Goal: Task Accomplishment & Management: Use online tool/utility

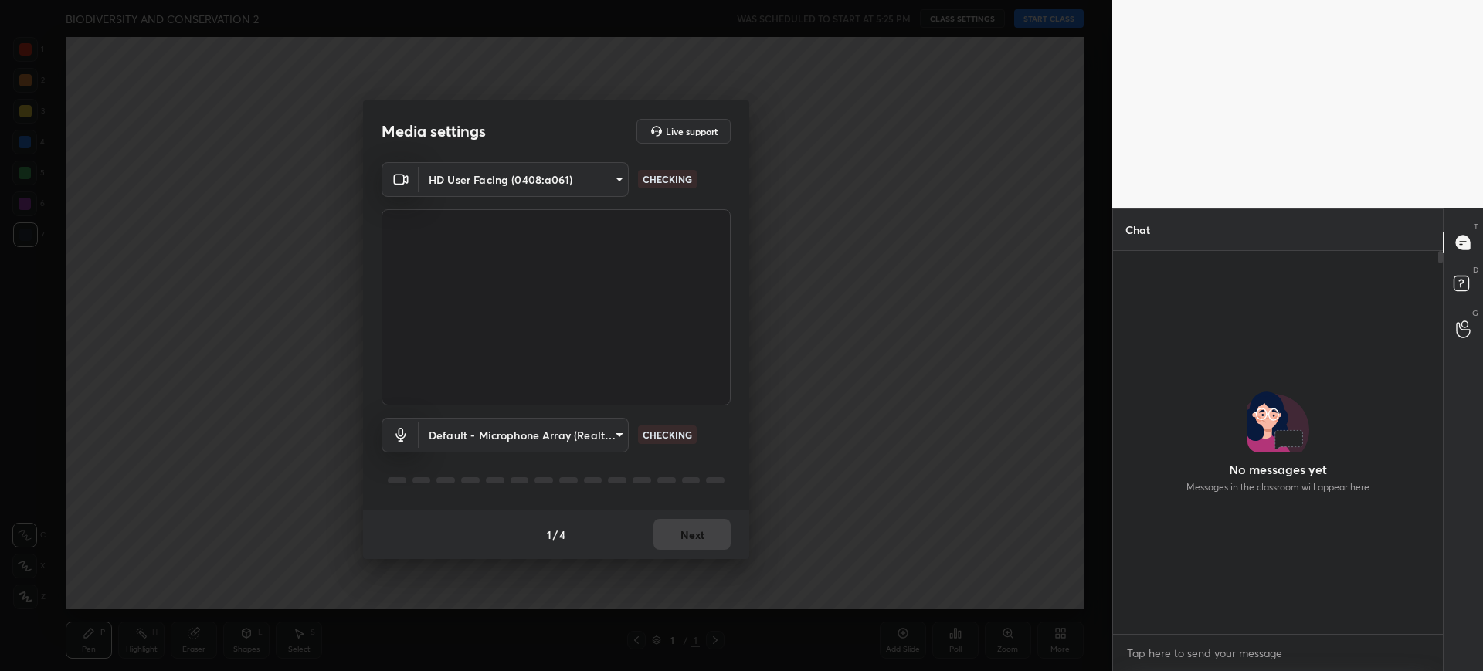
scroll to position [1897, 0]
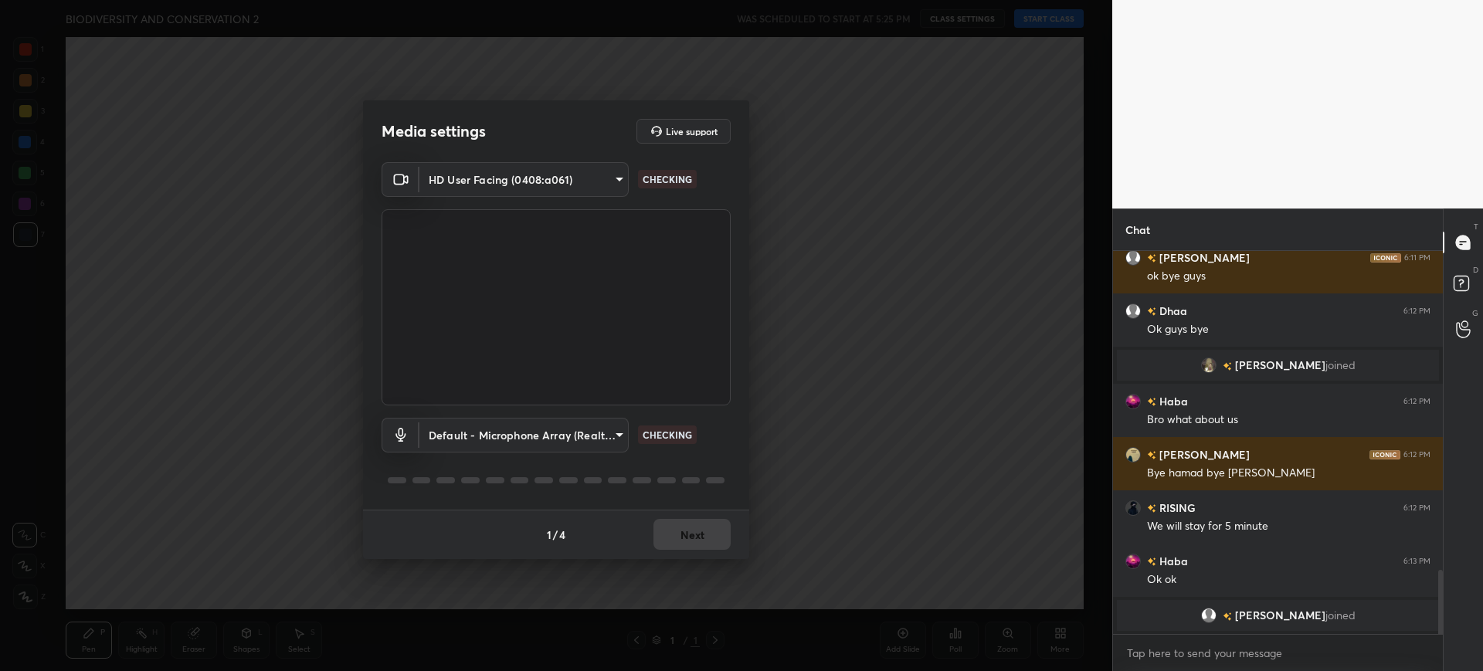
click at [696, 534] on div "1 / 4 Next" at bounding box center [556, 534] width 386 height 49
click at [705, 539] on button "Next" at bounding box center [691, 534] width 77 height 31
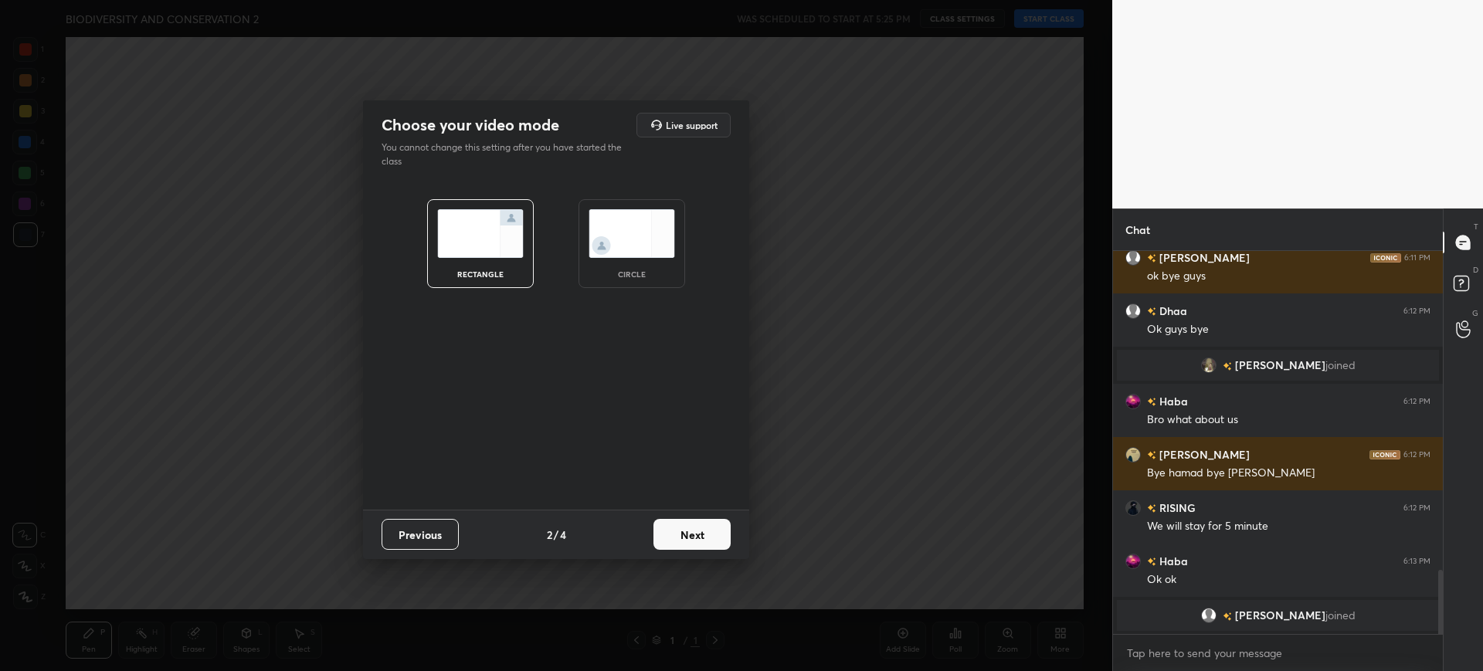
click at [717, 544] on button "Next" at bounding box center [691, 534] width 77 height 31
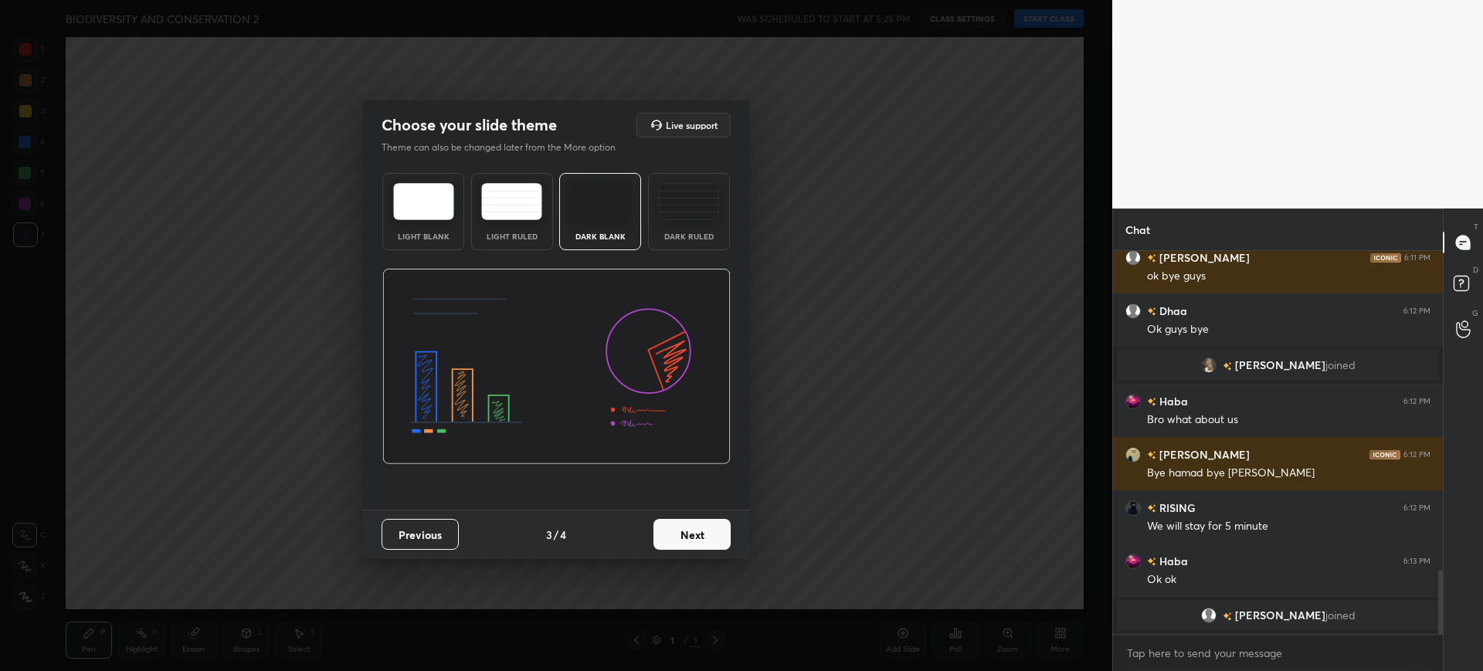
scroll to position [1931, 0]
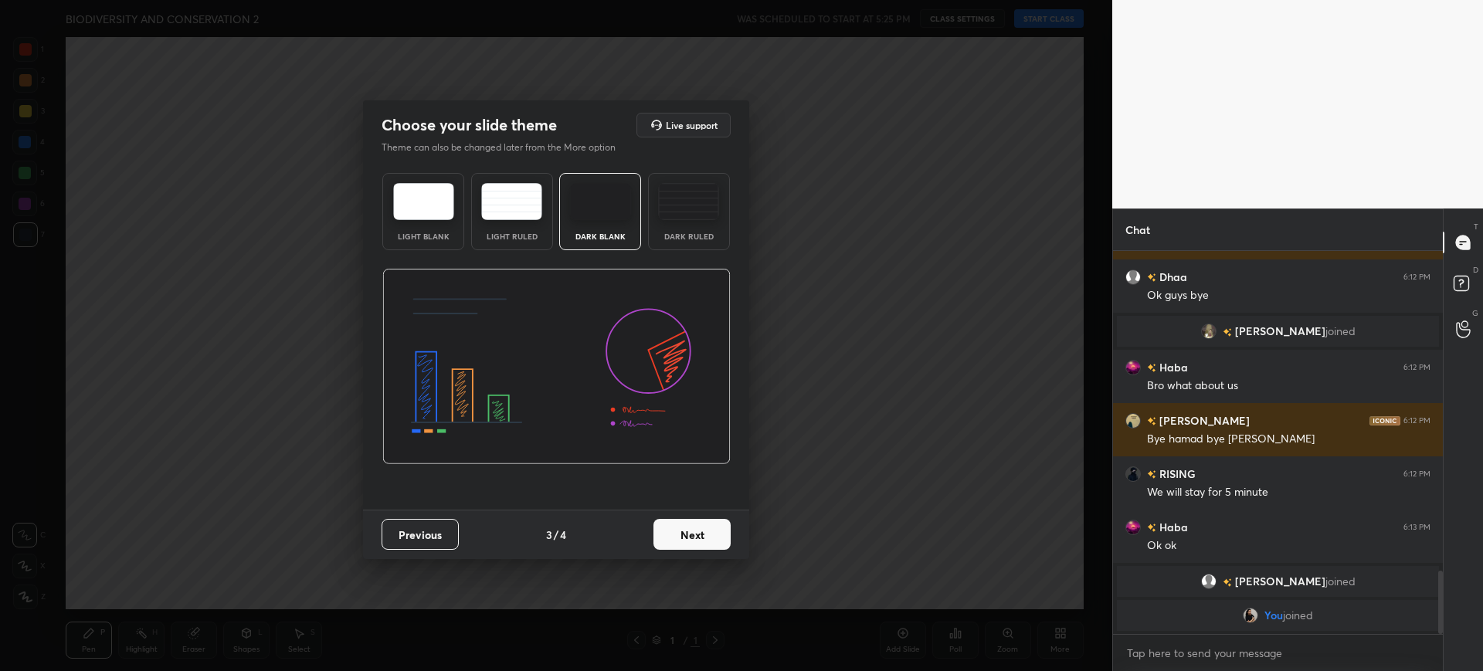
click at [714, 531] on button "Next" at bounding box center [691, 534] width 77 height 31
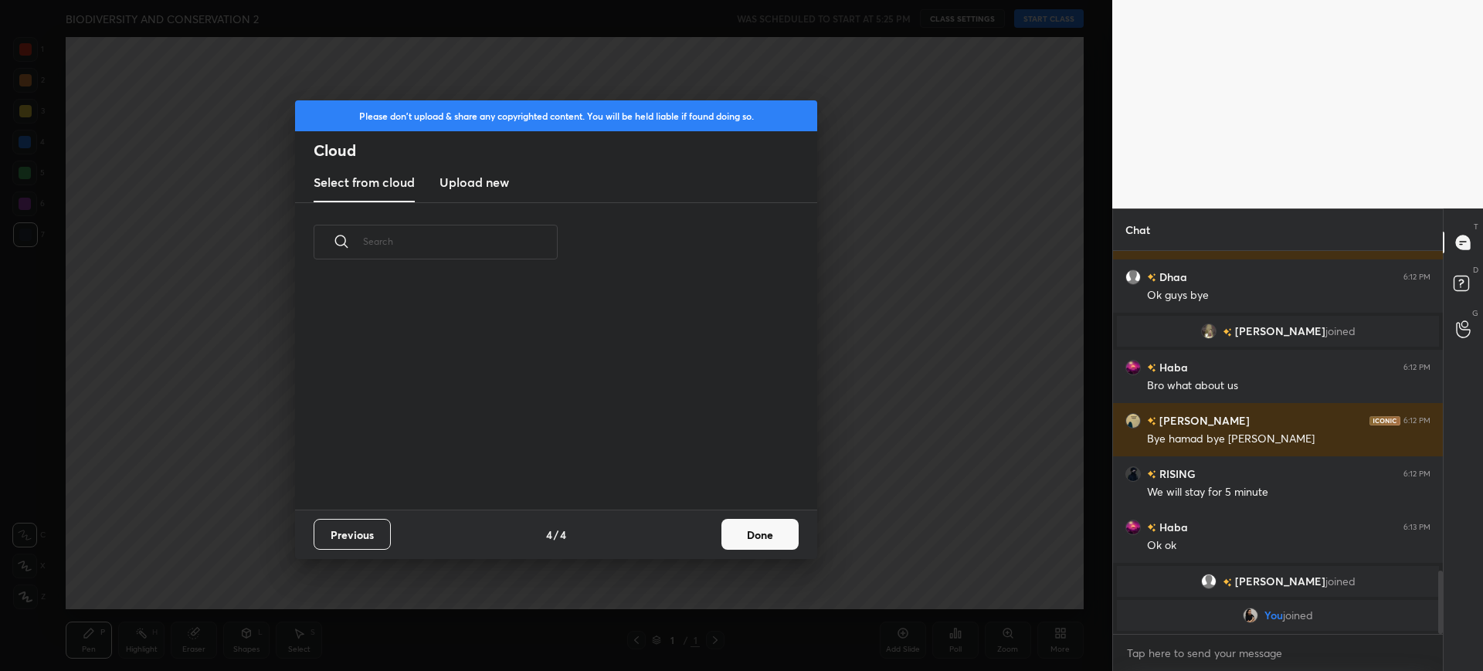
scroll to position [228, 496]
click at [764, 550] on div "Previous 4 / 4 Done" at bounding box center [556, 534] width 522 height 49
click at [746, 527] on button "Done" at bounding box center [759, 534] width 77 height 31
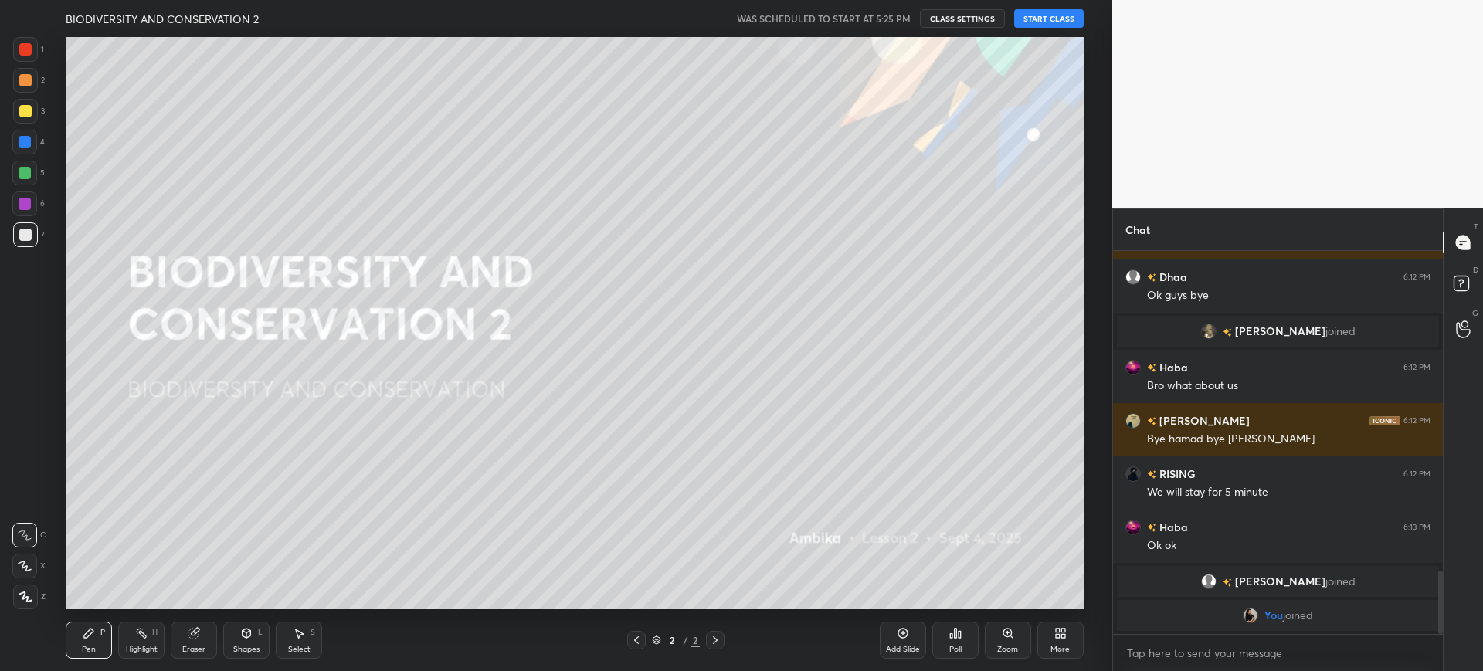
click at [1049, 16] on button "START CLASS" at bounding box center [1048, 18] width 69 height 19
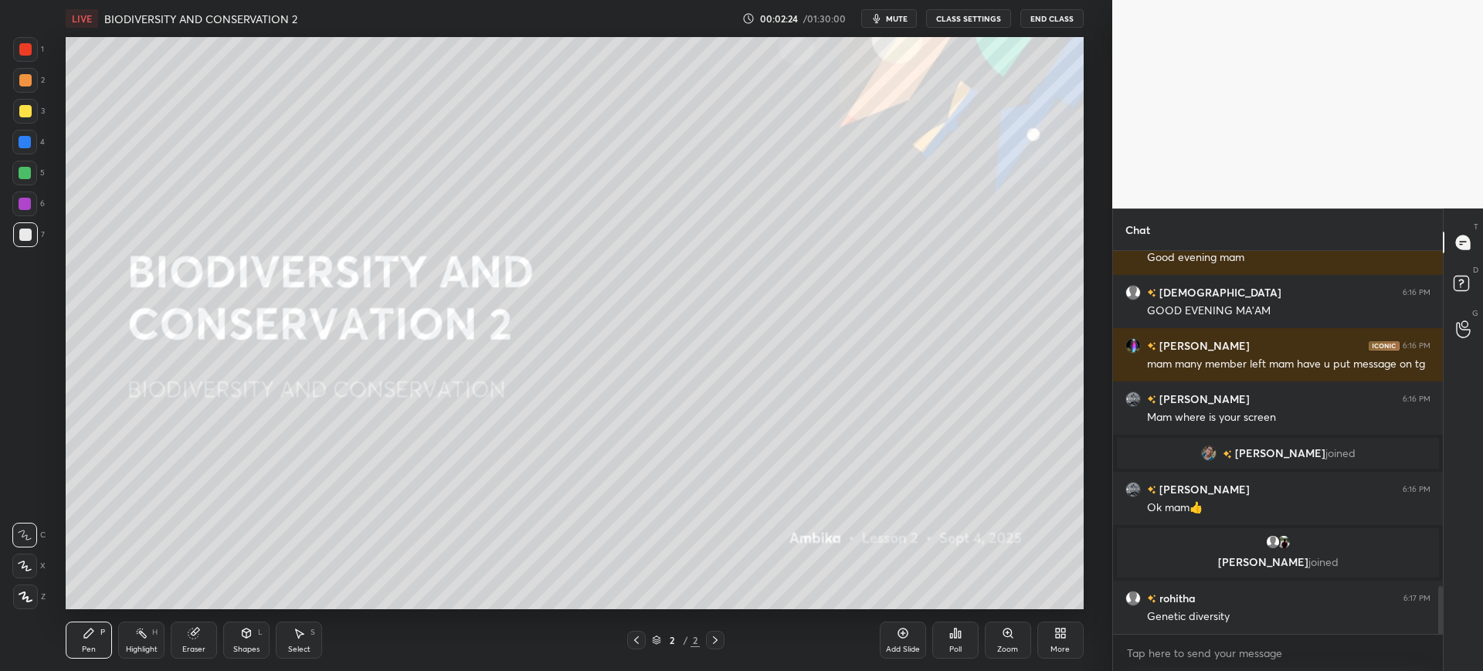
scroll to position [2752, 0]
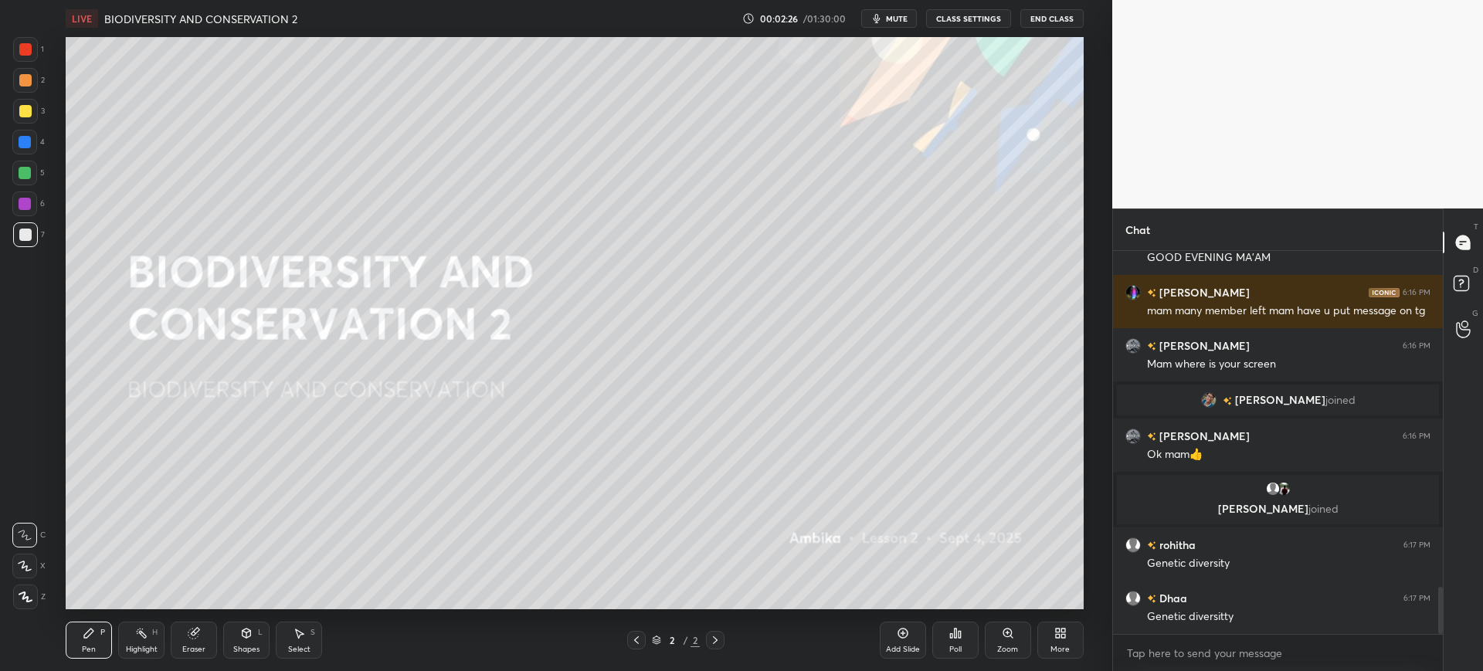
click at [911, 646] on div "Add Slide" at bounding box center [903, 650] width 34 height 8
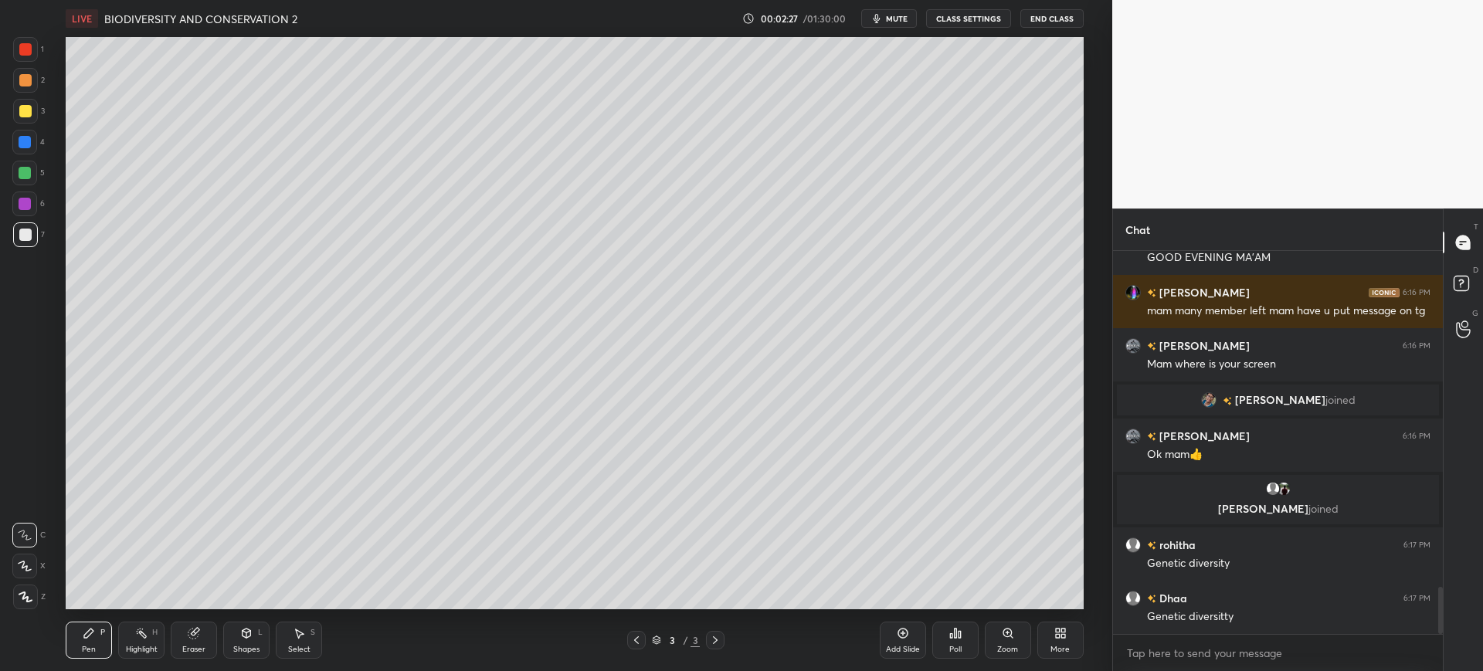
click at [24, 123] on div at bounding box center [25, 111] width 25 height 25
click at [29, 232] on div at bounding box center [25, 235] width 12 height 12
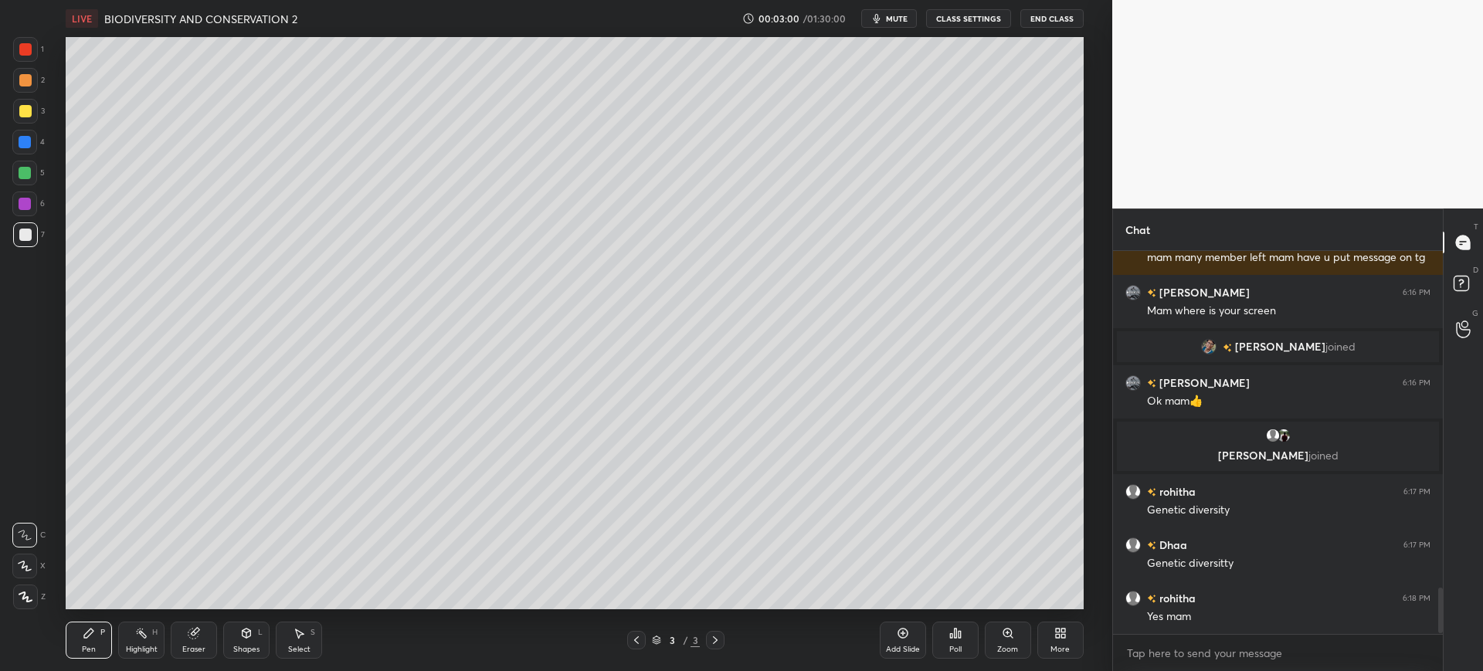
scroll to position [2859, 0]
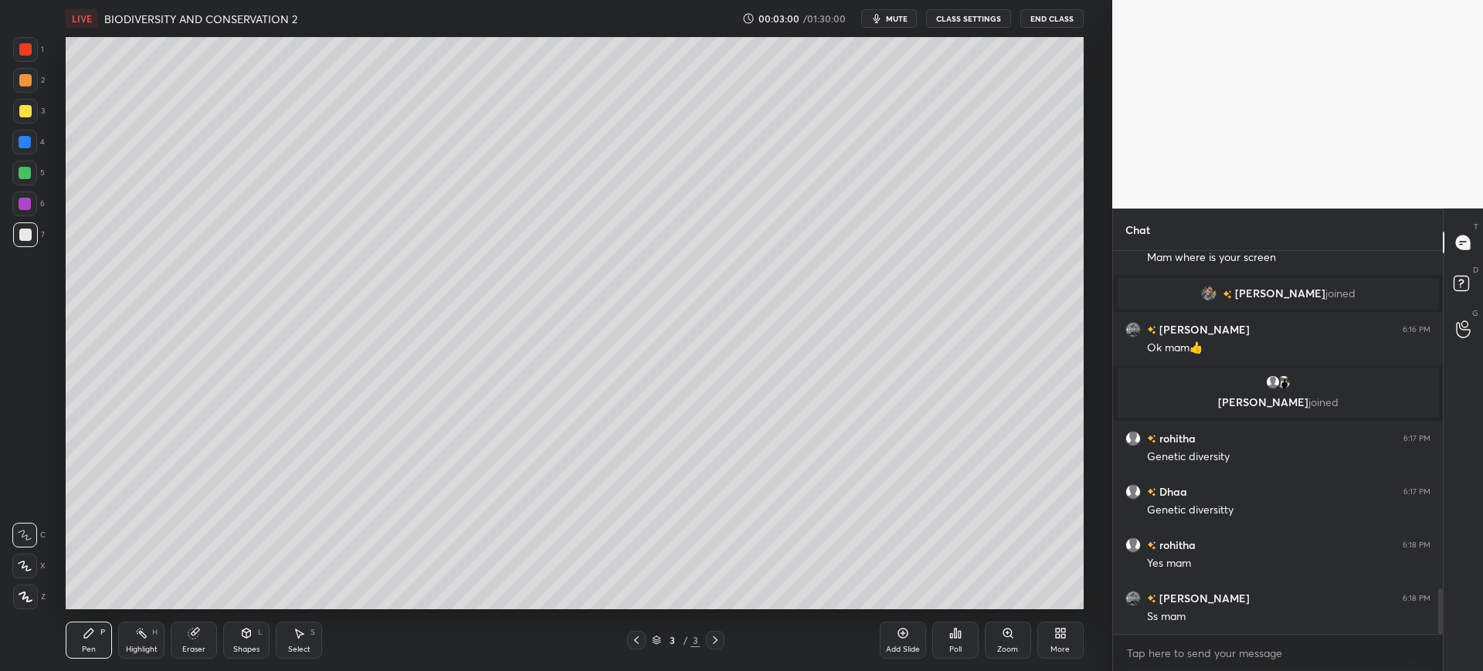
click at [26, 115] on div at bounding box center [25, 111] width 12 height 12
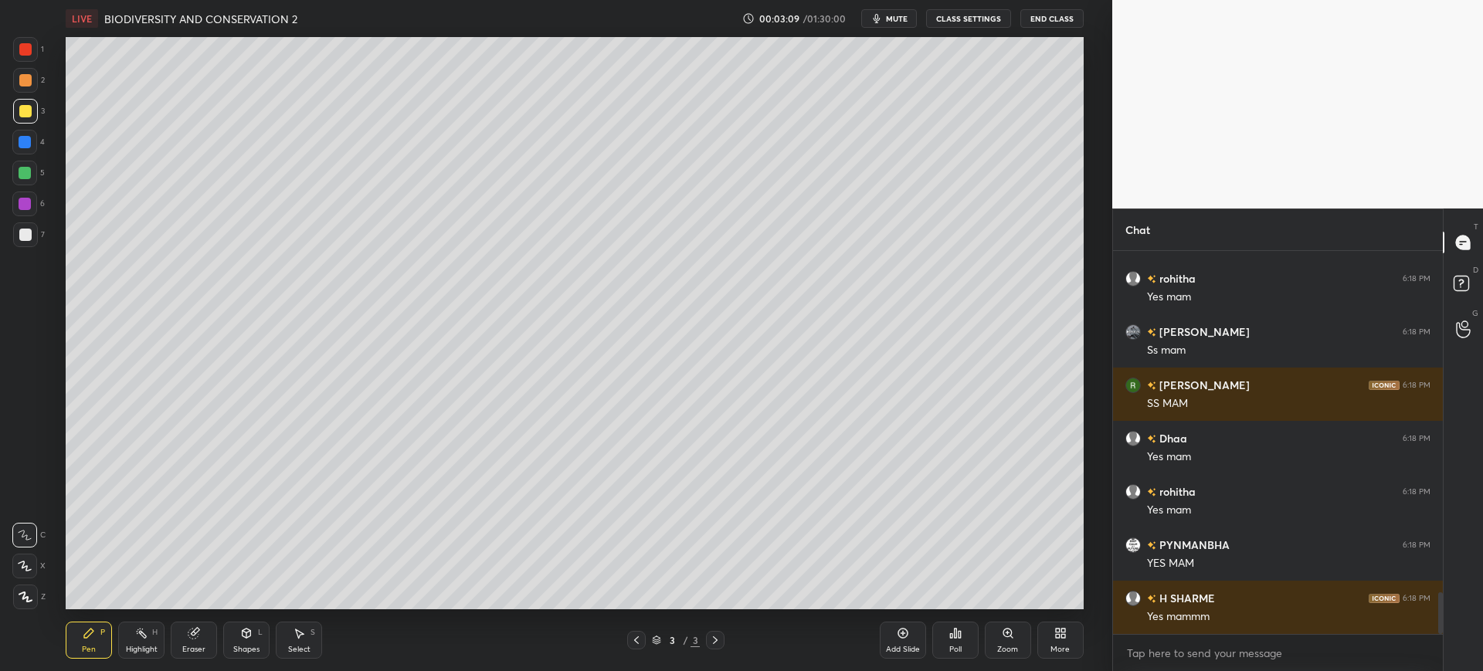
scroll to position [3178, 0]
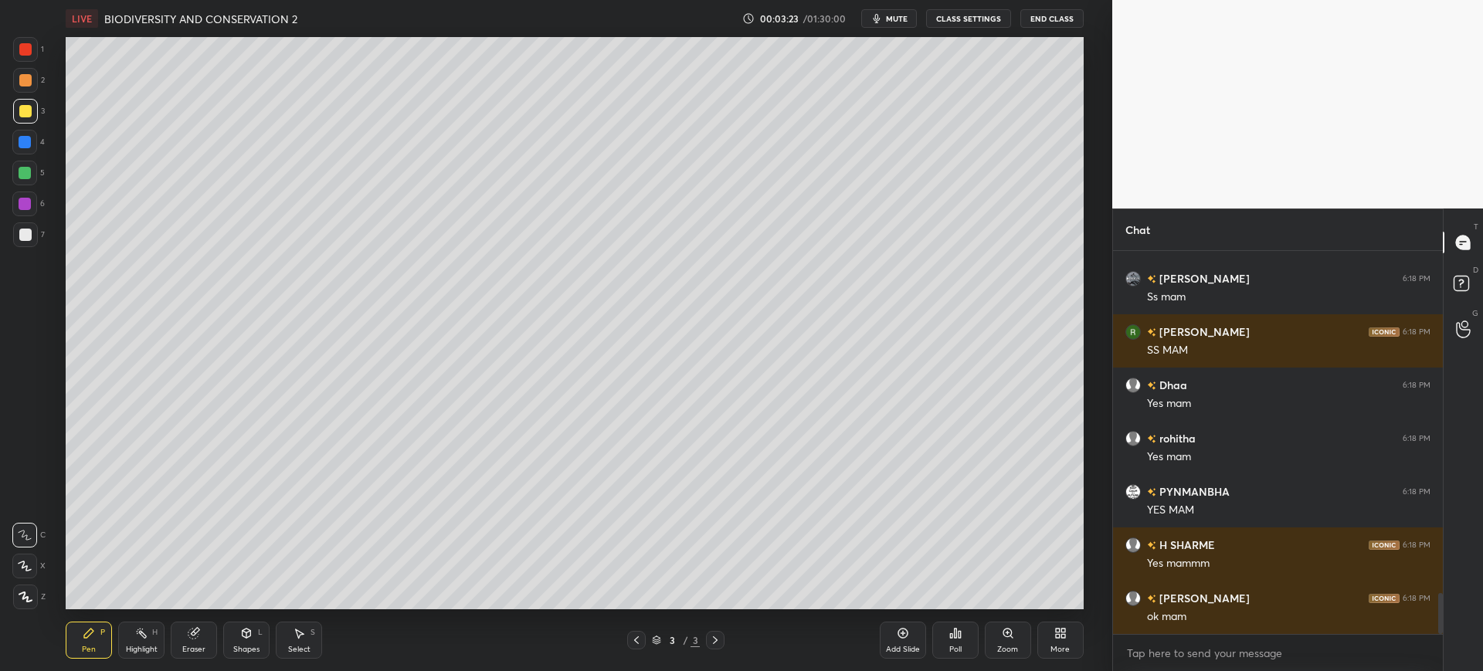
click at [36, 225] on div at bounding box center [25, 234] width 25 height 25
click at [35, 100] on div at bounding box center [25, 111] width 25 height 25
click at [34, 235] on div at bounding box center [25, 234] width 25 height 25
click at [56, 39] on div "Setting up your live class Poll for secs No correct answer Start poll" at bounding box center [574, 323] width 1050 height 572
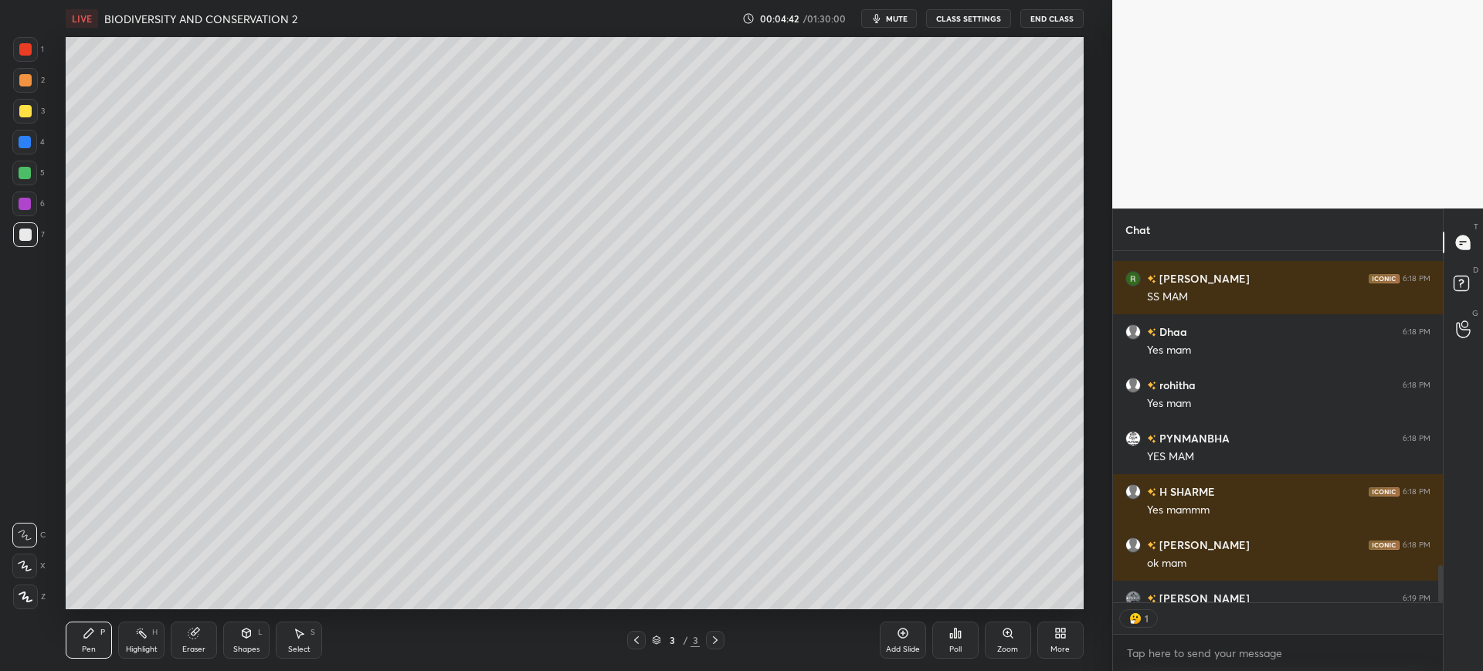
scroll to position [3232, 0]
click at [39, 149] on div "4" at bounding box center [28, 142] width 32 height 25
click at [24, 157] on div "4" at bounding box center [28, 145] width 32 height 31
click at [26, 74] on div at bounding box center [25, 80] width 12 height 12
click at [31, 238] on div at bounding box center [25, 235] width 12 height 12
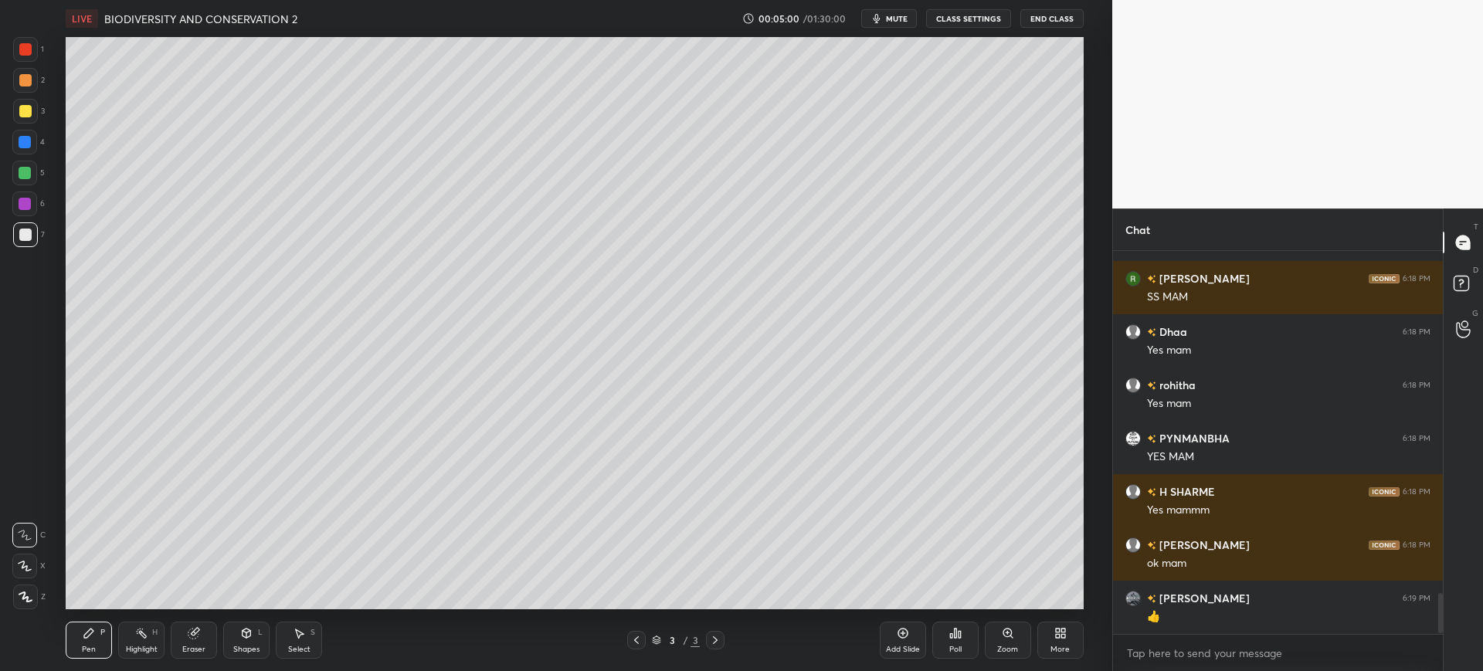
click at [166, 652] on div "Pen P Highlight H Eraser Shapes L Select S" at bounding box center [269, 640] width 407 height 37
click at [195, 639] on div "Eraser" at bounding box center [194, 640] width 46 height 37
click at [29, 560] on icon at bounding box center [25, 566] width 12 height 13
click at [86, 641] on div "Pen P" at bounding box center [89, 640] width 46 height 37
click at [36, 119] on div at bounding box center [25, 111] width 25 height 25
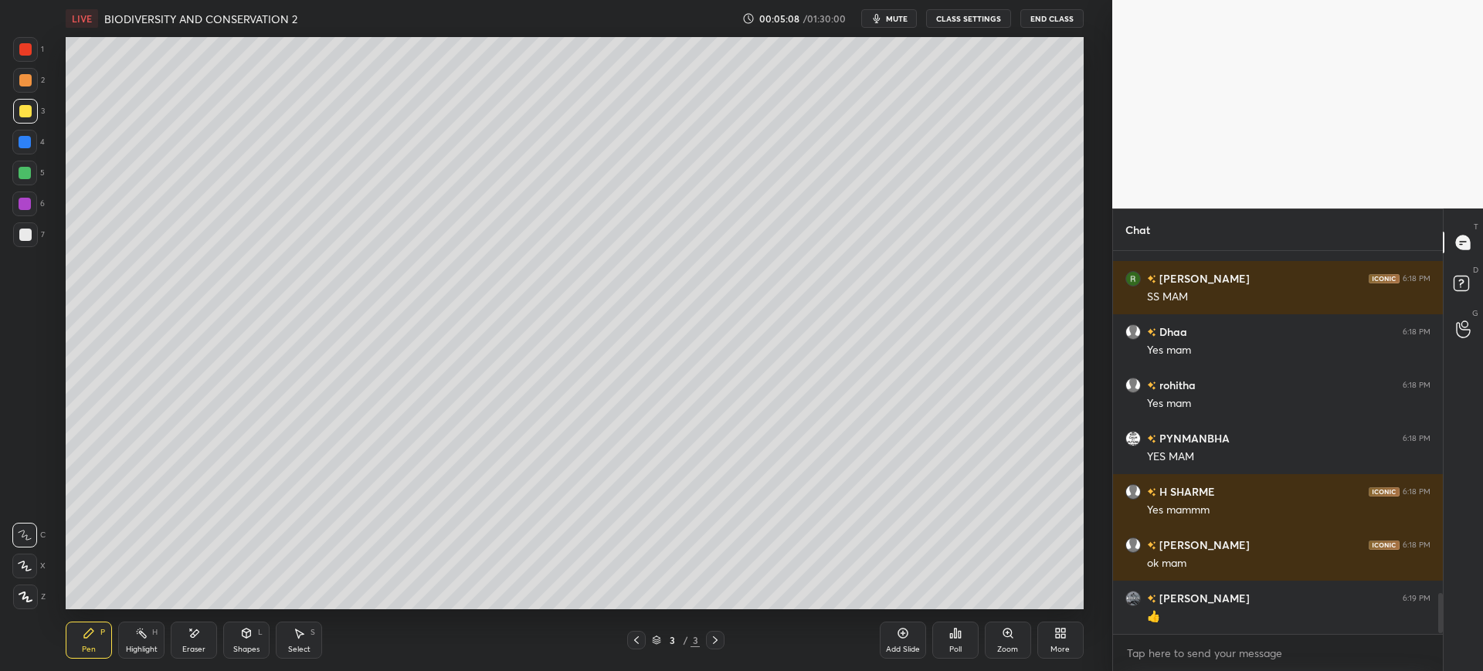
click at [194, 637] on icon at bounding box center [195, 633] width 8 height 8
click at [93, 659] on div "Pen P Highlight H Eraser Shapes L Select S 3 / 3 Add Slide Poll Zoom More" at bounding box center [574, 640] width 1017 height 62
click at [90, 639] on icon at bounding box center [89, 633] width 12 height 12
click at [40, 230] on div "7" at bounding box center [29, 234] width 32 height 25
click at [33, 82] on div at bounding box center [25, 80] width 25 height 25
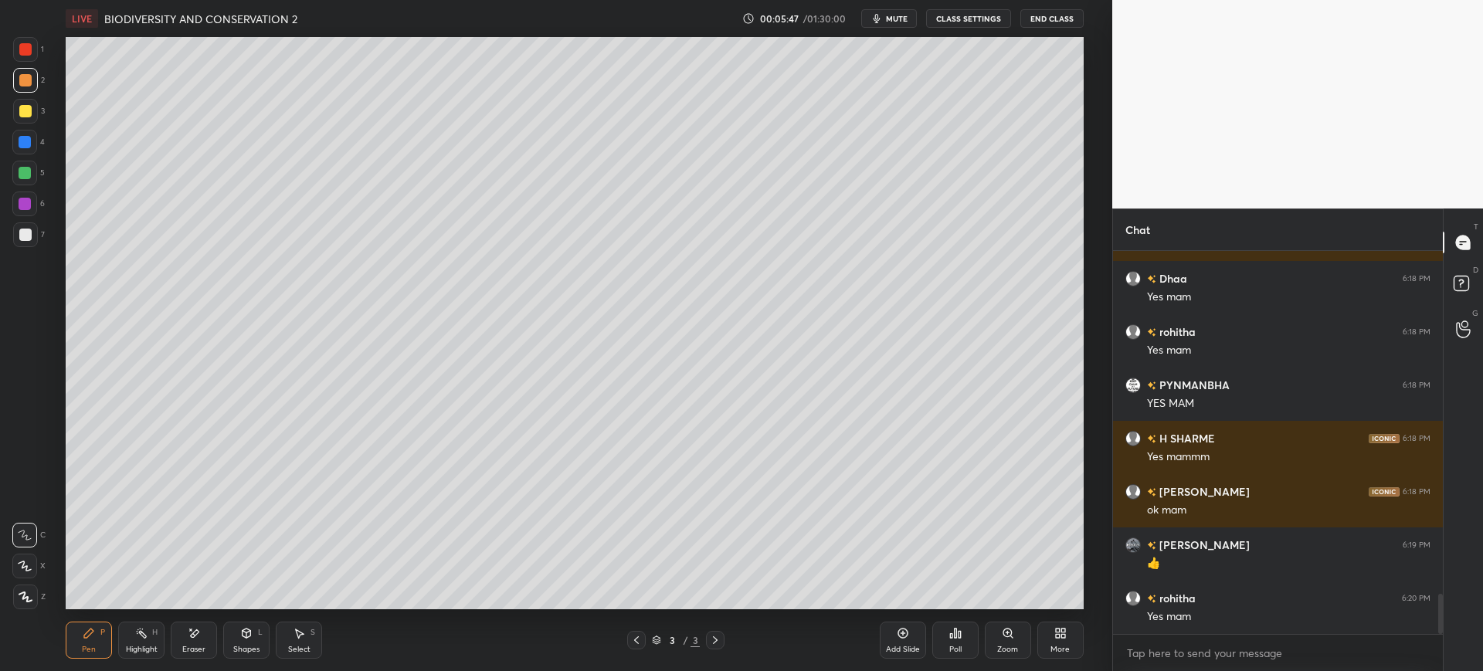
scroll to position [3338, 0]
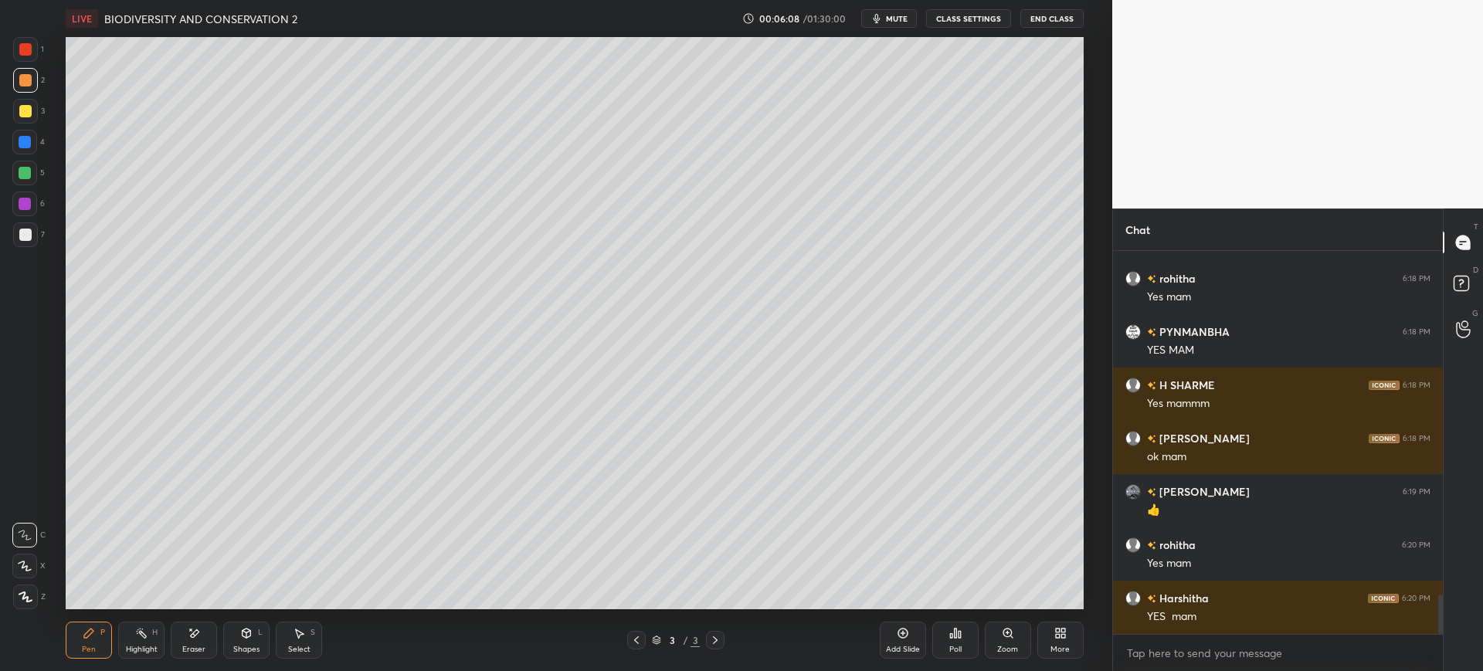
click at [15, 233] on div at bounding box center [25, 234] width 25 height 25
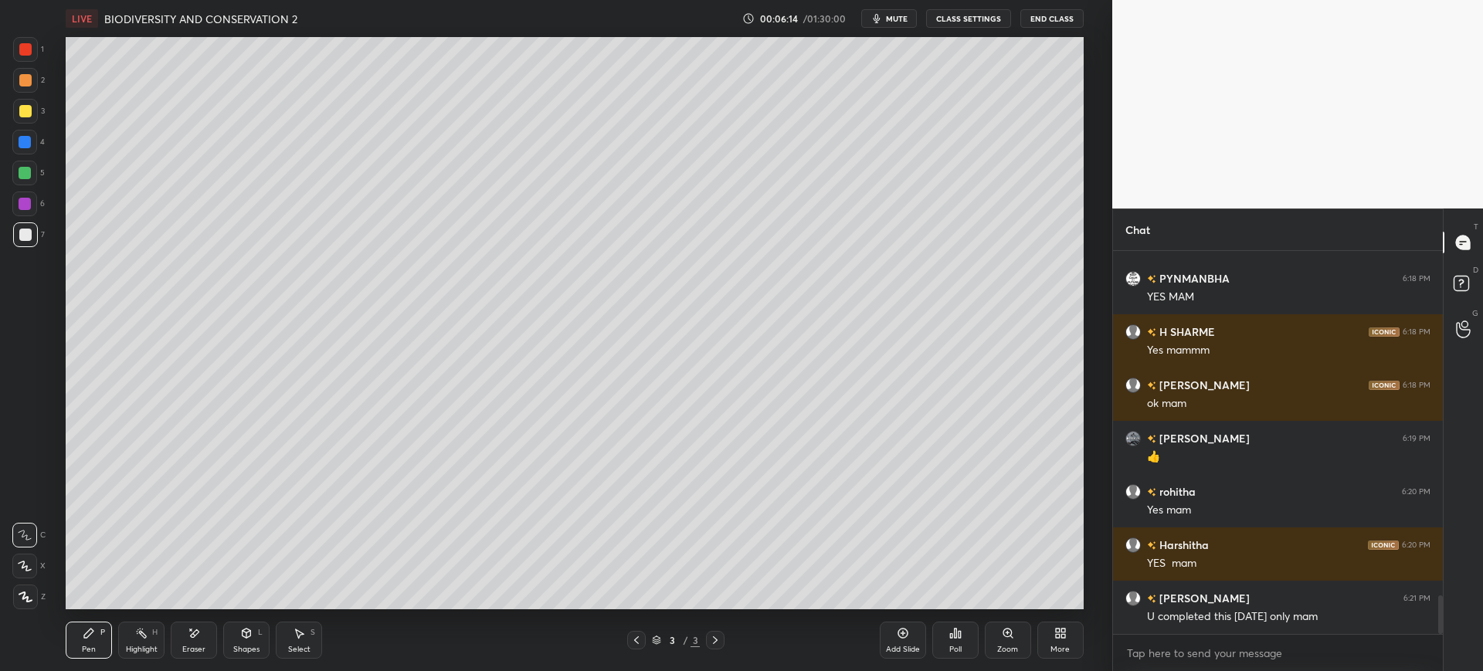
click at [184, 642] on div "Eraser" at bounding box center [194, 640] width 46 height 37
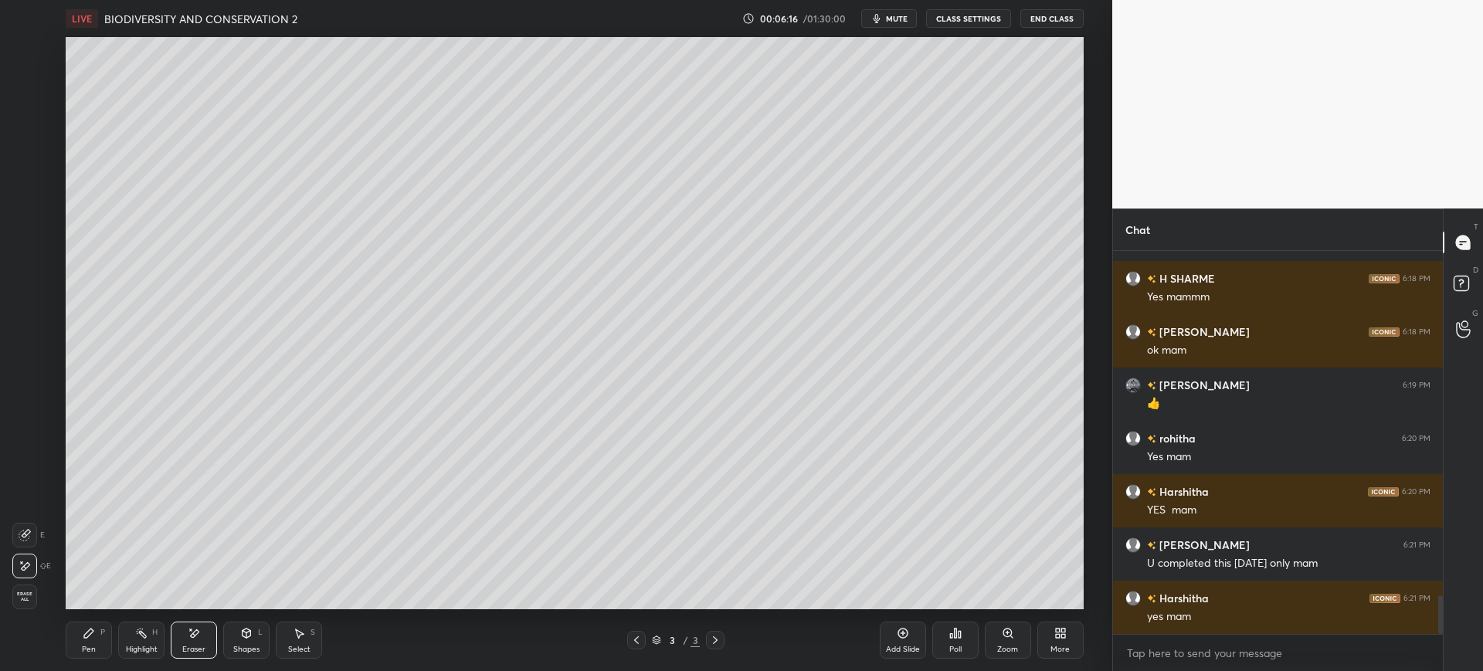
click at [104, 649] on div "Pen P" at bounding box center [89, 640] width 46 height 37
click at [23, 112] on div at bounding box center [25, 111] width 12 height 12
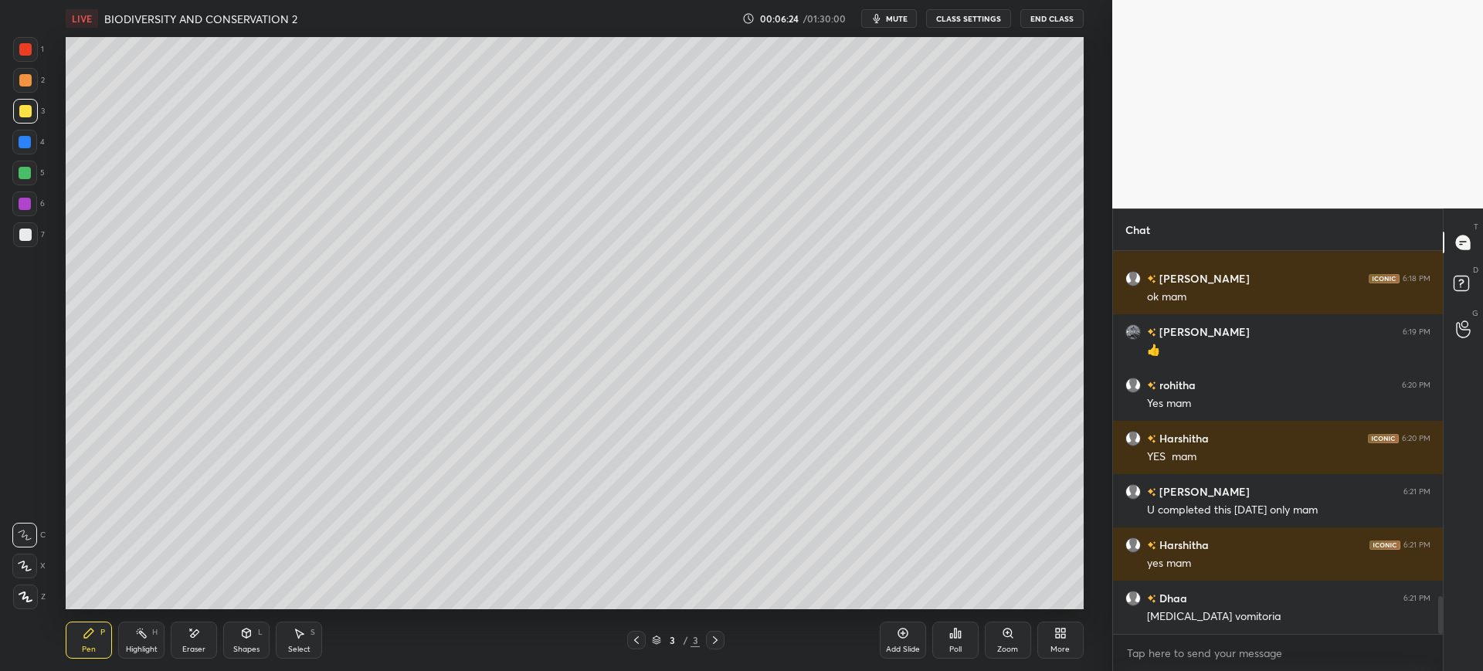
click at [880, 18] on icon "button" at bounding box center [876, 18] width 7 height 9
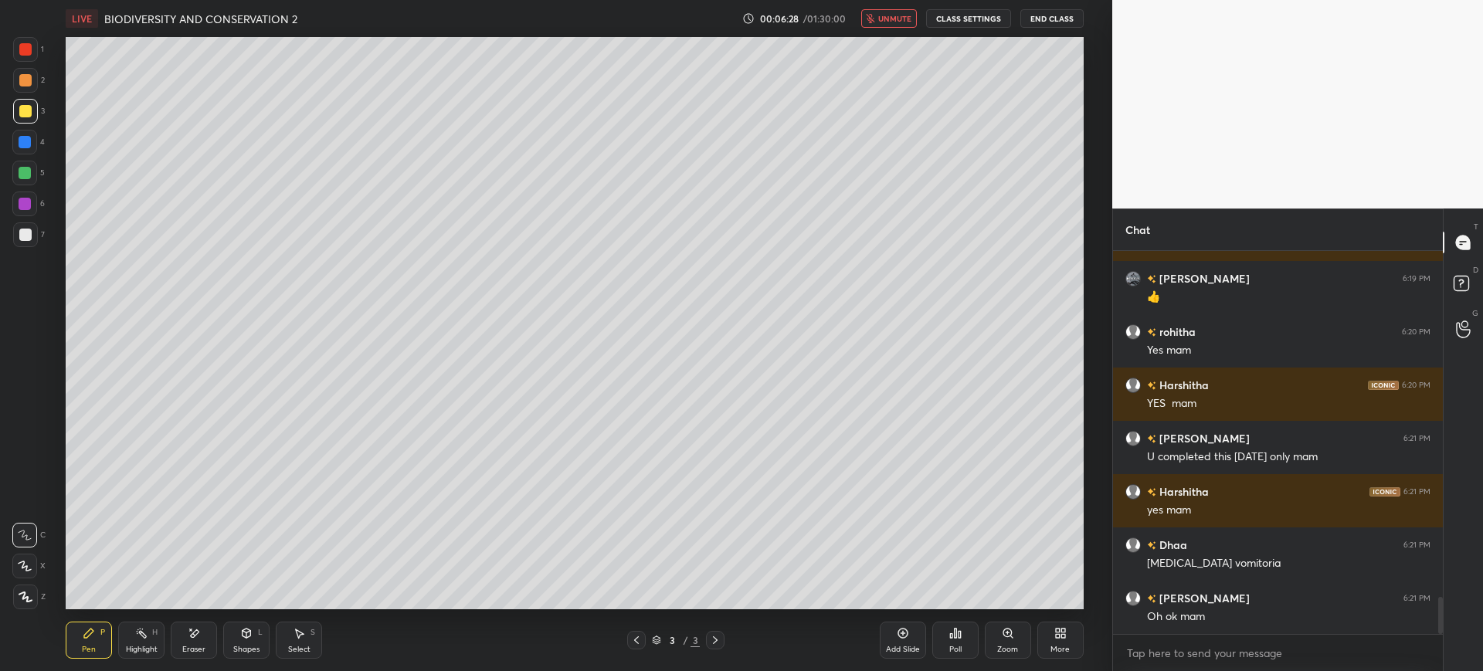
click at [196, 629] on icon at bounding box center [194, 633] width 12 height 13
click at [111, 634] on div "Pen P" at bounding box center [89, 640] width 46 height 37
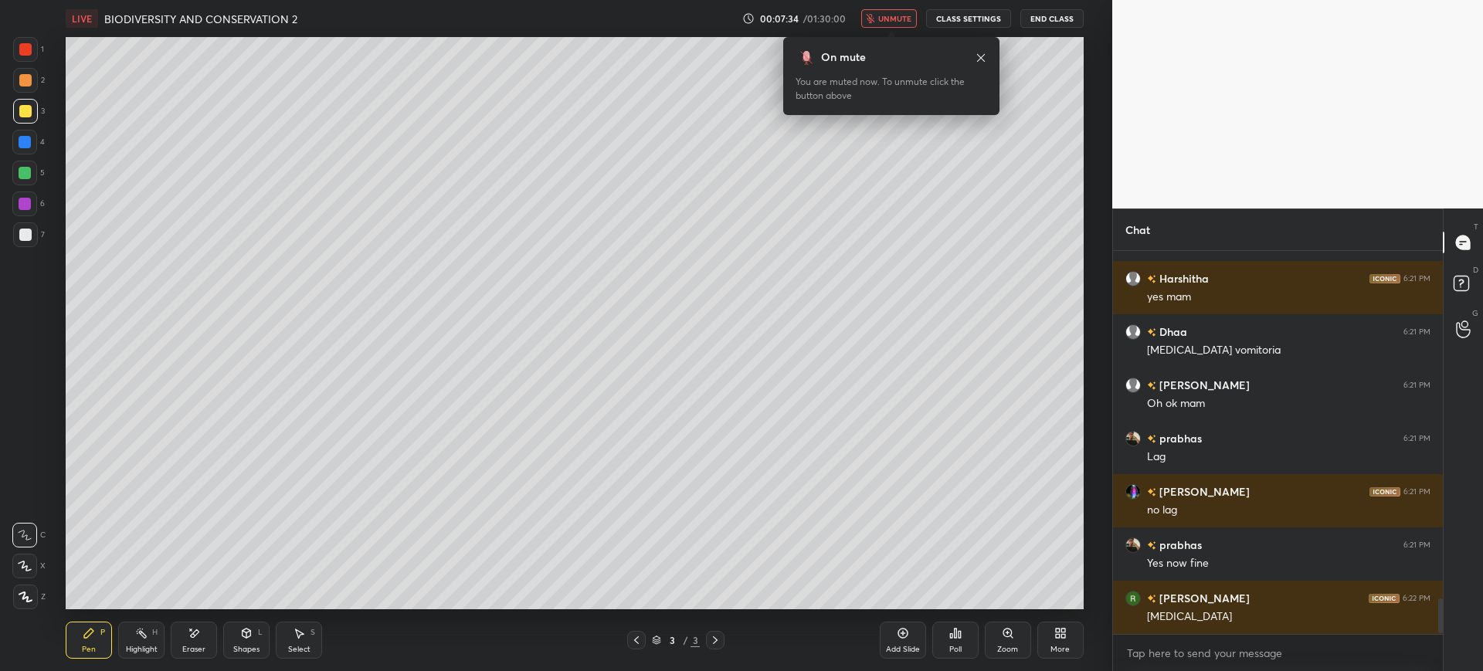
scroll to position [3764, 0]
click at [9, 239] on div "1 2 3 4 5 6 7 C X Z E E Erase all H H" at bounding box center [24, 323] width 49 height 572
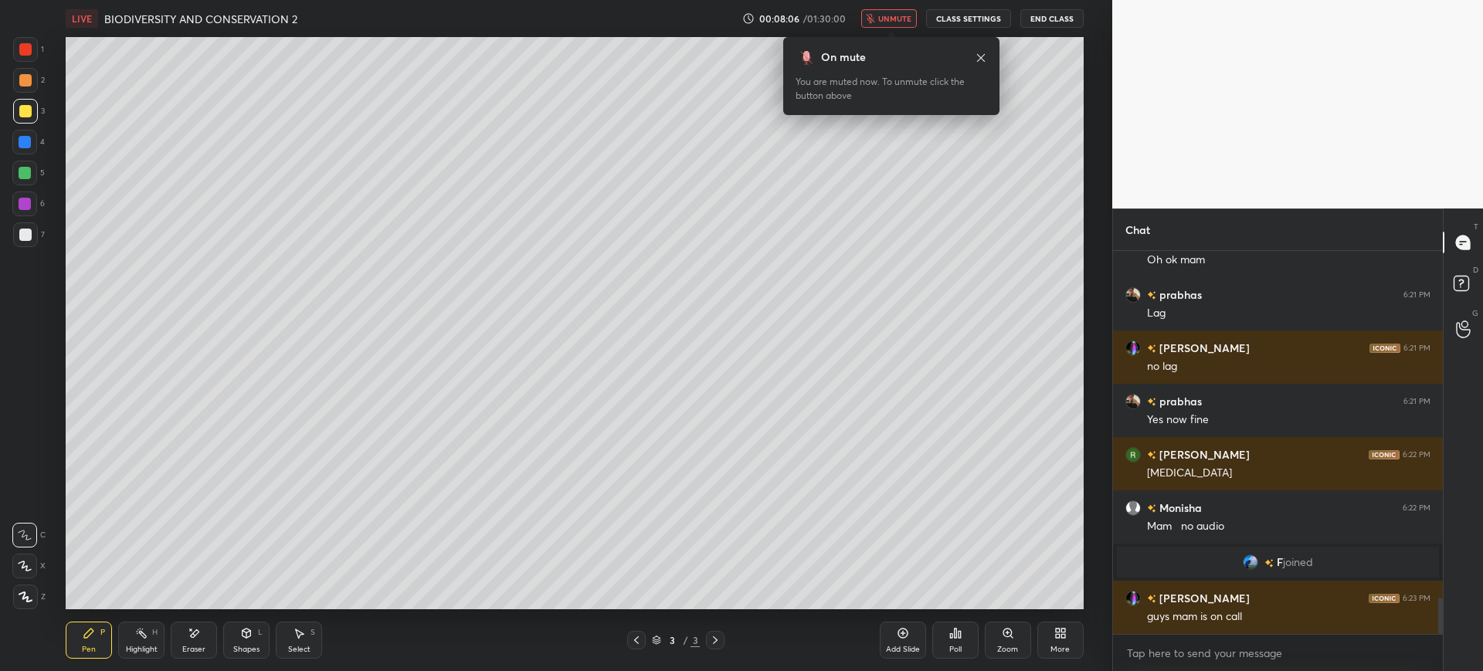
scroll to position [3638, 0]
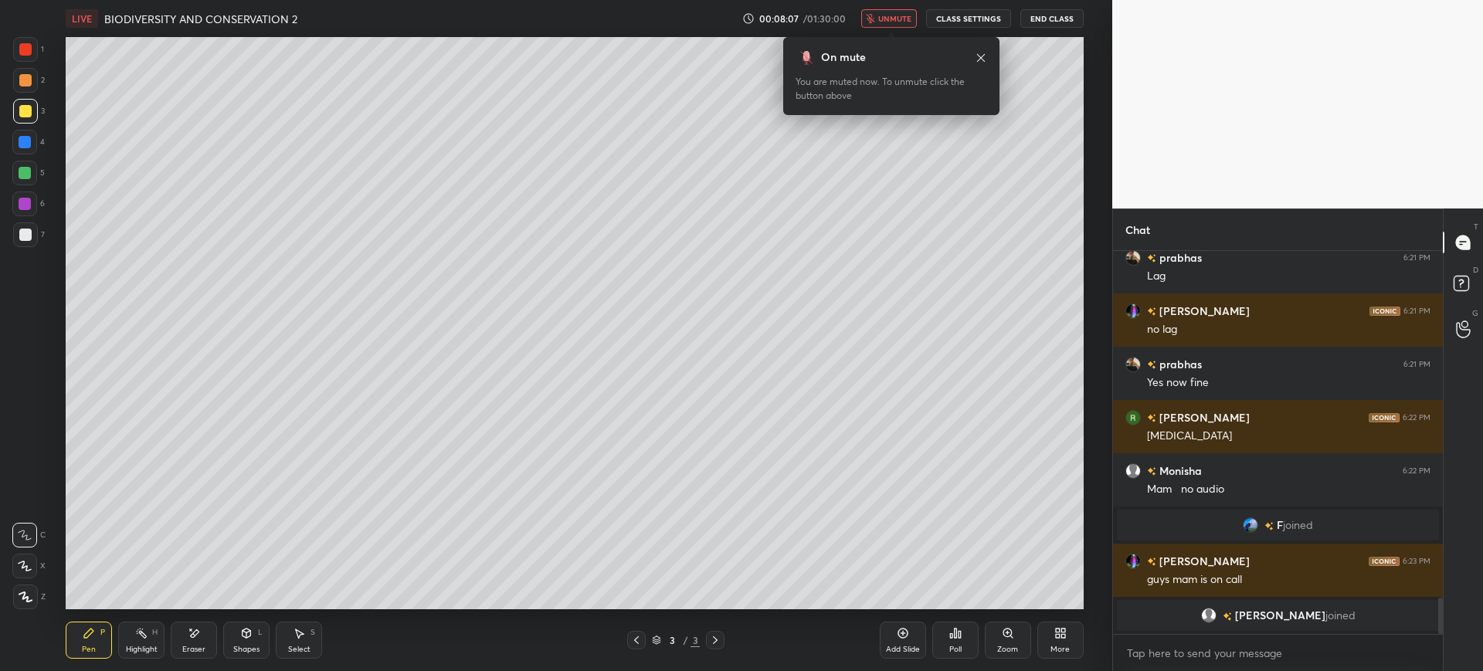
click at [15, 236] on div at bounding box center [25, 234] width 25 height 25
click at [875, 19] on icon "button" at bounding box center [870, 18] width 8 height 9
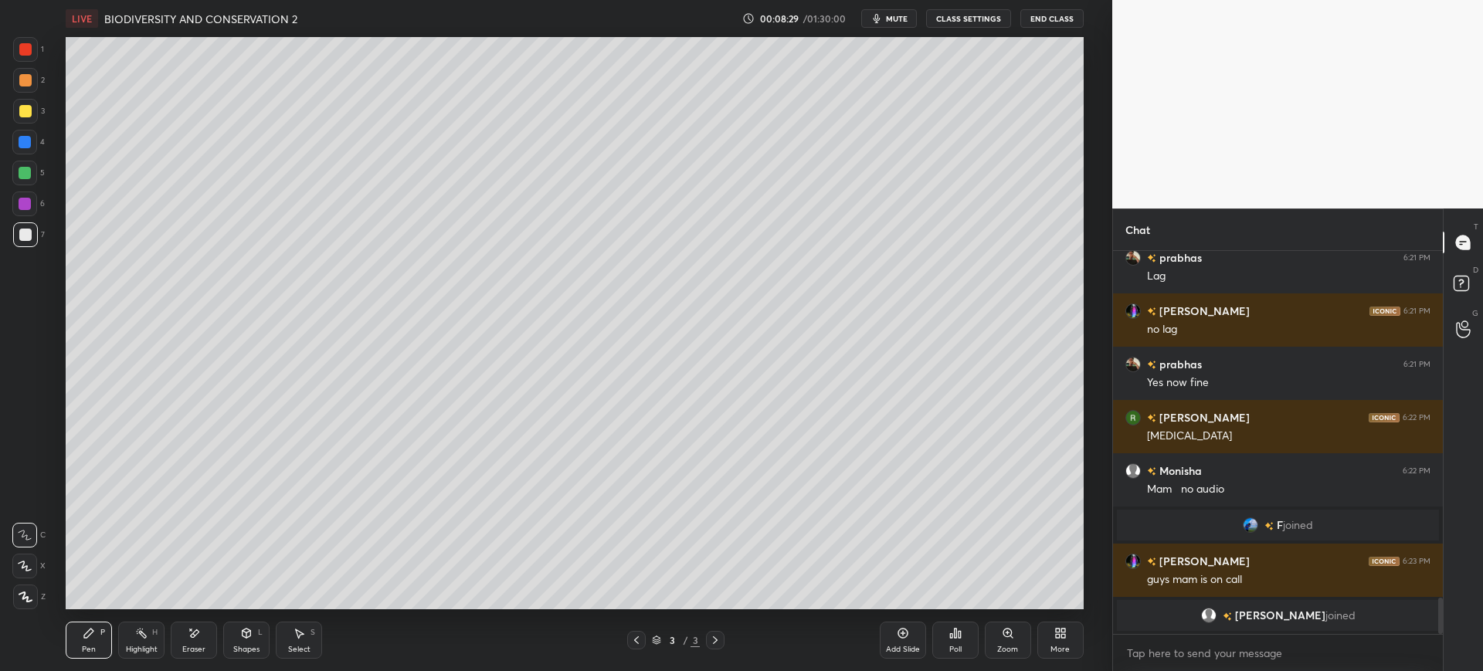
click at [906, 653] on div "Add Slide" at bounding box center [903, 650] width 34 height 8
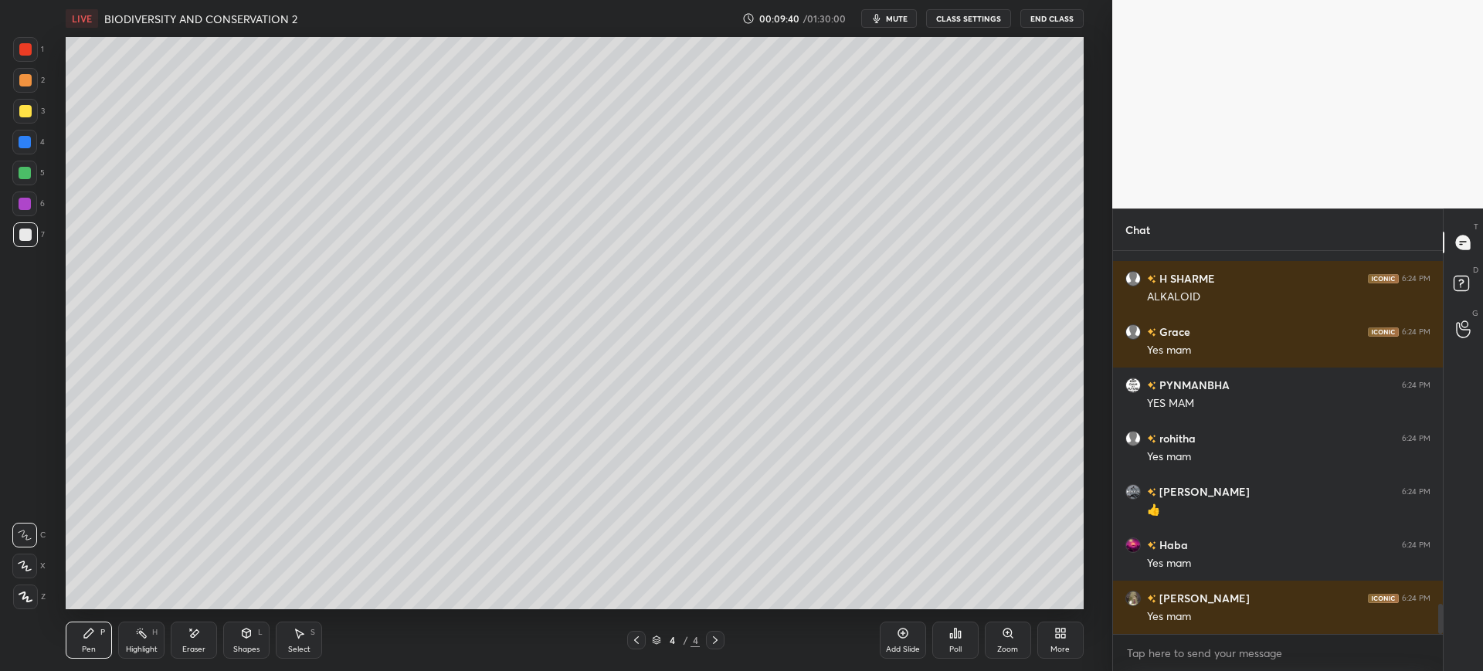
scroll to position [4476, 0]
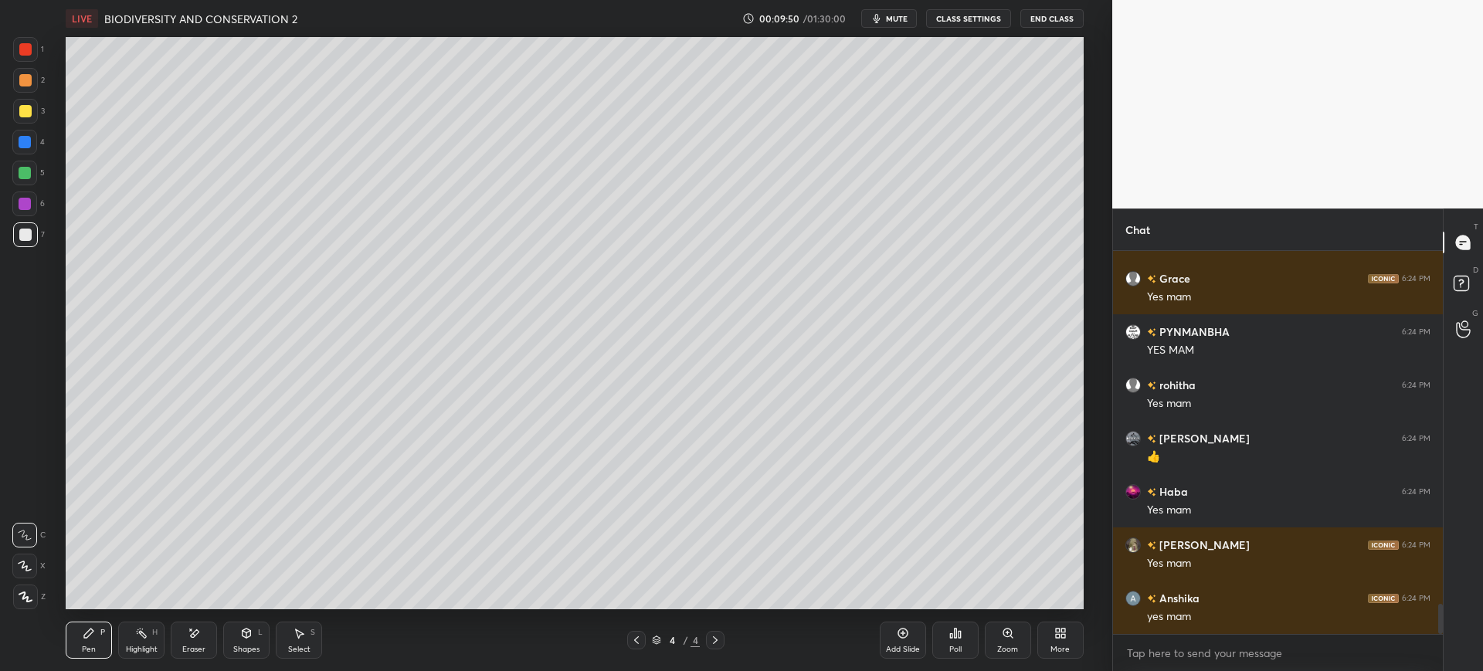
click at [900, 24] on button "mute" at bounding box center [889, 18] width 56 height 19
click at [900, 19] on span "unmute" at bounding box center [894, 18] width 33 height 11
click at [33, 229] on div at bounding box center [25, 234] width 25 height 25
click at [893, 16] on span "mute" at bounding box center [897, 18] width 22 height 11
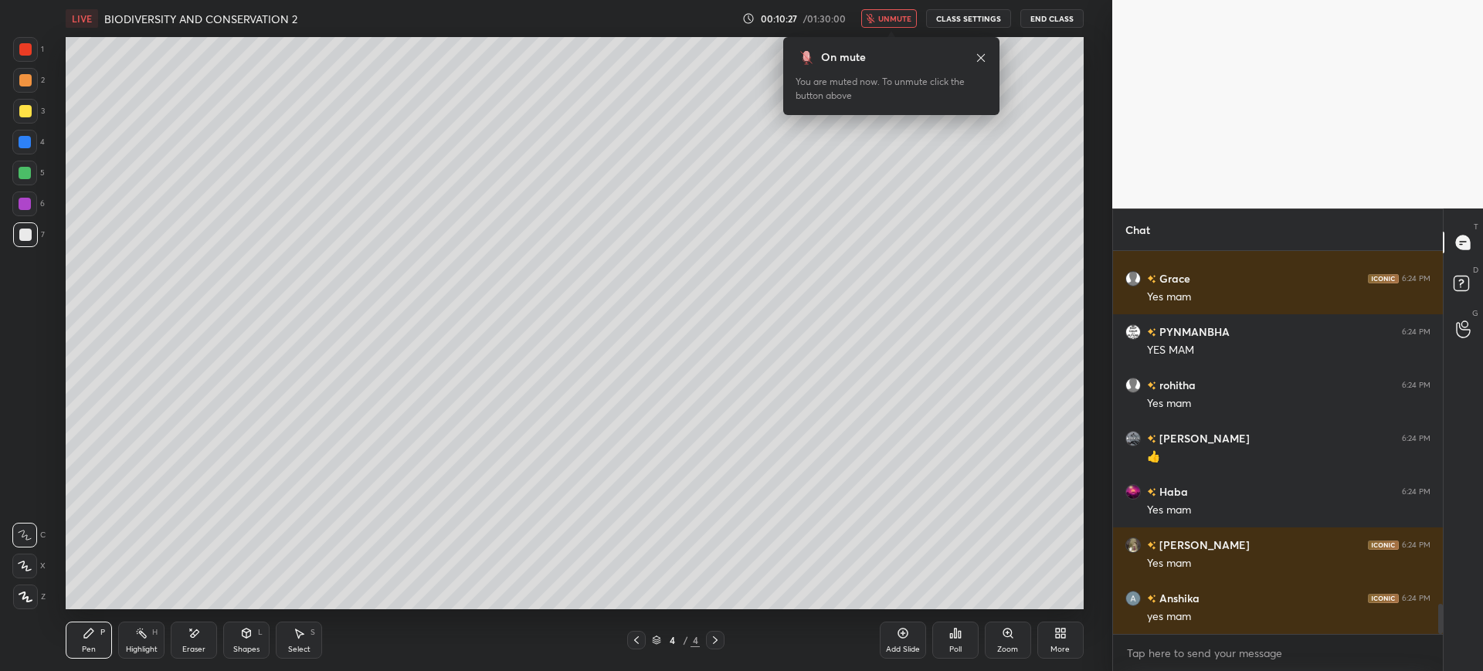
scroll to position [4529, 0]
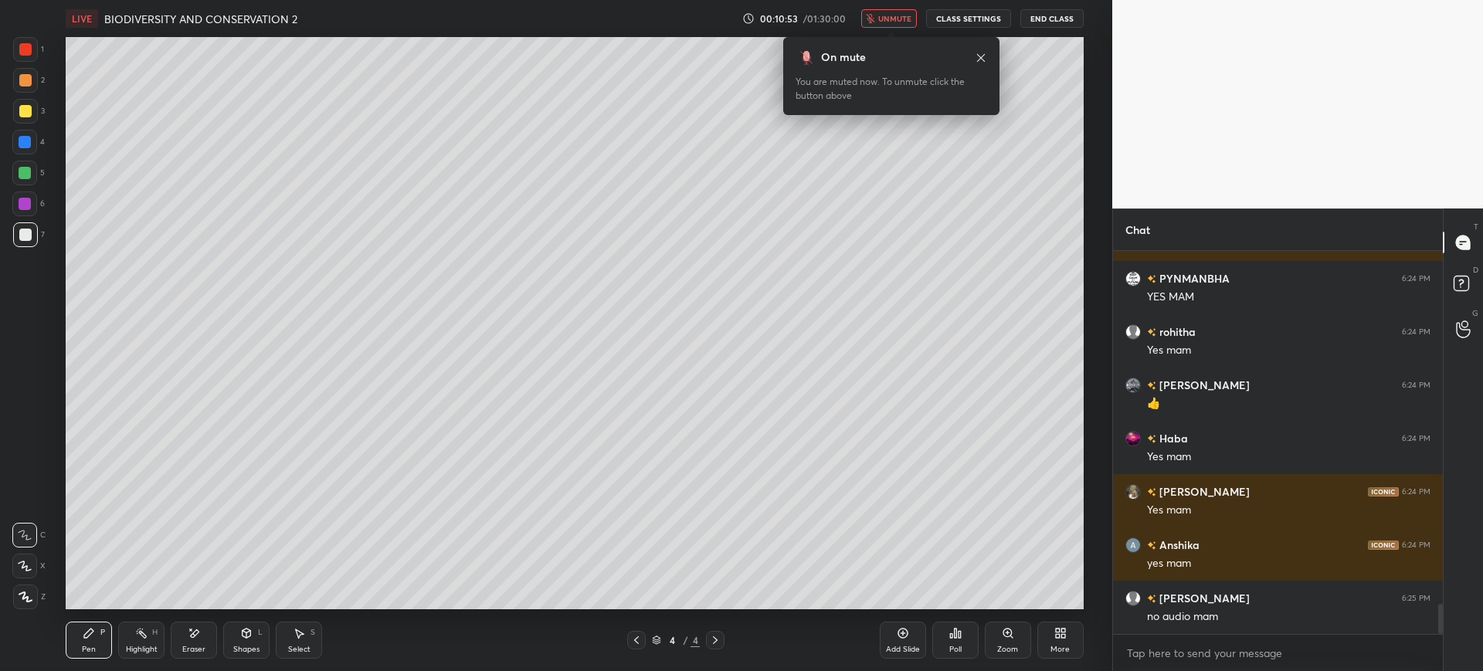
click at [890, 11] on button "unmute" at bounding box center [889, 18] width 56 height 19
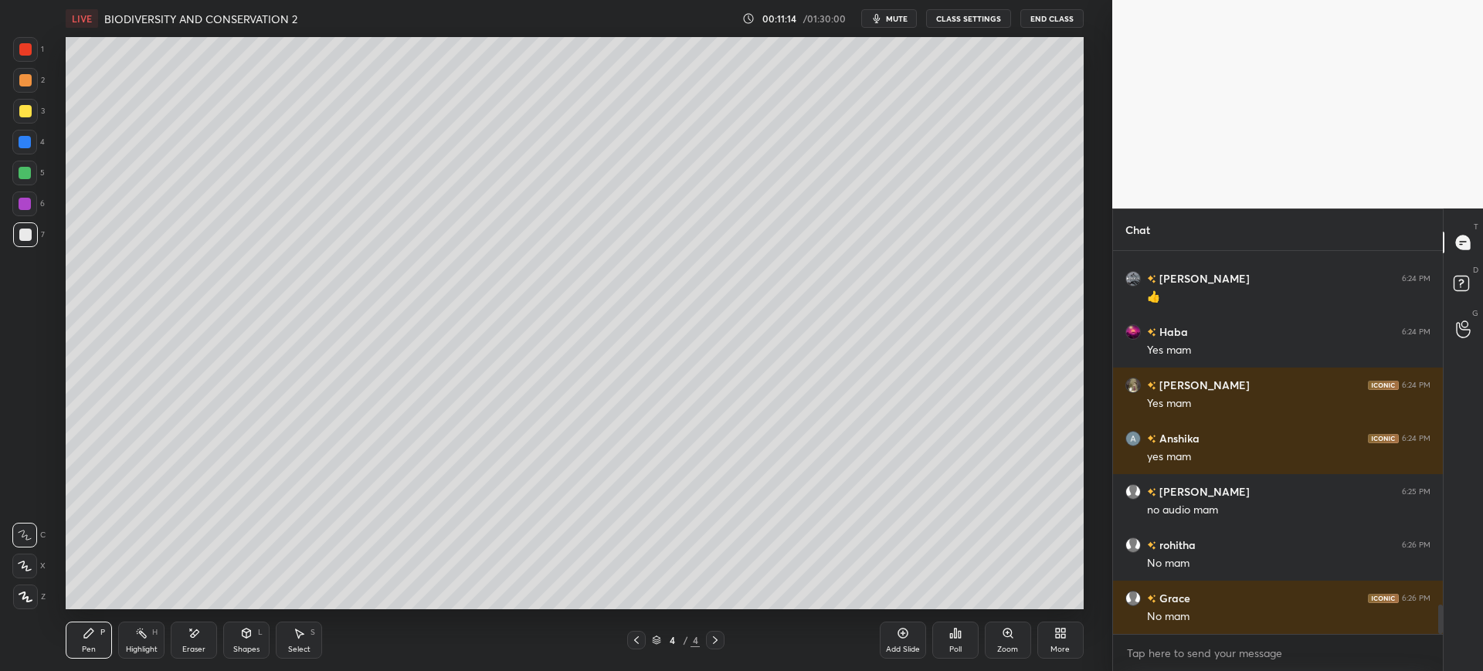
scroll to position [4689, 0]
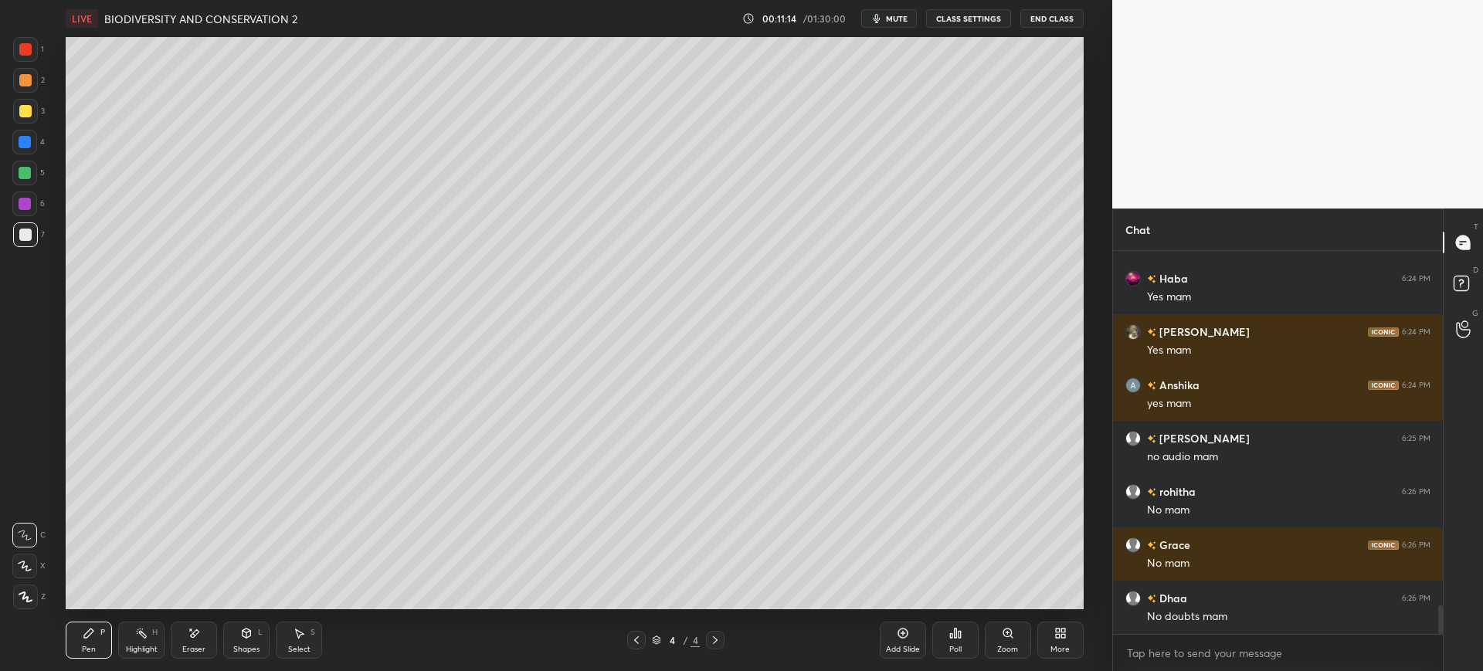
click at [32, 250] on div "7" at bounding box center [29, 237] width 32 height 31
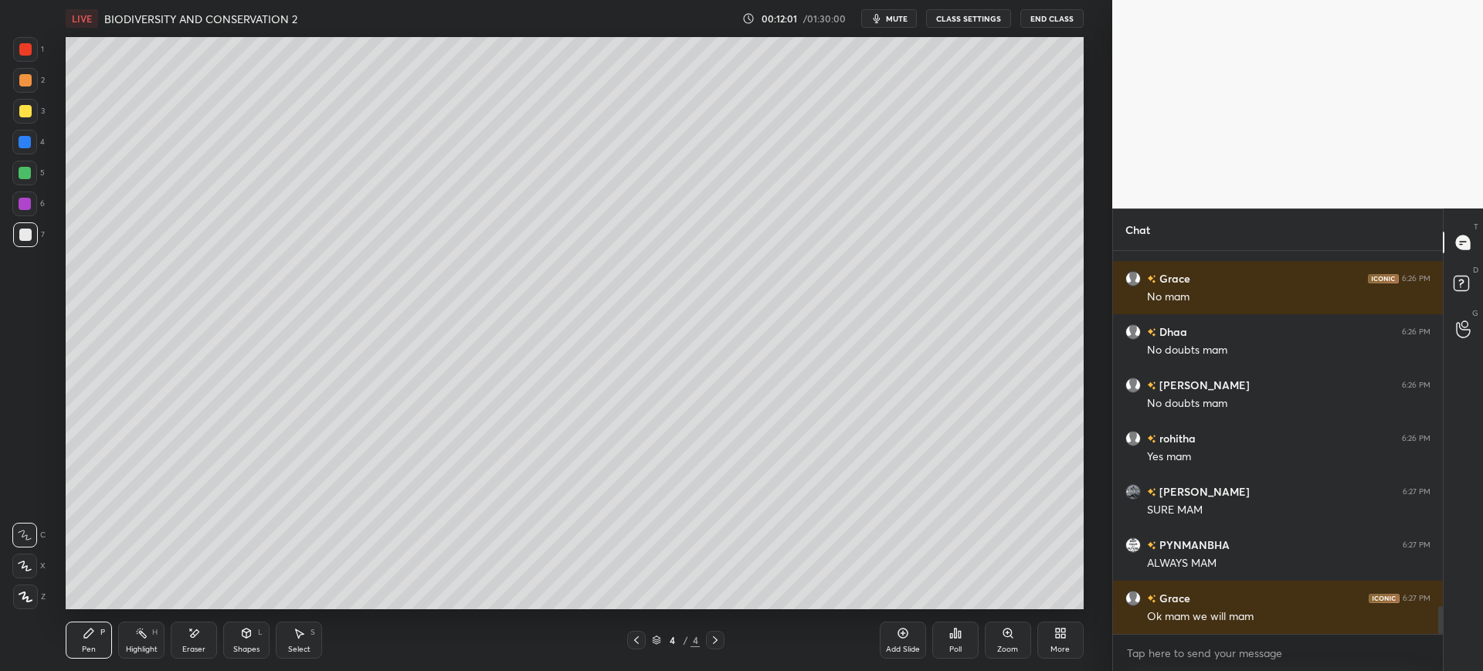
scroll to position [5008, 0]
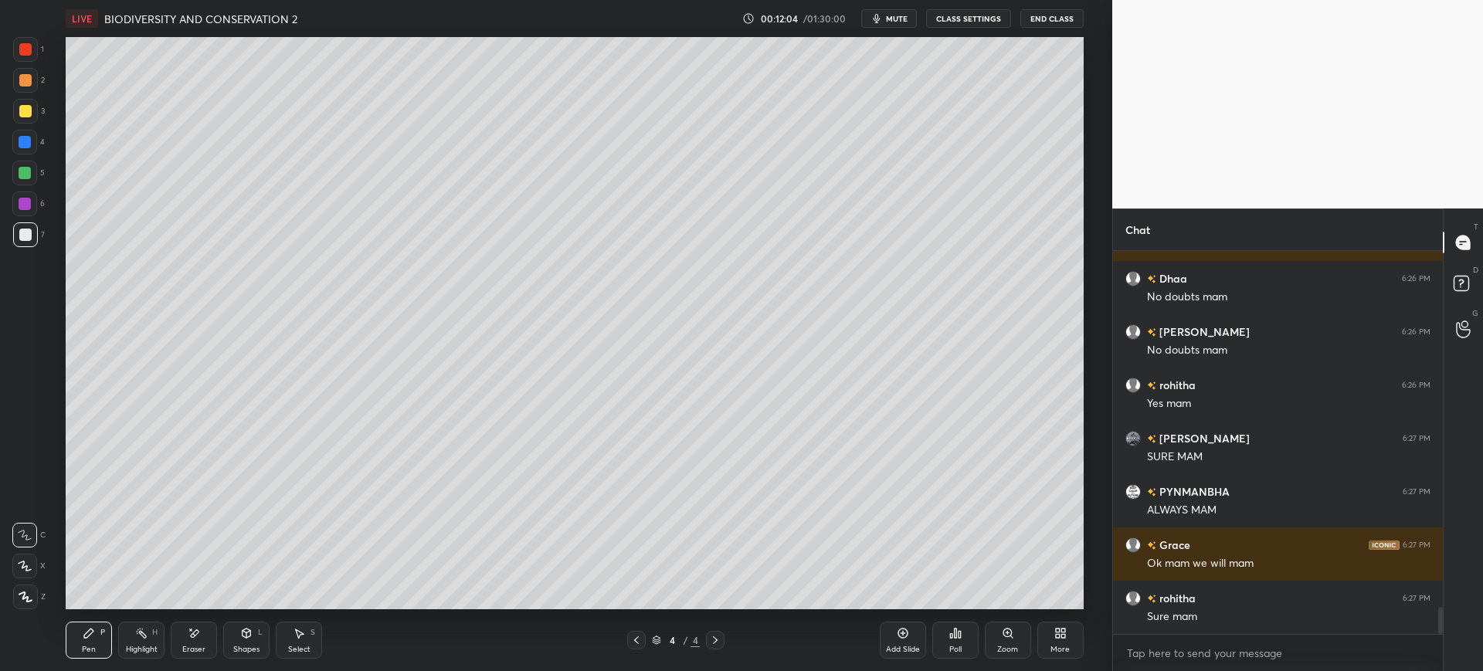
click at [31, 114] on div at bounding box center [25, 111] width 12 height 12
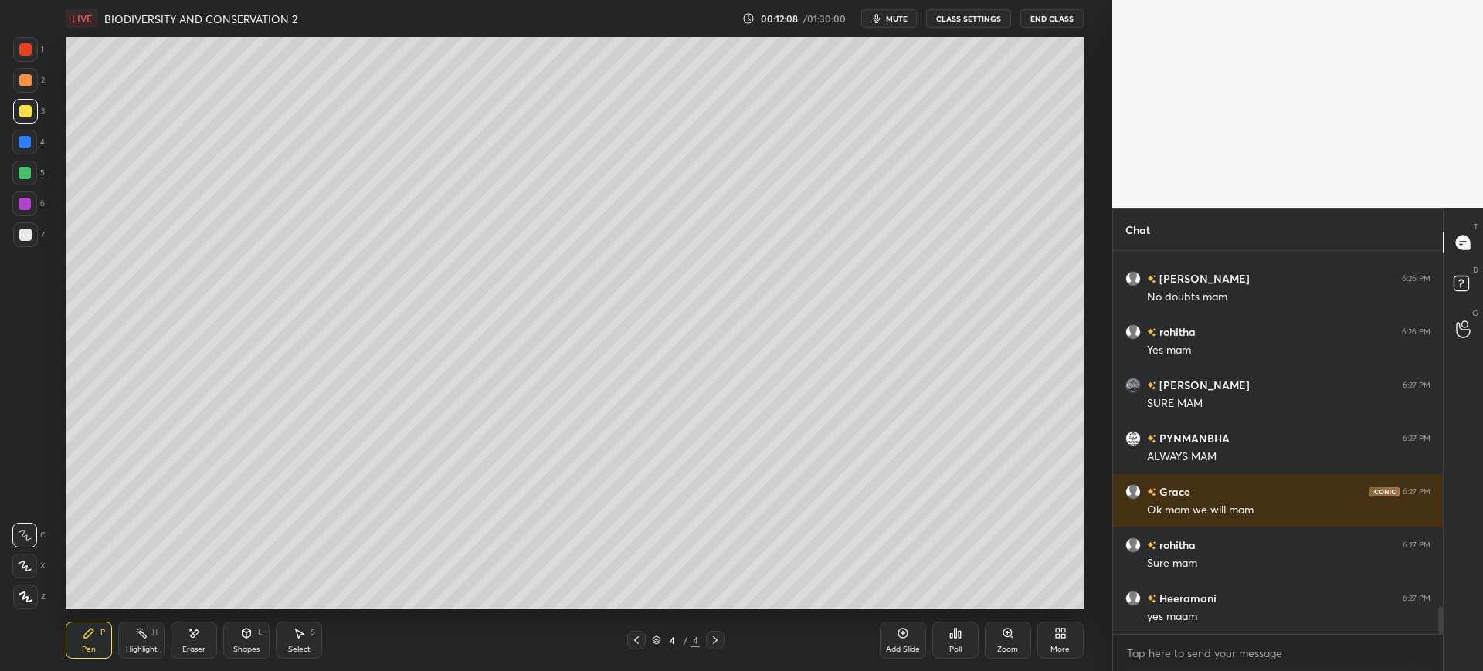
scroll to position [5115, 0]
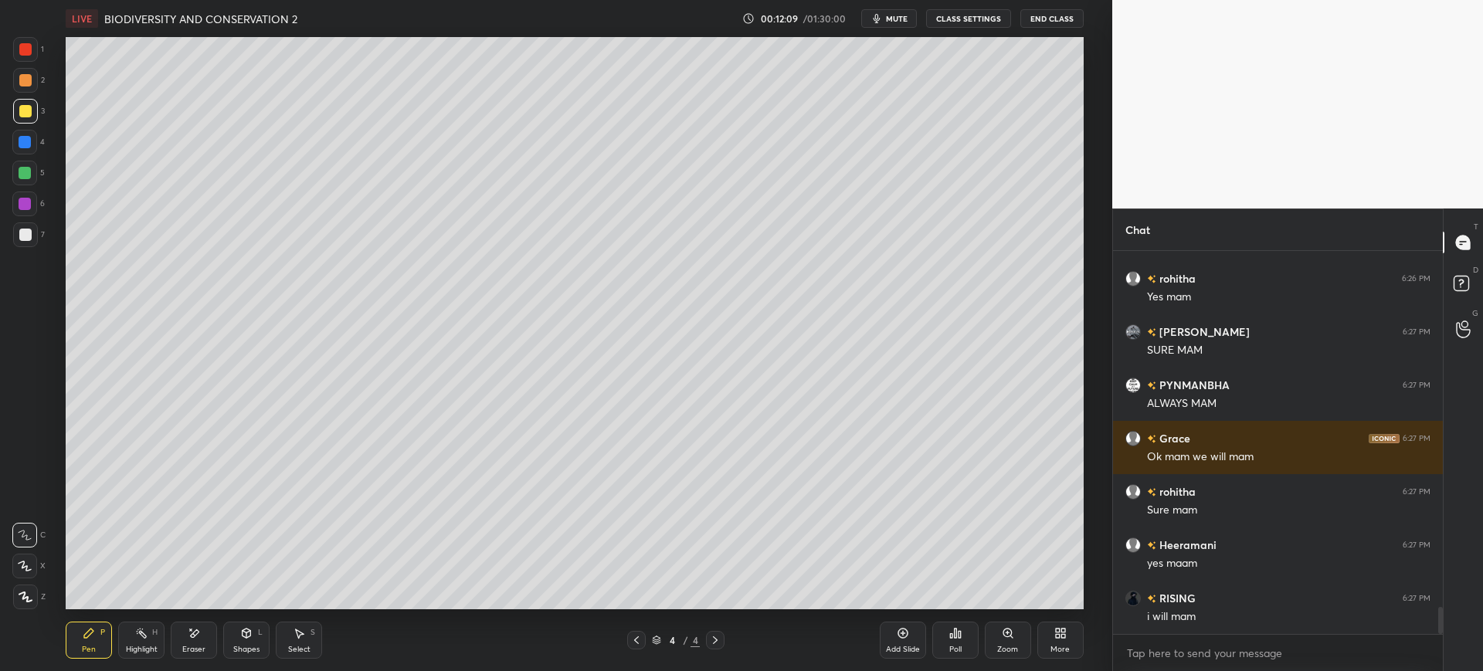
click at [36, 234] on div at bounding box center [25, 234] width 25 height 25
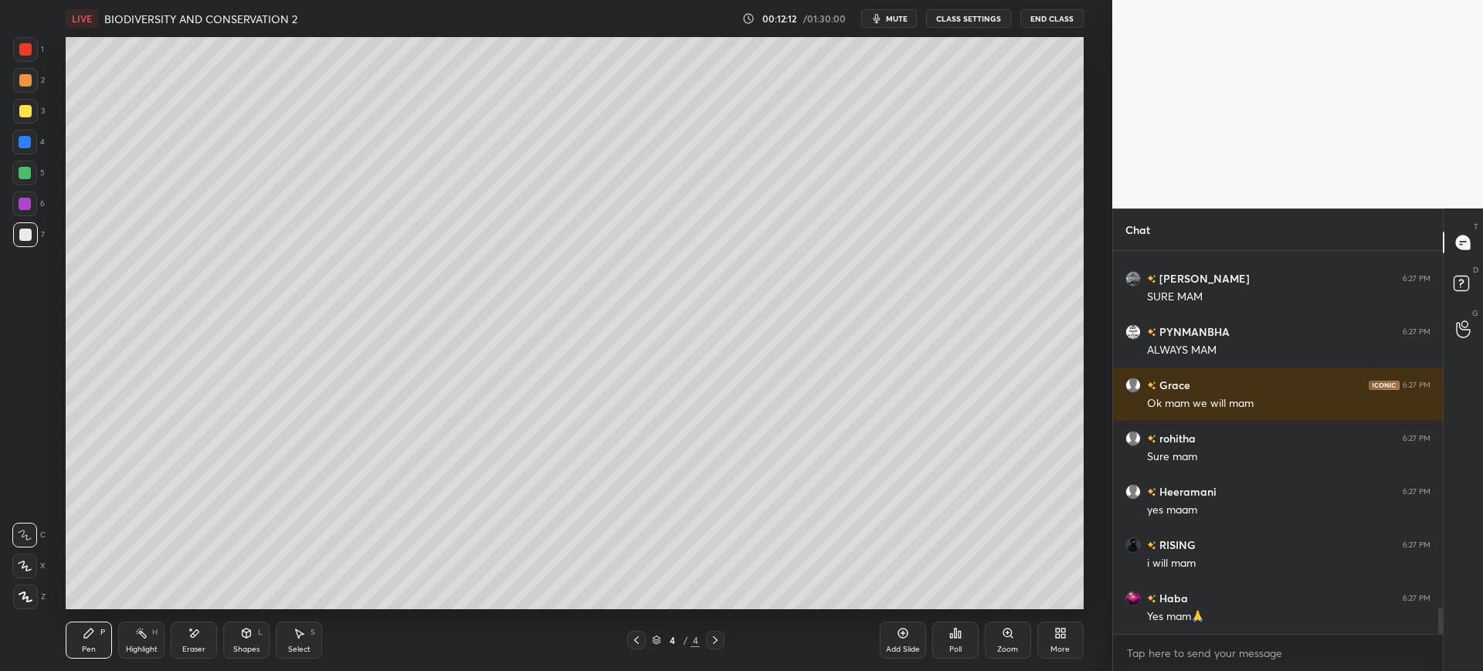
scroll to position [5222, 0]
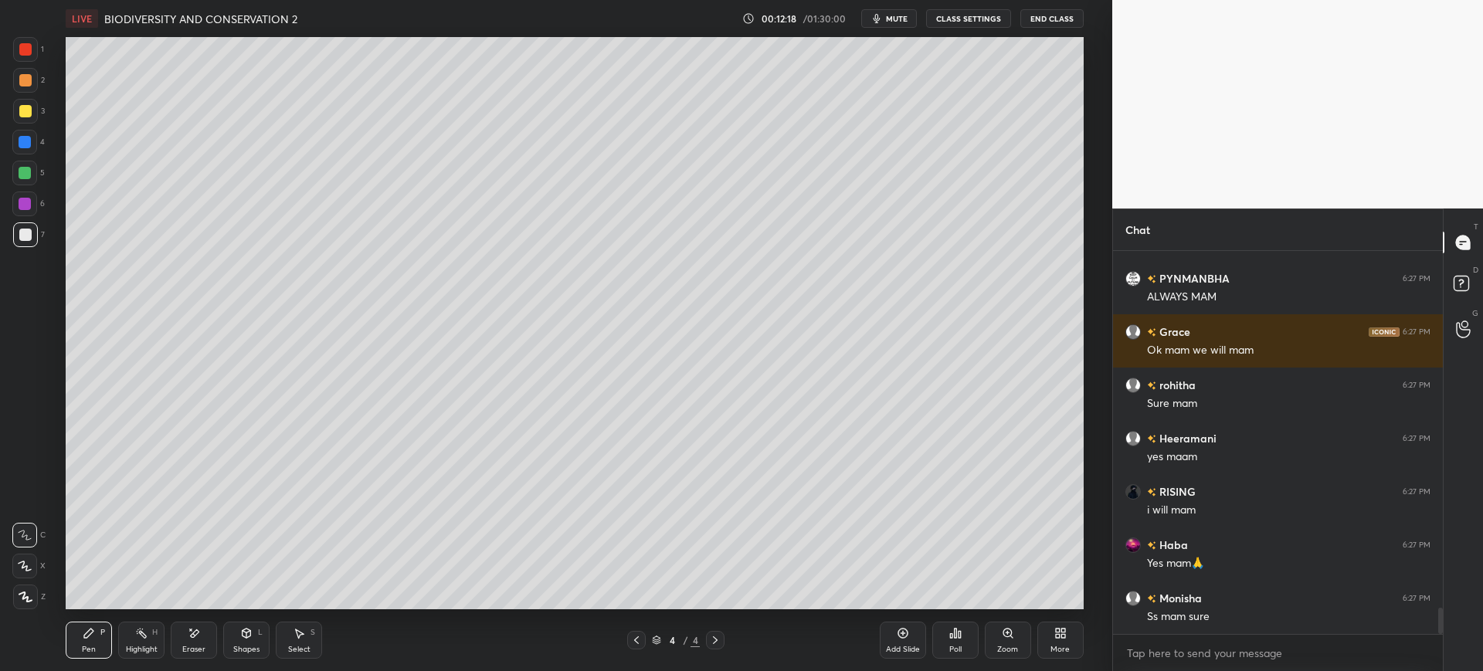
click at [29, 115] on div at bounding box center [25, 111] width 12 height 12
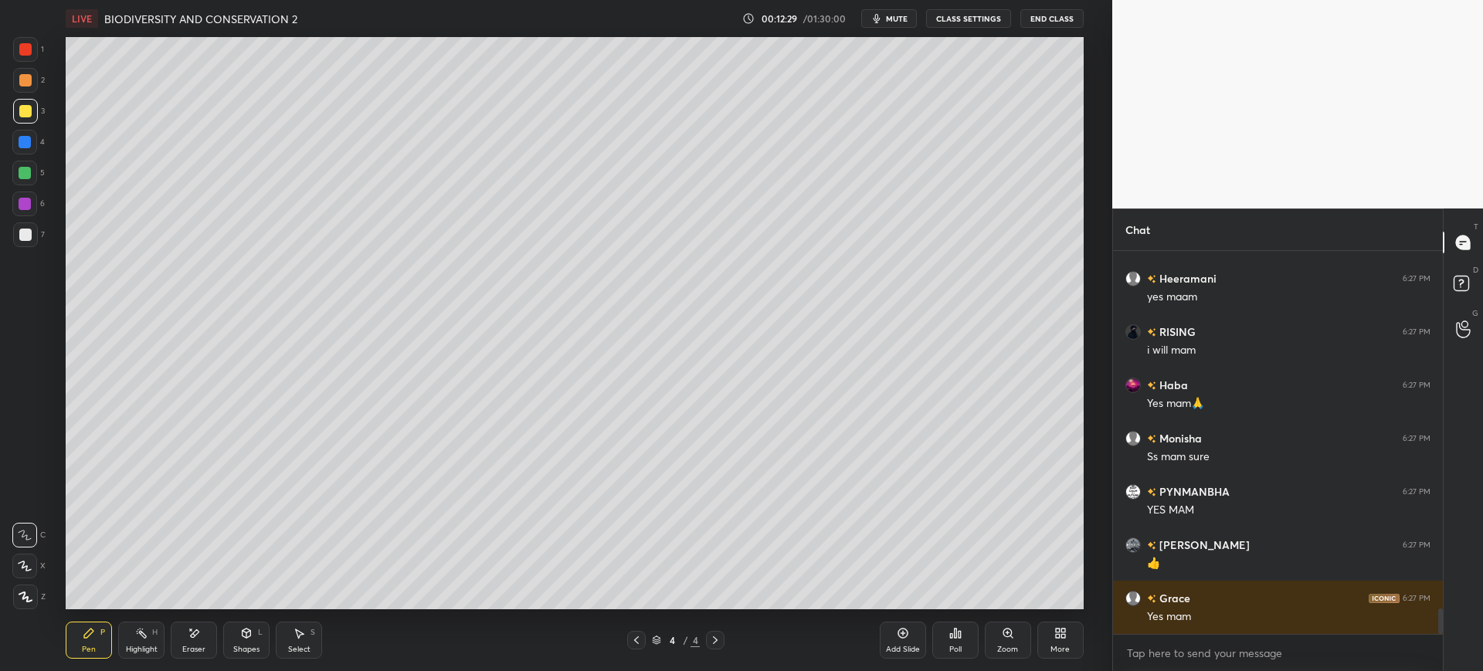
click at [19, 231] on div at bounding box center [25, 235] width 12 height 12
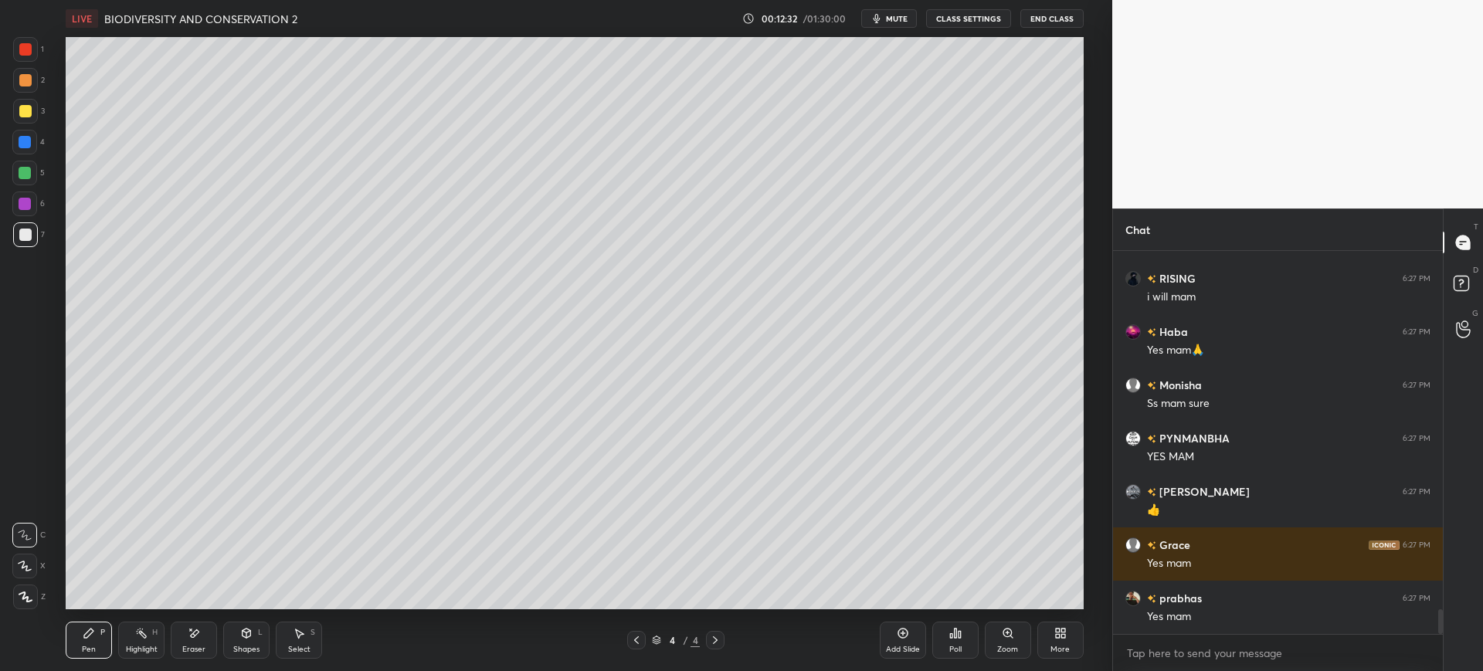
scroll to position [5488, 0]
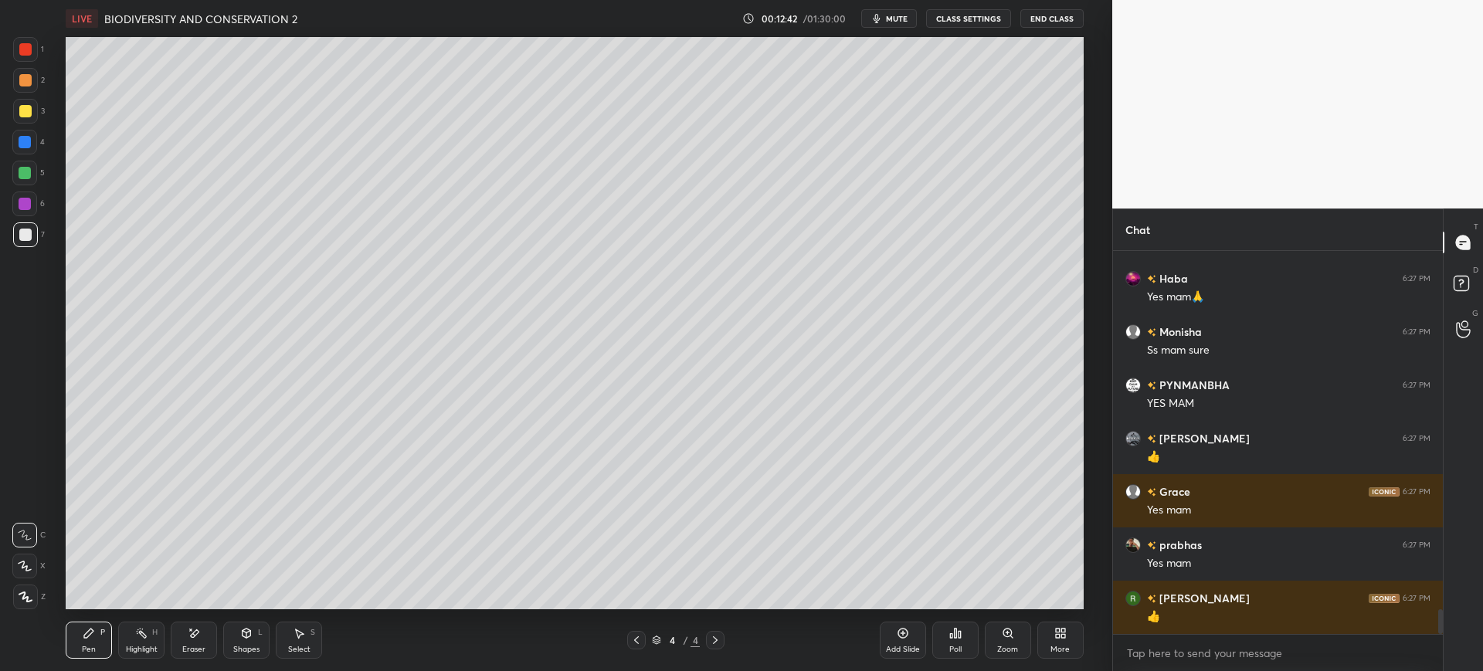
click at [26, 137] on div at bounding box center [25, 142] width 12 height 12
click at [39, 171] on div "5" at bounding box center [28, 173] width 32 height 25
click at [30, 237] on div at bounding box center [25, 235] width 12 height 12
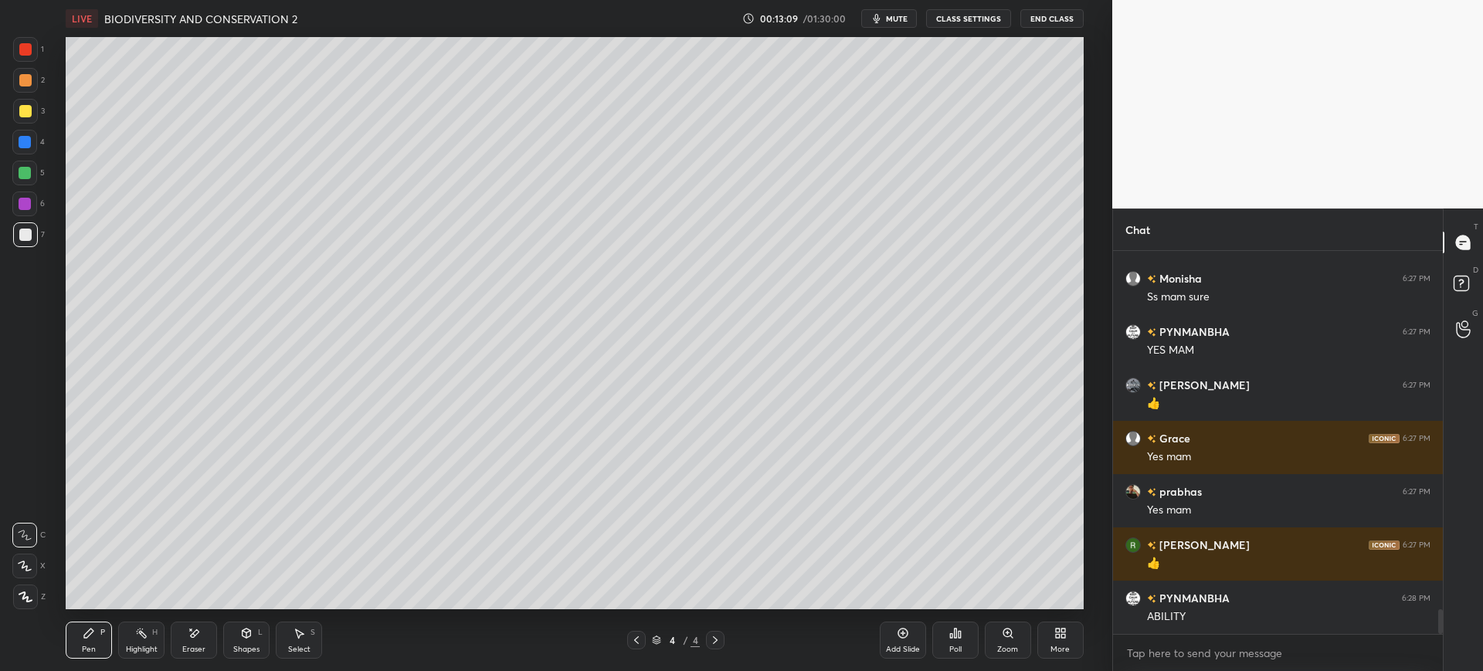
click at [24, 114] on div at bounding box center [25, 111] width 12 height 12
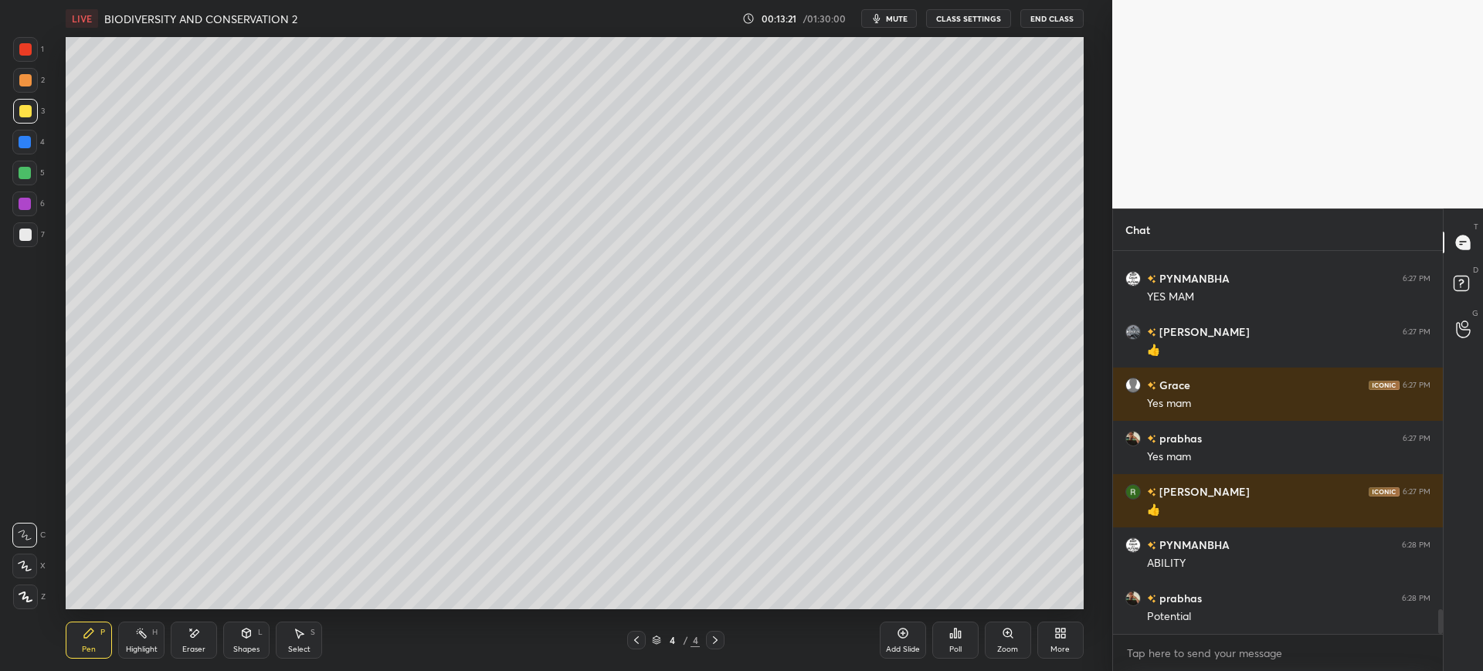
click at [25, 135] on div at bounding box center [24, 142] width 25 height 25
click at [32, 242] on div at bounding box center [25, 234] width 25 height 25
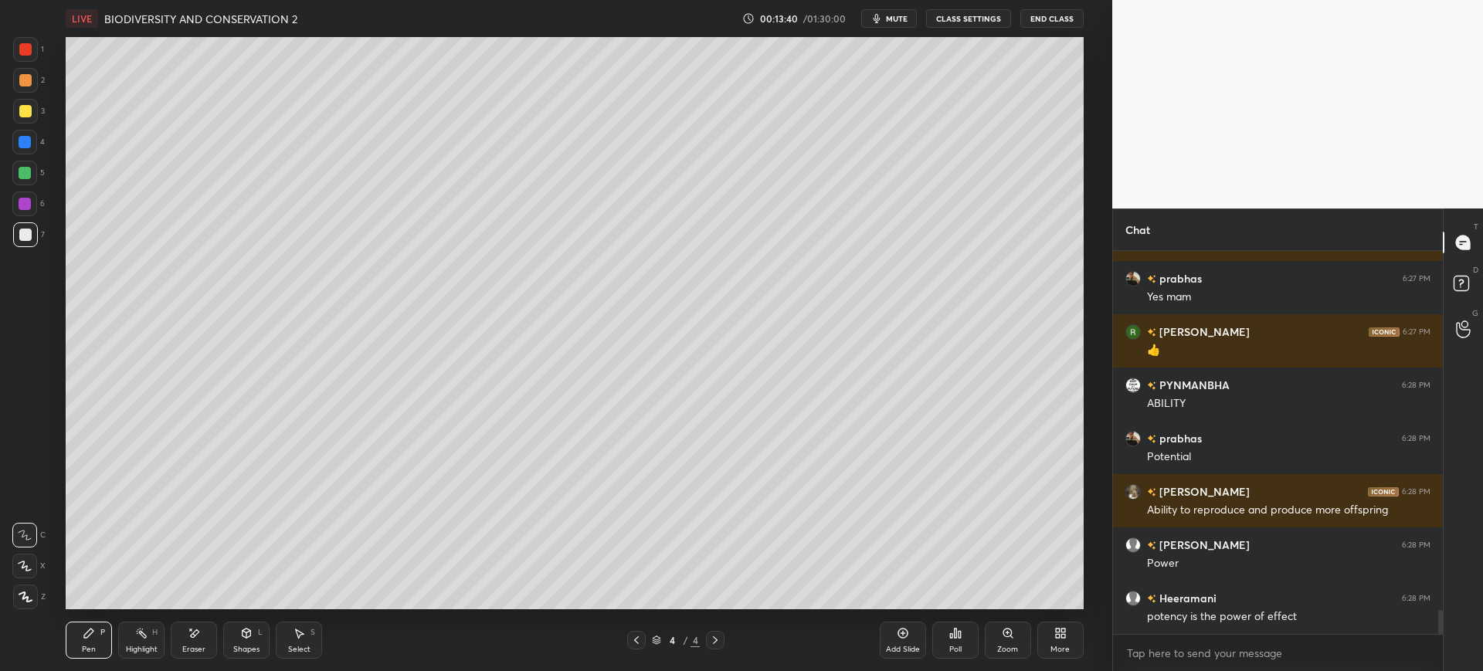
scroll to position [5808, 0]
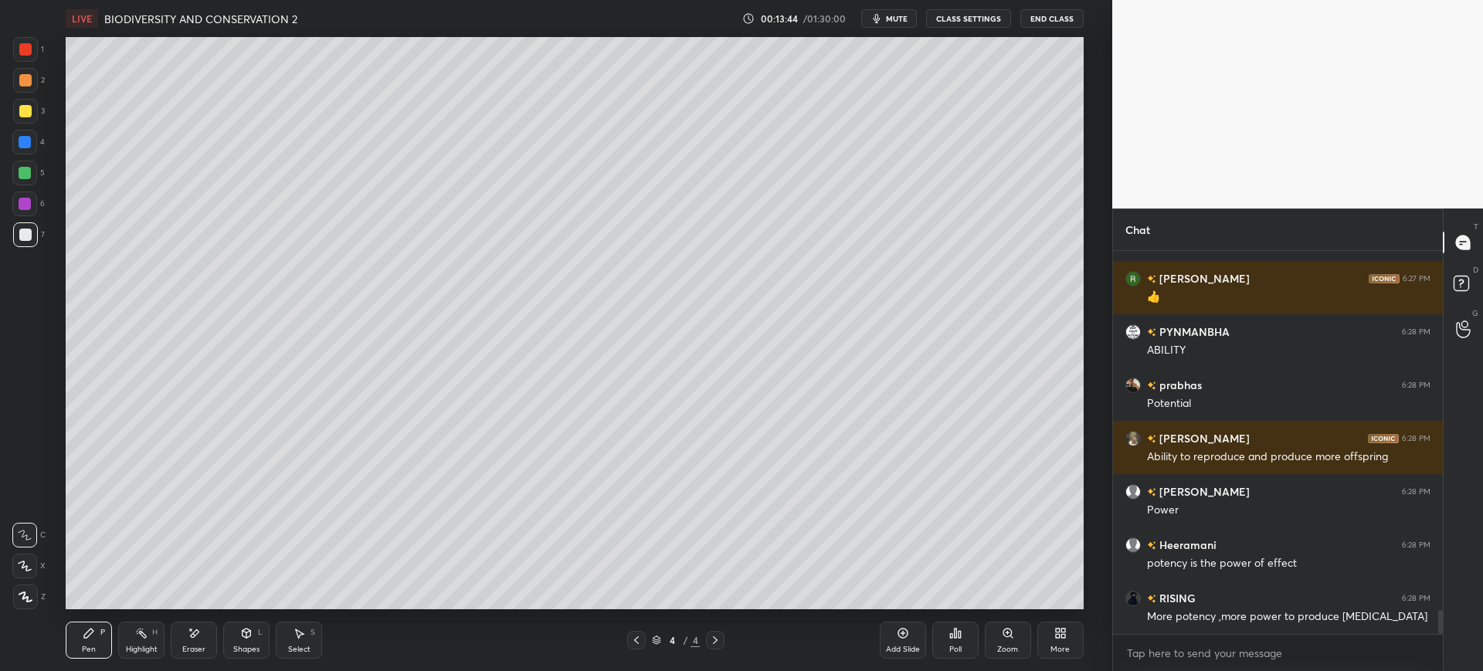
click at [27, 122] on div at bounding box center [25, 111] width 25 height 25
click at [30, 112] on div at bounding box center [25, 111] width 12 height 12
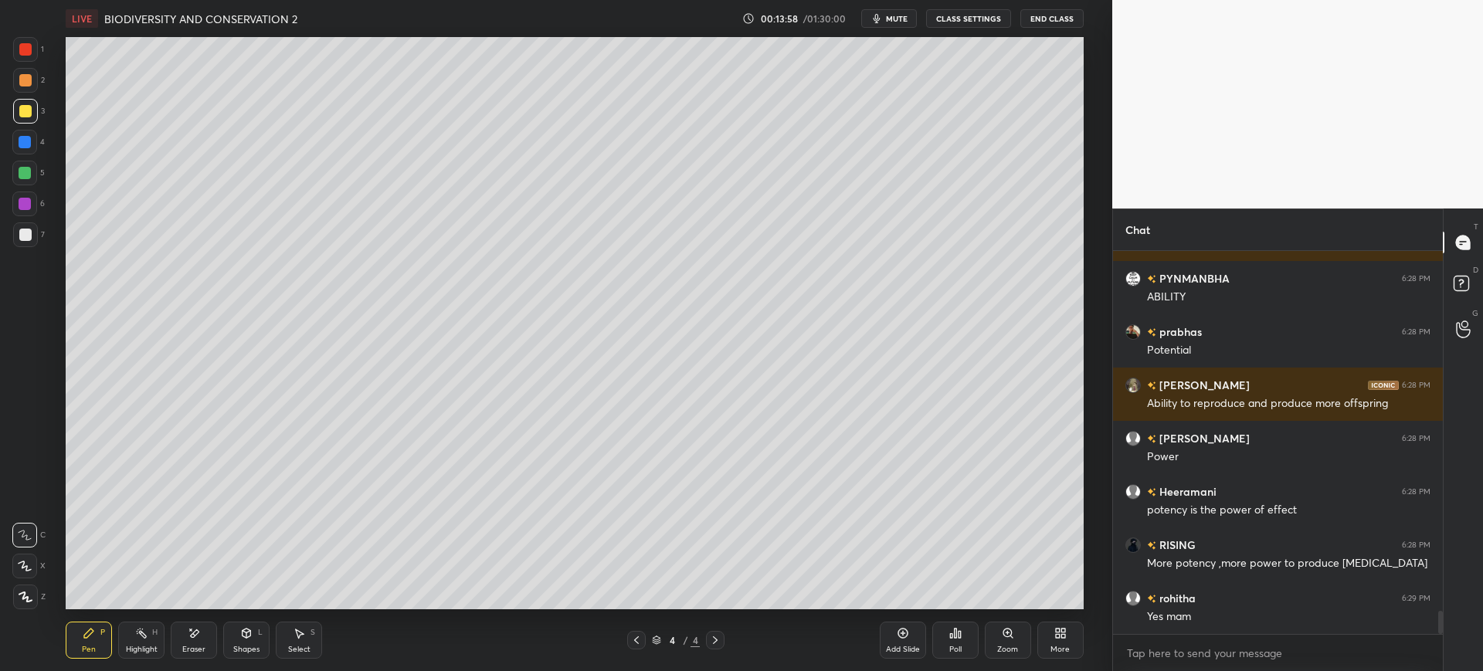
click at [32, 242] on div at bounding box center [25, 234] width 25 height 25
click at [193, 623] on div "Eraser" at bounding box center [194, 640] width 46 height 37
click at [70, 654] on div "Pen P" at bounding box center [89, 640] width 46 height 37
click at [36, 134] on div at bounding box center [24, 142] width 25 height 25
click at [31, 117] on div at bounding box center [25, 111] width 25 height 25
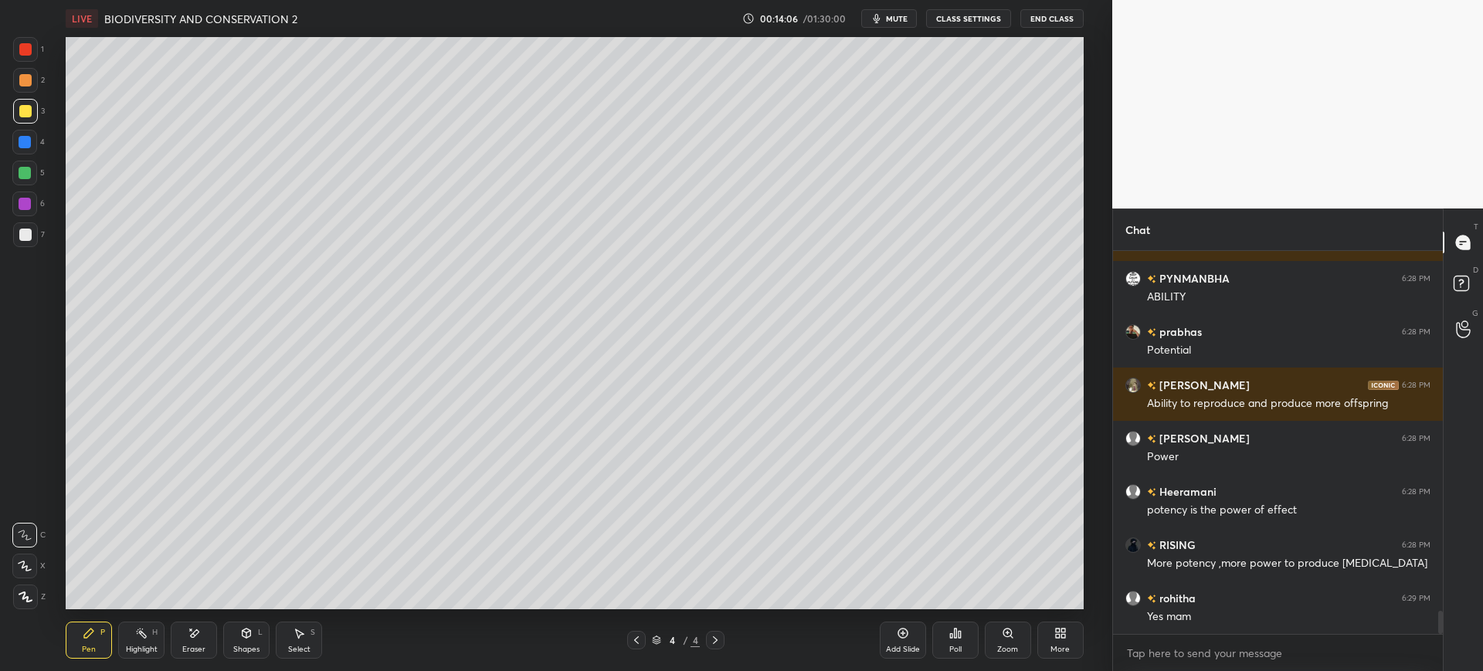
click at [25, 105] on div at bounding box center [25, 111] width 12 height 12
click at [197, 639] on icon at bounding box center [194, 633] width 12 height 13
click at [93, 646] on div "Pen" at bounding box center [89, 650] width 14 height 8
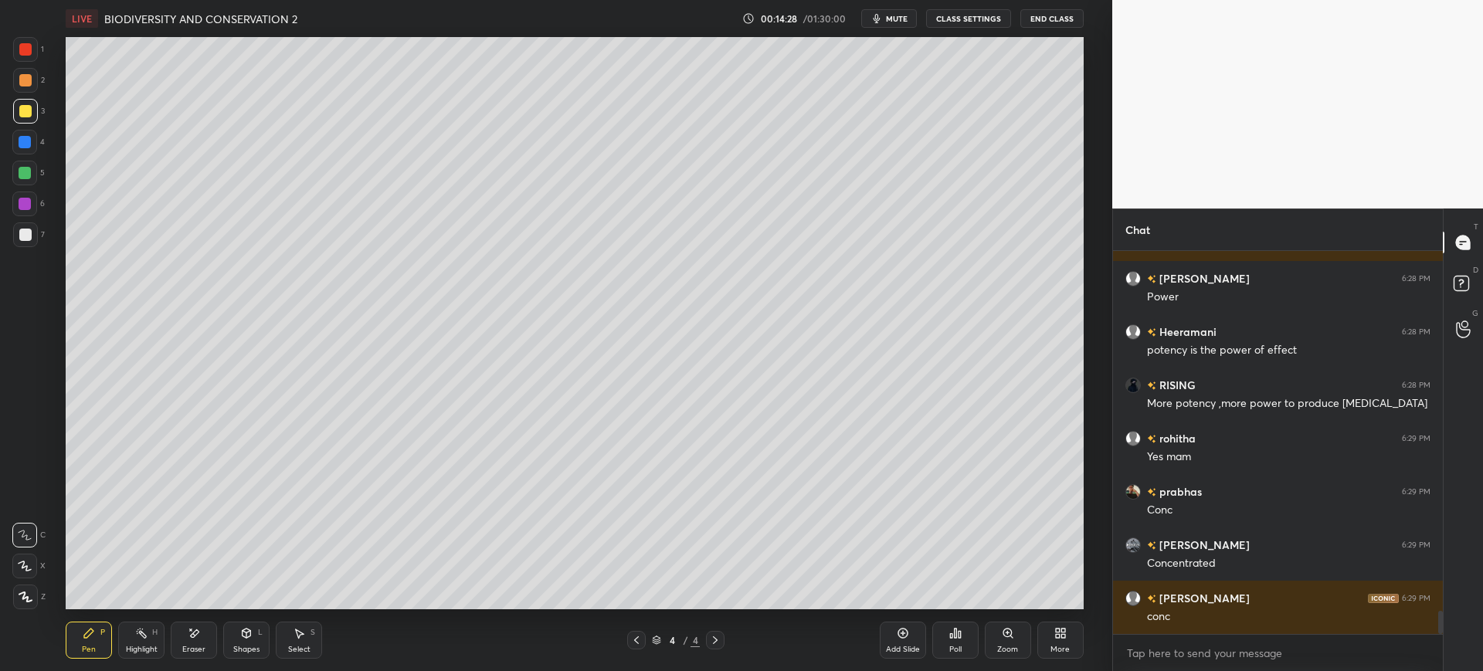
scroll to position [6074, 0]
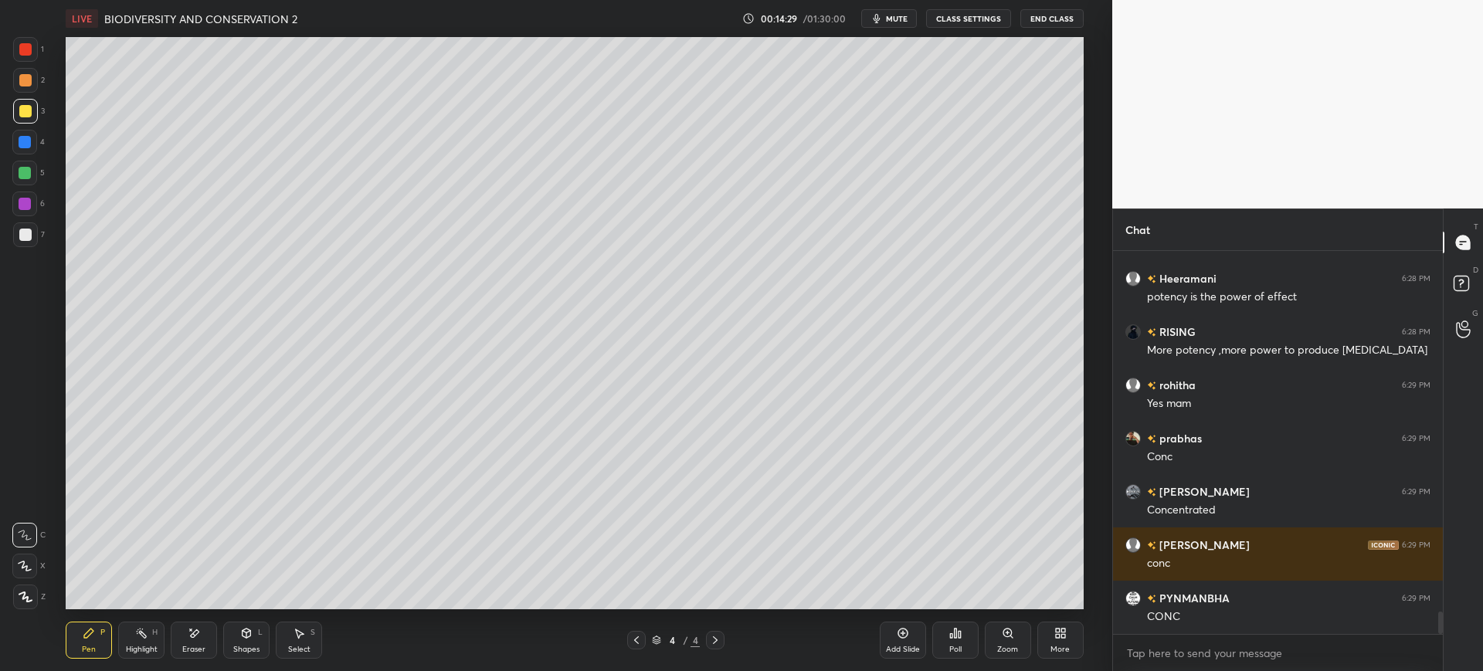
click at [18, 240] on div at bounding box center [25, 234] width 25 height 25
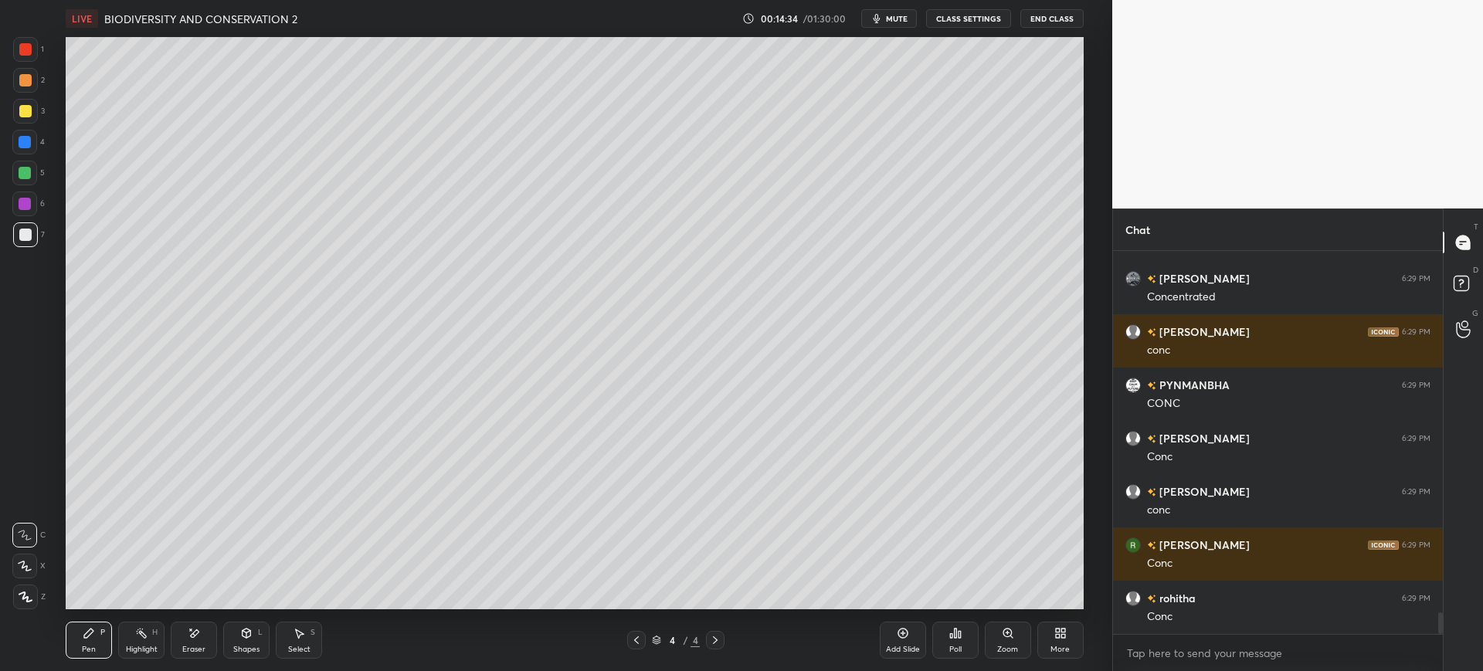
scroll to position [6340, 0]
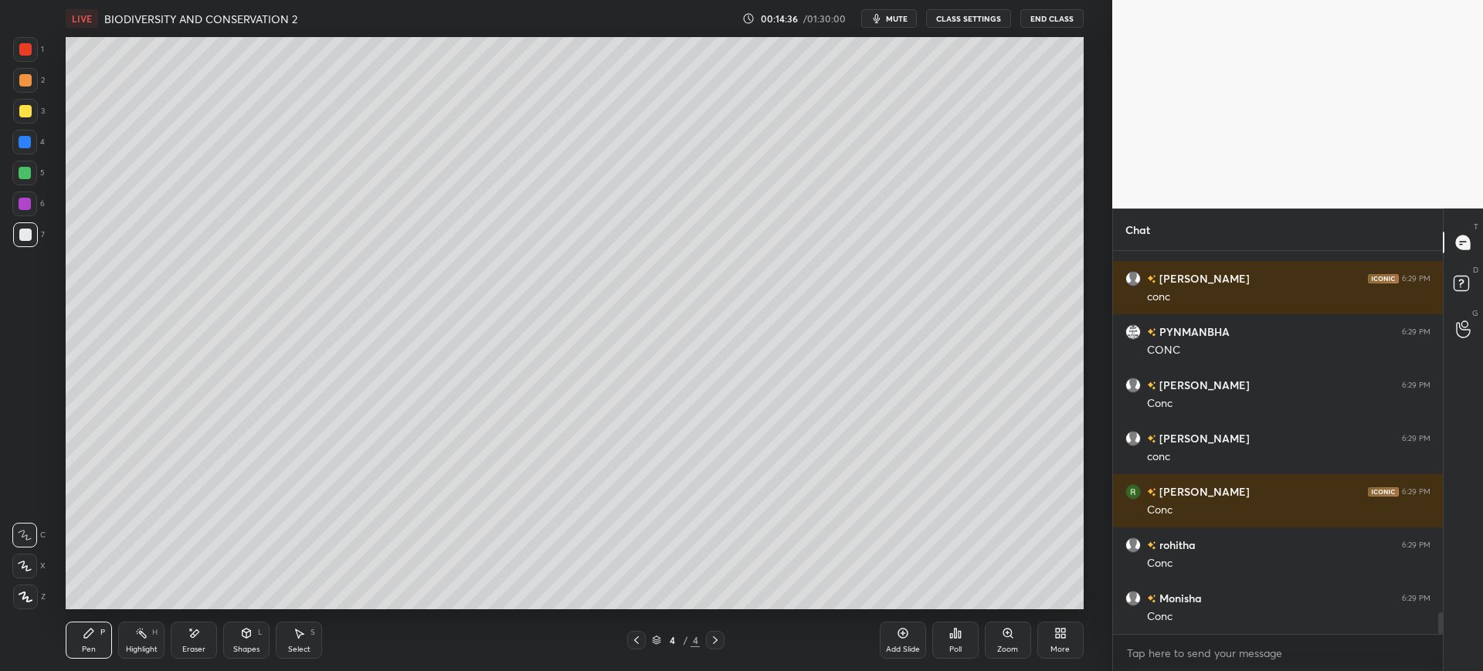
click at [19, 118] on div at bounding box center [25, 111] width 25 height 25
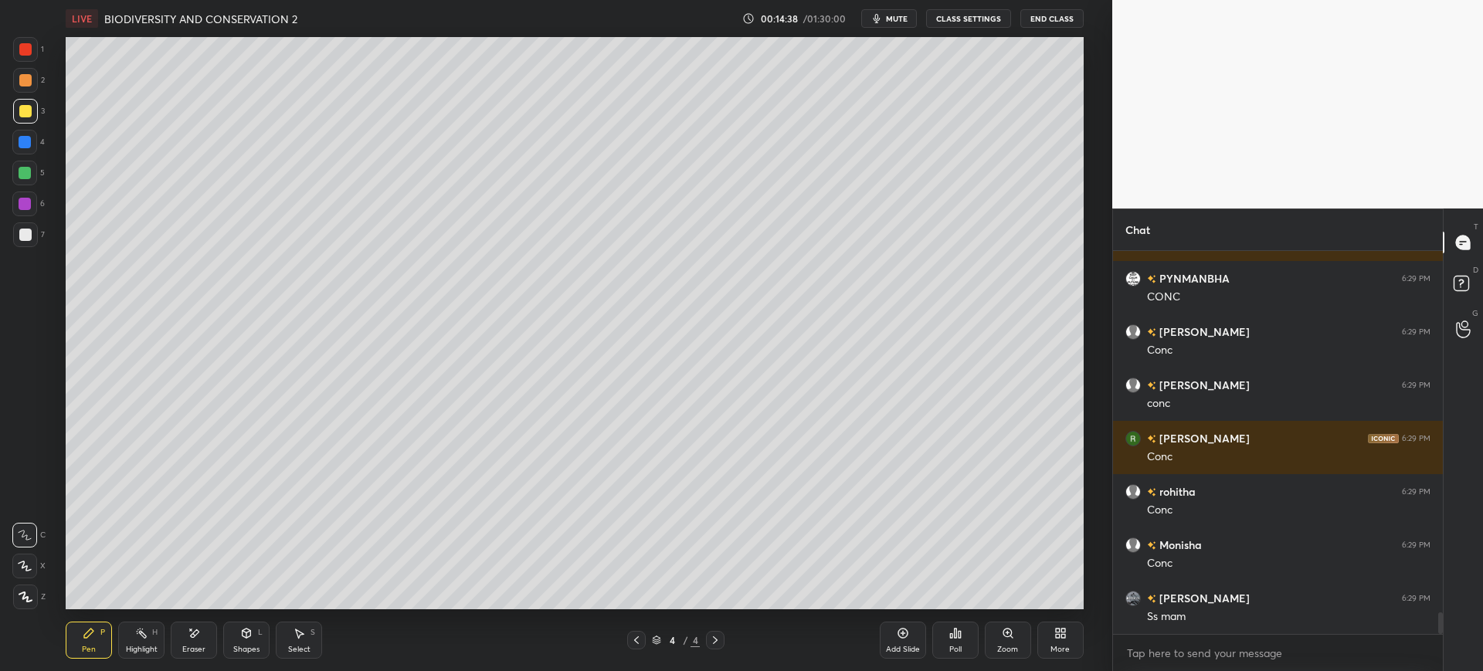
click at [41, 227] on div "7" at bounding box center [29, 234] width 32 height 25
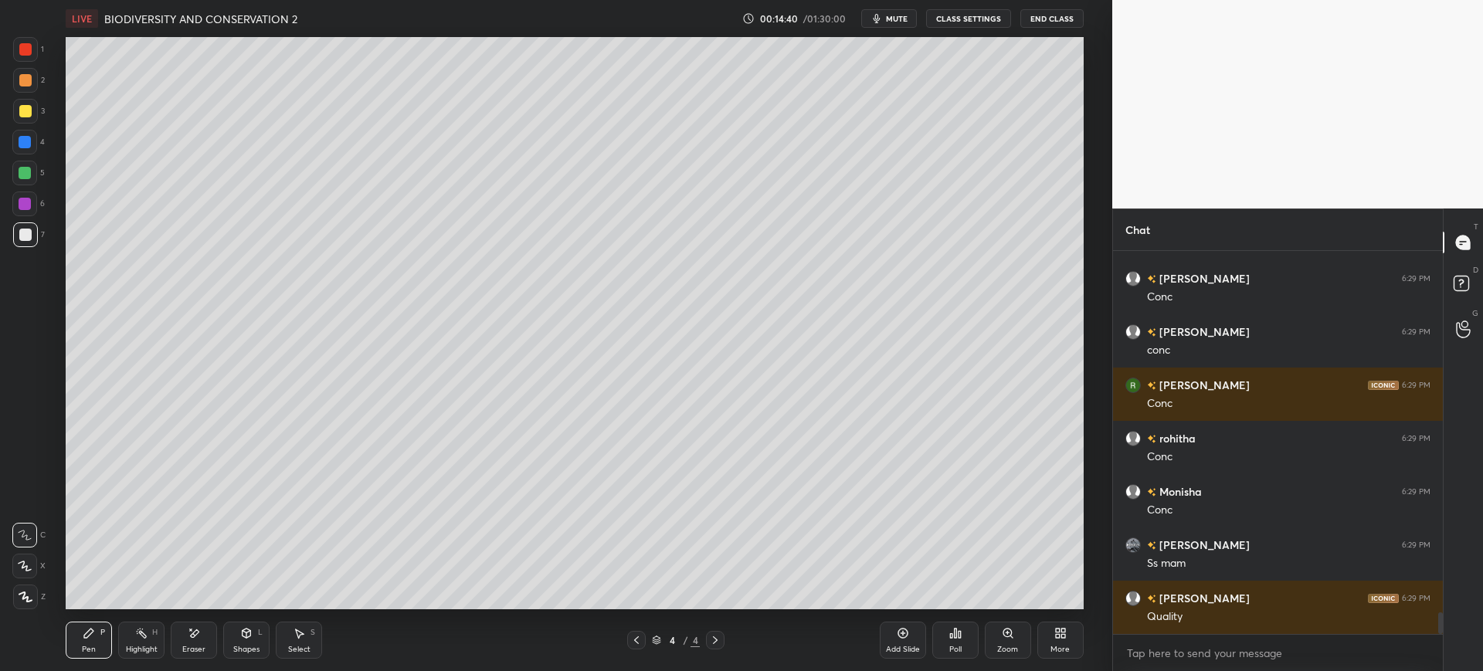
scroll to position [6500, 0]
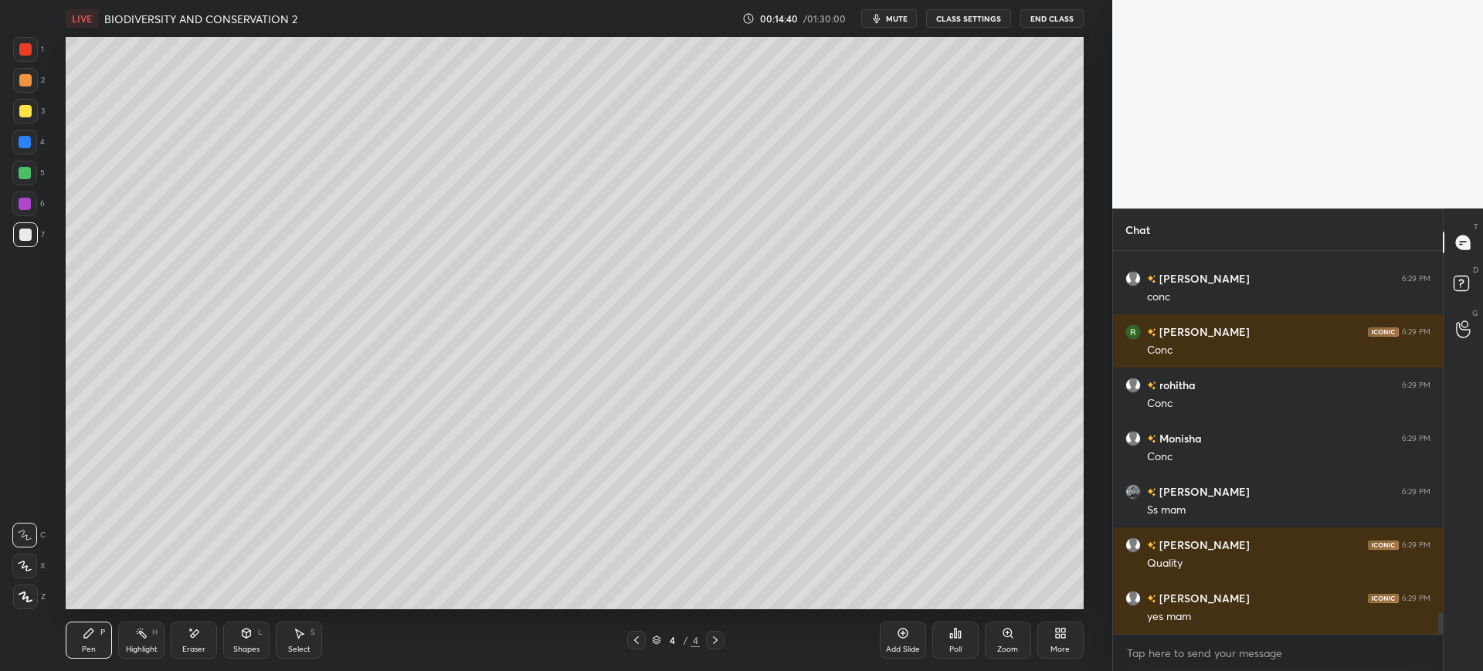
click at [40, 100] on div "3" at bounding box center [29, 111] width 32 height 25
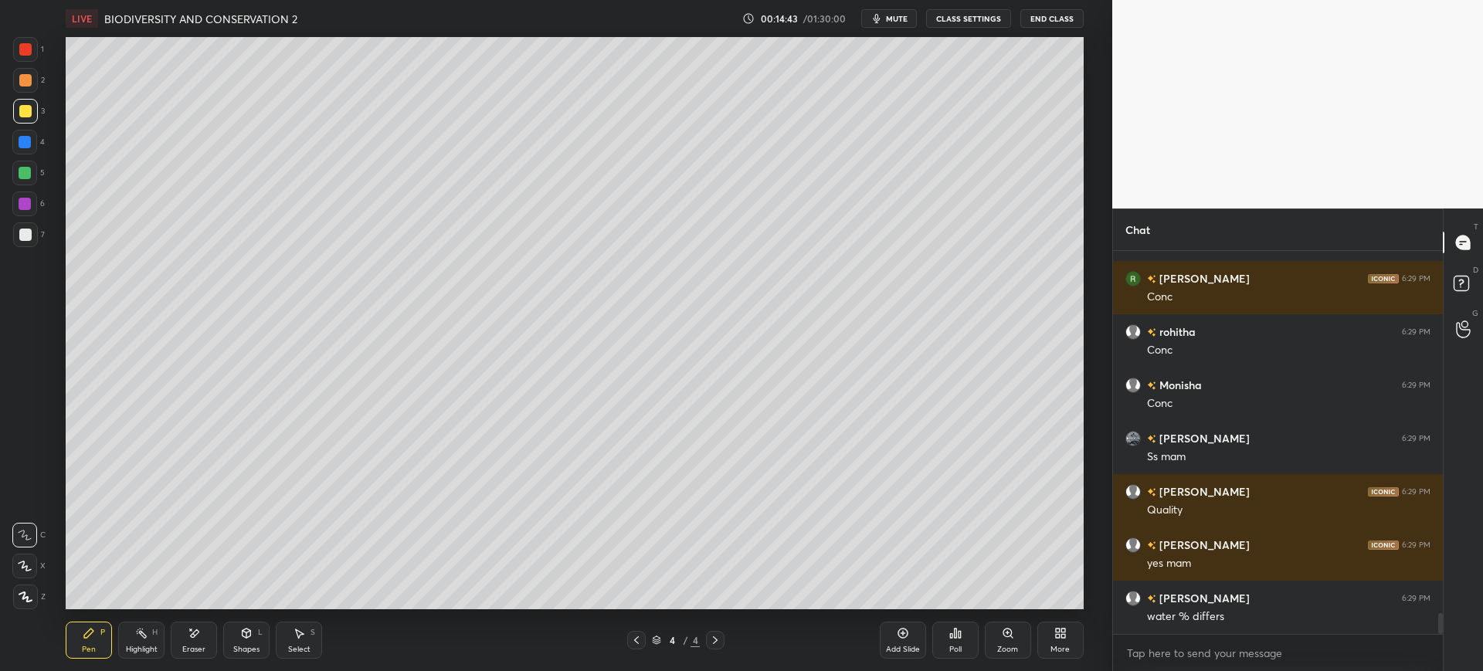
scroll to position [6607, 0]
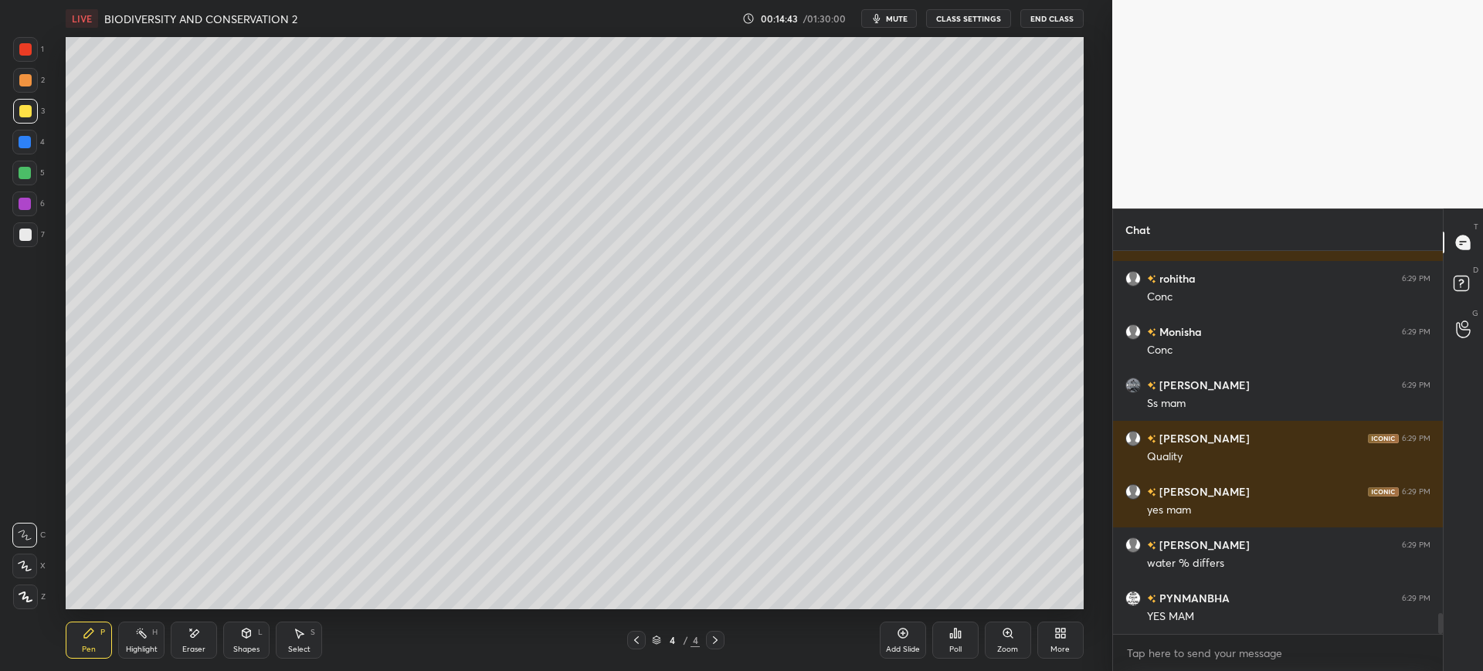
click at [33, 70] on div at bounding box center [25, 80] width 25 height 25
click at [40, 51] on div "1" at bounding box center [28, 49] width 31 height 25
click at [30, 236] on div at bounding box center [25, 235] width 12 height 12
click at [45, 120] on div "1 2 3 4 5 6 7 C X Z E E Erase all H H" at bounding box center [24, 323] width 49 height 572
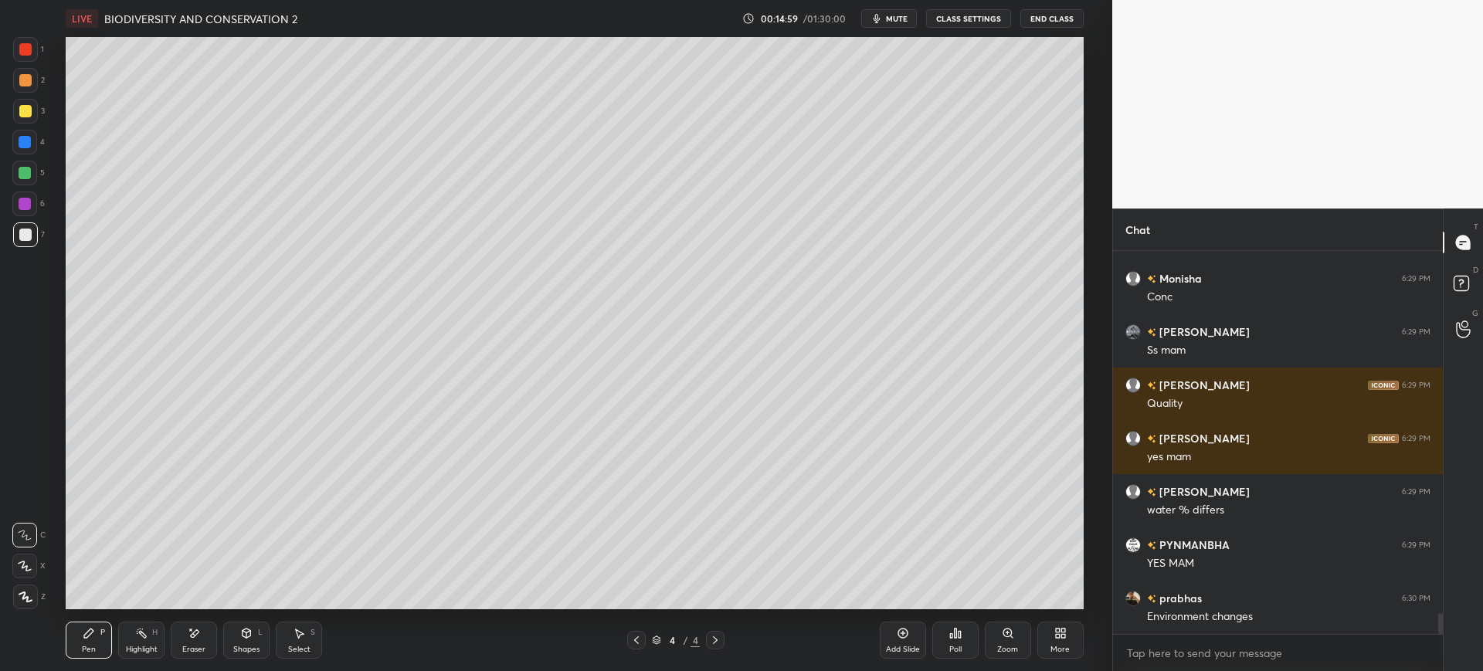
click at [34, 232] on div at bounding box center [25, 234] width 25 height 25
click at [29, 141] on div at bounding box center [25, 142] width 12 height 12
click at [30, 113] on div at bounding box center [25, 111] width 12 height 12
click at [22, 236] on div at bounding box center [25, 235] width 12 height 12
click at [23, 239] on div at bounding box center [25, 235] width 12 height 12
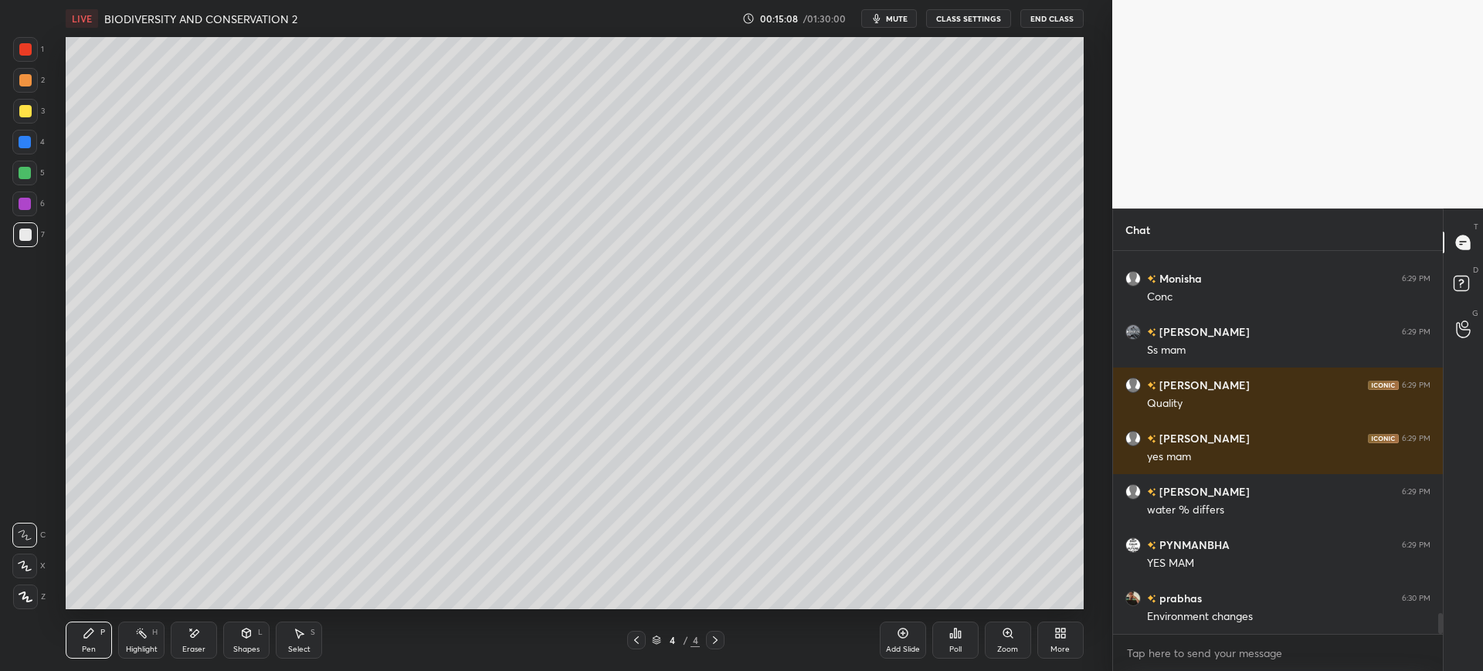
scroll to position [6713, 0]
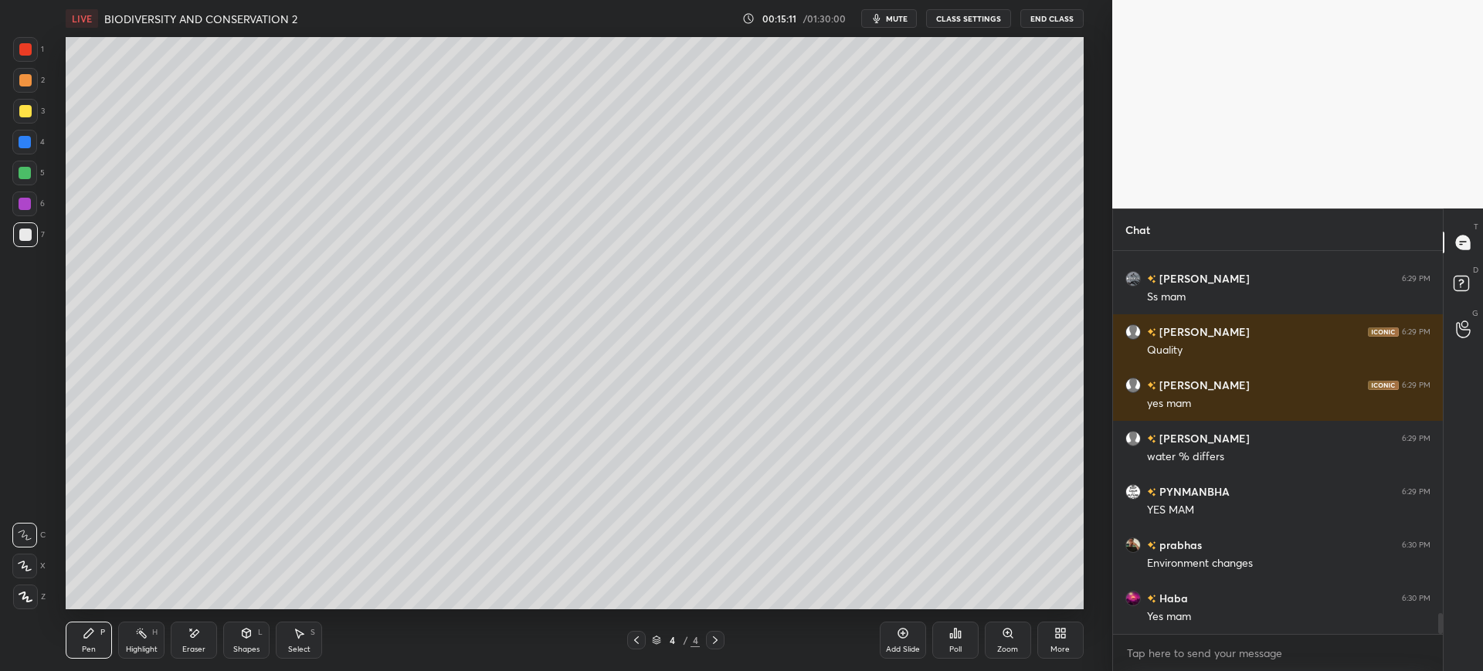
click at [32, 247] on div "7" at bounding box center [29, 237] width 32 height 31
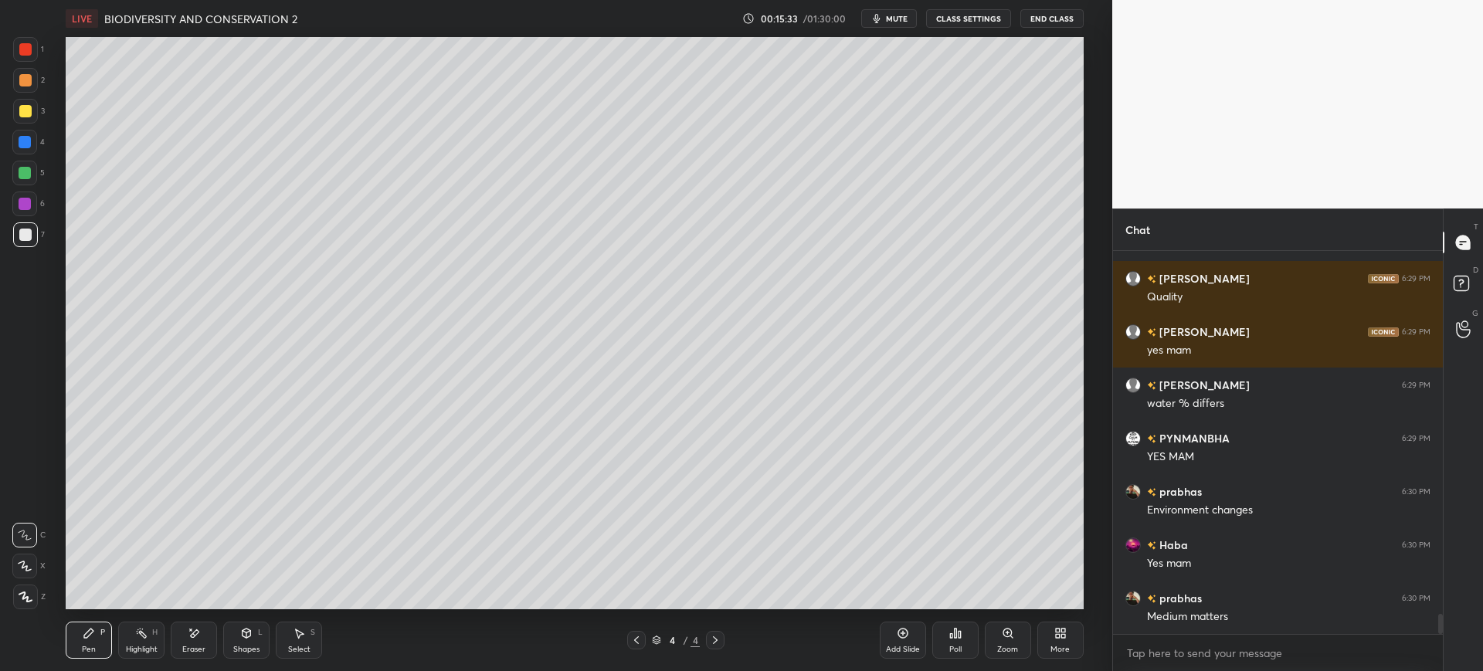
scroll to position [6820, 0]
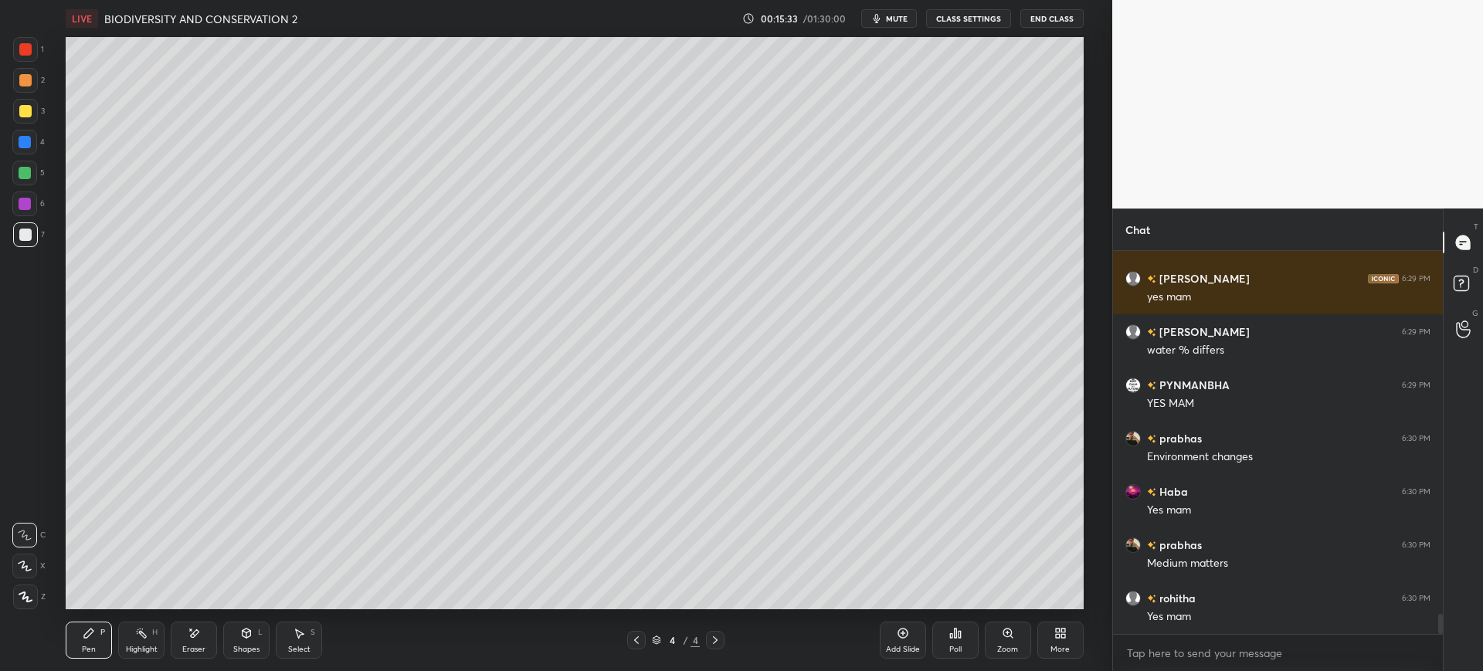
click at [18, 132] on div at bounding box center [24, 142] width 25 height 25
click at [19, 225] on div at bounding box center [25, 234] width 25 height 25
click at [39, 100] on div "3" at bounding box center [29, 111] width 32 height 25
click at [26, 58] on div at bounding box center [25, 49] width 25 height 25
click at [44, 48] on div "1 2 3 4 5 6 7" at bounding box center [28, 145] width 32 height 216
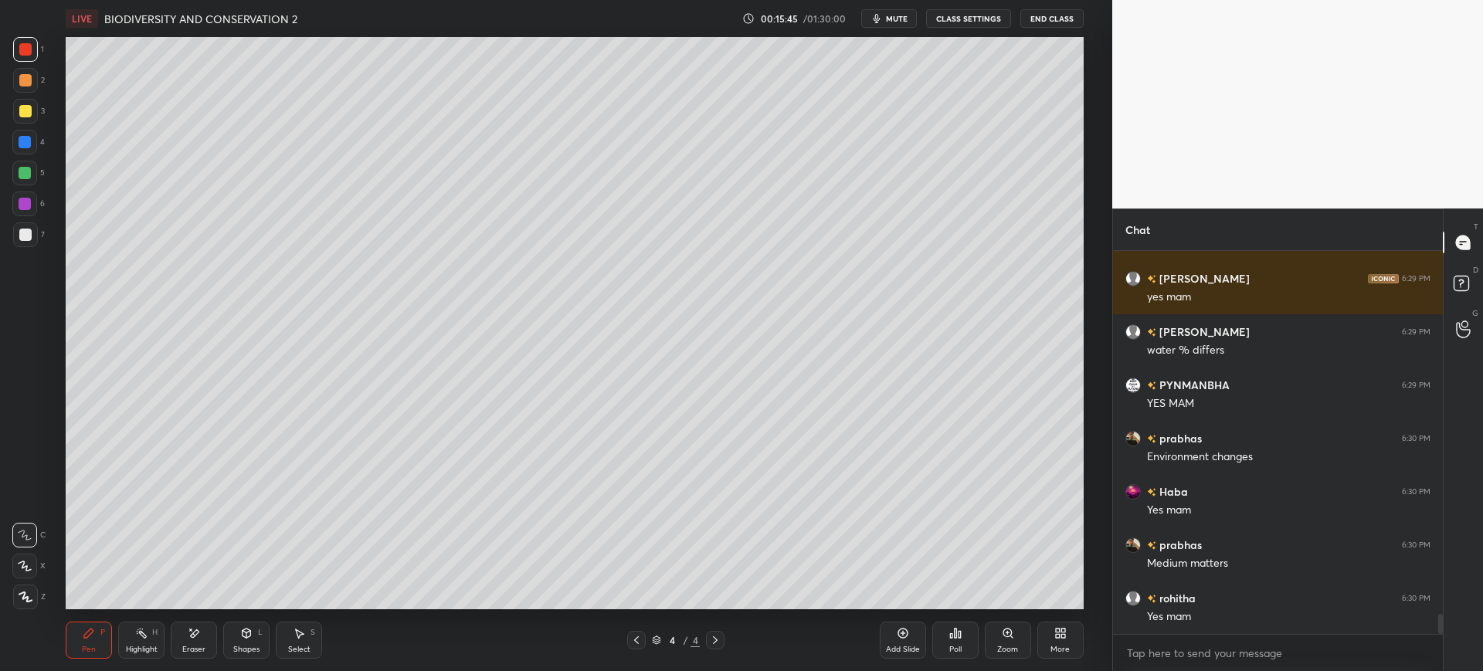
click at [44, 230] on div "7" at bounding box center [29, 234] width 32 height 25
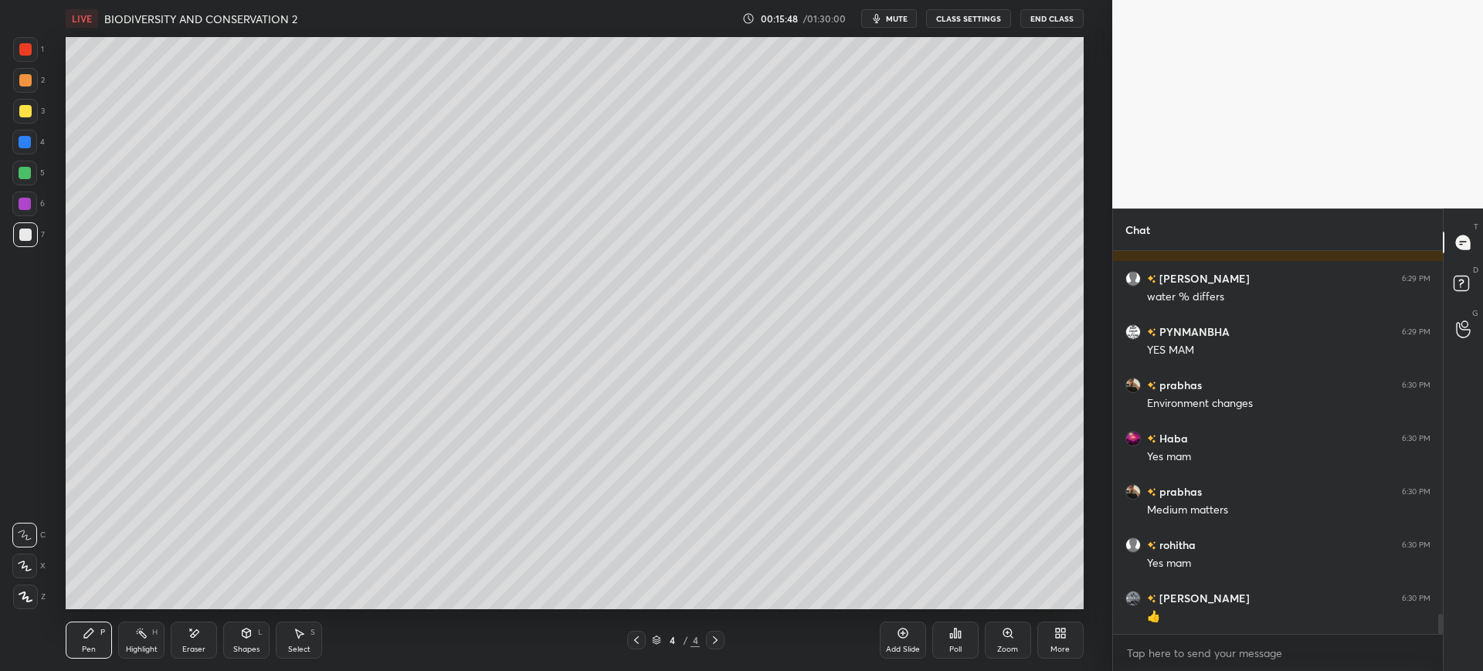
click at [19, 144] on div at bounding box center [25, 142] width 12 height 12
click at [31, 195] on div at bounding box center [24, 204] width 25 height 25
click at [30, 167] on div at bounding box center [24, 173] width 25 height 25
click at [29, 235] on div at bounding box center [25, 235] width 12 height 12
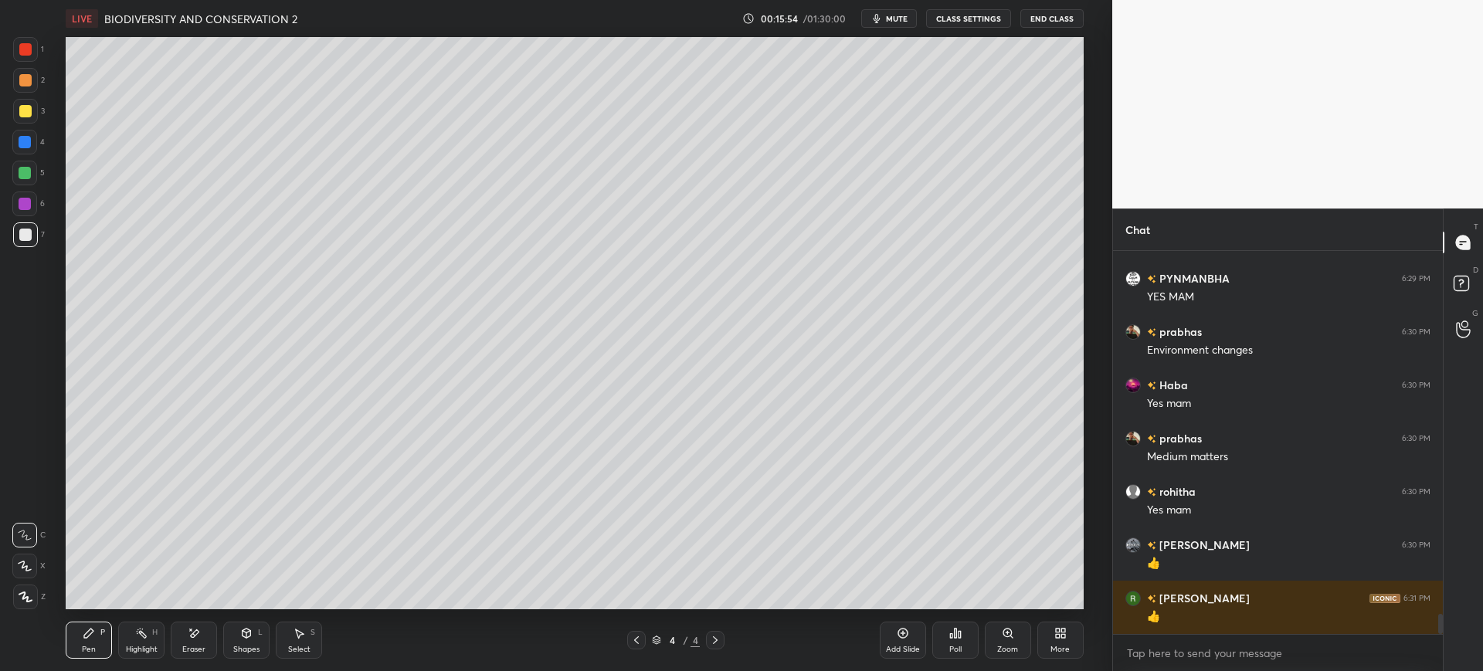
scroll to position [6980, 0]
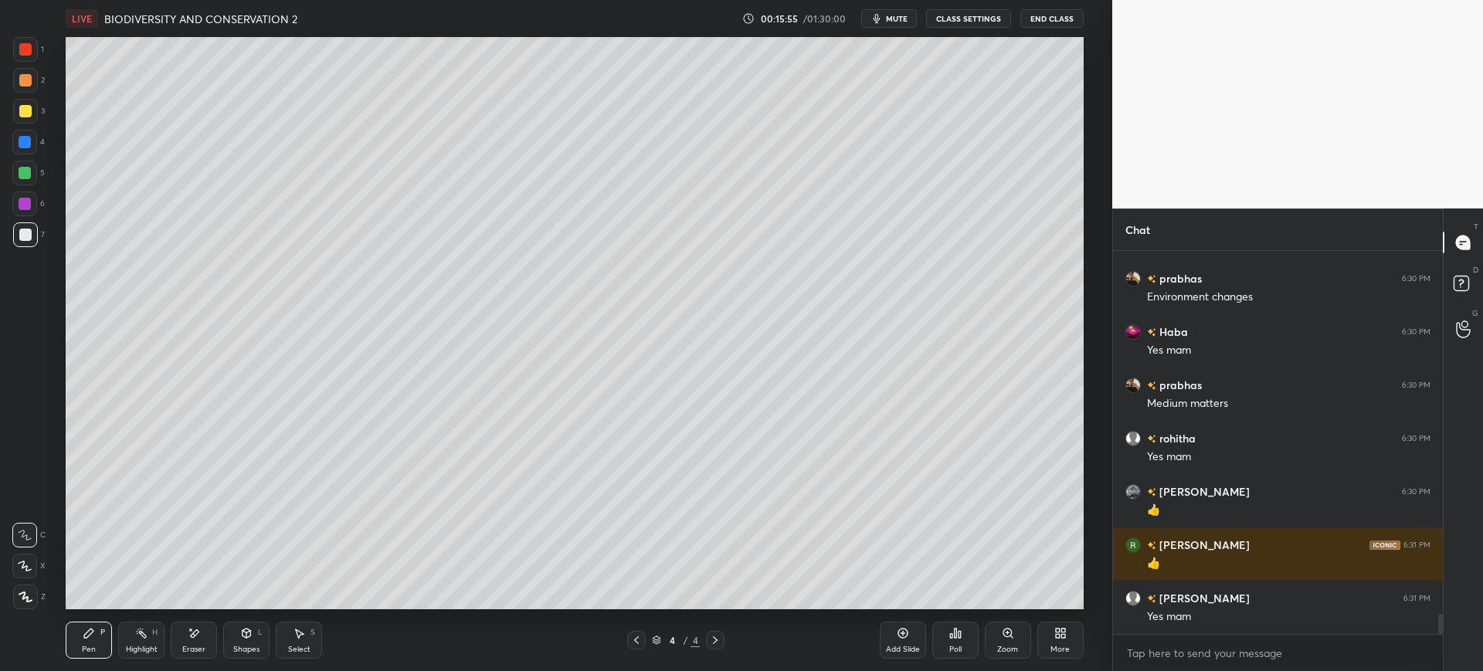
click at [24, 108] on div at bounding box center [25, 111] width 12 height 12
click at [26, 227] on div at bounding box center [25, 234] width 25 height 25
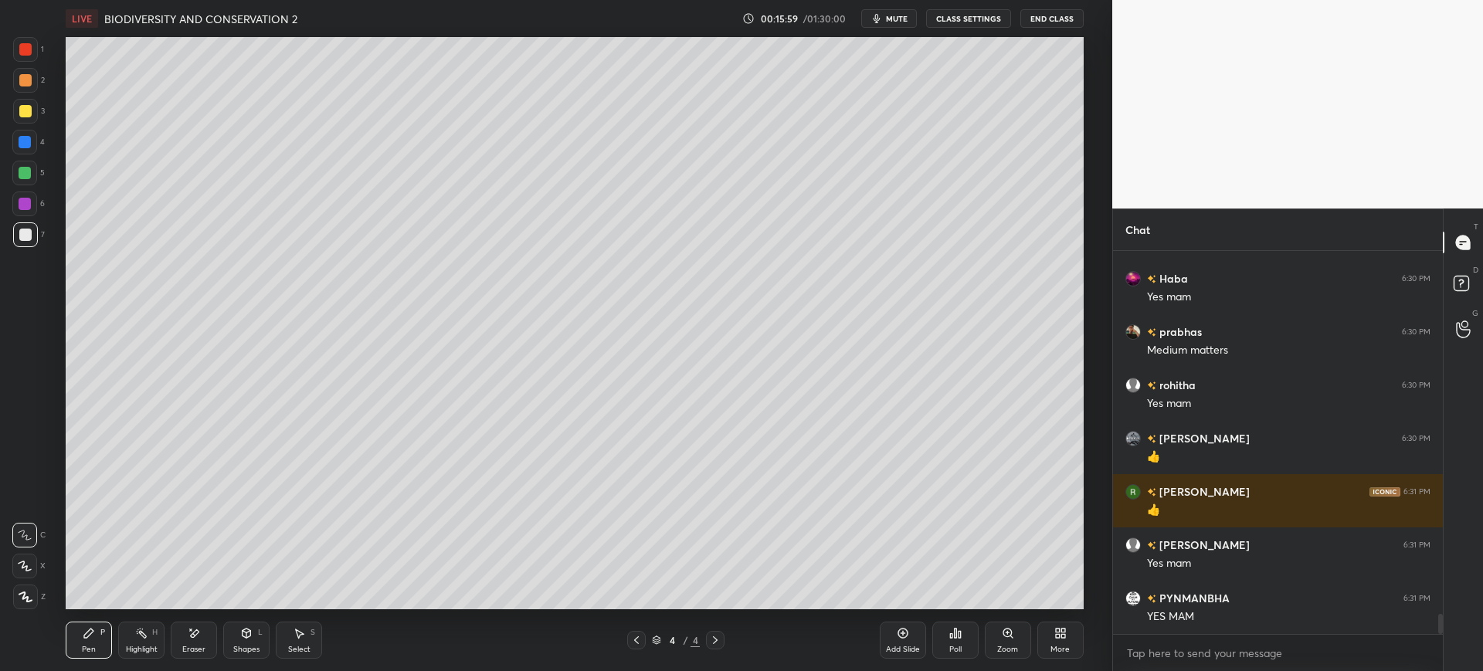
click at [45, 102] on div "1 2 3 4 5 6 7 C X Z E E Erase all H H" at bounding box center [24, 323] width 49 height 572
click at [22, 118] on div at bounding box center [25, 111] width 25 height 25
click at [32, 225] on div at bounding box center [25, 234] width 25 height 25
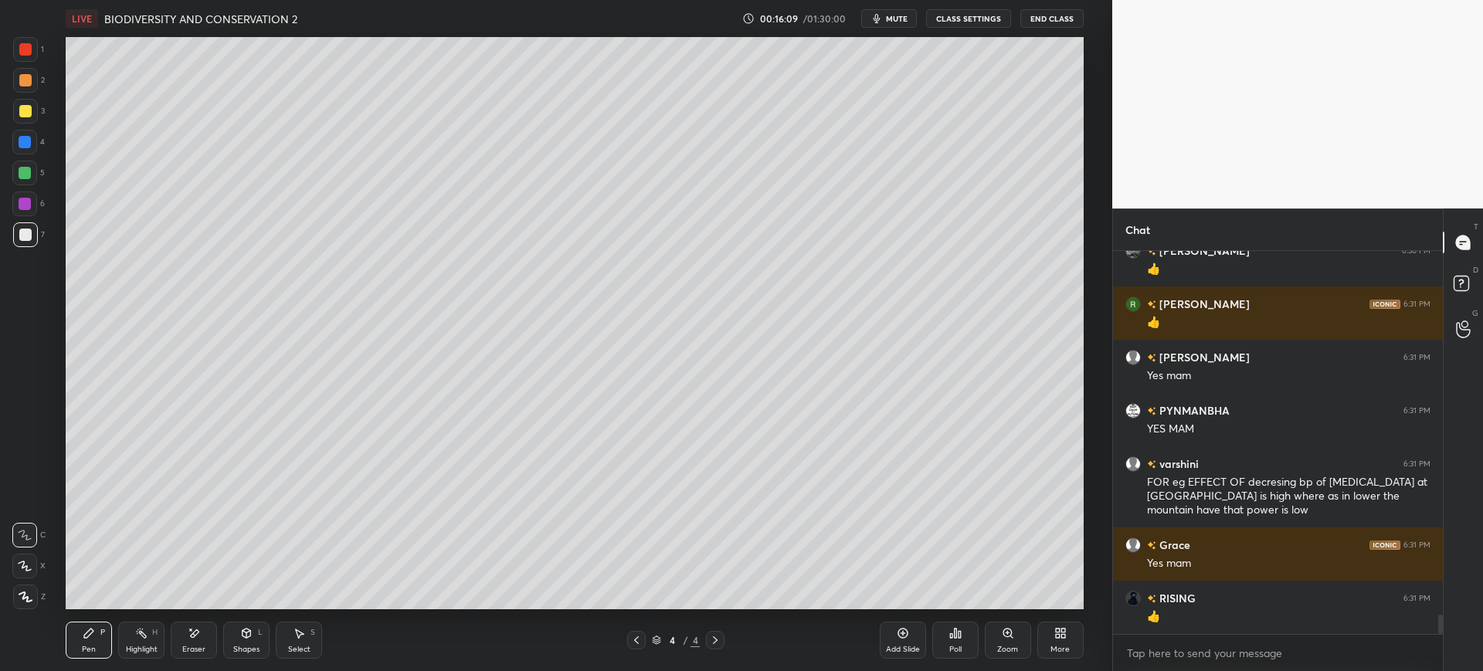
scroll to position [7274, 0]
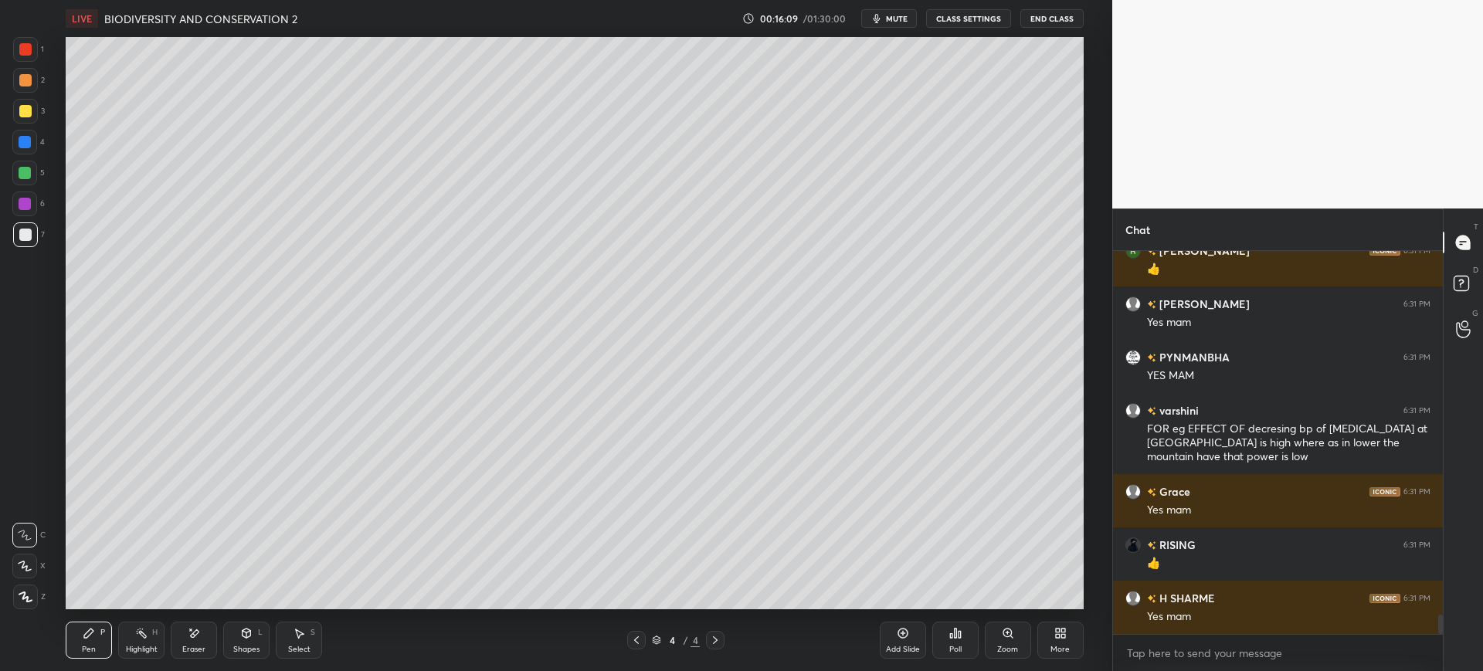
click at [889, 646] on div "Add Slide" at bounding box center [903, 650] width 34 height 8
click at [33, 118] on div at bounding box center [25, 111] width 25 height 25
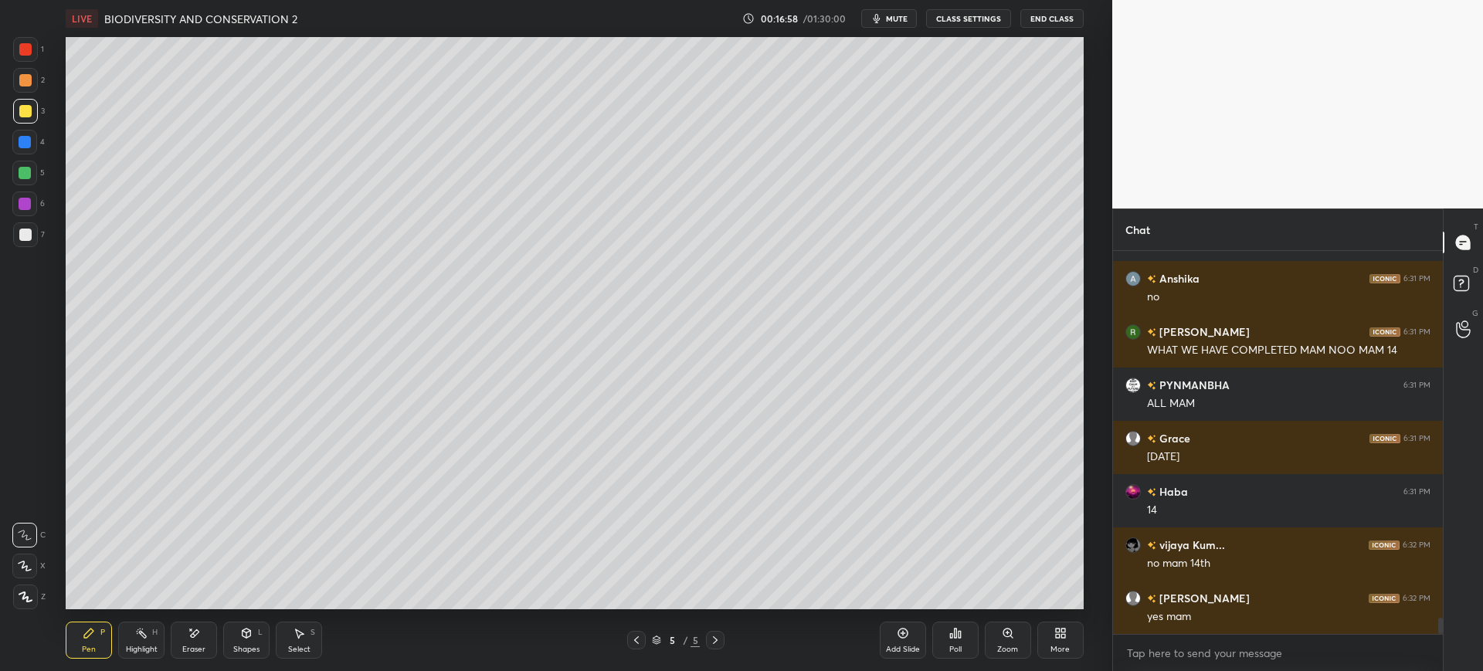
scroll to position [8553, 0]
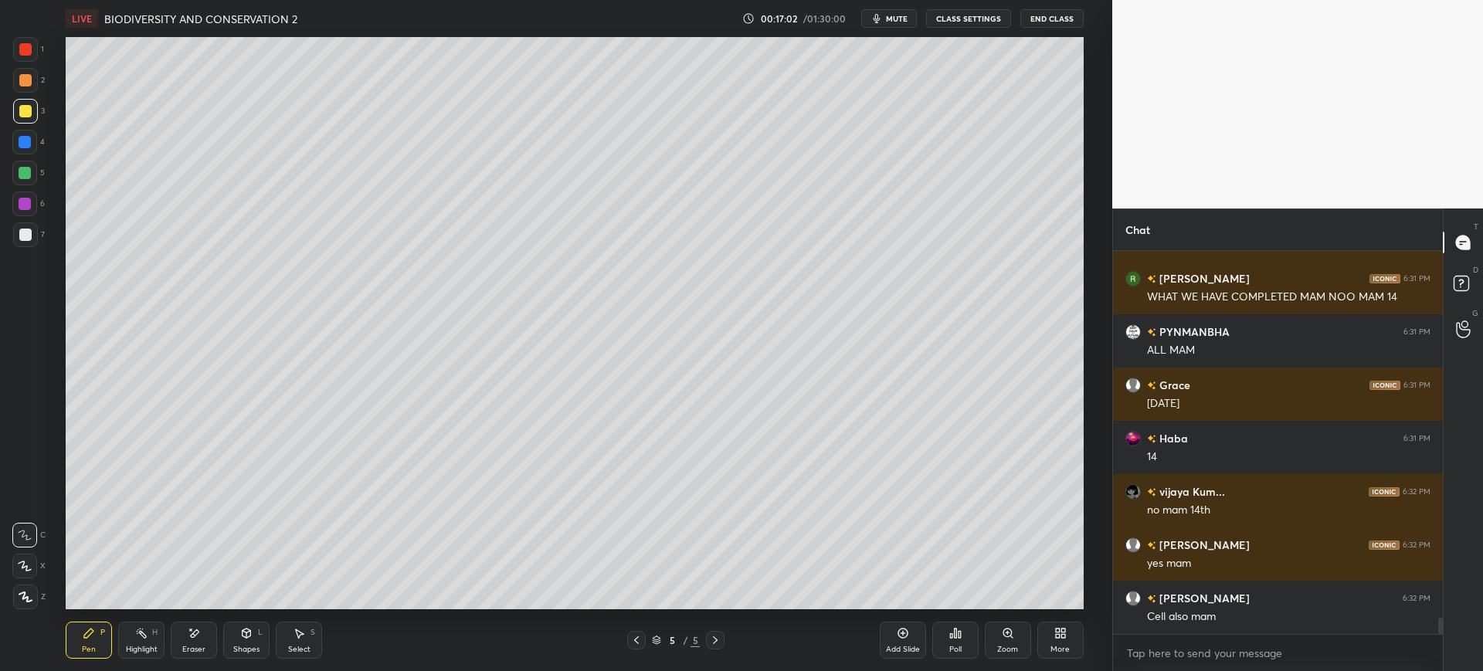
click at [181, 642] on div "Eraser" at bounding box center [194, 640] width 46 height 37
click at [27, 602] on span "Erase all" at bounding box center [24, 596] width 23 height 11
click at [41, 227] on div "7" at bounding box center [29, 234] width 32 height 25
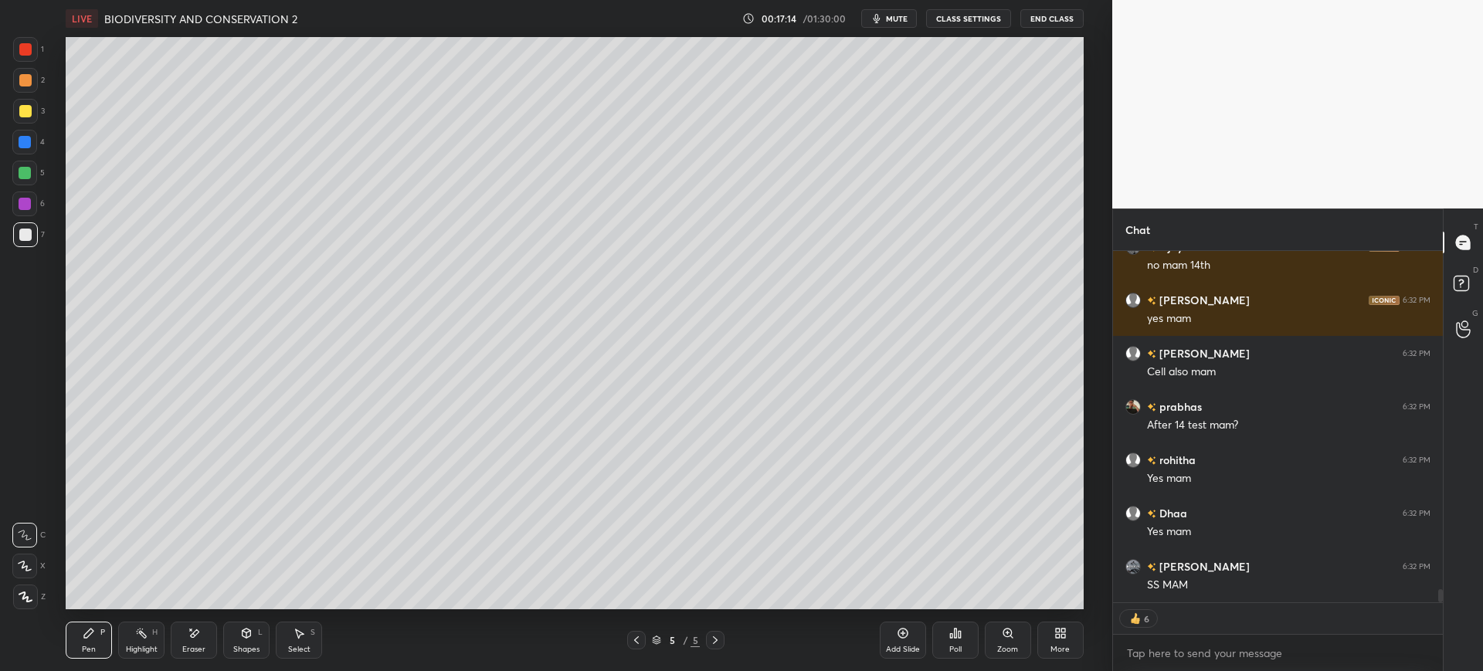
scroll to position [8851, 0]
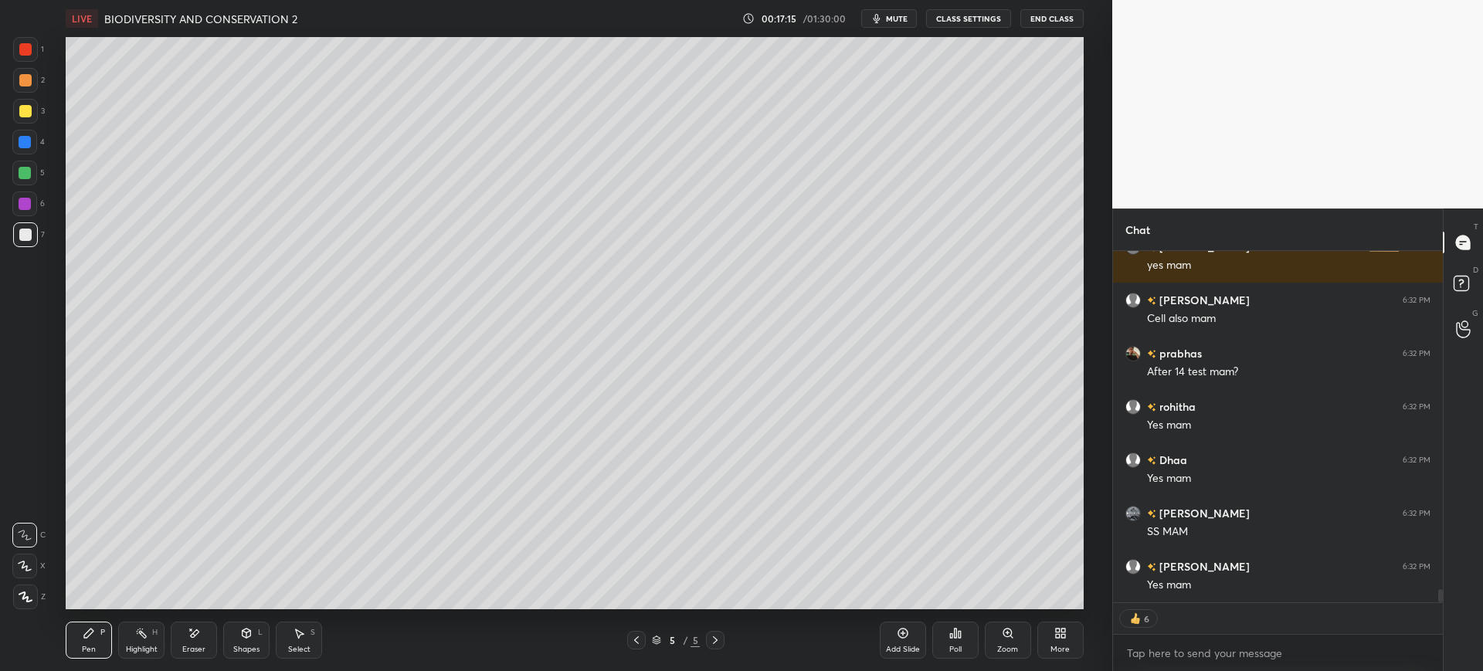
click at [17, 114] on div at bounding box center [25, 111] width 25 height 25
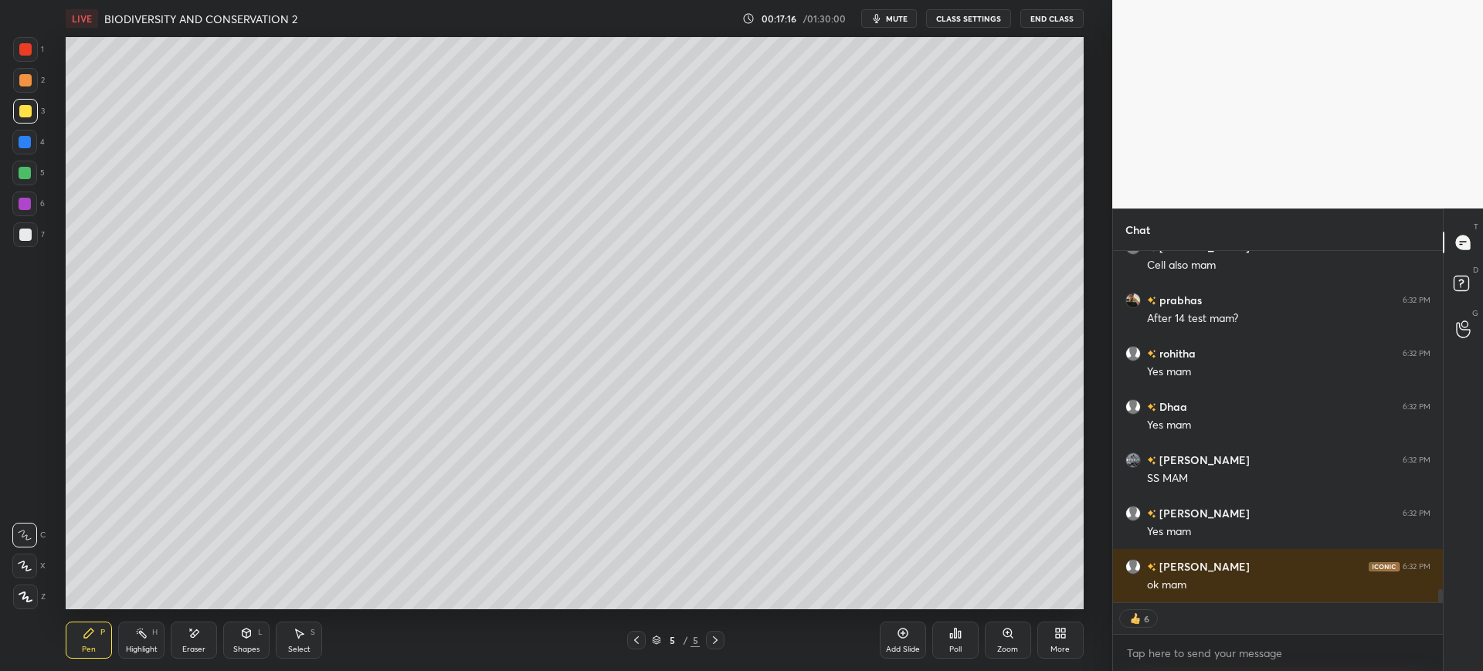
scroll to position [8957, 0]
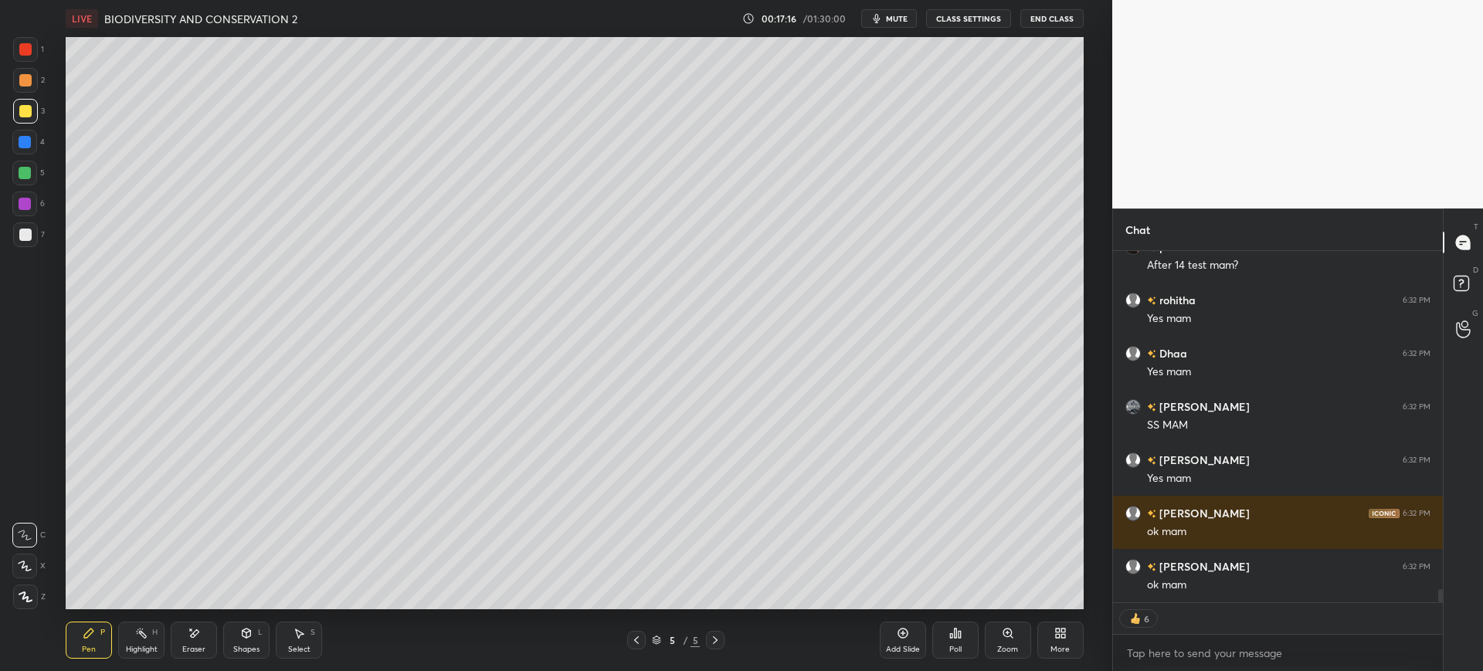
click at [22, 140] on div at bounding box center [25, 142] width 12 height 12
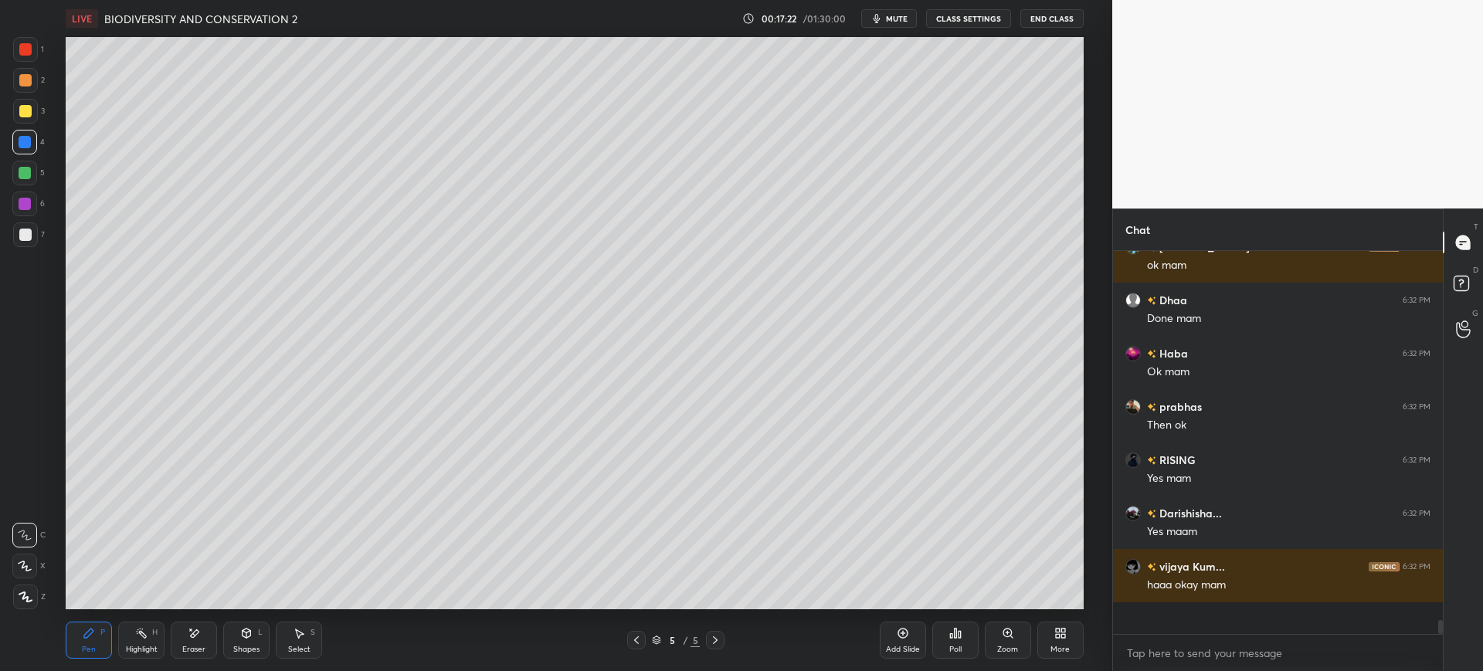
scroll to position [0, 0]
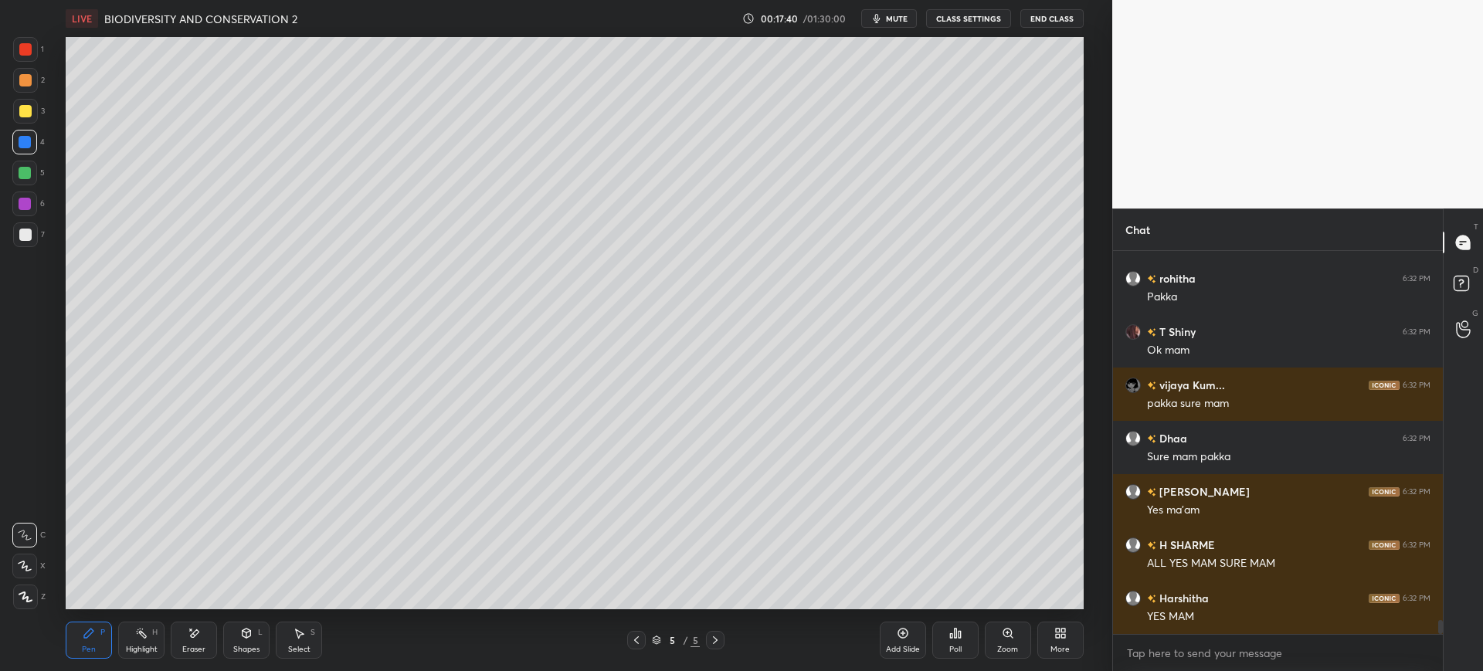
click at [25, 239] on div at bounding box center [25, 235] width 12 height 12
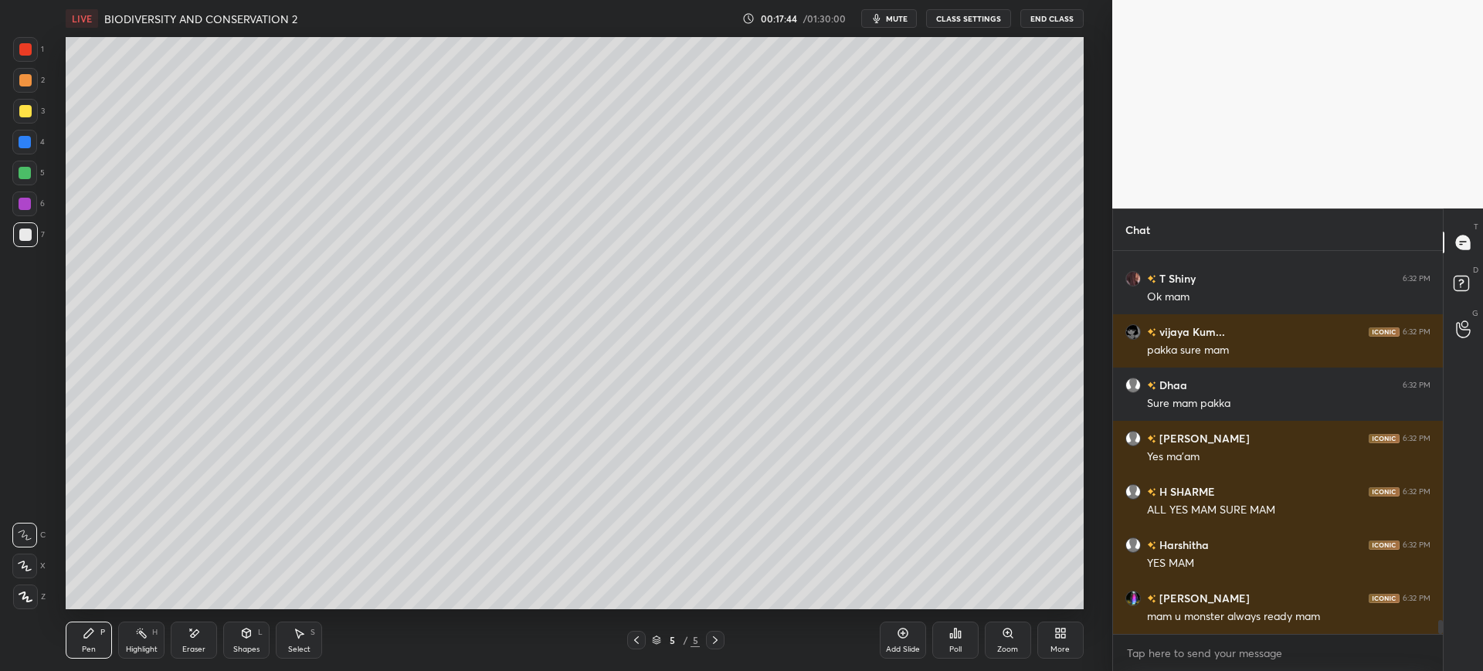
click at [25, 129] on div "3" at bounding box center [29, 114] width 32 height 31
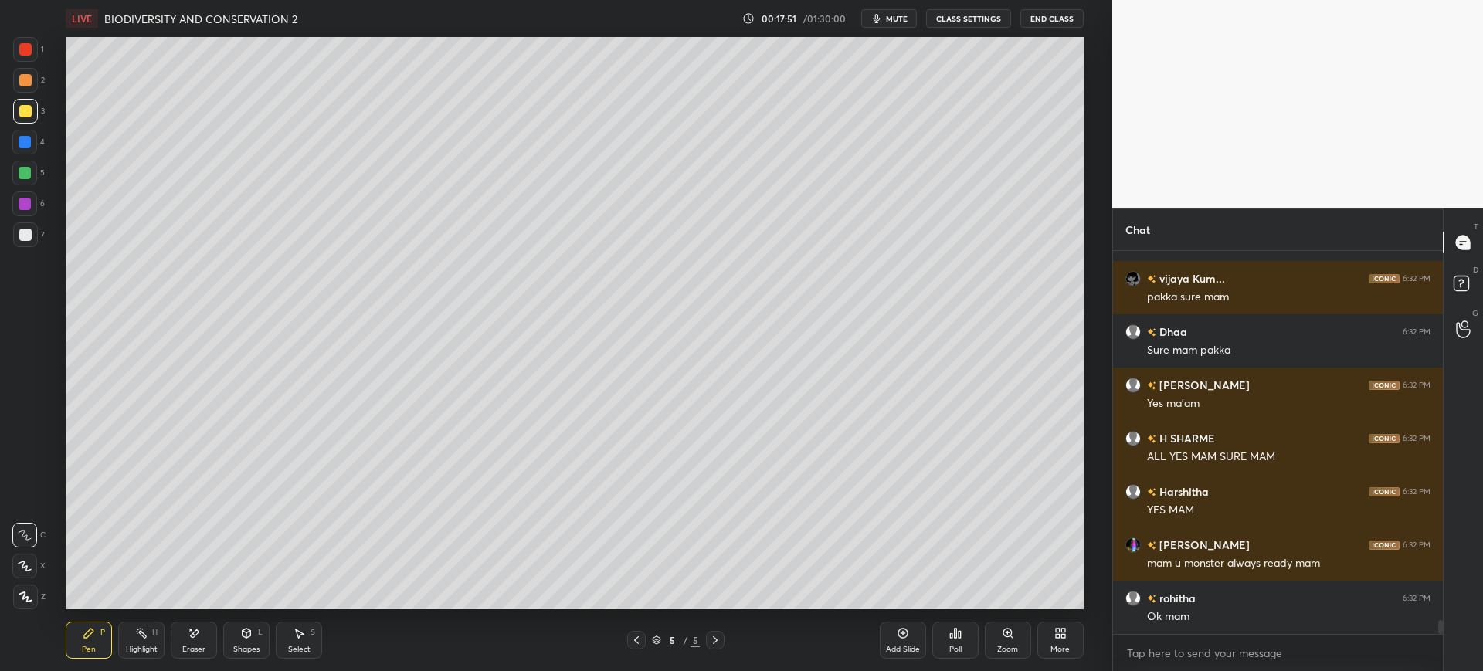
click at [29, 232] on div at bounding box center [25, 235] width 12 height 12
click at [19, 229] on div at bounding box center [25, 235] width 12 height 12
click at [37, 135] on div at bounding box center [24, 142] width 25 height 25
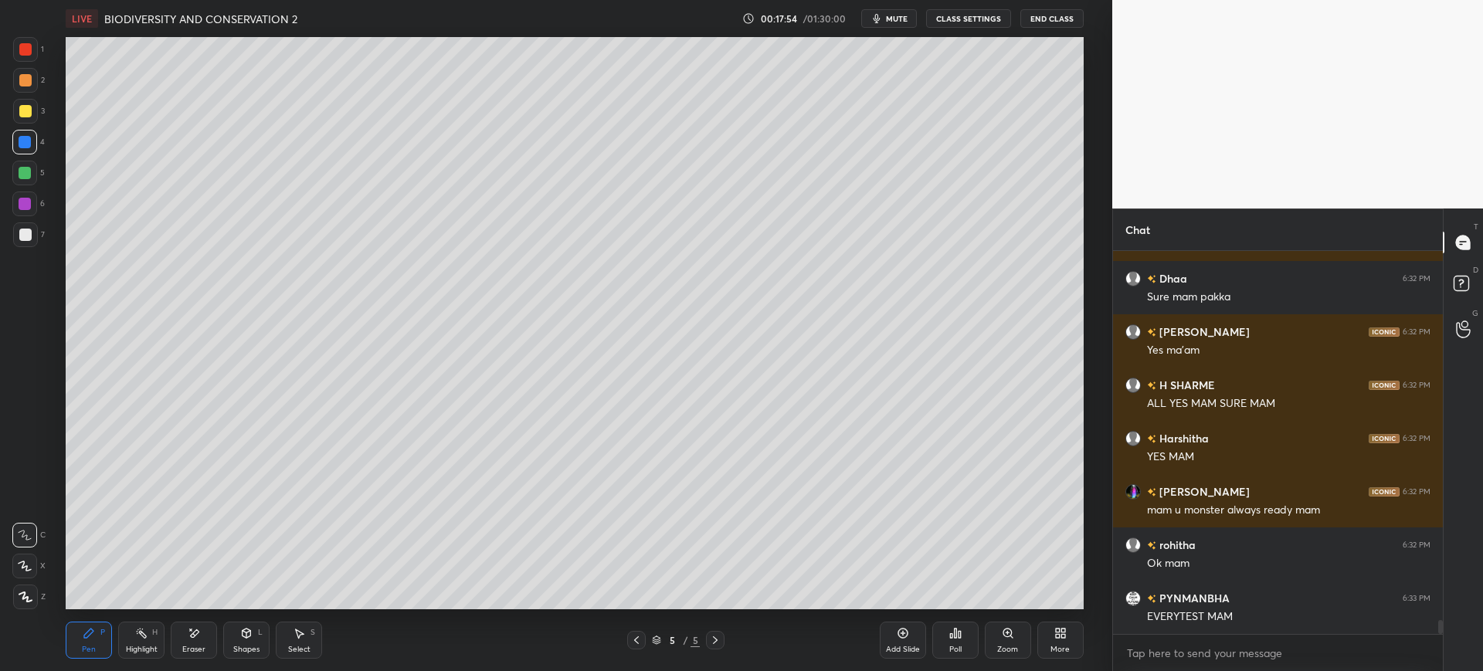
click at [24, 114] on div at bounding box center [25, 111] width 12 height 12
click at [25, 167] on div at bounding box center [25, 173] width 12 height 12
click at [34, 139] on div at bounding box center [24, 142] width 25 height 25
click at [249, 642] on div "Shapes L" at bounding box center [246, 640] width 46 height 37
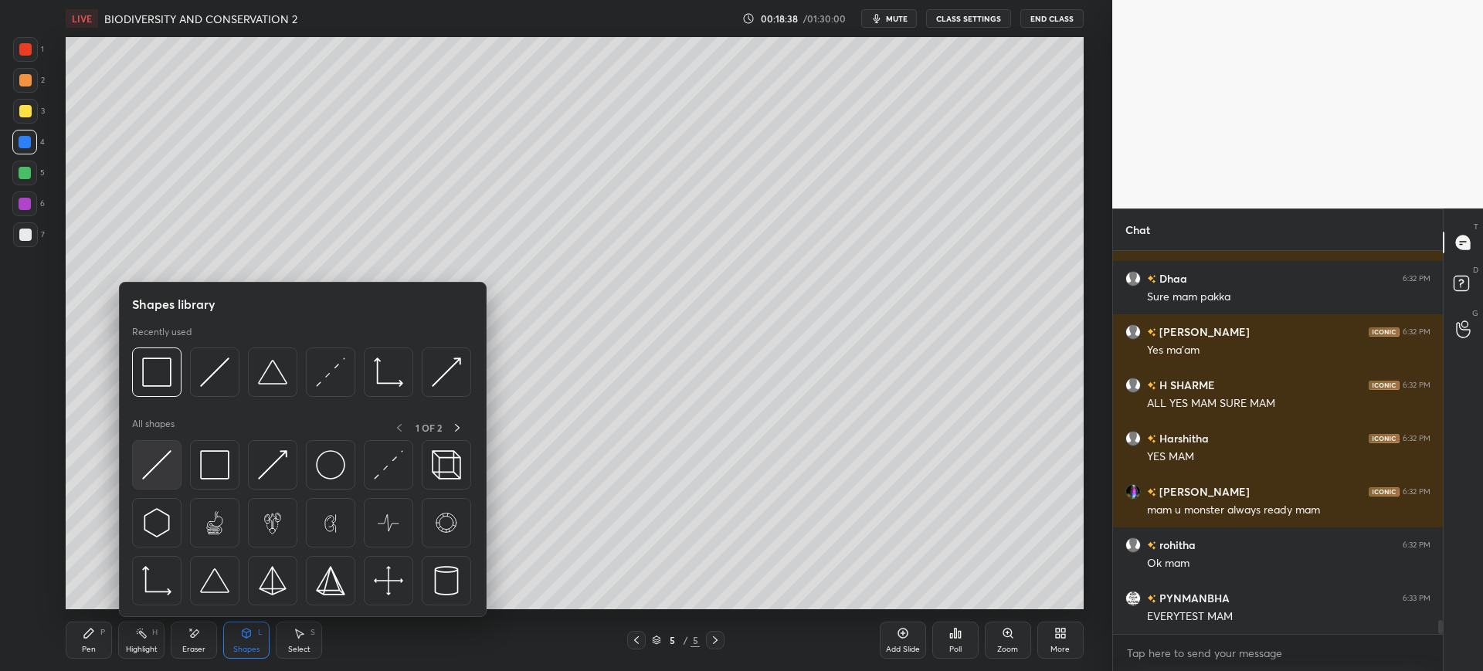
click at [161, 457] on img at bounding box center [156, 464] width 29 height 29
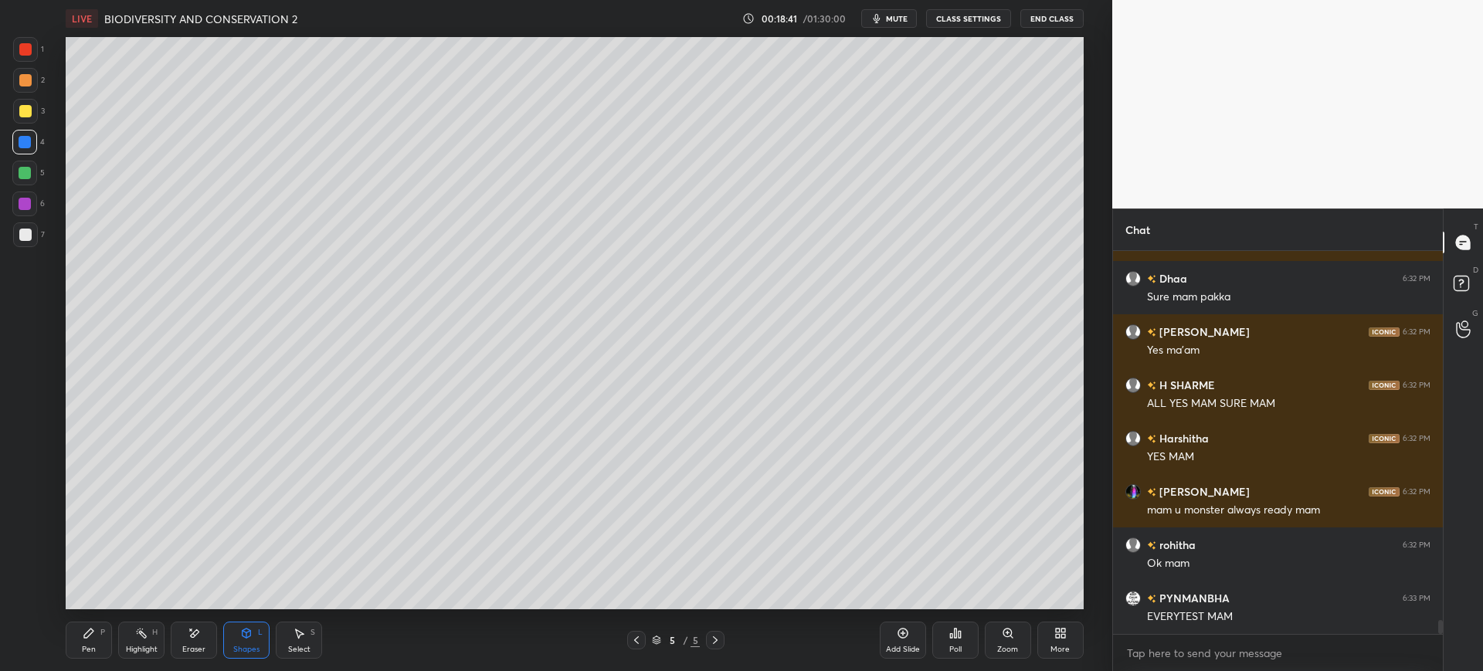
click at [18, 235] on div at bounding box center [25, 234] width 25 height 25
click at [81, 640] on div "Pen P" at bounding box center [89, 640] width 46 height 37
click at [29, 117] on div at bounding box center [25, 111] width 12 height 12
click at [26, 243] on div at bounding box center [25, 234] width 25 height 25
click at [23, 106] on div at bounding box center [25, 111] width 12 height 12
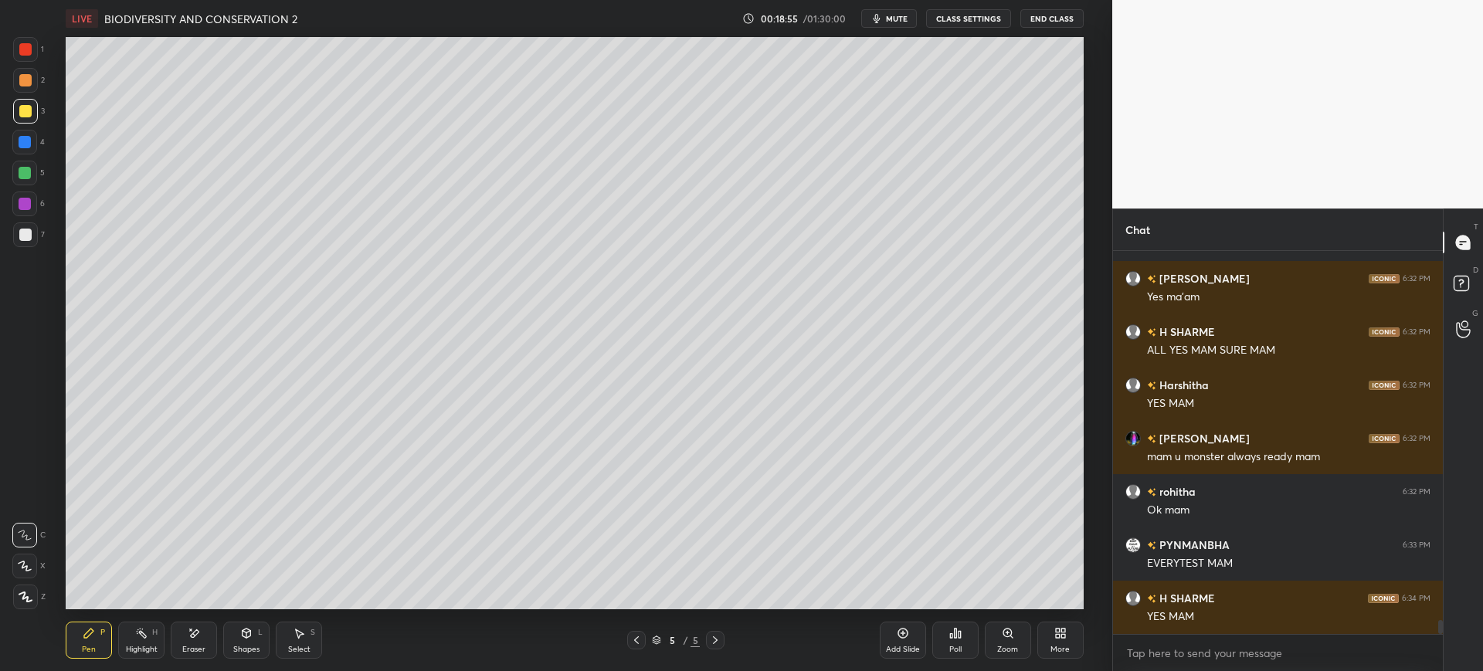
scroll to position [10325, 0]
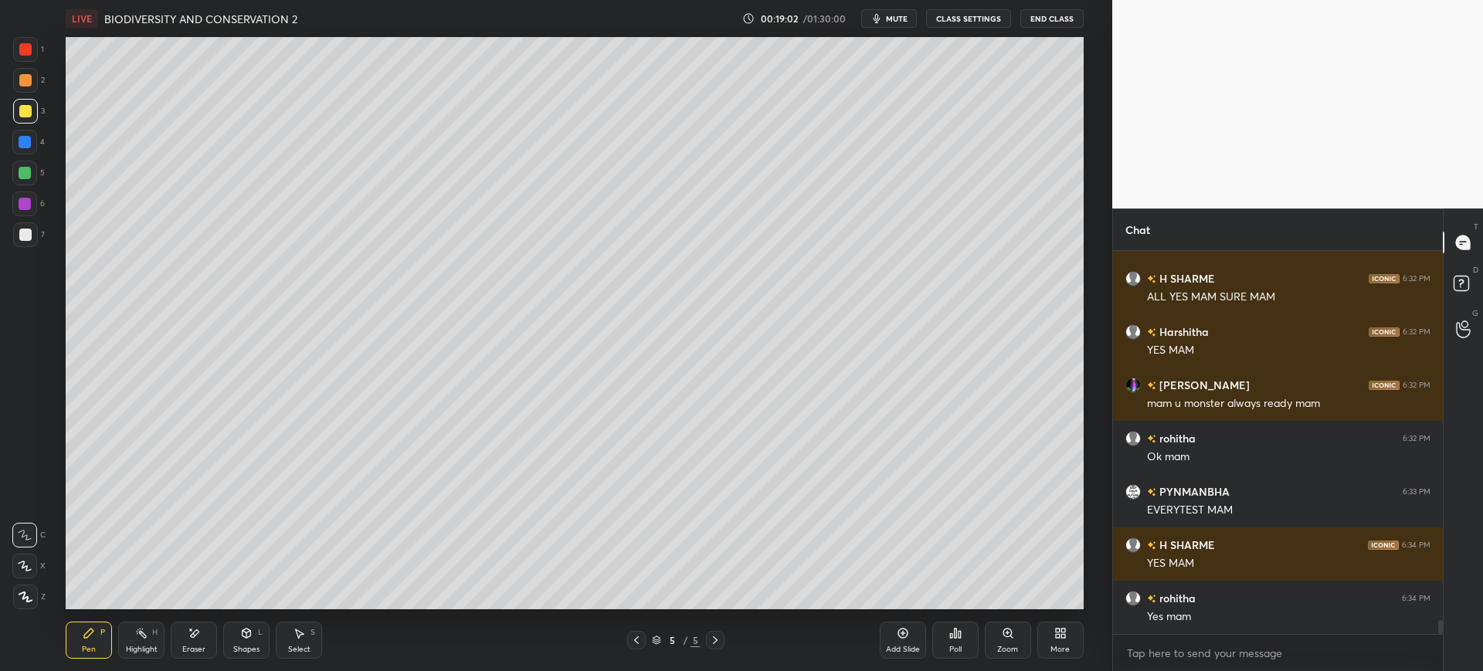
click at [33, 243] on div at bounding box center [25, 234] width 25 height 25
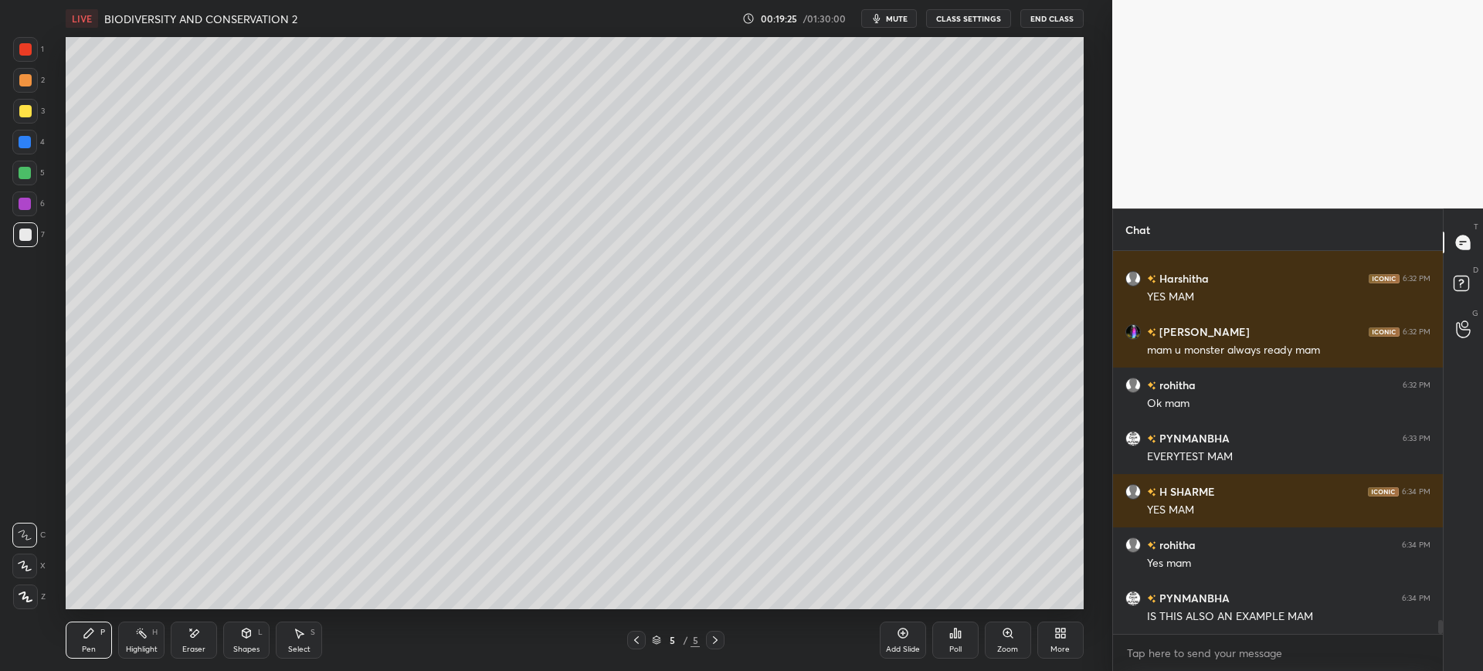
click at [26, 114] on div at bounding box center [25, 111] width 12 height 12
click at [169, 642] on div "Pen P Highlight H Eraser Shapes L Select S" at bounding box center [269, 640] width 407 height 37
click at [195, 624] on div "Eraser" at bounding box center [194, 640] width 46 height 37
click at [134, 641] on div "Highlight H" at bounding box center [141, 640] width 46 height 37
click at [32, 590] on div at bounding box center [24, 597] width 25 height 25
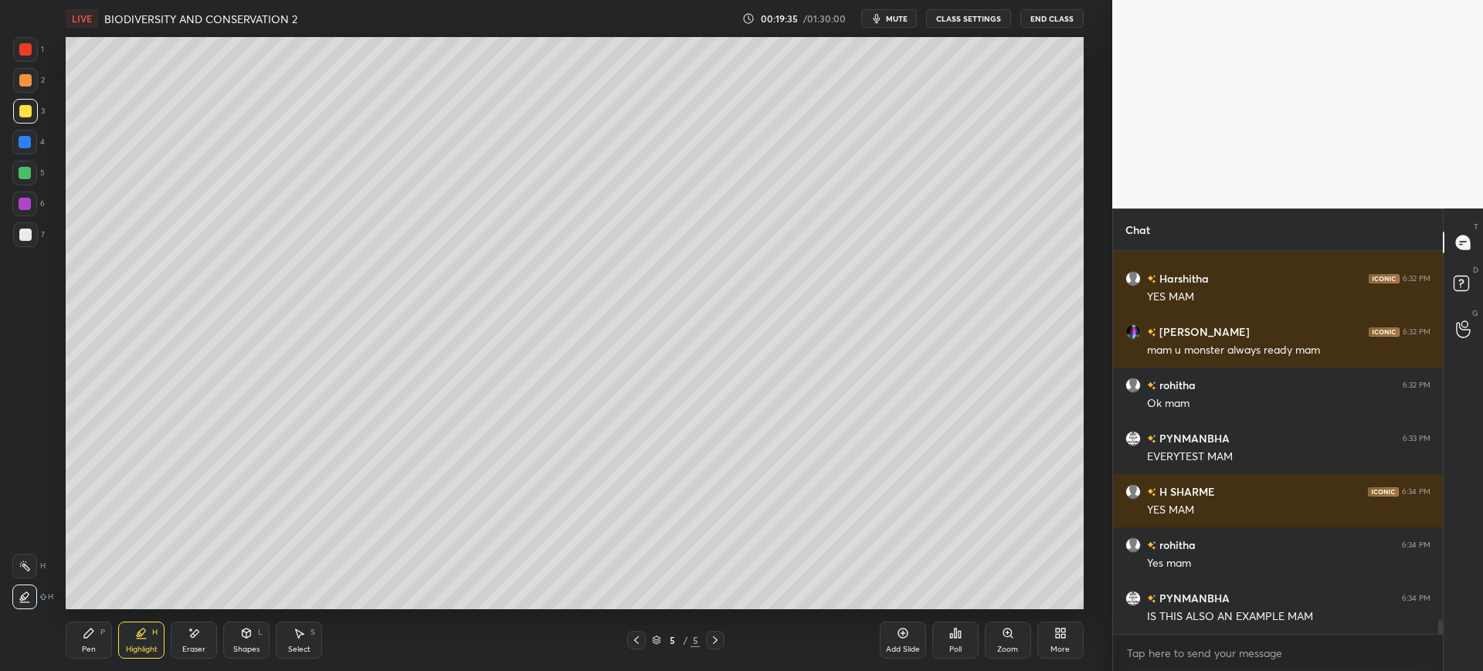
click at [96, 645] on div "Pen P" at bounding box center [89, 640] width 46 height 37
click at [29, 236] on div at bounding box center [25, 235] width 12 height 12
click at [192, 646] on div "Eraser" at bounding box center [193, 650] width 23 height 8
click at [88, 639] on icon at bounding box center [89, 633] width 12 height 12
click at [25, 133] on div at bounding box center [24, 142] width 25 height 25
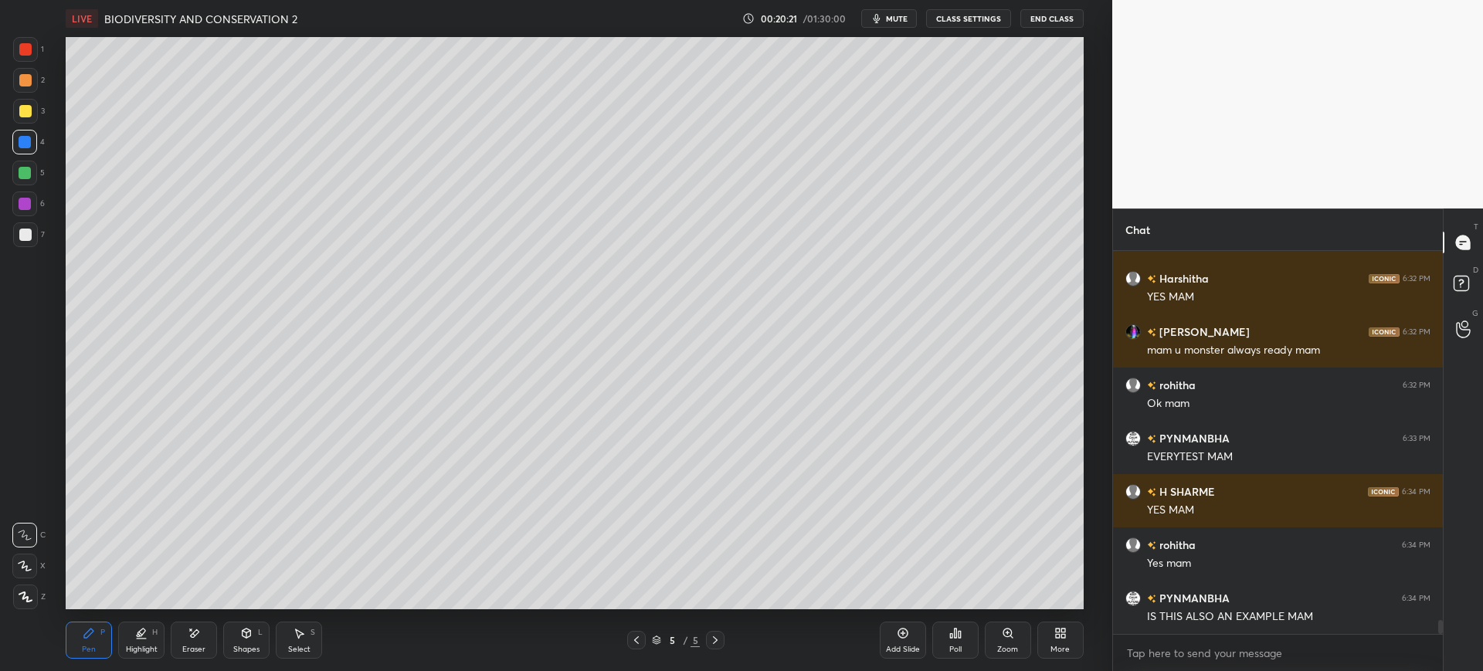
click at [31, 235] on div at bounding box center [25, 235] width 12 height 12
click at [31, 148] on div at bounding box center [24, 142] width 25 height 25
click at [21, 115] on div at bounding box center [25, 111] width 12 height 12
click at [34, 216] on div "6" at bounding box center [28, 207] width 32 height 31
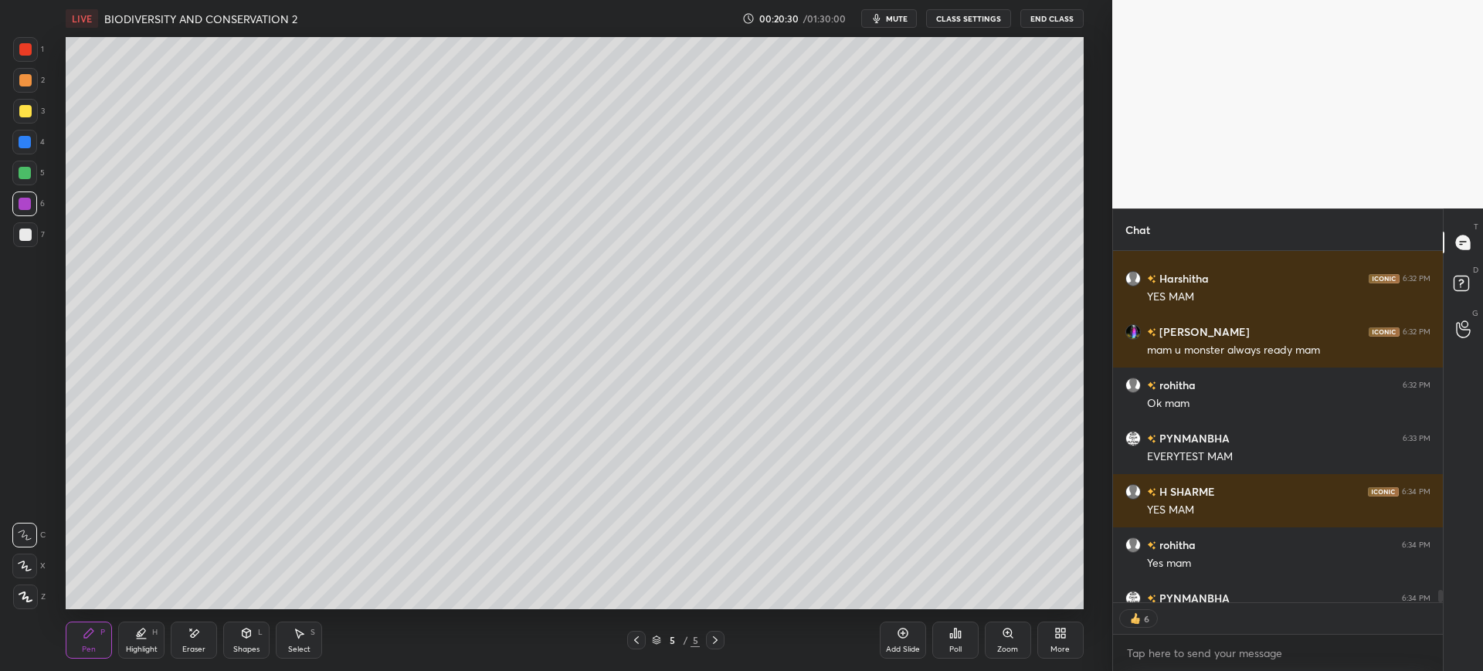
click at [39, 236] on div "7" at bounding box center [29, 234] width 32 height 25
click at [32, 119] on div at bounding box center [25, 111] width 25 height 25
click at [31, 243] on div at bounding box center [25, 234] width 25 height 25
click at [21, 115] on div at bounding box center [25, 111] width 12 height 12
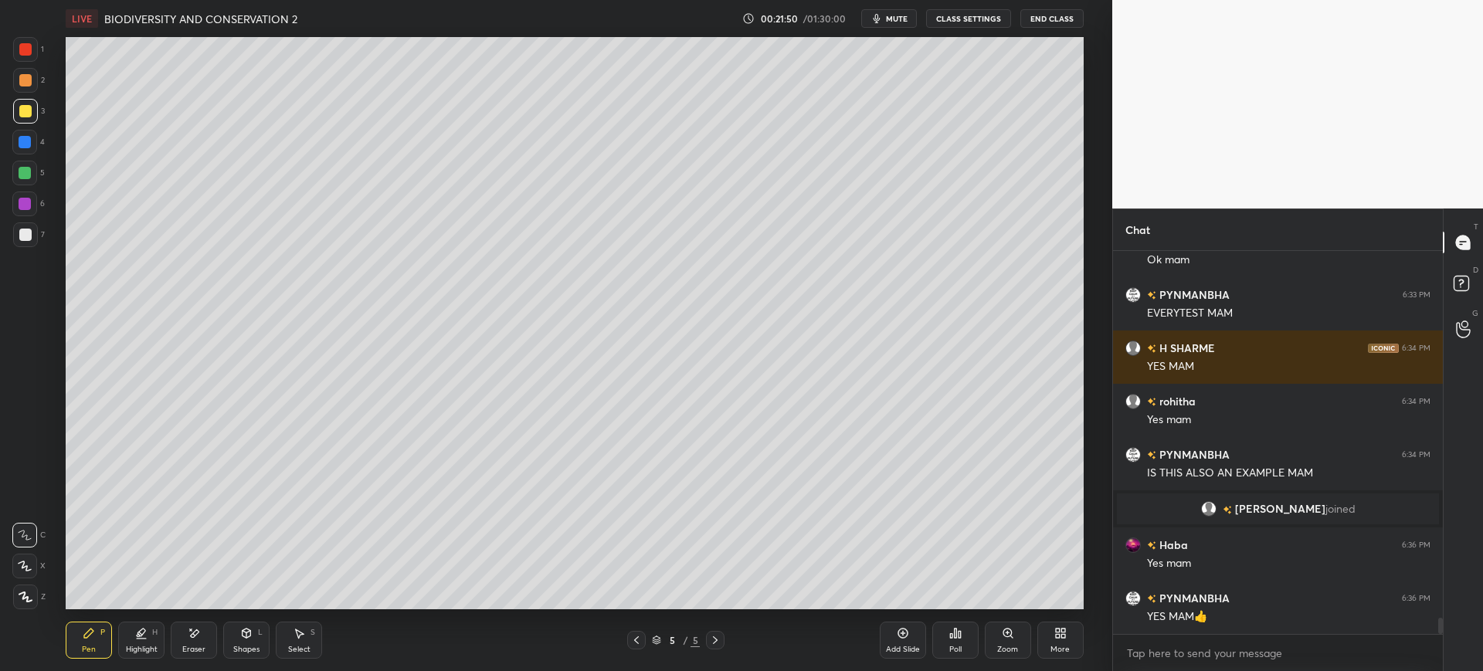
scroll to position [8686, 0]
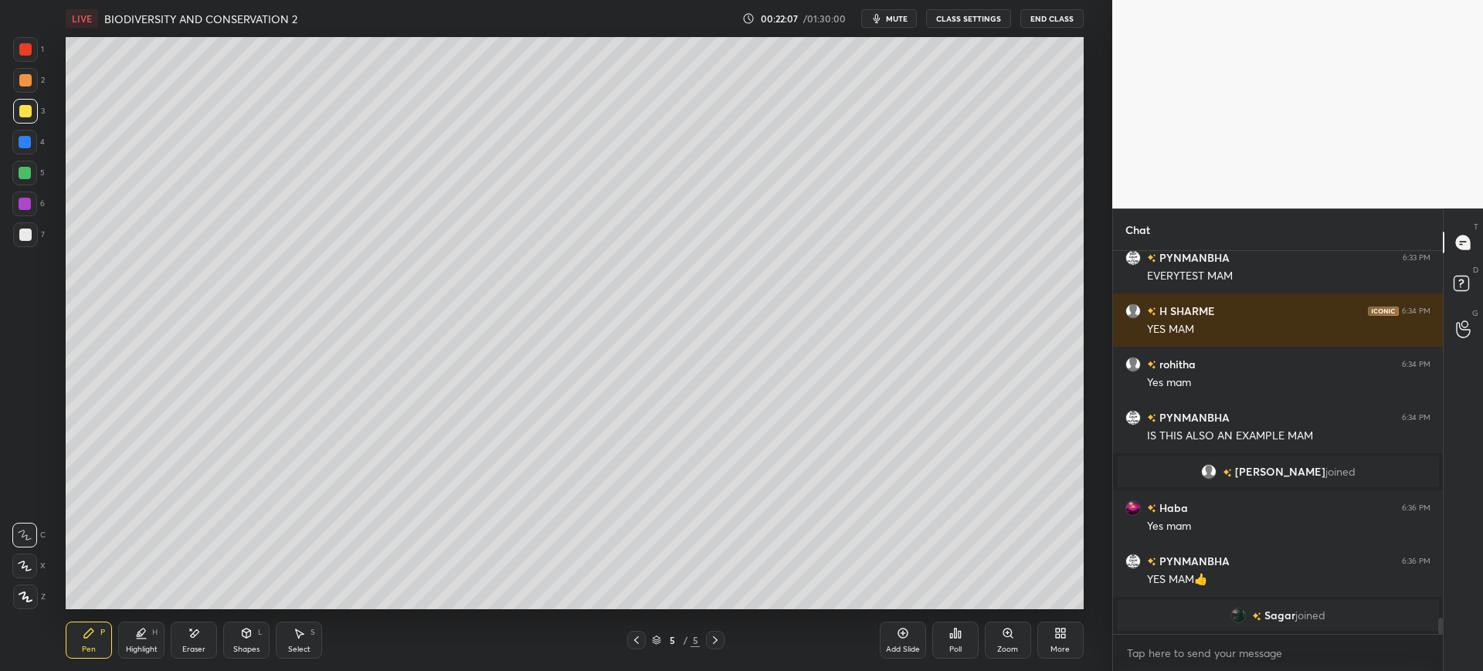
click at [34, 231] on div at bounding box center [25, 234] width 25 height 25
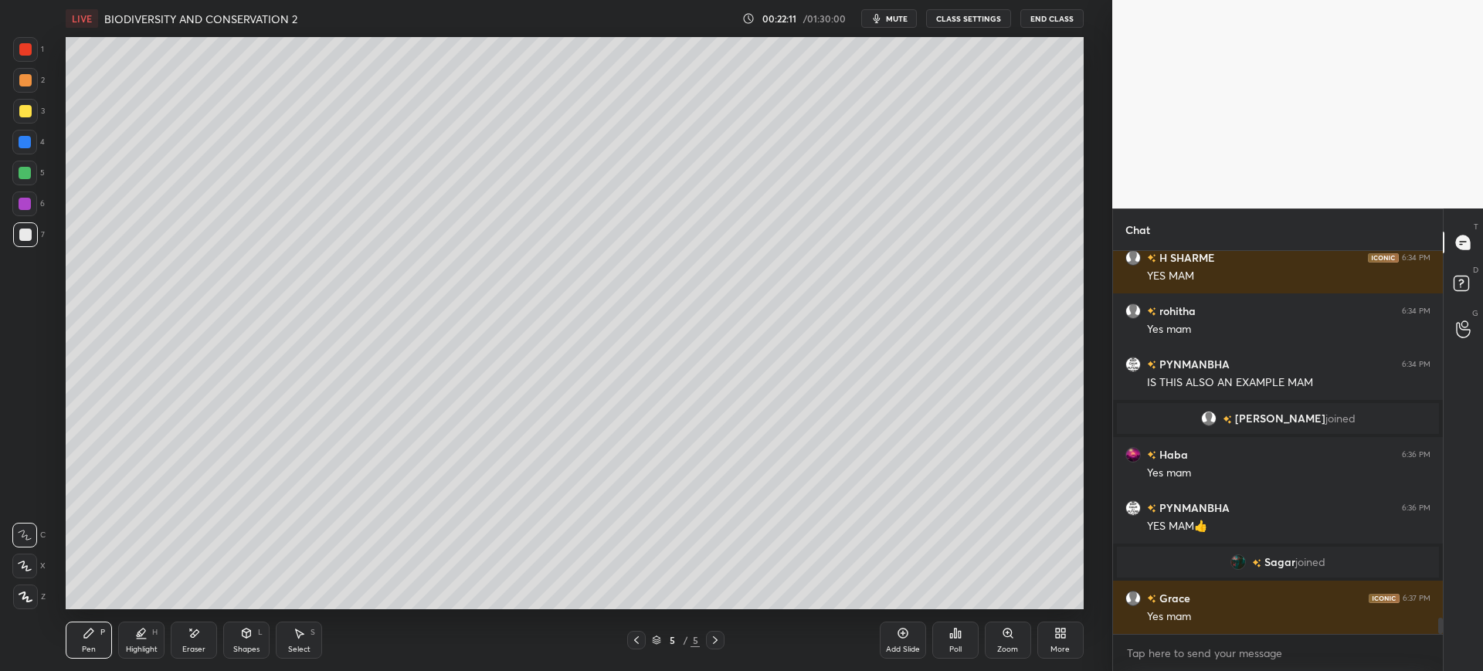
click at [37, 122] on div "3" at bounding box center [29, 111] width 32 height 25
click at [30, 86] on div at bounding box center [25, 80] width 25 height 25
click at [21, 239] on div at bounding box center [25, 235] width 12 height 12
click at [39, 117] on div "3" at bounding box center [29, 111] width 32 height 25
click at [910, 641] on div "Add Slide" at bounding box center [903, 640] width 46 height 37
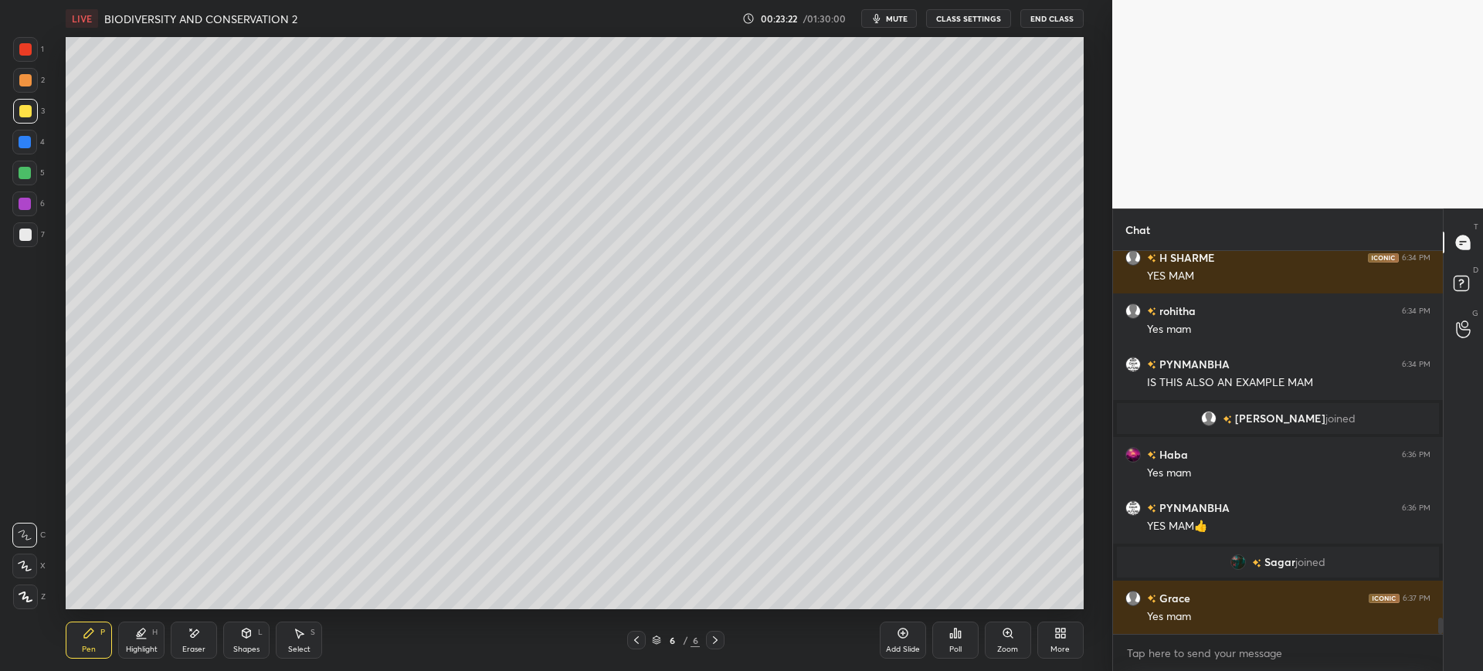
click at [223, 629] on div "Shapes L" at bounding box center [246, 640] width 46 height 37
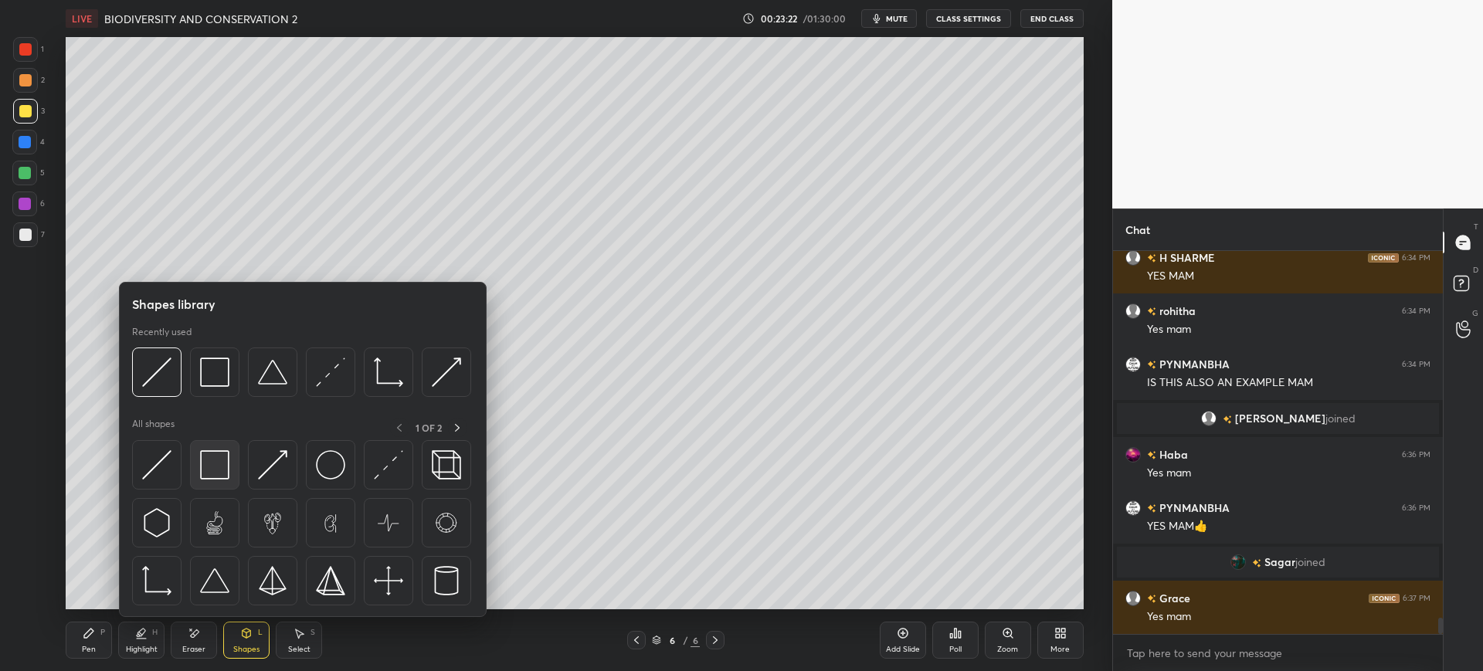
click at [195, 459] on div at bounding box center [214, 464] width 49 height 49
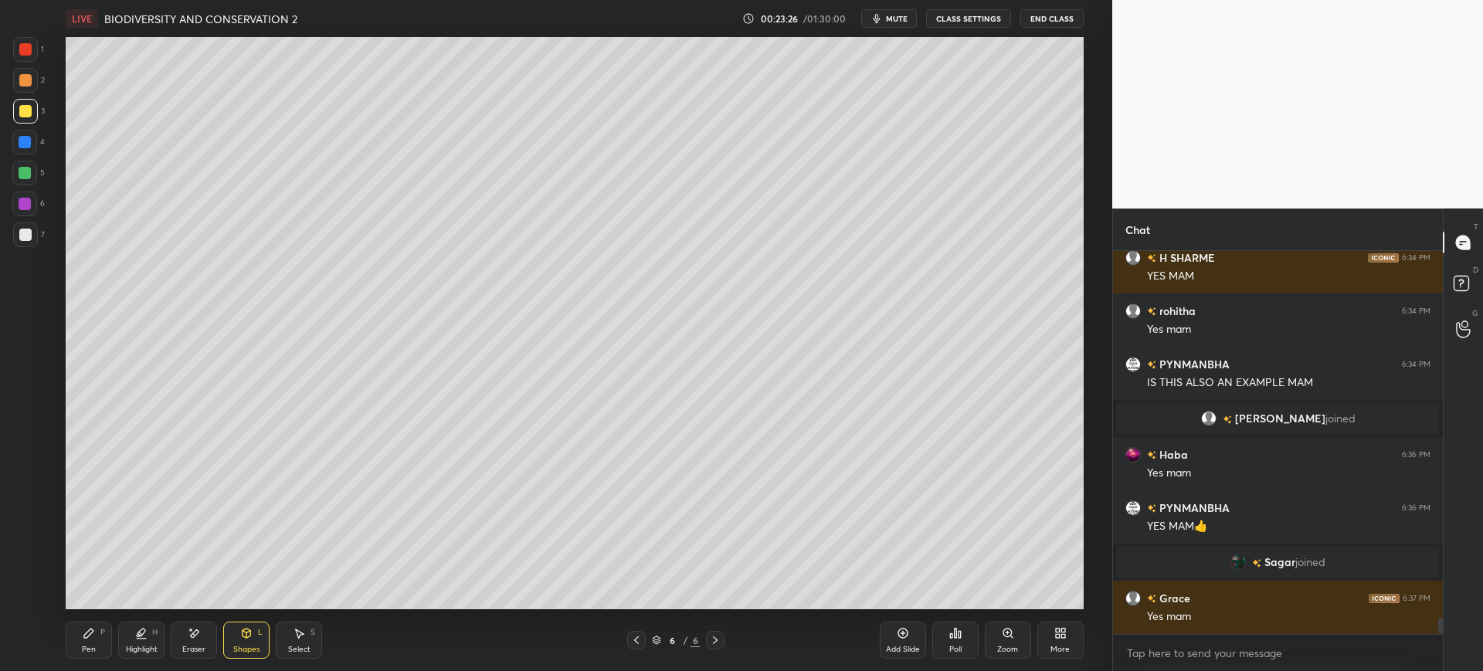
click at [83, 639] on div "Pen P" at bounding box center [89, 640] width 46 height 37
click at [30, 230] on div at bounding box center [25, 235] width 12 height 12
click at [26, 111] on div at bounding box center [25, 111] width 12 height 12
click at [16, 81] on div at bounding box center [25, 80] width 25 height 25
click at [17, 201] on div at bounding box center [24, 204] width 25 height 25
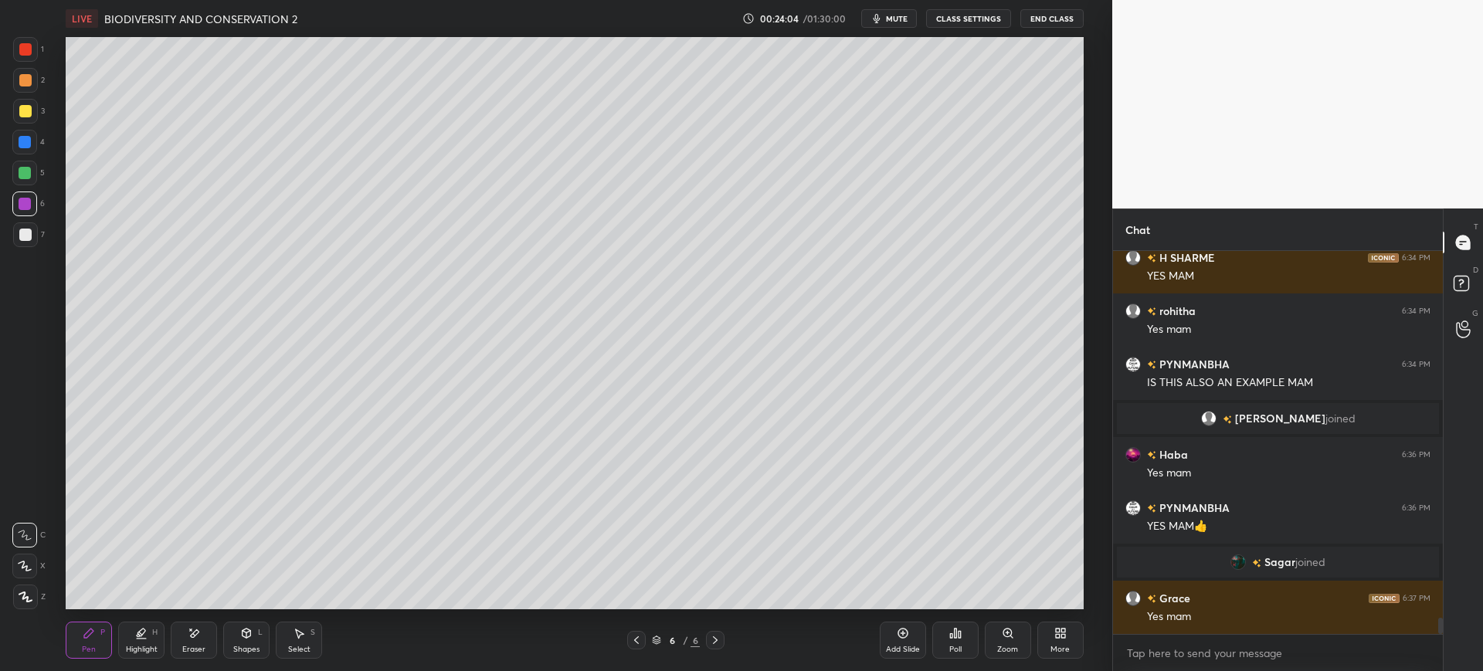
click at [28, 173] on div at bounding box center [25, 173] width 12 height 12
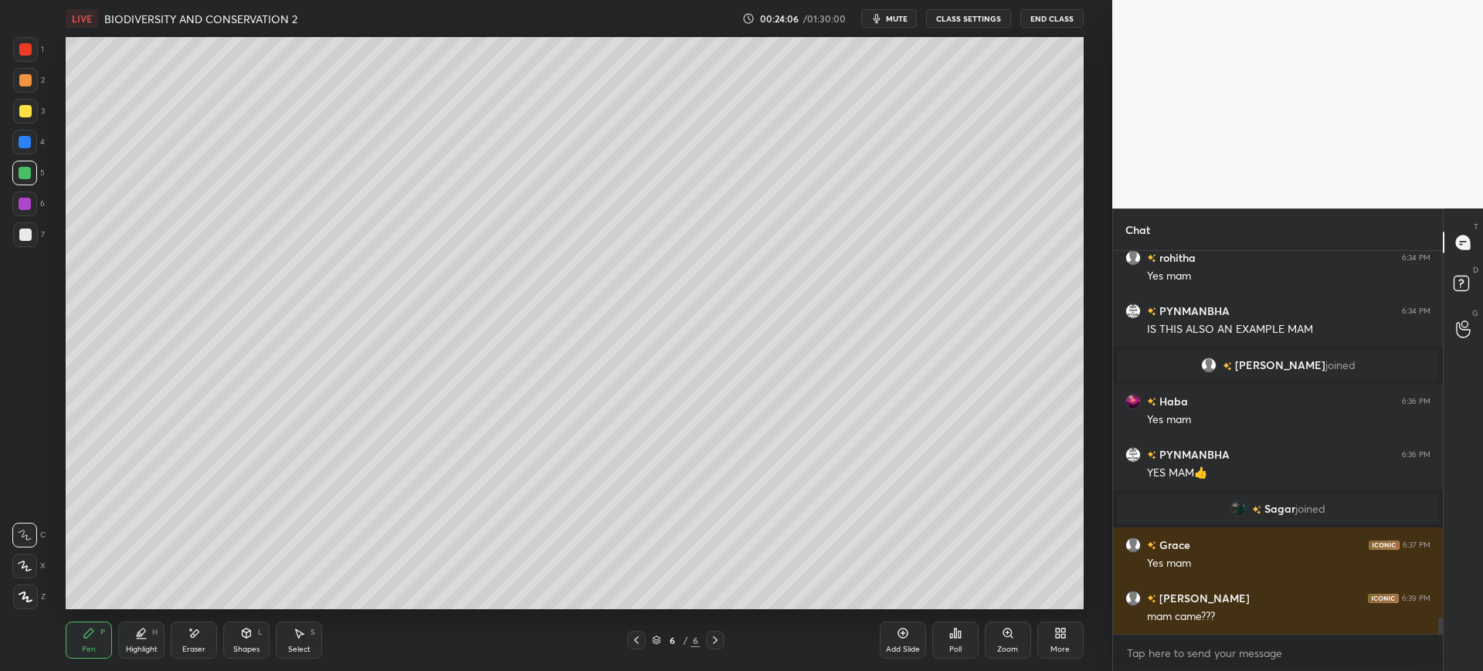
click at [33, 236] on div at bounding box center [25, 234] width 25 height 25
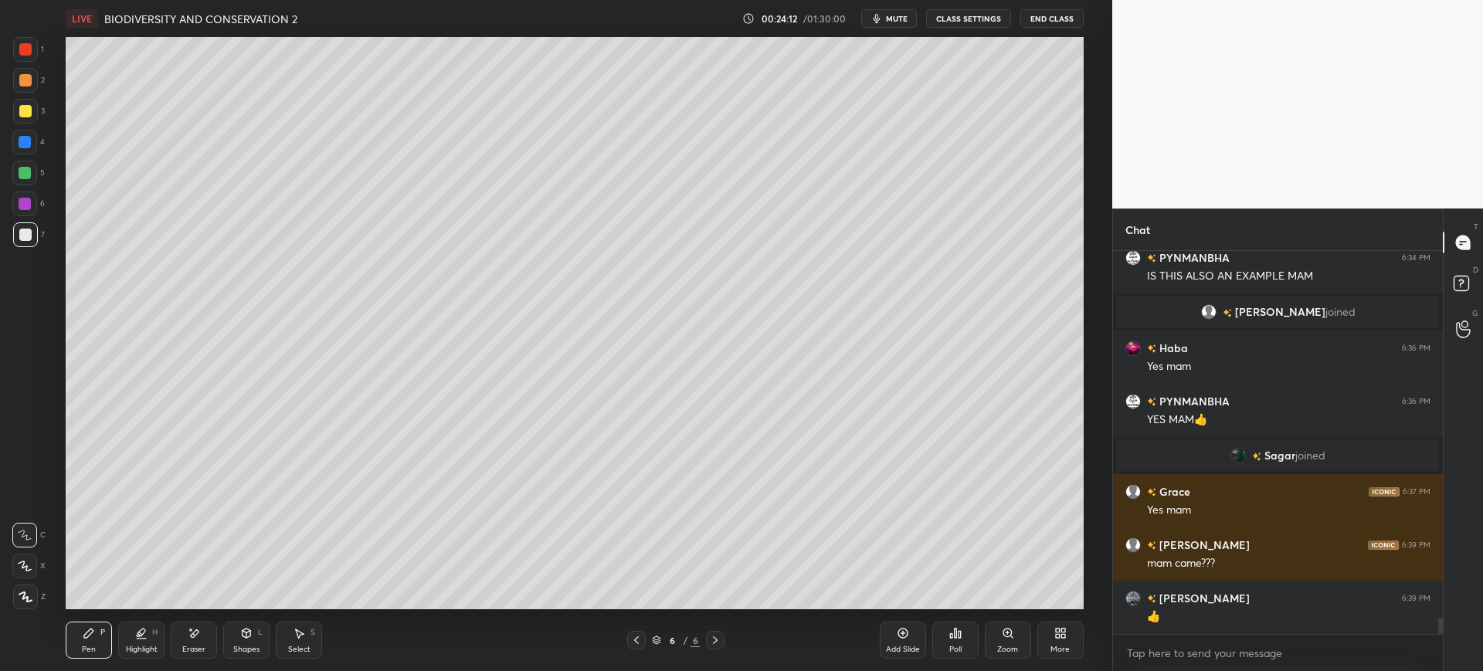
click at [643, 636] on div at bounding box center [636, 640] width 19 height 19
click at [47, 111] on div "1 2 3 4 5 6 7 C X Z E E Erase all H H" at bounding box center [24, 323] width 49 height 572
click at [631, 636] on icon at bounding box center [636, 640] width 12 height 12
click at [708, 638] on div at bounding box center [715, 640] width 19 height 19
click at [25, 93] on div "2" at bounding box center [29, 83] width 32 height 31
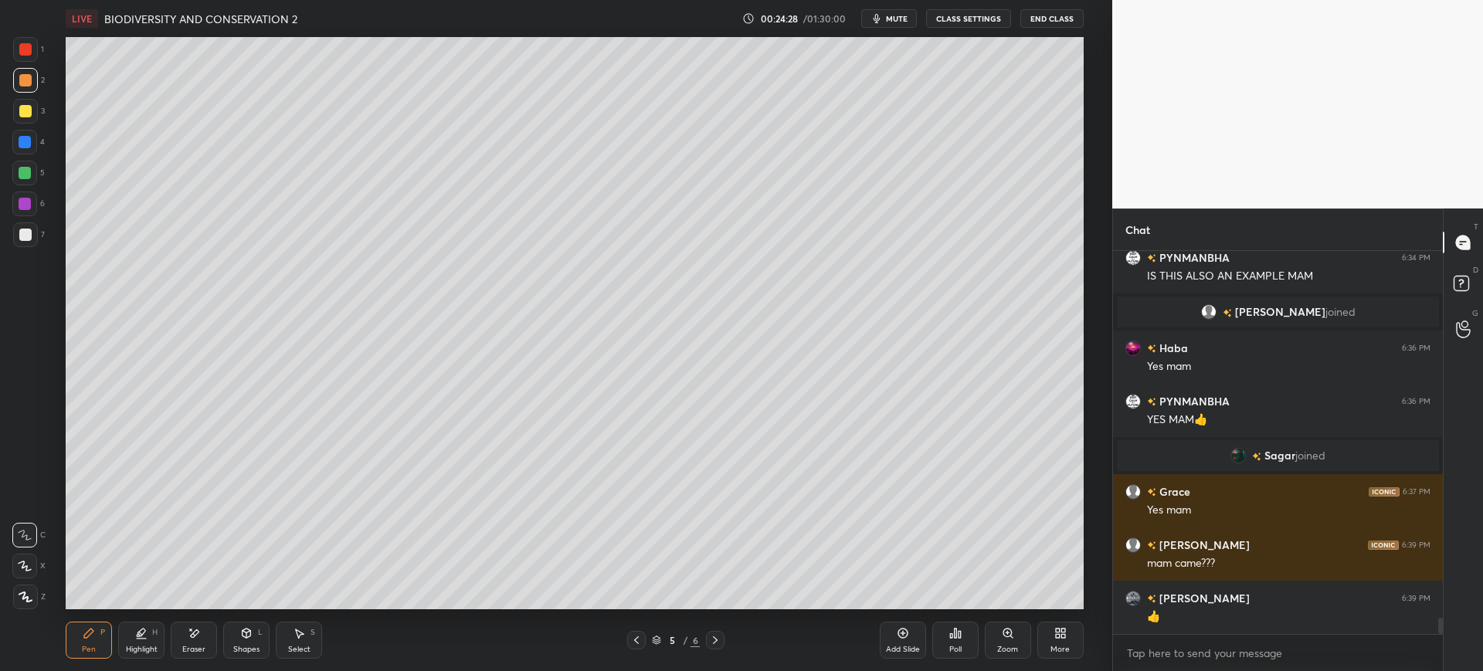
click at [46, 115] on div "1 2 3 4 5 6 7 C X Z E E Erase all H H" at bounding box center [24, 323] width 49 height 572
click at [25, 236] on div at bounding box center [25, 235] width 12 height 12
click at [718, 636] on icon at bounding box center [715, 640] width 12 height 12
click at [190, 630] on icon at bounding box center [191, 630] width 2 height 2
click at [98, 637] on div "Pen P" at bounding box center [89, 640] width 46 height 37
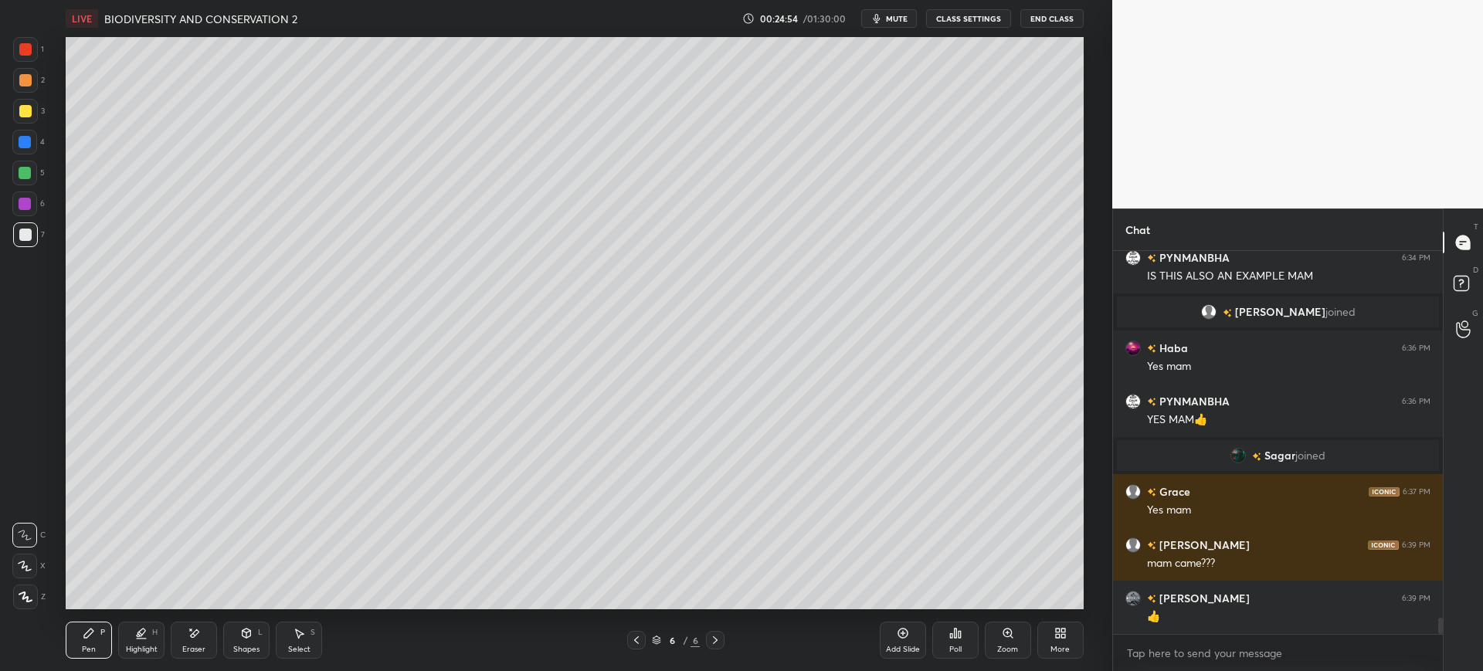
click at [33, 116] on div at bounding box center [25, 111] width 25 height 25
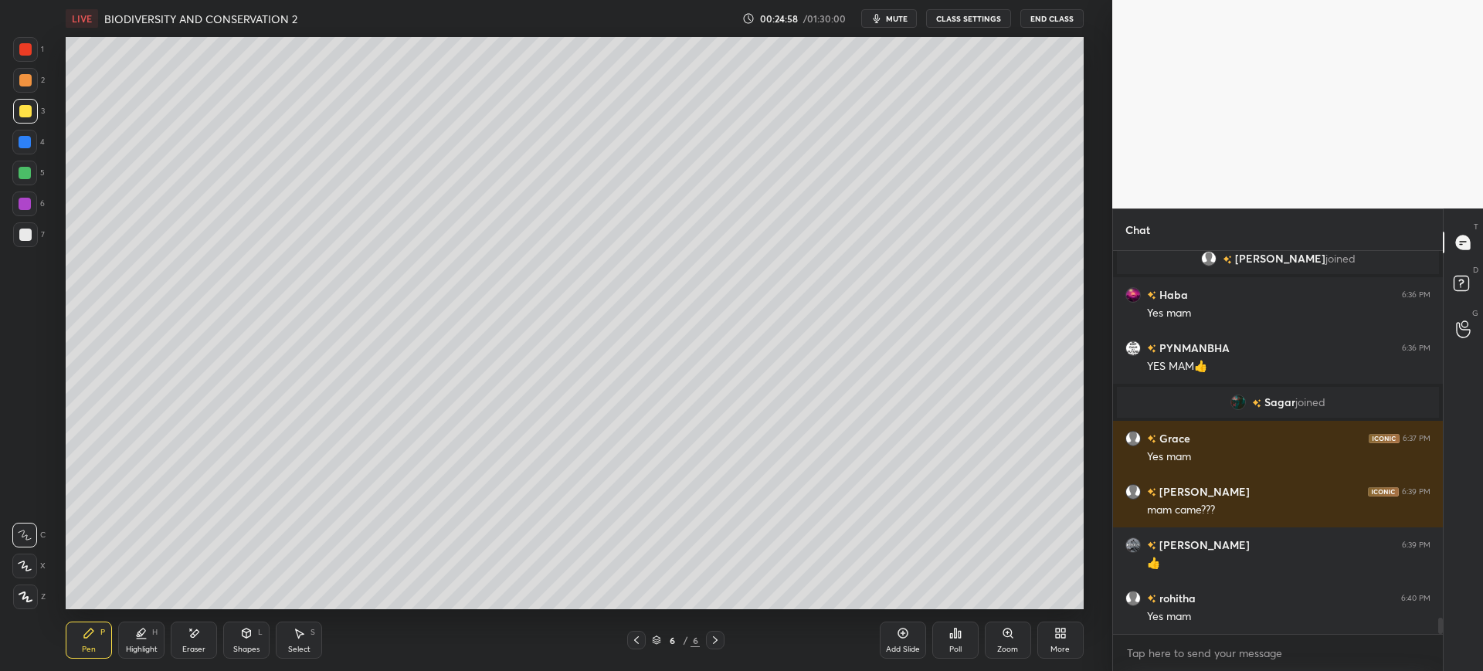
scroll to position [347, 325]
click at [25, 137] on div at bounding box center [25, 142] width 12 height 12
click at [176, 649] on div "Eraser" at bounding box center [194, 640] width 46 height 37
click at [186, 630] on div "Eraser" at bounding box center [194, 640] width 46 height 37
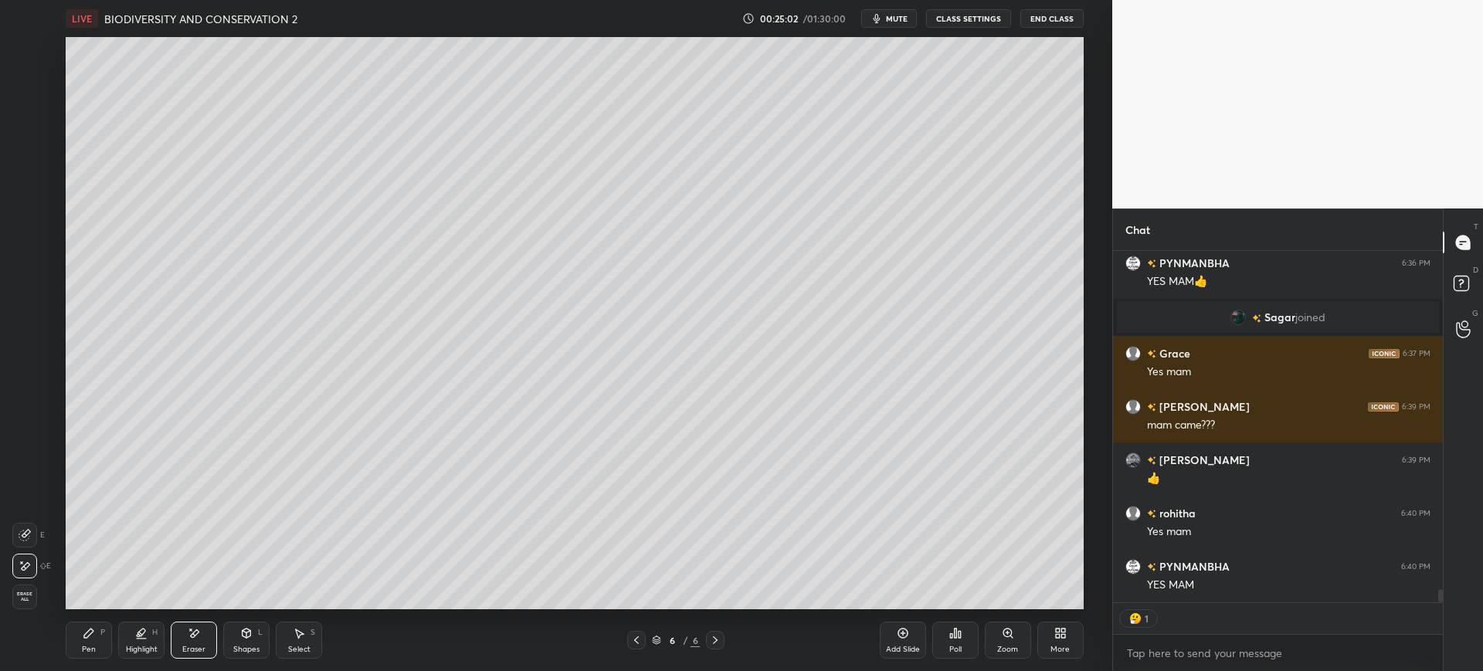
click at [88, 632] on icon at bounding box center [88, 633] width 9 height 9
click at [29, 242] on div at bounding box center [25, 234] width 25 height 25
click at [30, 114] on div at bounding box center [25, 111] width 12 height 12
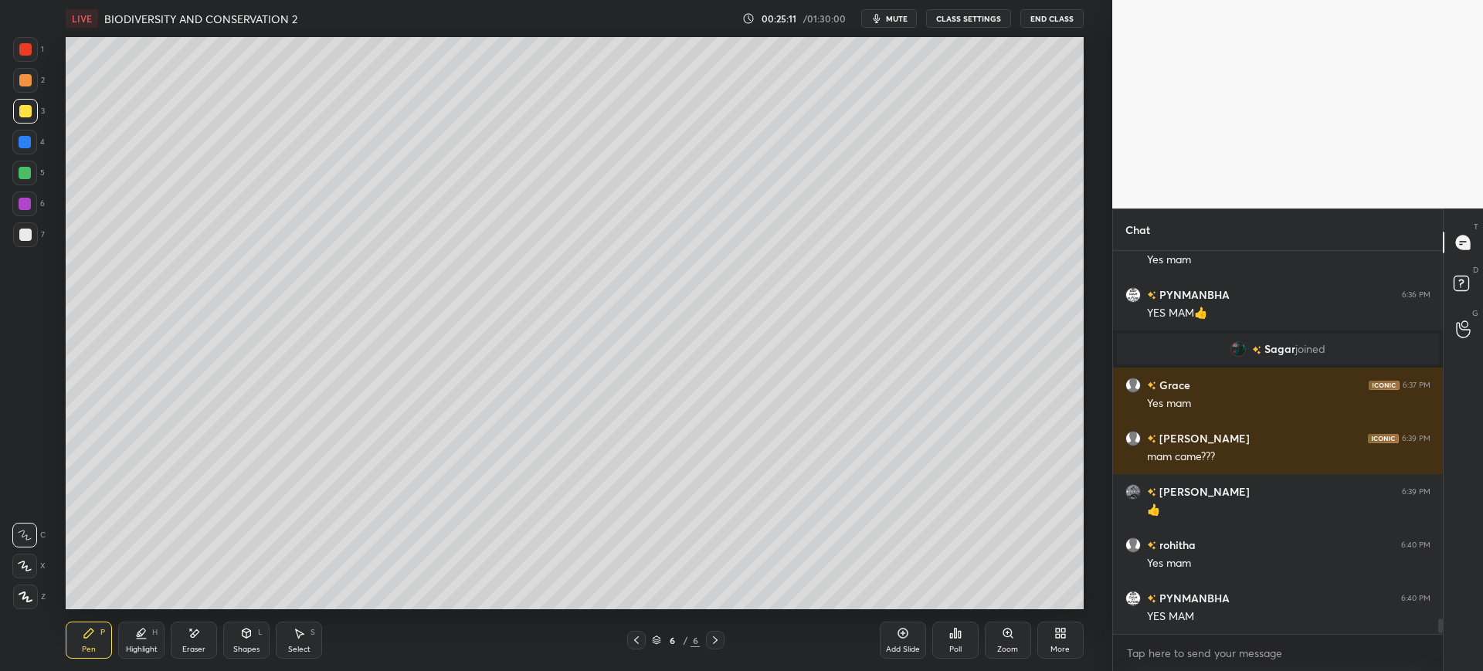
click at [30, 169] on div at bounding box center [25, 173] width 12 height 12
click at [31, 147] on div at bounding box center [24, 142] width 25 height 25
click at [22, 237] on div at bounding box center [25, 235] width 12 height 12
click at [639, 639] on icon at bounding box center [636, 640] width 12 height 12
click at [720, 642] on icon at bounding box center [715, 640] width 12 height 12
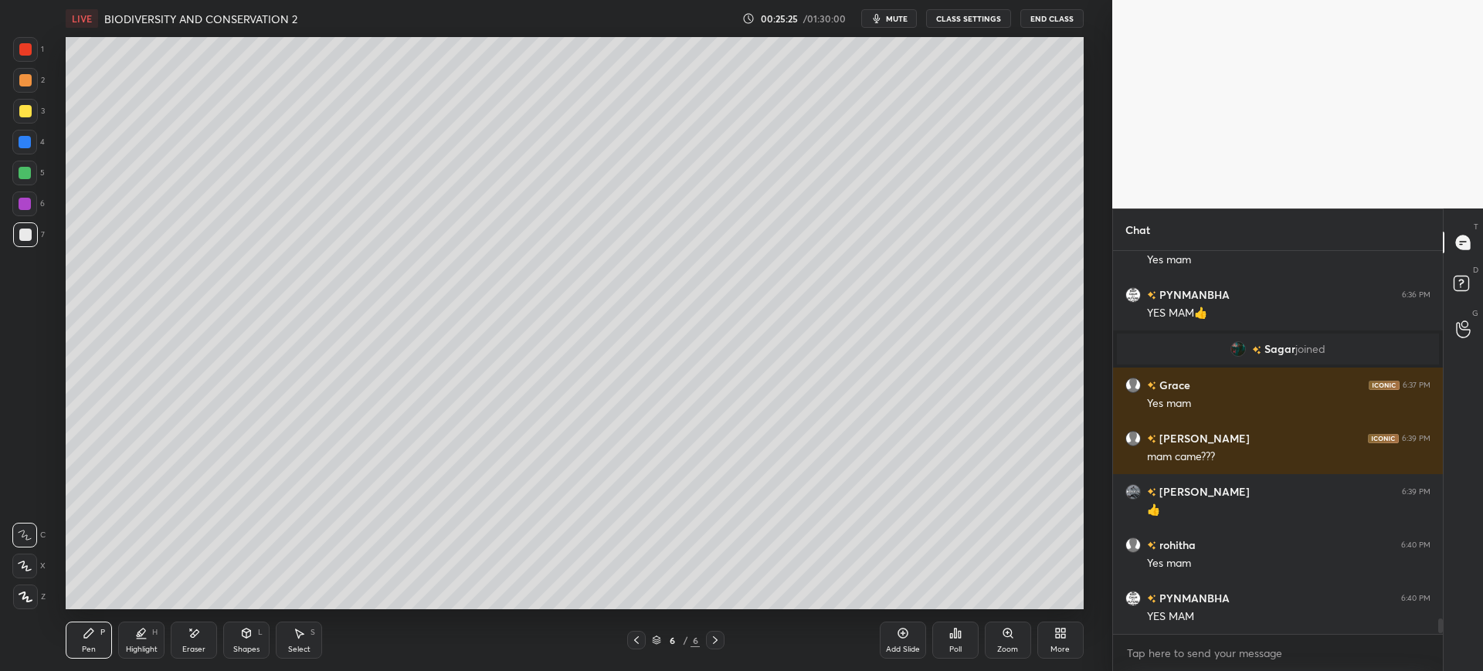
scroll to position [8962, 0]
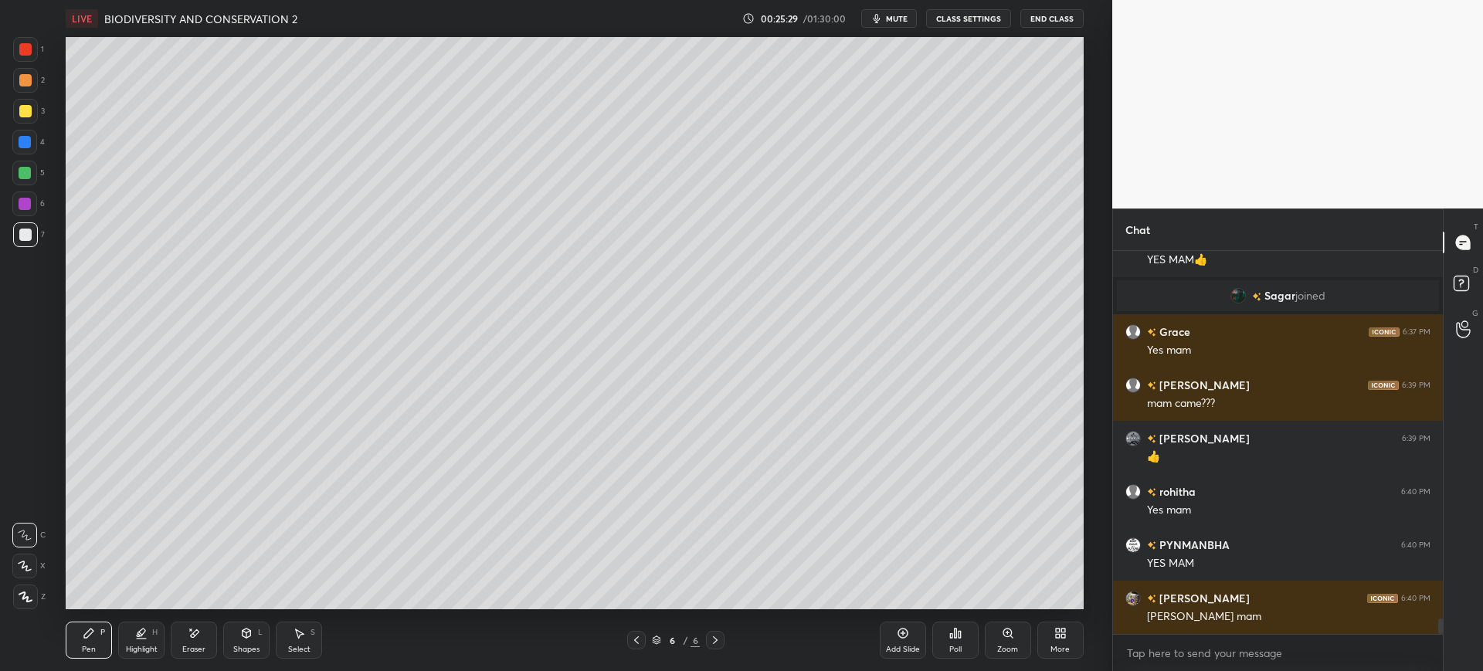
click at [27, 107] on div at bounding box center [25, 111] width 12 height 12
click at [25, 49] on div at bounding box center [25, 49] width 12 height 12
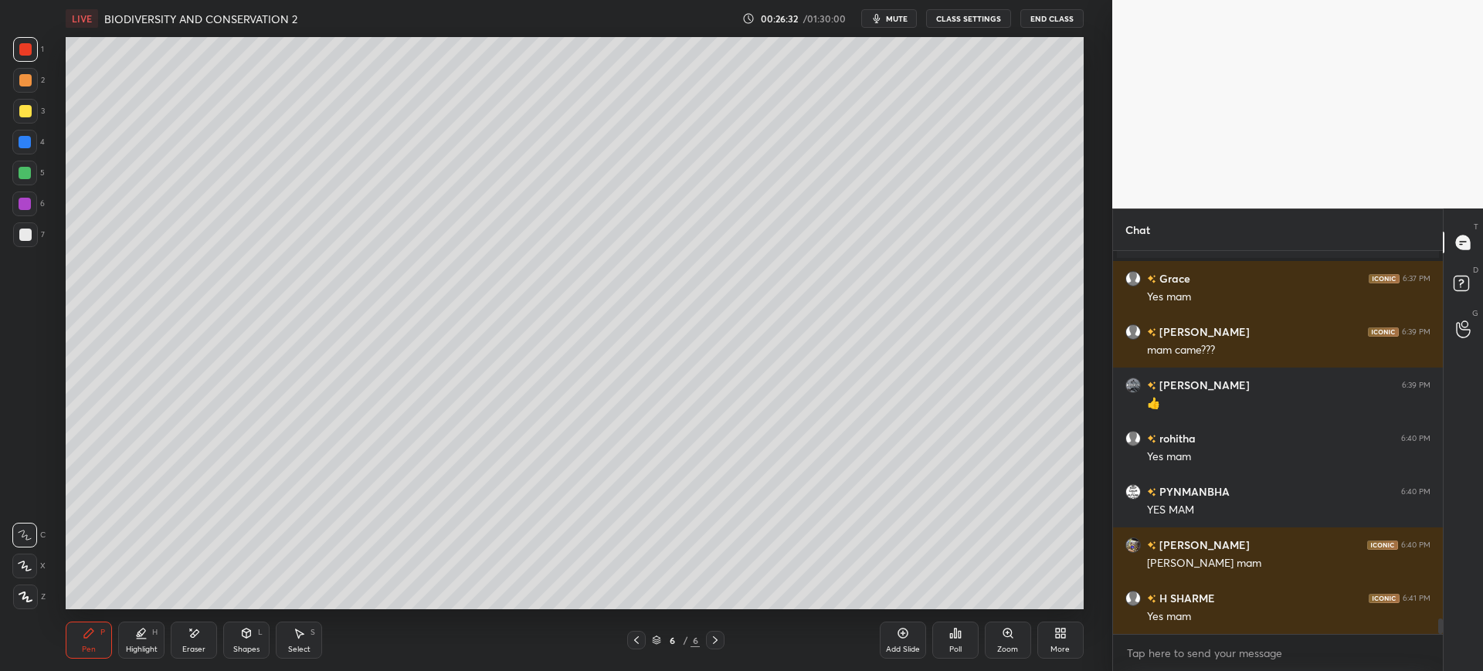
click at [29, 232] on div at bounding box center [25, 235] width 12 height 12
click at [35, 115] on div at bounding box center [25, 111] width 25 height 25
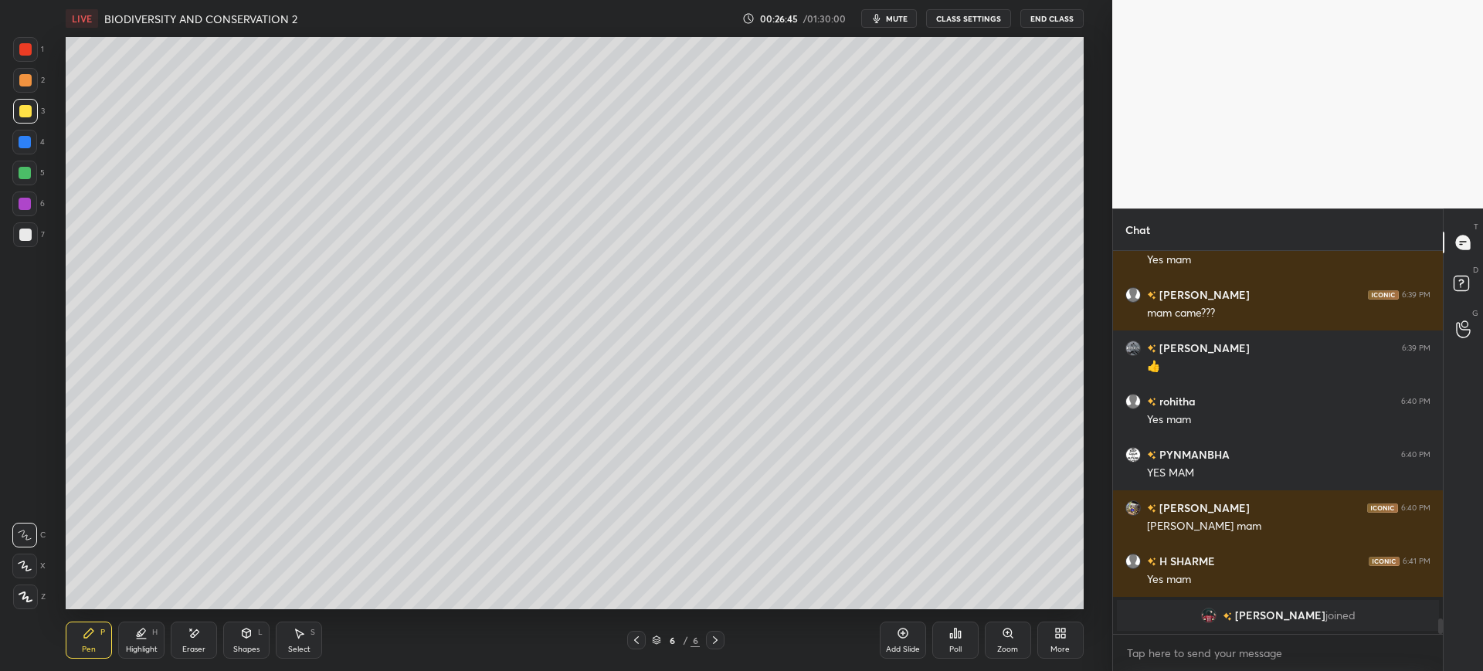
click at [25, 140] on div at bounding box center [25, 142] width 12 height 12
click at [213, 636] on div "Eraser" at bounding box center [194, 640] width 46 height 37
click at [103, 636] on div "P" at bounding box center [102, 633] width 5 height 8
click at [29, 173] on div at bounding box center [25, 173] width 12 height 12
click at [211, 636] on div "Eraser" at bounding box center [194, 640] width 46 height 37
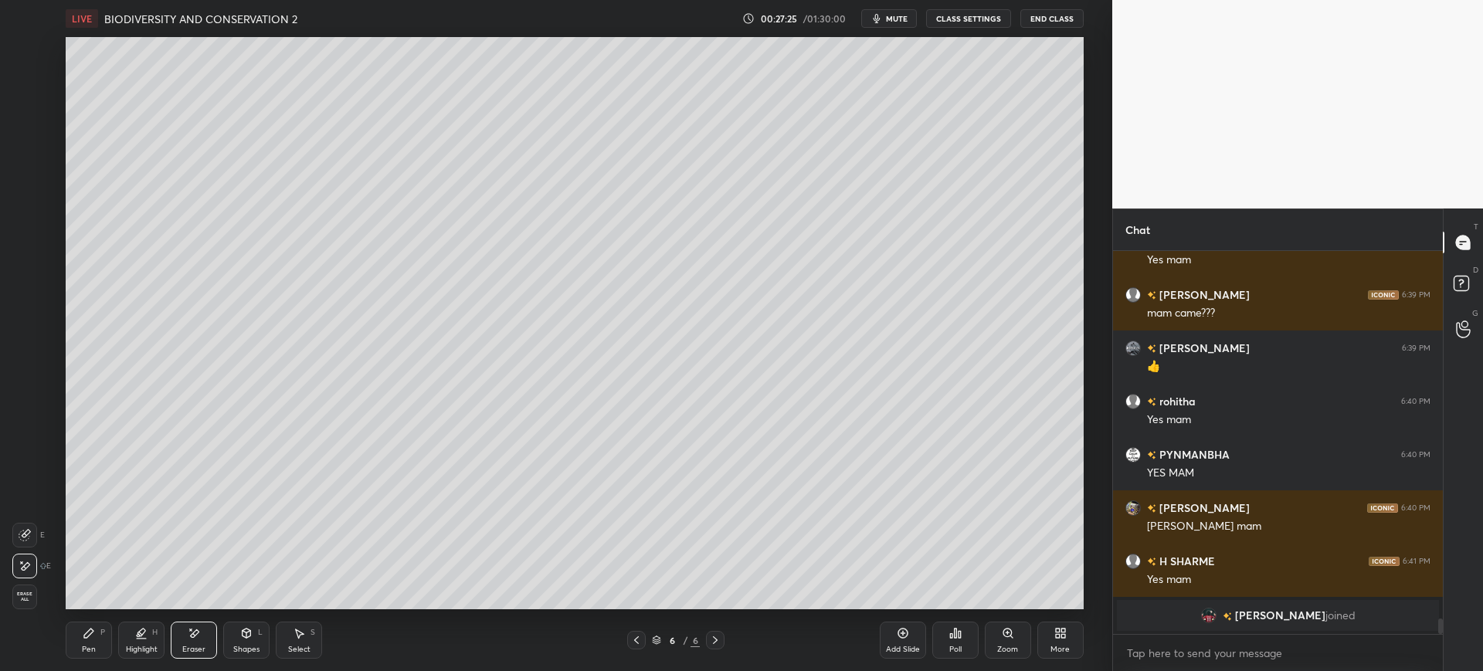
click at [96, 656] on div "Pen P" at bounding box center [89, 640] width 46 height 37
click at [22, 238] on div at bounding box center [25, 235] width 12 height 12
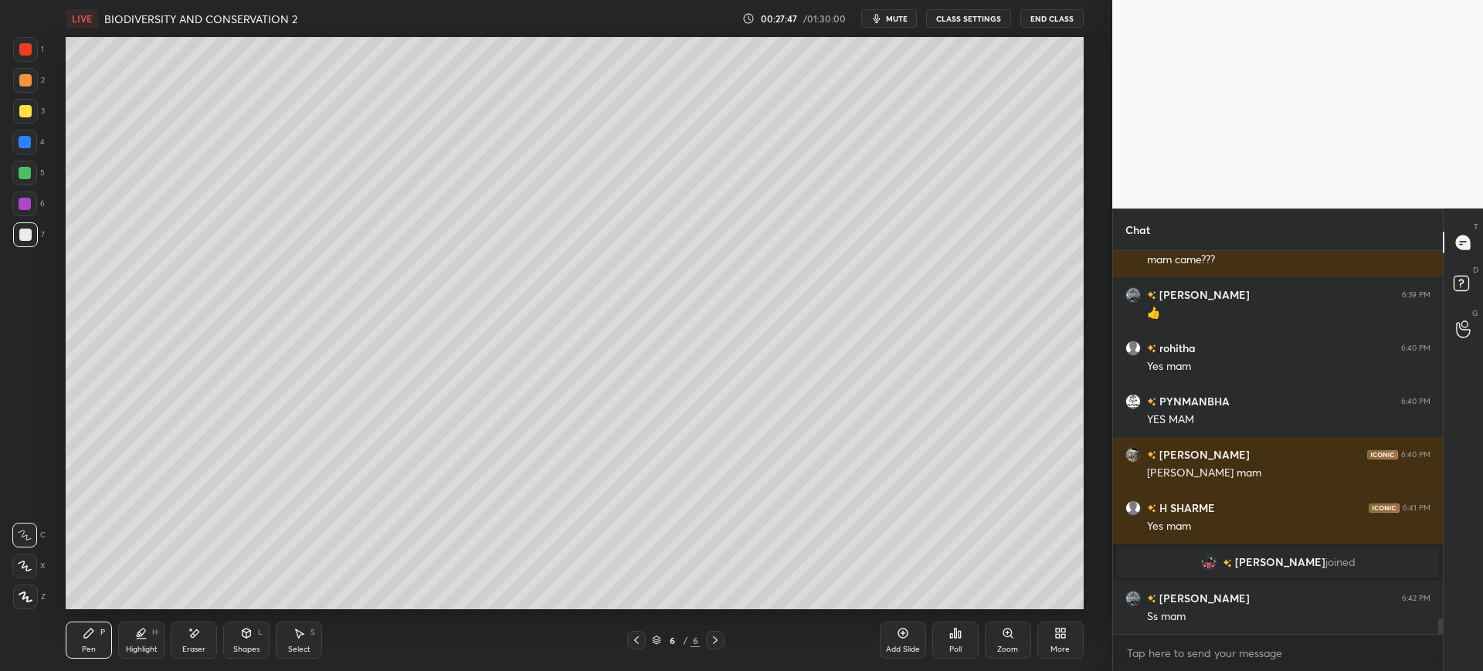
scroll to position [9027, 0]
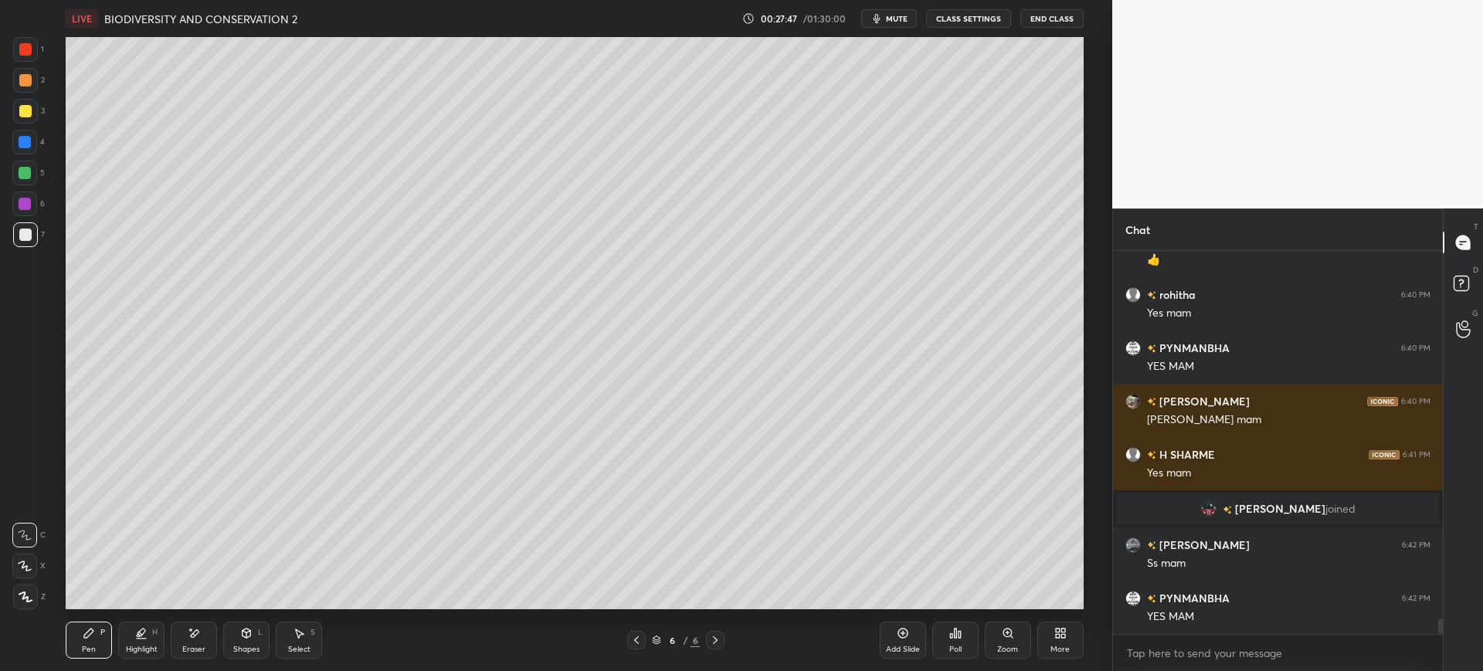
click at [27, 122] on div at bounding box center [25, 111] width 25 height 25
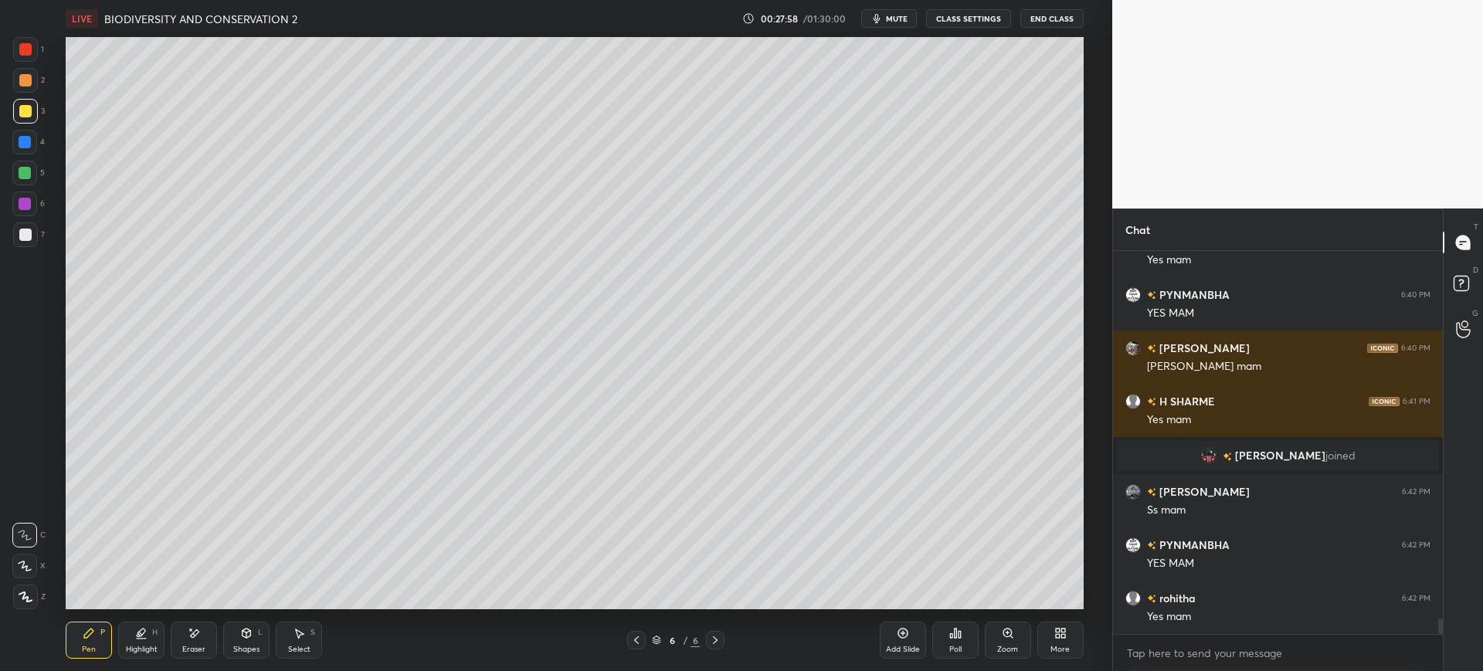
click at [48, 225] on div "1 2 3 4 5 6 7 C X Z E E Erase all H H" at bounding box center [24, 323] width 49 height 572
click at [31, 230] on div at bounding box center [25, 234] width 25 height 25
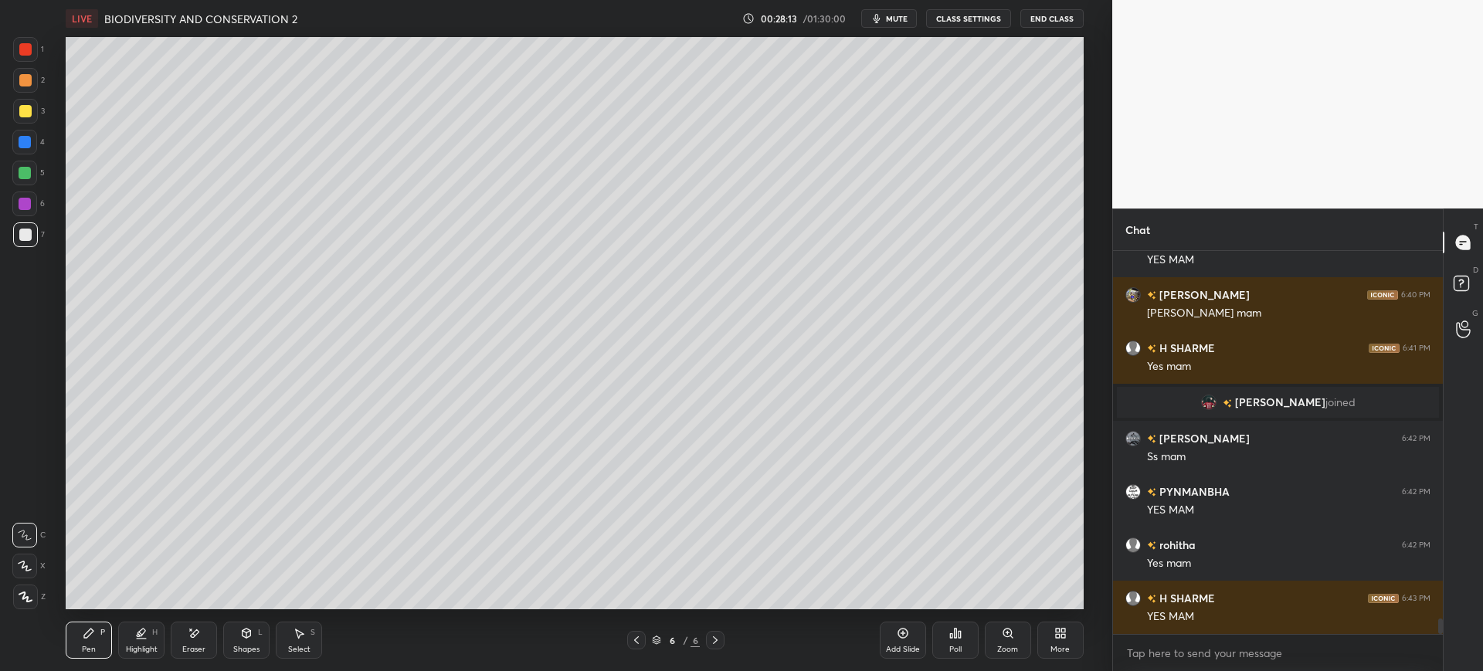
click at [29, 81] on div at bounding box center [25, 80] width 12 height 12
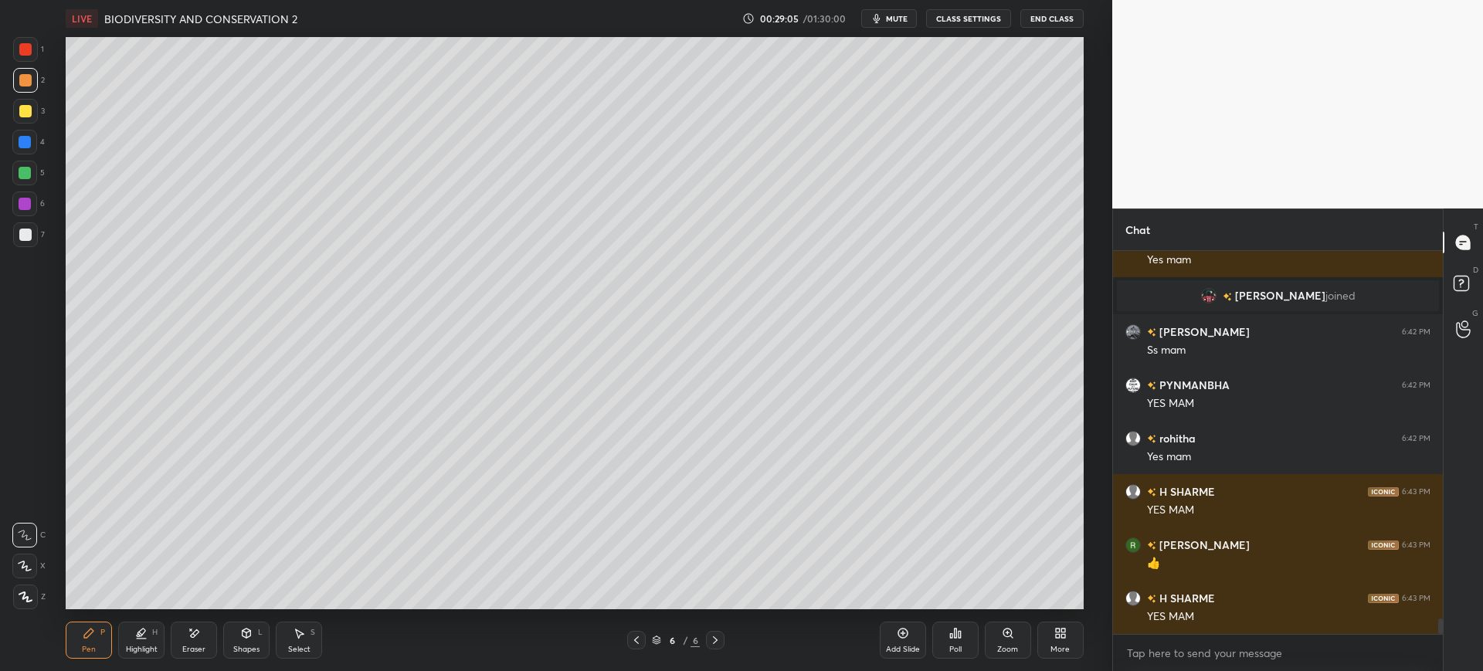
scroll to position [9347, 0]
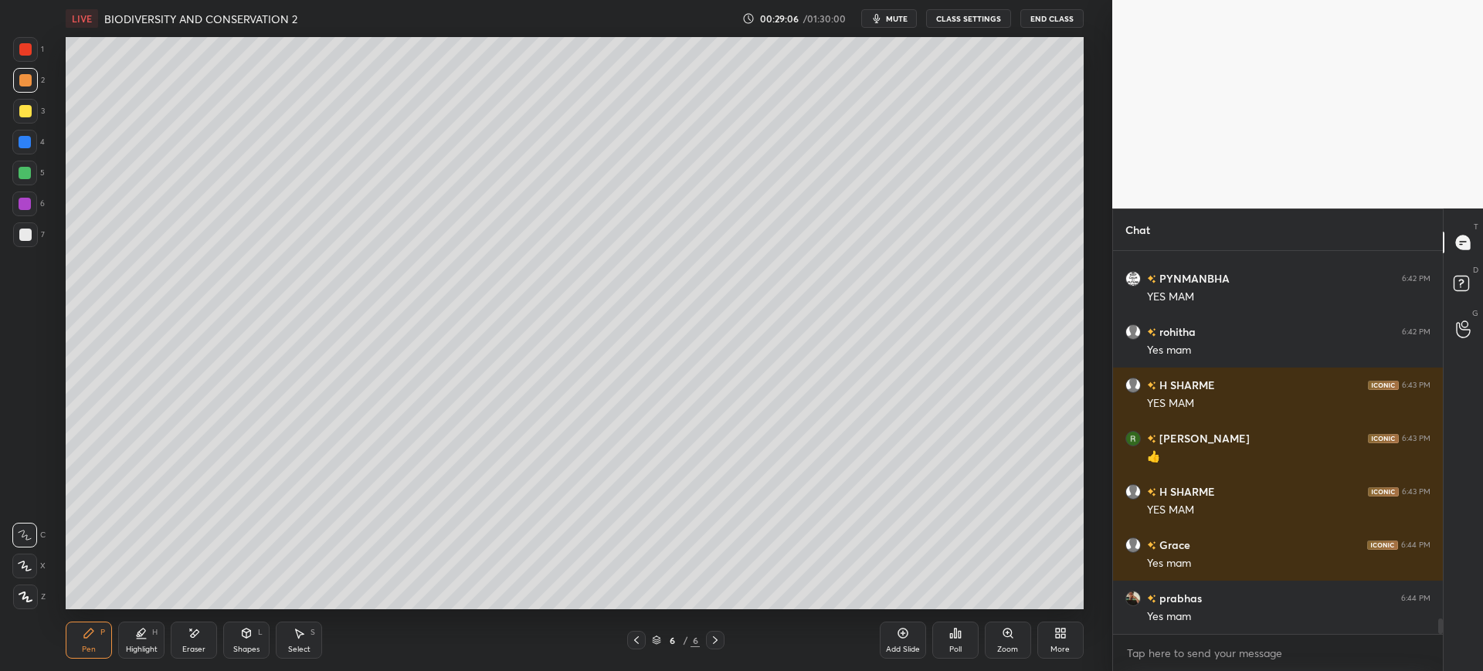
click at [23, 237] on div at bounding box center [25, 235] width 12 height 12
click at [20, 93] on div "2" at bounding box center [29, 83] width 32 height 31
click at [39, 111] on div "3" at bounding box center [29, 111] width 32 height 25
click at [36, 53] on div at bounding box center [25, 49] width 25 height 25
click at [17, 80] on div at bounding box center [25, 80] width 25 height 25
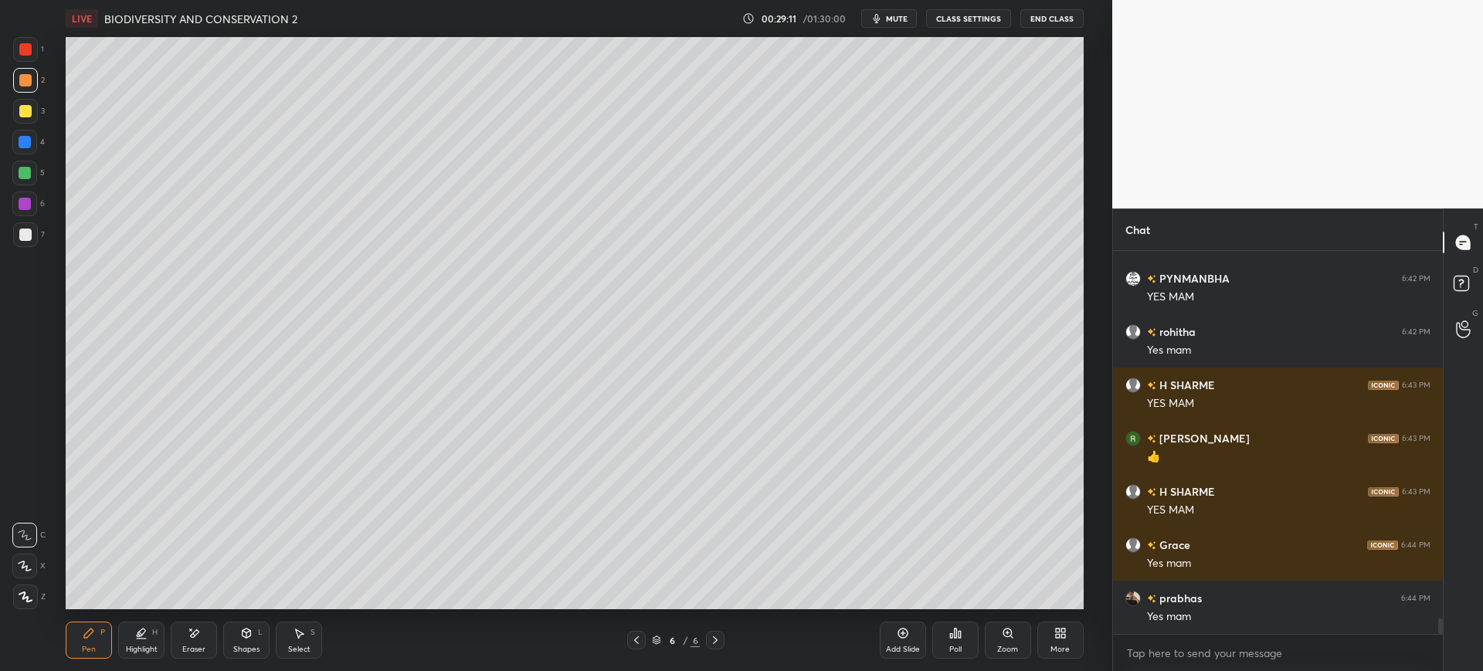
click at [15, 127] on div "3" at bounding box center [29, 114] width 32 height 31
click at [35, 145] on div at bounding box center [24, 142] width 25 height 25
click at [29, 239] on div at bounding box center [25, 235] width 12 height 12
click at [29, 581] on div "Z" at bounding box center [29, 593] width 32 height 31
click at [16, 149] on div at bounding box center [24, 142] width 25 height 25
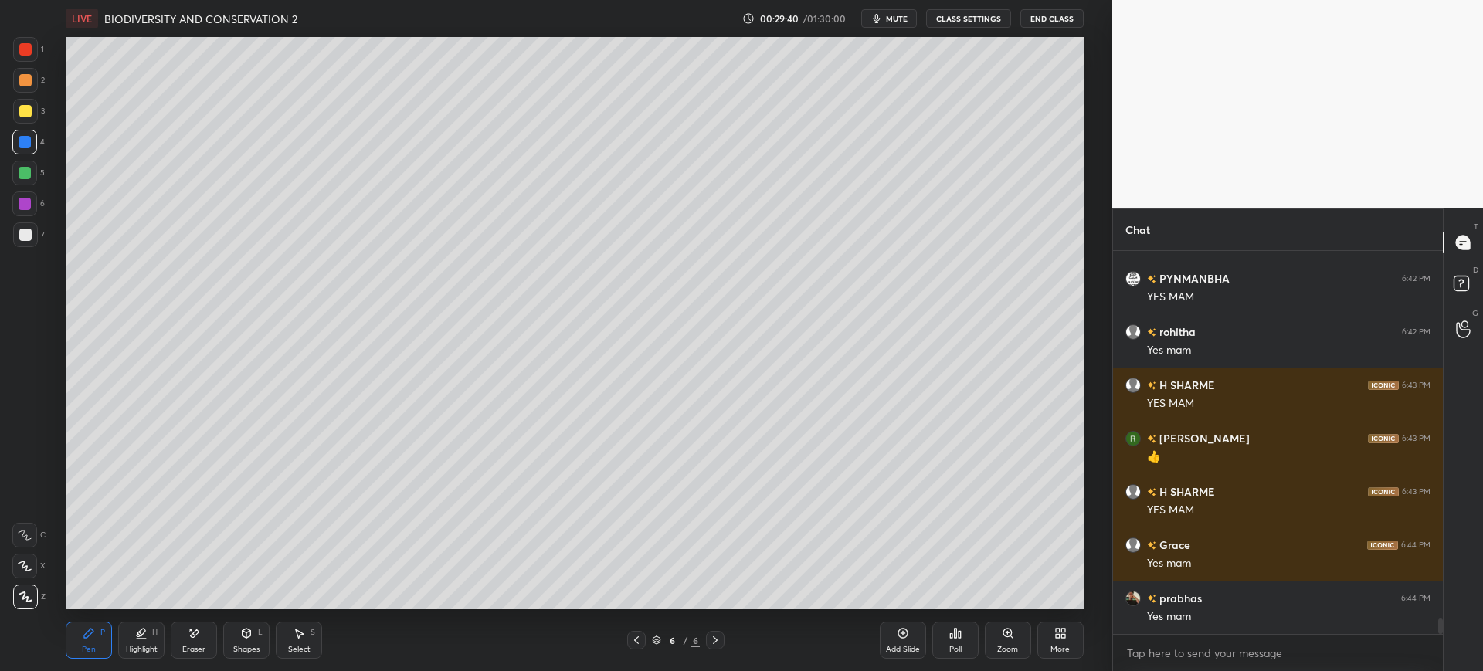
click at [639, 638] on icon at bounding box center [636, 640] width 12 height 12
click at [719, 639] on icon at bounding box center [715, 640] width 12 height 12
click at [25, 243] on div at bounding box center [25, 234] width 25 height 25
click at [25, 165] on div at bounding box center [24, 173] width 25 height 25
click at [22, 572] on div at bounding box center [24, 566] width 25 height 25
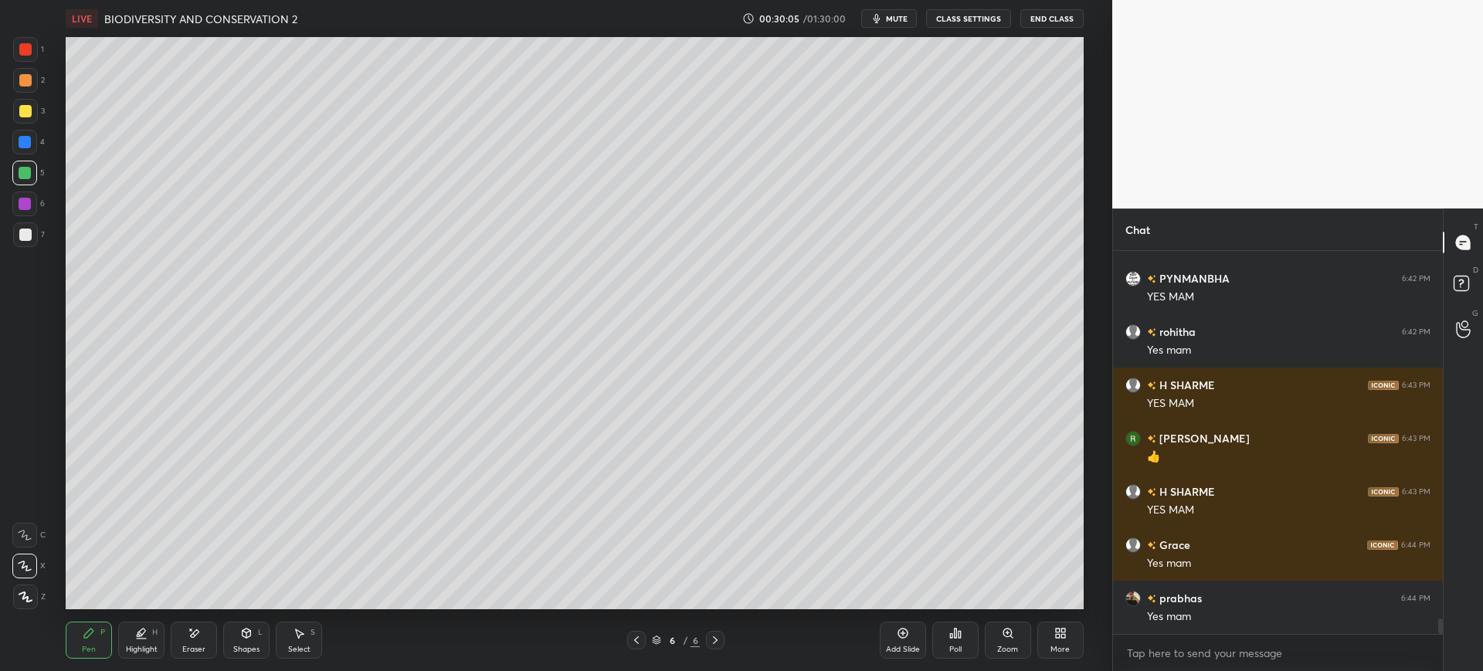
click at [29, 67] on div "1" at bounding box center [28, 52] width 31 height 31
click at [32, 243] on div at bounding box center [25, 234] width 25 height 25
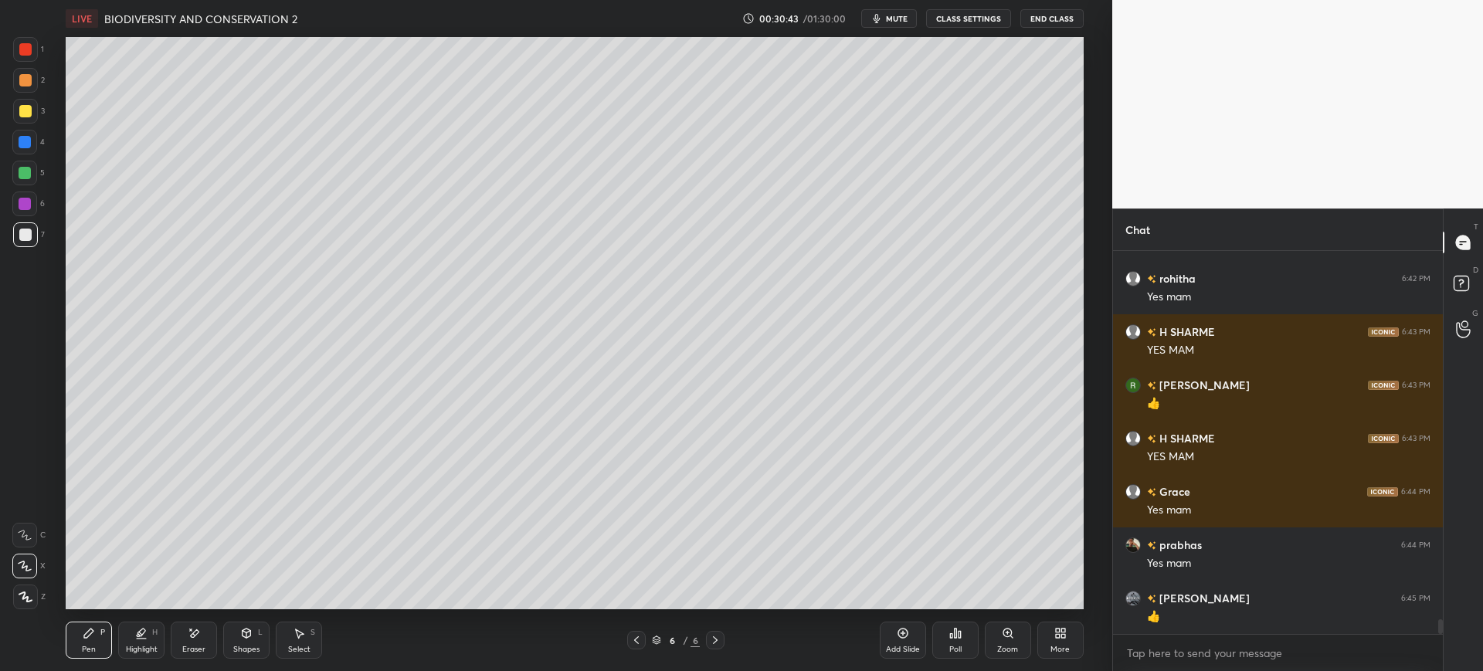
click at [29, 109] on div at bounding box center [25, 111] width 12 height 12
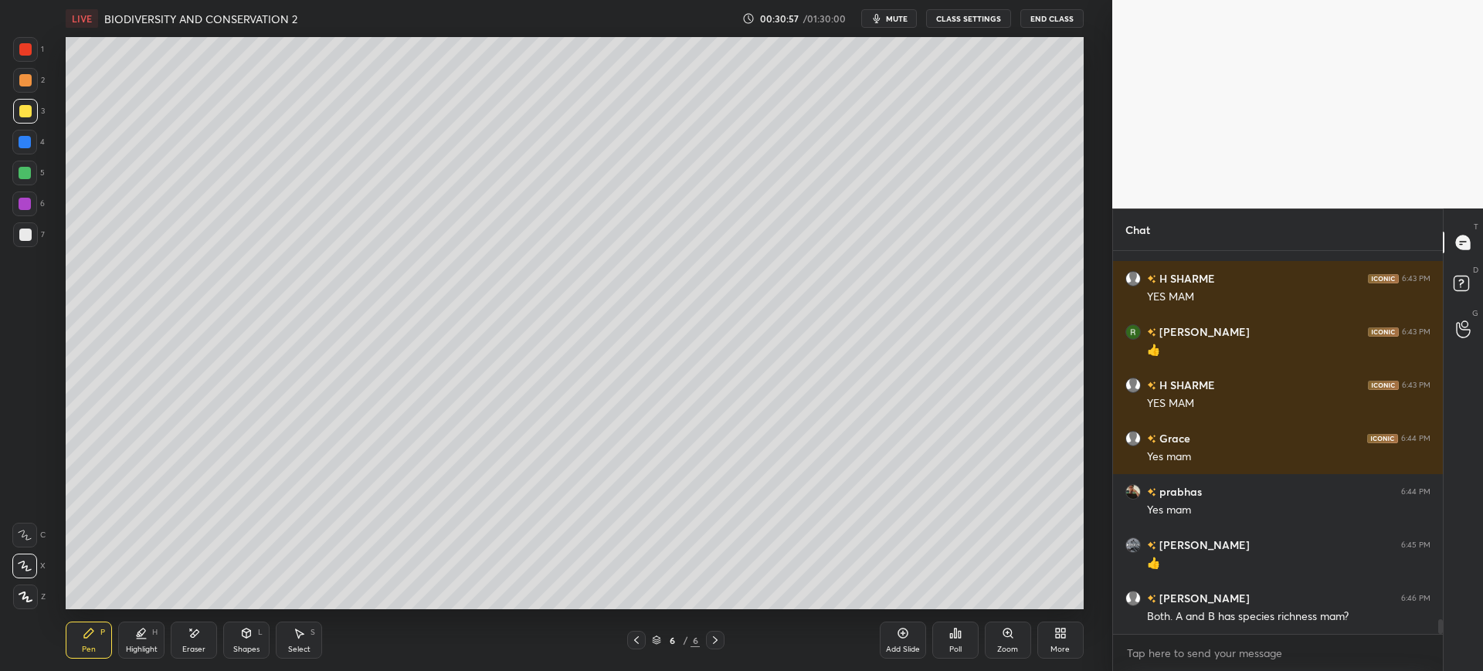
scroll to position [9506, 0]
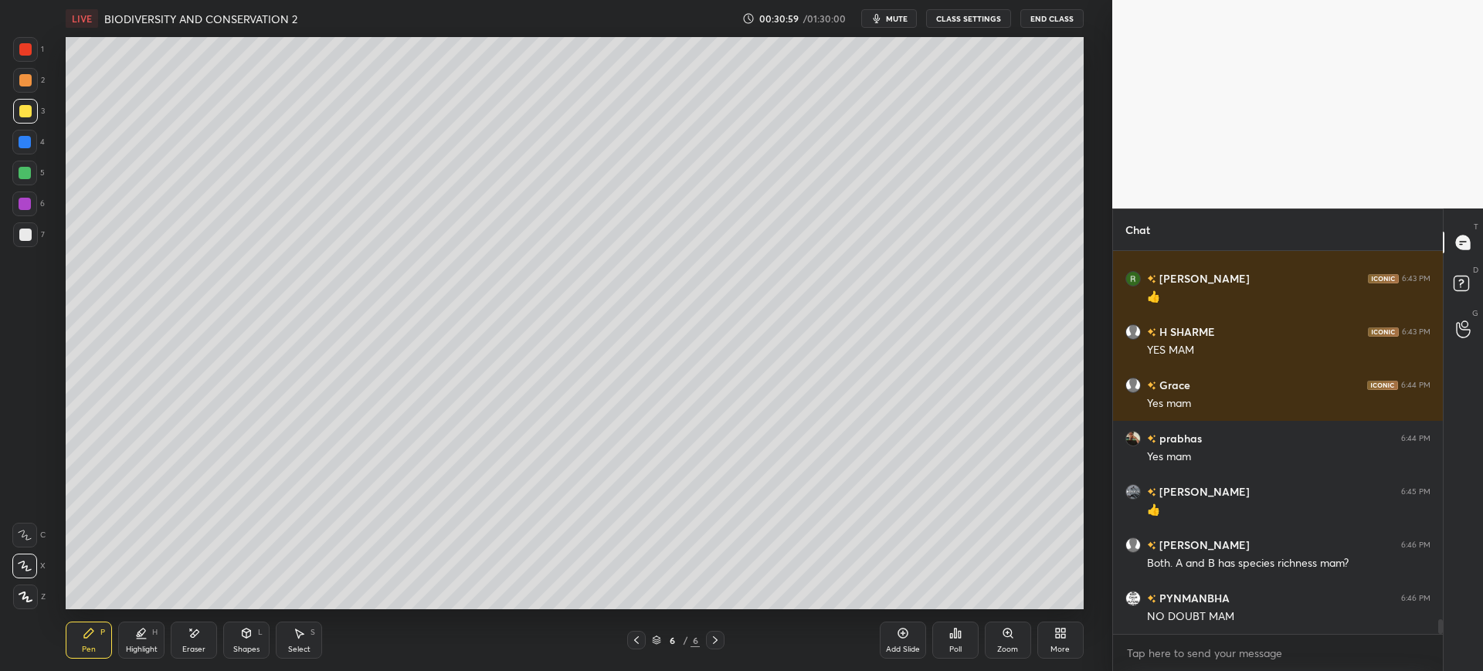
click at [896, 643] on div "Add Slide" at bounding box center [903, 640] width 46 height 37
click at [19, 229] on div at bounding box center [25, 235] width 12 height 12
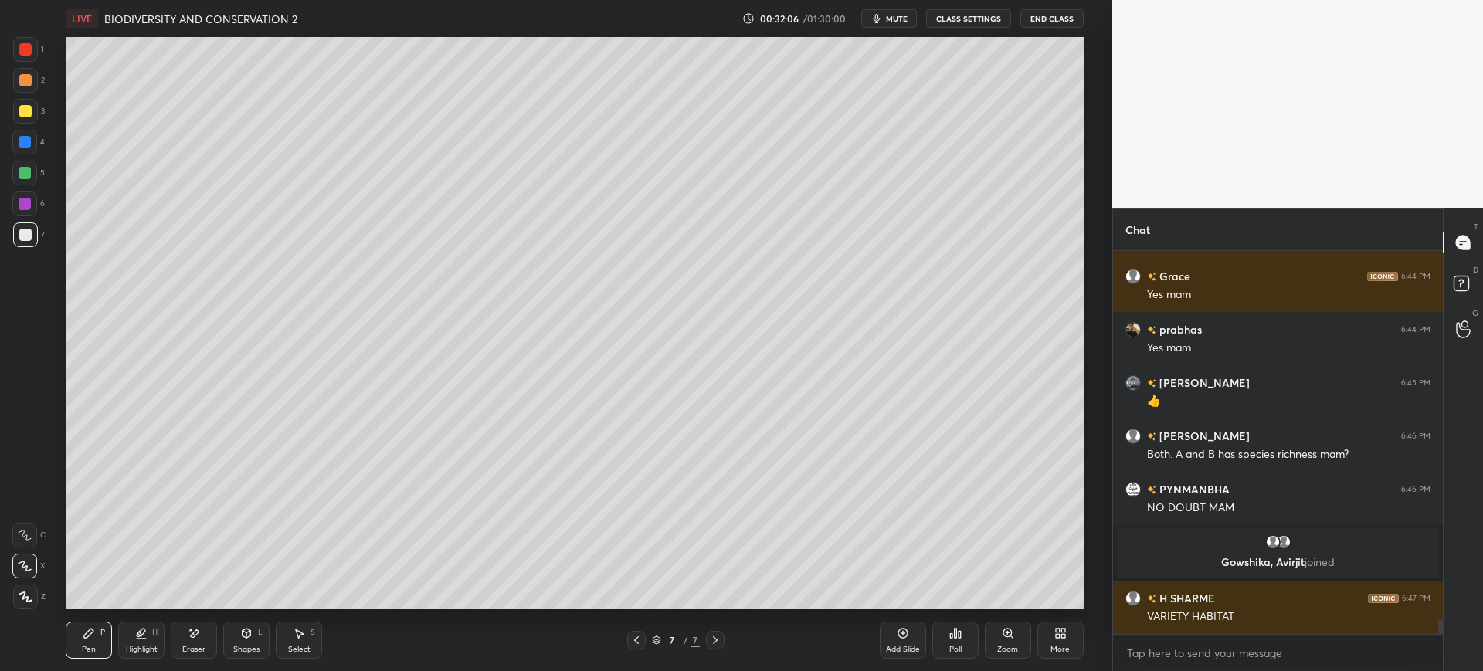
scroll to position [9525, 0]
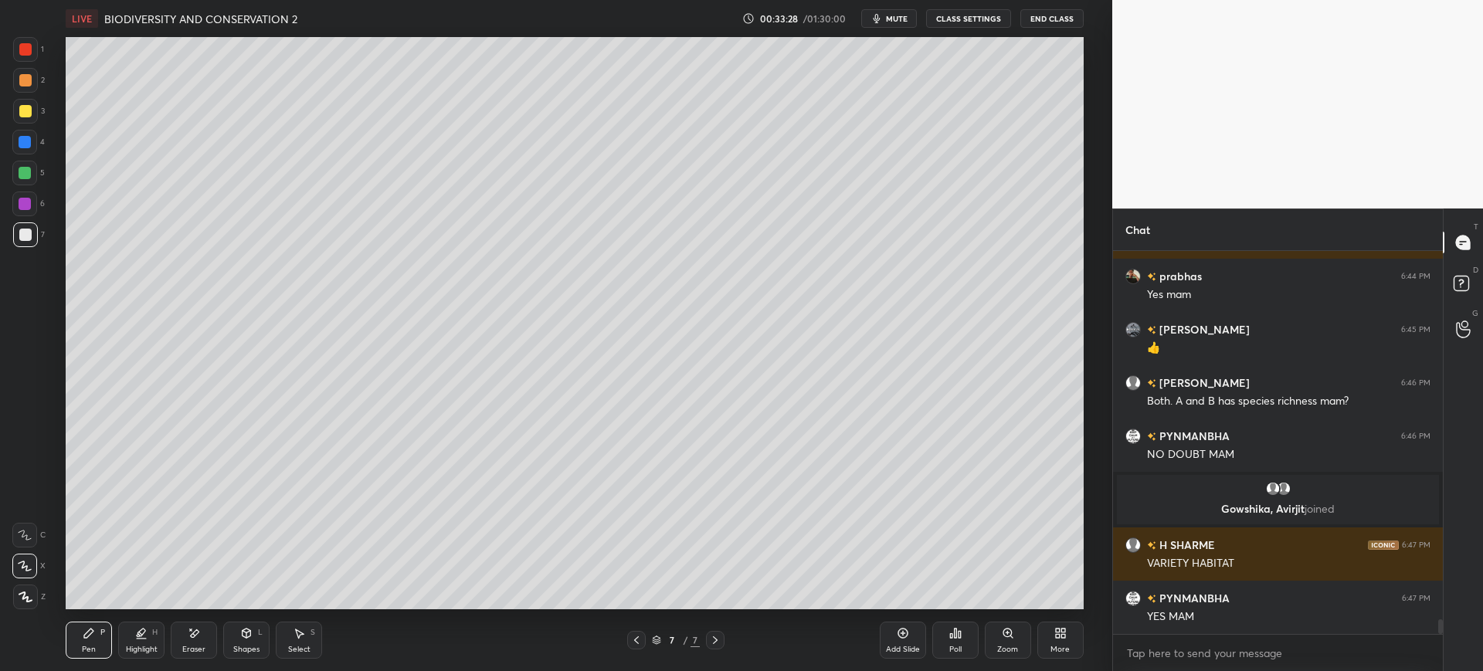
click at [29, 139] on div at bounding box center [25, 142] width 12 height 12
click at [251, 624] on div "Shapes L" at bounding box center [246, 640] width 46 height 37
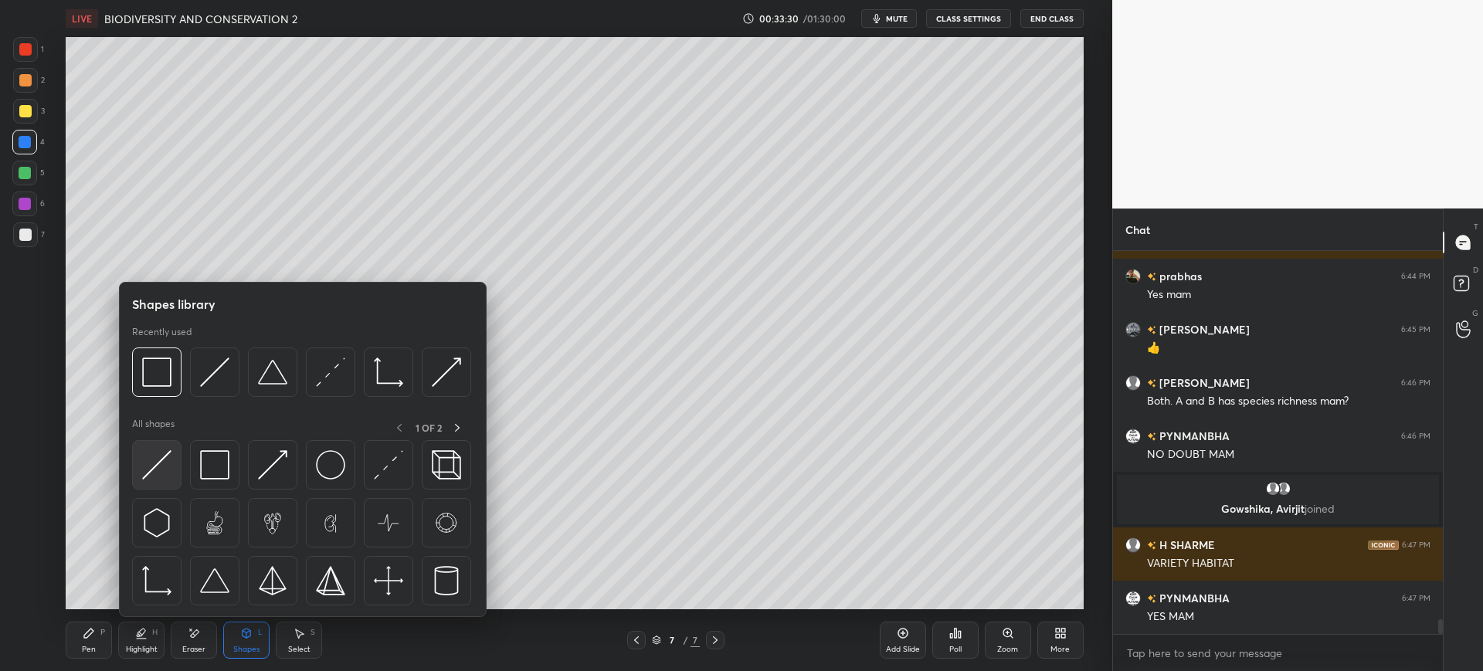
click at [161, 468] on img at bounding box center [156, 464] width 29 height 29
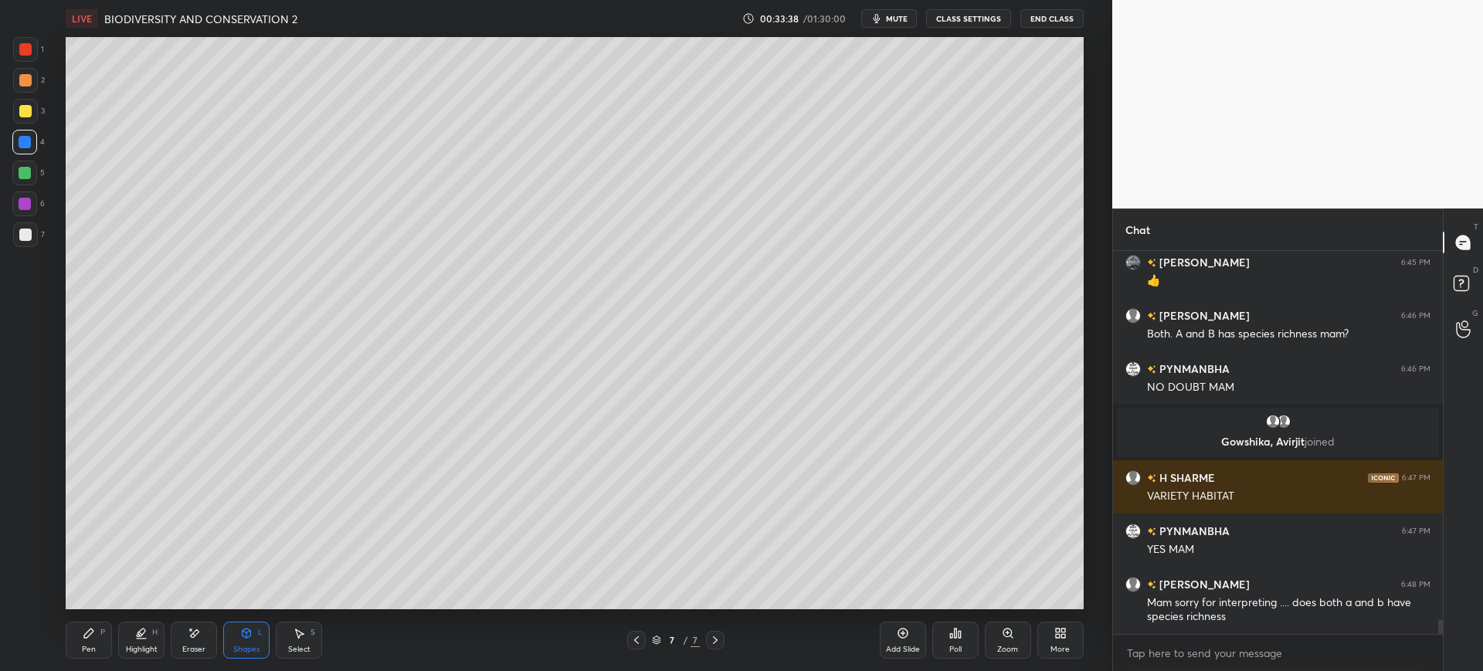
scroll to position [9645, 0]
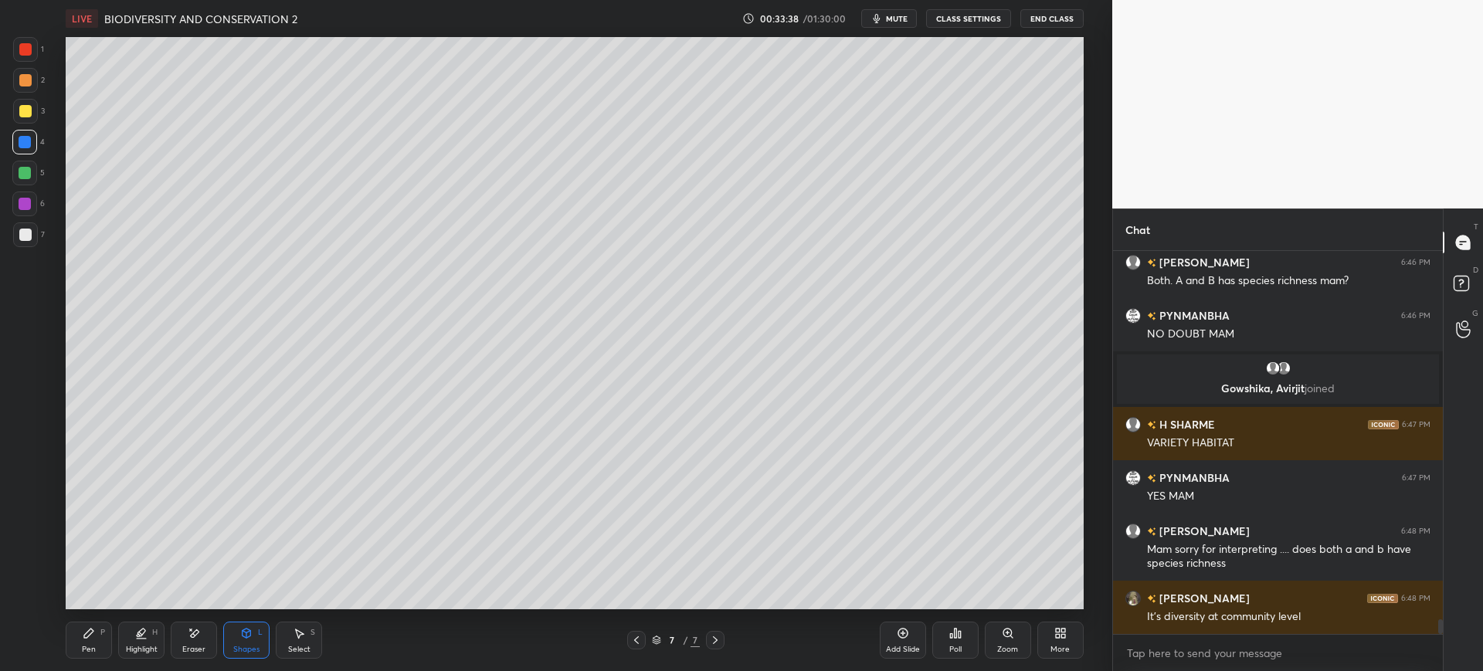
click at [94, 624] on div "Pen P" at bounding box center [89, 640] width 46 height 37
click at [29, 237] on div at bounding box center [25, 235] width 12 height 12
click at [31, 572] on div at bounding box center [24, 566] width 25 height 25
click at [29, 582] on div "Z" at bounding box center [29, 593] width 32 height 31
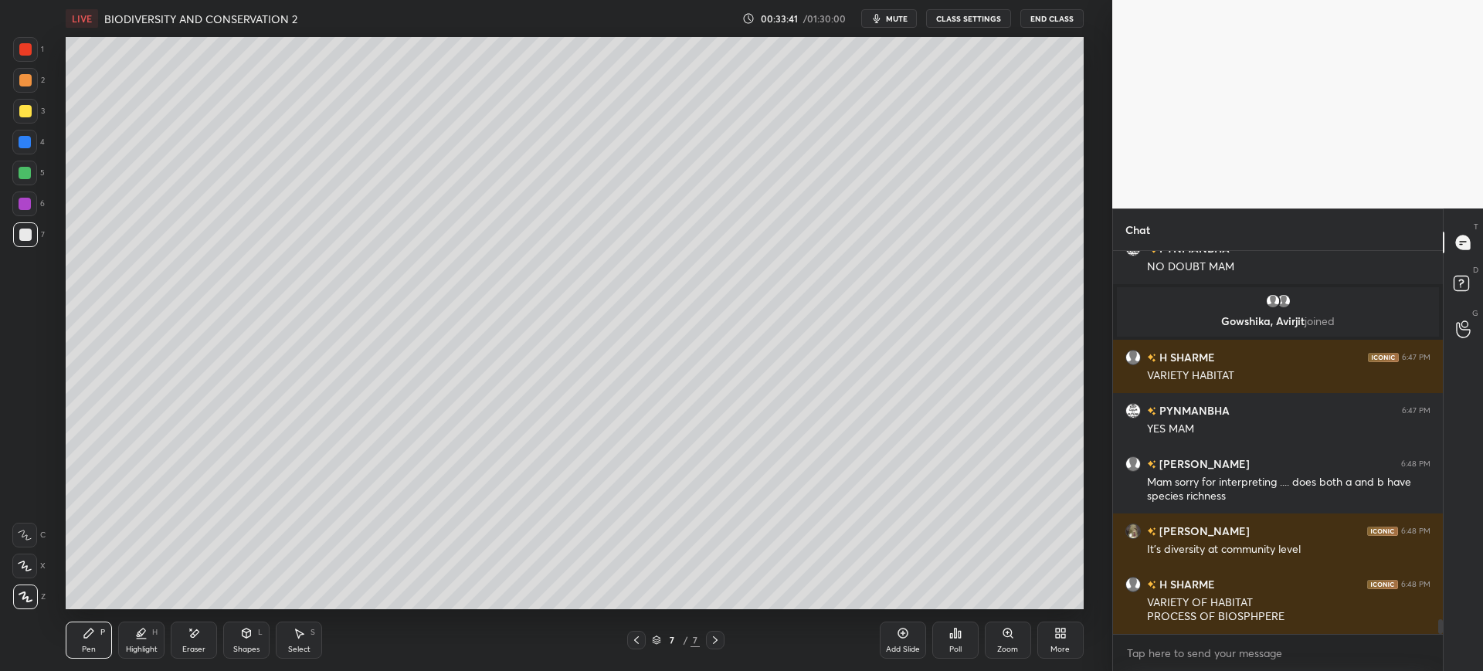
click at [37, 205] on div "6" at bounding box center [28, 204] width 32 height 25
click at [38, 237] on div "7" at bounding box center [29, 234] width 32 height 25
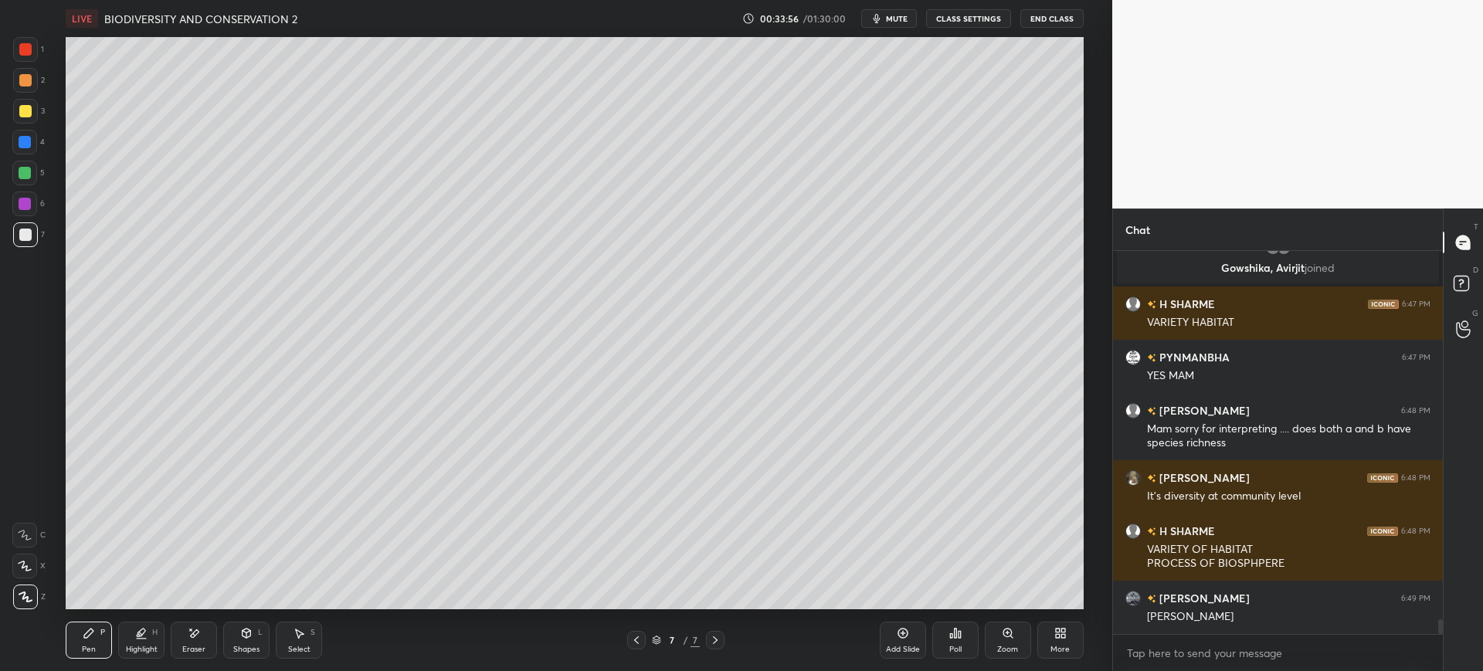
click at [184, 634] on div "Eraser" at bounding box center [194, 640] width 46 height 37
click at [89, 643] on div "Pen P" at bounding box center [89, 640] width 46 height 37
click at [34, 563] on div at bounding box center [24, 566] width 25 height 25
click at [29, 85] on div at bounding box center [25, 80] width 12 height 12
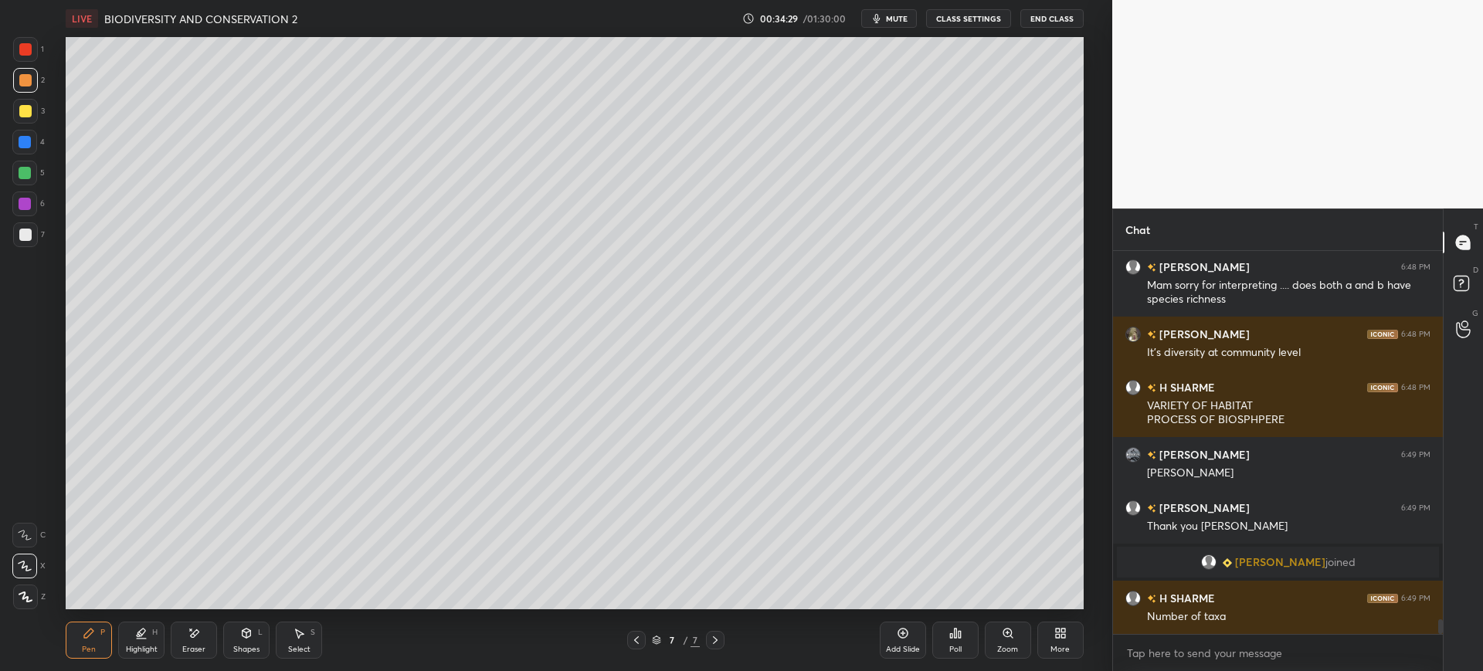
scroll to position [9808, 0]
click at [28, 239] on div at bounding box center [25, 235] width 12 height 12
click at [29, 118] on div at bounding box center [25, 111] width 25 height 25
click at [27, 239] on div at bounding box center [25, 235] width 12 height 12
click at [32, 147] on div at bounding box center [24, 142] width 25 height 25
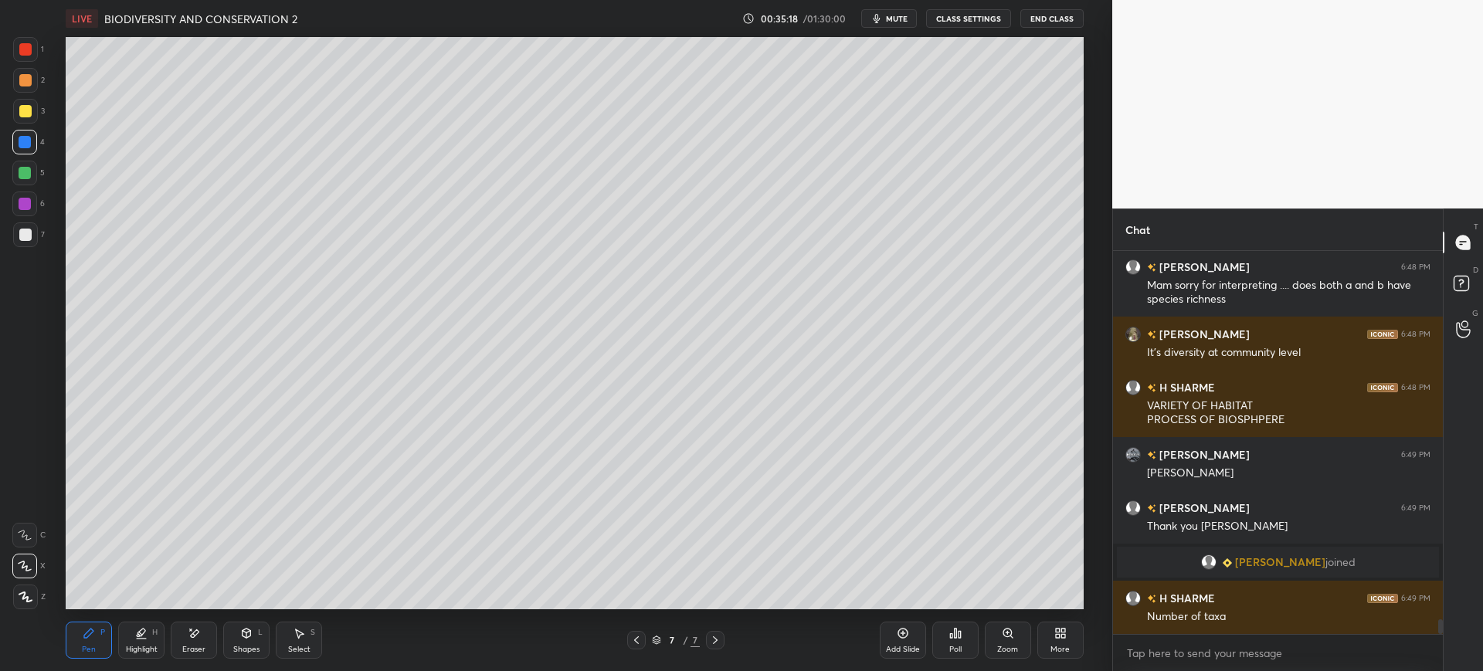
scroll to position [9862, 0]
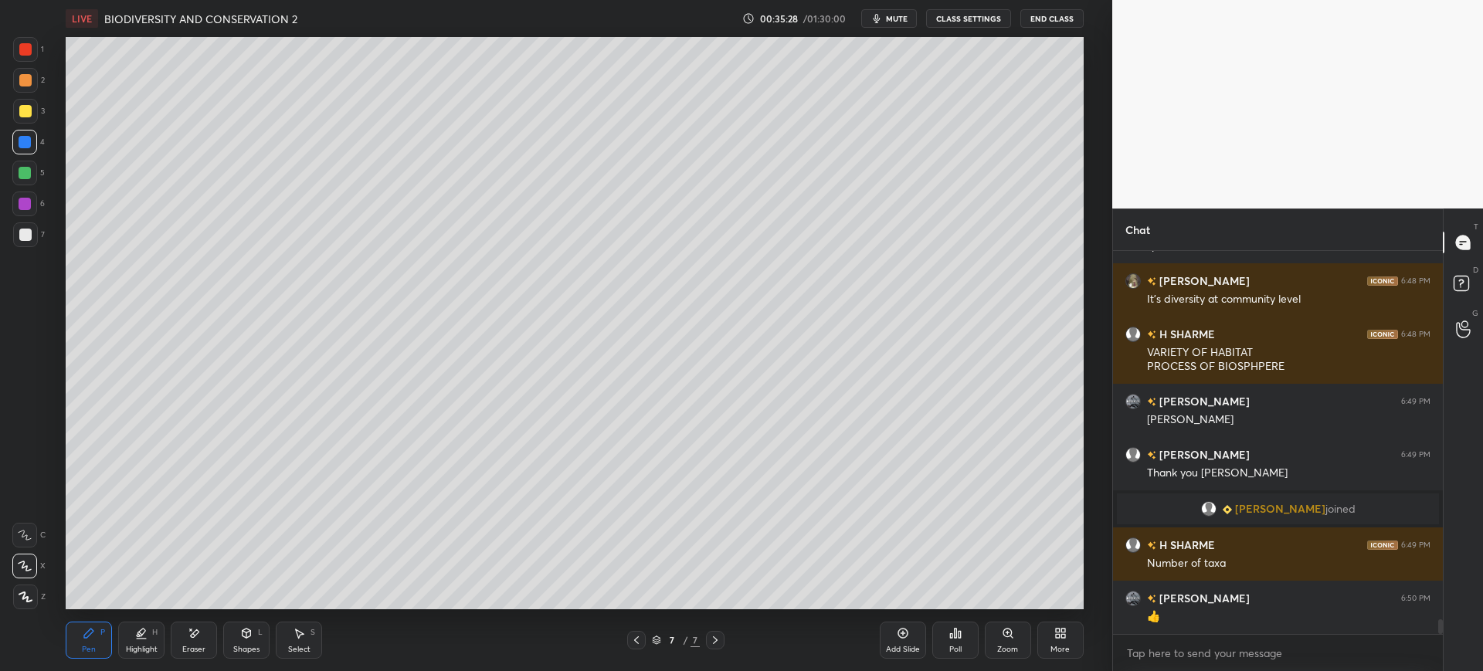
click at [20, 255] on div "1 2 3 4 5 6 7 C X Z E E Erase all H H" at bounding box center [24, 323] width 49 height 572
click at [51, 222] on div "Setting up your live class Poll for secs No correct answer Start poll" at bounding box center [574, 323] width 1050 height 572
click at [39, 243] on div "7" at bounding box center [29, 234] width 32 height 25
click at [22, 160] on div "4" at bounding box center [28, 145] width 32 height 31
click at [25, 182] on div at bounding box center [24, 173] width 25 height 25
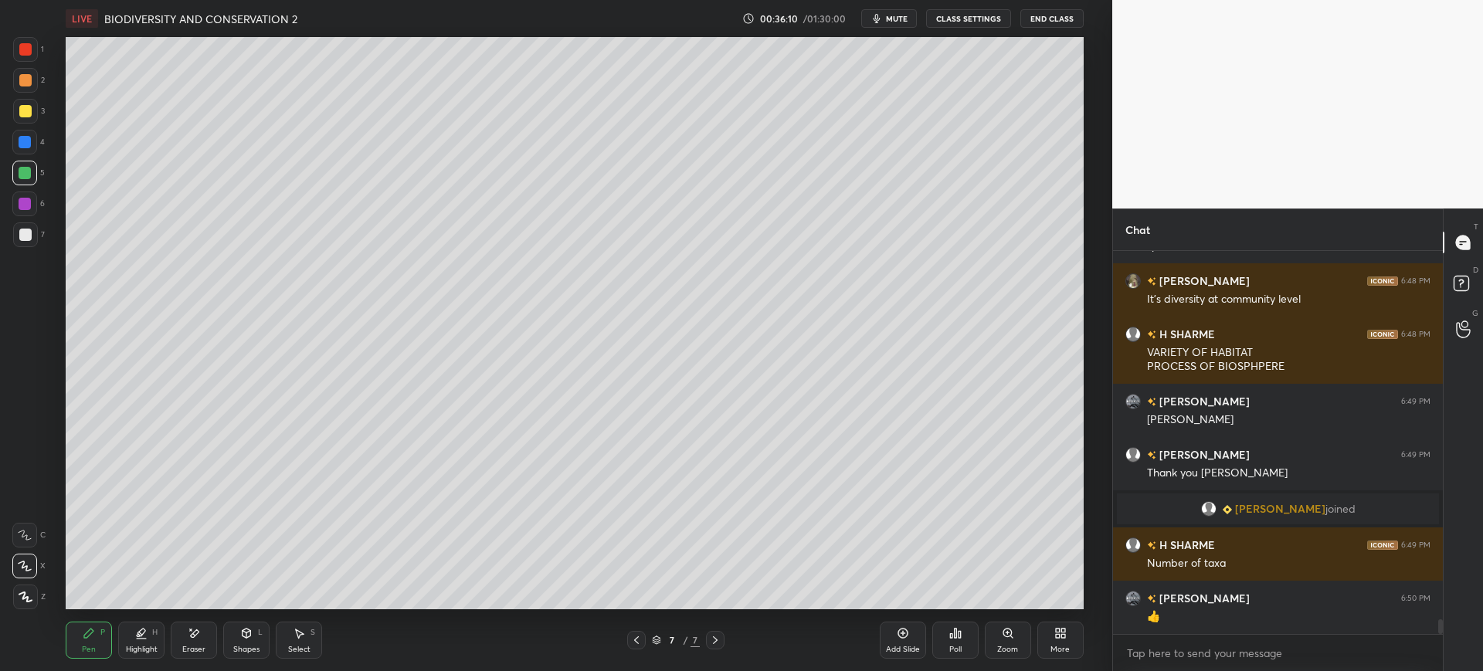
click at [32, 114] on div at bounding box center [25, 111] width 25 height 25
click at [29, 245] on div at bounding box center [25, 234] width 25 height 25
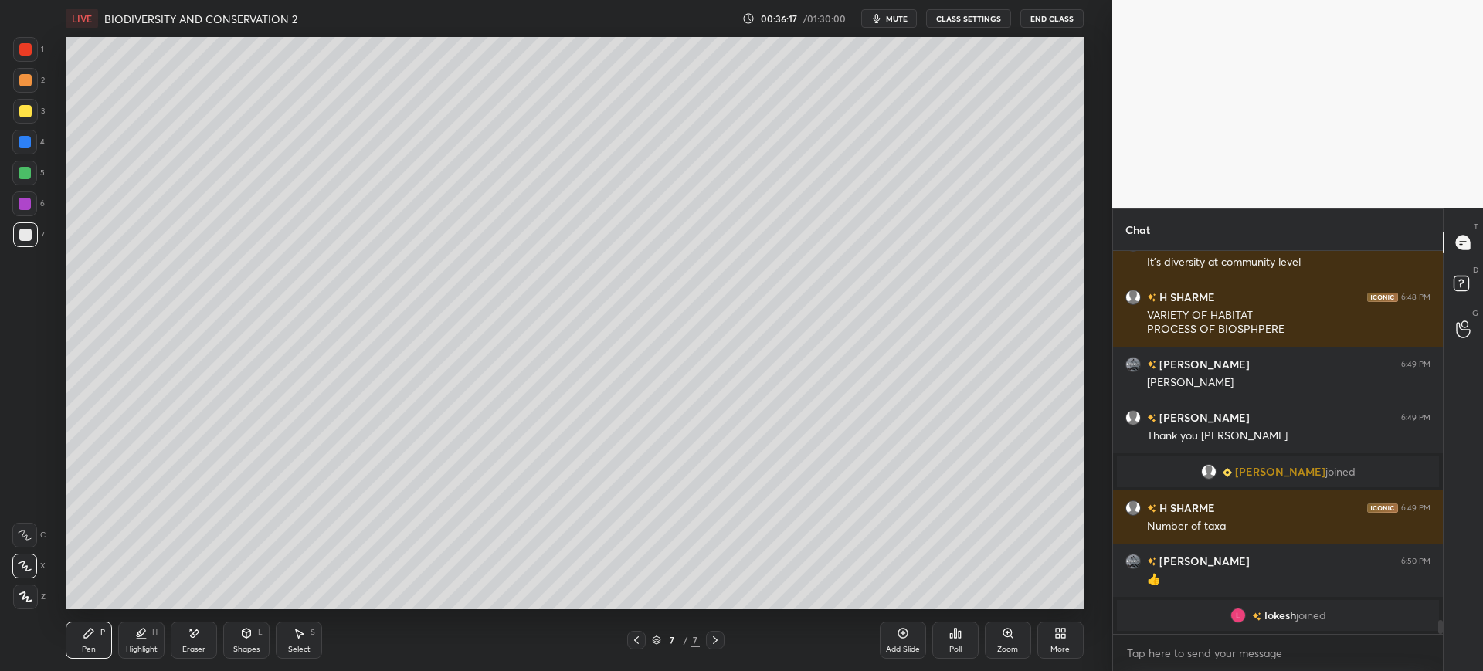
scroll to position [9908, 0]
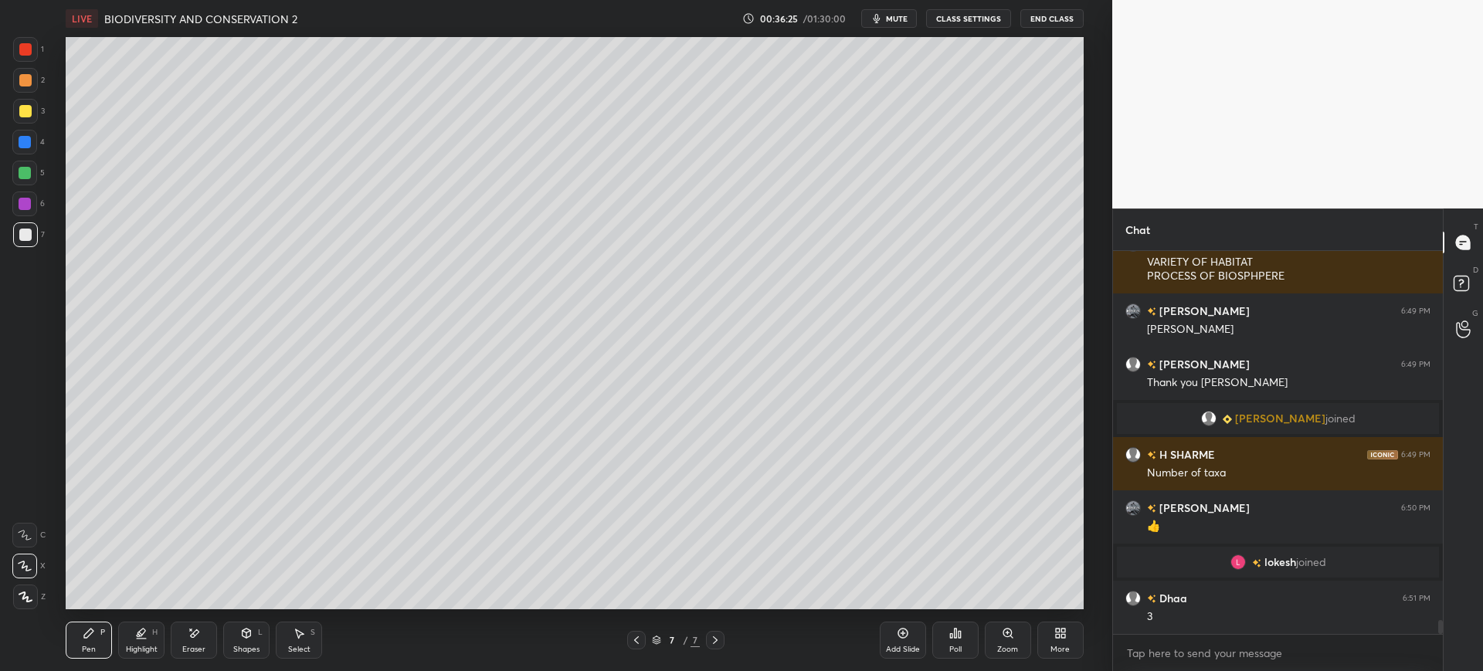
click at [39, 120] on div "3" at bounding box center [29, 111] width 32 height 25
click at [27, 239] on div at bounding box center [25, 235] width 12 height 12
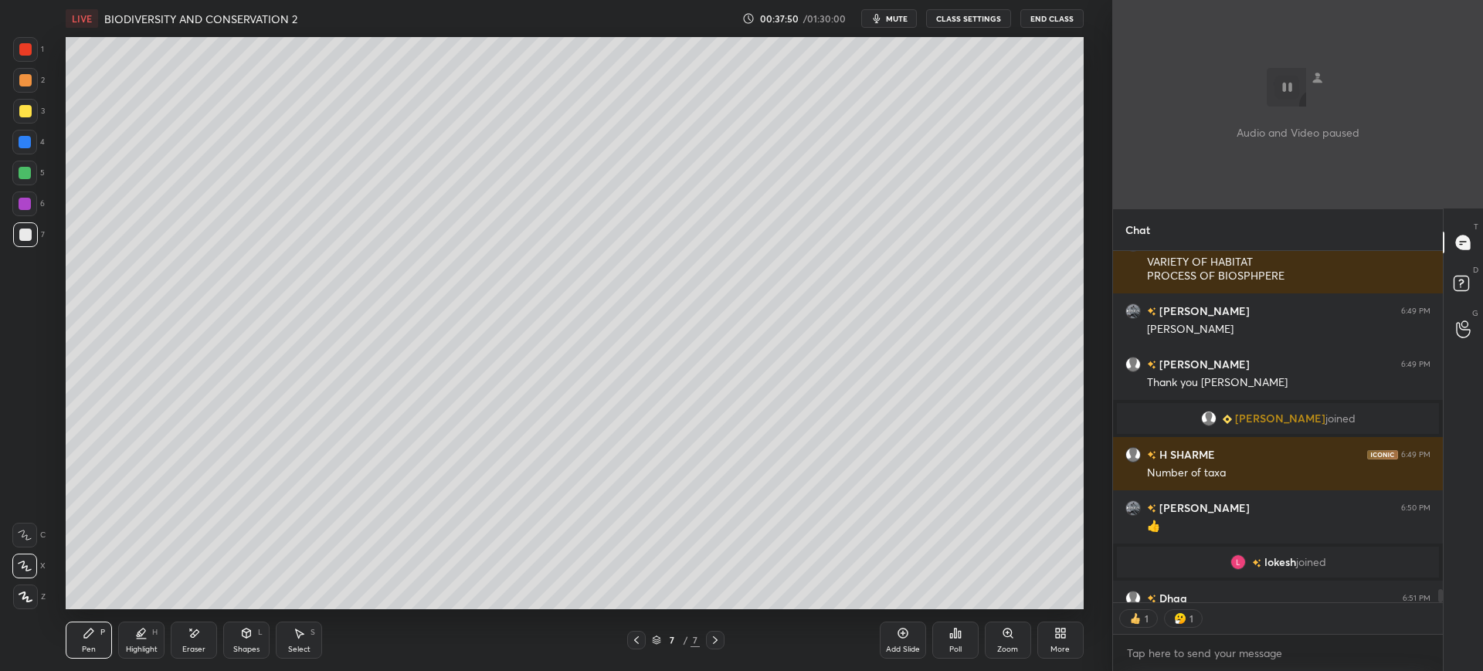
scroll to position [347, 325]
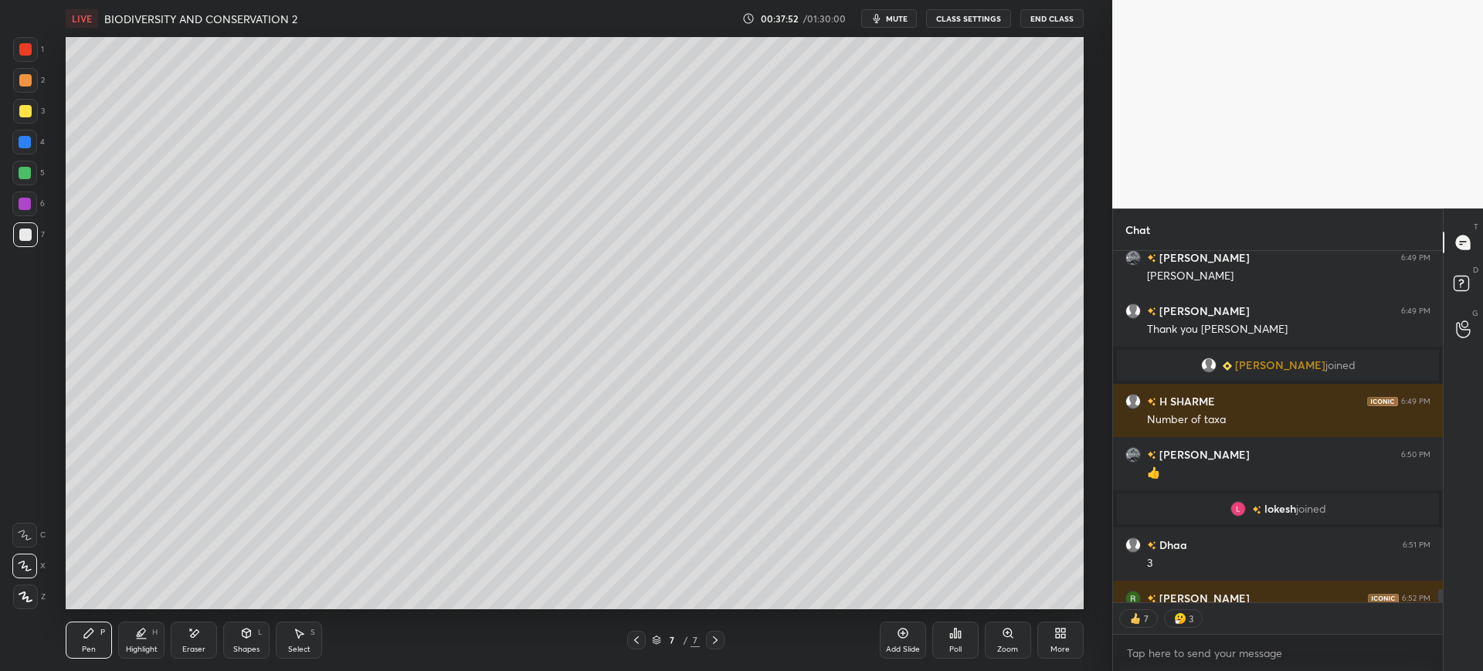
click at [31, 142] on div at bounding box center [25, 142] width 12 height 12
click at [32, 171] on div at bounding box center [24, 173] width 25 height 25
click at [902, 636] on icon at bounding box center [902, 633] width 5 height 5
click at [238, 643] on div "Shapes L" at bounding box center [246, 640] width 46 height 37
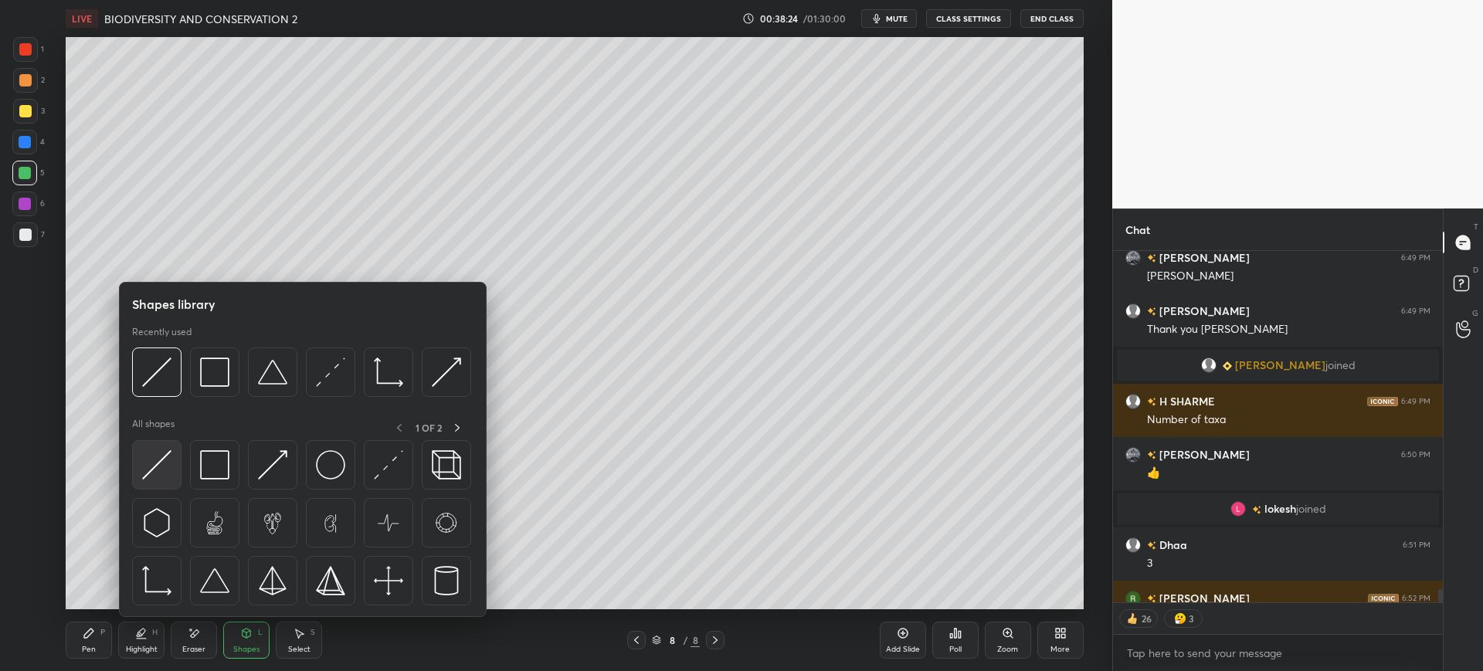
click at [156, 484] on div at bounding box center [156, 464] width 49 height 49
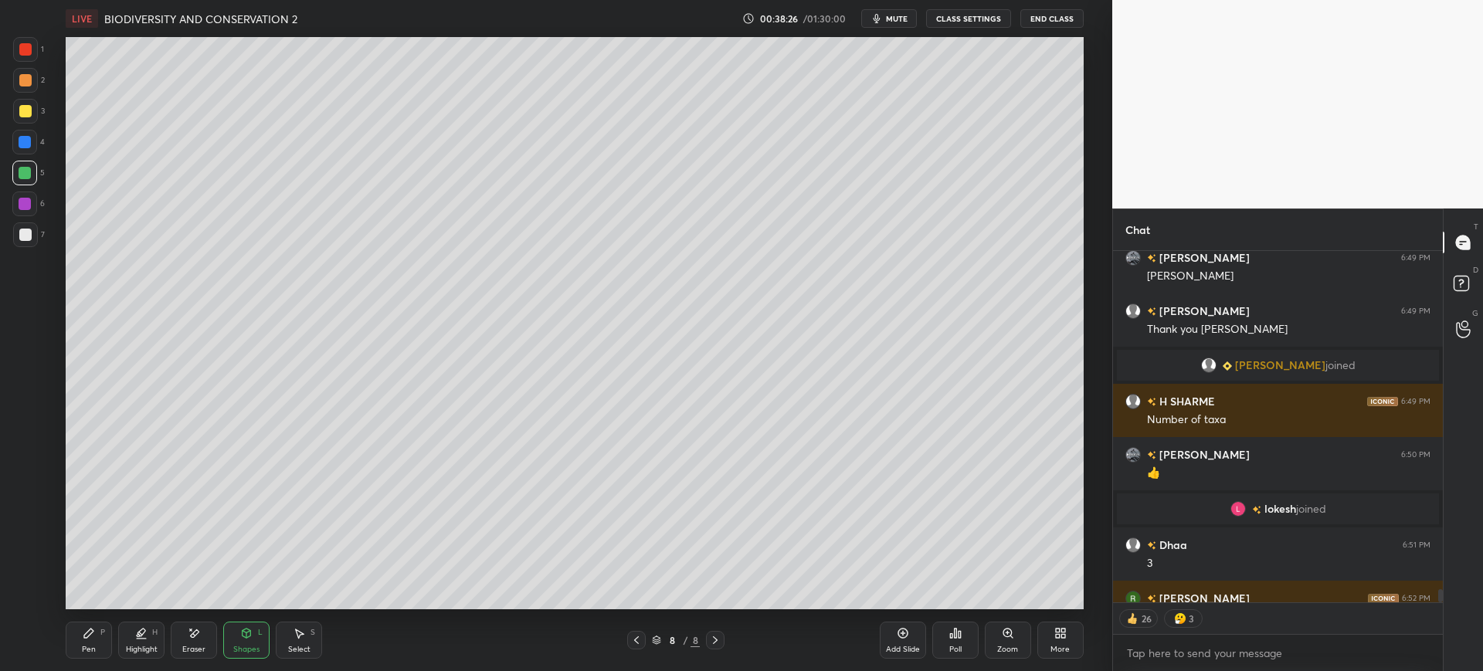
click at [89, 648] on div "Pen" at bounding box center [89, 650] width 14 height 8
click at [40, 237] on div "7" at bounding box center [29, 234] width 32 height 25
click at [643, 631] on div at bounding box center [636, 640] width 19 height 19
click at [38, 105] on div "3" at bounding box center [29, 111] width 32 height 25
click at [717, 645] on icon at bounding box center [715, 640] width 12 height 12
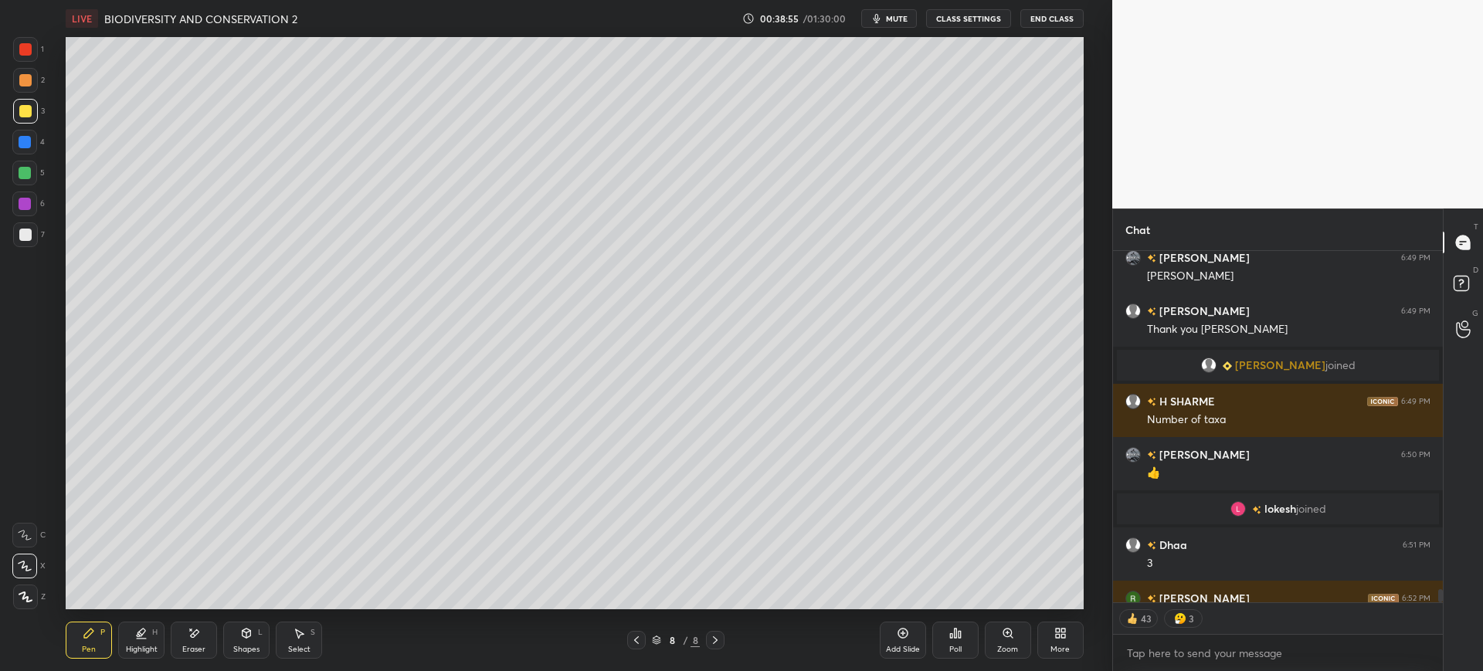
click at [39, 239] on div "7" at bounding box center [29, 234] width 32 height 25
click at [19, 144] on div at bounding box center [25, 142] width 12 height 12
click at [32, 227] on div at bounding box center [25, 234] width 25 height 25
click at [25, 137] on div at bounding box center [25, 142] width 12 height 12
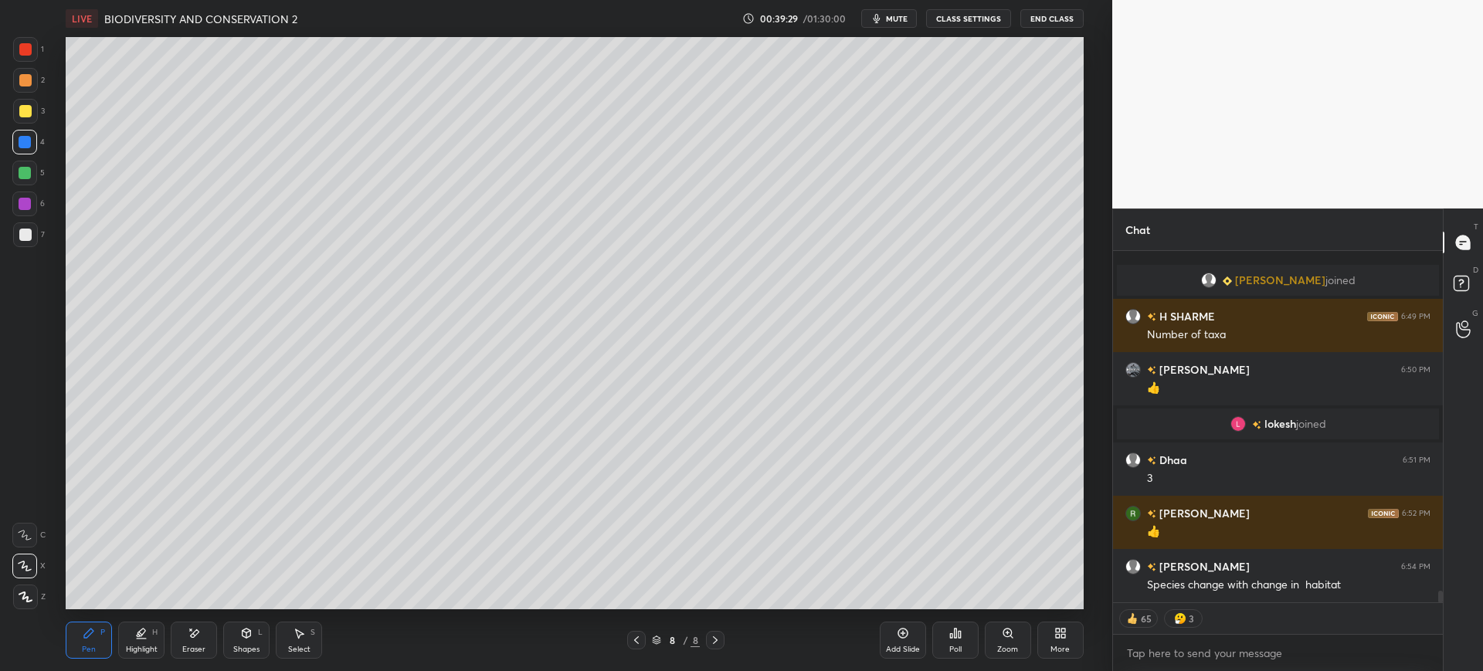
scroll to position [10099, 0]
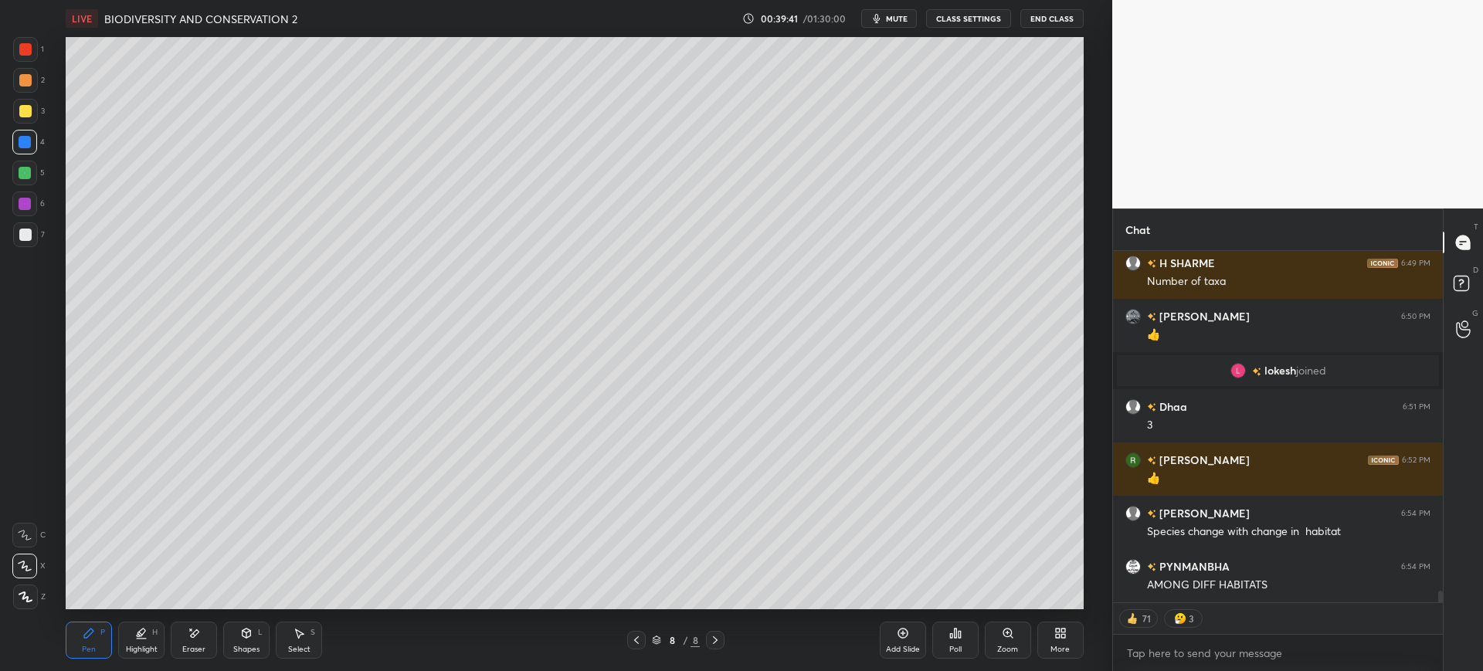
click at [643, 638] on div at bounding box center [636, 640] width 19 height 19
click at [39, 238] on div "7" at bounding box center [29, 234] width 32 height 25
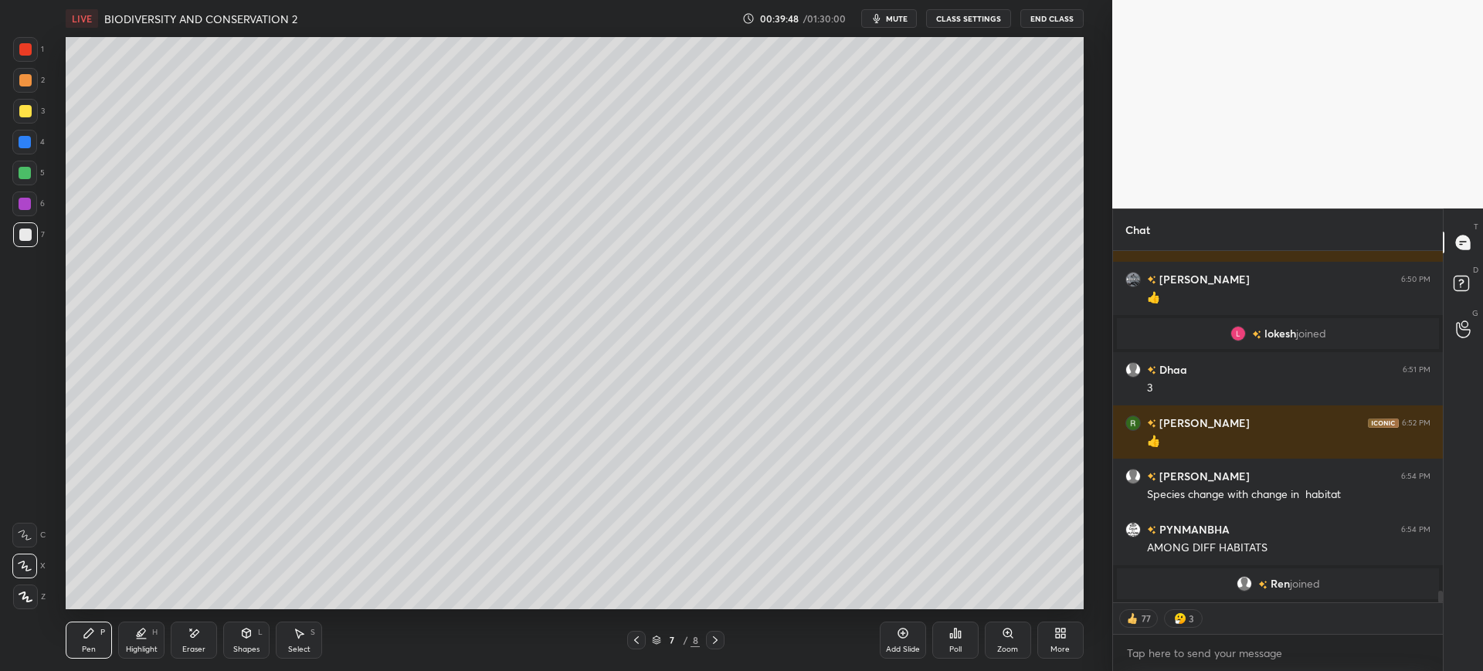
click at [716, 643] on icon at bounding box center [715, 640] width 12 height 12
click at [34, 108] on div at bounding box center [25, 111] width 25 height 25
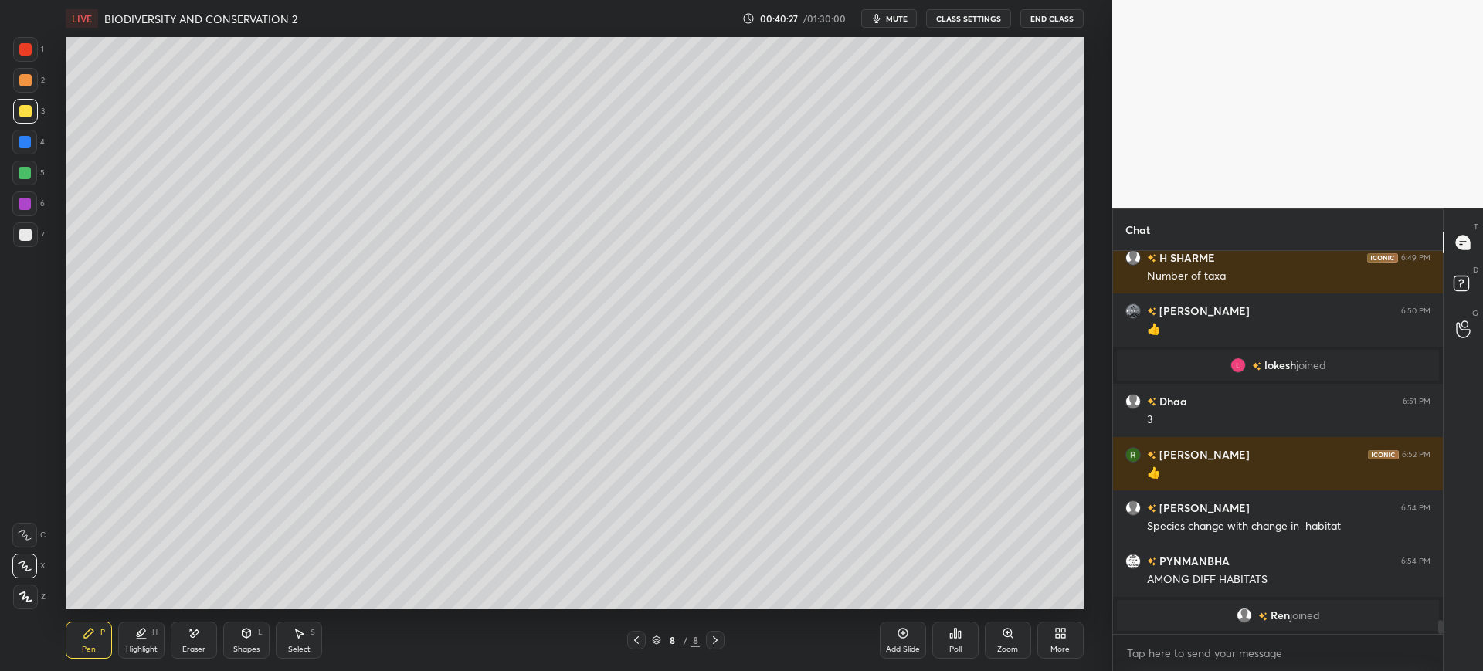
click at [26, 235] on div at bounding box center [25, 235] width 12 height 12
click at [48, 527] on div "1 2 3 4 5 6 7 C X Z E E Erase all H H" at bounding box center [24, 323] width 49 height 572
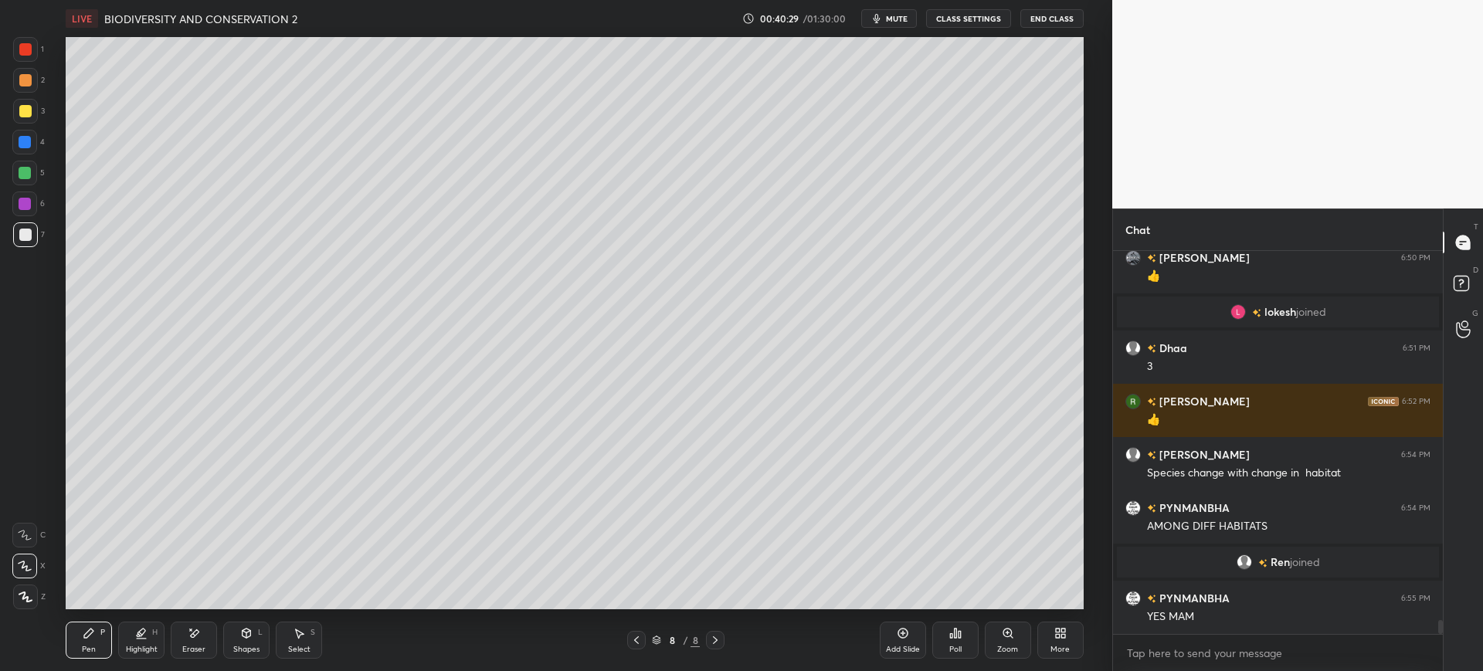
scroll to position [10070, 0]
click at [33, 111] on div at bounding box center [25, 111] width 25 height 25
click at [25, 526] on div at bounding box center [24, 535] width 25 height 25
click at [26, 237] on div at bounding box center [25, 235] width 12 height 12
click at [30, 133] on div at bounding box center [24, 142] width 25 height 25
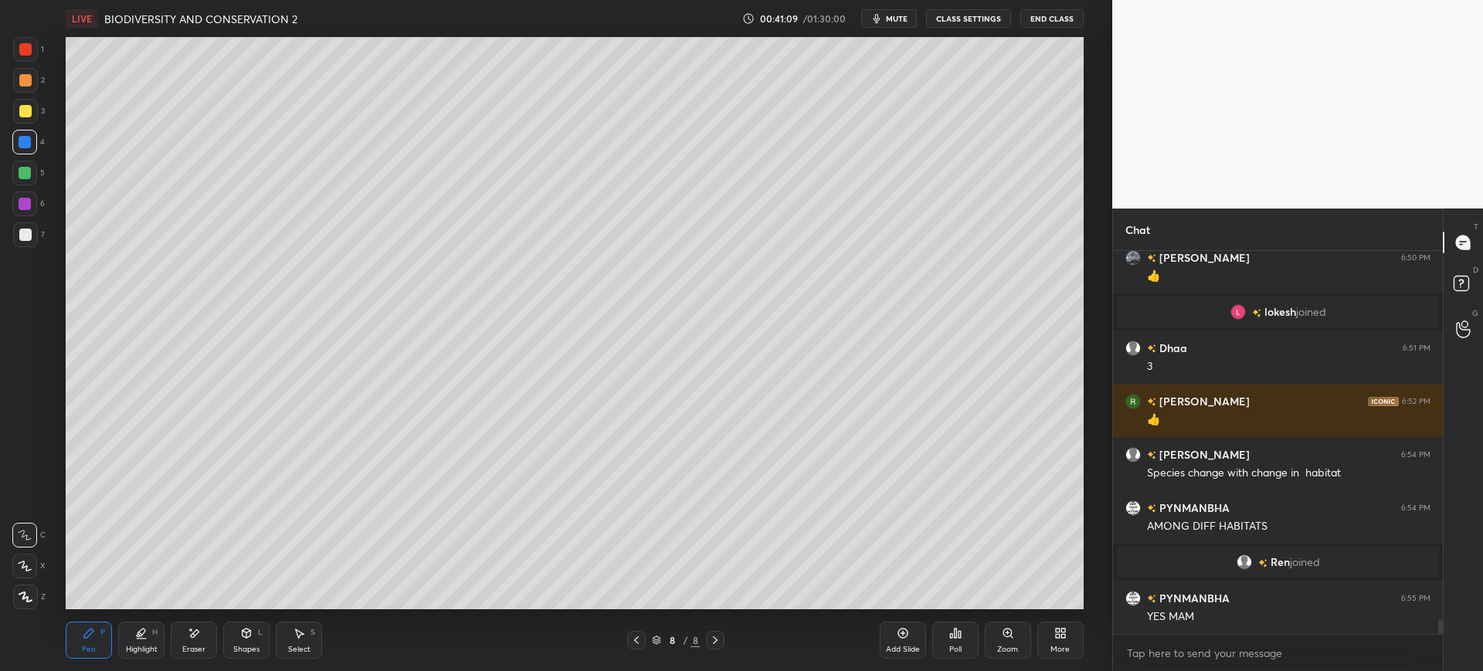
click at [29, 110] on div at bounding box center [25, 111] width 12 height 12
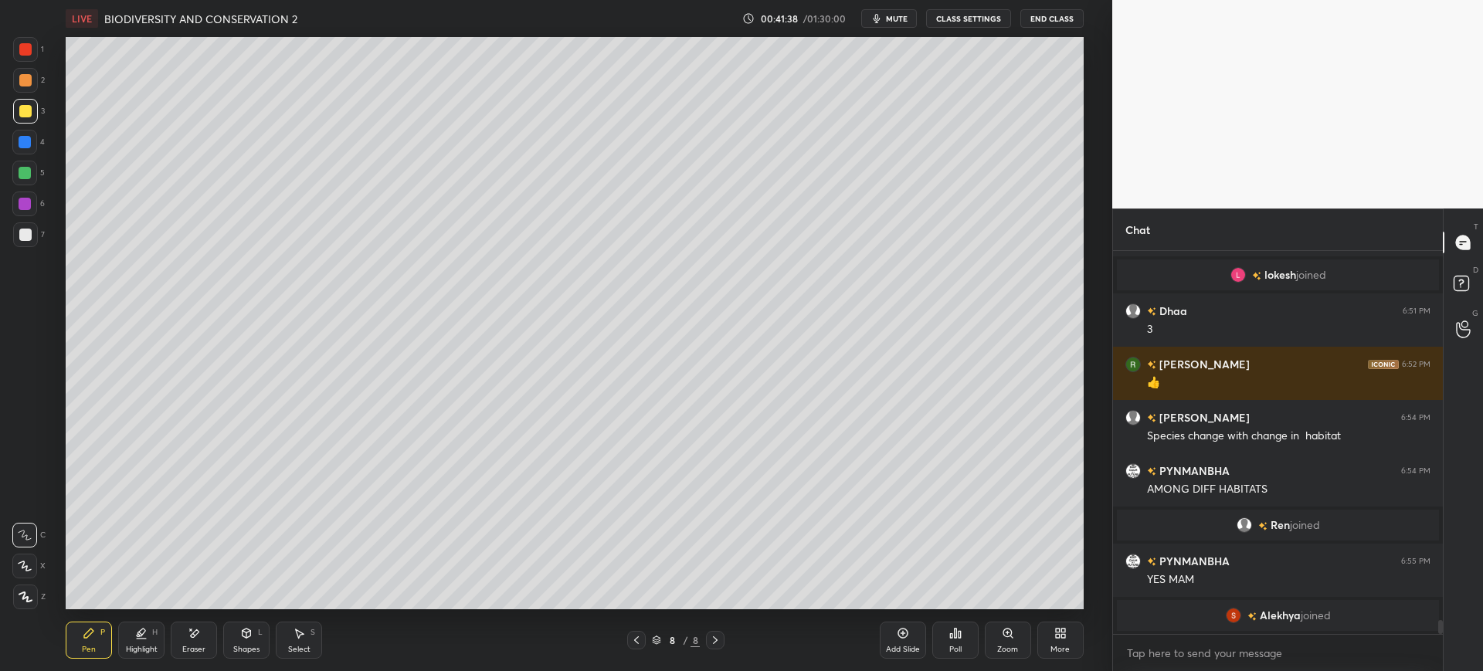
click at [909, 646] on div "Add Slide" at bounding box center [903, 650] width 34 height 8
click at [17, 247] on div "7" at bounding box center [29, 237] width 32 height 31
click at [641, 645] on icon at bounding box center [636, 640] width 12 height 12
click at [26, 111] on div at bounding box center [25, 111] width 12 height 12
click at [29, 141] on div at bounding box center [25, 142] width 12 height 12
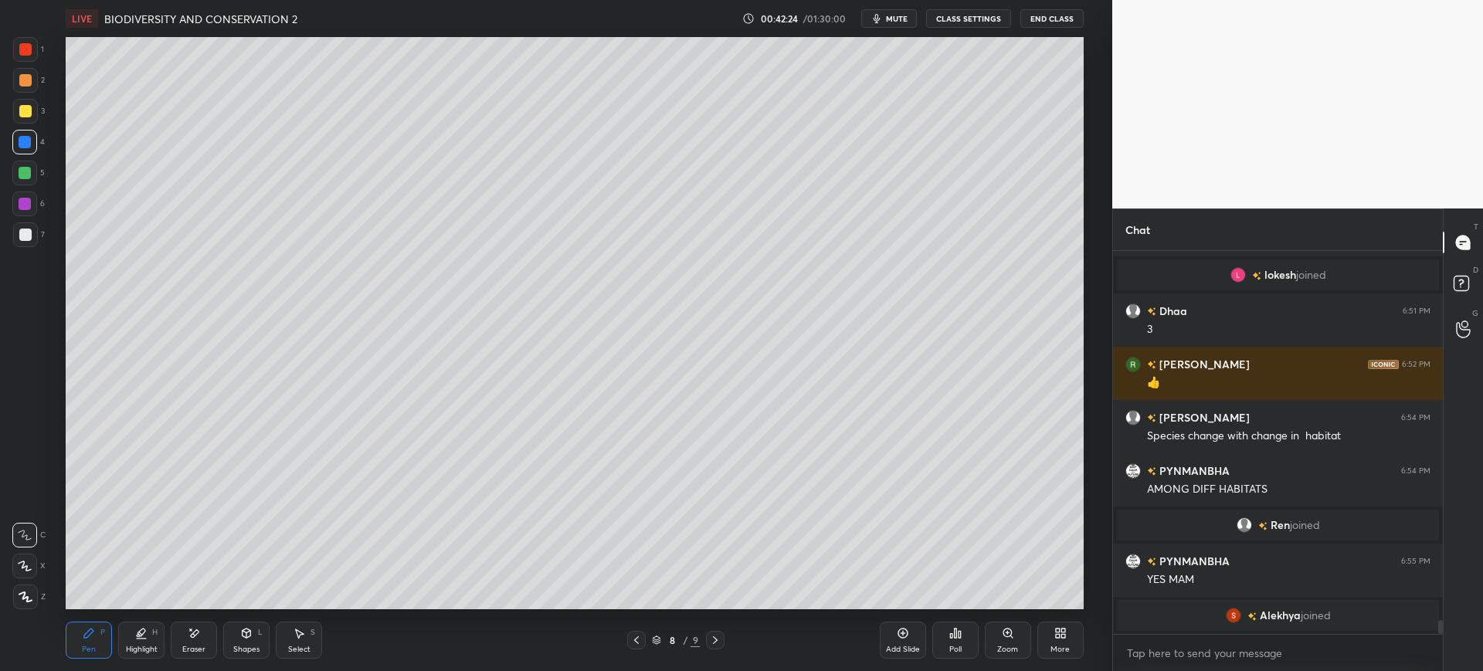
click at [713, 638] on icon at bounding box center [715, 640] width 12 height 12
click at [29, 239] on div at bounding box center [25, 235] width 12 height 12
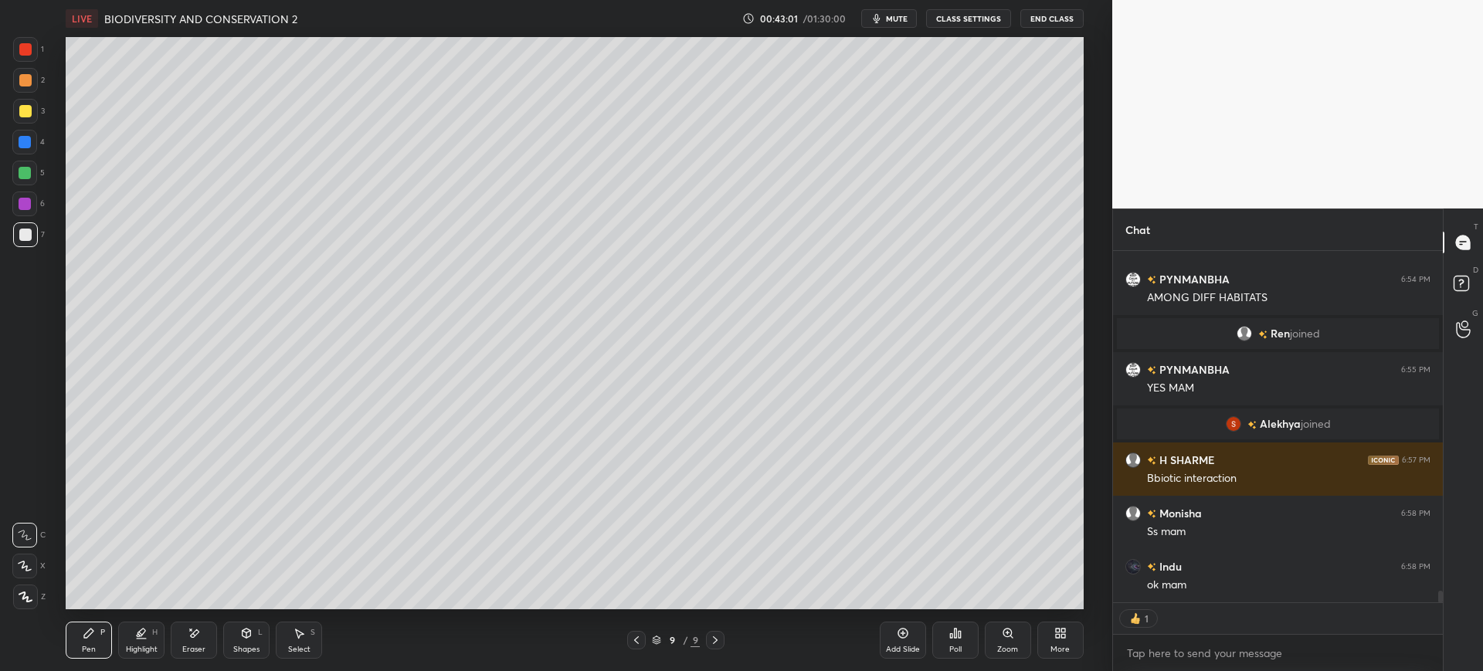
scroll to position [10367, 0]
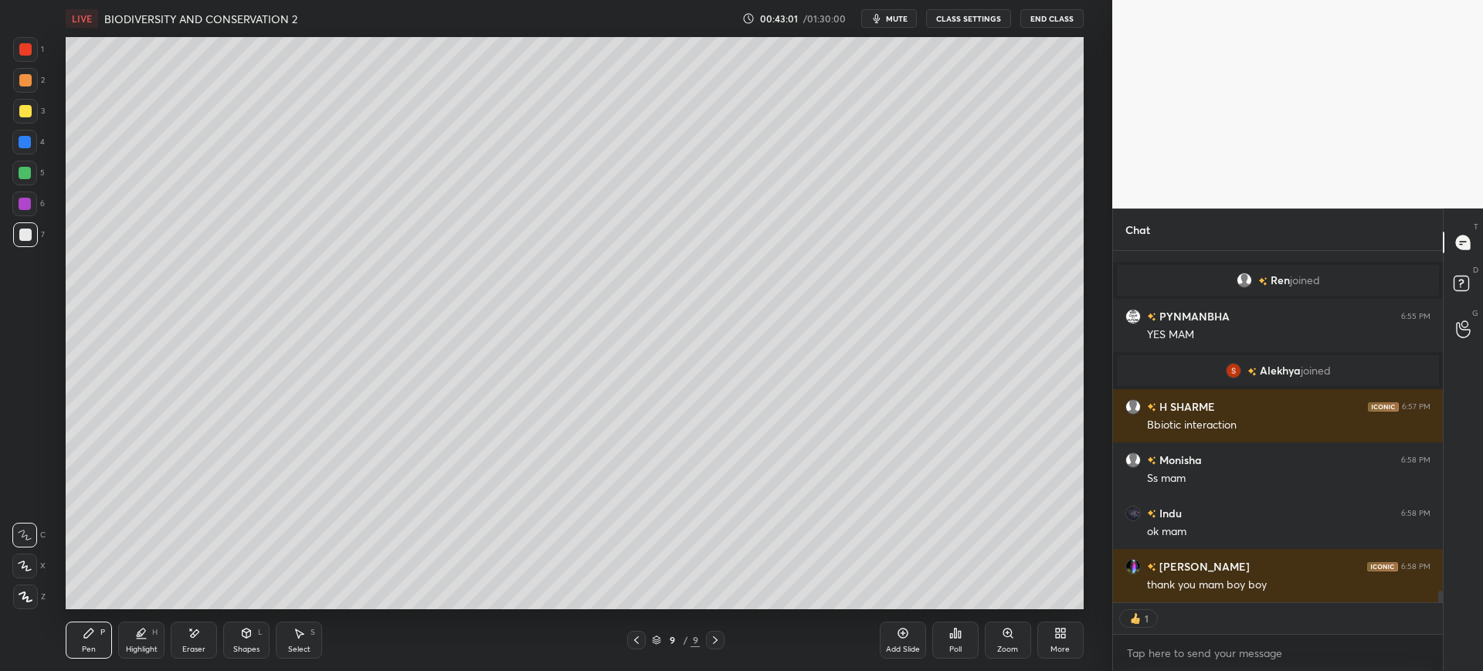
click at [28, 173] on div at bounding box center [25, 173] width 12 height 12
click at [25, 151] on div at bounding box center [24, 142] width 25 height 25
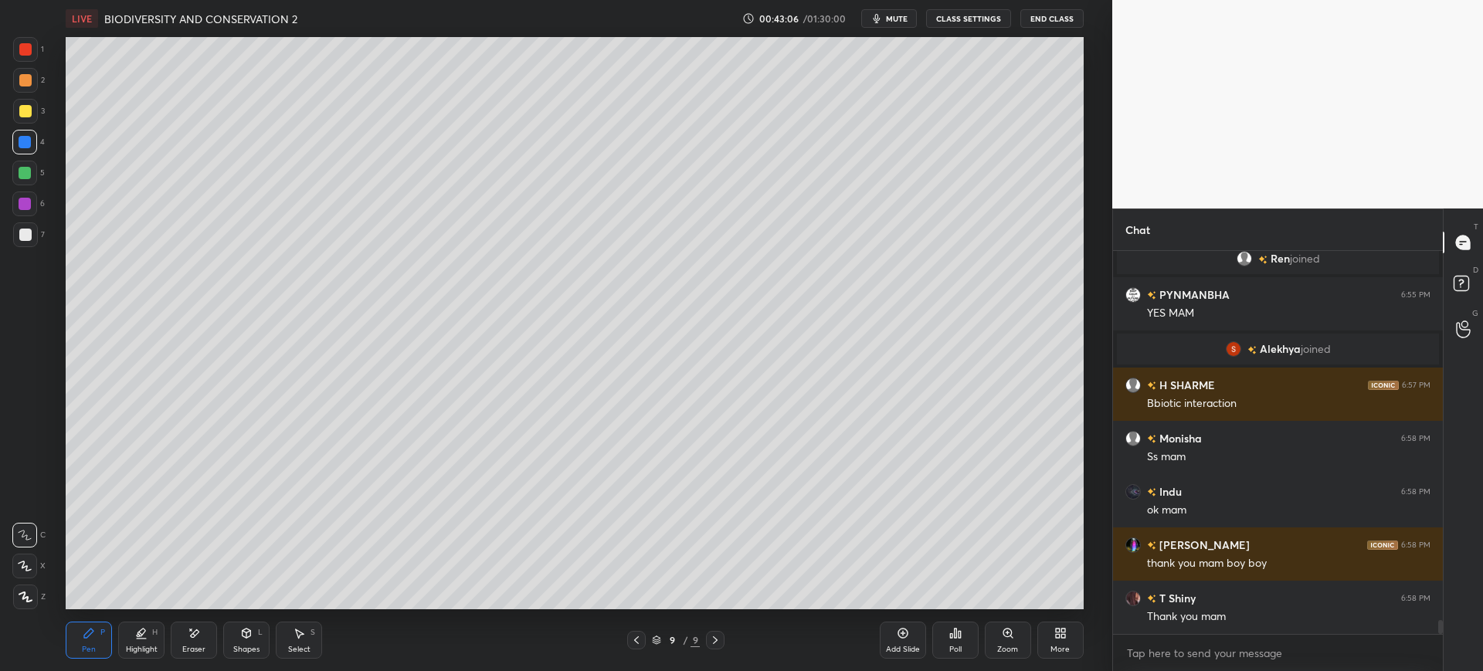
scroll to position [10442, 0]
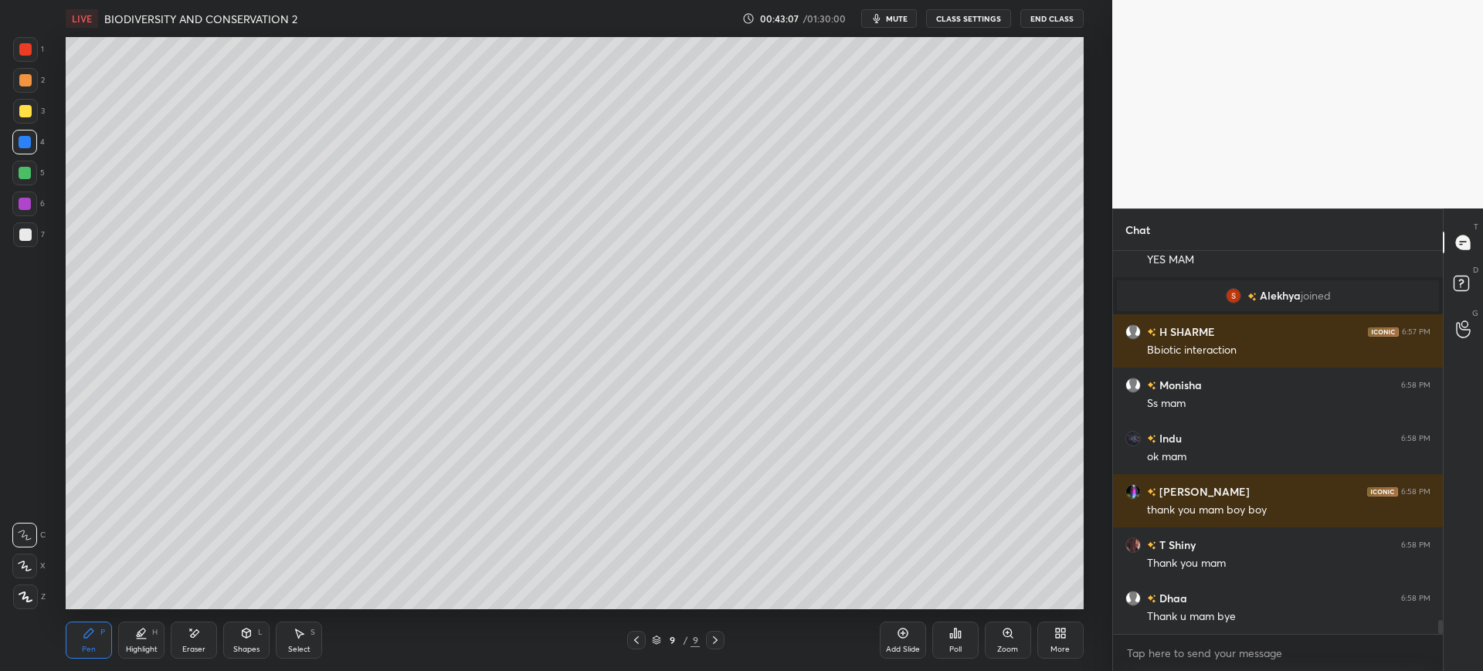
click at [22, 225] on div at bounding box center [25, 234] width 25 height 25
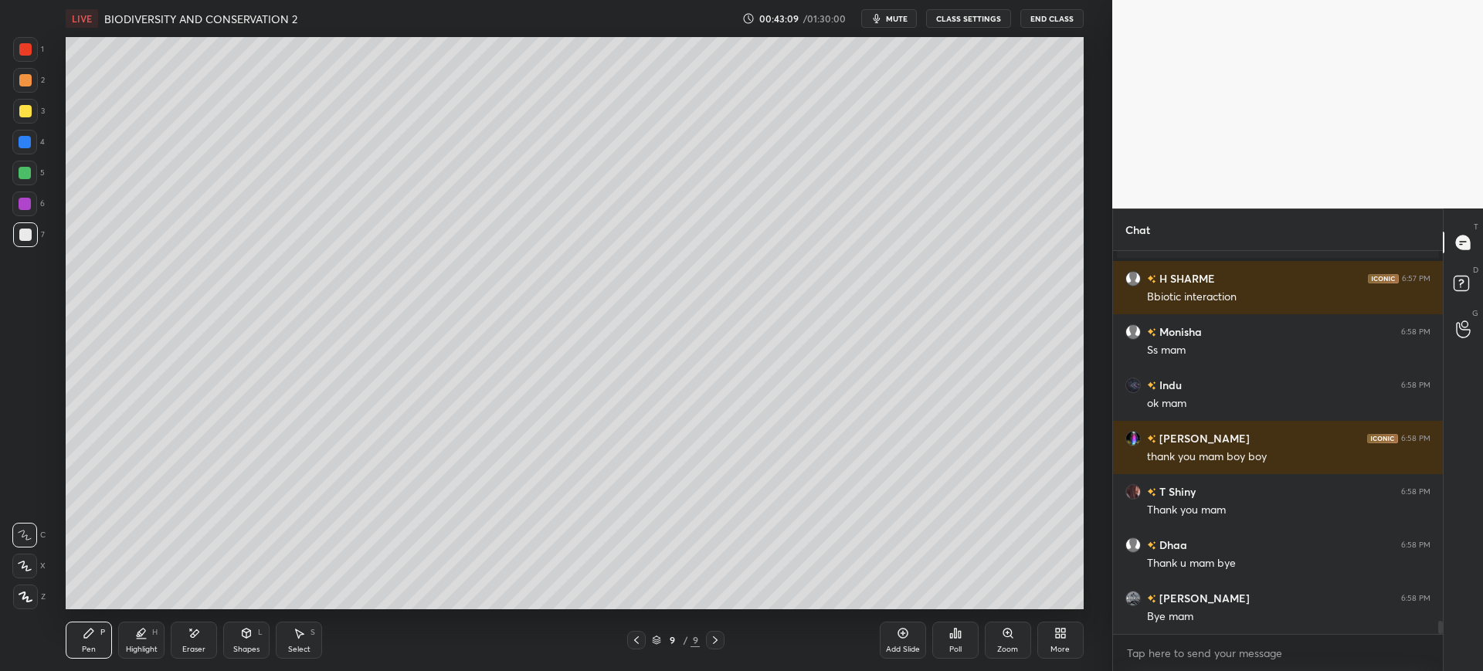
scroll to position [10548, 0]
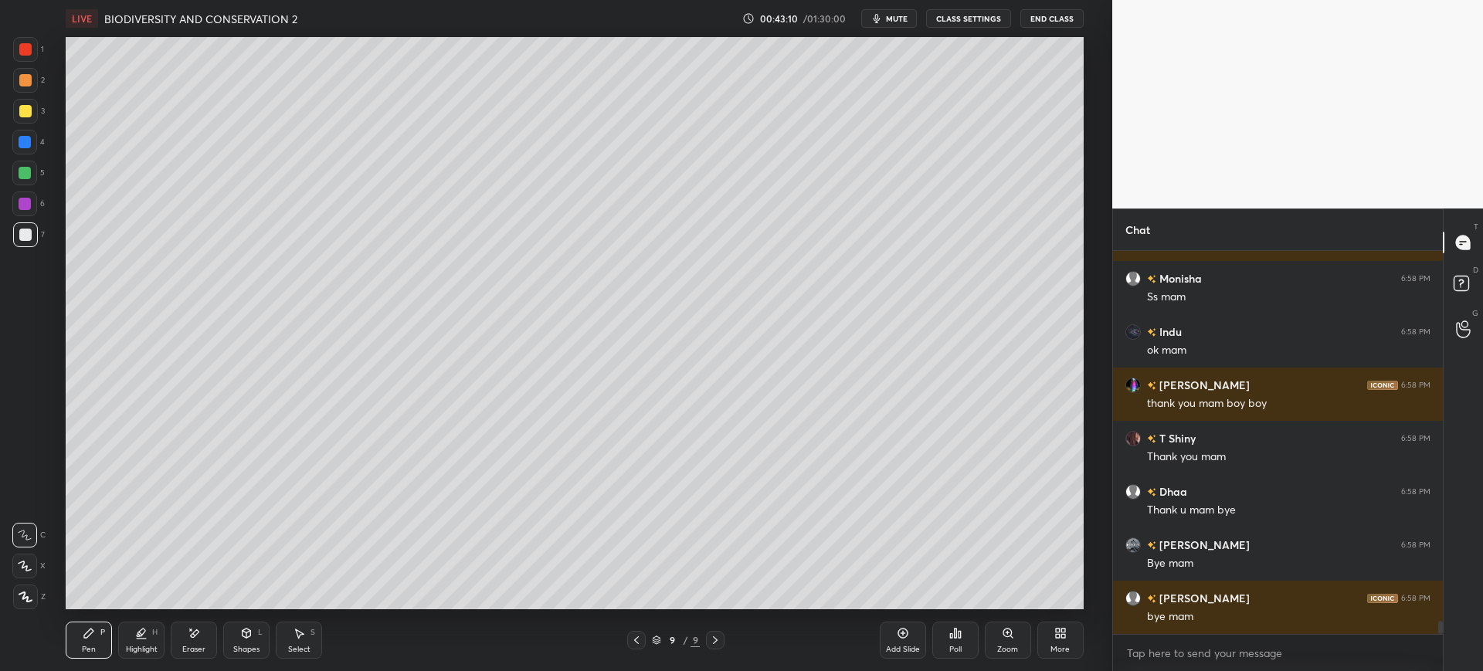
click at [1052, 20] on button "End Class" at bounding box center [1051, 18] width 63 height 19
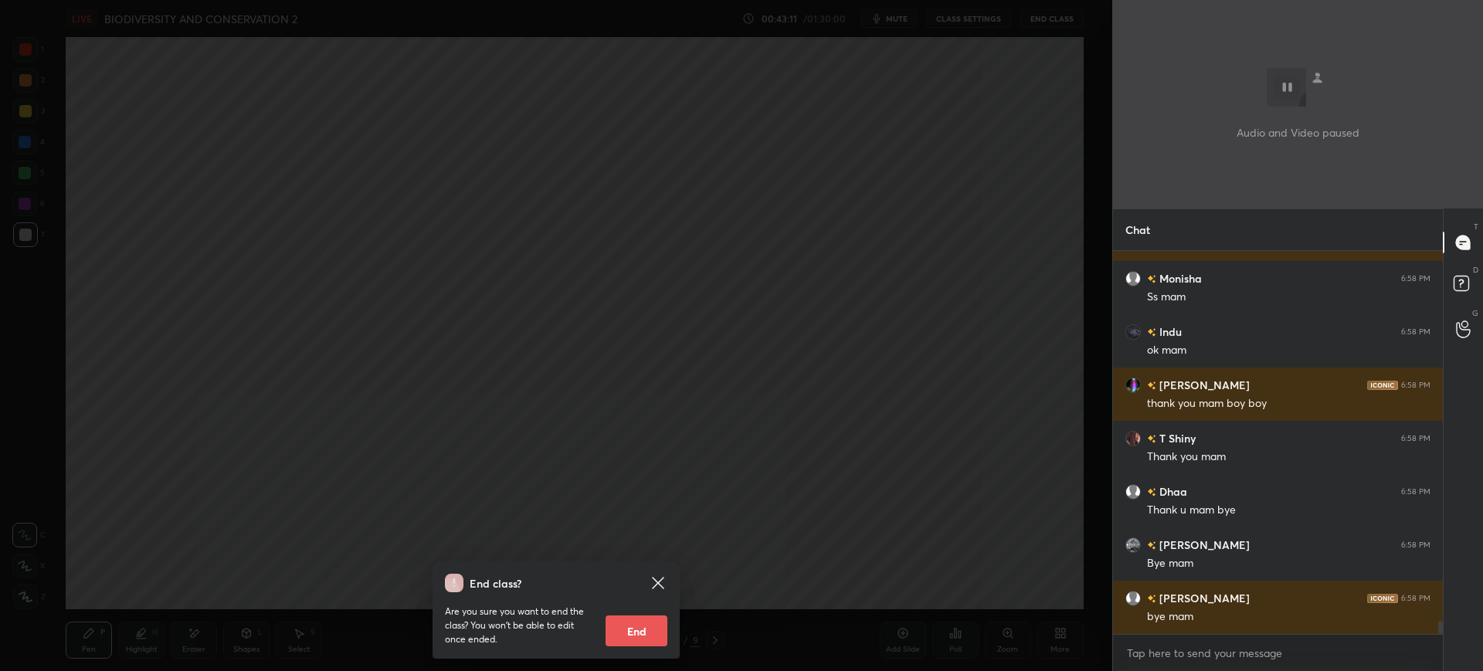
click at [638, 636] on button "End" at bounding box center [636, 630] width 62 height 31
type textarea "x"
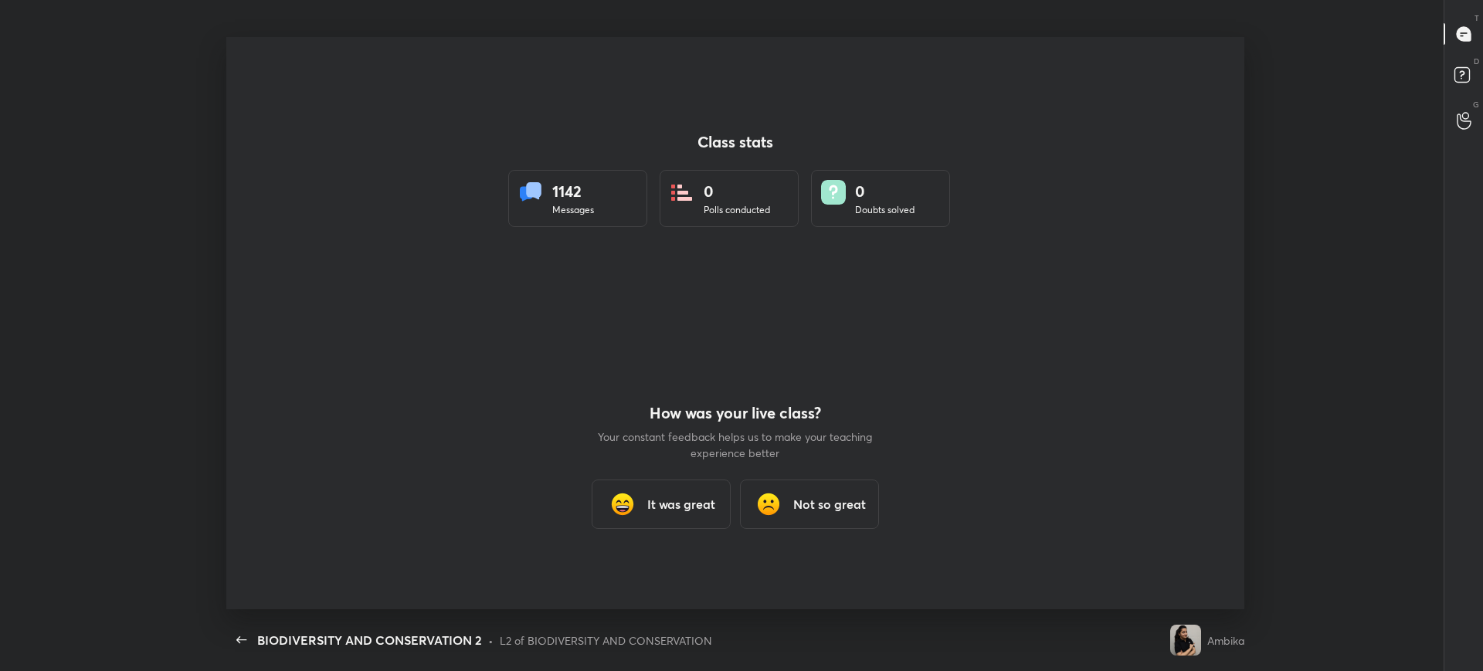
scroll to position [76647, 75749]
click at [675, 497] on h3 "It was great" at bounding box center [681, 504] width 68 height 19
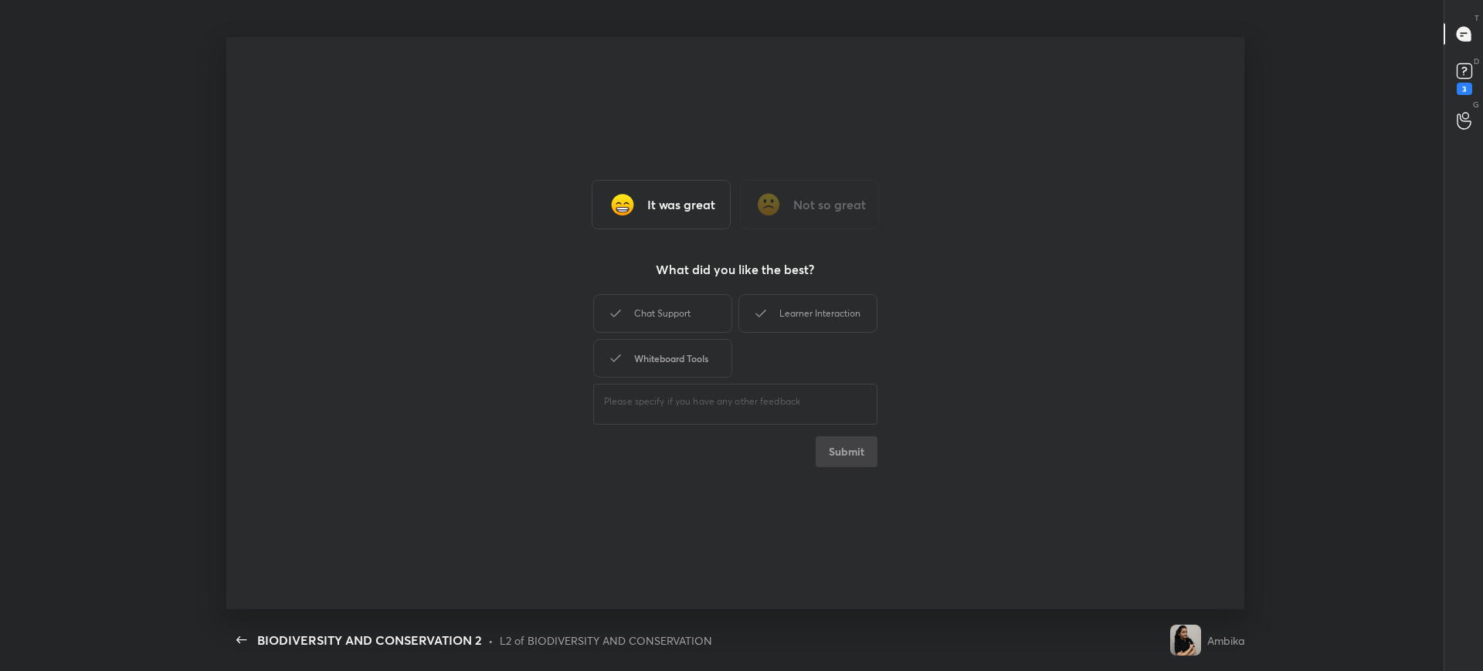
click at [661, 341] on div "Whiteboard Tools" at bounding box center [662, 358] width 139 height 39
click at [682, 306] on div "Chat Support" at bounding box center [662, 313] width 139 height 39
click at [812, 305] on div "Learner Interaction" at bounding box center [807, 313] width 139 height 39
click at [850, 456] on button "Submit" at bounding box center [846, 451] width 62 height 31
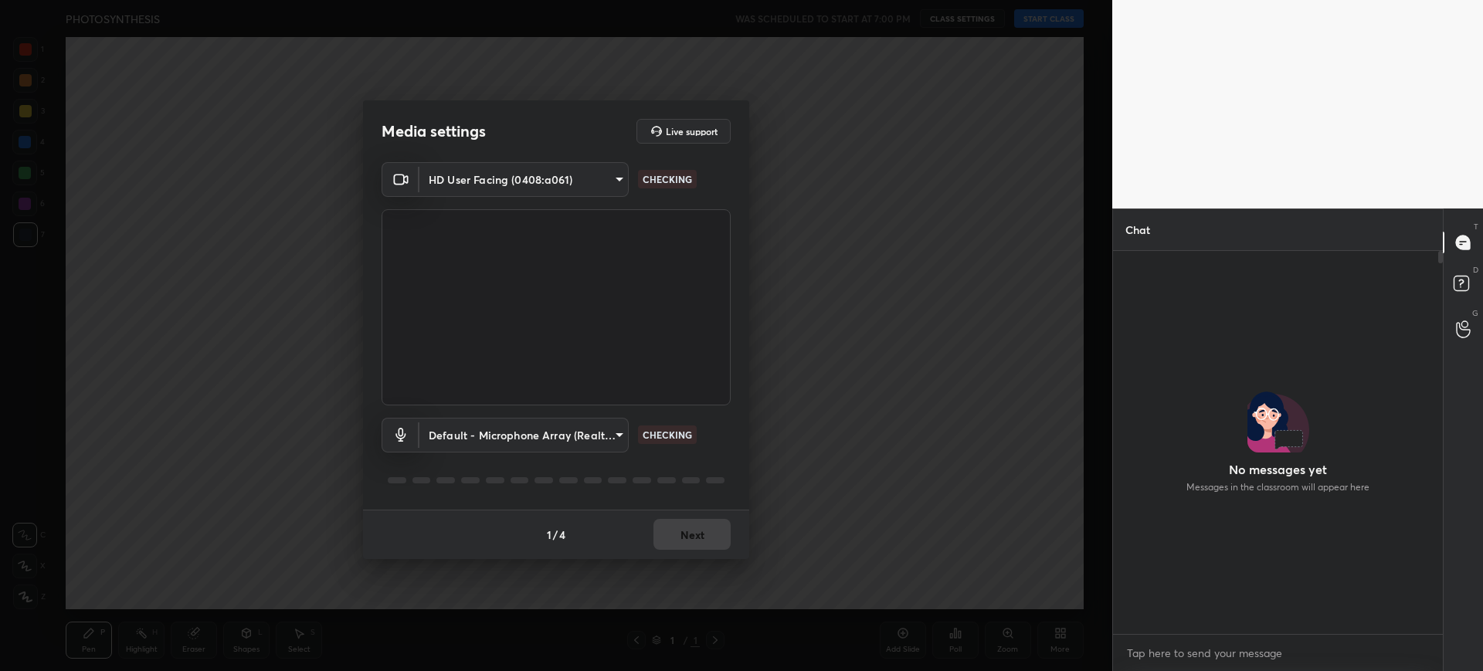
scroll to position [378, 325]
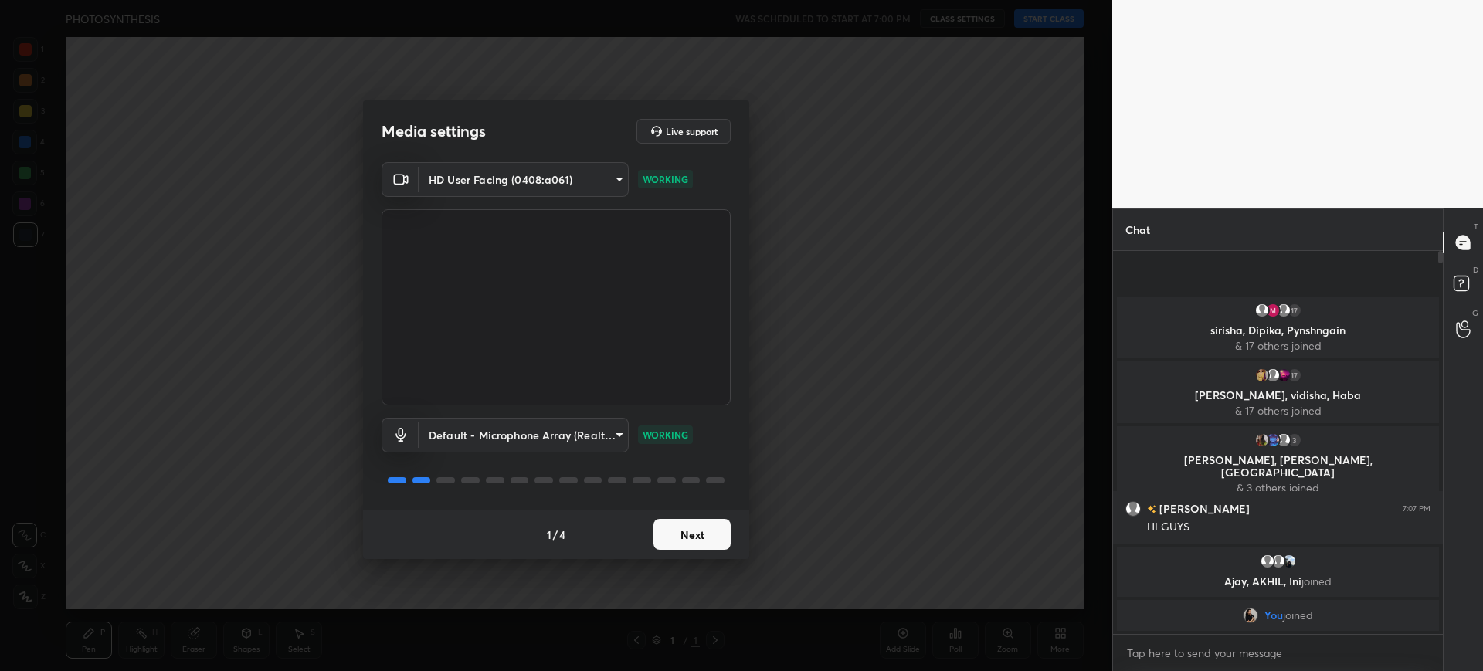
click at [705, 547] on button "Next" at bounding box center [691, 534] width 77 height 31
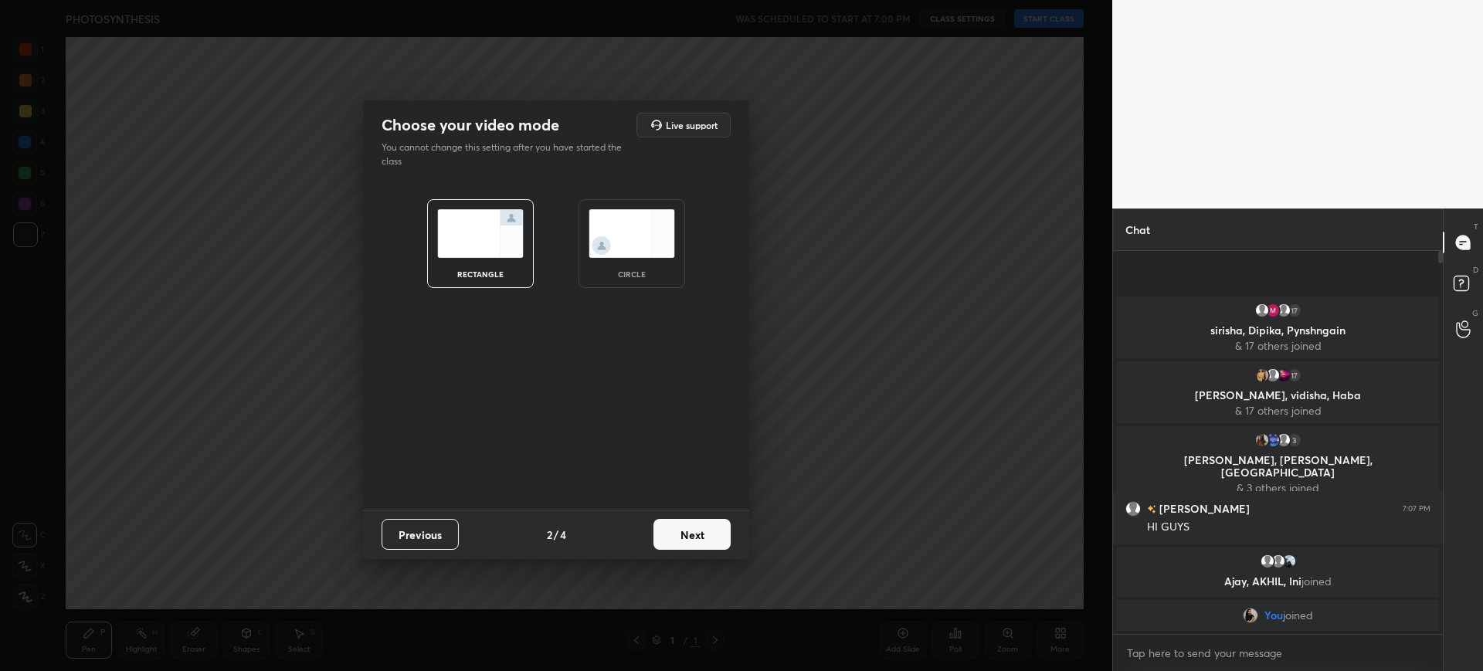
click at [712, 551] on div "Previous 2 / 4 Next" at bounding box center [556, 534] width 386 height 49
click at [713, 534] on button "Next" at bounding box center [691, 534] width 77 height 31
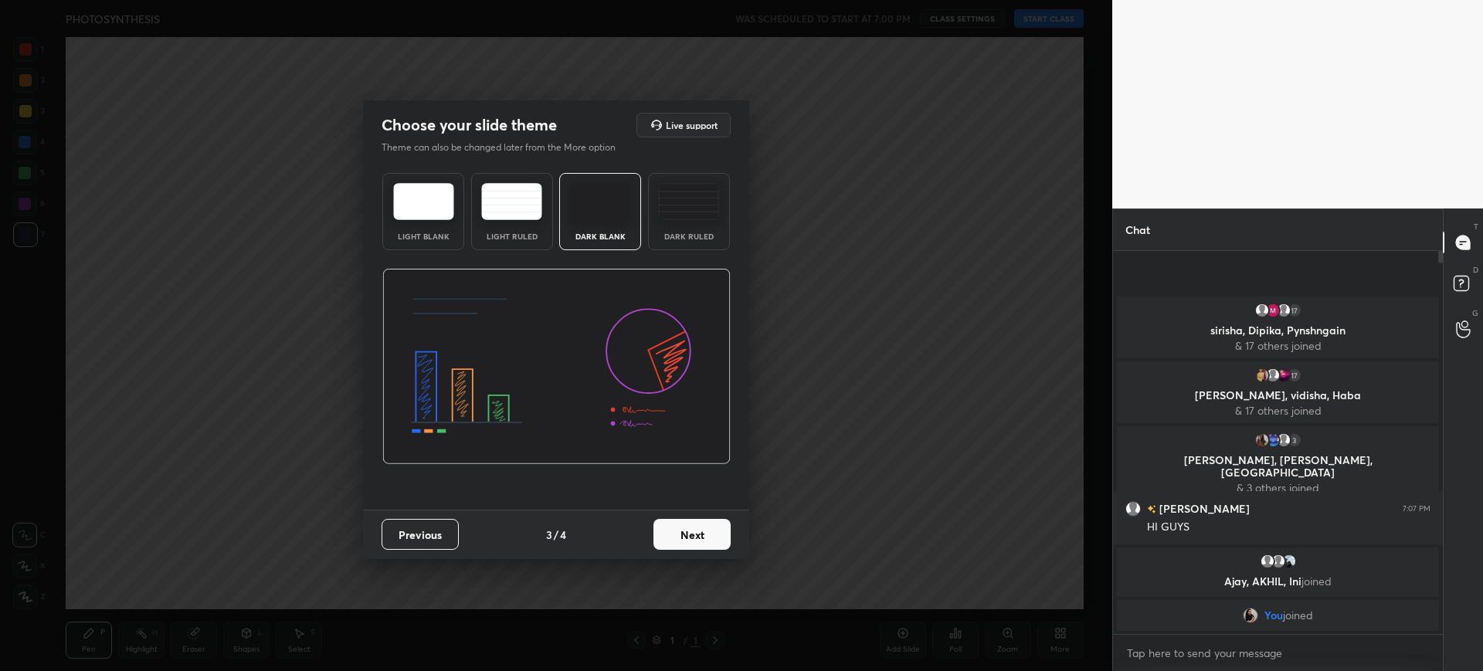
click at [721, 538] on button "Next" at bounding box center [691, 534] width 77 height 31
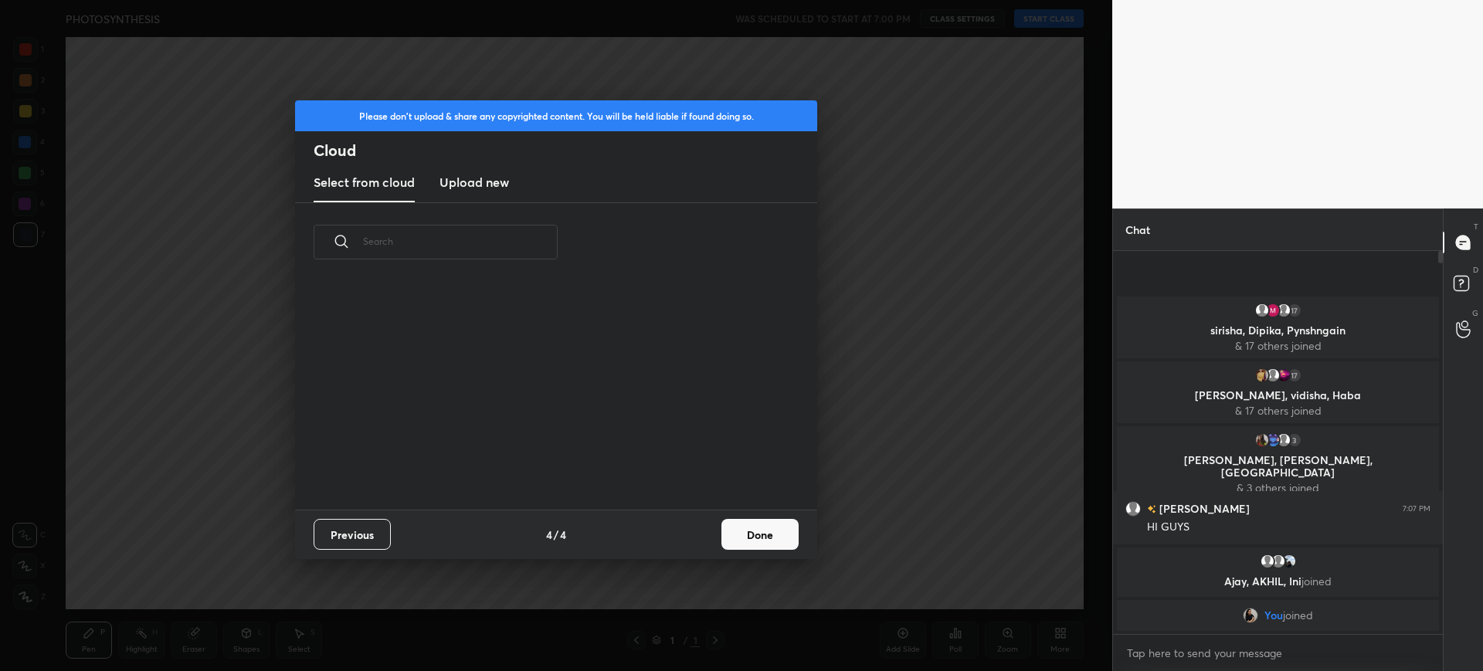
click at [775, 540] on button "Done" at bounding box center [759, 534] width 77 height 31
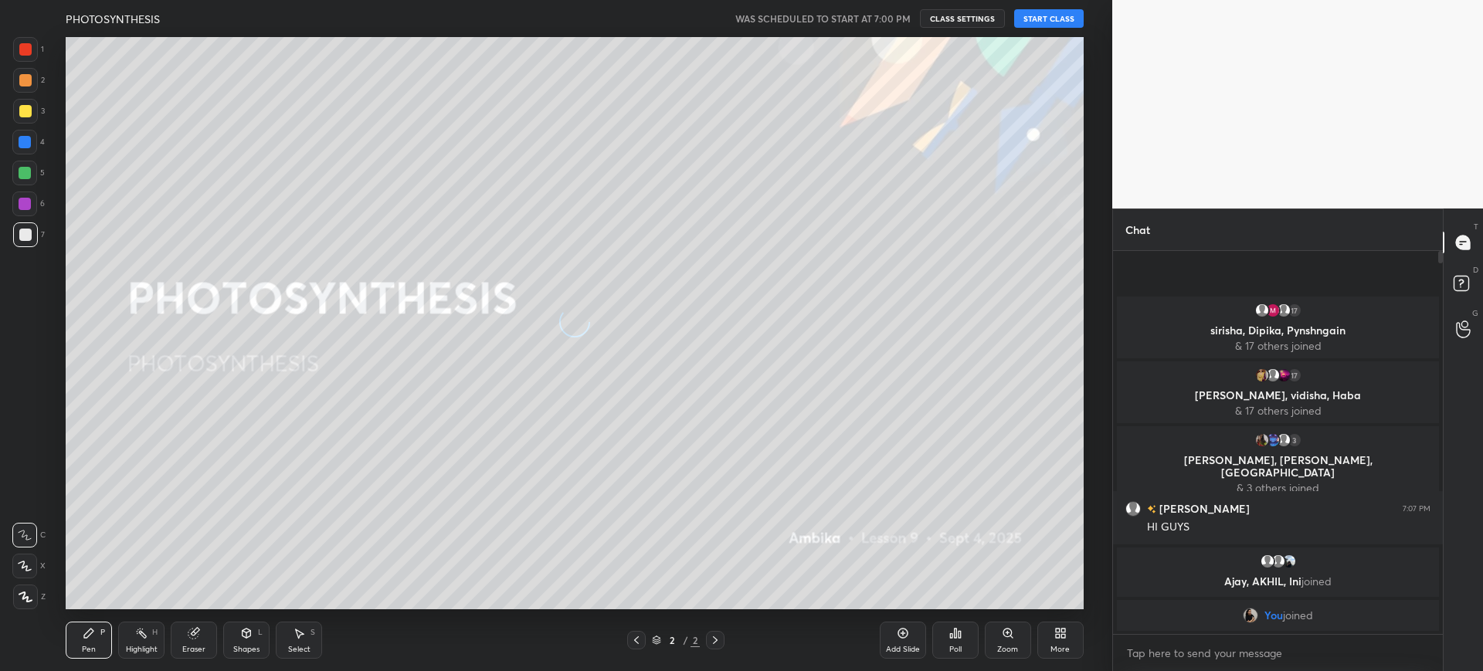
click at [1046, 18] on button "START CLASS" at bounding box center [1048, 18] width 69 height 19
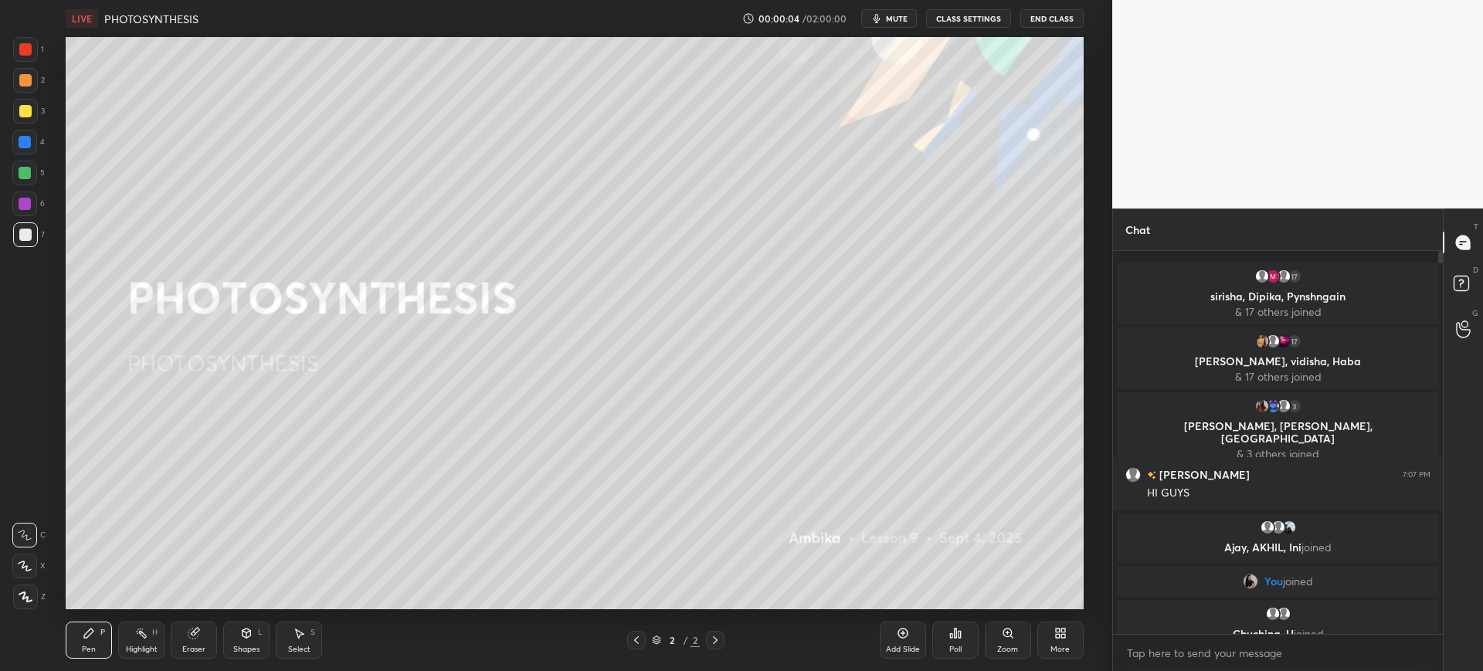
click at [900, 19] on span "mute" at bounding box center [897, 18] width 22 height 11
click at [38, 115] on div "3" at bounding box center [29, 111] width 32 height 25
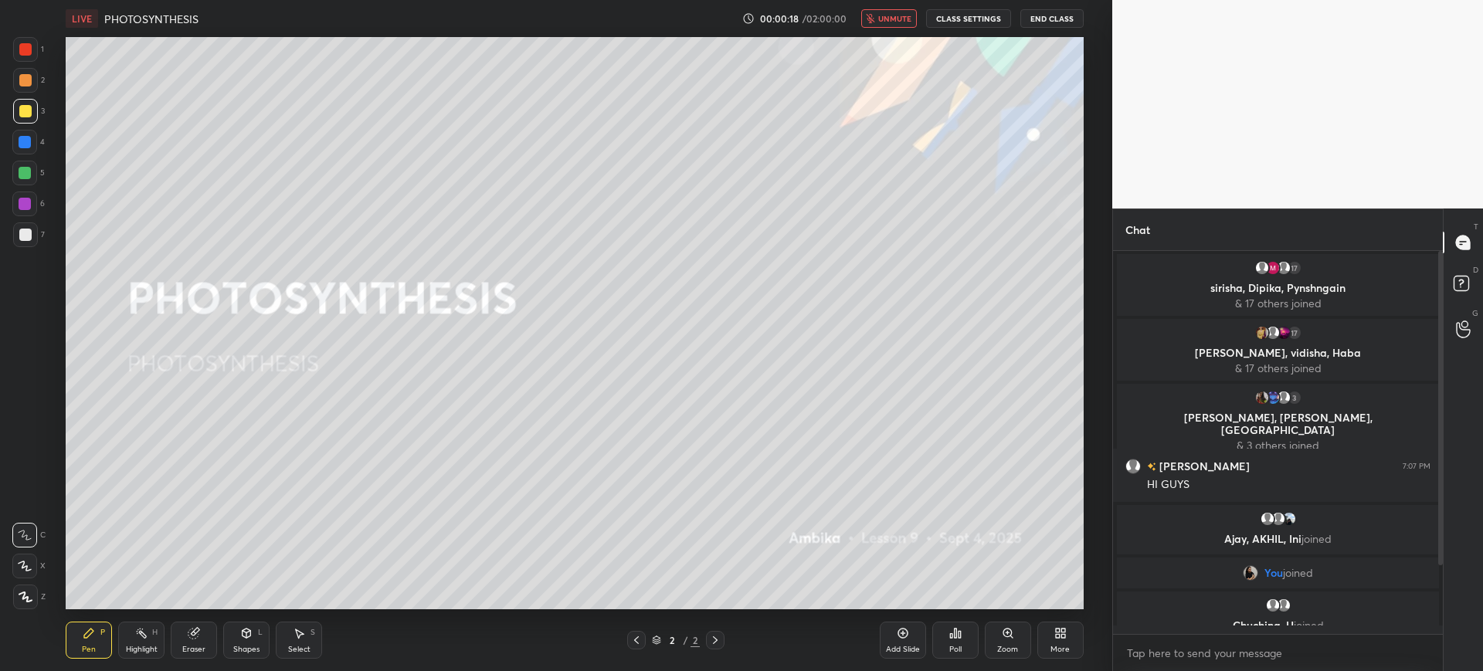
click at [884, 12] on button "unmute" at bounding box center [889, 18] width 56 height 19
click at [34, 235] on div at bounding box center [25, 234] width 25 height 25
click at [273, 663] on div "Pen P Highlight H Eraser Shapes L Select S 2 / 2 Add Slide Poll Zoom More" at bounding box center [574, 640] width 1017 height 62
click at [242, 649] on div "Shapes" at bounding box center [246, 650] width 26 height 8
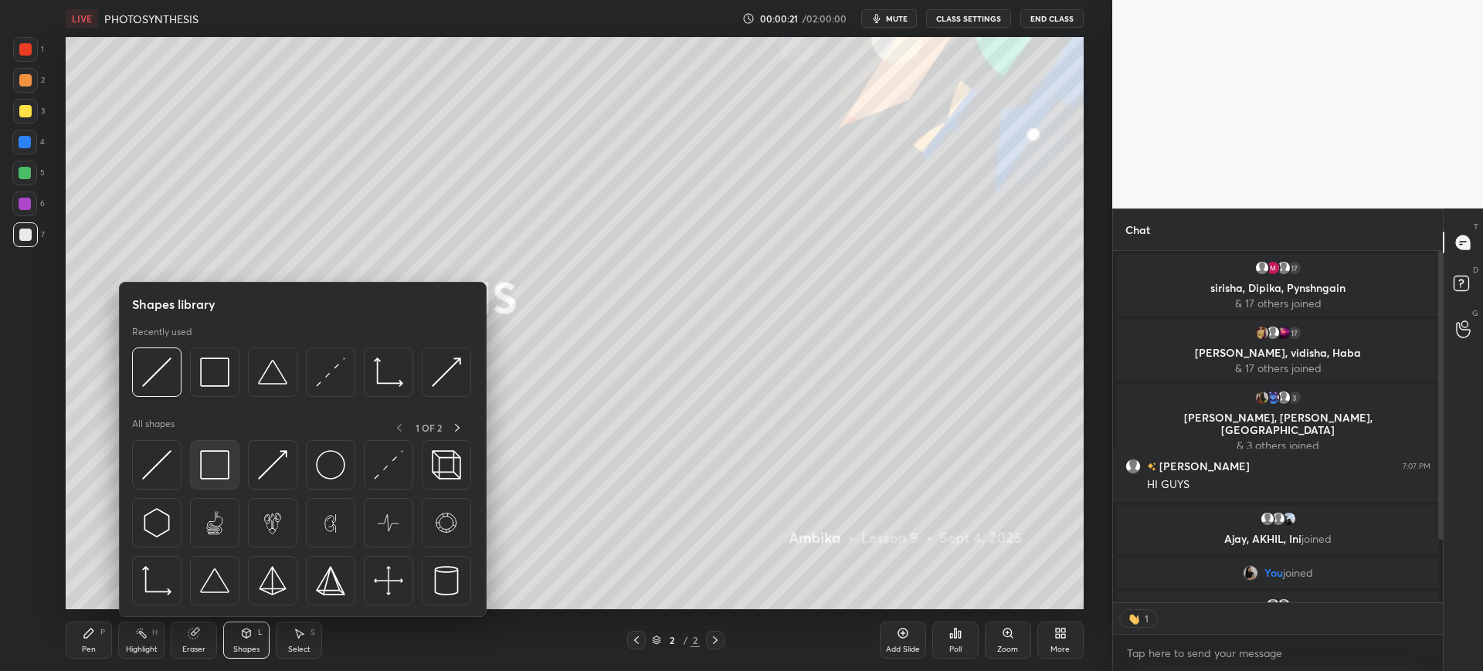
click at [202, 477] on img at bounding box center [214, 464] width 29 height 29
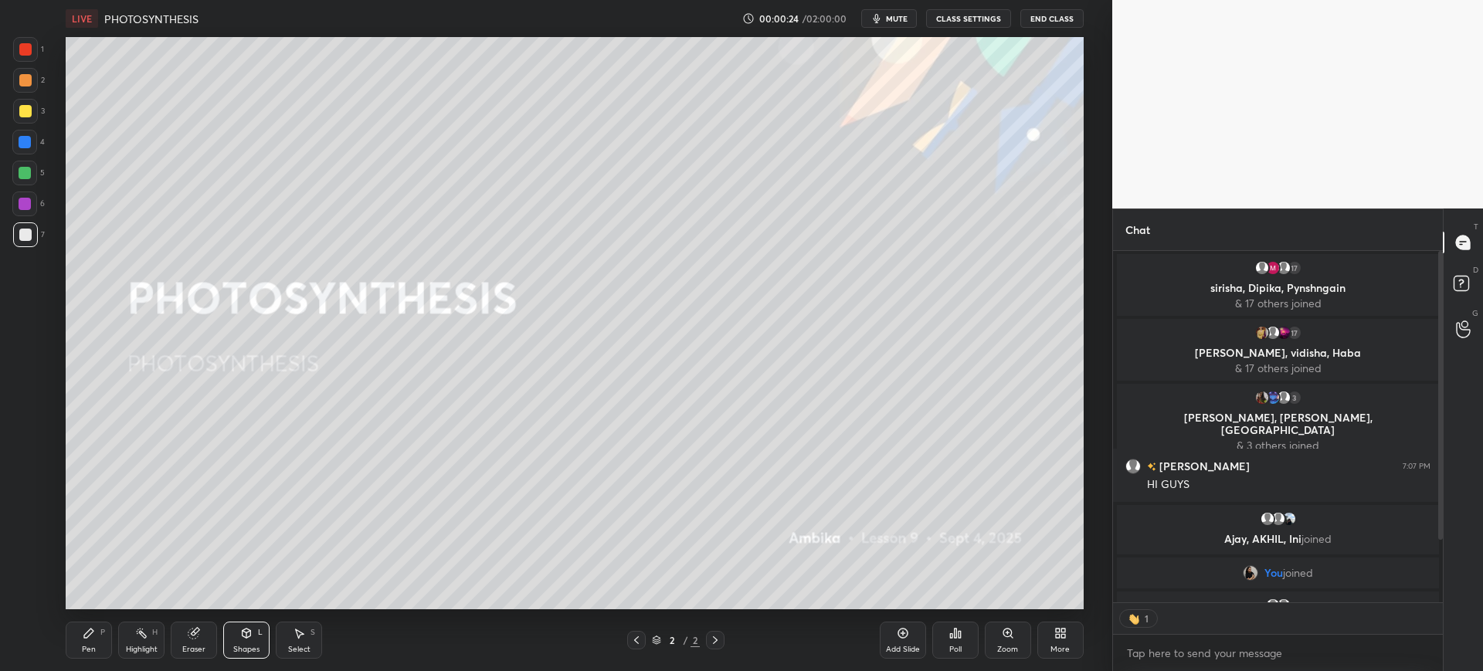
click at [31, 131] on div at bounding box center [24, 142] width 25 height 25
click at [41, 242] on div "7" at bounding box center [29, 234] width 32 height 25
click at [1067, 647] on div "More" at bounding box center [1059, 650] width 19 height 8
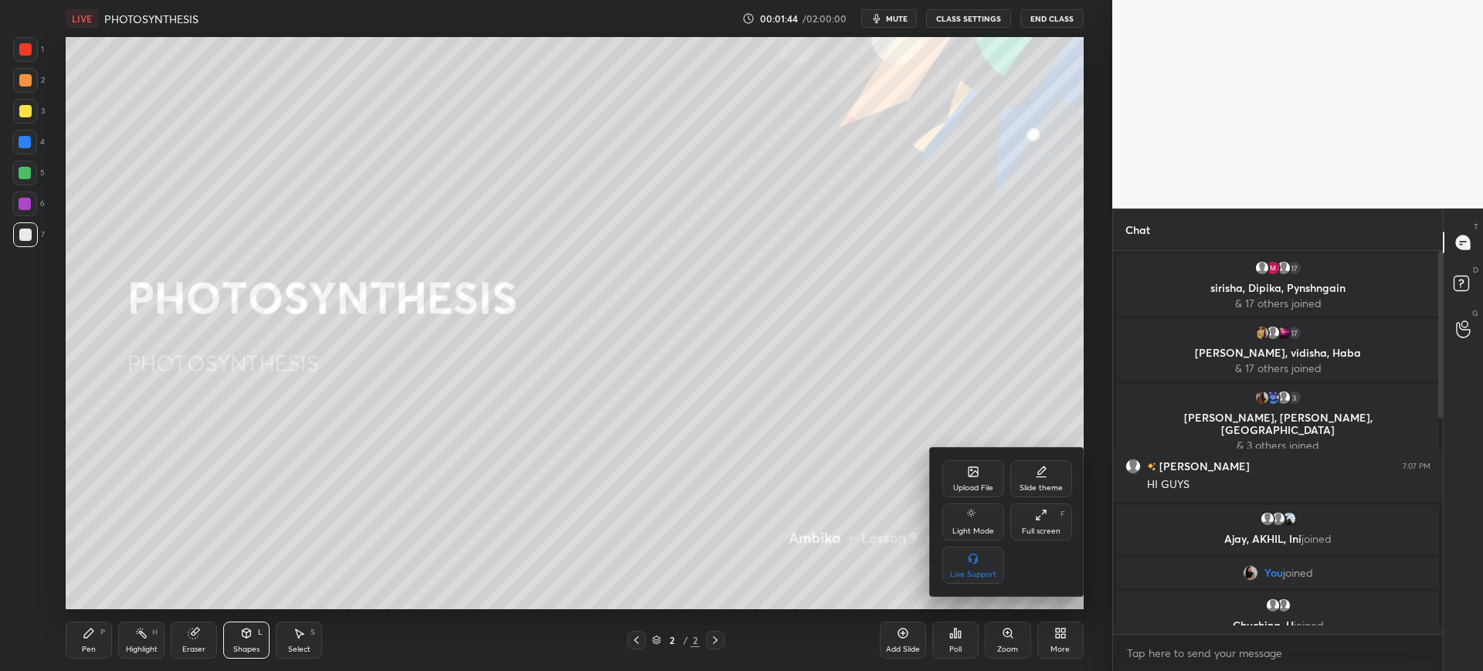
click at [975, 476] on icon at bounding box center [972, 471] width 9 height 9
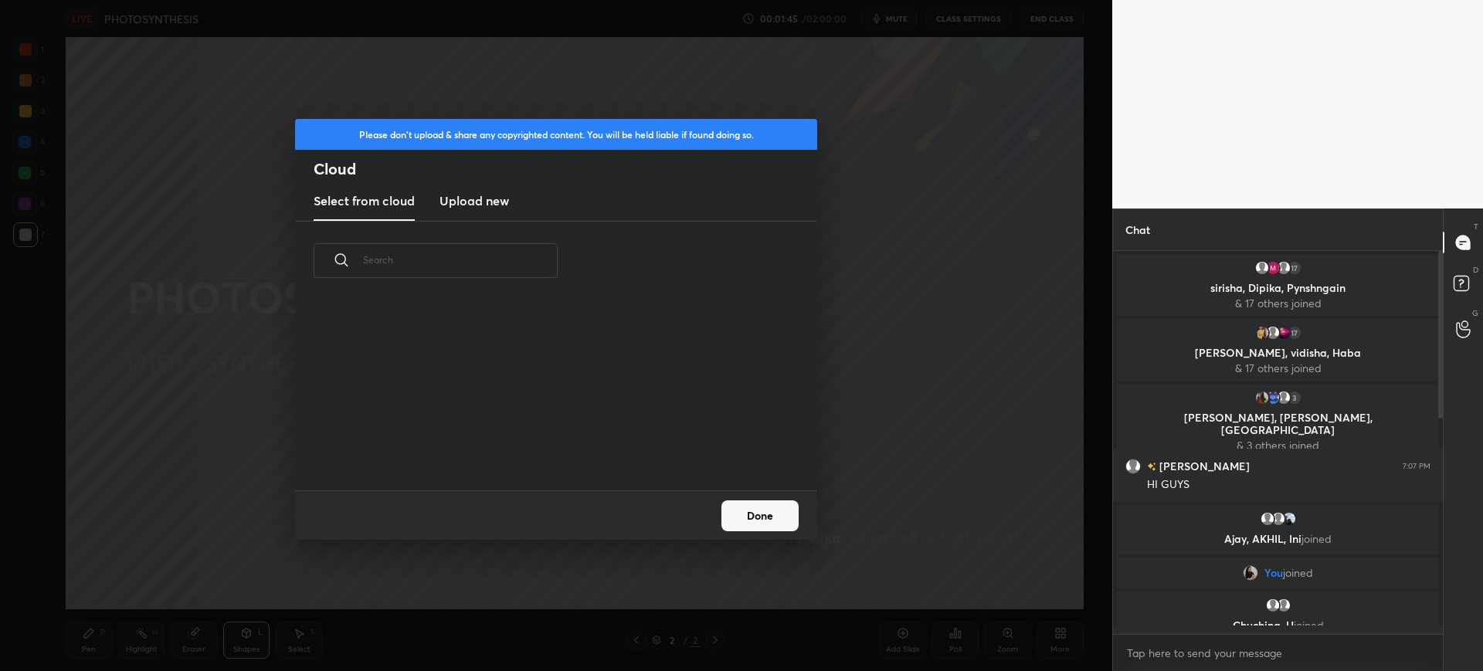
scroll to position [190, 496]
click at [473, 219] on new "Upload new" at bounding box center [473, 201] width 69 height 39
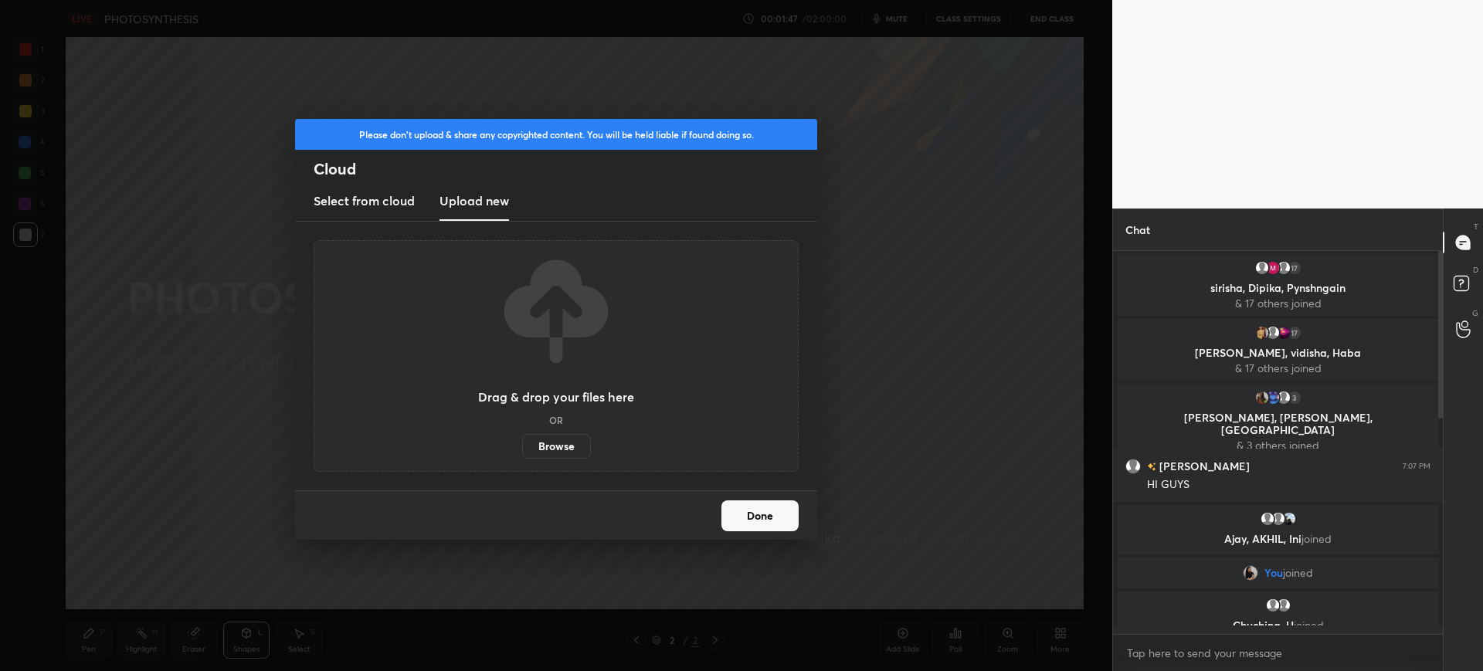
click at [561, 440] on label "Browse" at bounding box center [556, 446] width 69 height 25
click at [522, 440] on input "Browse" at bounding box center [522, 446] width 0 height 25
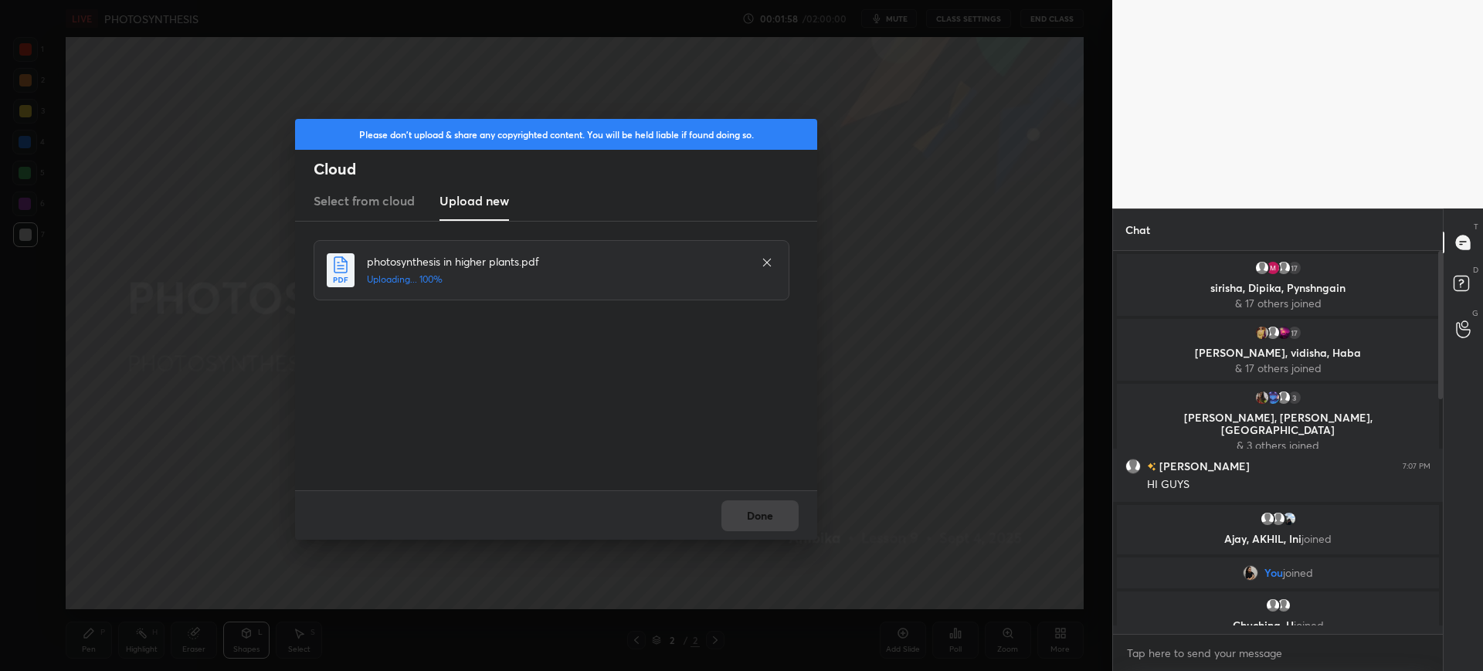
click at [766, 530] on div "Done" at bounding box center [556, 514] width 522 height 49
click at [766, 515] on button "Done" at bounding box center [759, 515] width 77 height 31
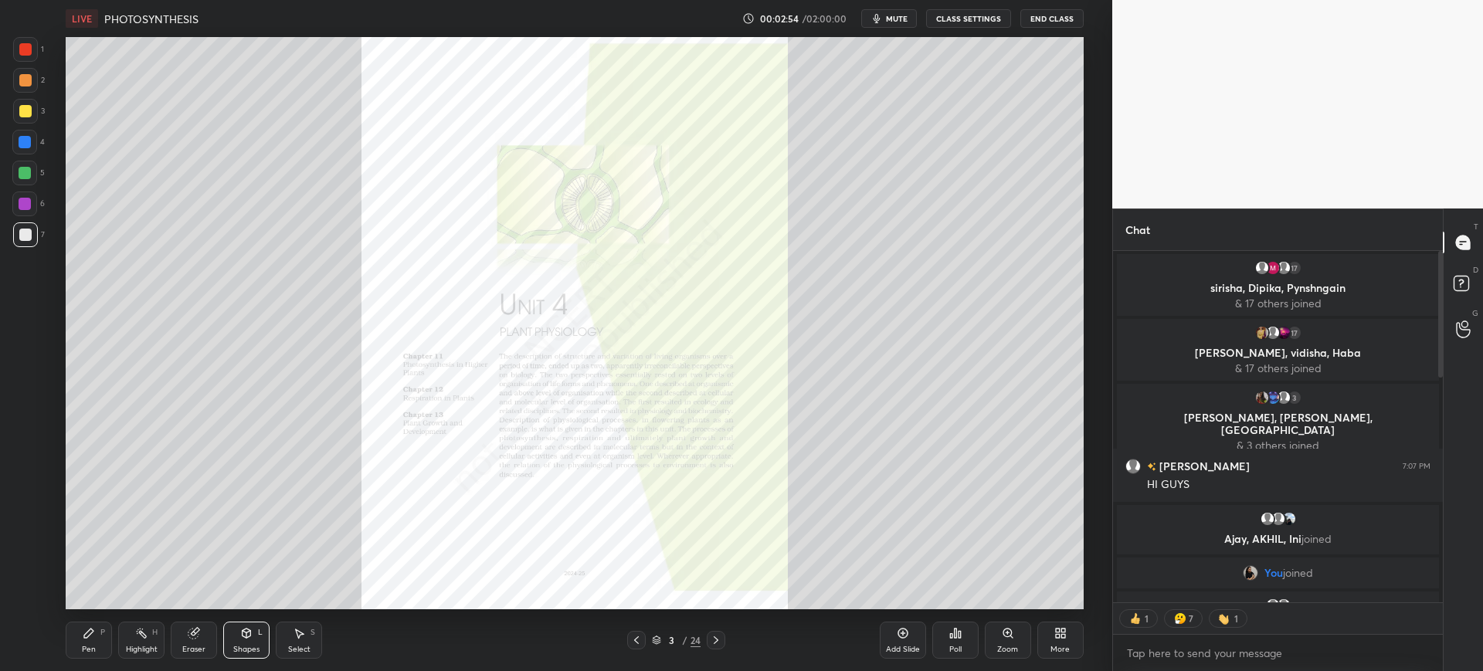
scroll to position [857, 0]
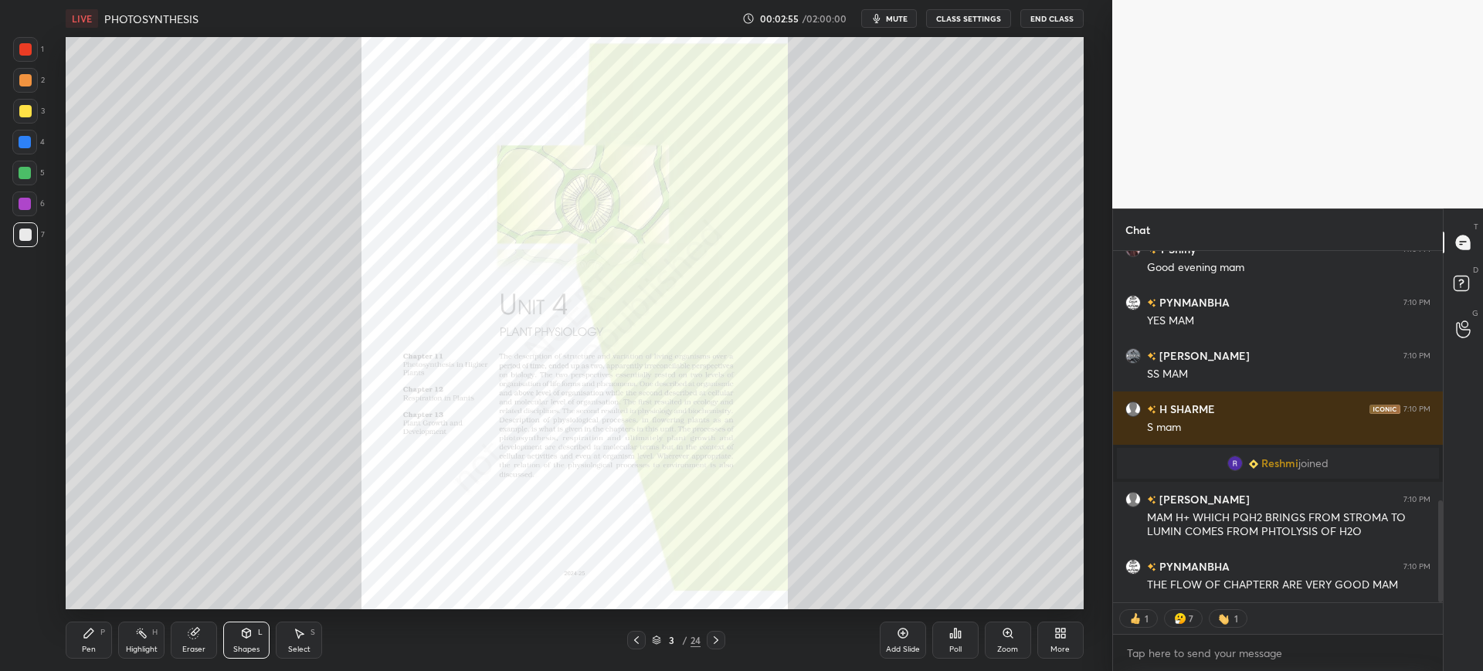
drag, startPoint x: 1442, startPoint y: 358, endPoint x: 1408, endPoint y: 622, distance: 266.3
click at [1408, 622] on div "prabhas 7:09 PM GOOD EVENING MAM [PERSON_NAME] 7:10 PM Good evening mam [PERSON…" at bounding box center [1278, 461] width 330 height 420
click at [90, 629] on icon at bounding box center [89, 633] width 12 height 12
click at [35, 119] on div at bounding box center [25, 111] width 25 height 25
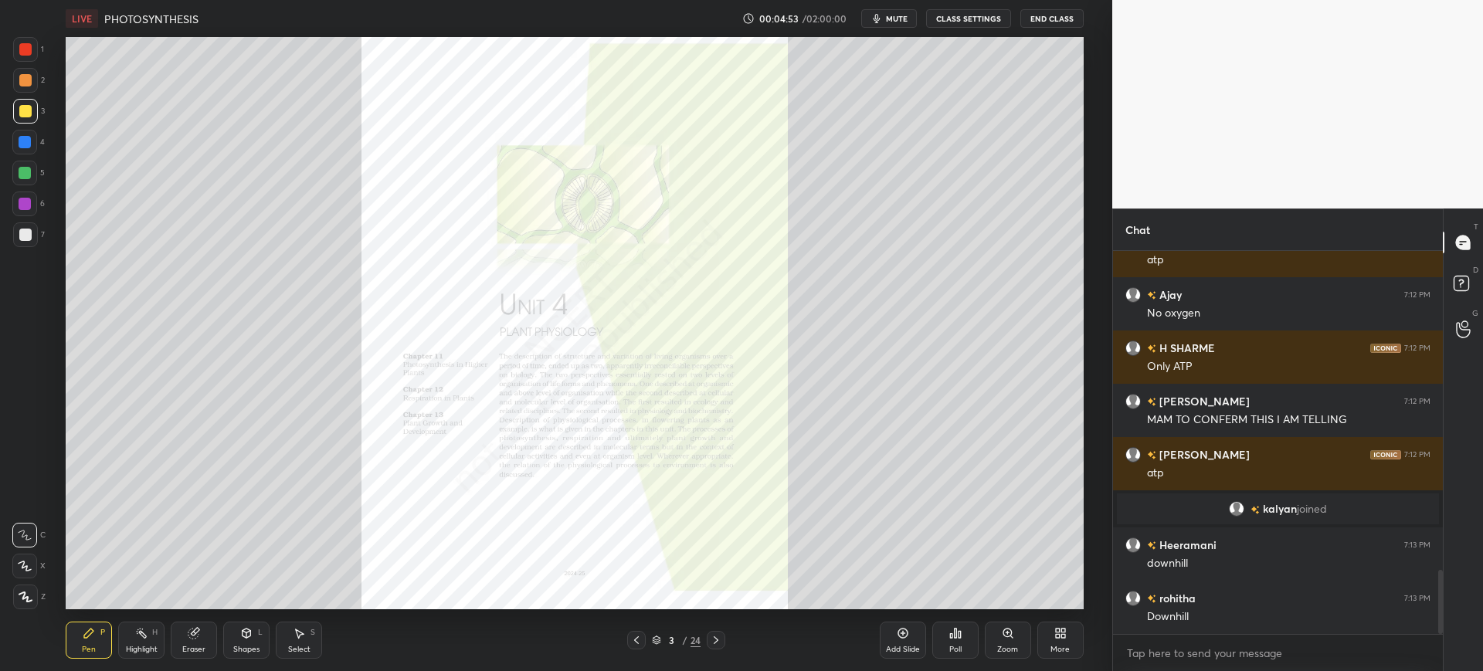
scroll to position [1970, 0]
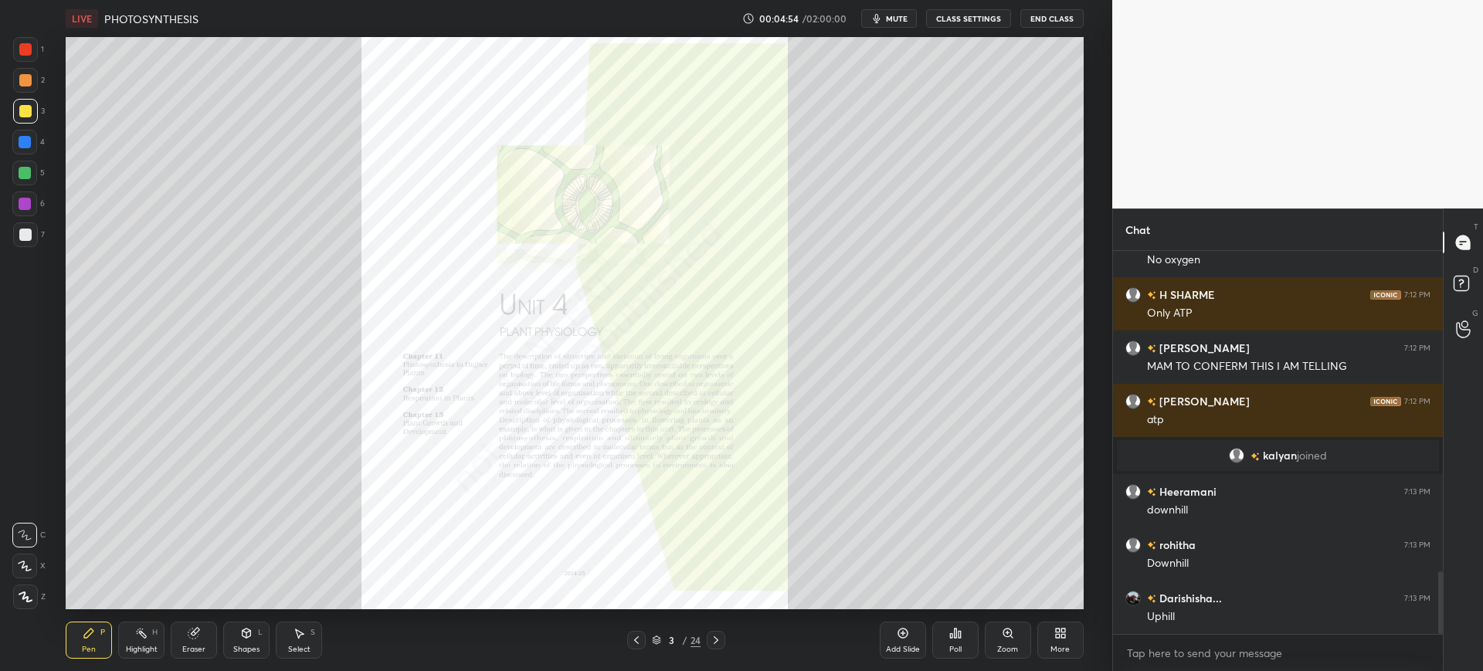
click at [12, 238] on div "1 2 3 4 5 6 7 C X Z C X Z E E Erase all H H" at bounding box center [24, 323] width 49 height 572
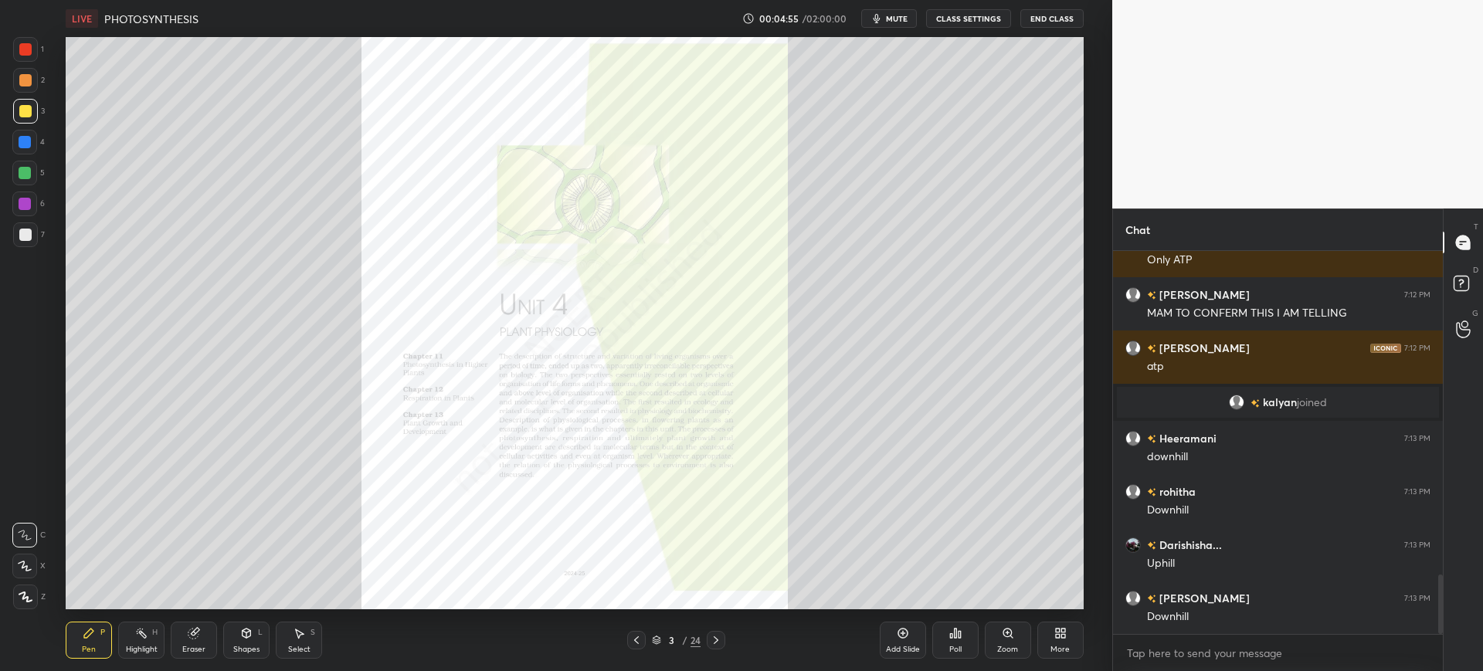
scroll to position [2076, 0]
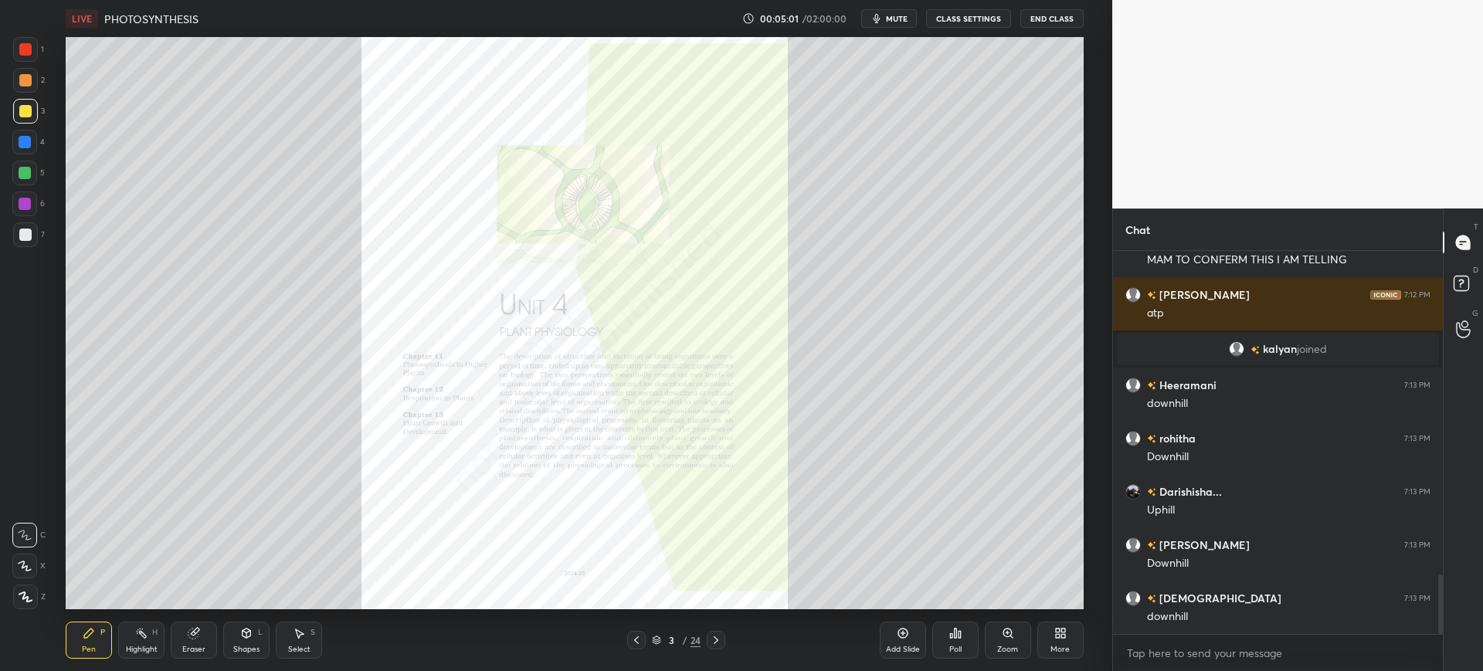
click at [31, 236] on div at bounding box center [25, 235] width 12 height 12
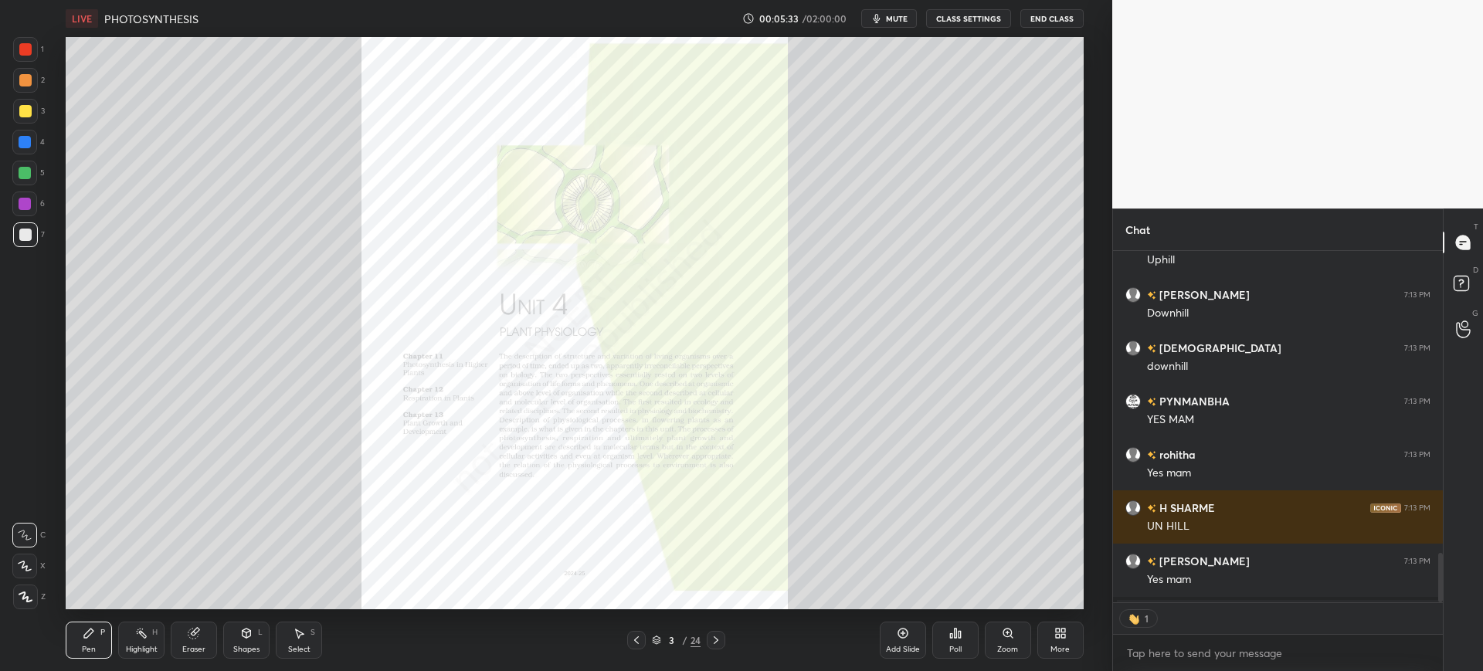
scroll to position [2250, 0]
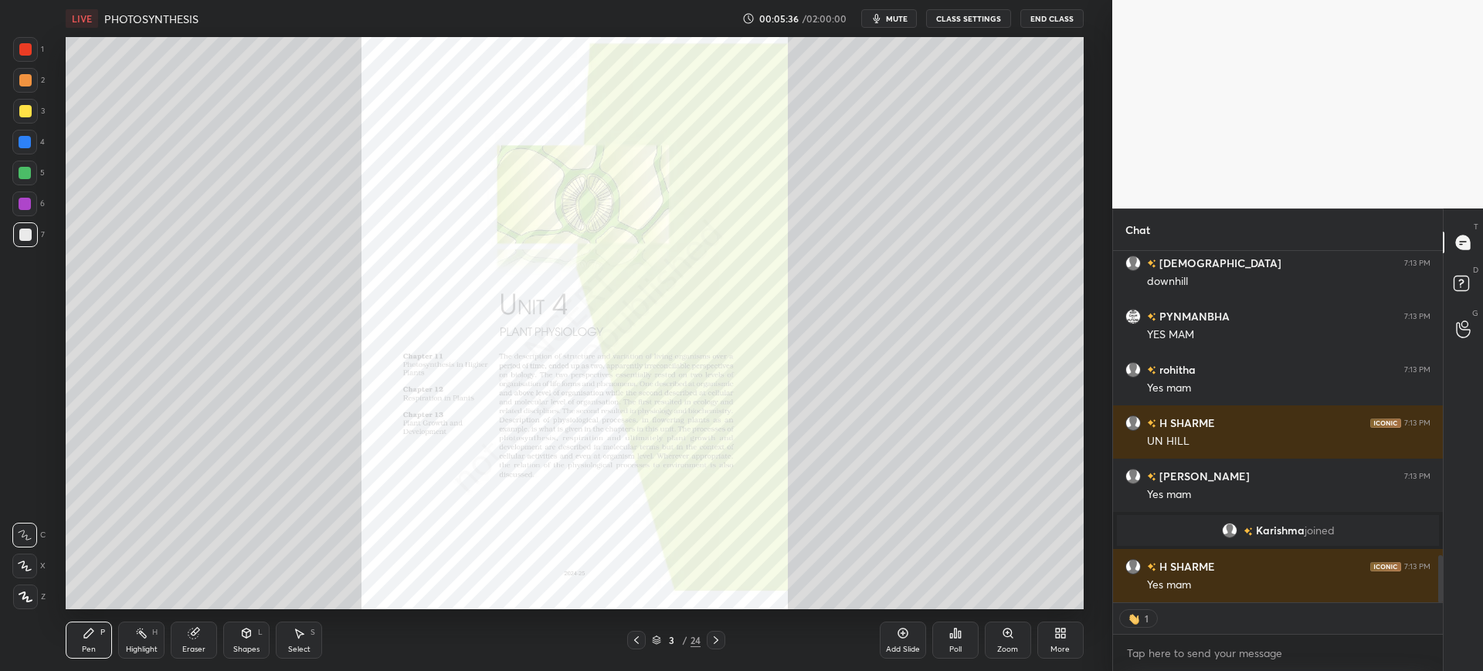
click at [890, 650] on div "Add Slide" at bounding box center [903, 650] width 34 height 8
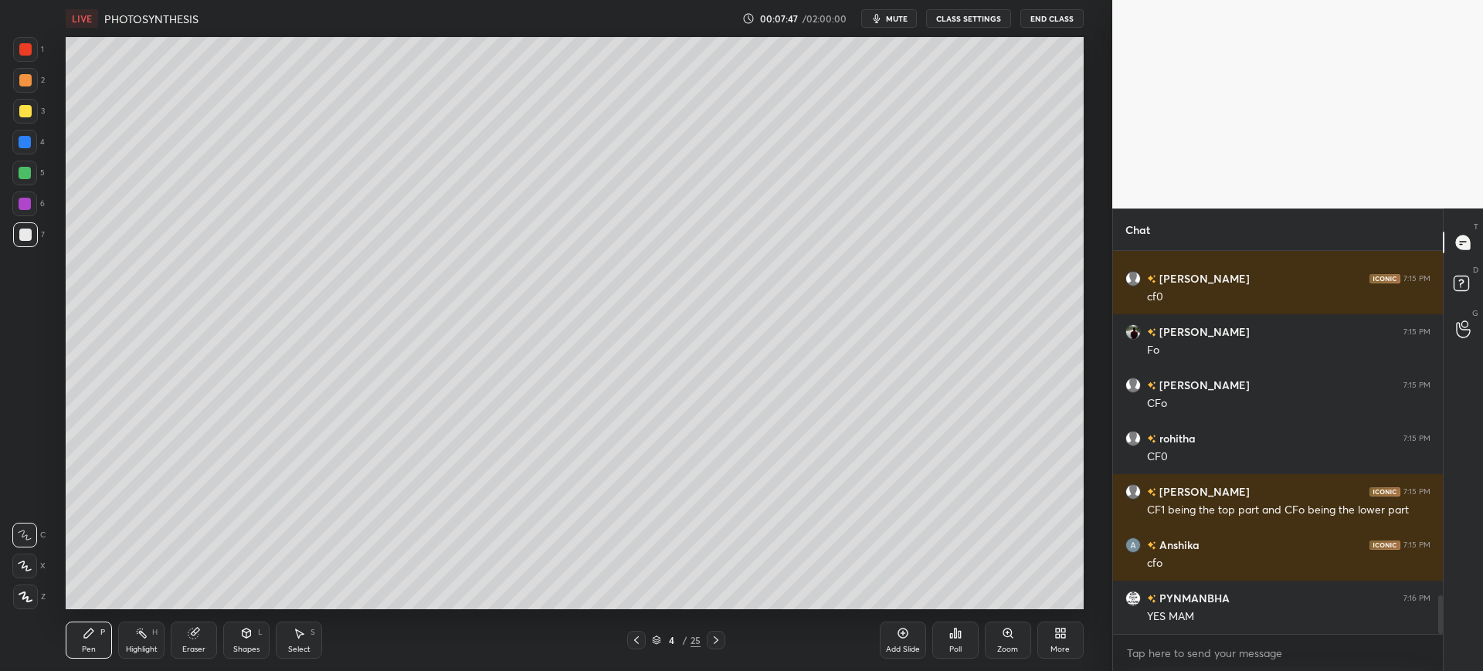
scroll to position [3495, 0]
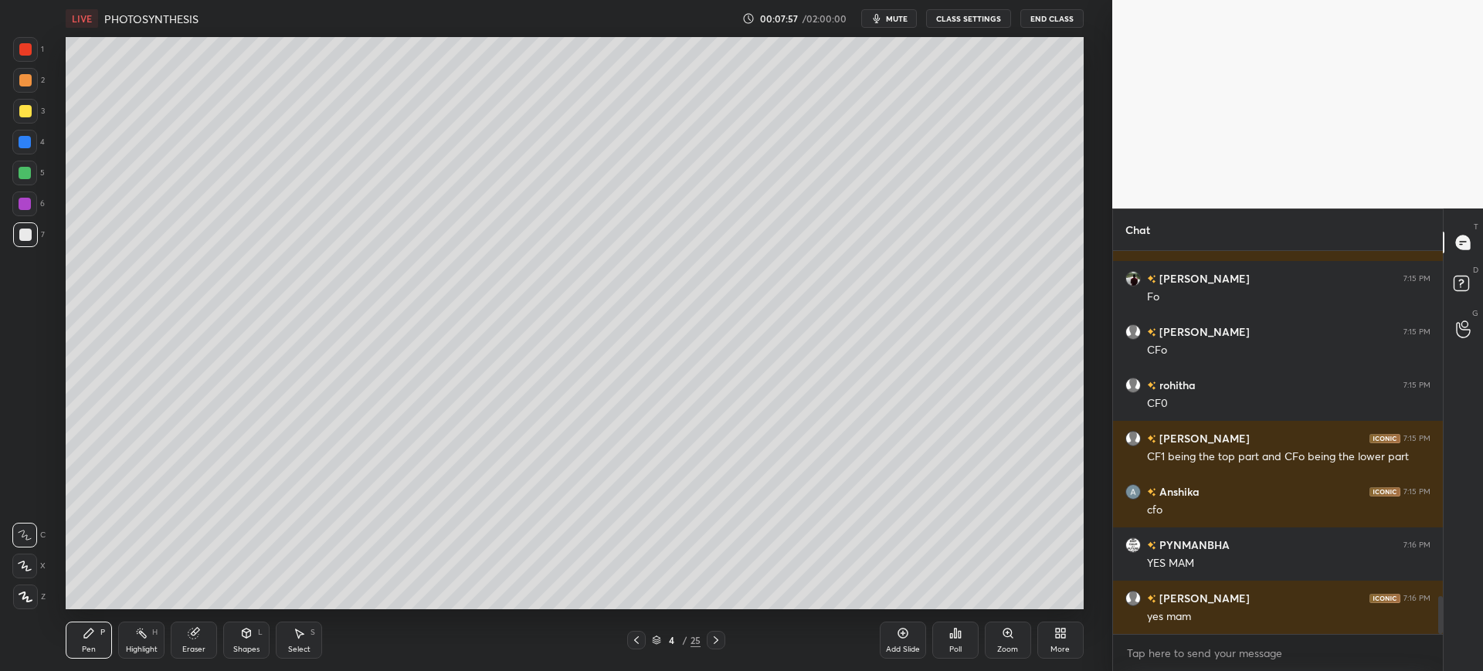
click at [43, 229] on div "7" at bounding box center [29, 234] width 32 height 25
click at [178, 634] on div "Eraser" at bounding box center [194, 640] width 46 height 37
click at [7, 602] on div "1 2 3 4 5 6 7 C X Z C X Z E E Erase all H H" at bounding box center [24, 323] width 49 height 572
click at [18, 597] on span "Erase all" at bounding box center [24, 596] width 23 height 11
click at [27, 112] on div at bounding box center [25, 111] width 12 height 12
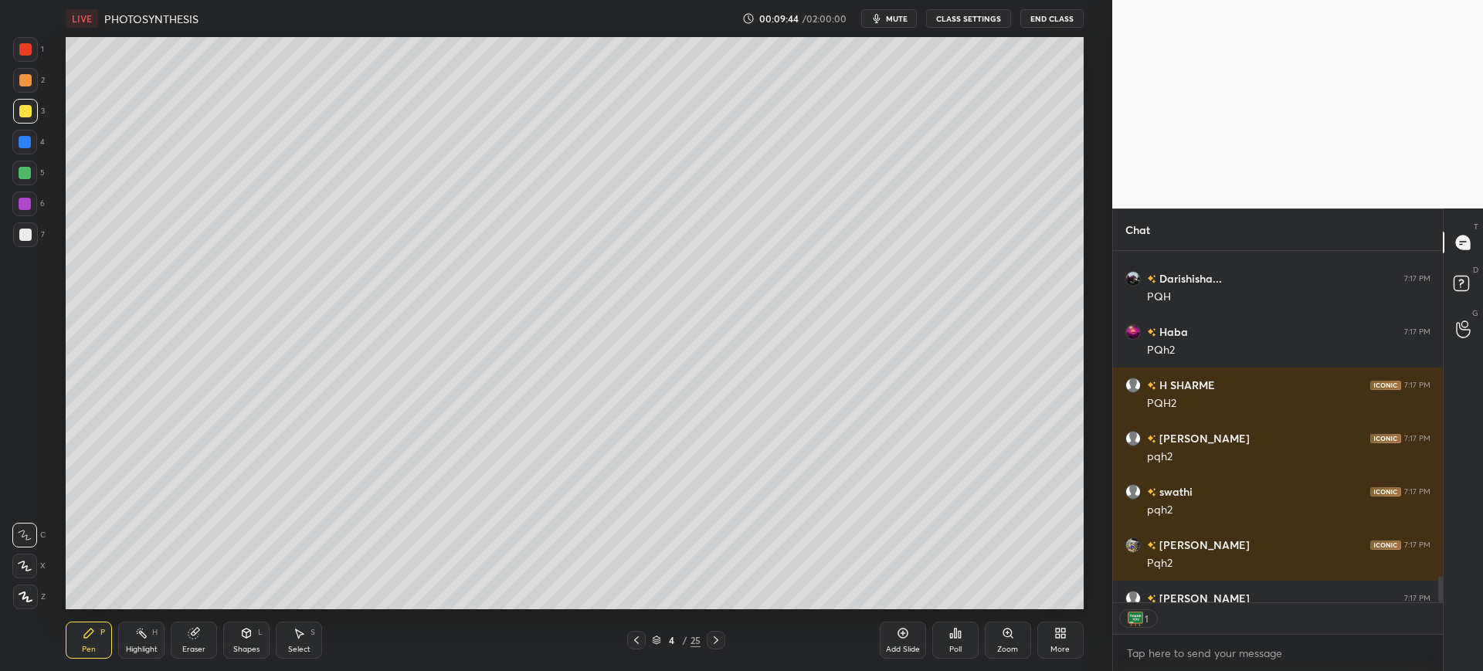
scroll to position [347, 325]
click at [697, 634] on div "25" at bounding box center [695, 640] width 10 height 14
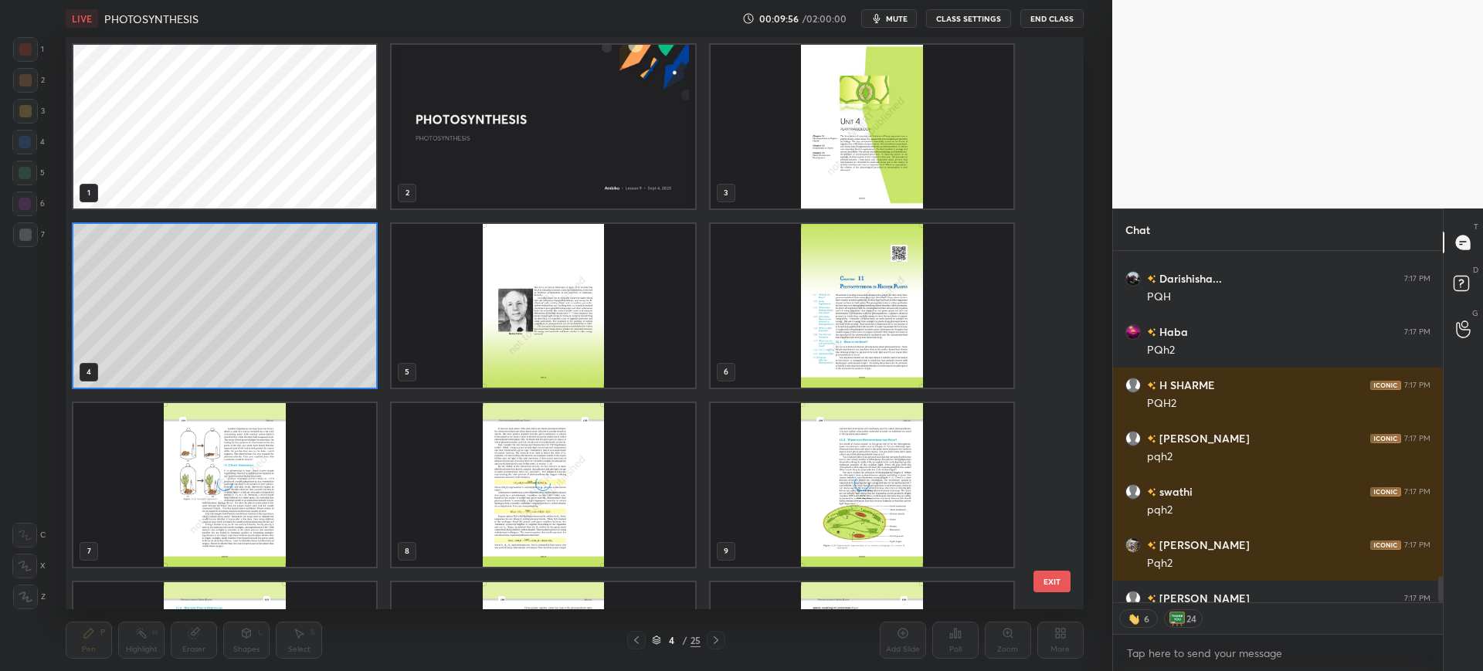
scroll to position [568, 1010]
click at [918, 480] on img "grid" at bounding box center [861, 485] width 303 height 164
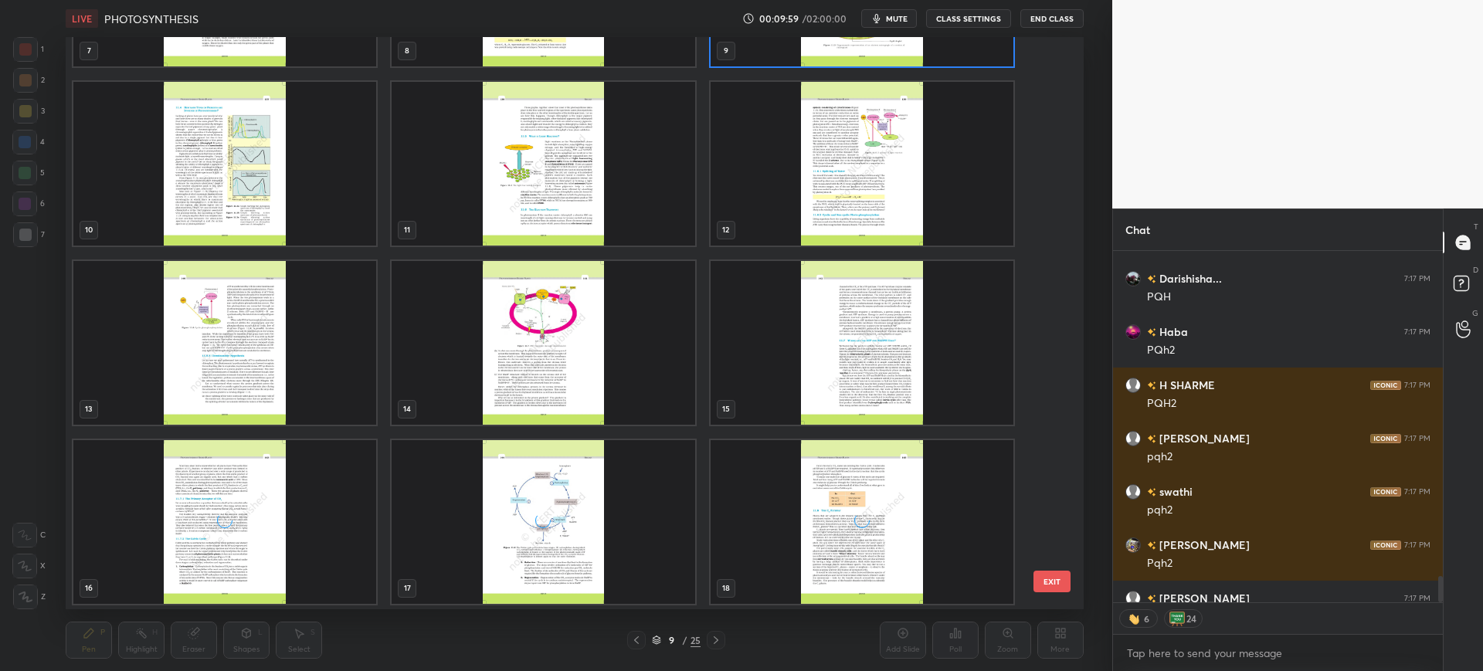
scroll to position [4877, 0]
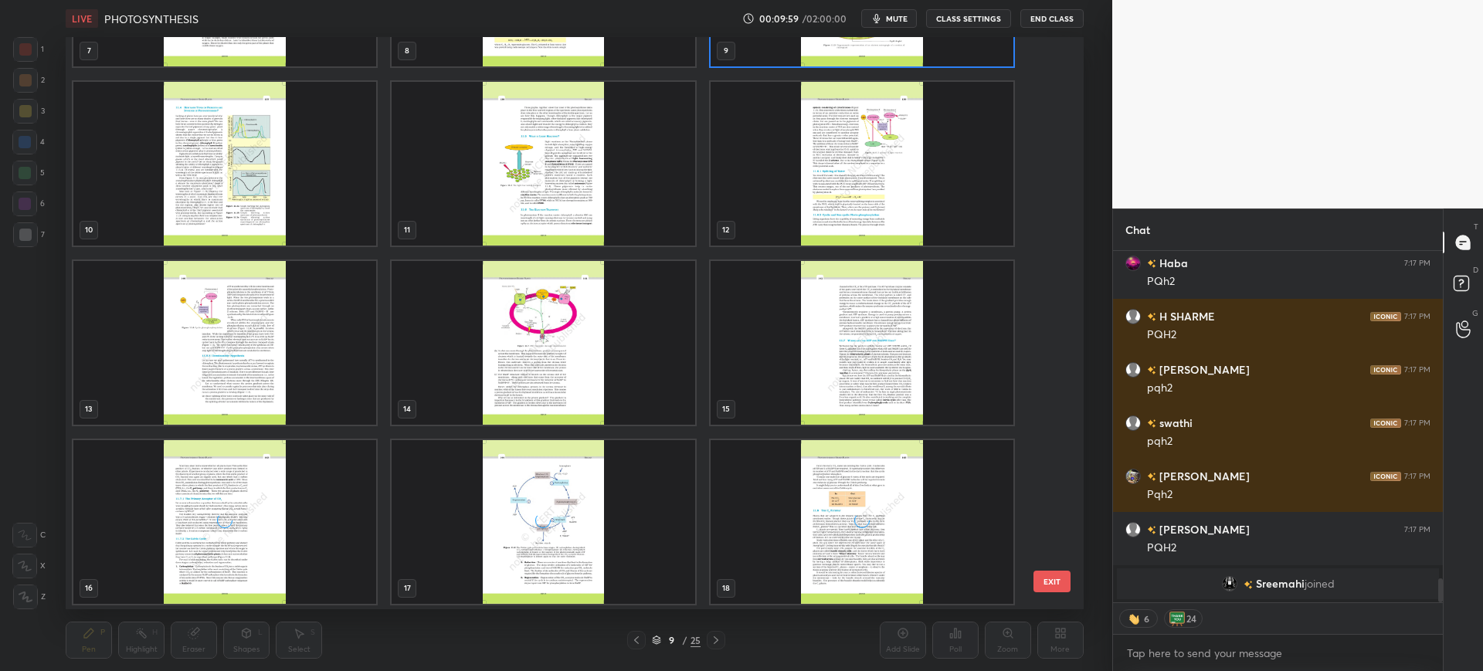
click at [611, 333] on img "grid" at bounding box center [543, 343] width 303 height 164
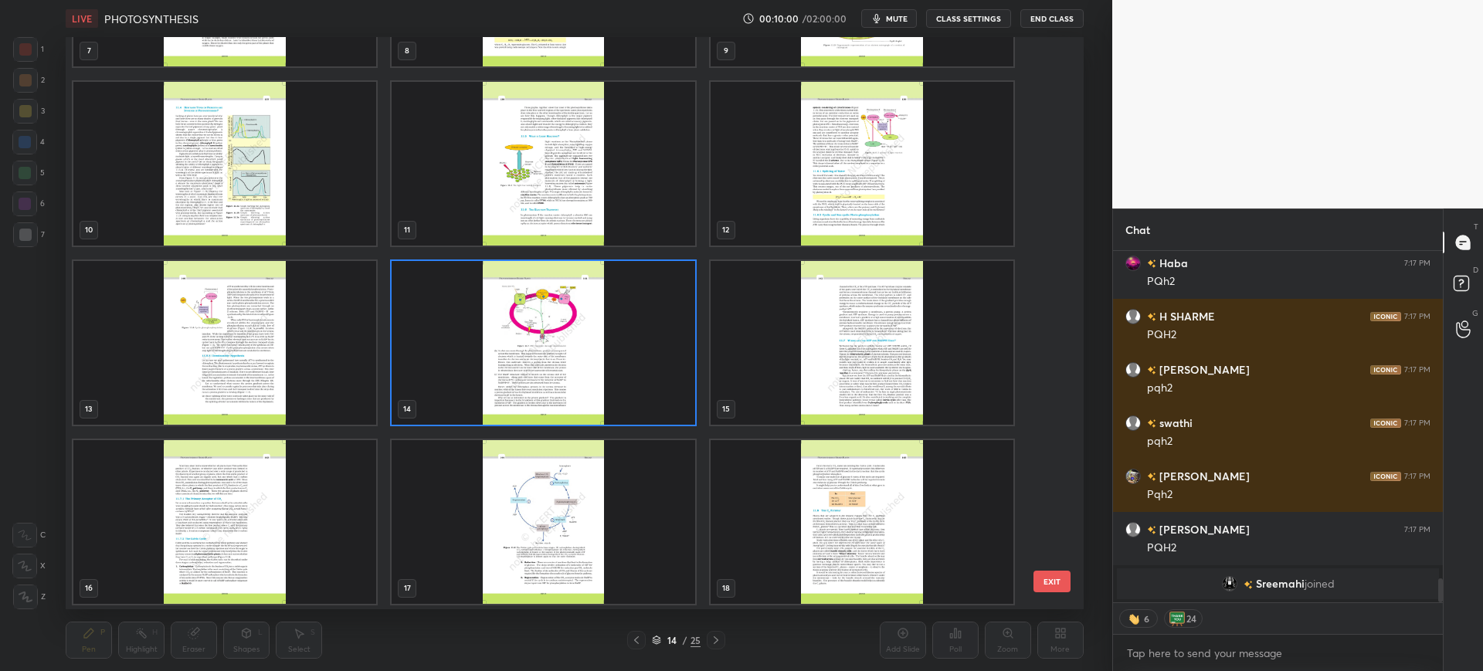
click at [1040, 591] on button "EXIT" at bounding box center [1051, 582] width 37 height 22
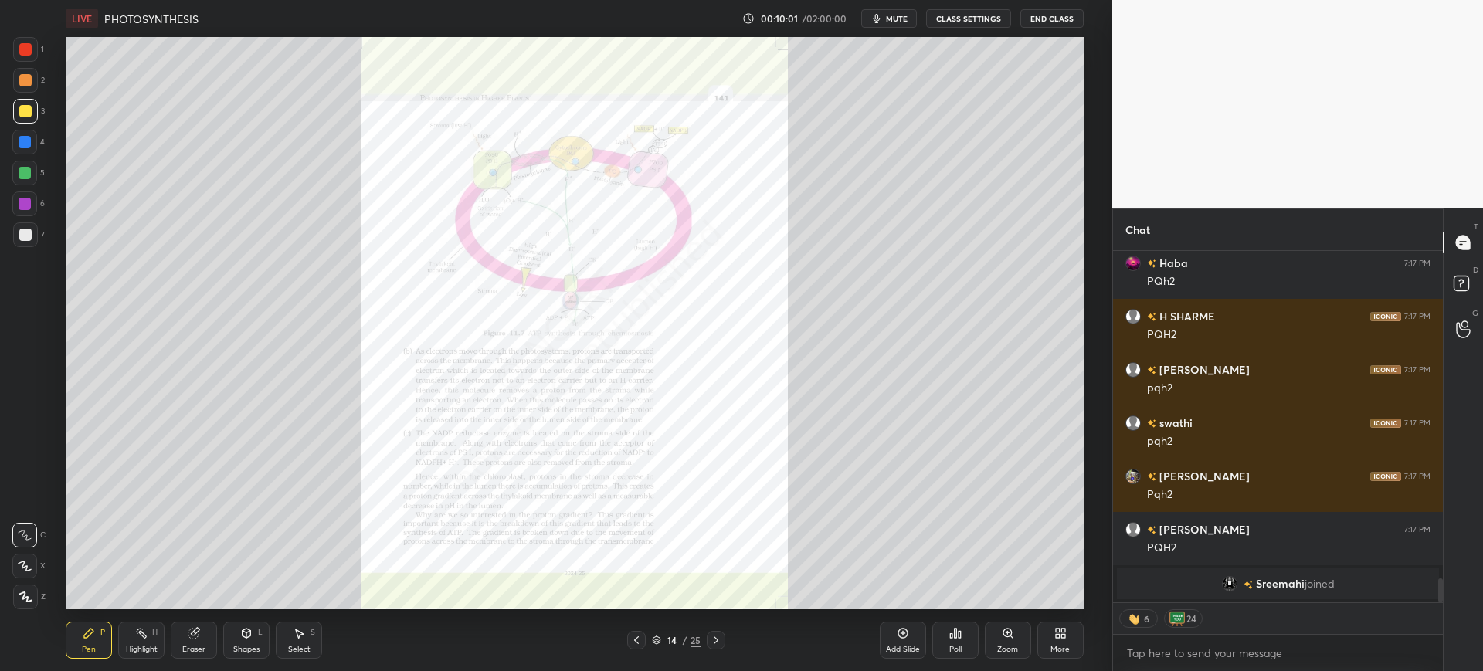
click at [1016, 653] on div "Zoom" at bounding box center [1007, 650] width 21 height 8
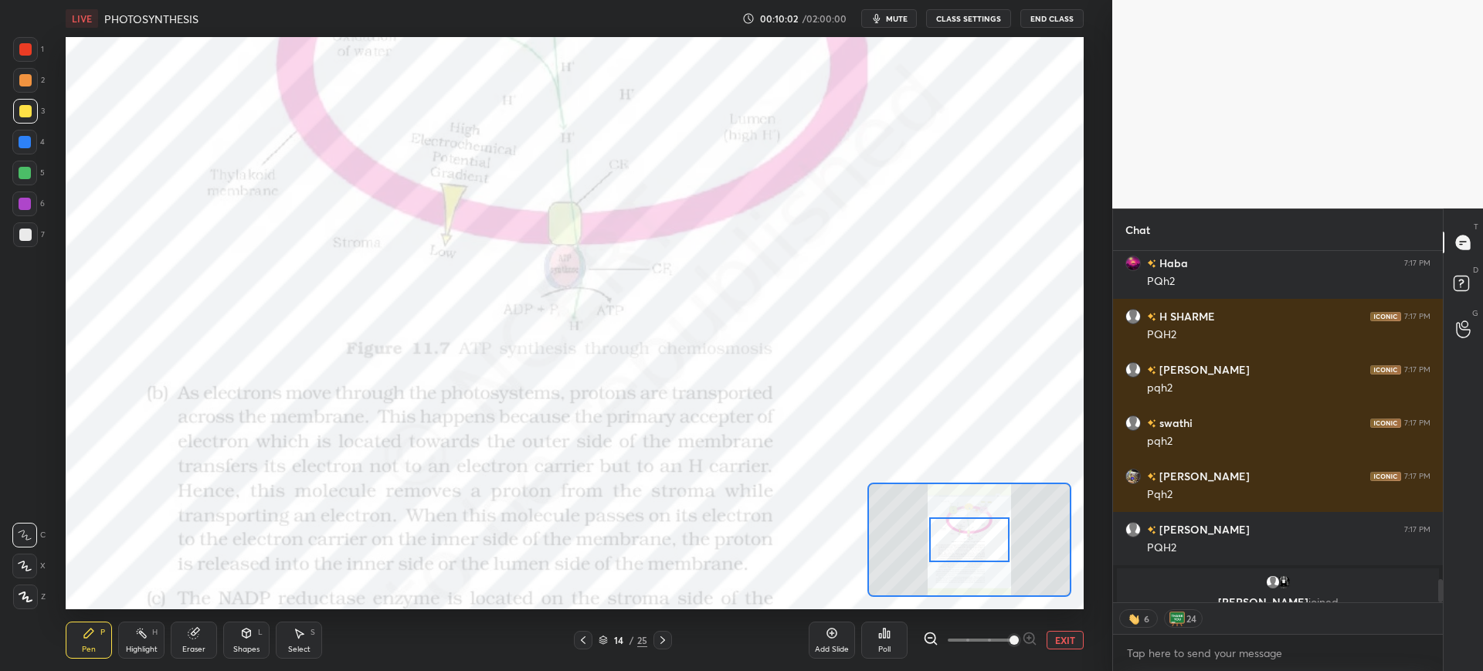
scroll to position [4896, 0]
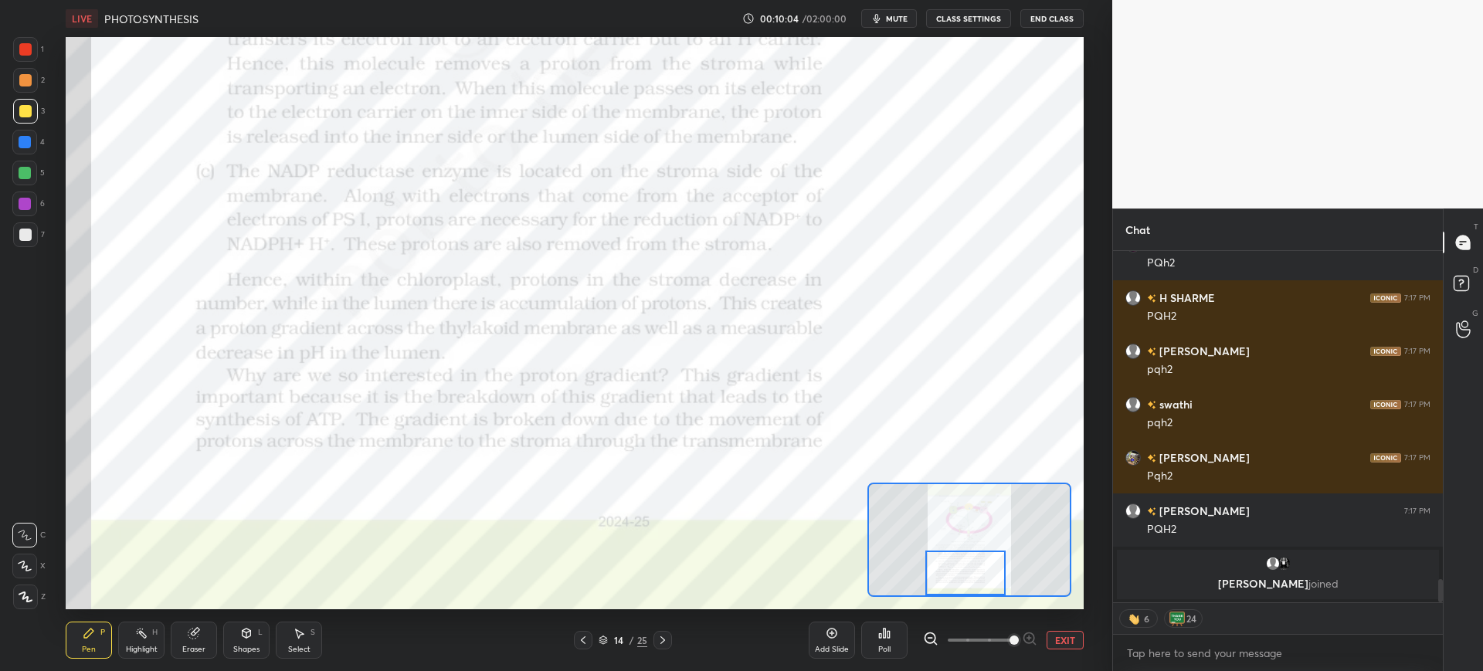
click at [12, 49] on div "1 2 3 4 5 6 7" at bounding box center [28, 145] width 32 height 216
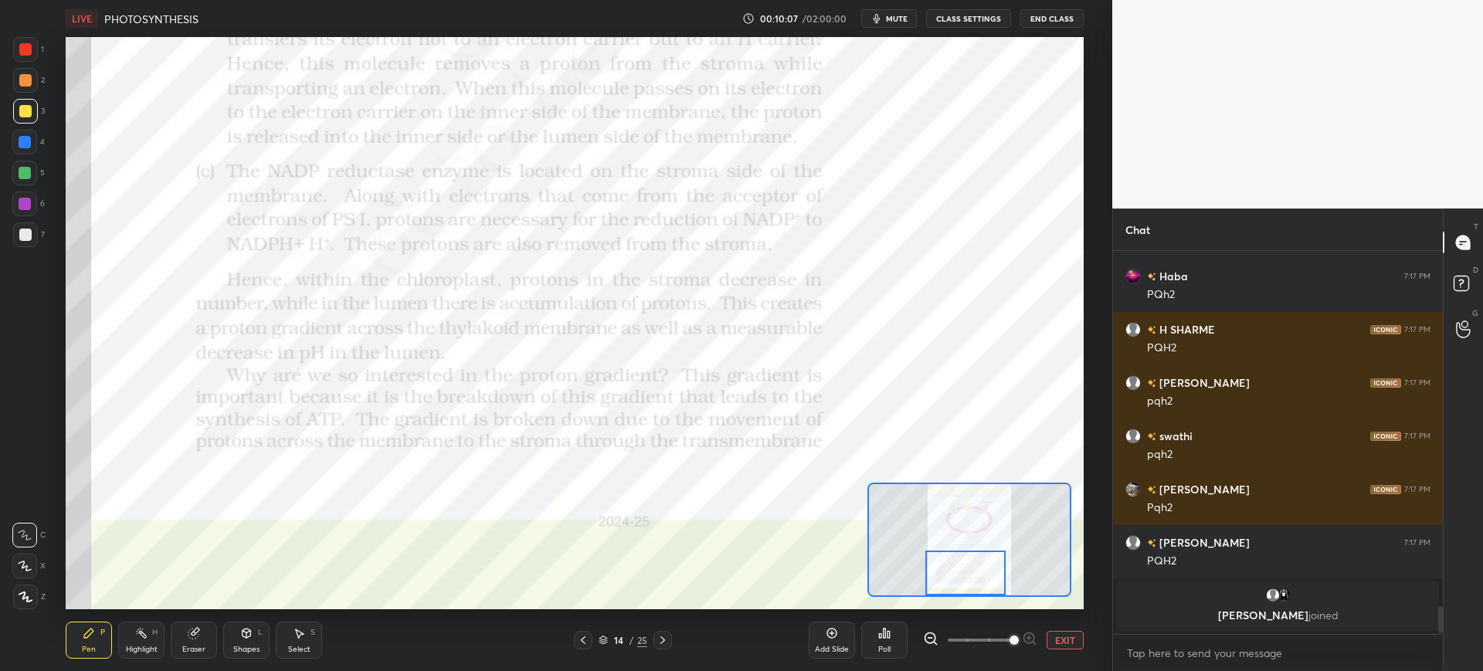
scroll to position [4669, 0]
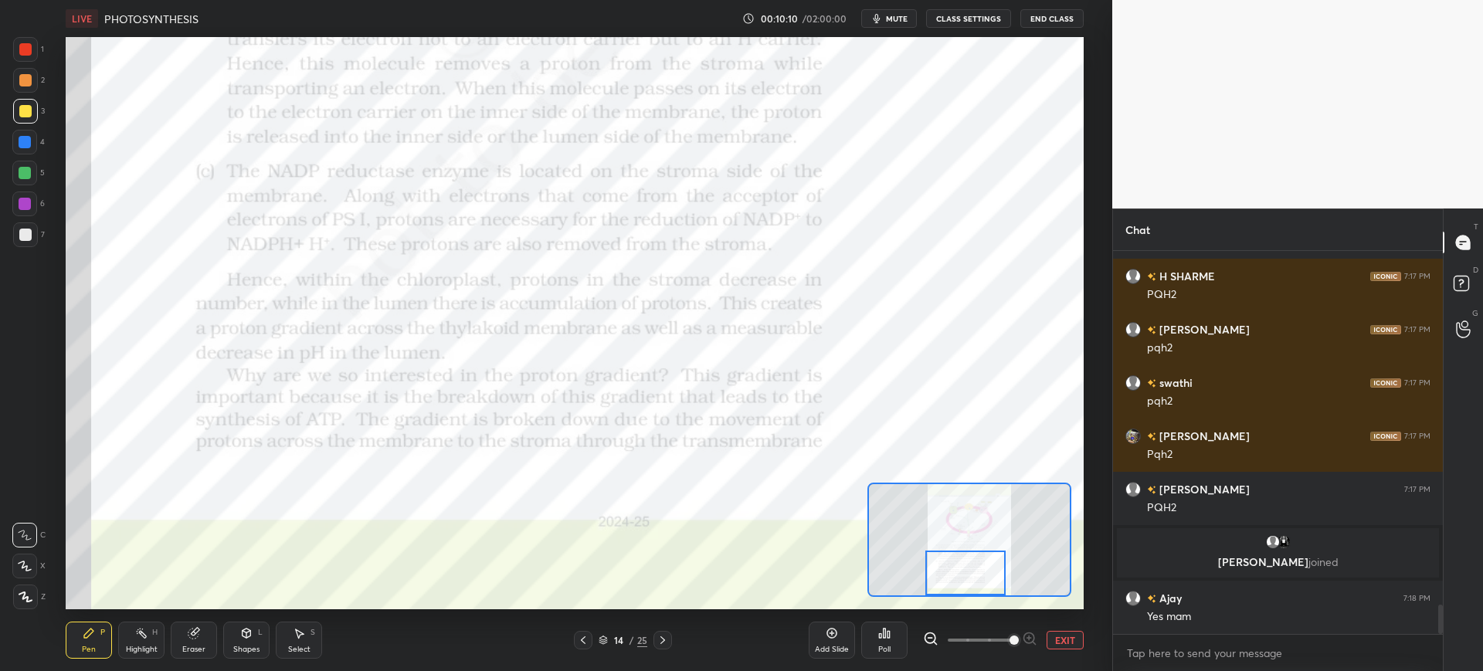
click at [669, 642] on div at bounding box center [662, 640] width 19 height 19
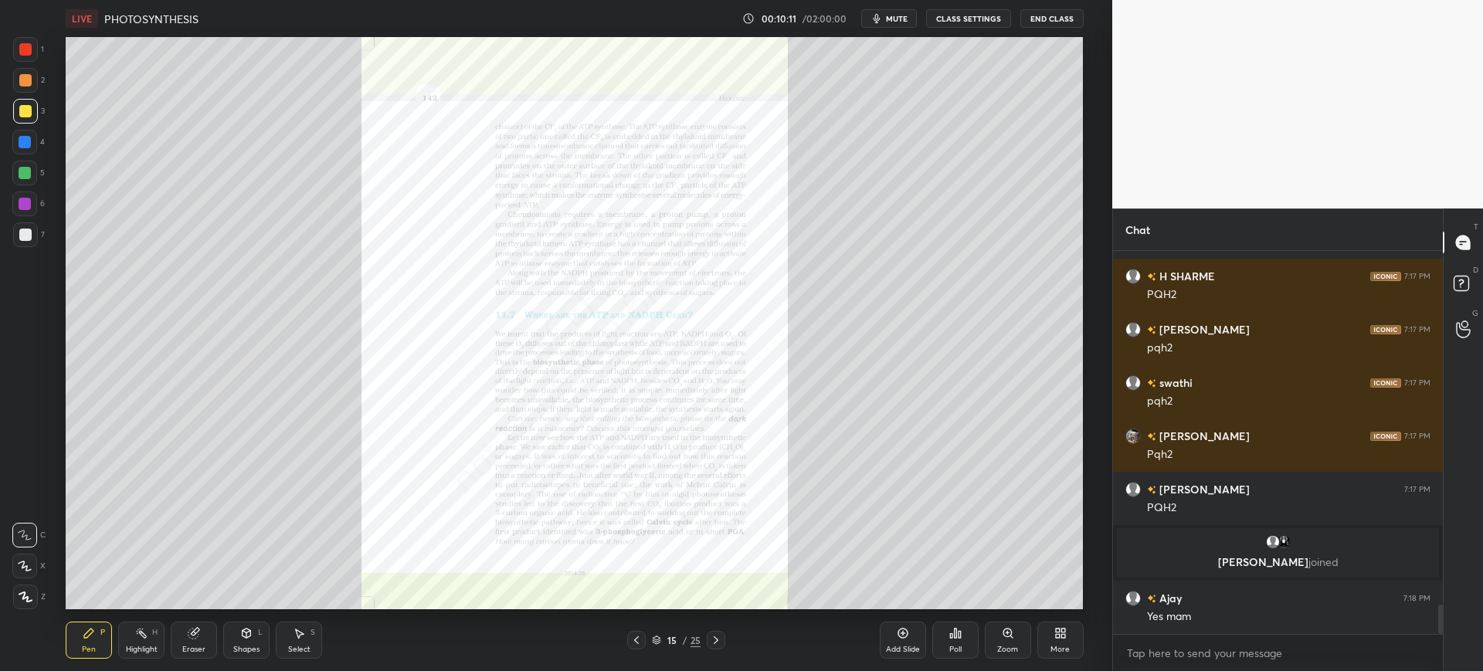
click at [1029, 653] on div "Zoom" at bounding box center [1008, 640] width 46 height 37
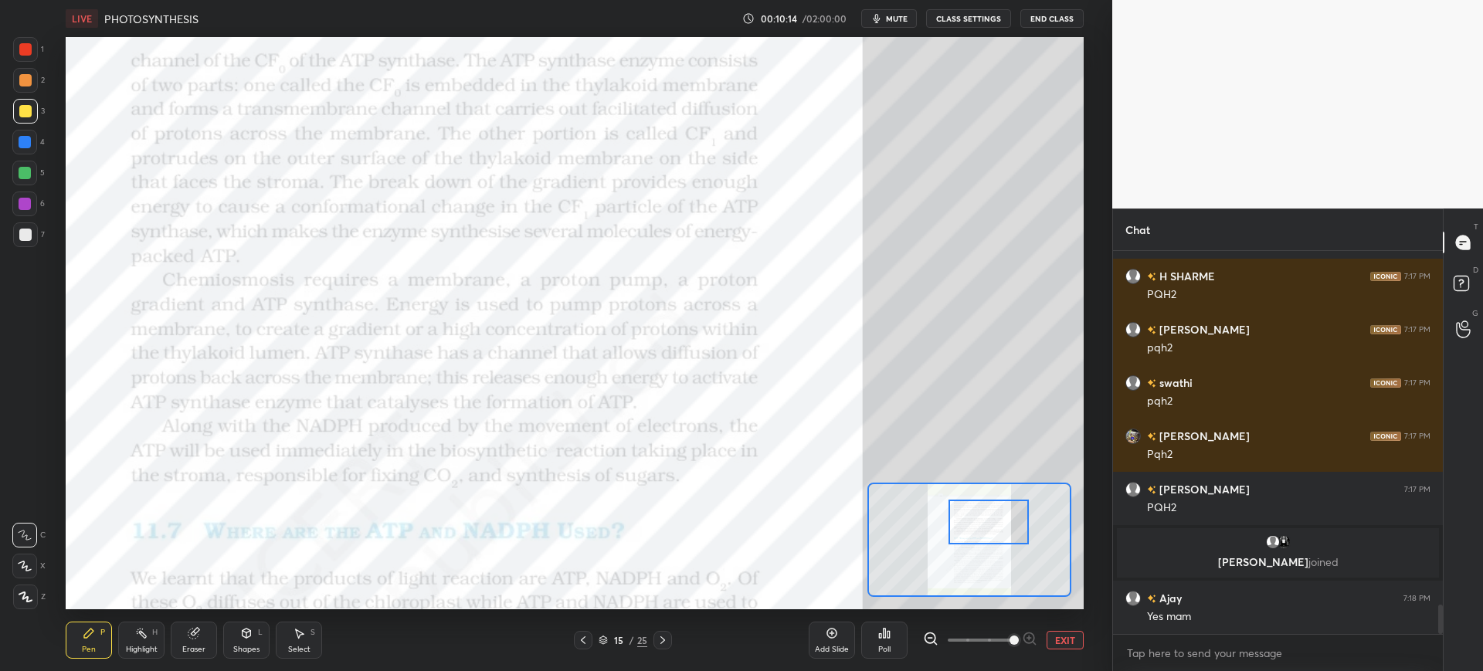
click at [32, 48] on div at bounding box center [25, 49] width 12 height 12
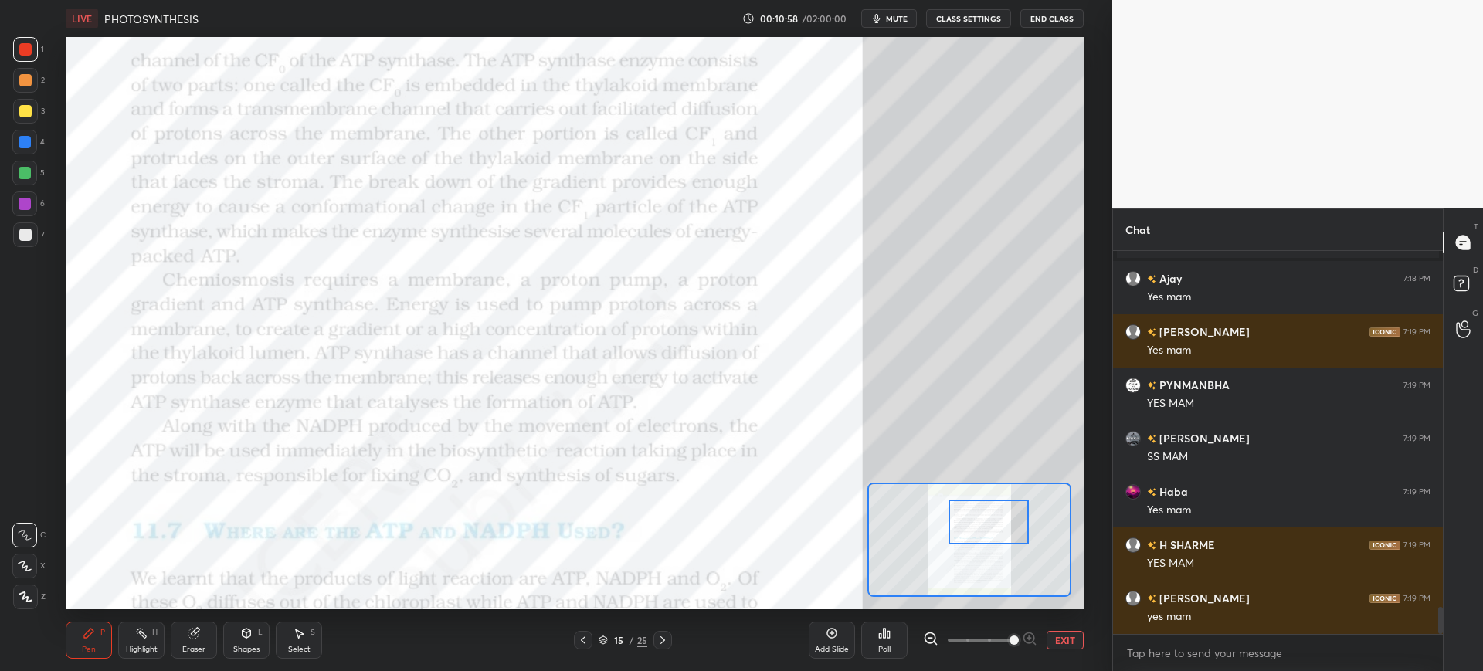
scroll to position [5042, 0]
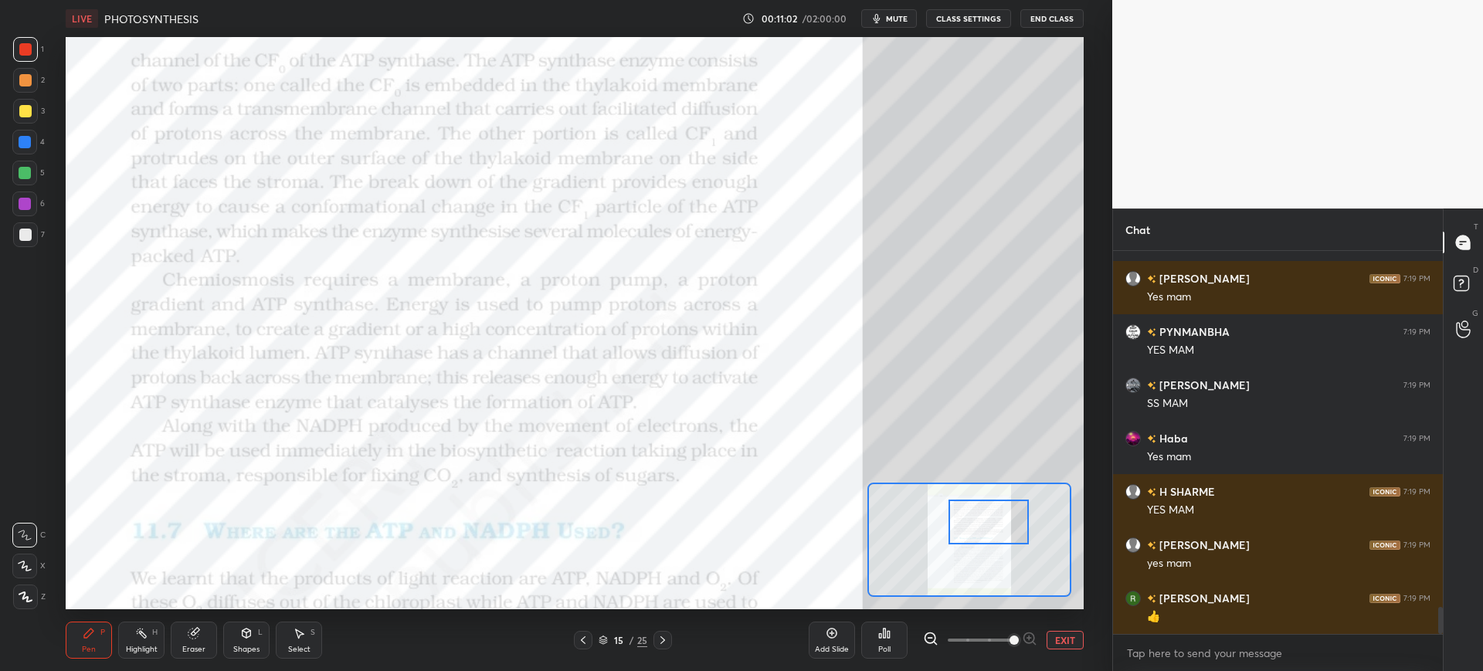
click at [199, 642] on div "Eraser" at bounding box center [194, 640] width 46 height 37
click at [101, 642] on div "Pen P" at bounding box center [89, 640] width 46 height 37
click at [27, 150] on div at bounding box center [24, 142] width 25 height 25
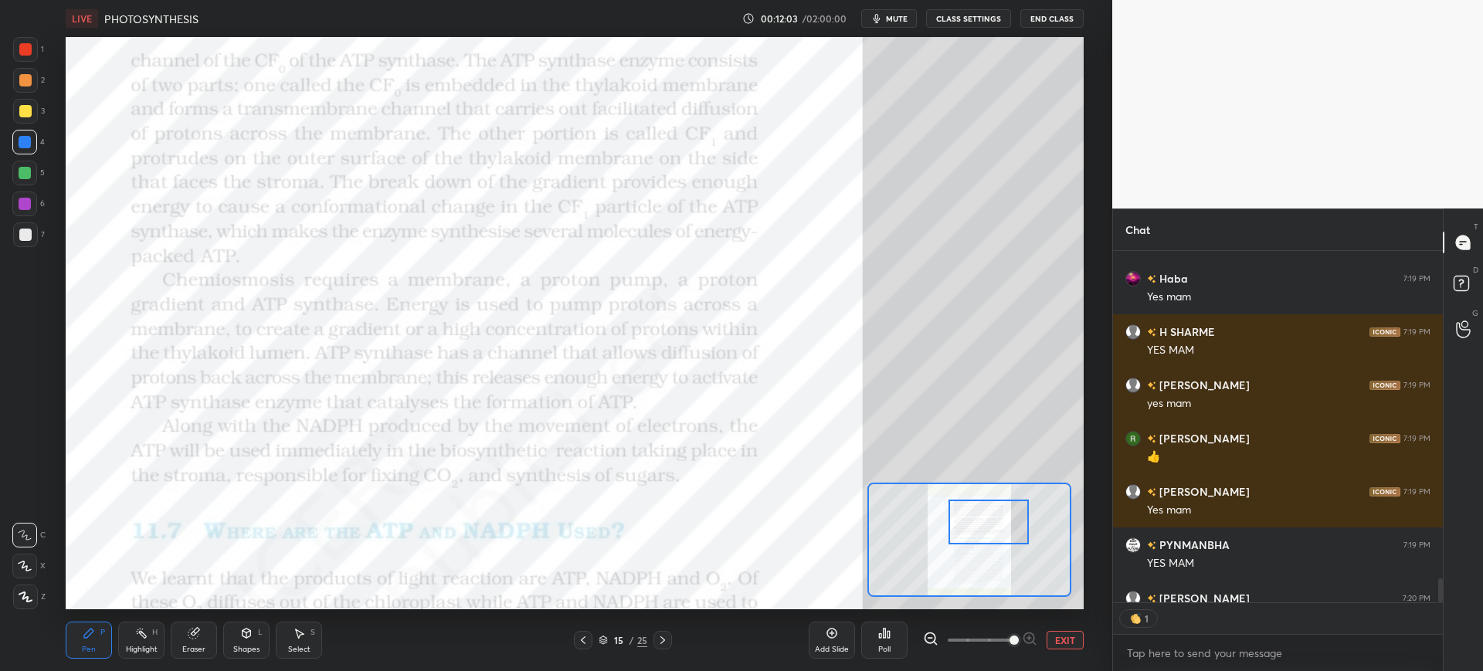
scroll to position [347, 325]
click at [26, 205] on div at bounding box center [25, 204] width 12 height 12
click at [14, 146] on div at bounding box center [24, 142] width 25 height 25
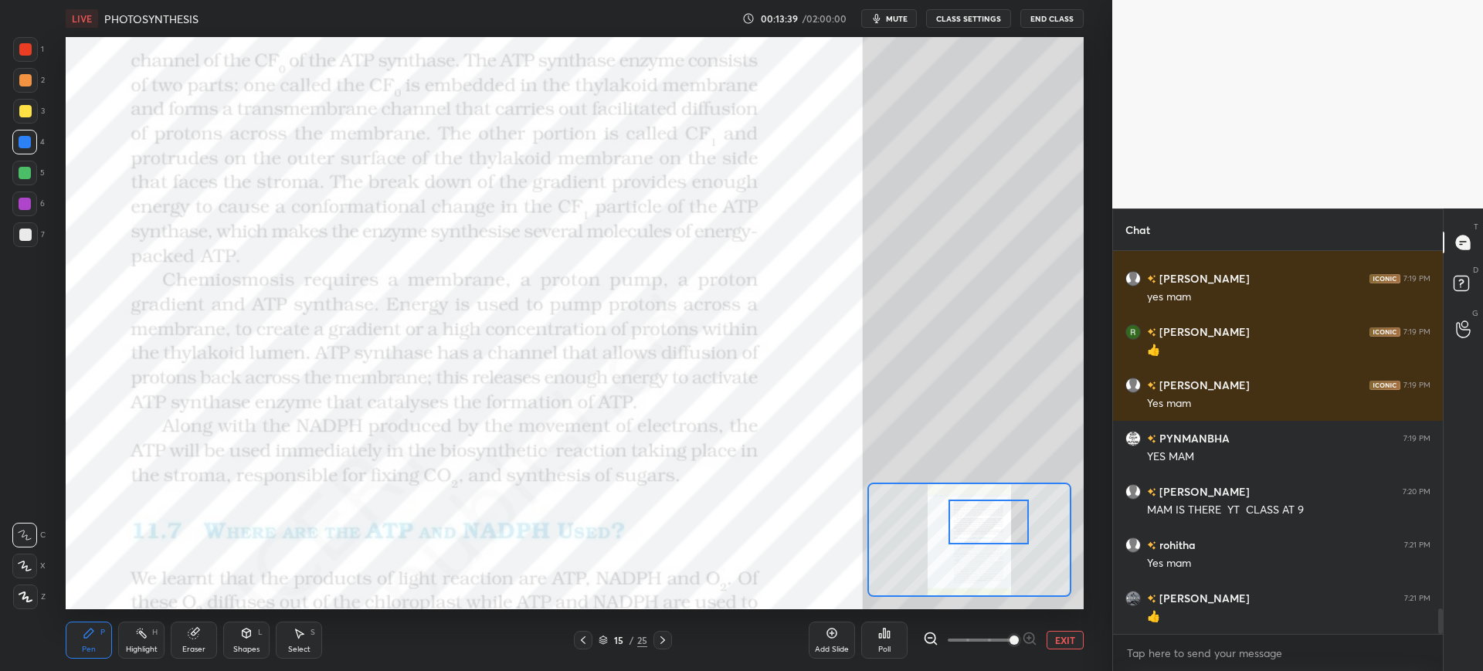
scroll to position [5362, 0]
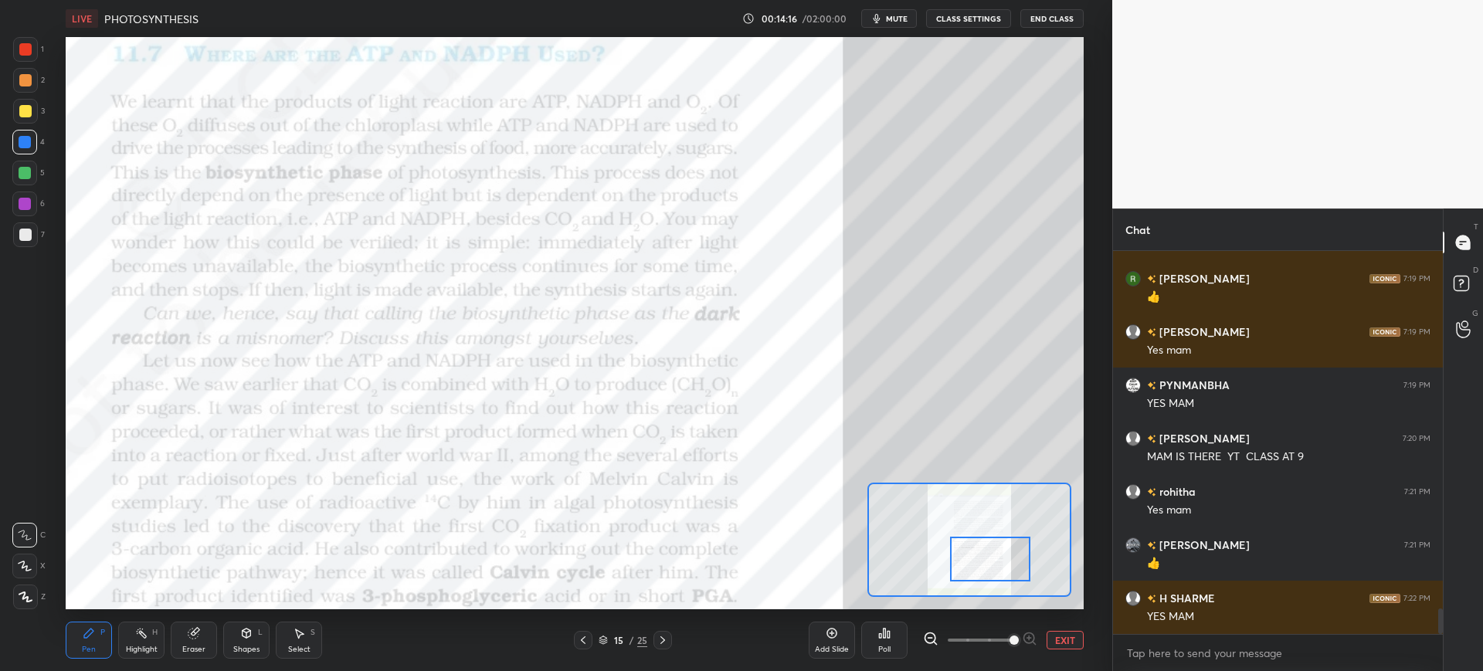
click at [837, 641] on div "Add Slide" at bounding box center [831, 640] width 46 height 37
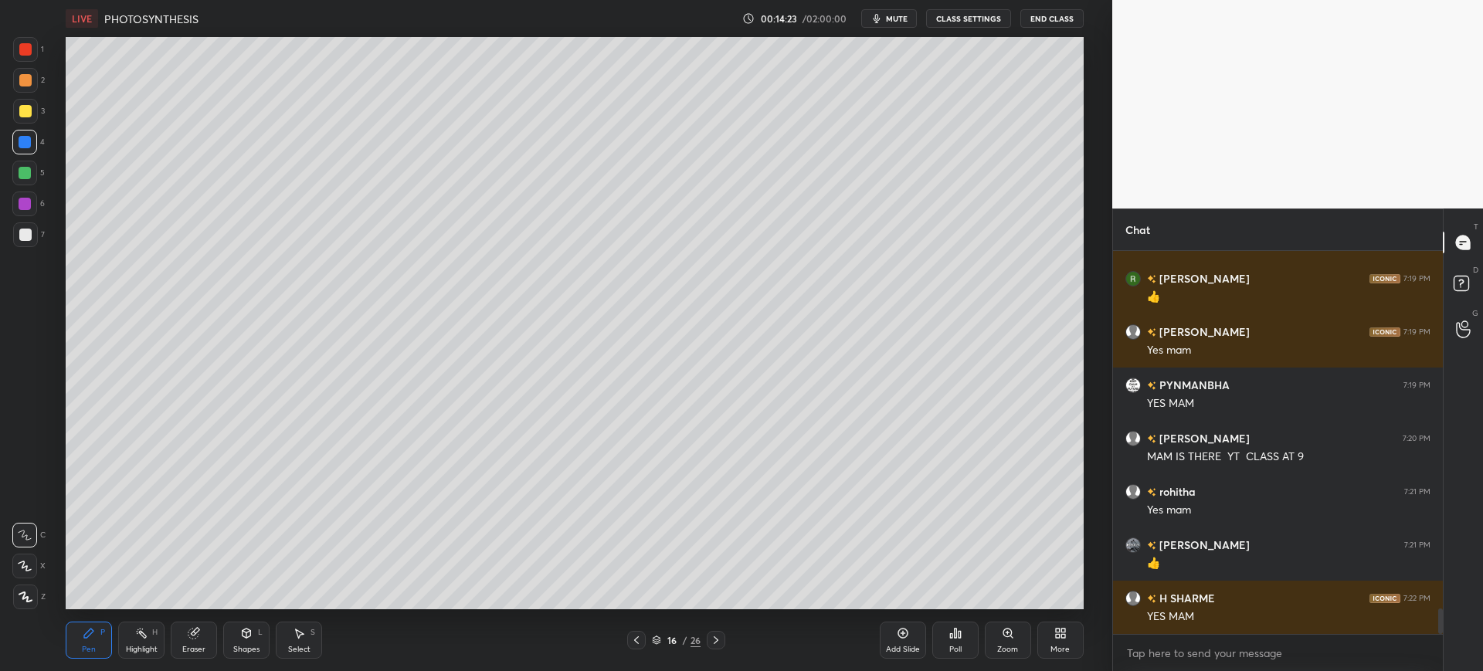
scroll to position [5415, 0]
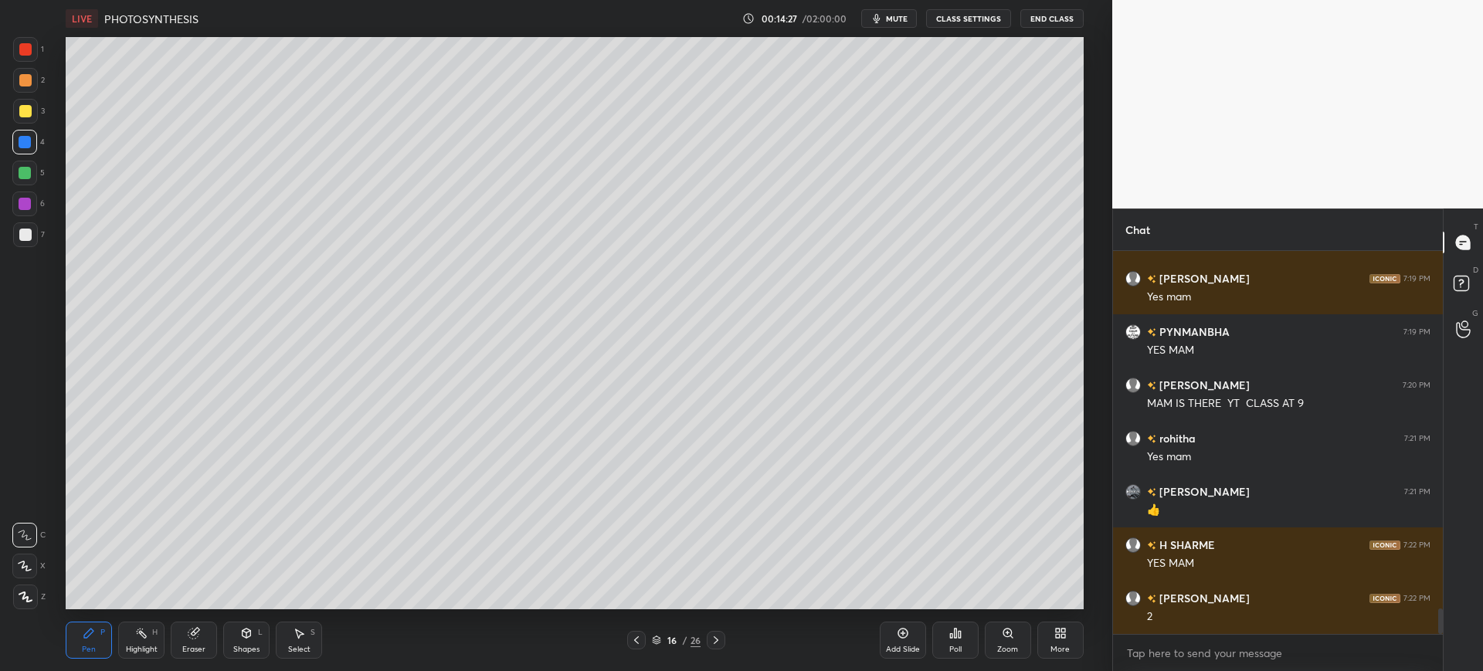
click at [19, 235] on div at bounding box center [25, 235] width 12 height 12
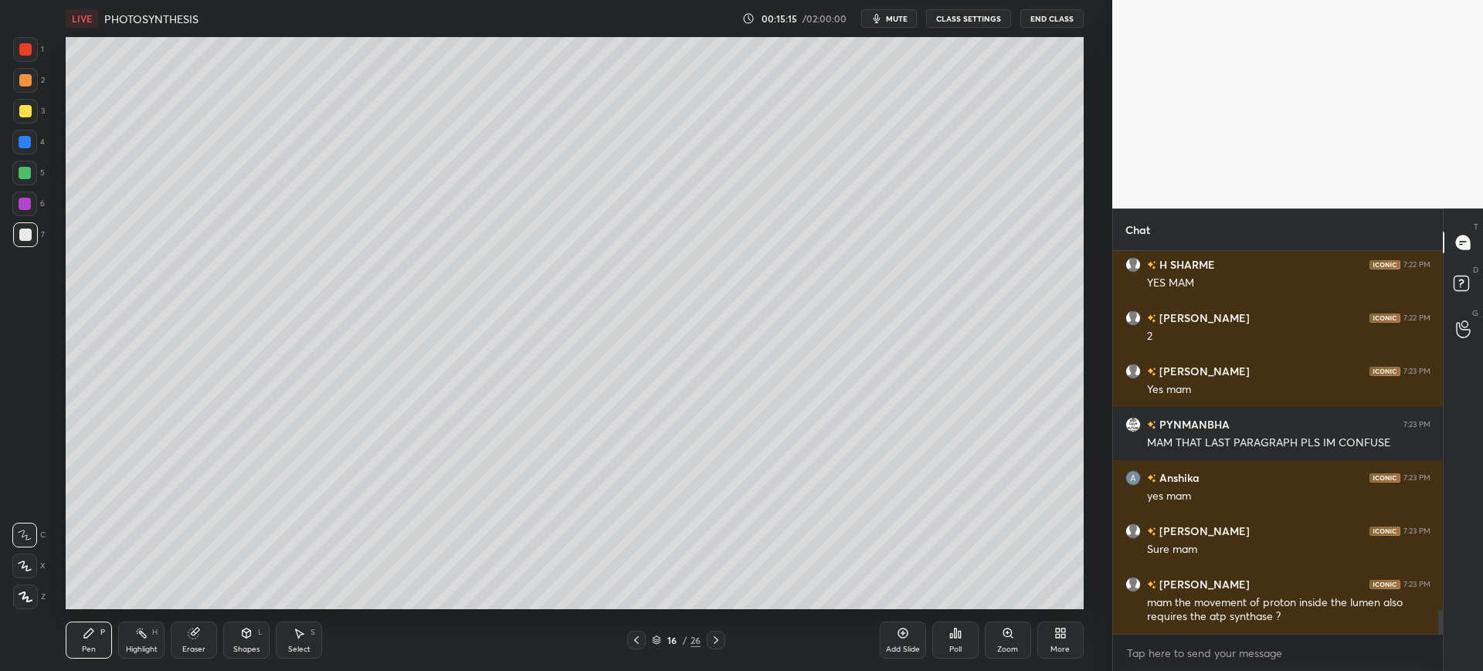
scroll to position [5749, 0]
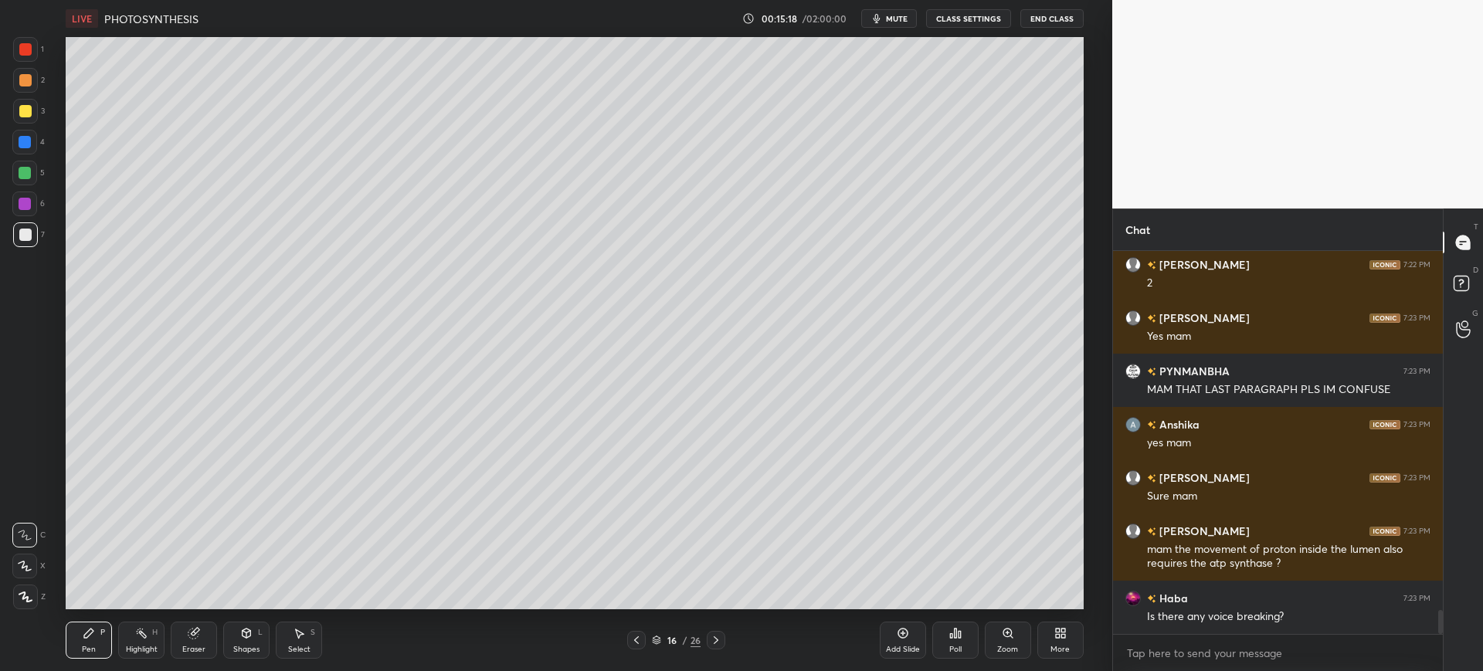
click at [33, 120] on div at bounding box center [25, 111] width 25 height 25
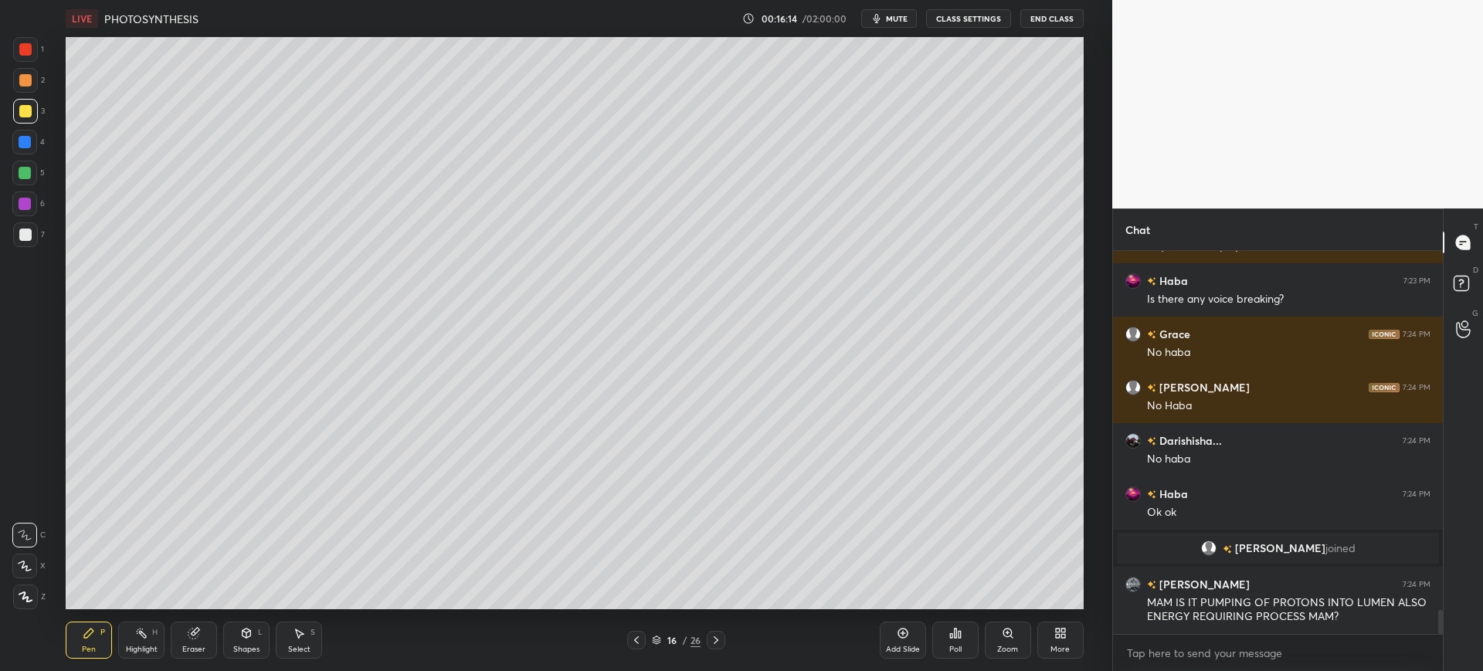
scroll to position [5767, 0]
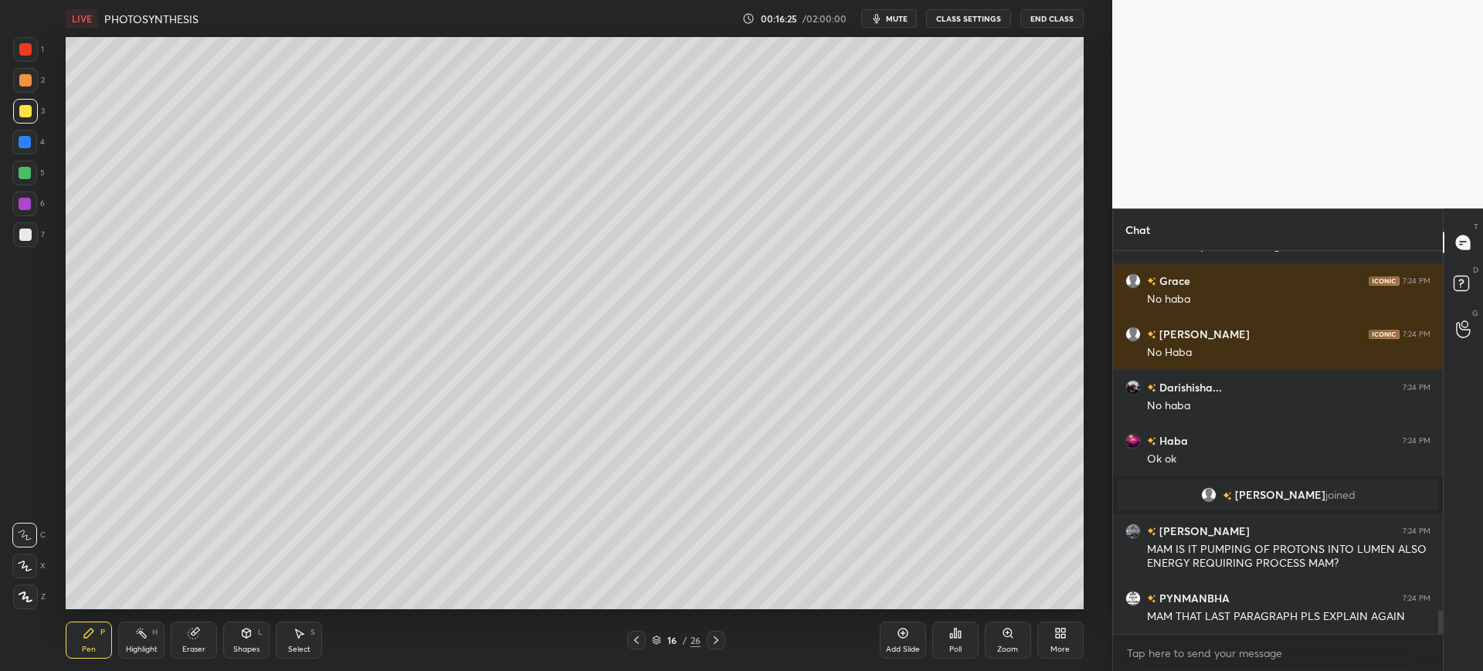
click at [23, 240] on div at bounding box center [25, 235] width 12 height 12
click at [215, 638] on div "Eraser" at bounding box center [194, 640] width 46 height 37
click at [96, 653] on div "Pen P" at bounding box center [89, 640] width 46 height 37
click at [26, 139] on div at bounding box center [25, 142] width 12 height 12
click at [666, 642] on div "16" at bounding box center [671, 640] width 15 height 9
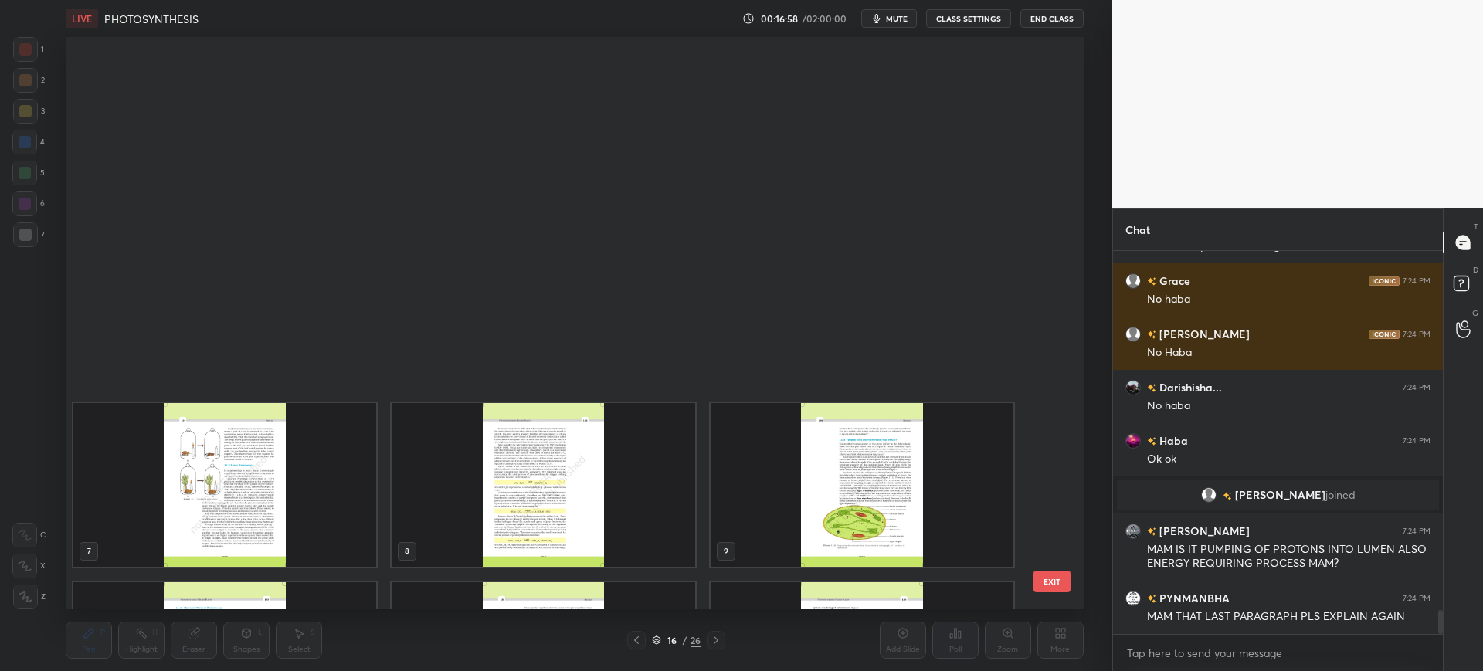
scroll to position [568, 1010]
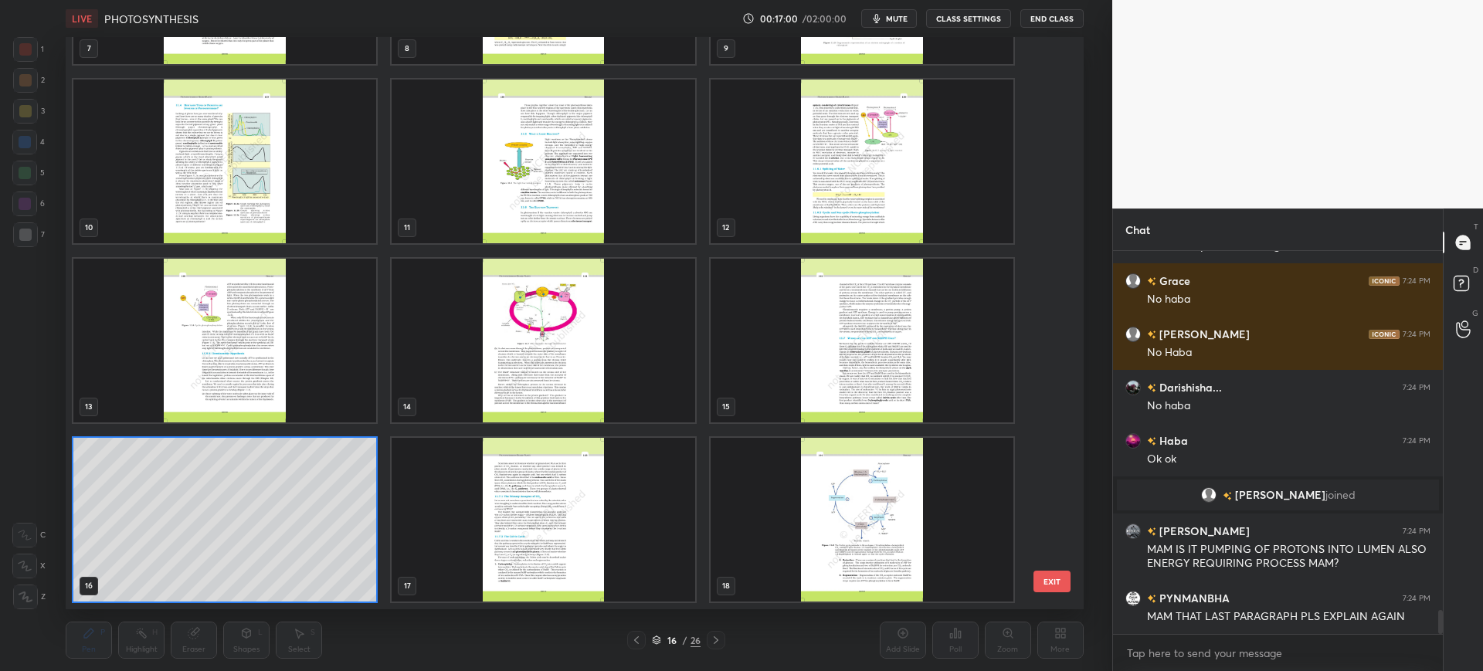
click at [922, 392] on img "grid" at bounding box center [861, 341] width 303 height 164
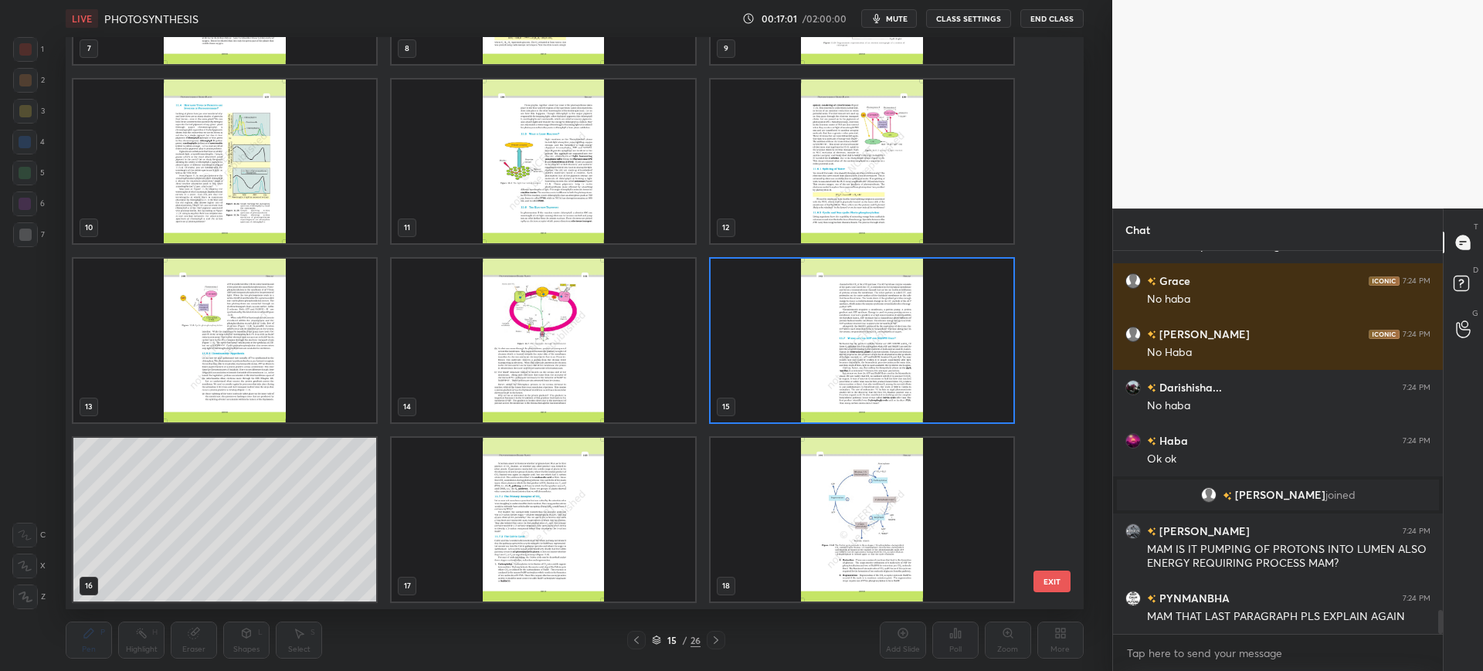
click at [1031, 576] on div "7 8 9 10 11 12 13 14 15 16 17 18 19 20 21 22 23 24" at bounding box center [561, 323] width 990 height 572
click at [1058, 581] on button "EXIT" at bounding box center [1051, 582] width 37 height 22
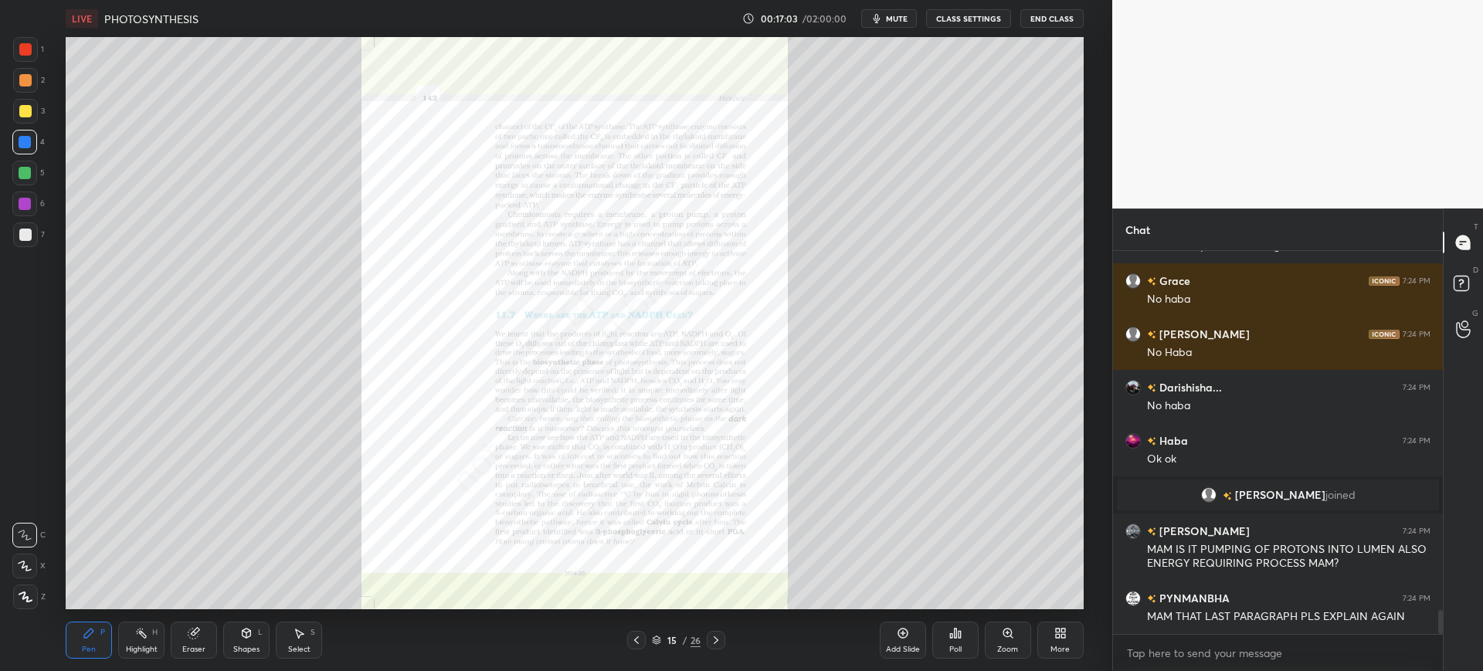
click at [1015, 638] on div "Zoom" at bounding box center [1008, 640] width 46 height 37
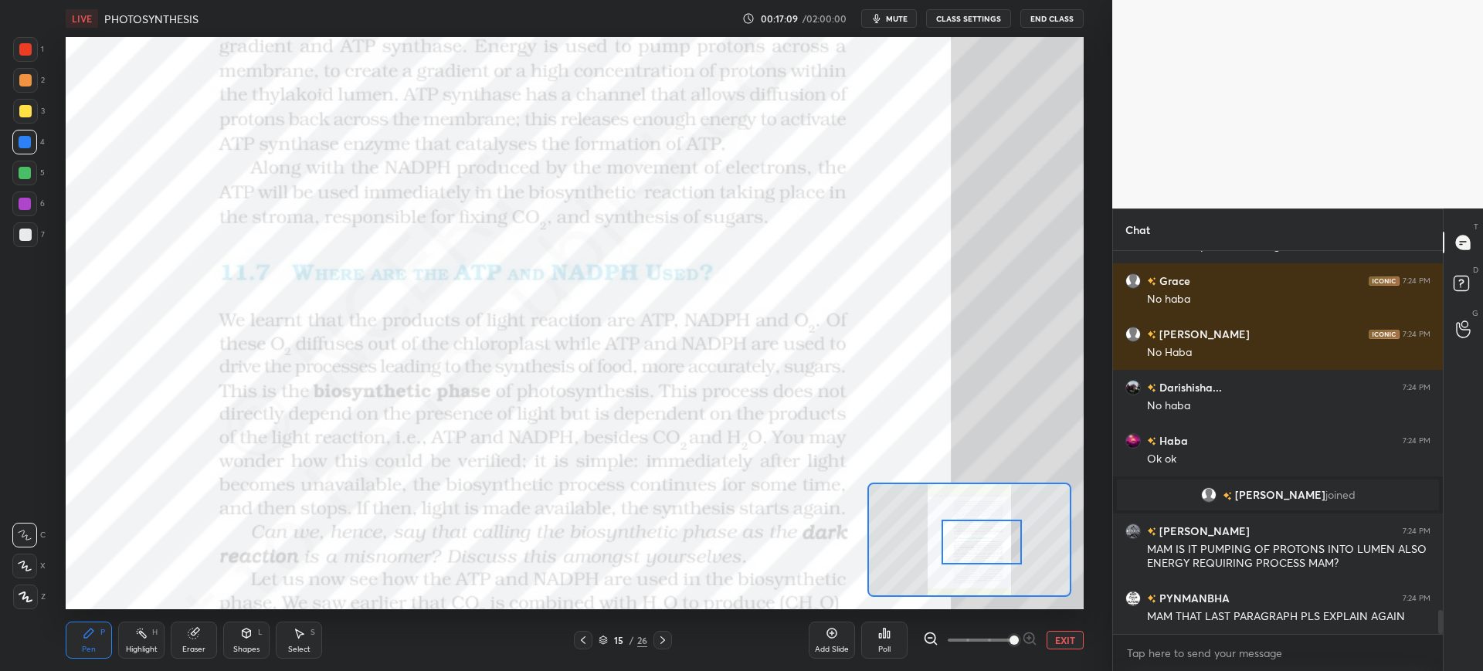
scroll to position [5820, 0]
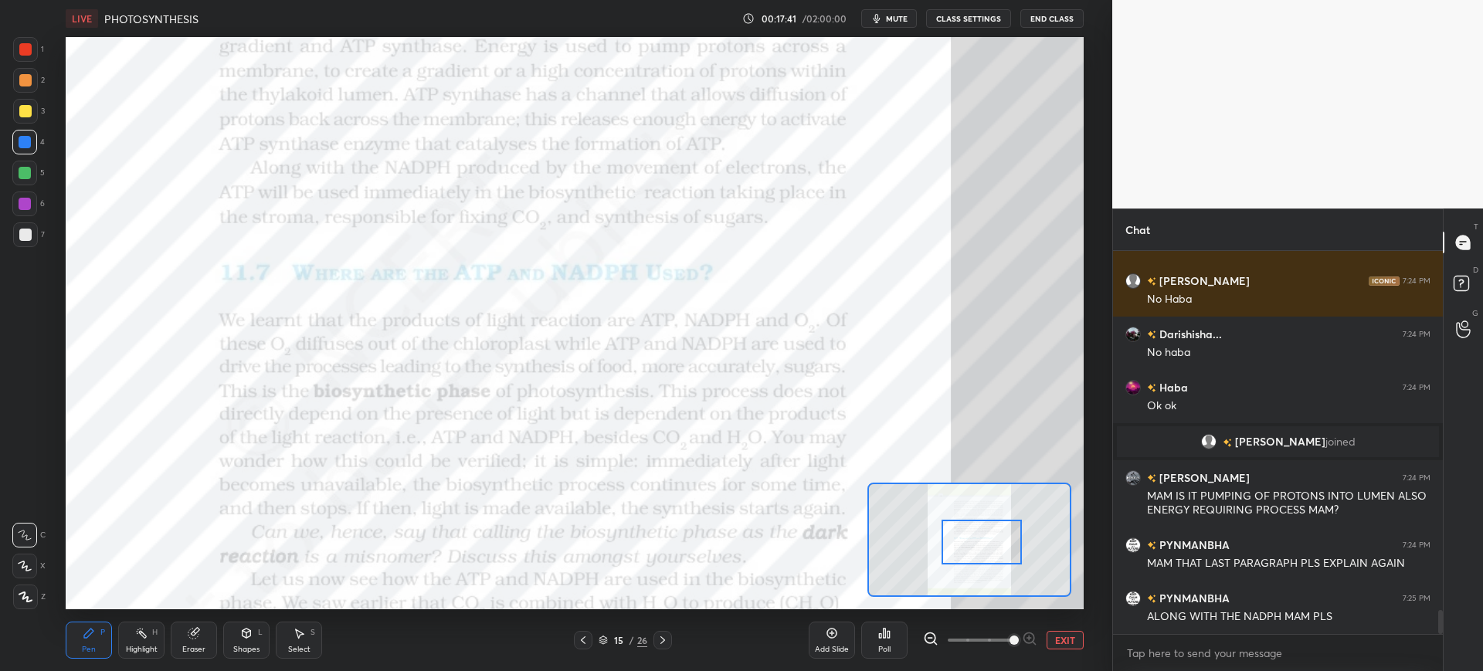
click at [40, 206] on div "6" at bounding box center [28, 204] width 32 height 25
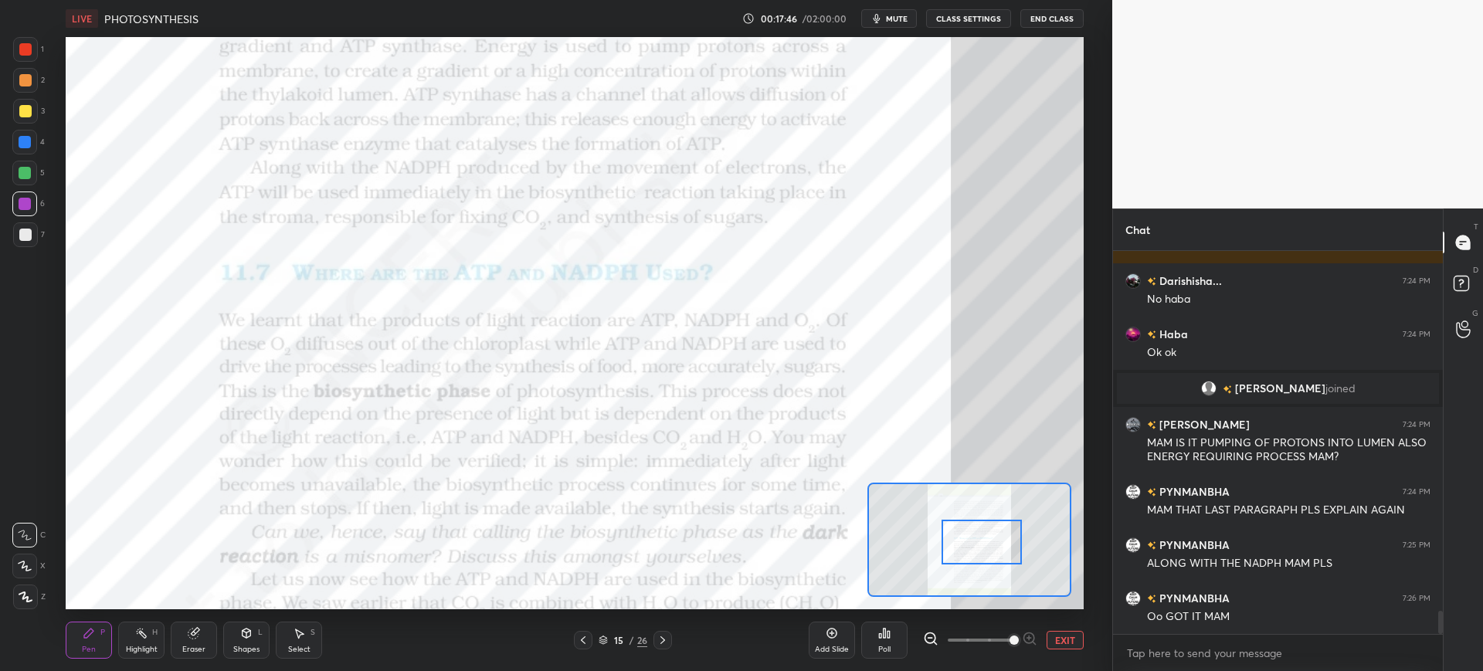
scroll to position [5910, 0]
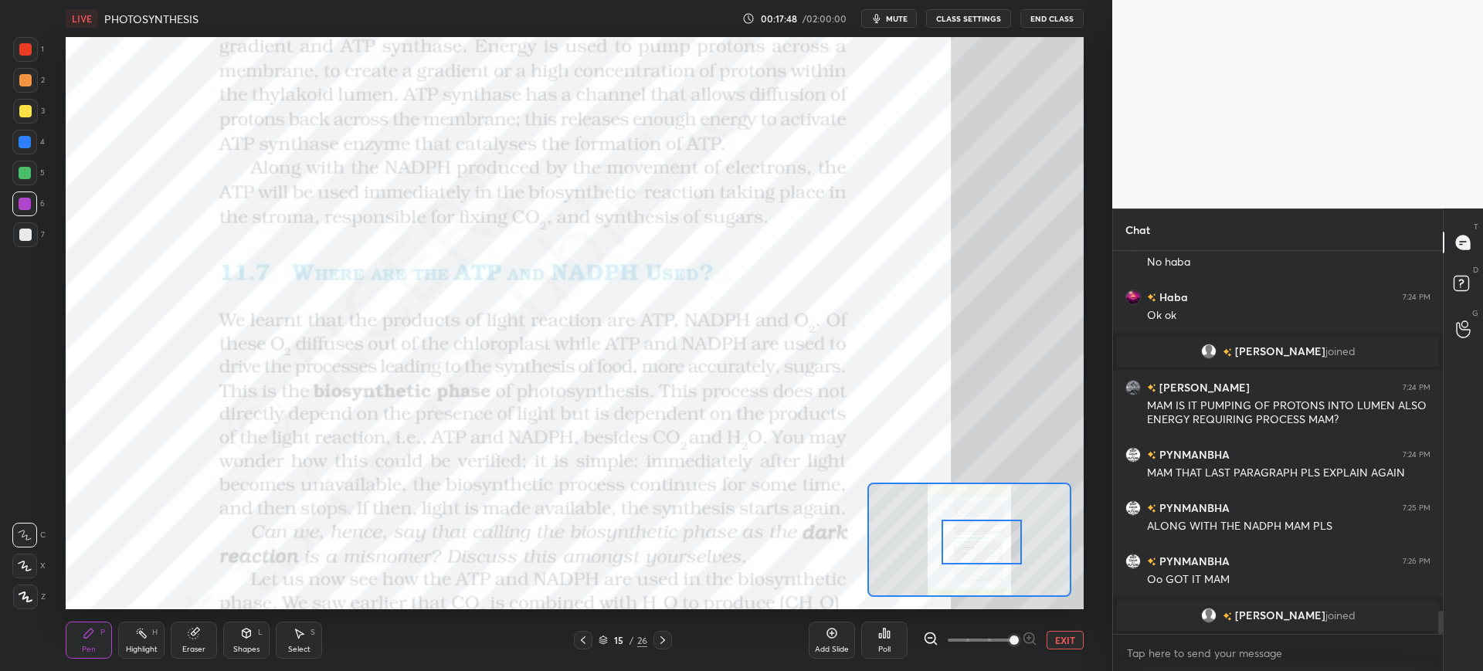
click at [660, 648] on div at bounding box center [662, 640] width 19 height 19
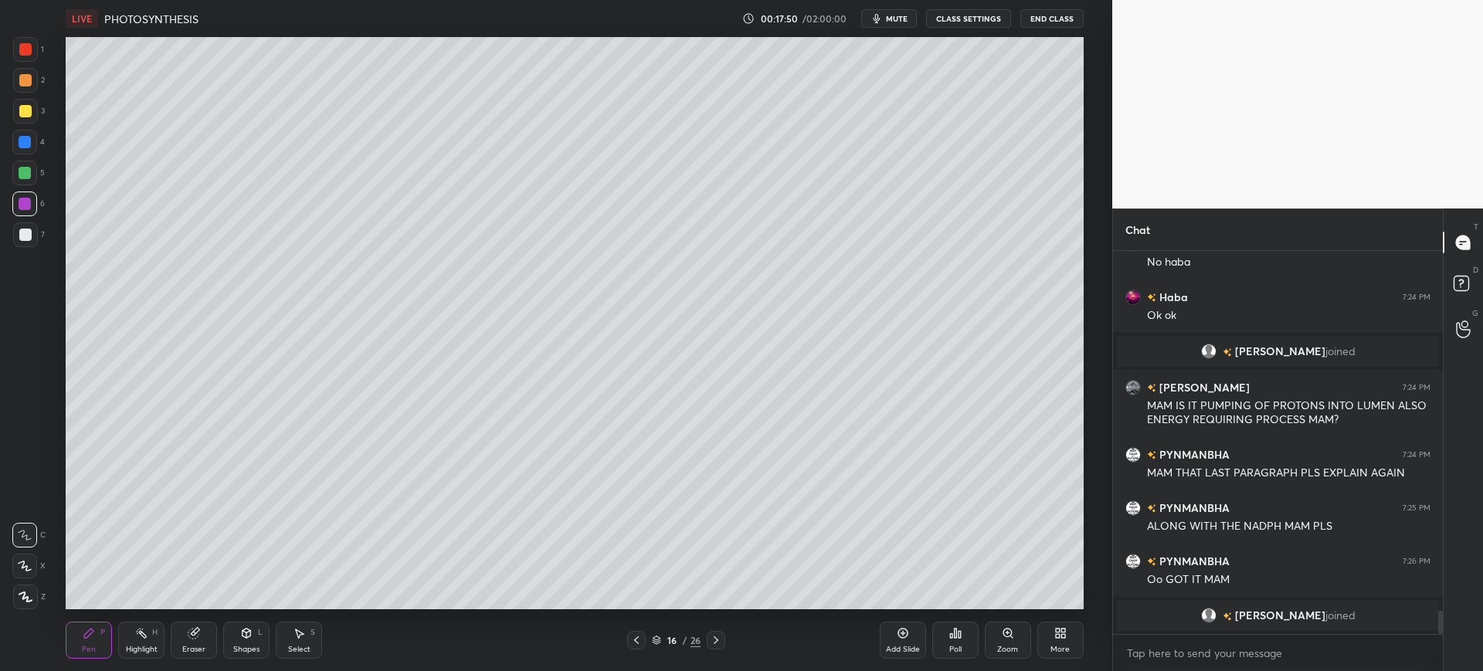
click at [22, 236] on div at bounding box center [25, 235] width 12 height 12
click at [26, 118] on div at bounding box center [25, 111] width 25 height 25
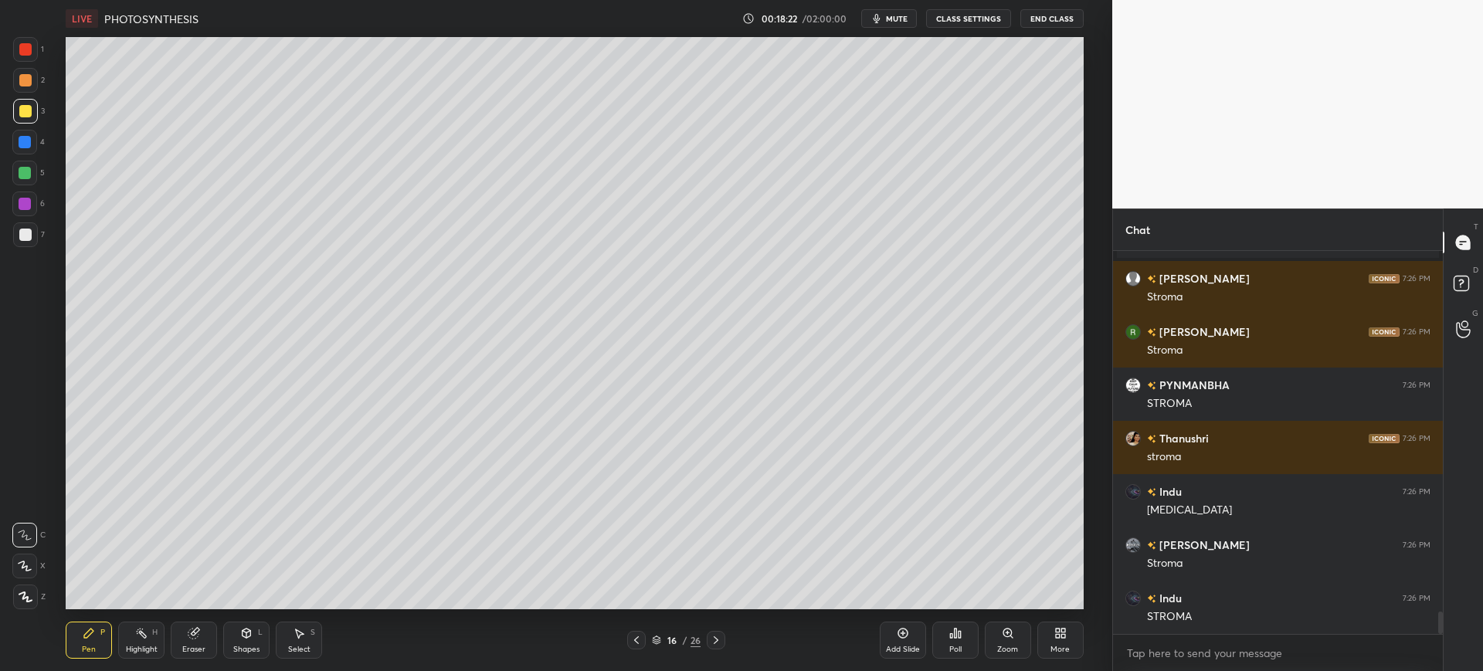
scroll to position [6278, 0]
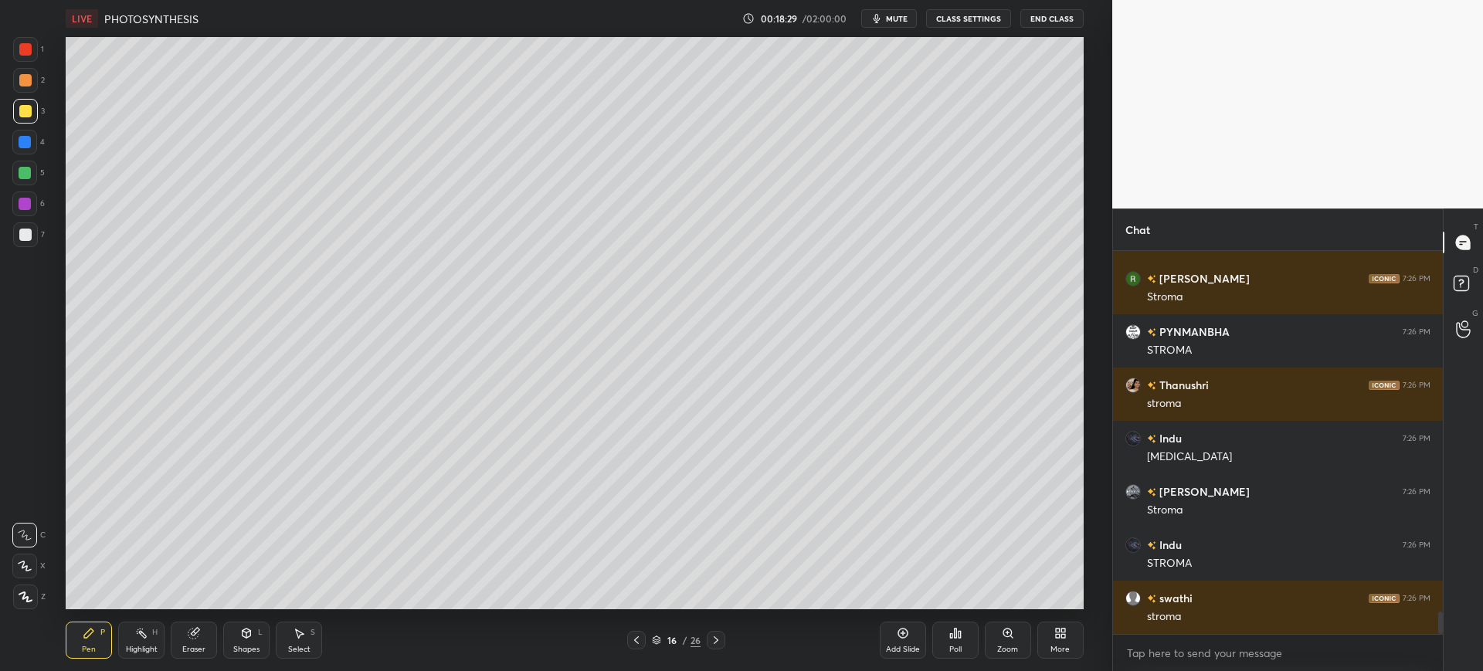
click at [32, 239] on div at bounding box center [25, 234] width 25 height 25
click at [22, 147] on div at bounding box center [25, 142] width 12 height 12
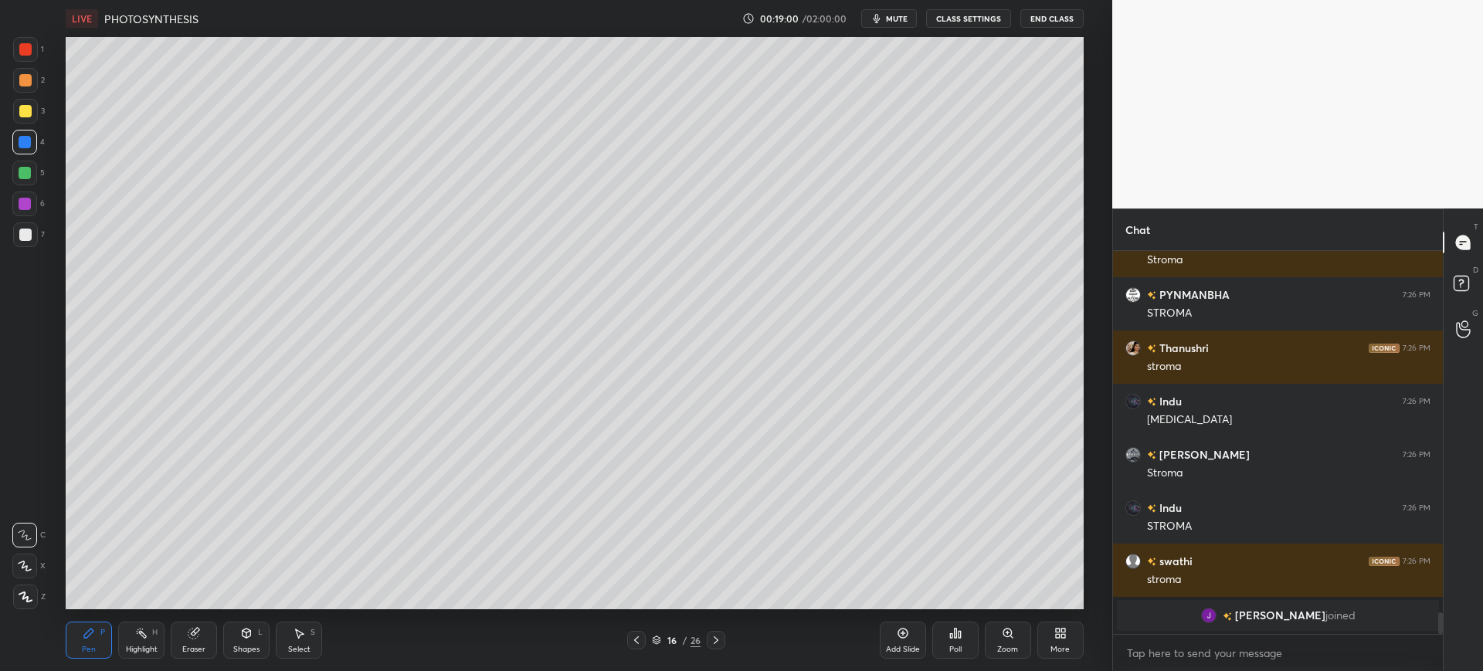
click at [27, 243] on div at bounding box center [25, 234] width 25 height 25
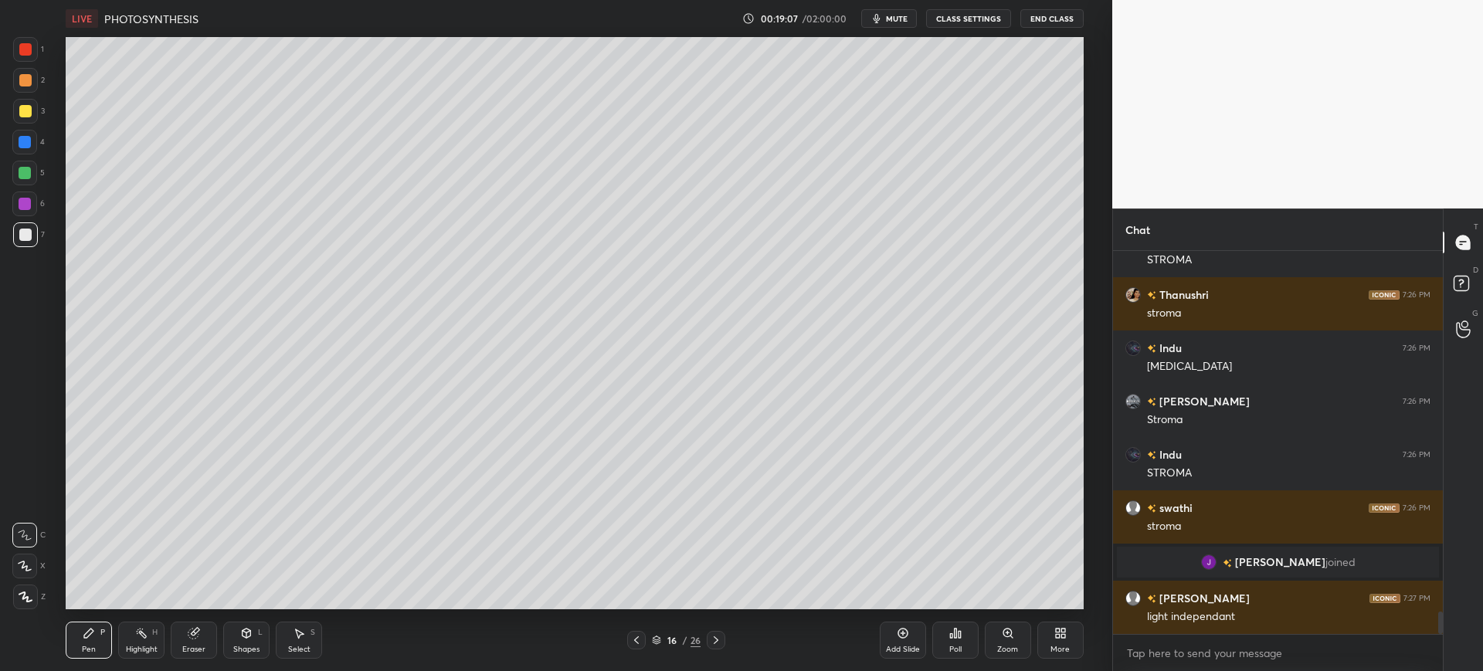
click at [36, 110] on div at bounding box center [25, 111] width 25 height 25
click at [36, 236] on div at bounding box center [25, 234] width 25 height 25
click at [29, 171] on div at bounding box center [25, 173] width 12 height 12
click at [29, 236] on div at bounding box center [25, 235] width 12 height 12
click at [24, 144] on div at bounding box center [25, 142] width 12 height 12
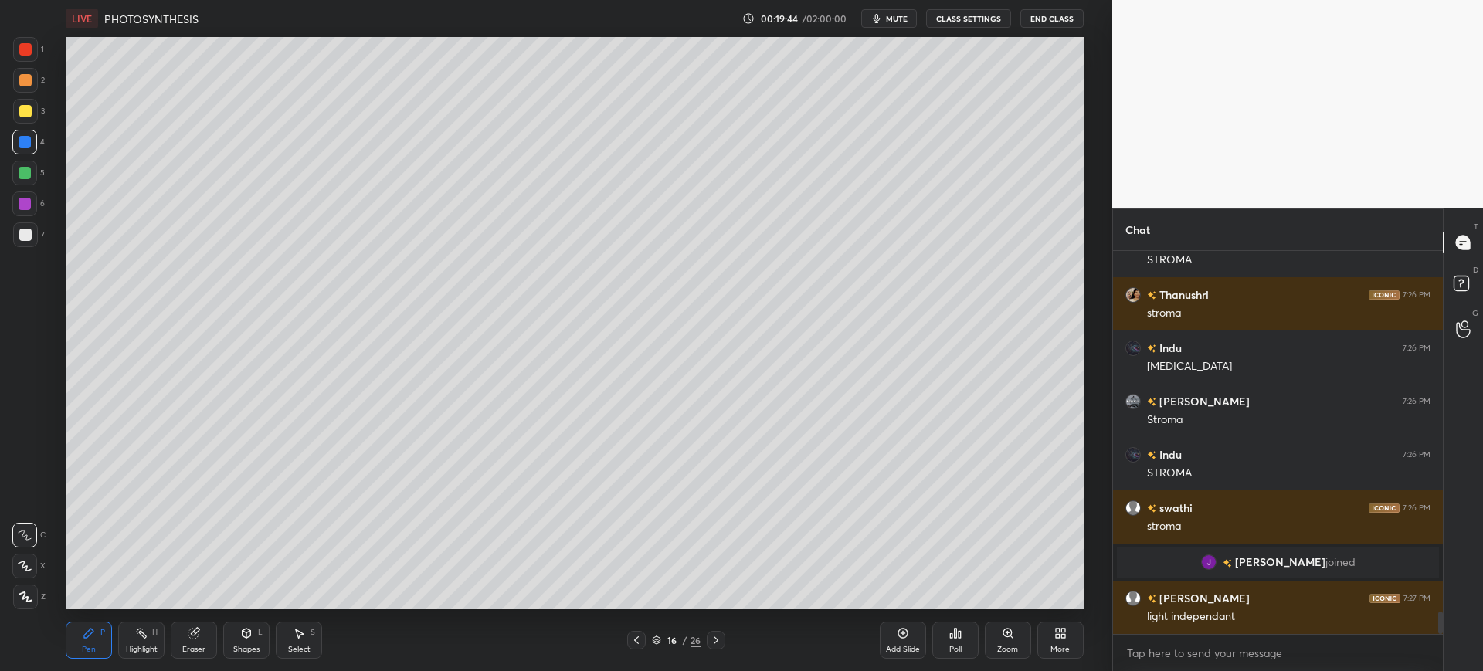
click at [28, 244] on div at bounding box center [25, 234] width 25 height 25
click at [920, 644] on div "Add Slide" at bounding box center [903, 640] width 46 height 37
click at [250, 637] on icon at bounding box center [246, 633] width 12 height 12
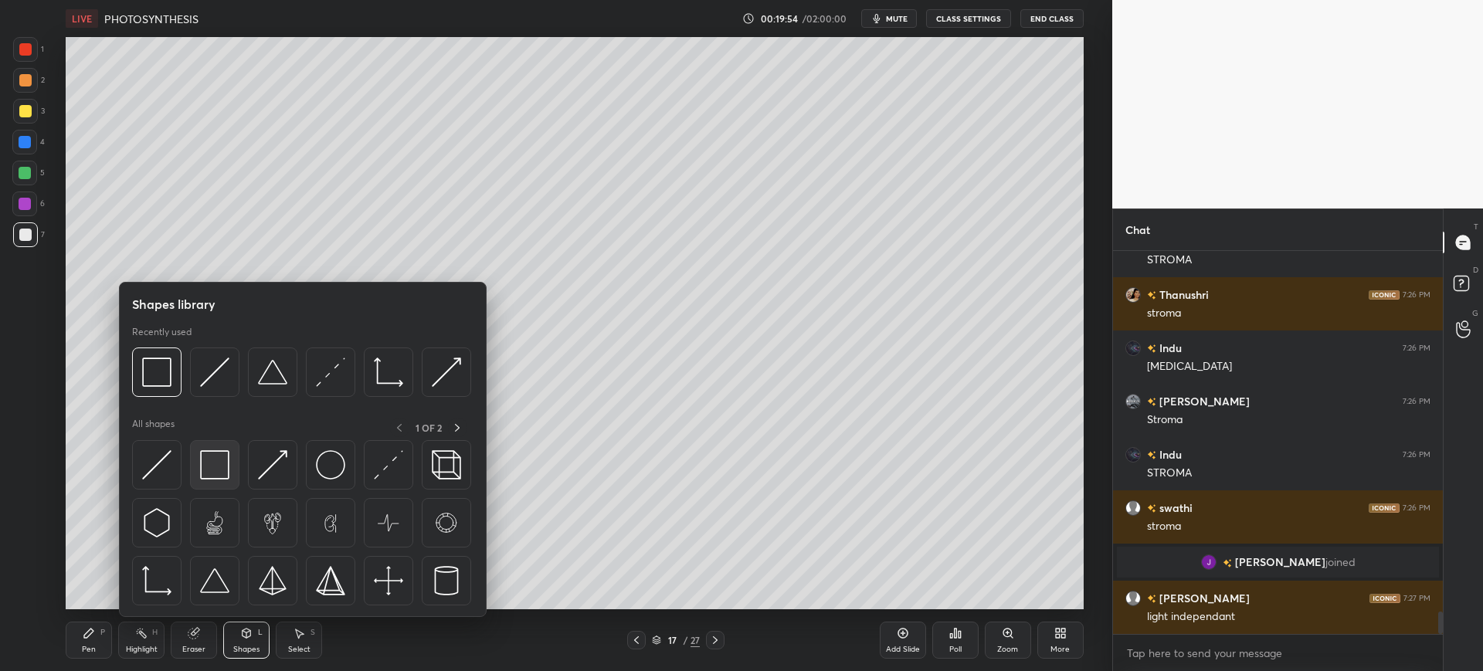
click at [208, 476] on img at bounding box center [214, 464] width 29 height 29
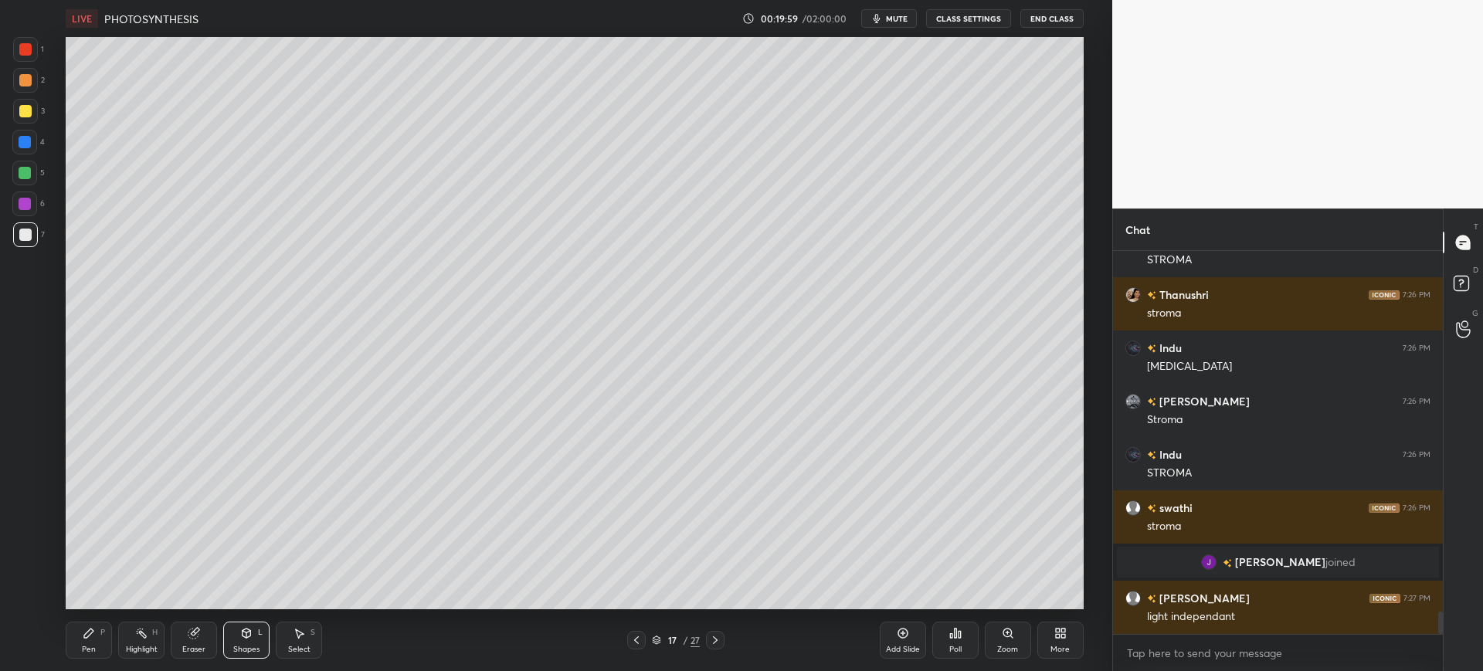
click at [81, 642] on div "Pen P" at bounding box center [89, 640] width 46 height 37
click at [26, 138] on div at bounding box center [25, 142] width 12 height 12
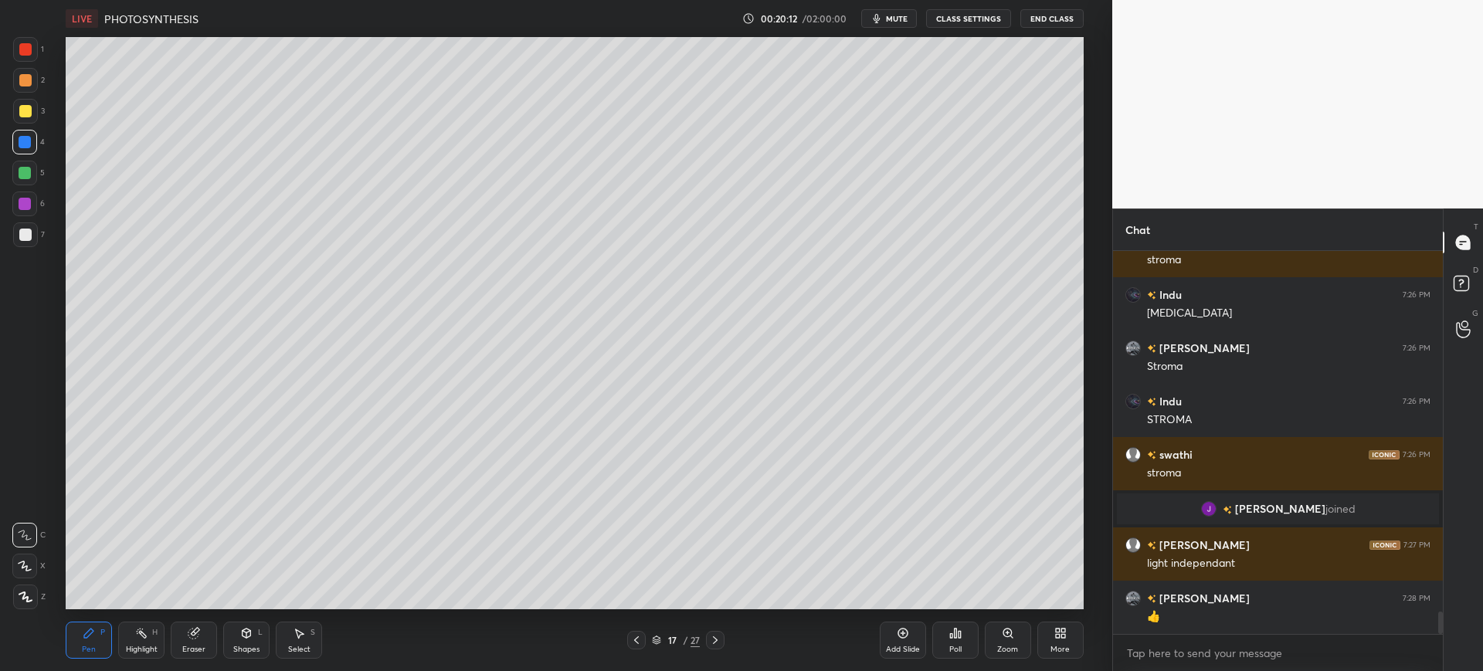
click at [32, 236] on div at bounding box center [25, 234] width 25 height 25
click at [25, 172] on div at bounding box center [25, 173] width 12 height 12
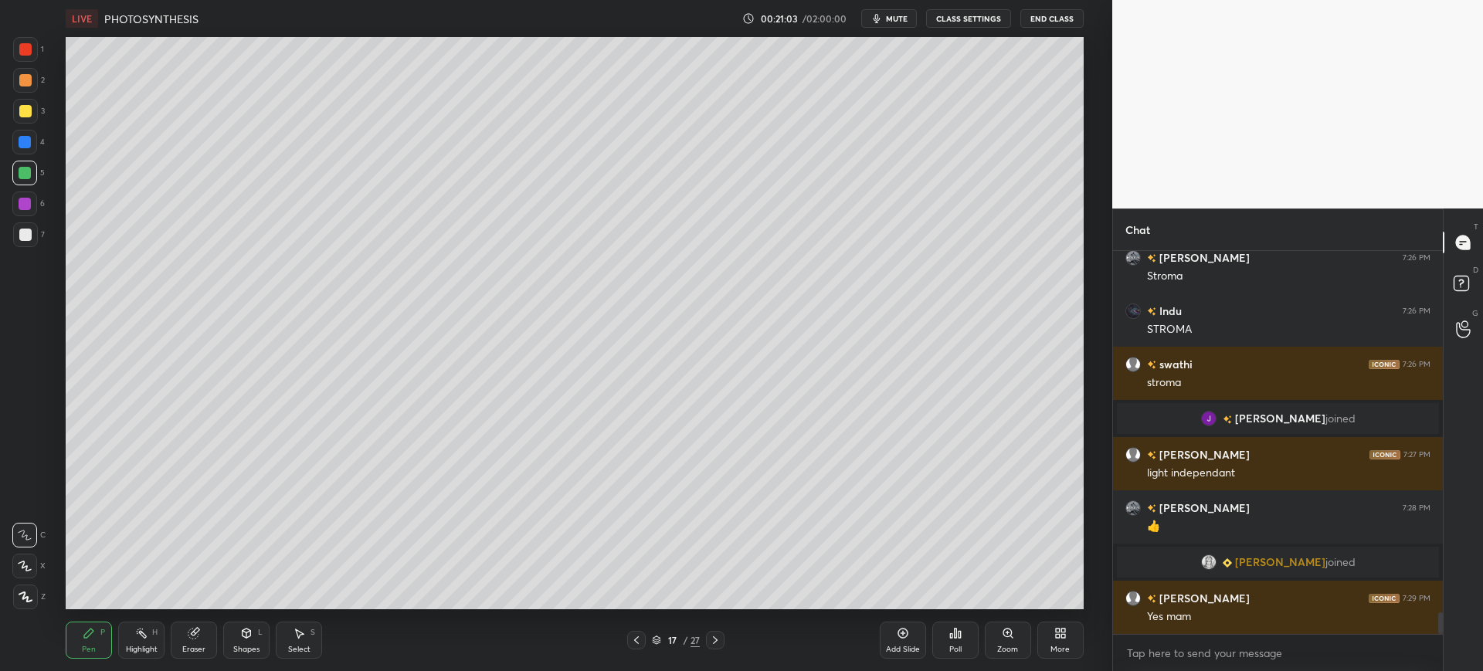
scroll to position [6361, 0]
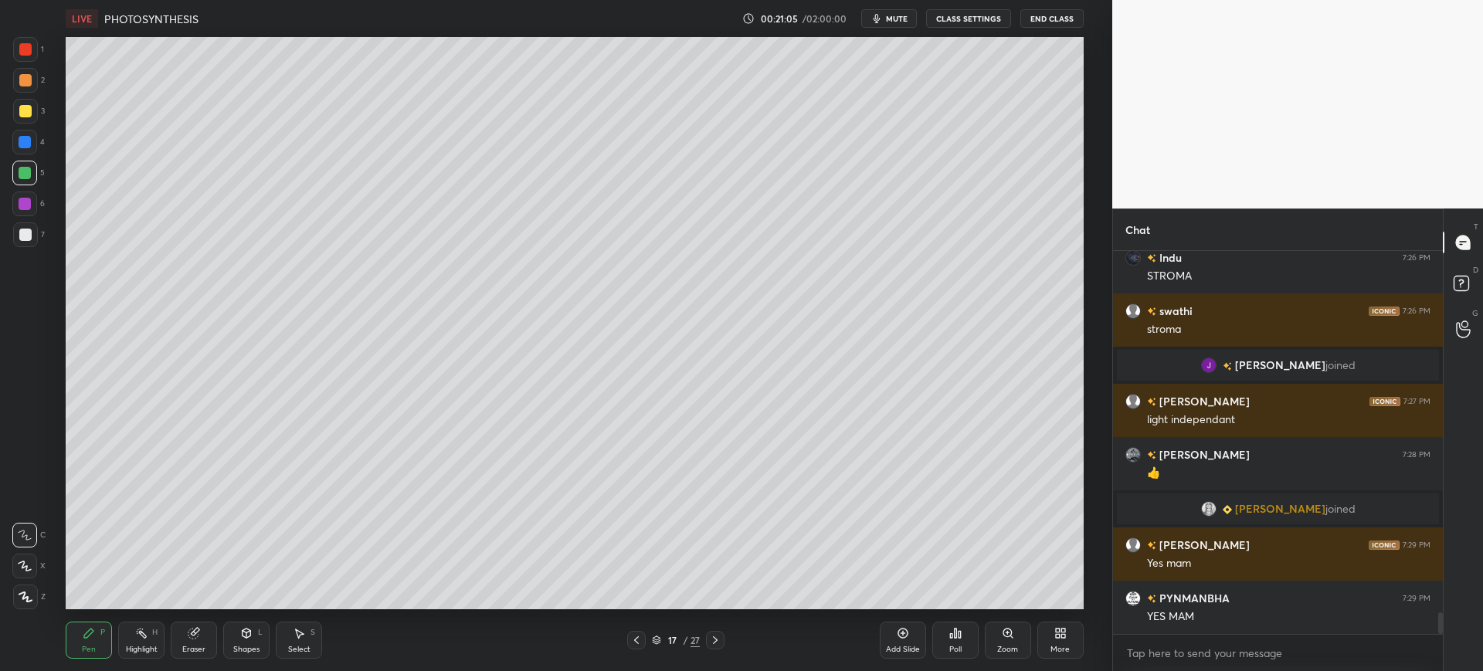
click at [25, 232] on div at bounding box center [25, 235] width 12 height 12
click at [22, 118] on div at bounding box center [25, 111] width 25 height 25
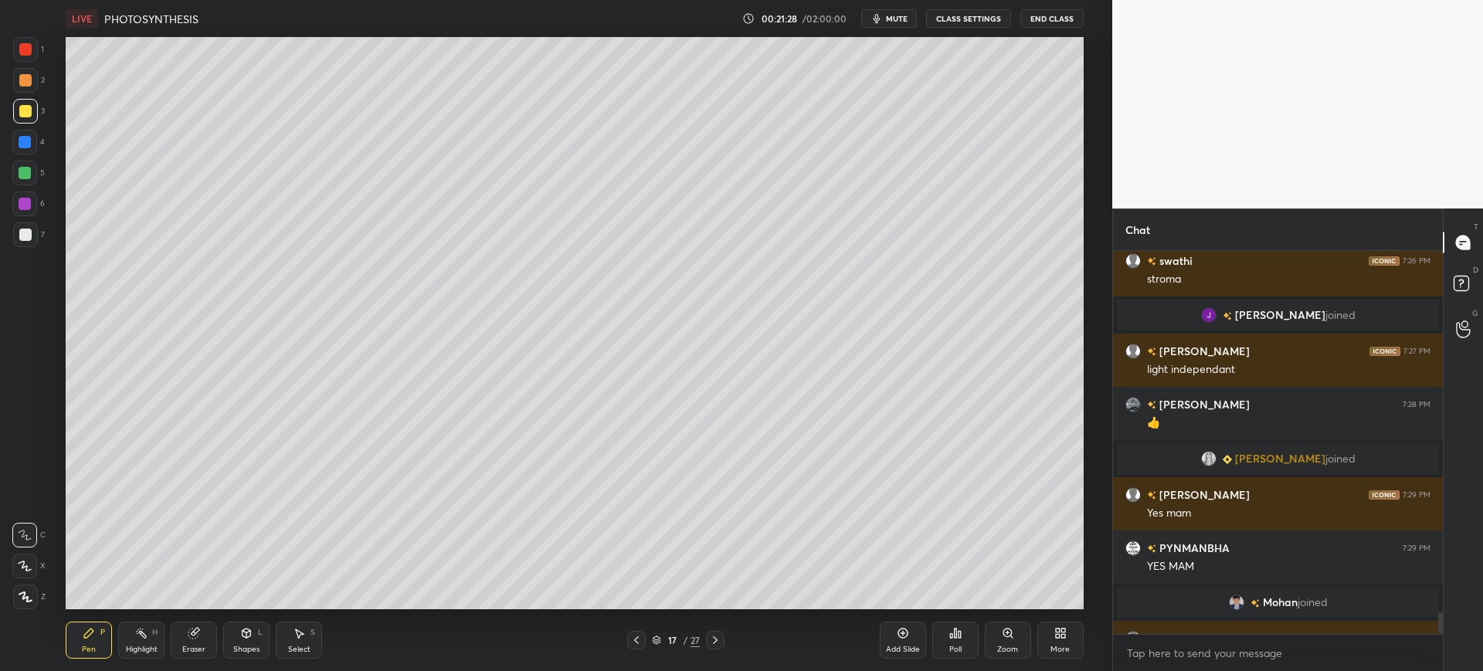
scroll to position [6438, 0]
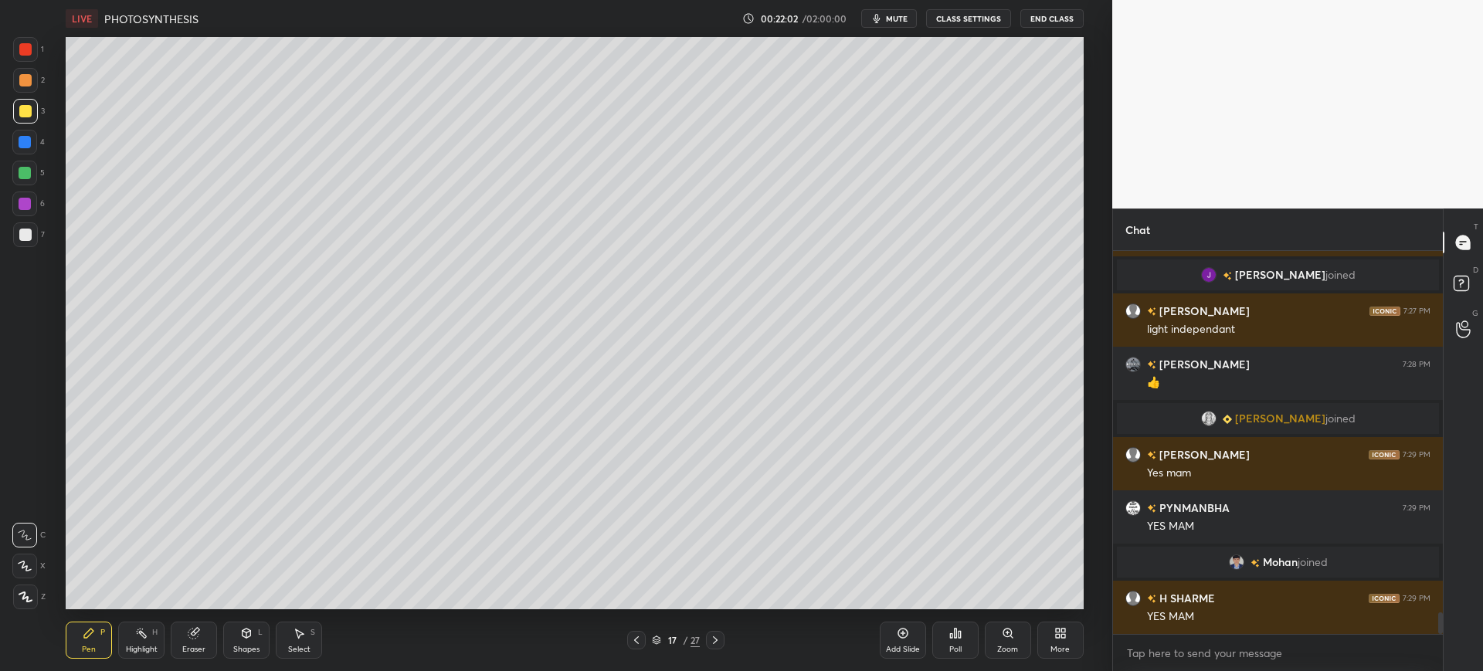
click at [35, 232] on div at bounding box center [25, 234] width 25 height 25
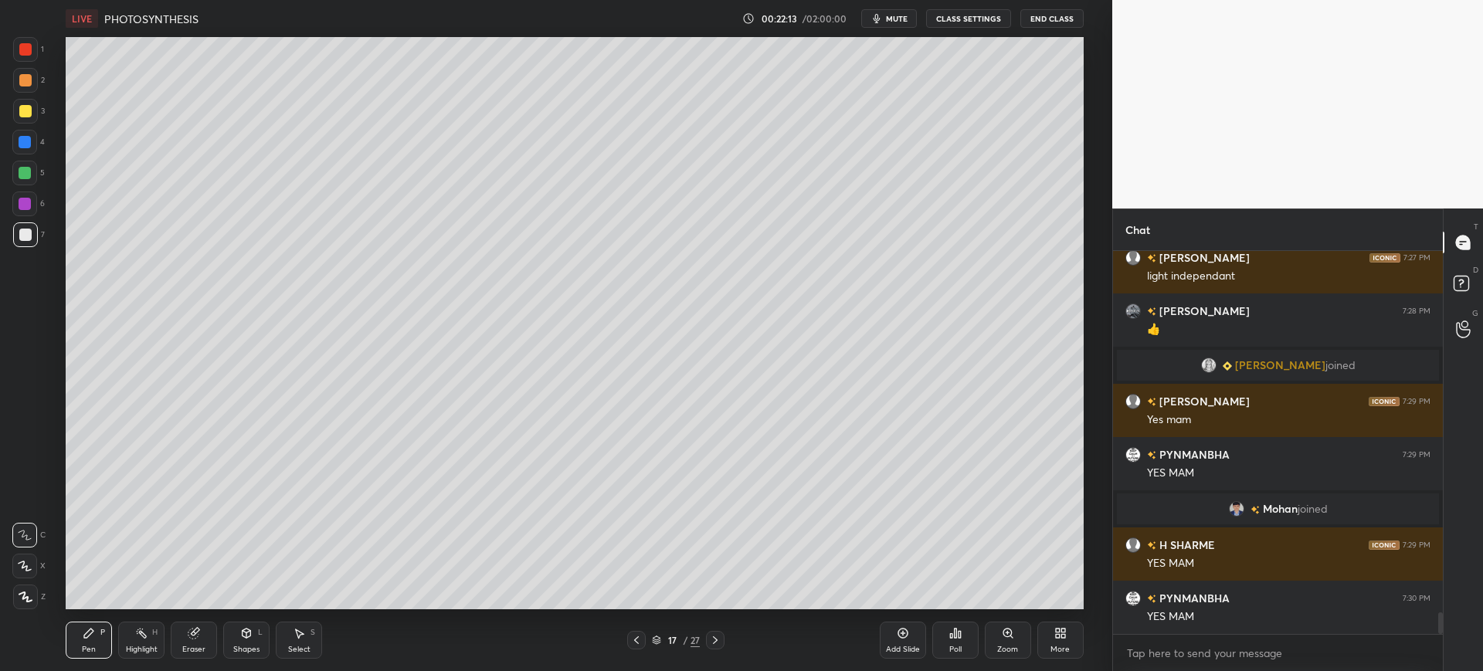
click at [30, 113] on div at bounding box center [25, 111] width 12 height 12
click at [26, 235] on div at bounding box center [25, 235] width 12 height 12
click at [22, 122] on div at bounding box center [25, 111] width 25 height 25
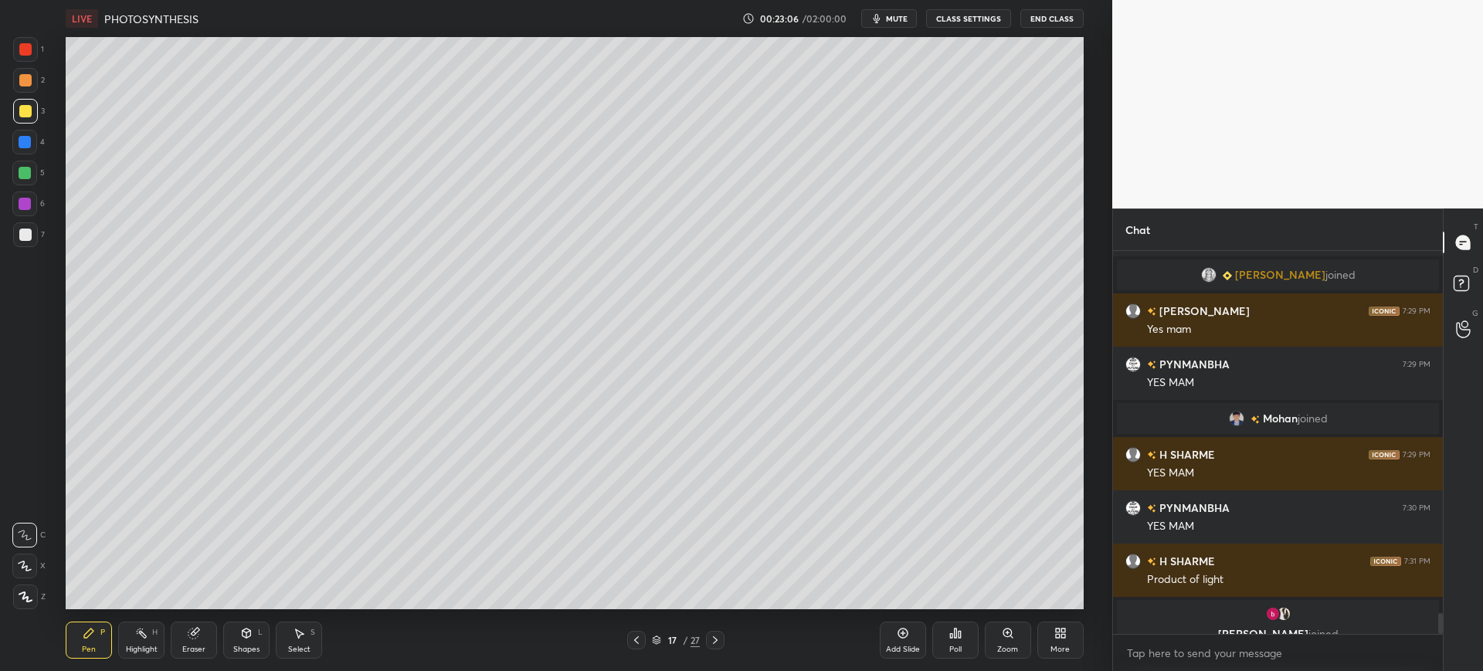
scroll to position [6600, 0]
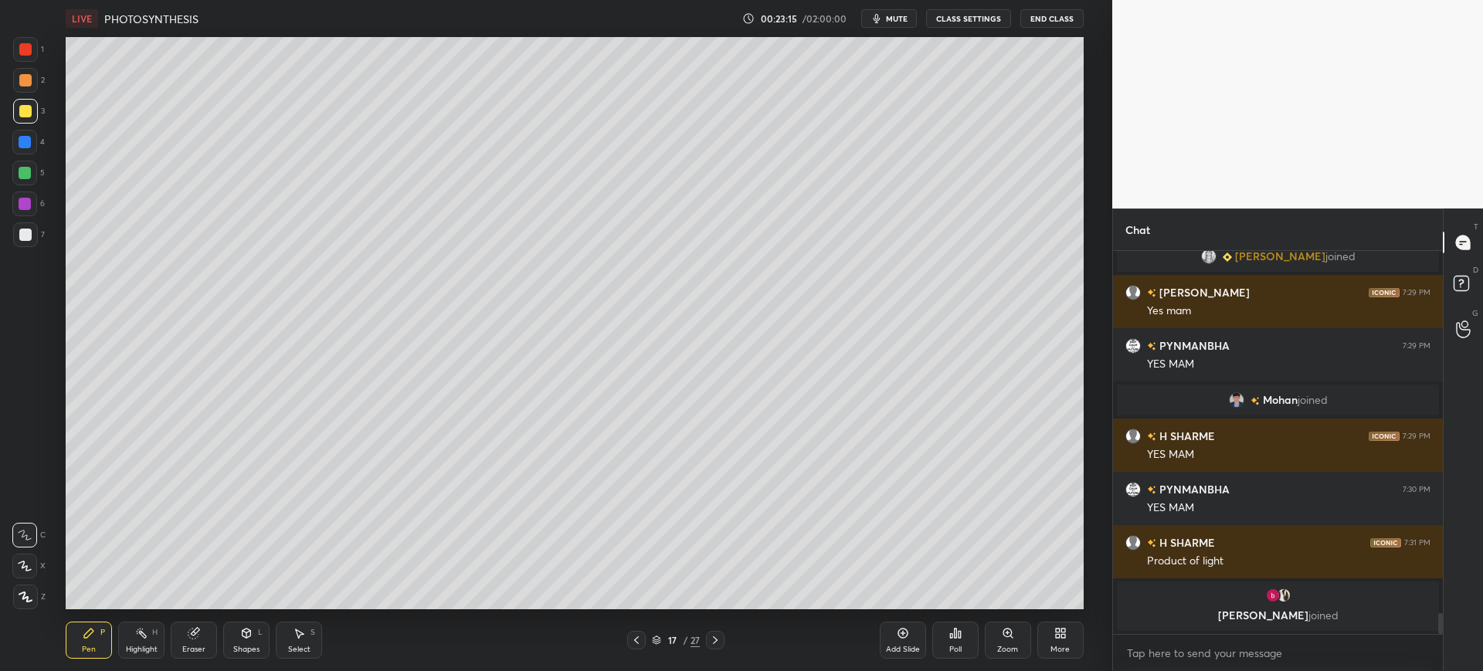
click at [906, 16] on span "mute" at bounding box center [897, 18] width 22 height 11
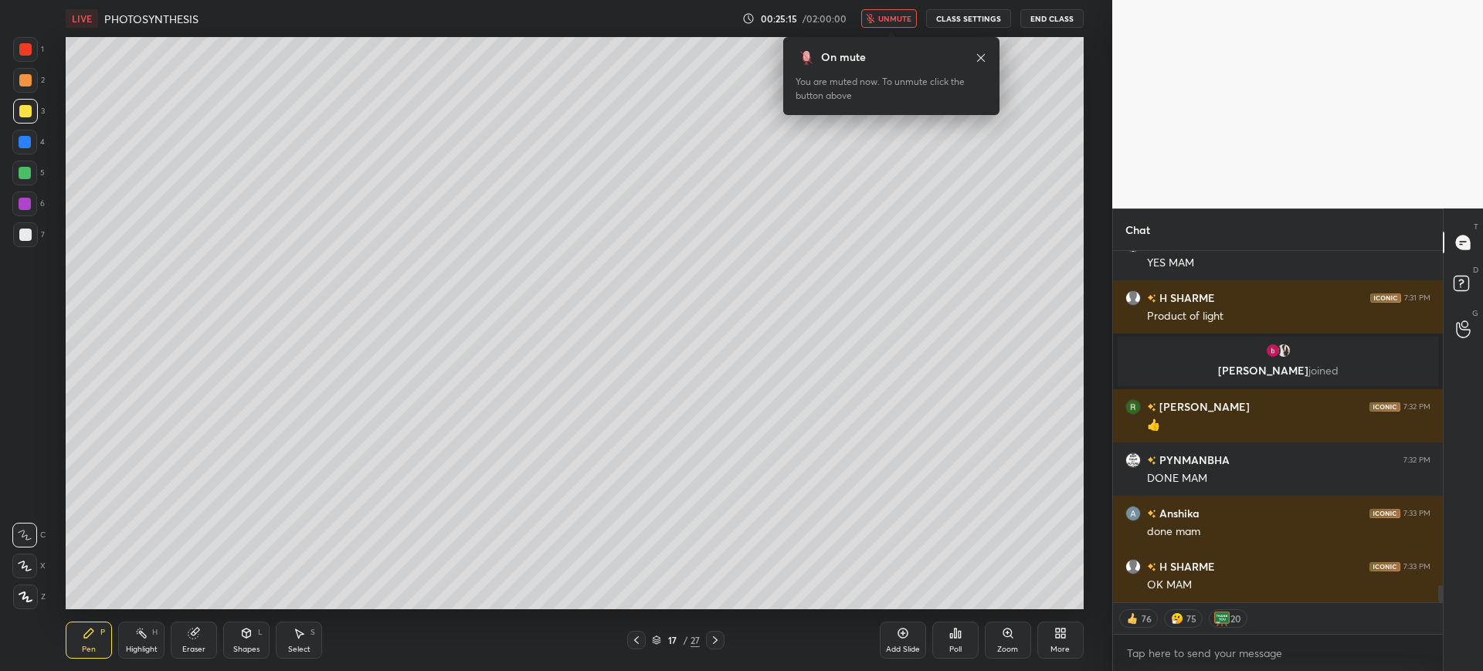
scroll to position [6827, 0]
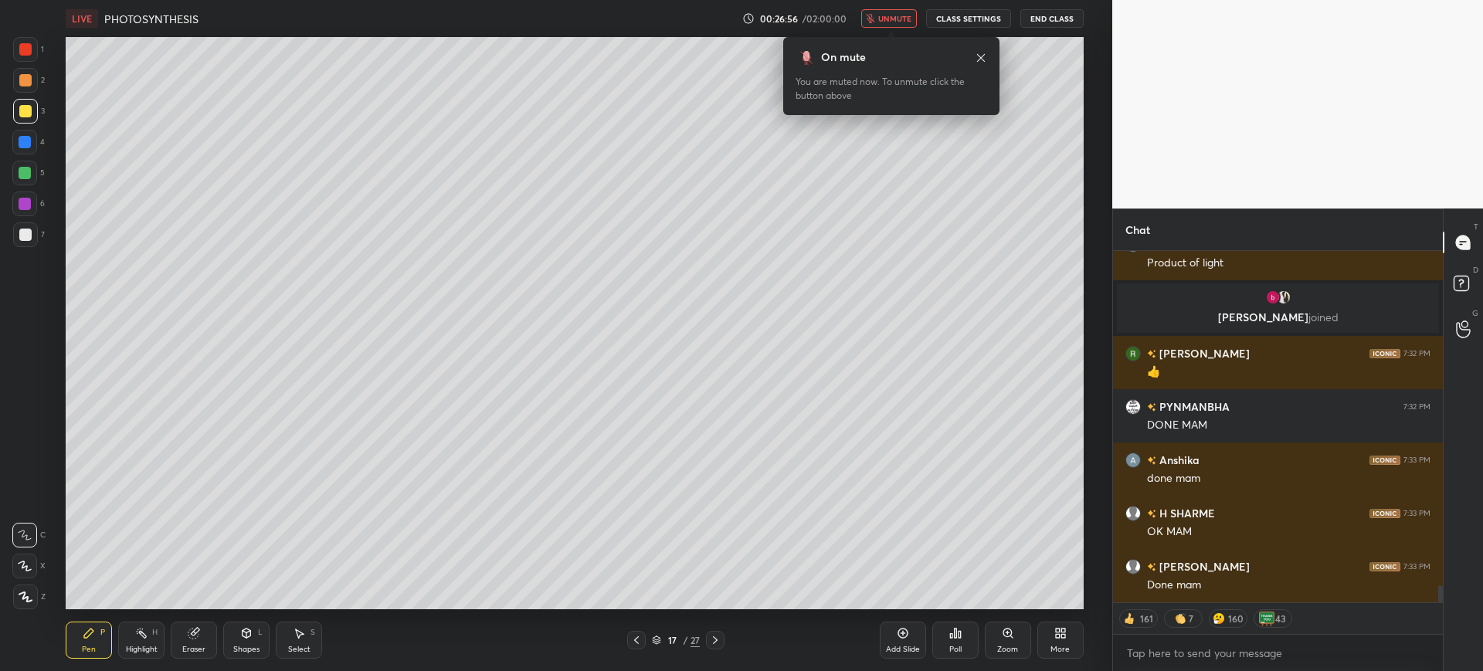
click at [925, 650] on div "Add Slide" at bounding box center [903, 640] width 46 height 37
click at [879, 19] on button "unmute" at bounding box center [889, 18] width 56 height 19
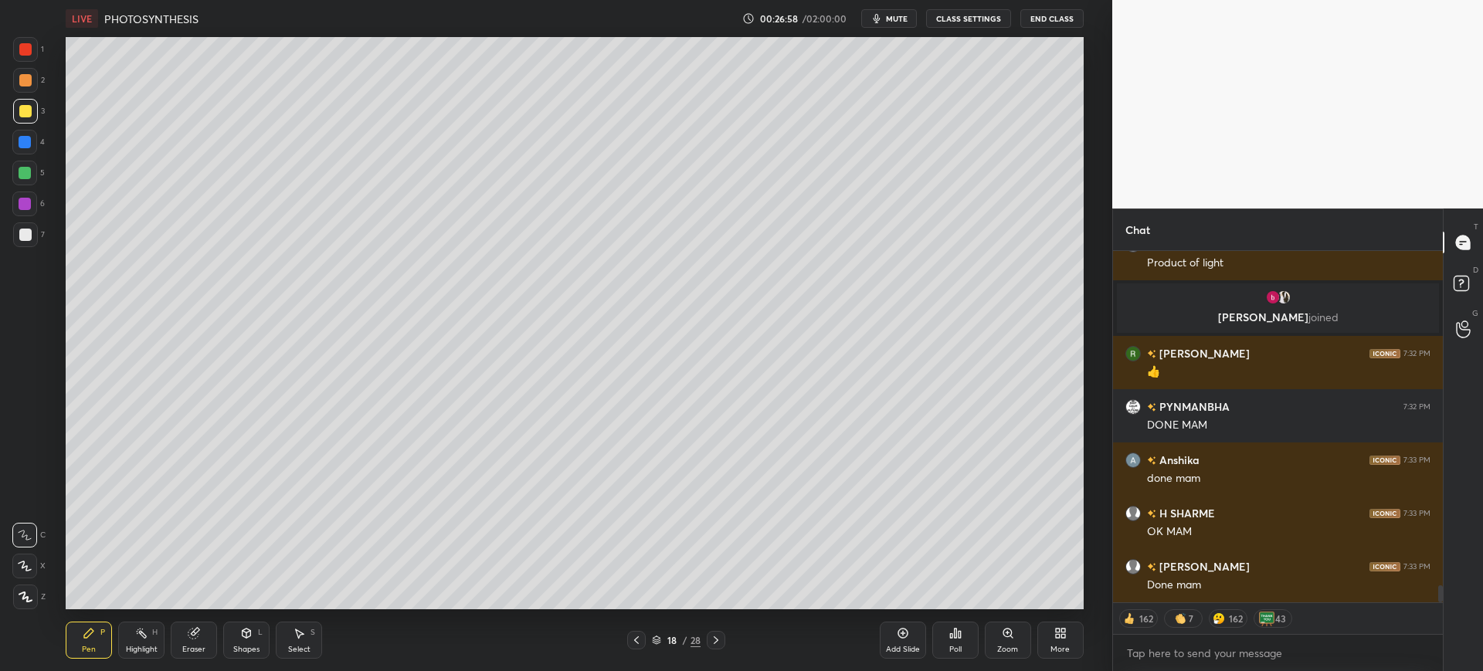
click at [15, 246] on div at bounding box center [25, 234] width 25 height 25
click at [29, 117] on div at bounding box center [25, 111] width 25 height 25
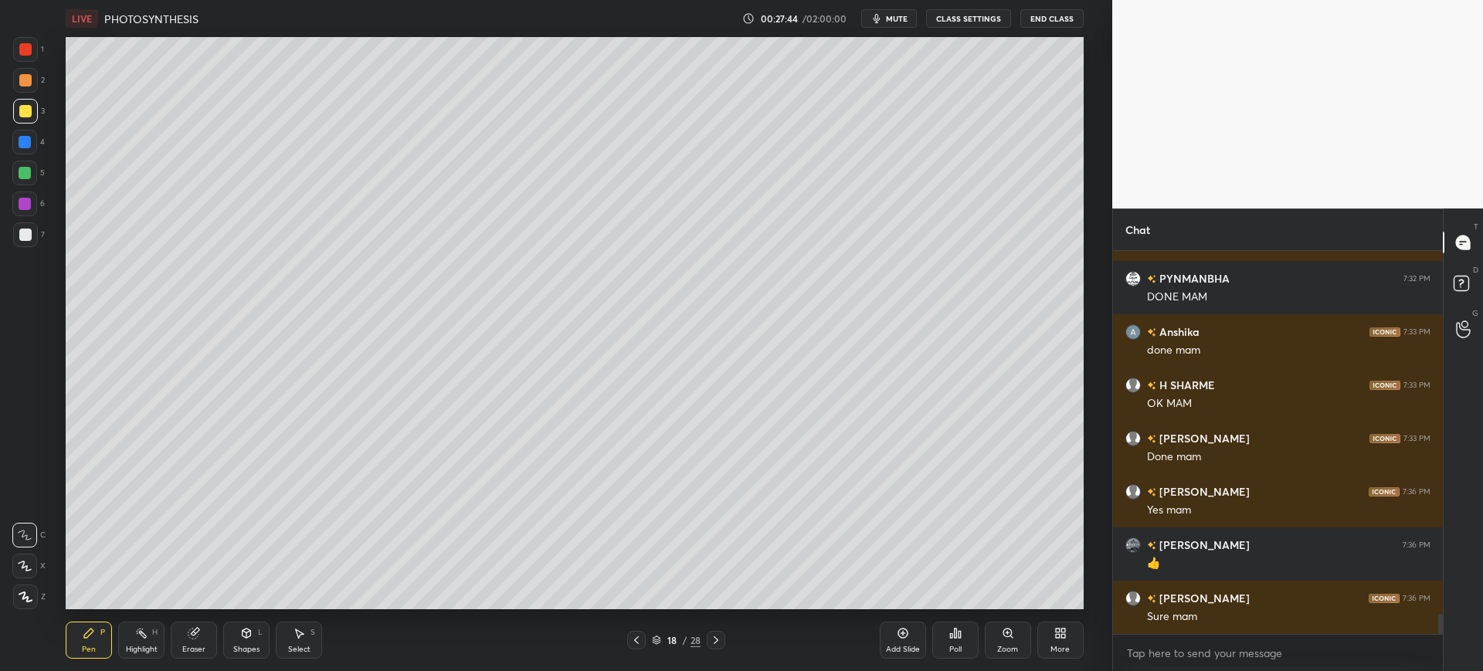
scroll to position [7008, 0]
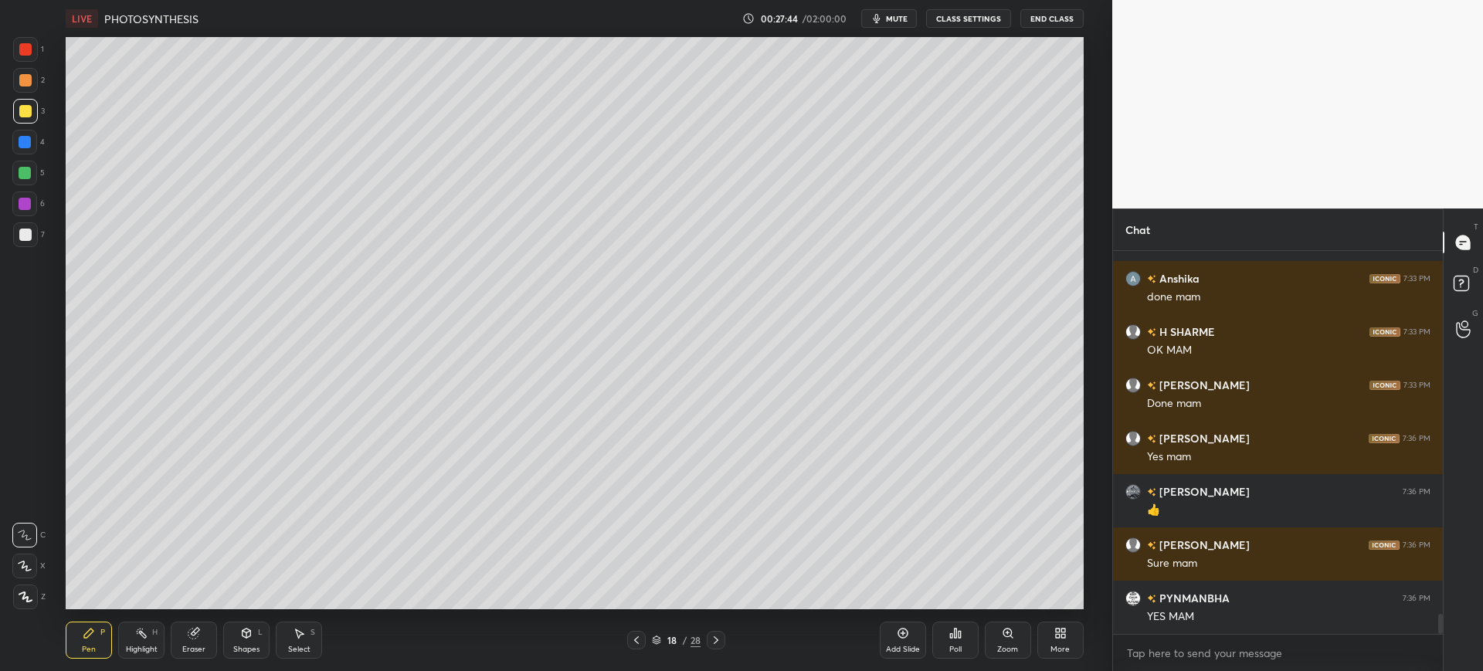
click at [32, 232] on div at bounding box center [25, 234] width 25 height 25
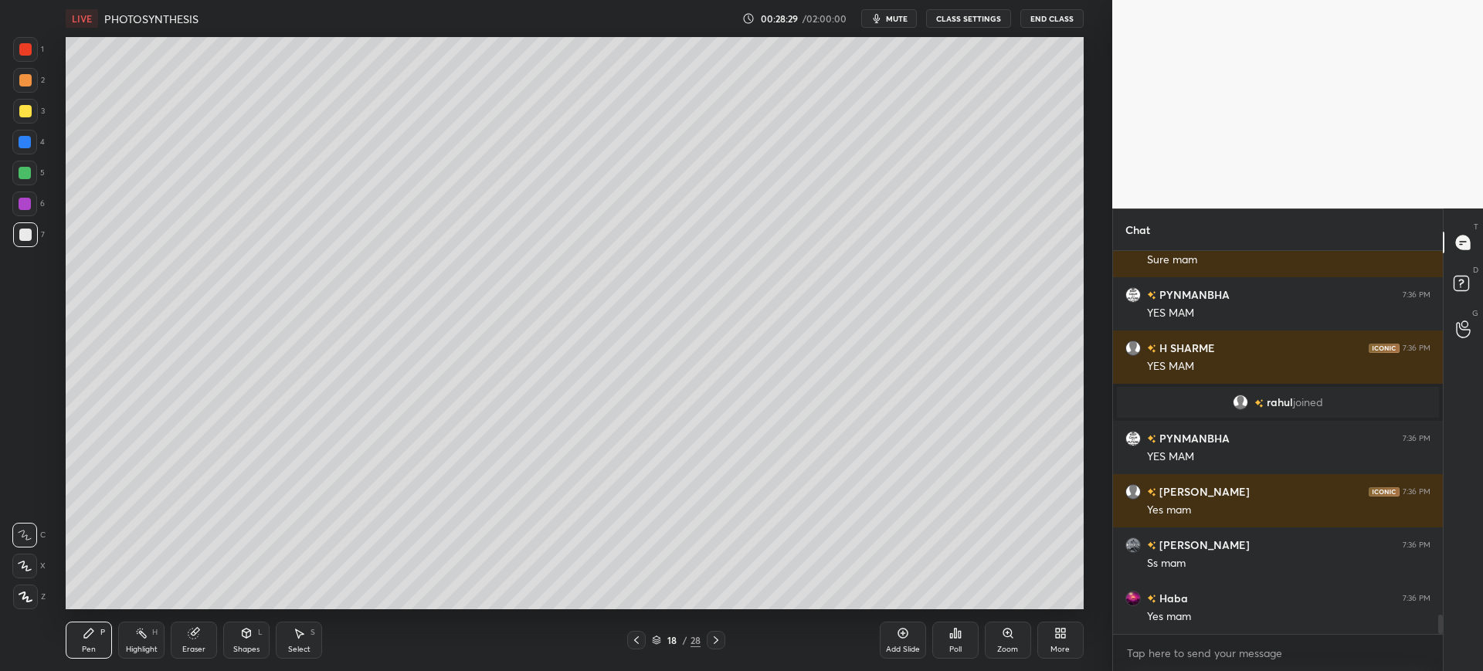
scroll to position [7220, 0]
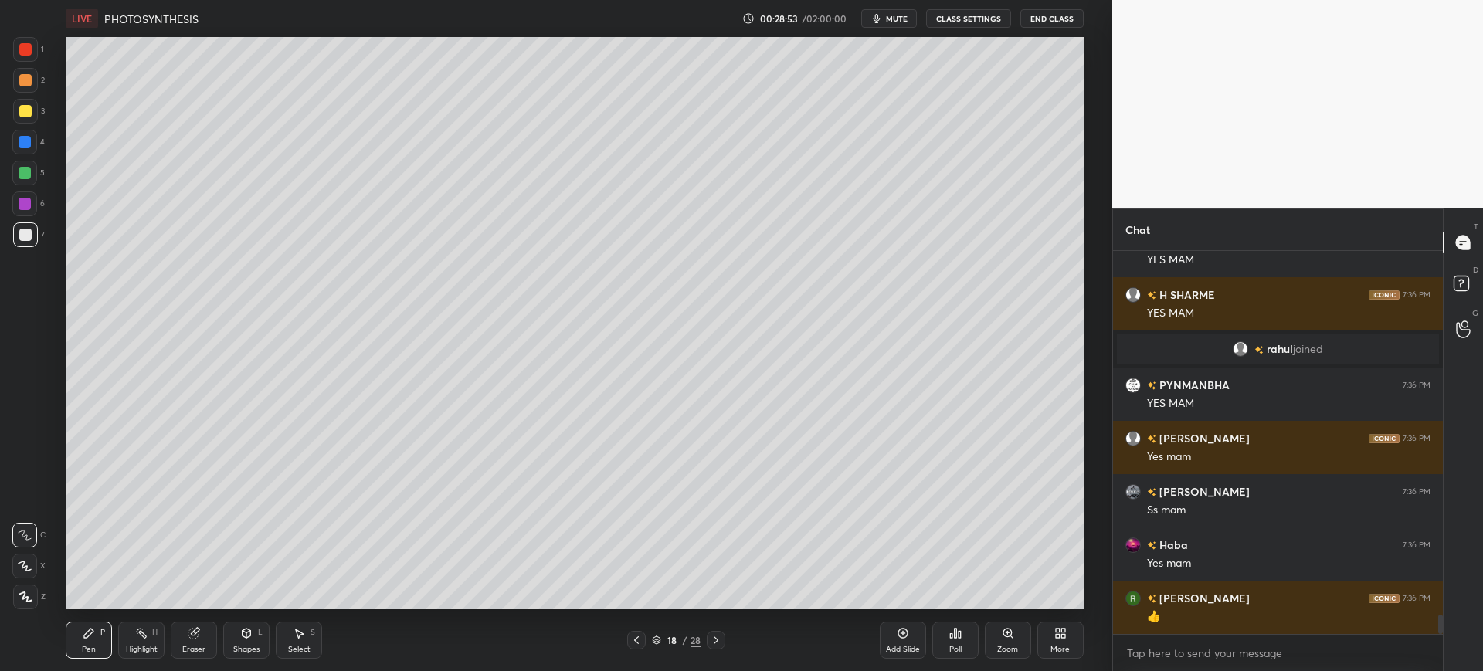
click at [29, 114] on div at bounding box center [25, 111] width 12 height 12
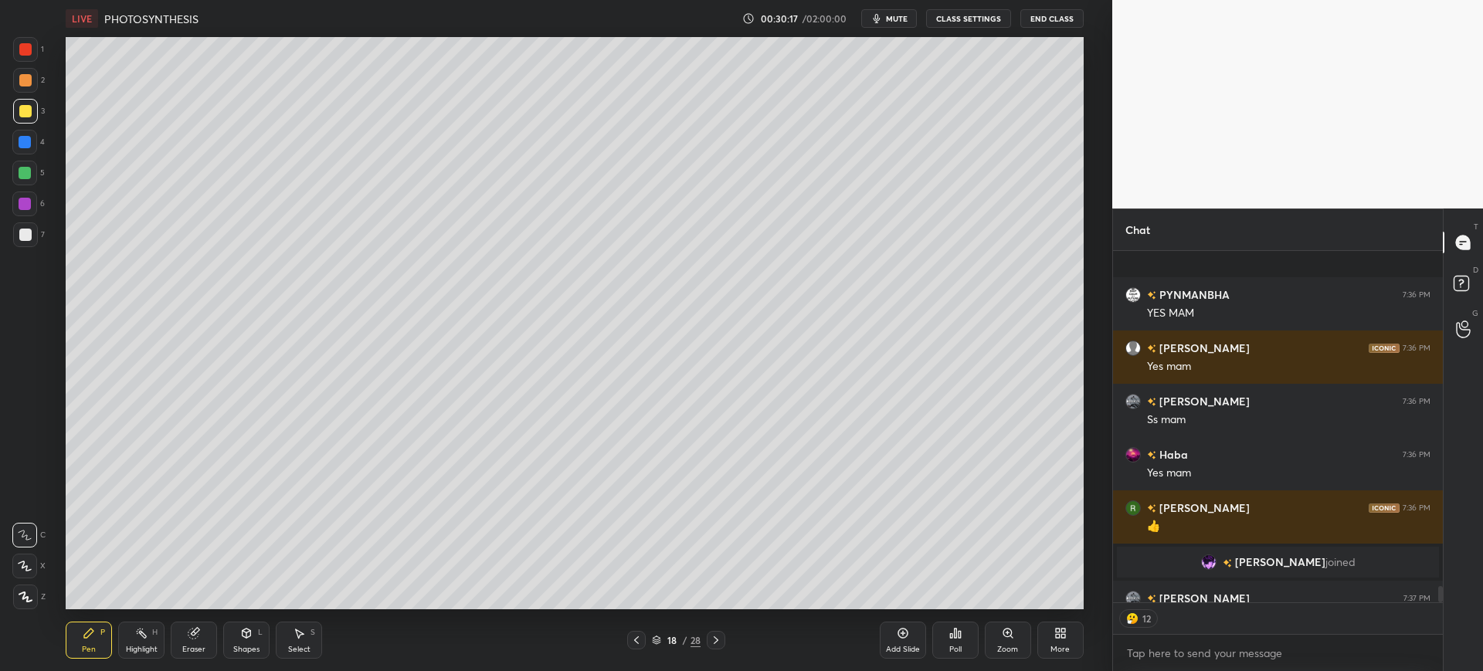
scroll to position [7354, 0]
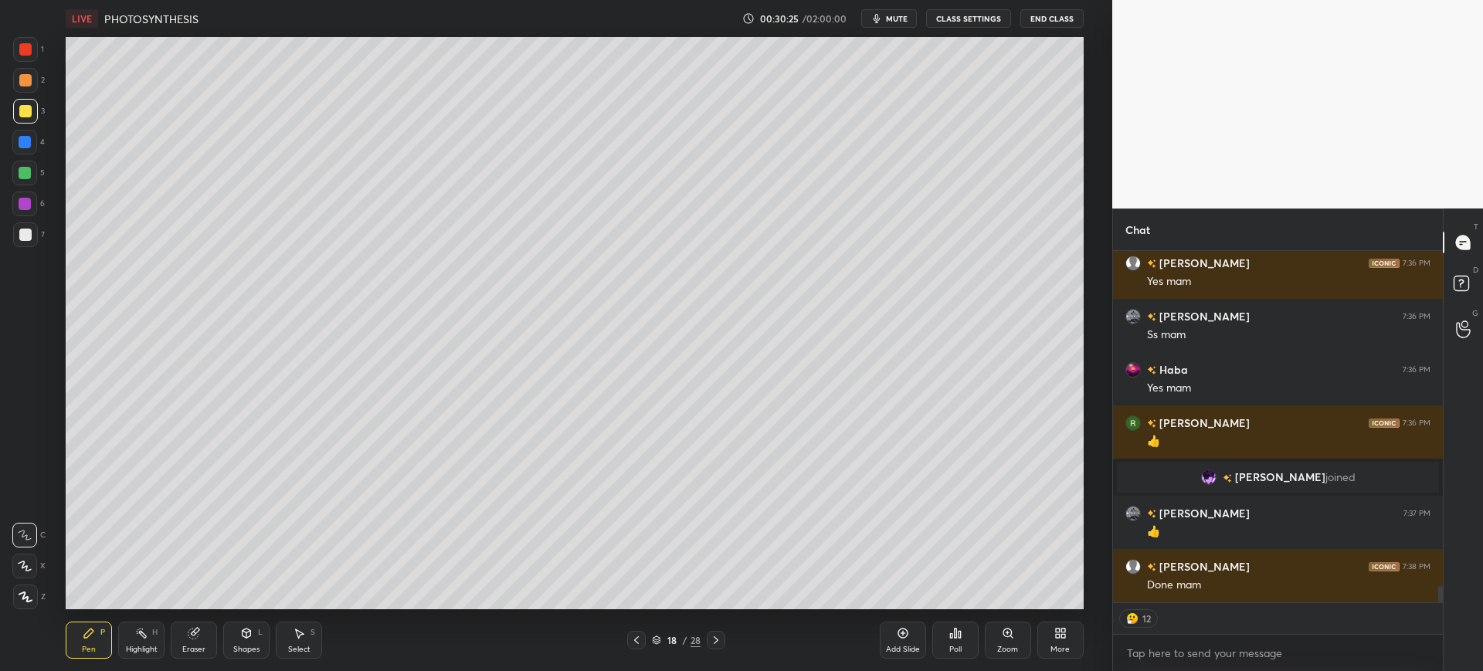
click at [911, 646] on div "Add Slide" at bounding box center [903, 650] width 34 height 8
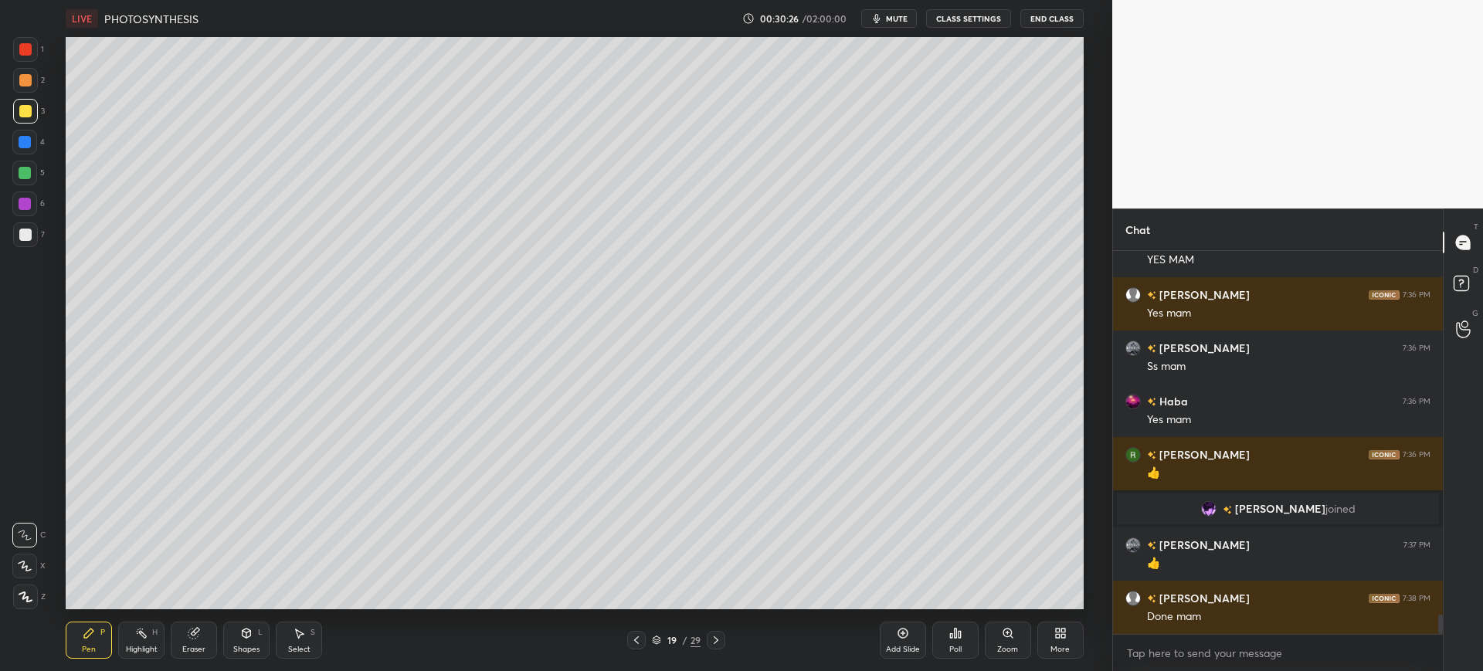
scroll to position [7323, 0]
click at [27, 142] on div at bounding box center [25, 142] width 12 height 12
click at [25, 232] on div at bounding box center [25, 235] width 12 height 12
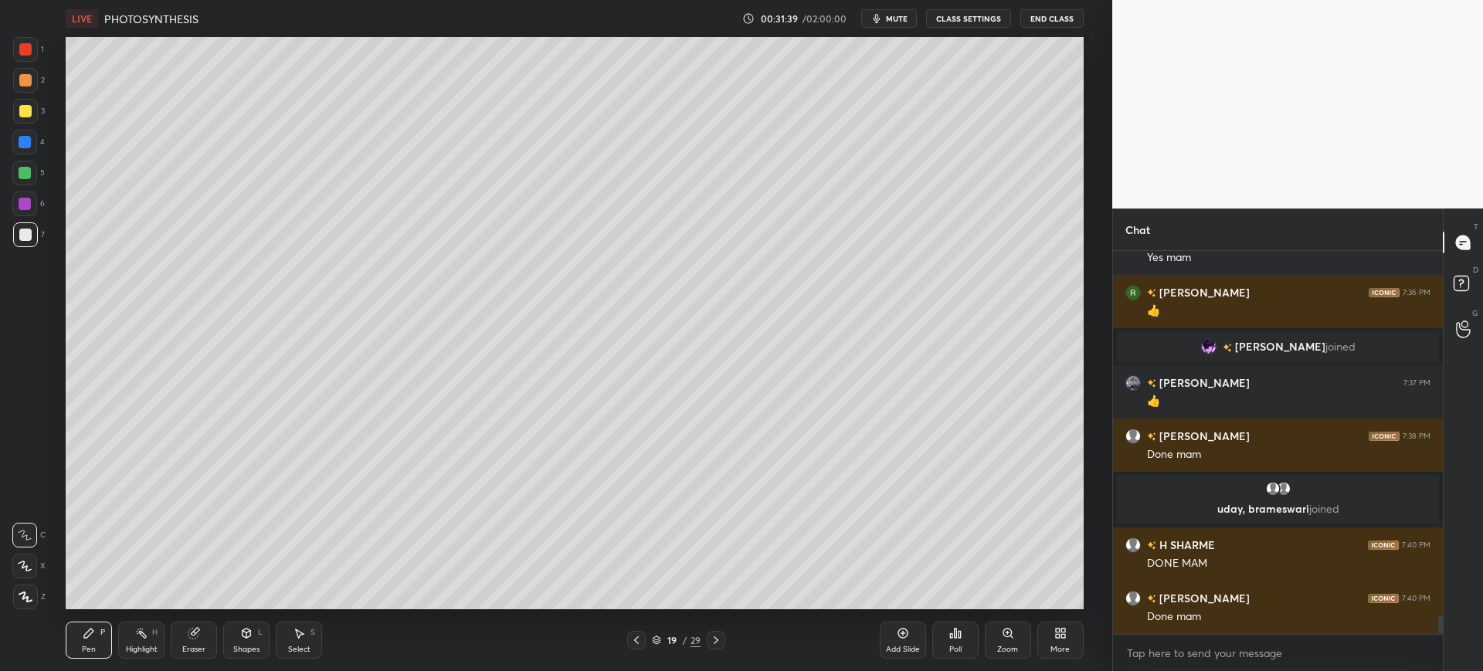
scroll to position [347, 325]
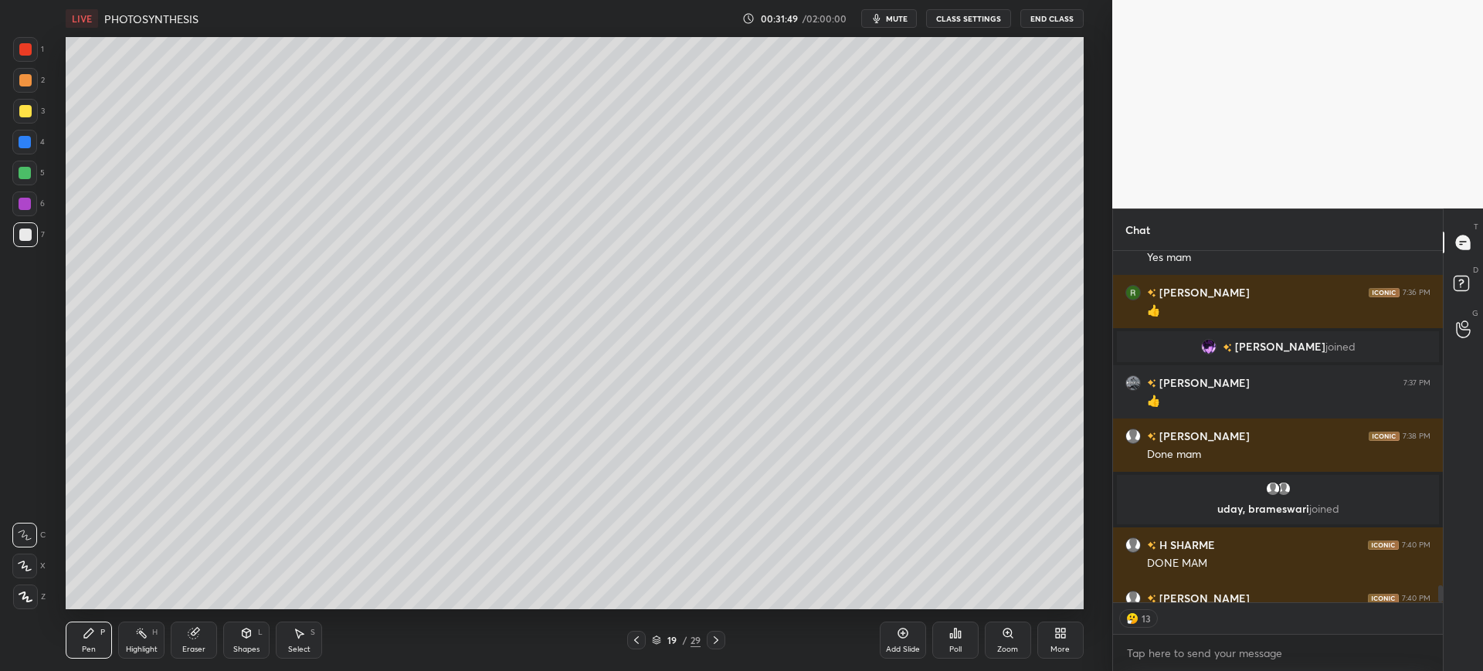
click at [20, 62] on div "1" at bounding box center [28, 52] width 31 height 31
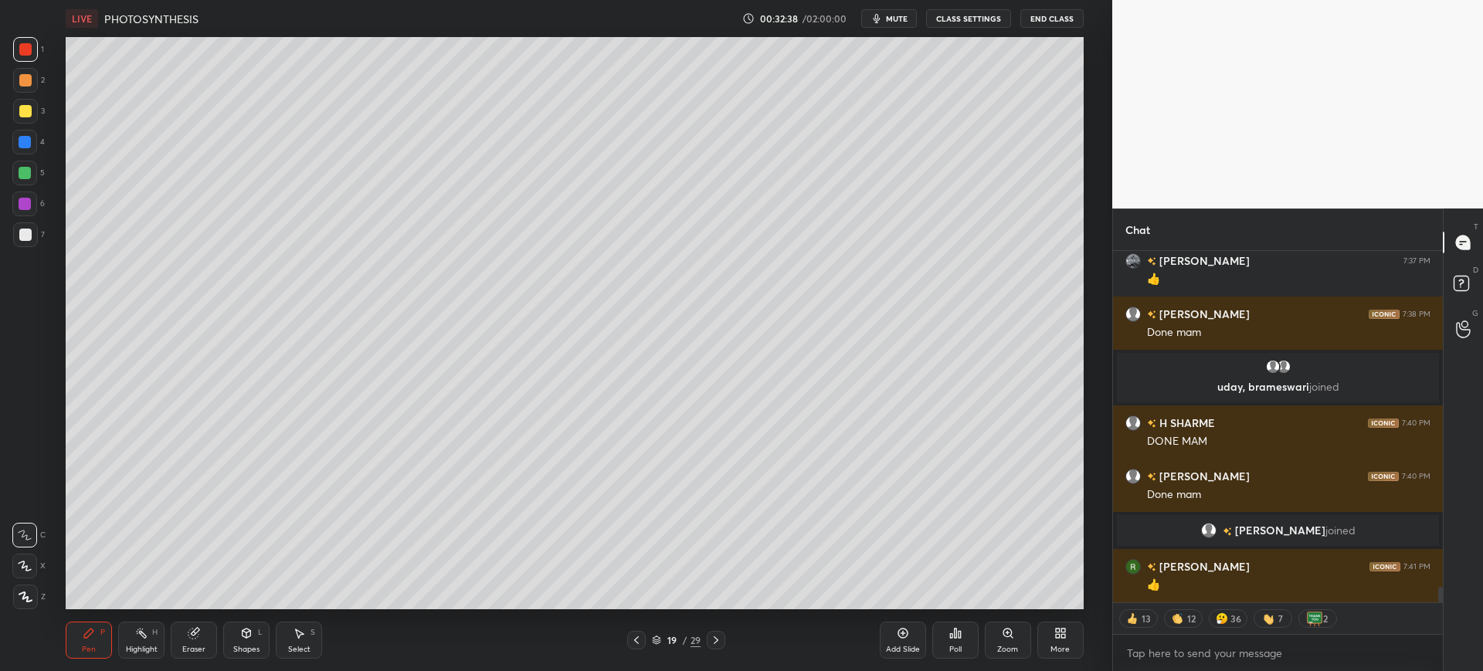
scroll to position [7555, 0]
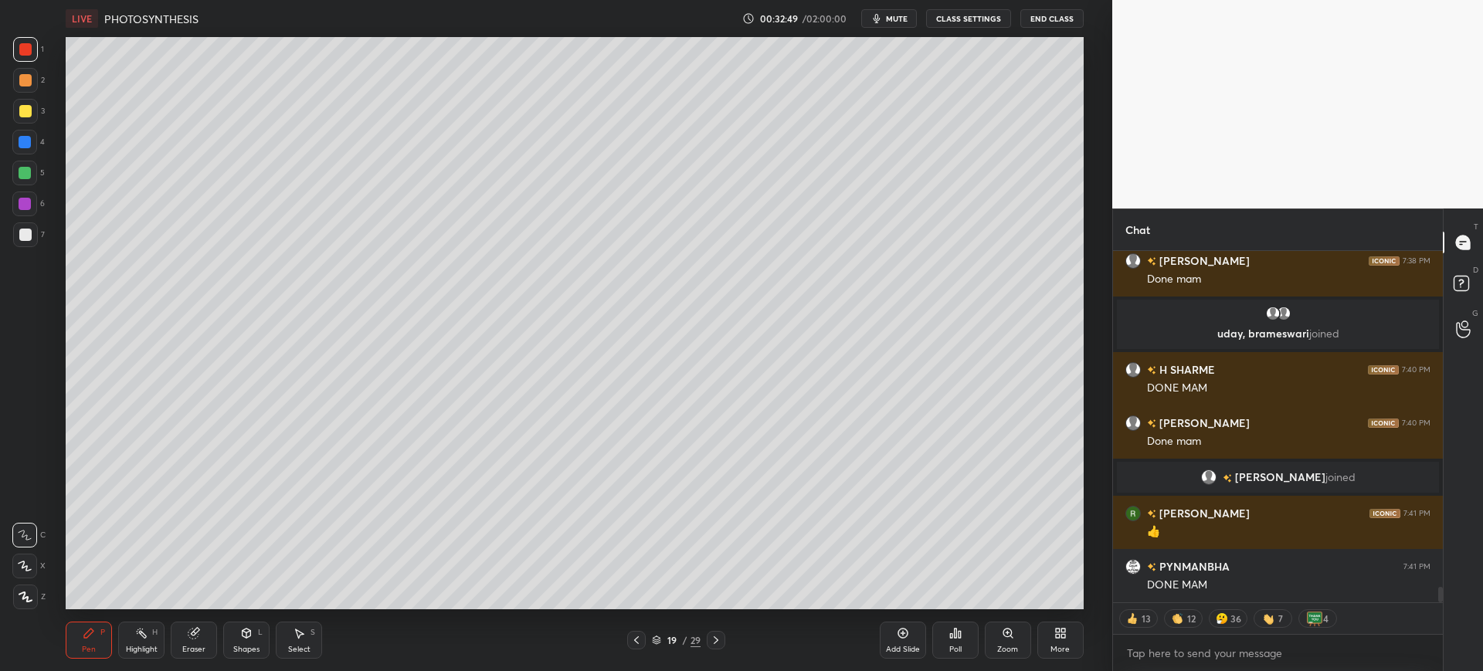
click at [34, 231] on div at bounding box center [25, 234] width 25 height 25
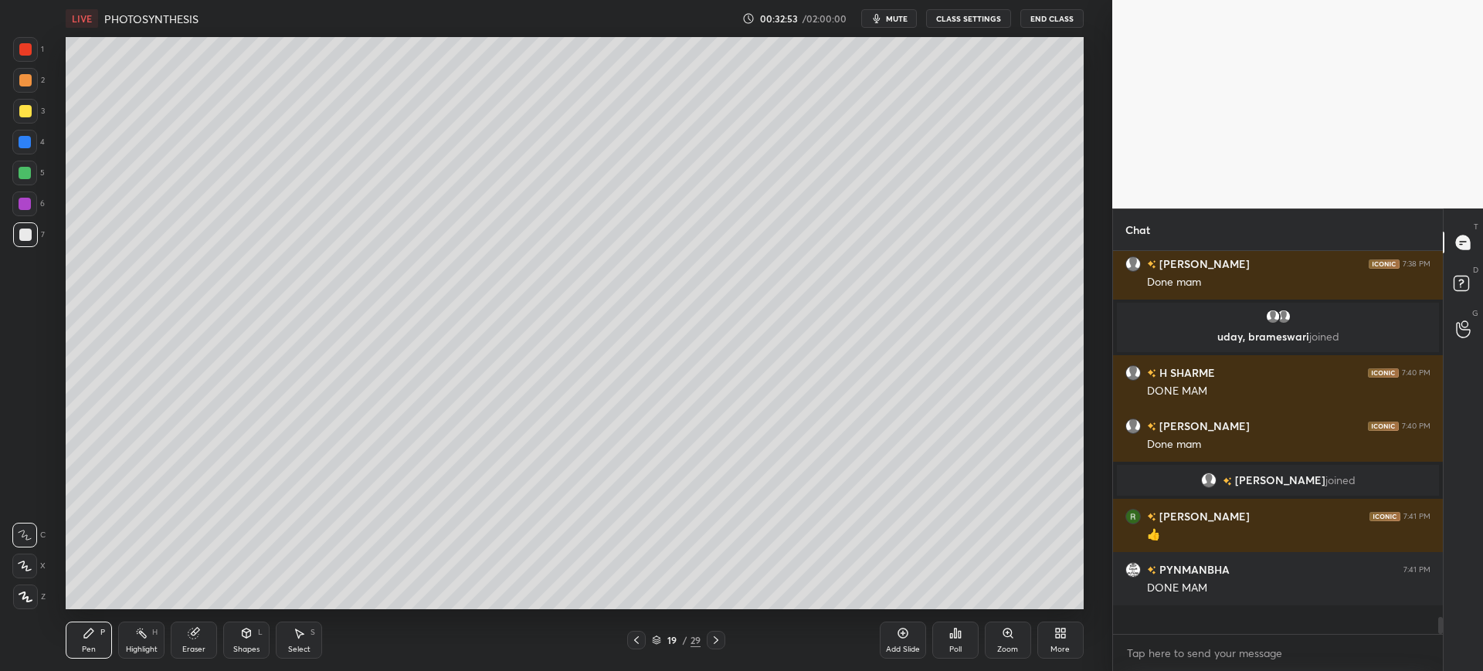
scroll to position [7523, 0]
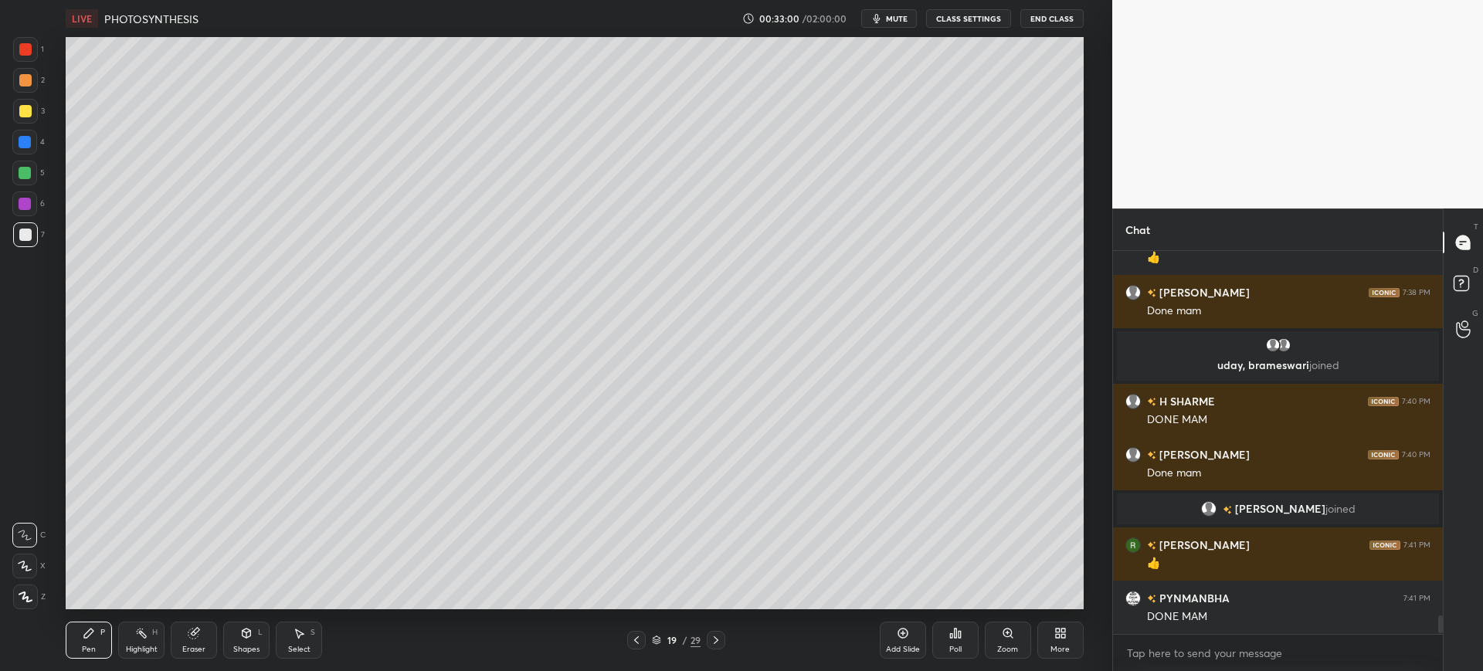
click at [30, 233] on div at bounding box center [25, 235] width 12 height 12
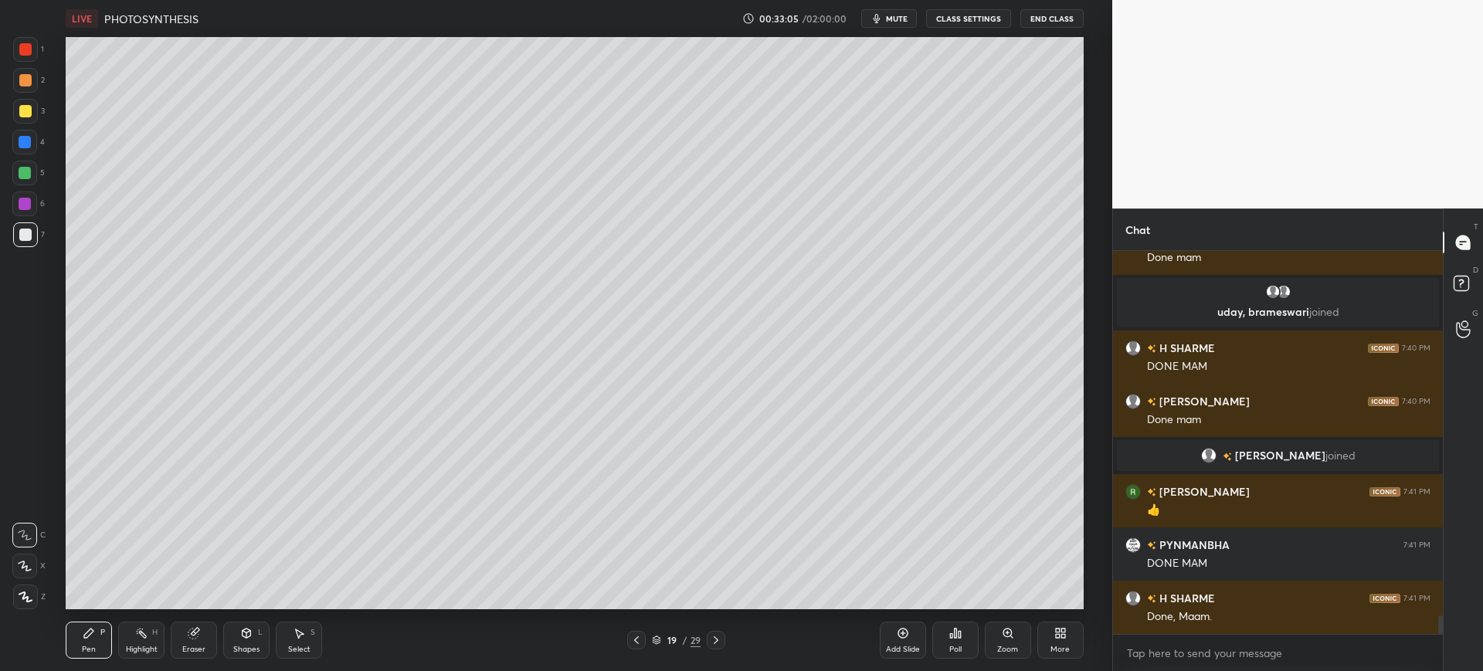
click at [28, 141] on div at bounding box center [25, 142] width 12 height 12
click at [19, 239] on div at bounding box center [25, 235] width 12 height 12
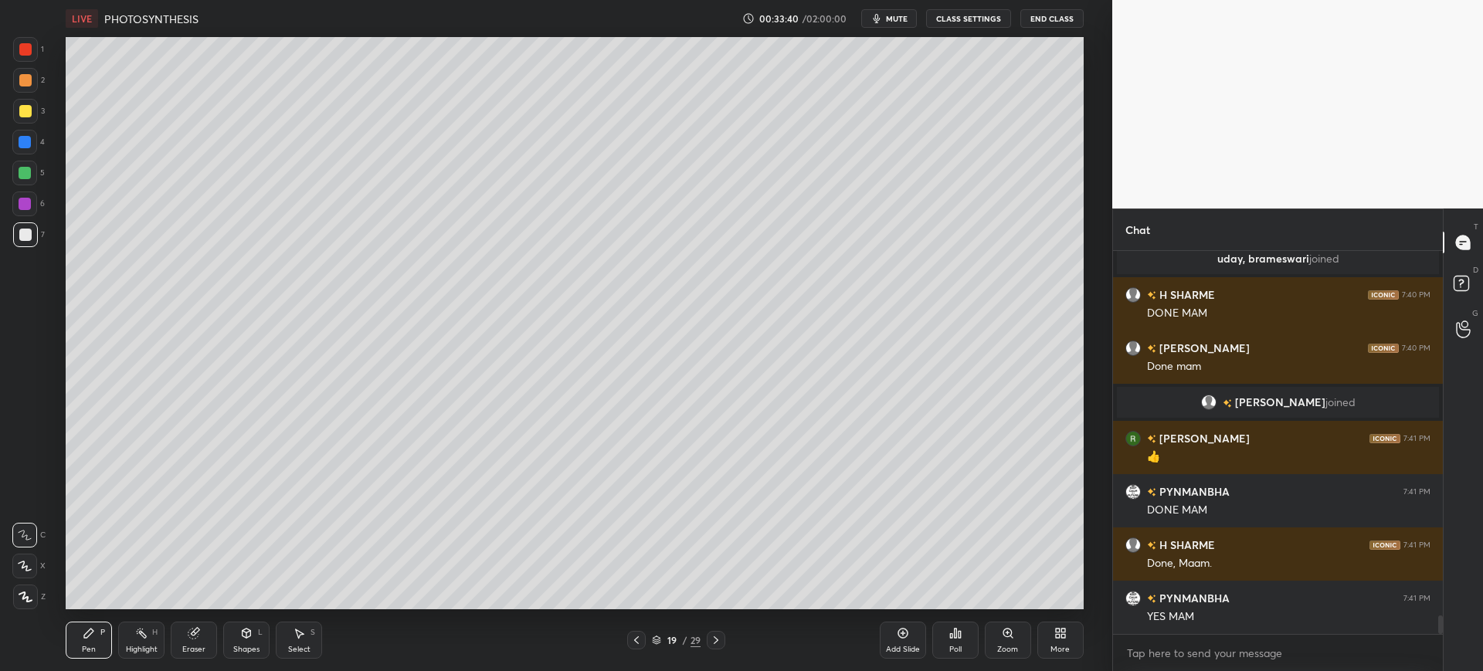
click at [907, 636] on icon at bounding box center [903, 633] width 12 height 12
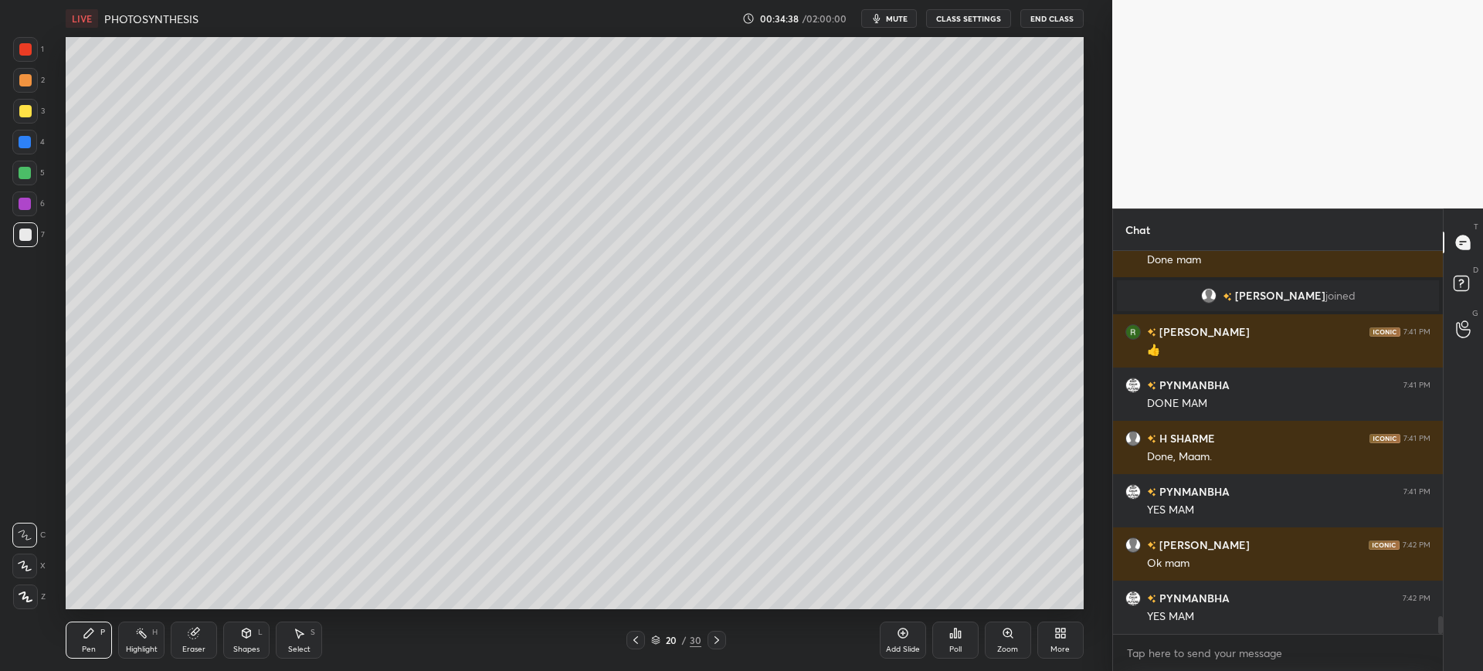
scroll to position [7790, 0]
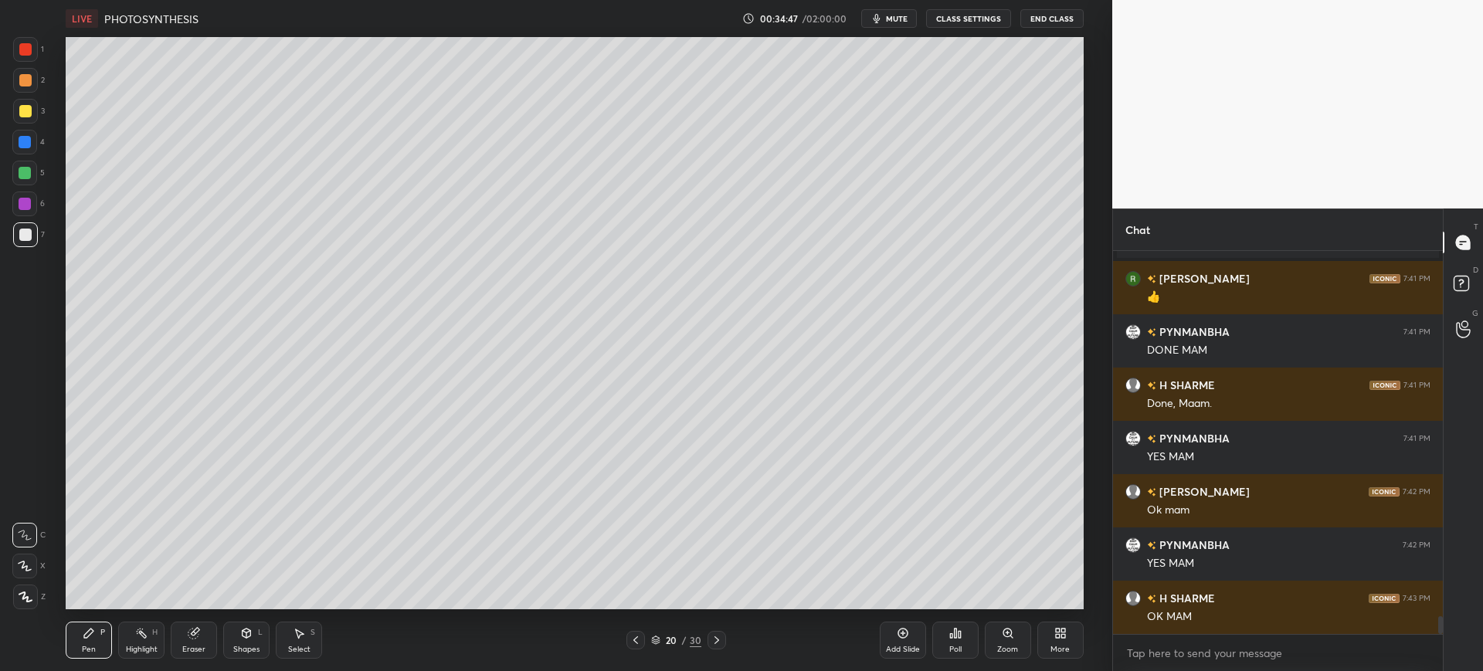
click at [163, 654] on div "Highlight H" at bounding box center [141, 640] width 46 height 37
click at [193, 639] on icon at bounding box center [193, 634] width 10 height 10
click at [25, 493] on div at bounding box center [25, 485] width 25 height 25
click at [90, 646] on div "Pen" at bounding box center [89, 650] width 14 height 8
click at [44, 124] on div "3" at bounding box center [29, 114] width 32 height 31
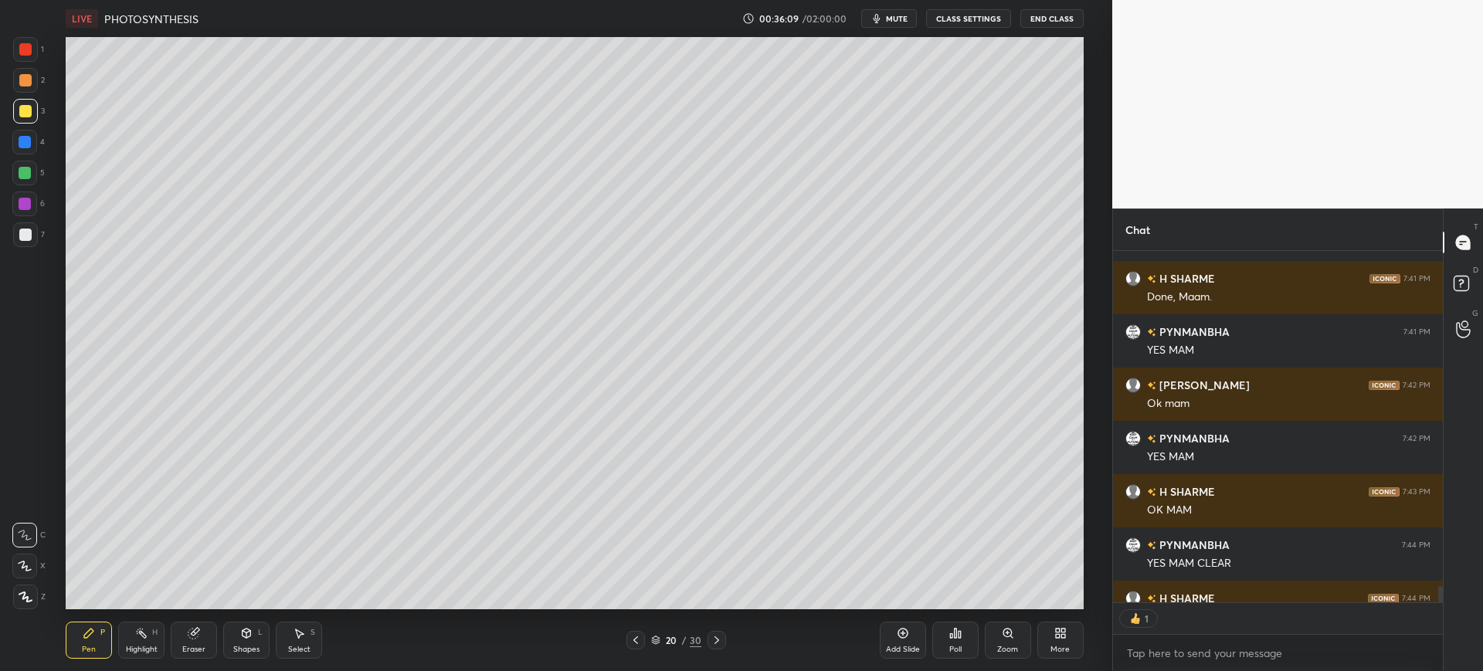
scroll to position [347, 325]
click at [35, 244] on div at bounding box center [25, 234] width 25 height 25
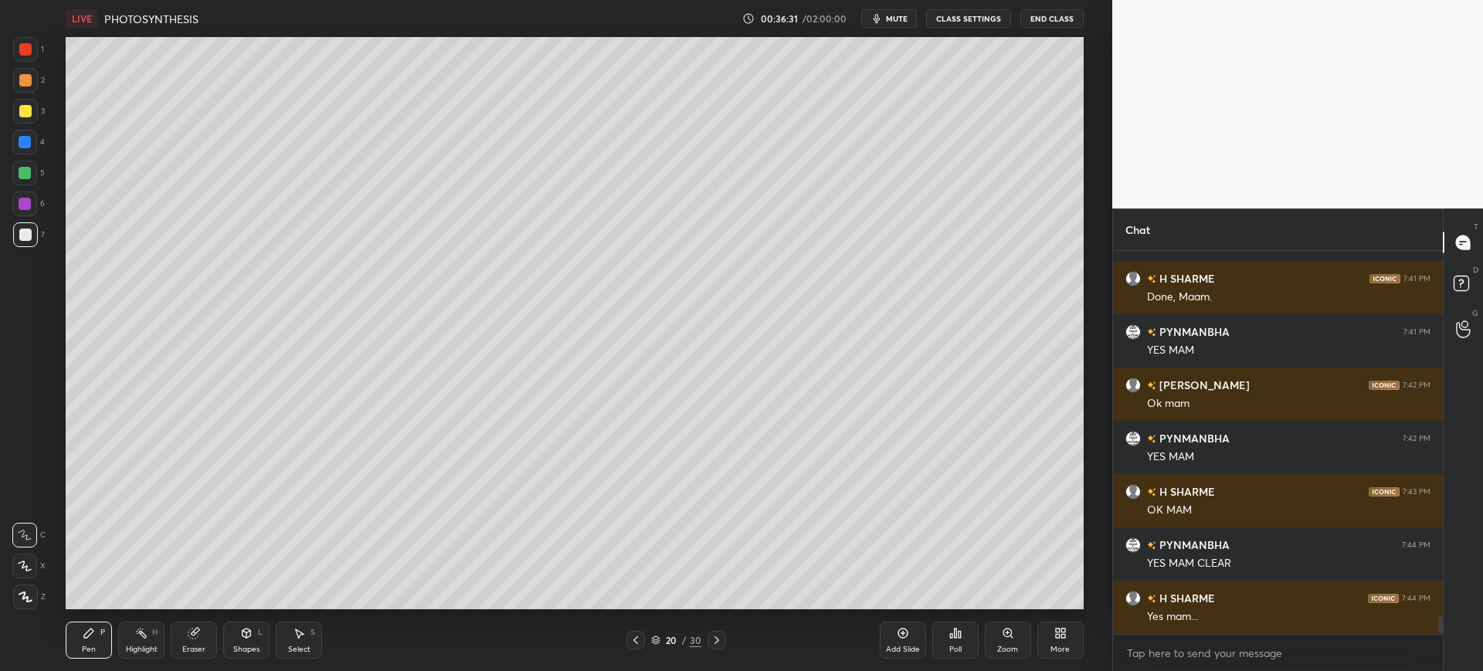
click at [39, 246] on div "7" at bounding box center [29, 234] width 32 height 25
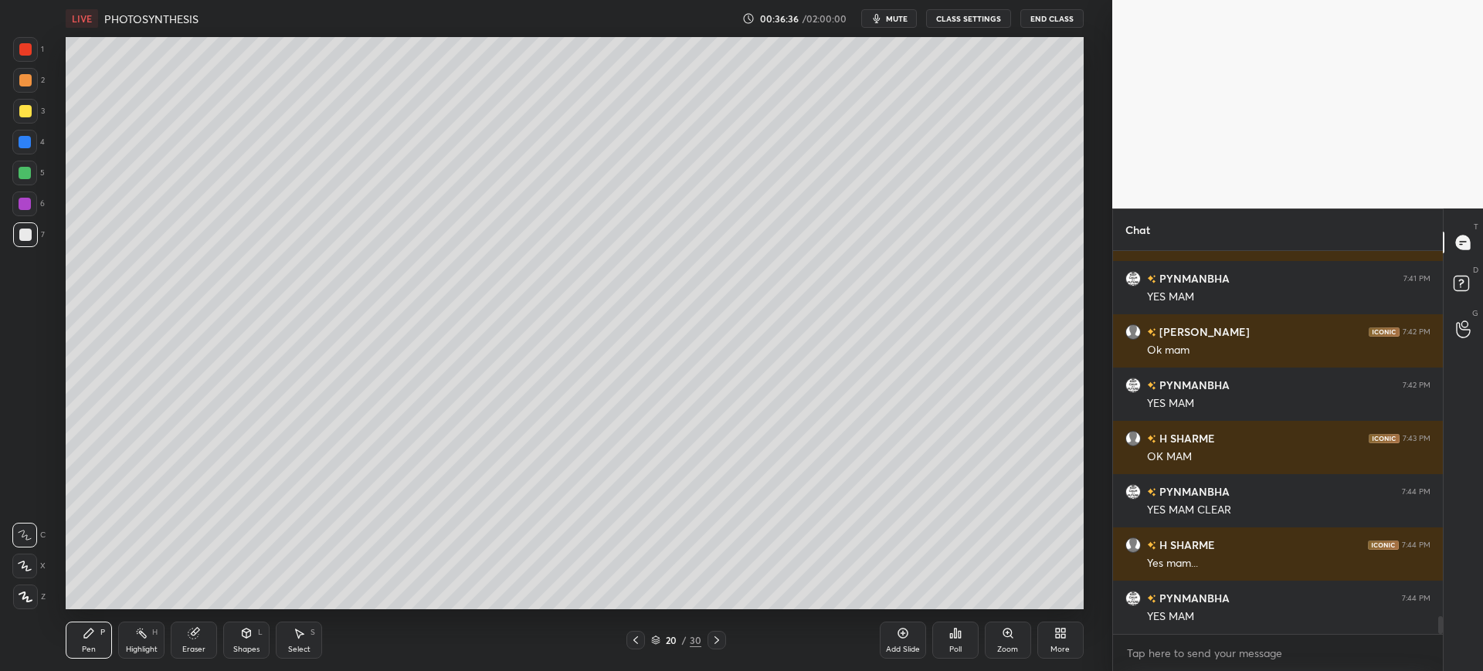
click at [21, 154] on div "4" at bounding box center [28, 145] width 32 height 31
click at [42, 246] on div "7" at bounding box center [29, 234] width 32 height 25
click at [38, 222] on div "7" at bounding box center [29, 234] width 32 height 25
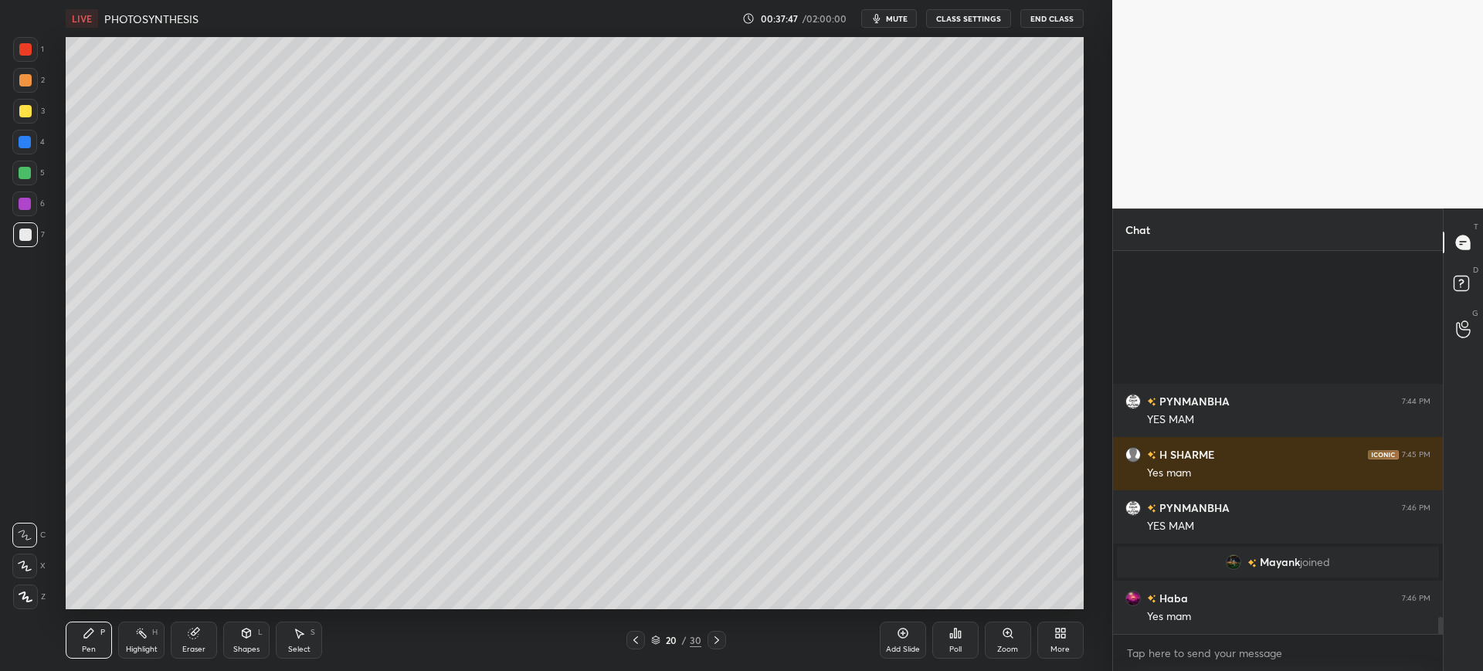
scroll to position [7988, 0]
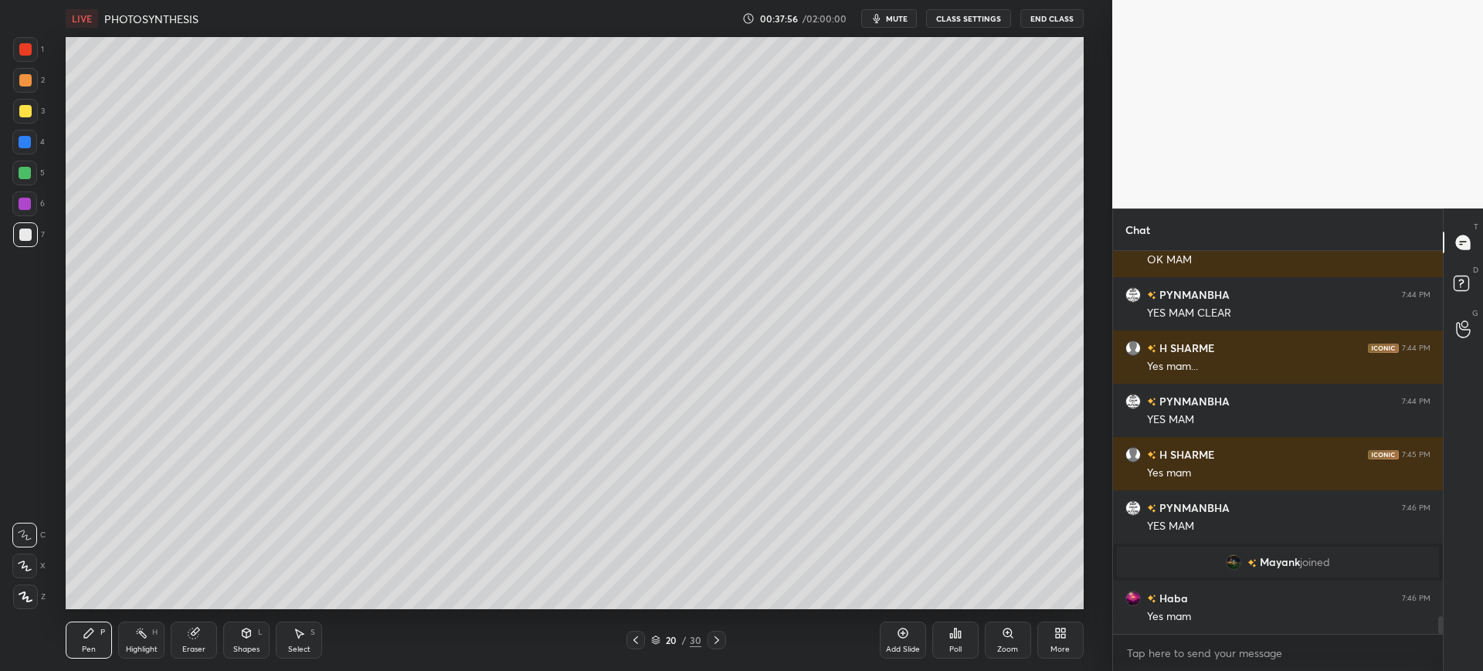
click at [29, 111] on div at bounding box center [25, 111] width 12 height 12
click at [18, 242] on div at bounding box center [25, 234] width 25 height 25
click at [32, 242] on div at bounding box center [25, 234] width 25 height 25
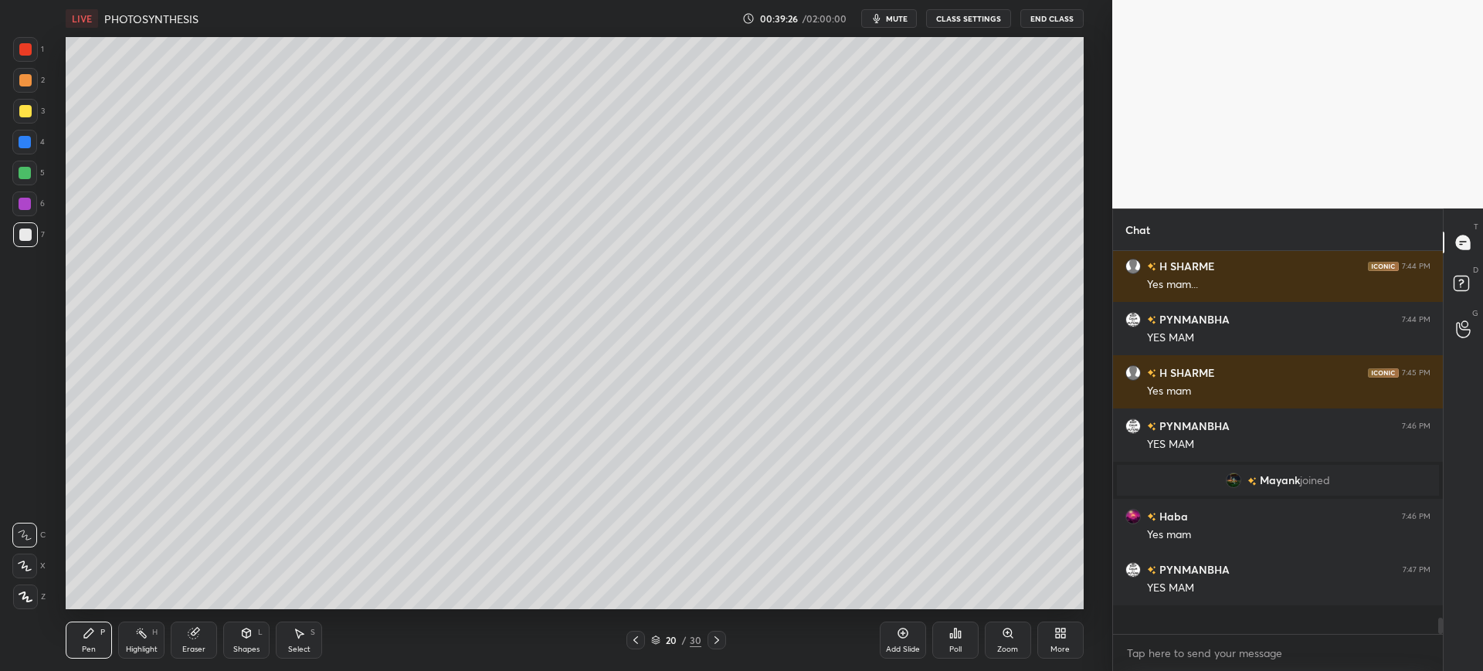
scroll to position [8042, 0]
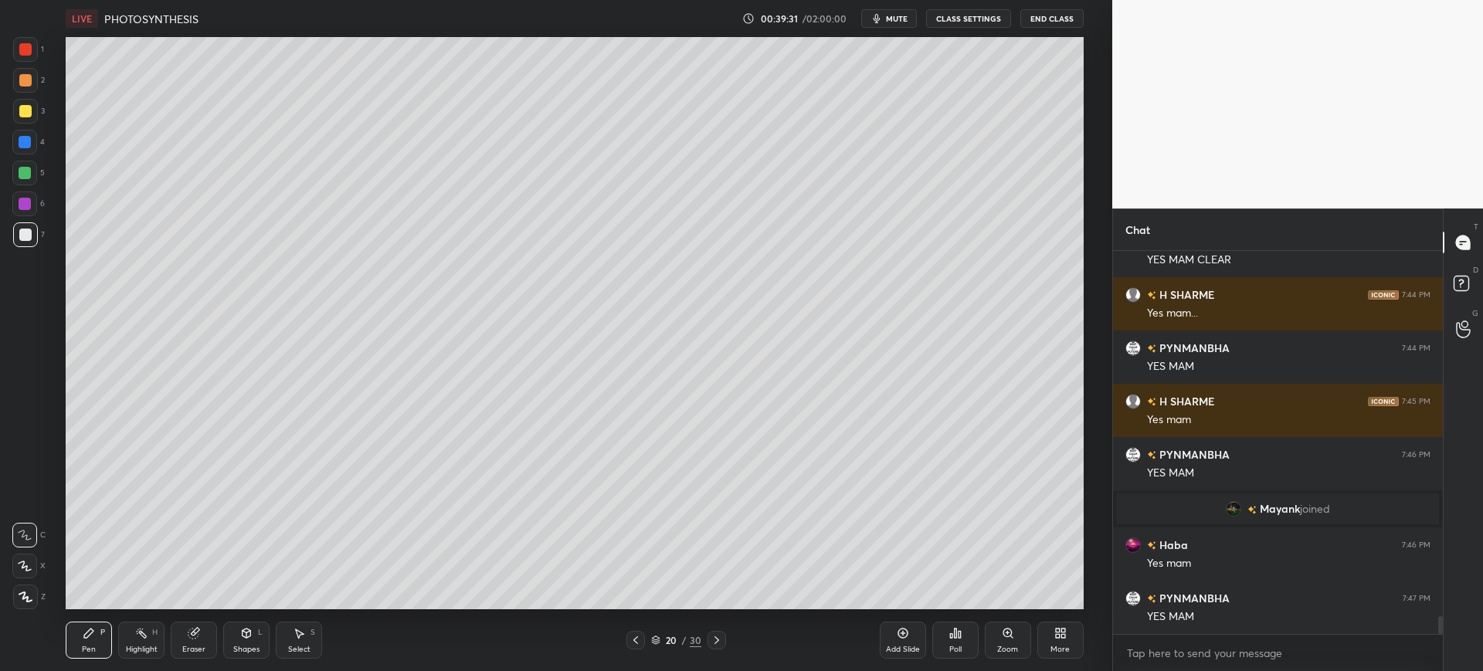
click at [32, 131] on div at bounding box center [24, 142] width 25 height 25
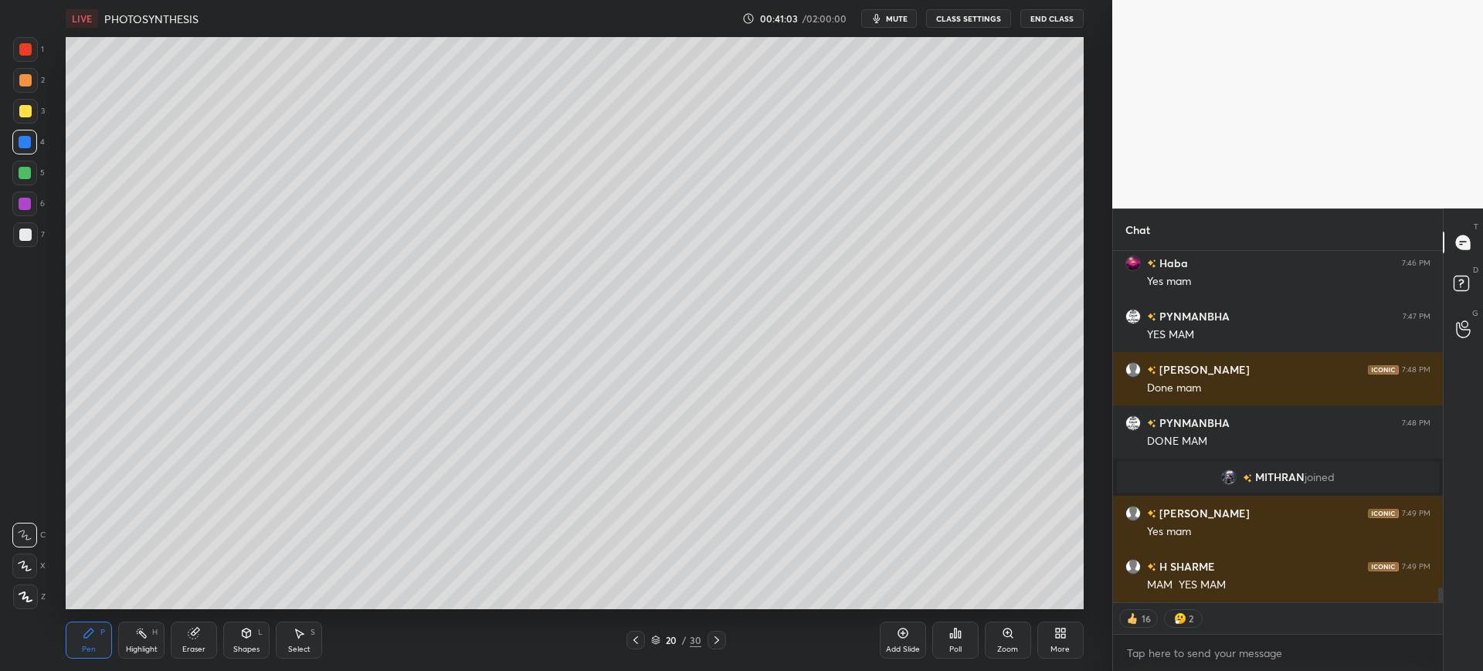
scroll to position [8285, 0]
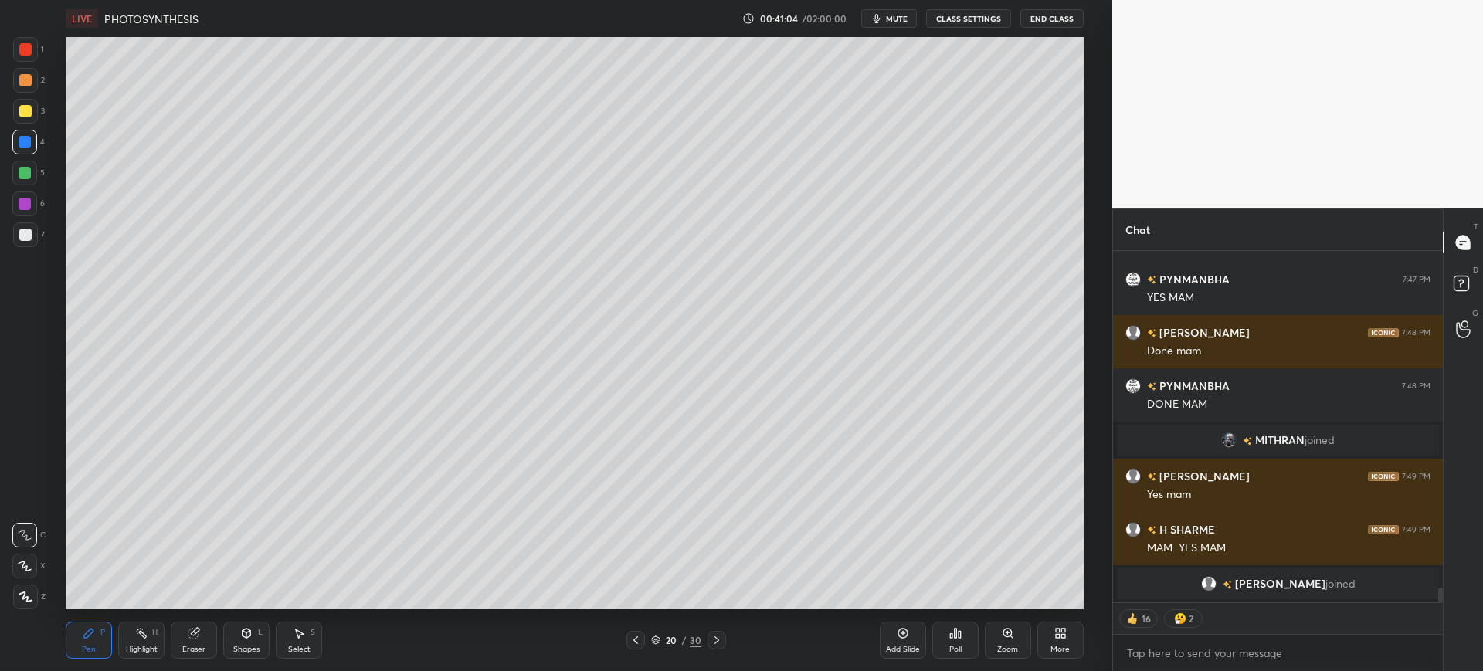
click at [907, 22] on span "mute" at bounding box center [897, 18] width 22 height 11
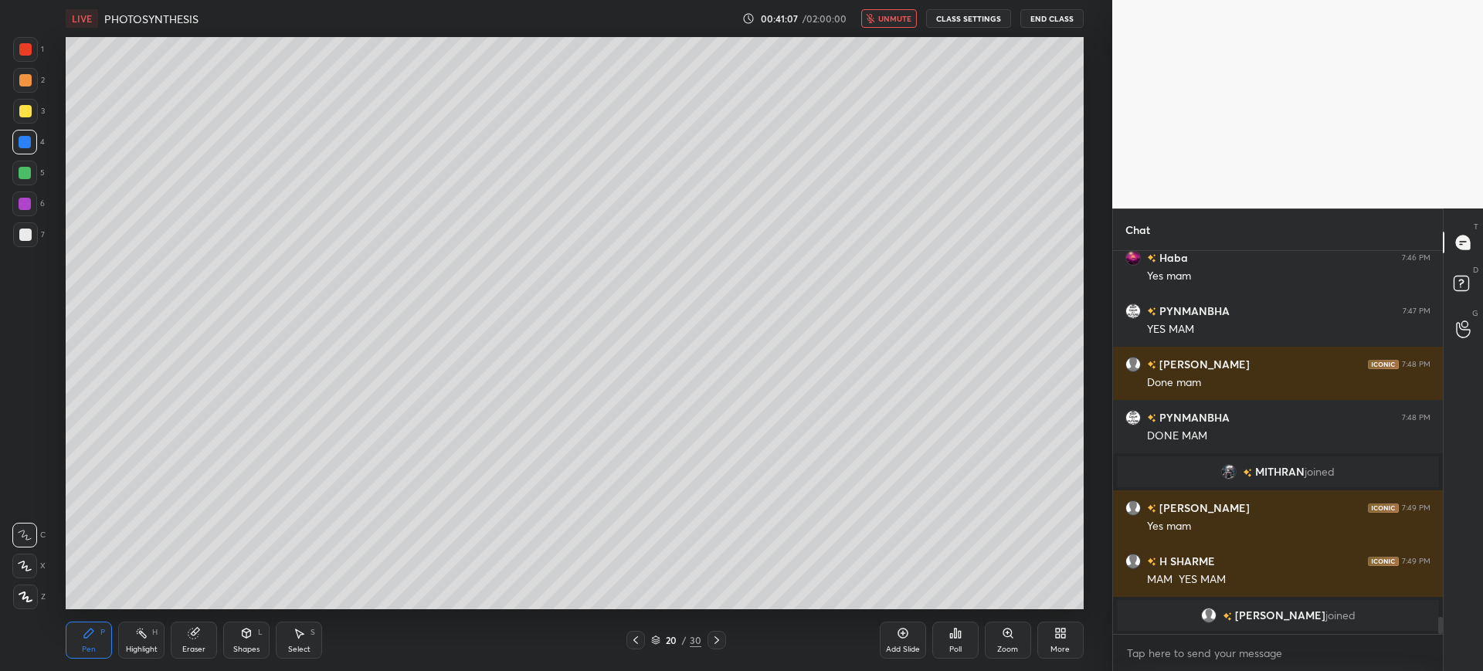
scroll to position [8253, 0]
click at [893, 26] on button "unmute" at bounding box center [889, 18] width 56 height 19
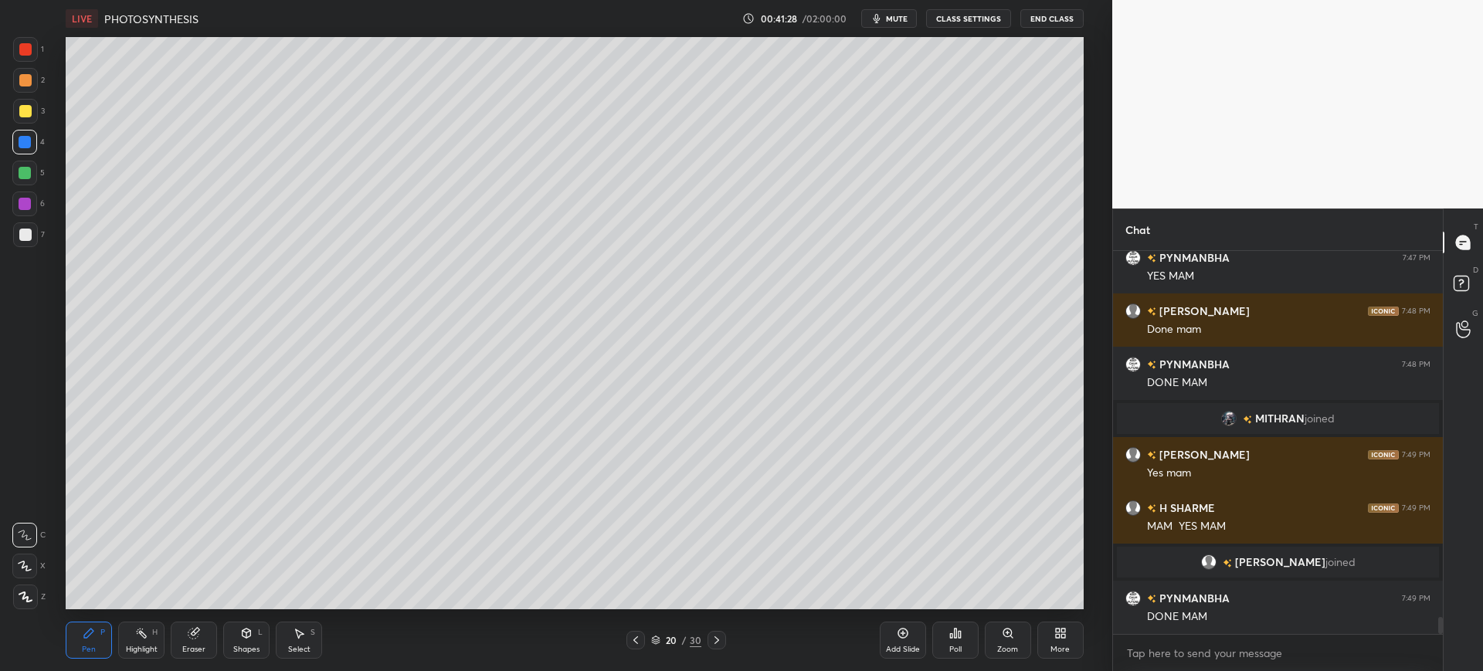
click at [37, 232] on div at bounding box center [25, 234] width 25 height 25
click at [907, 635] on icon at bounding box center [902, 634] width 10 height 10
click at [25, 240] on div at bounding box center [25, 235] width 12 height 12
click at [32, 110] on div at bounding box center [25, 111] width 25 height 25
click at [28, 234] on div at bounding box center [25, 235] width 12 height 12
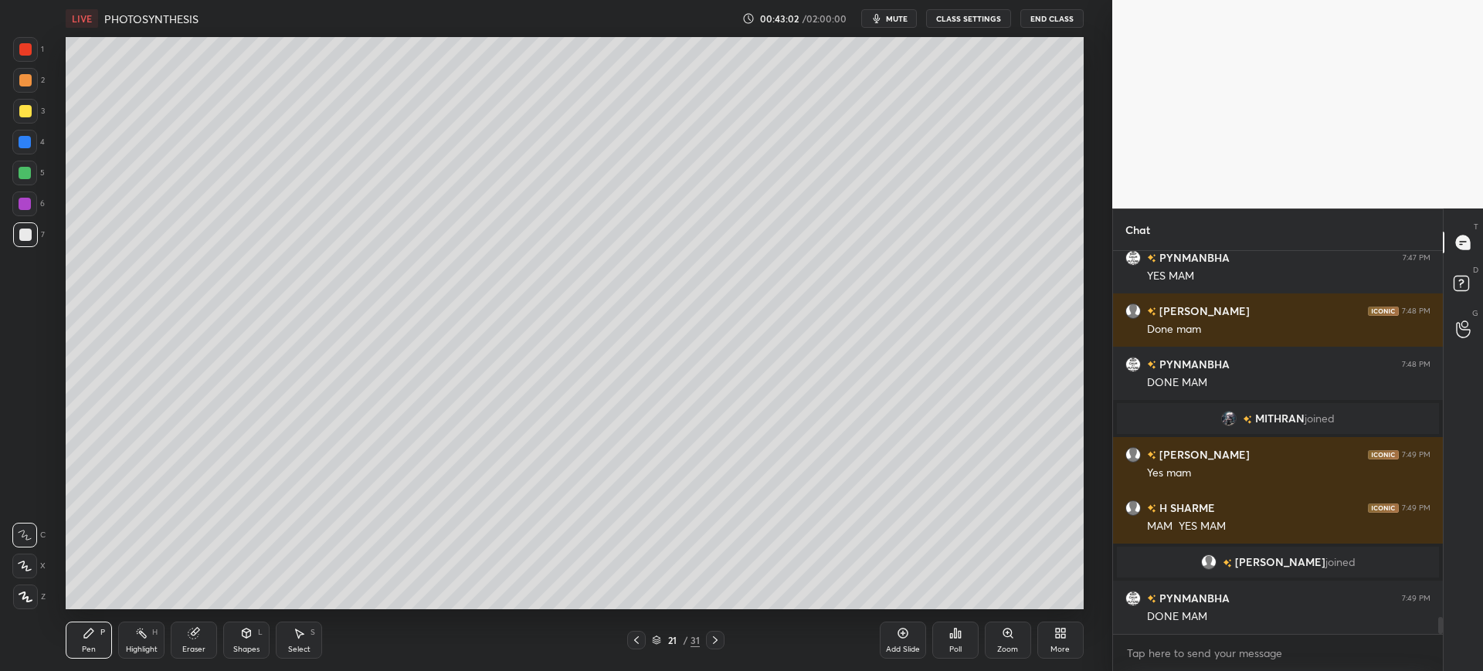
scroll to position [8317, 0]
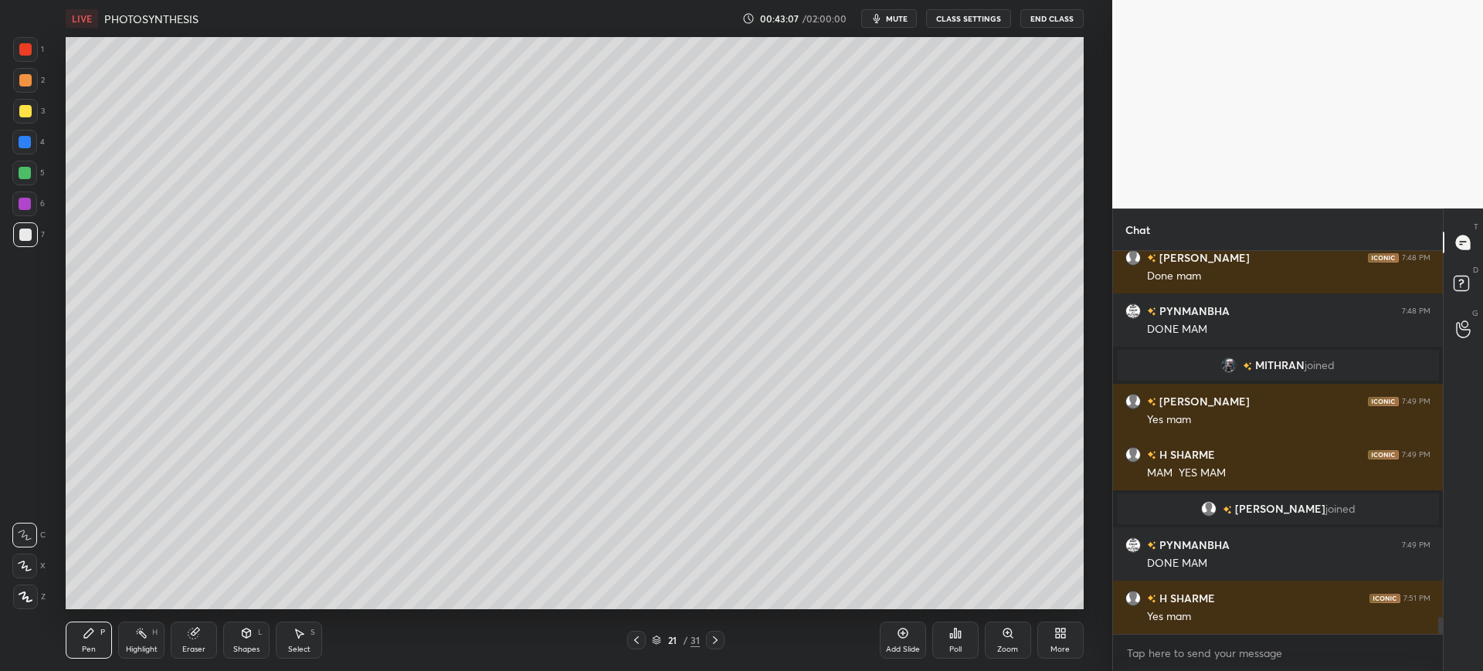
click at [189, 633] on icon at bounding box center [193, 634] width 10 height 10
click at [107, 641] on div "Pen P" at bounding box center [89, 640] width 46 height 37
click at [24, 137] on div at bounding box center [25, 142] width 12 height 12
click at [25, 117] on div at bounding box center [25, 111] width 25 height 25
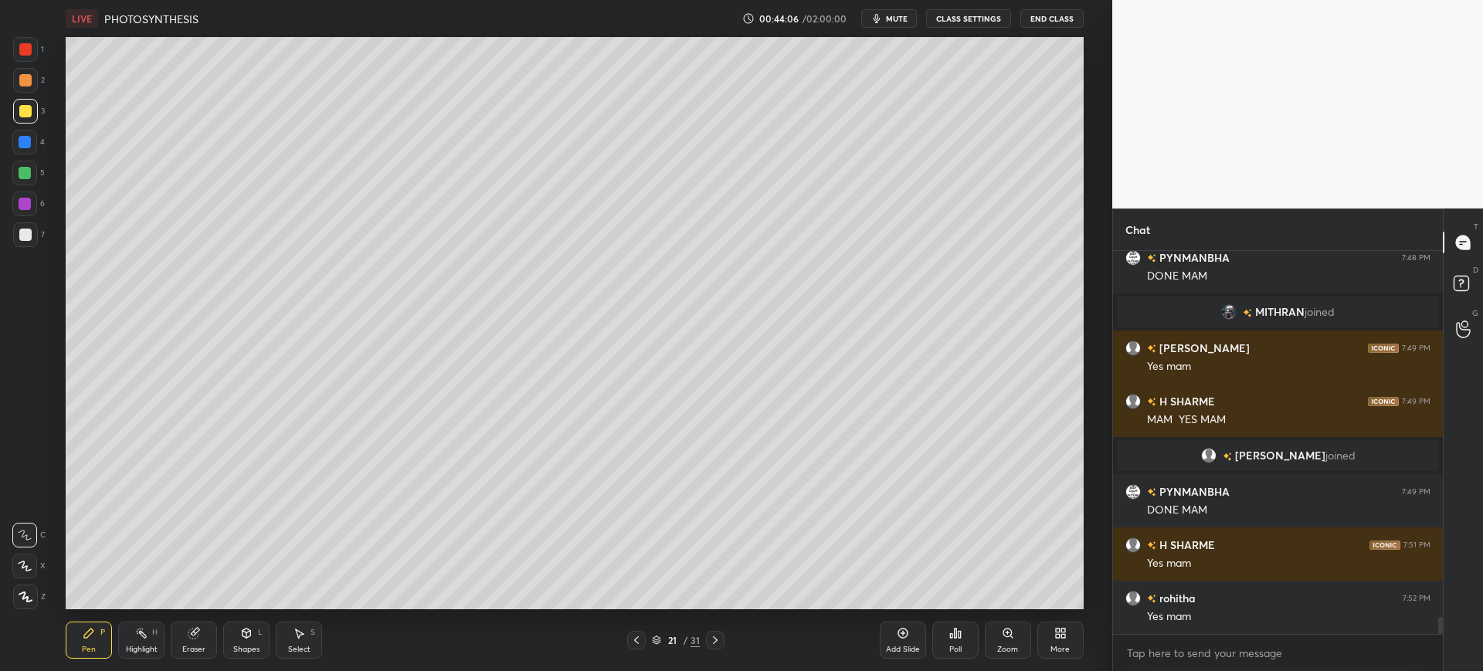
scroll to position [8424, 0]
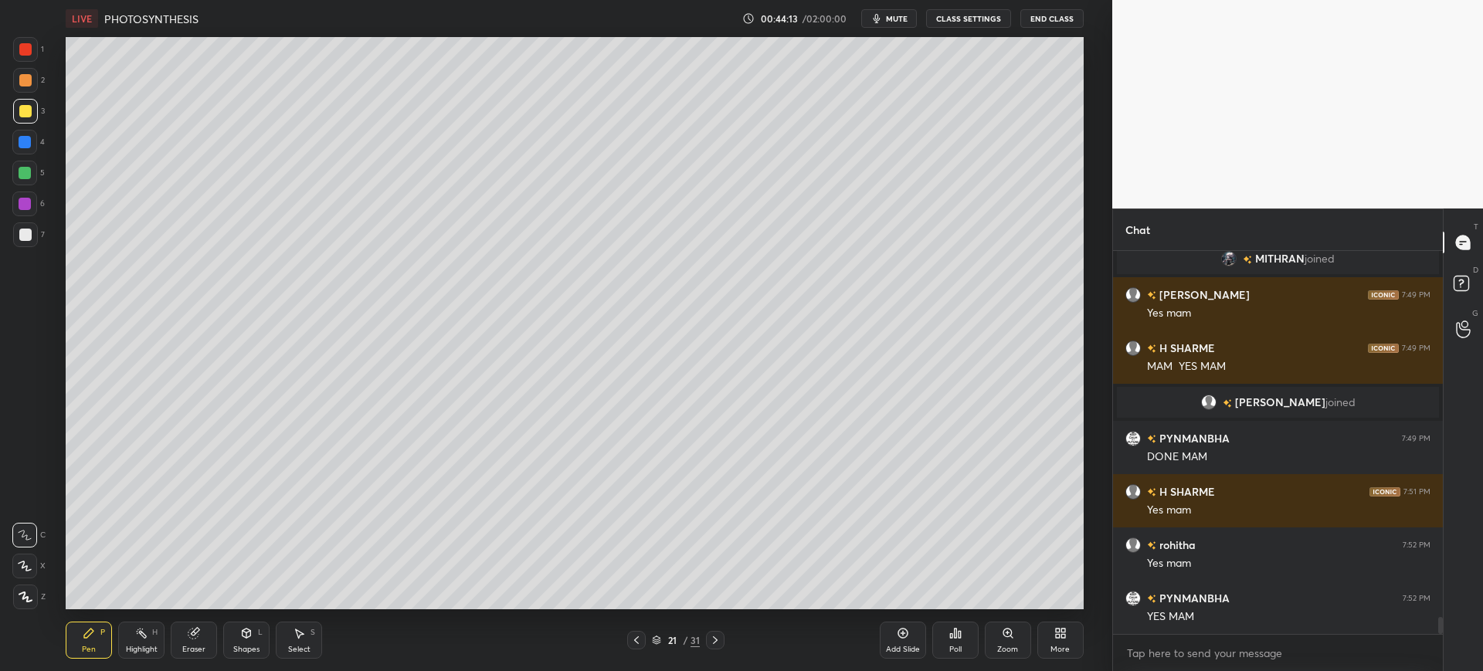
click at [895, 20] on span "mute" at bounding box center [897, 18] width 22 height 11
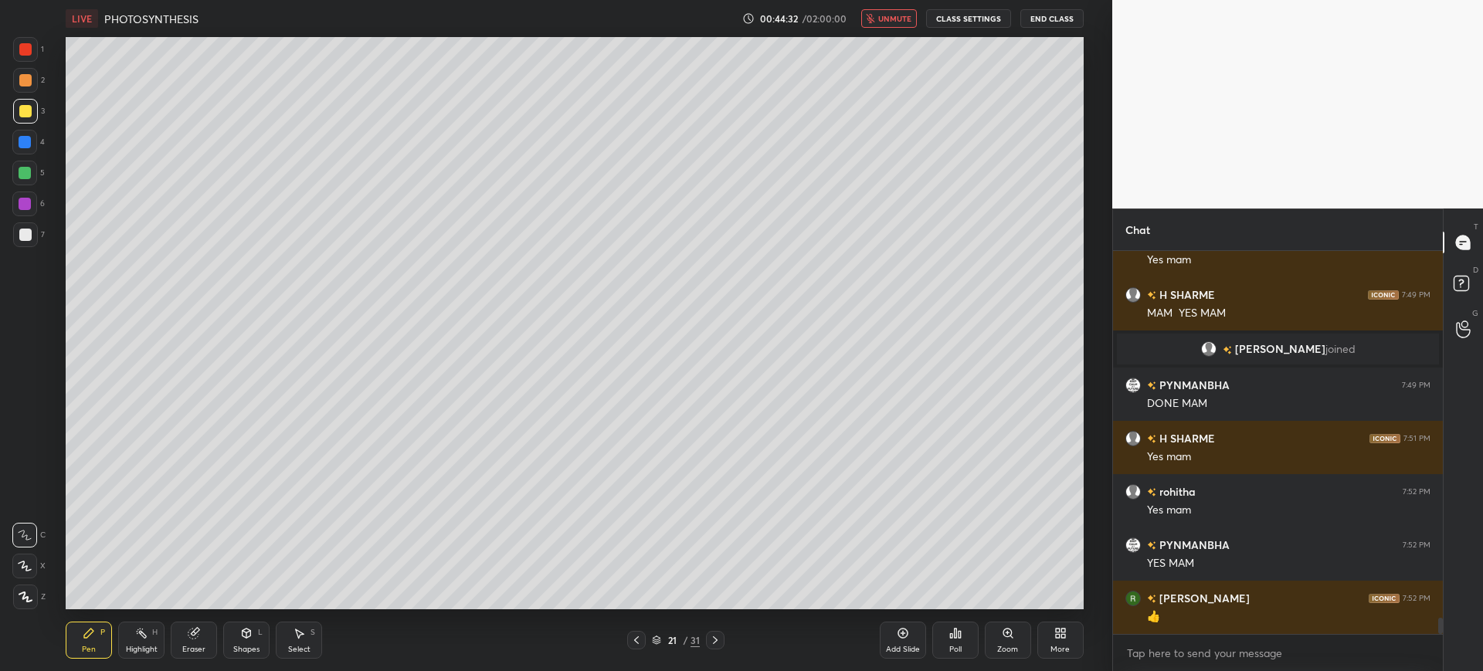
click at [891, 29] on div "LIVE PHOTOSYNTHESIS 00:44:32 / 02:00:00 unmute CLASS SETTINGS End Class" at bounding box center [574, 18] width 1017 height 37
click at [893, 17] on span "unmute" at bounding box center [894, 18] width 33 height 11
click at [39, 47] on div "1" at bounding box center [28, 49] width 31 height 25
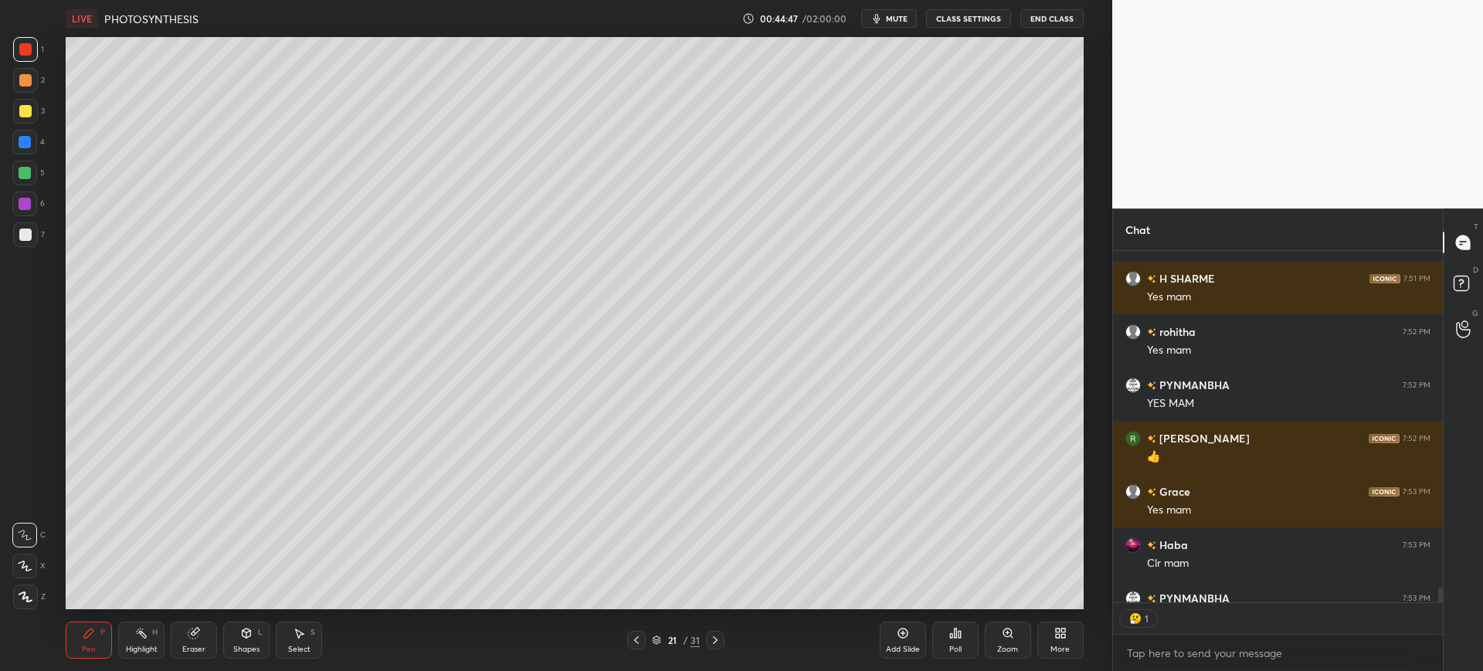
scroll to position [347, 325]
click at [721, 641] on icon at bounding box center [715, 640] width 12 height 12
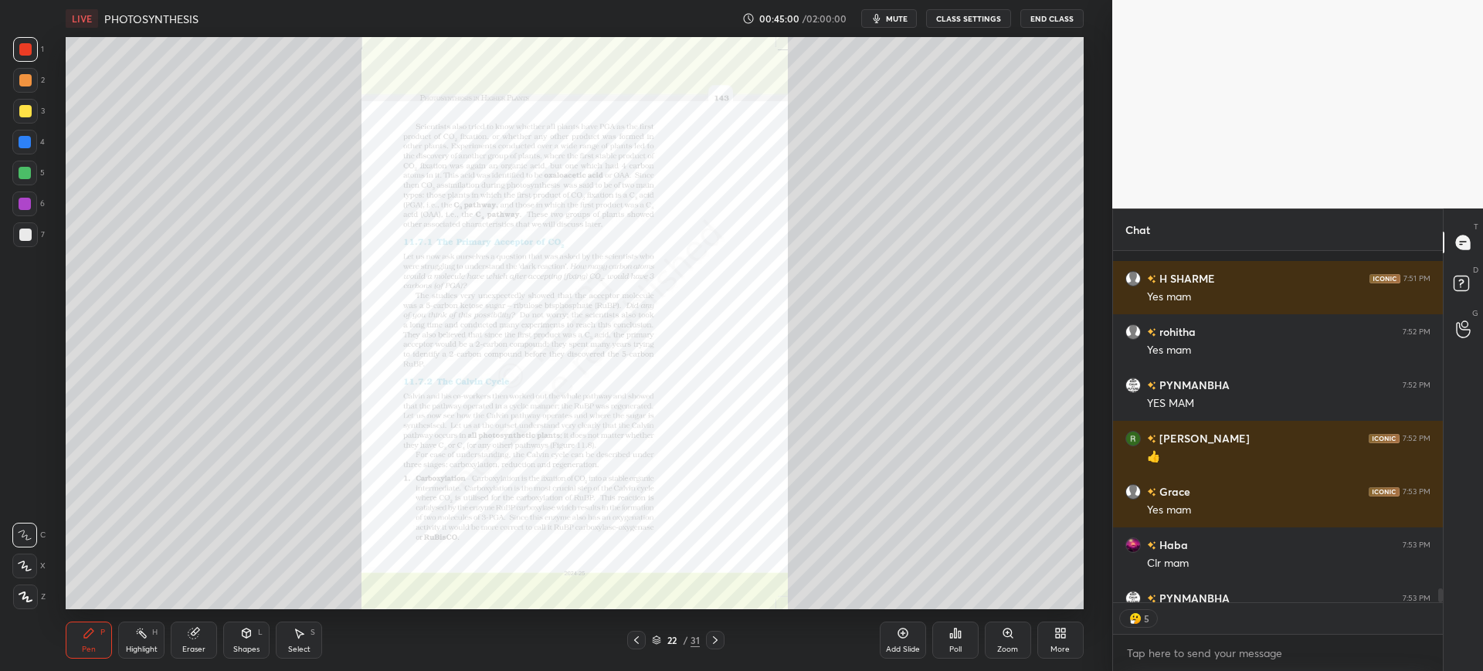
scroll to position [8722, 0]
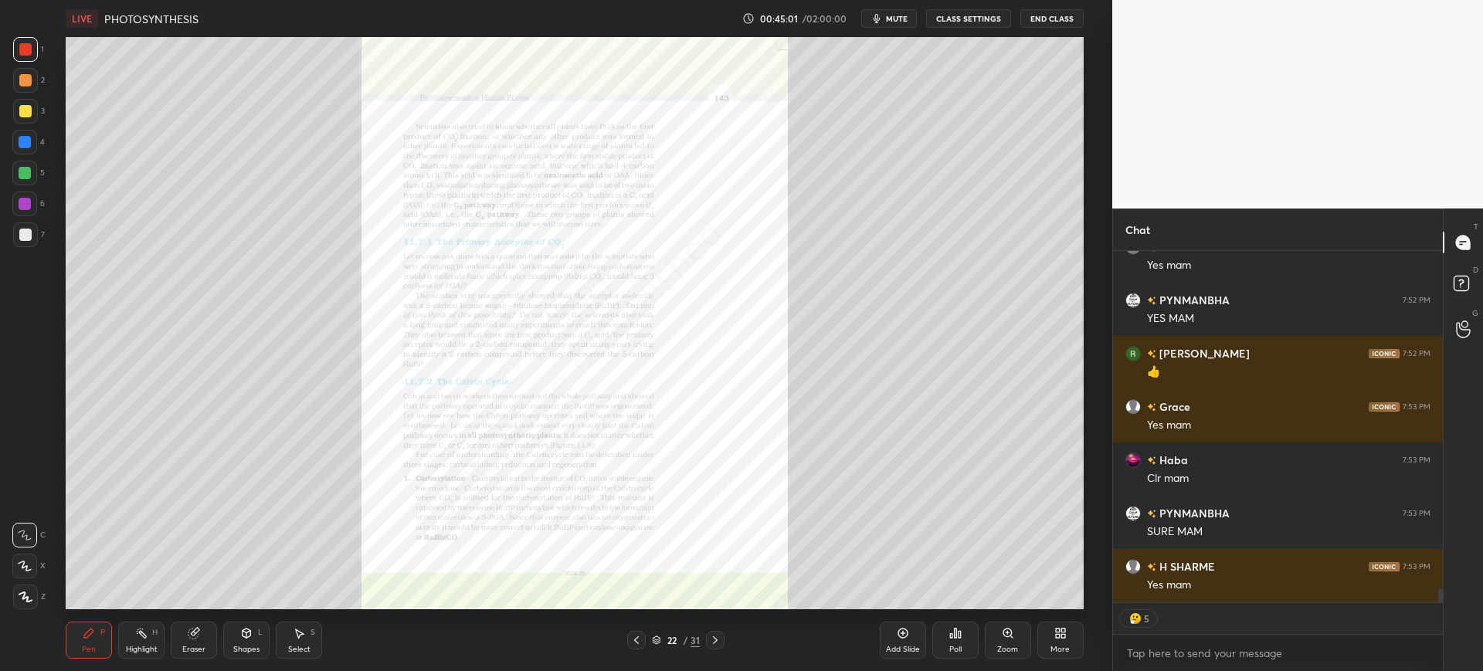
click at [639, 642] on icon at bounding box center [636, 640] width 12 height 12
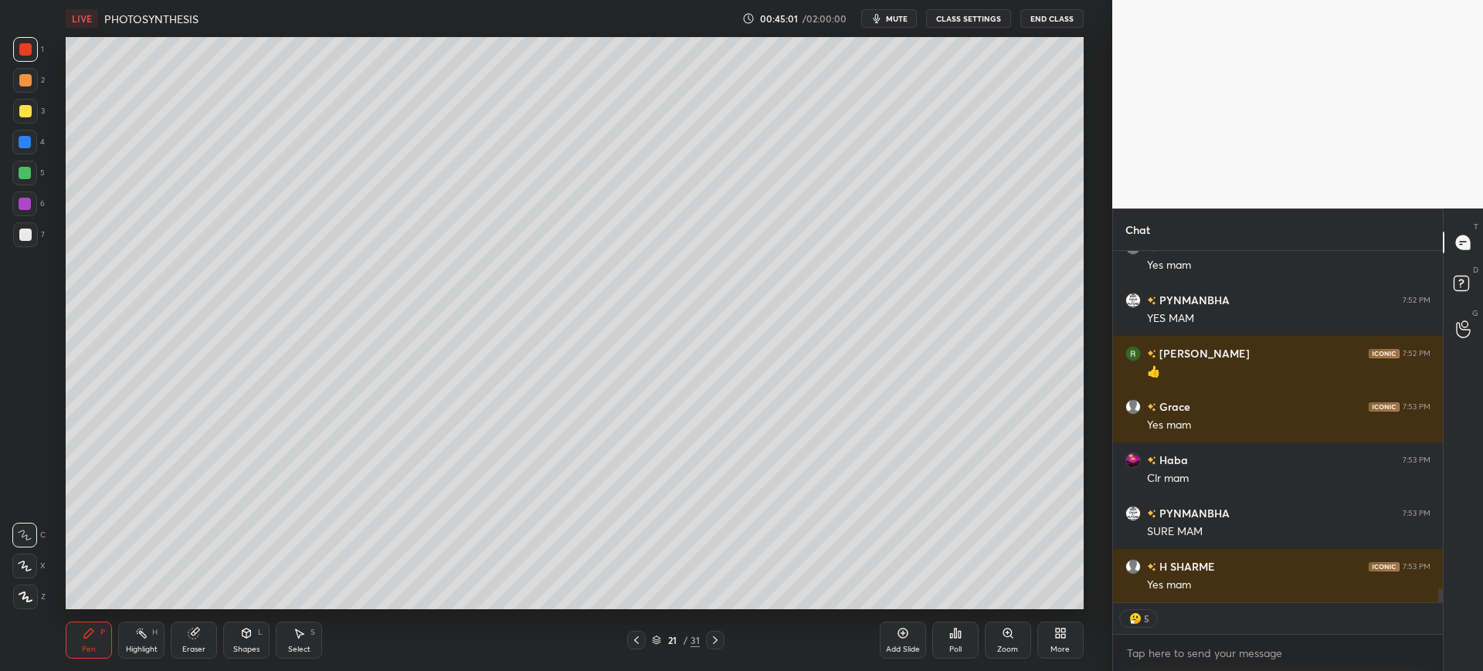
click at [893, 646] on div "Add Slide" at bounding box center [903, 650] width 34 height 8
click at [25, 229] on div at bounding box center [25, 235] width 12 height 12
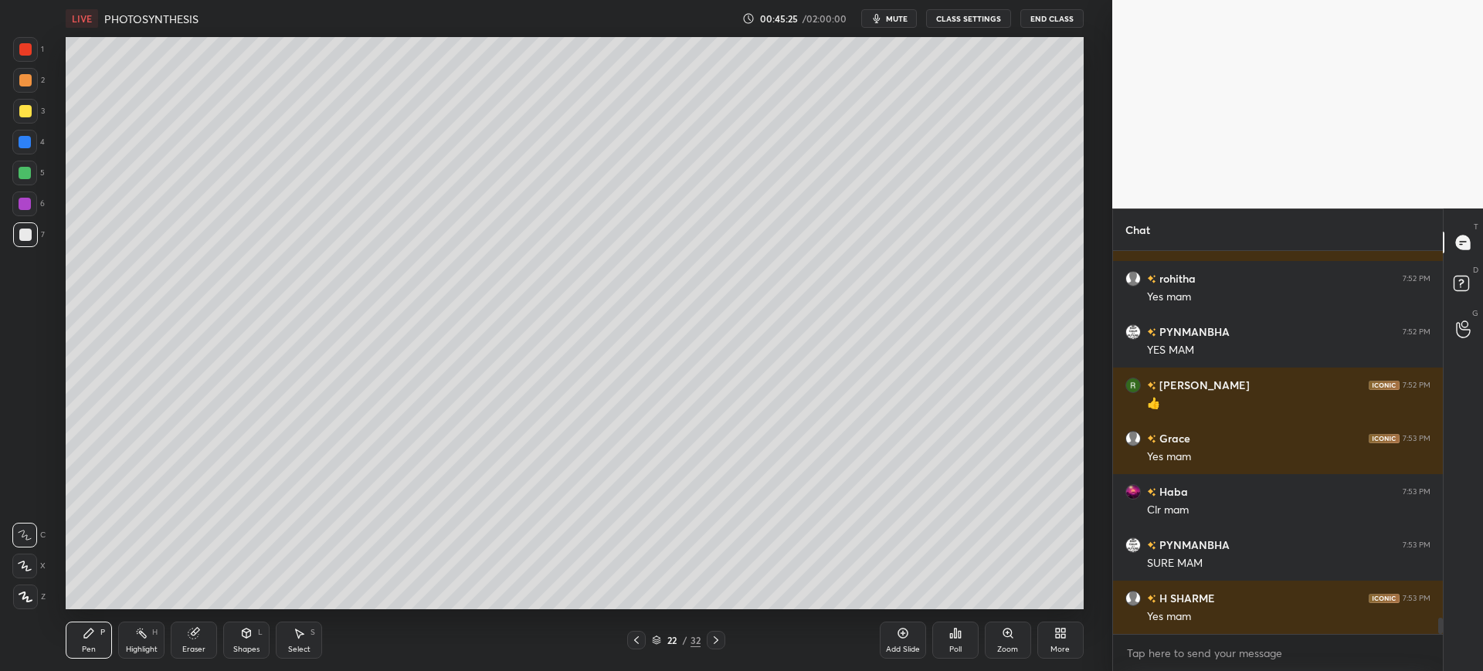
click at [194, 638] on icon at bounding box center [193, 634] width 10 height 10
click at [101, 629] on div "P" at bounding box center [102, 633] width 5 height 8
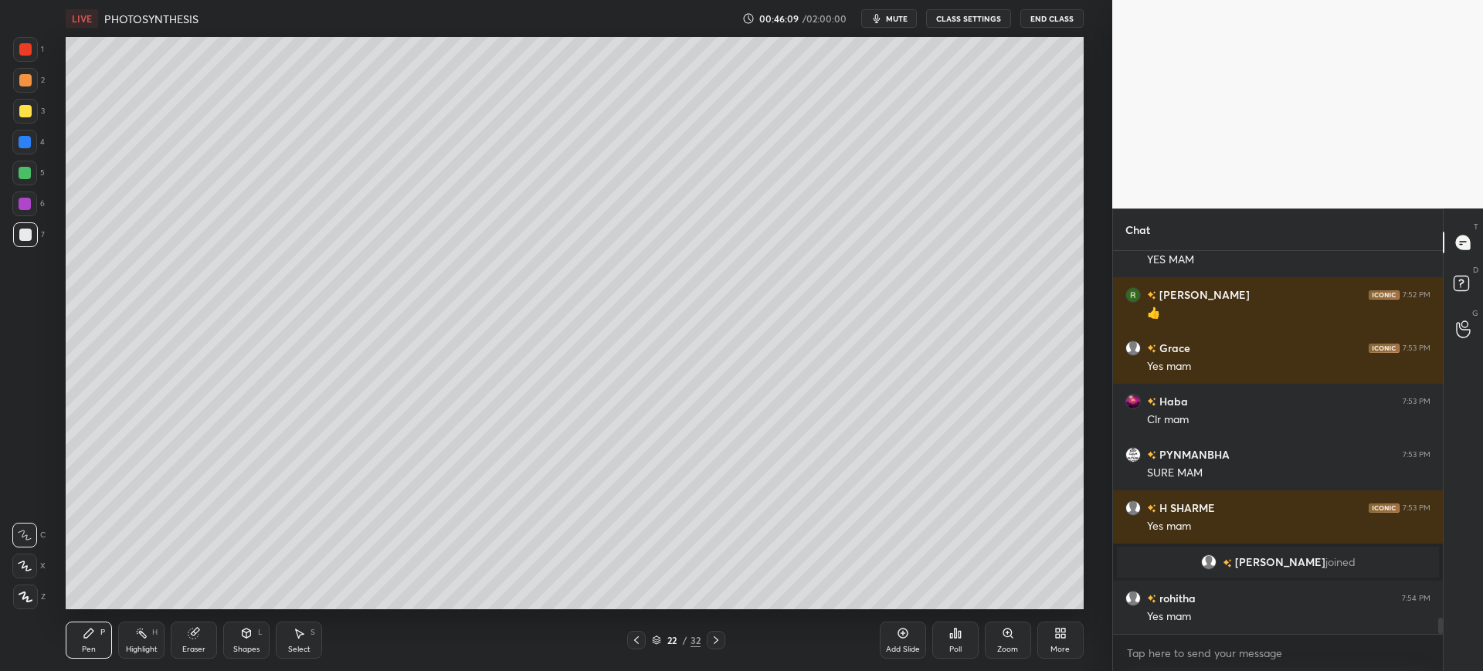
scroll to position [8702, 0]
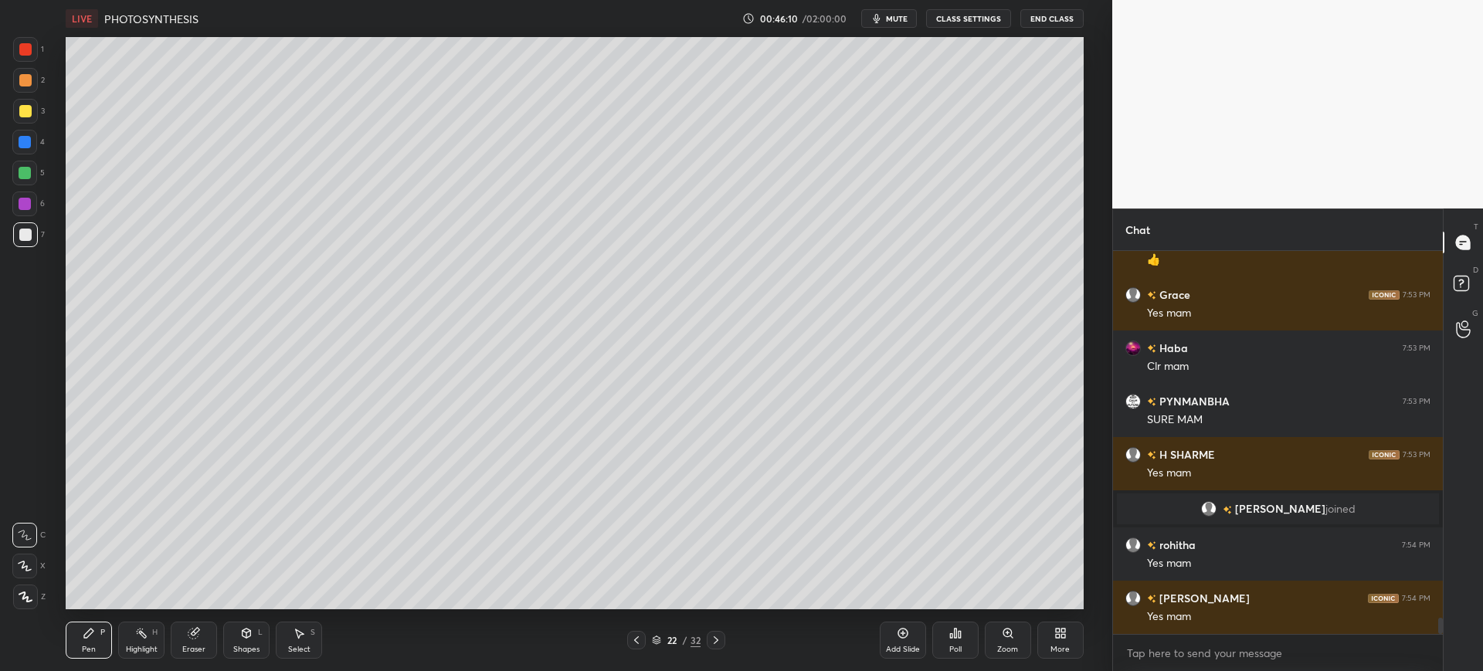
click at [19, 112] on div at bounding box center [25, 111] width 12 height 12
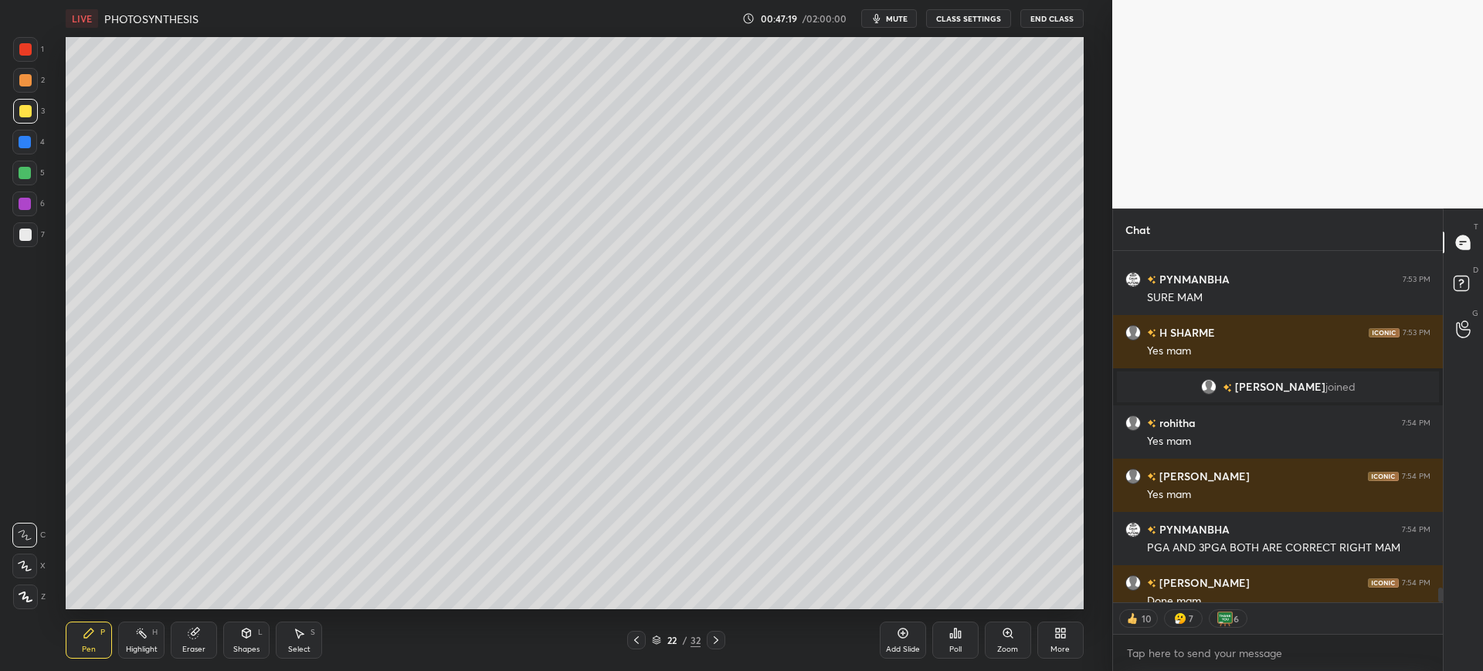
scroll to position [8824, 0]
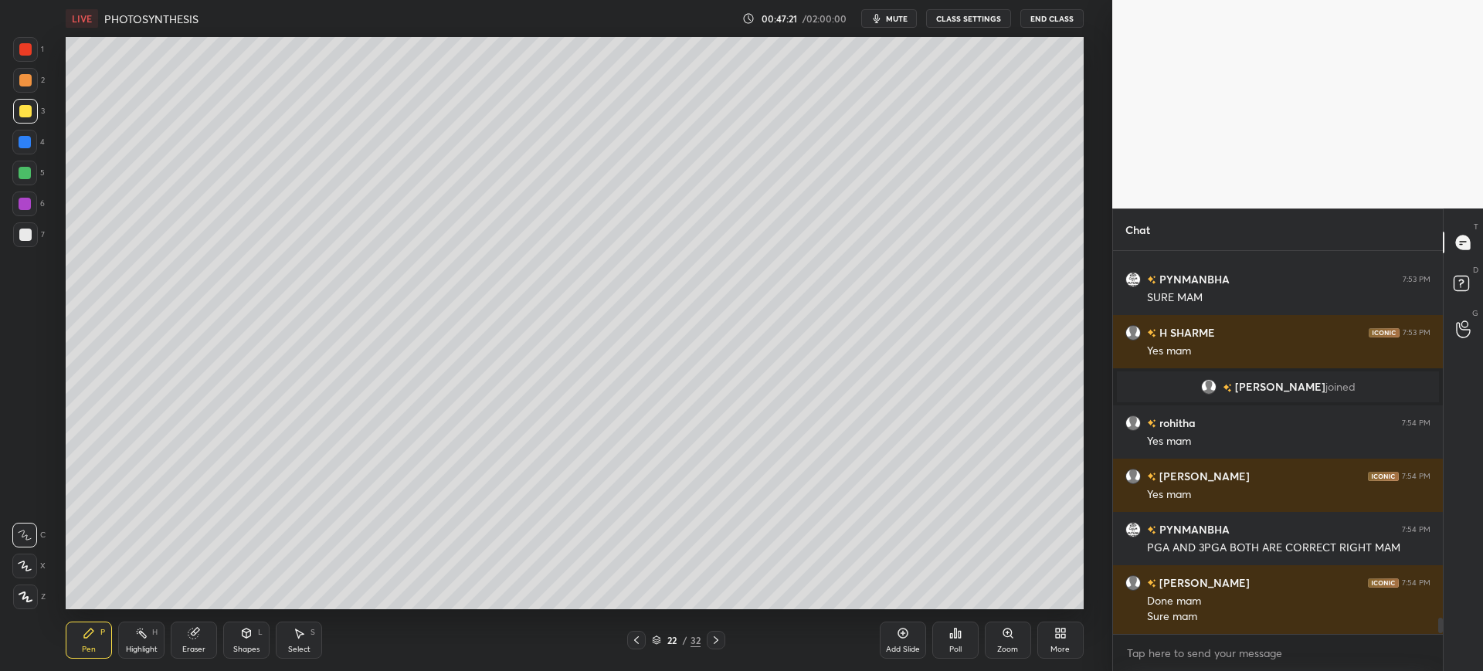
click at [39, 233] on div "7" at bounding box center [29, 234] width 32 height 25
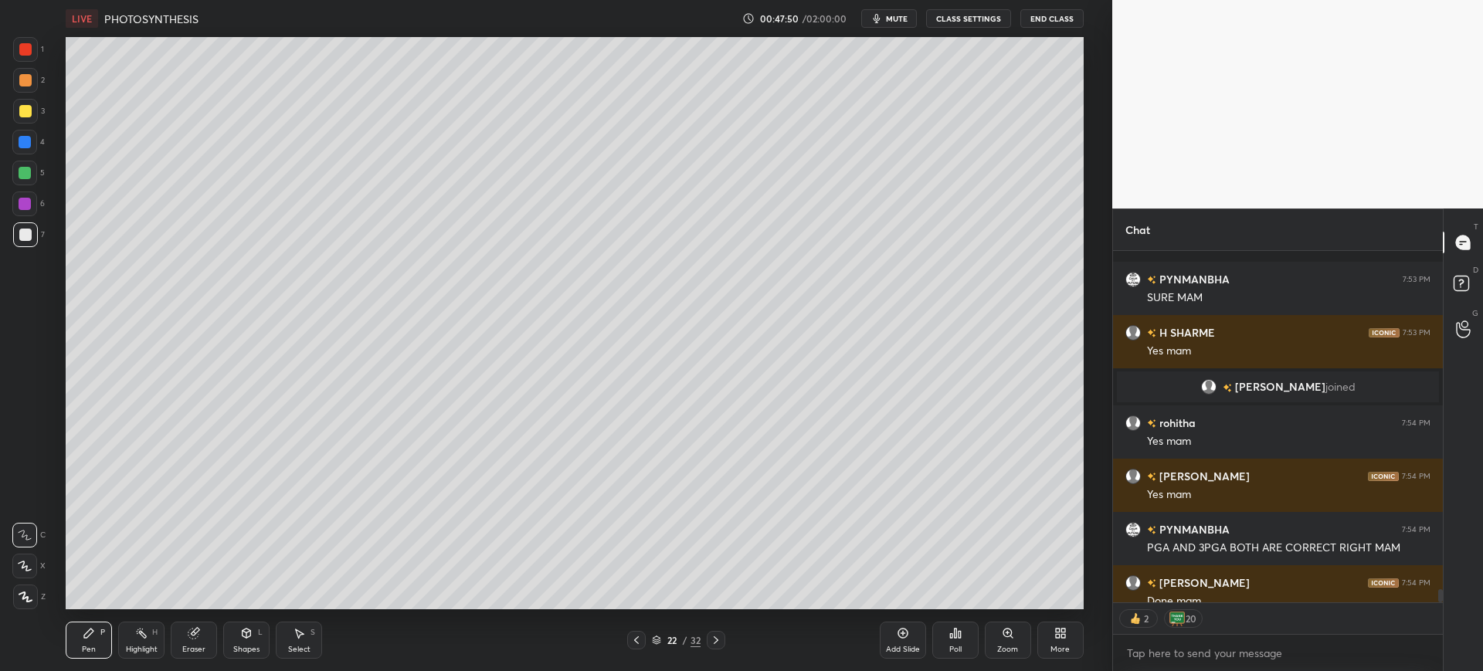
scroll to position [8893, 0]
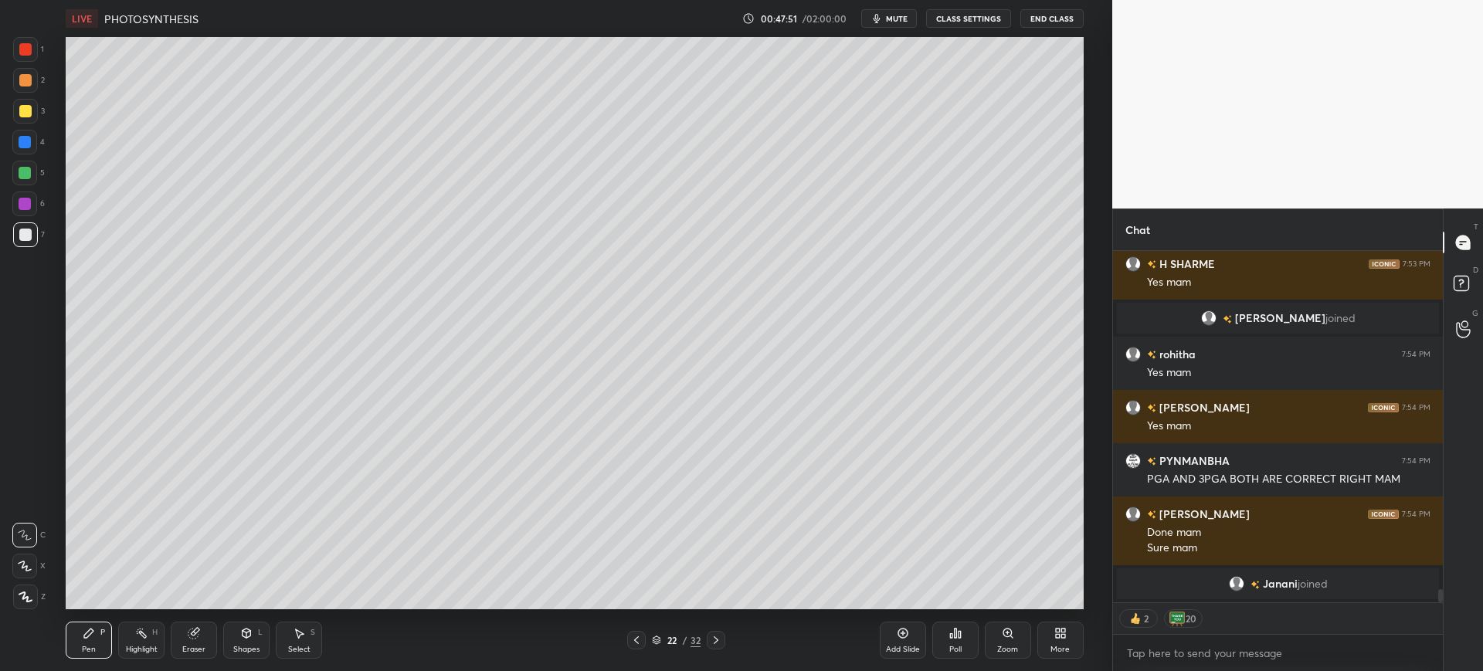
click at [17, 238] on div at bounding box center [25, 234] width 25 height 25
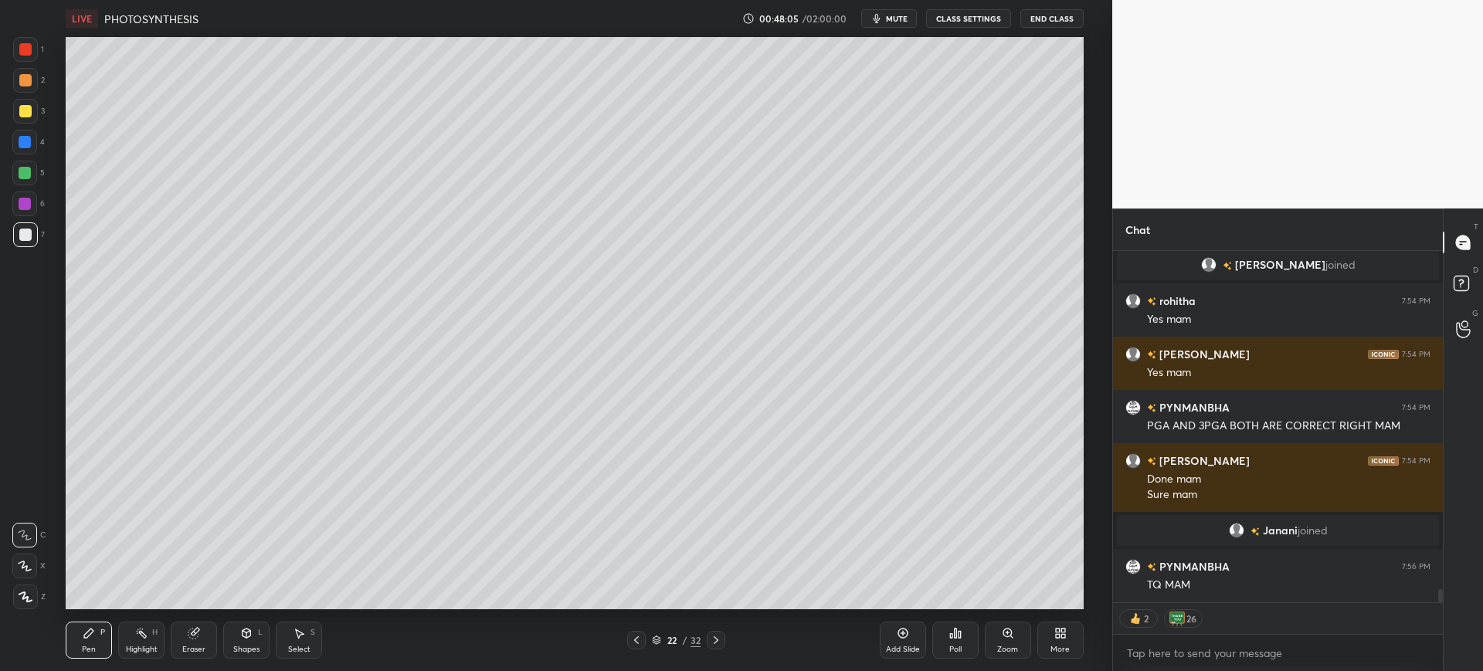
click at [18, 131] on div at bounding box center [24, 142] width 25 height 25
click at [636, 630] on div "Pen P Highlight H Eraser Shapes L Select S 22 / 32 Add Slide Poll Zoom More" at bounding box center [574, 640] width 1017 height 62
click at [633, 639] on icon at bounding box center [636, 640] width 12 height 12
click at [641, 639] on icon at bounding box center [636, 640] width 12 height 12
click at [13, 242] on div at bounding box center [25, 234] width 25 height 25
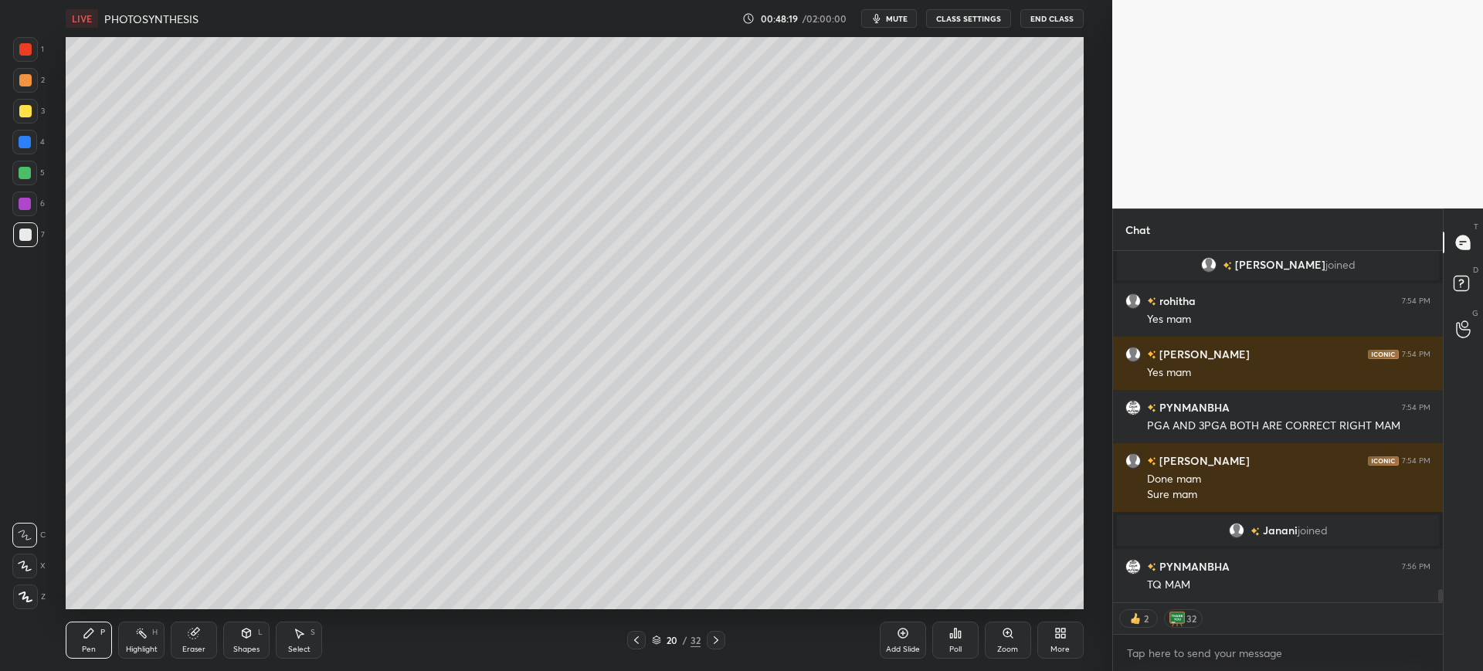
click at [31, 115] on div at bounding box center [25, 111] width 25 height 25
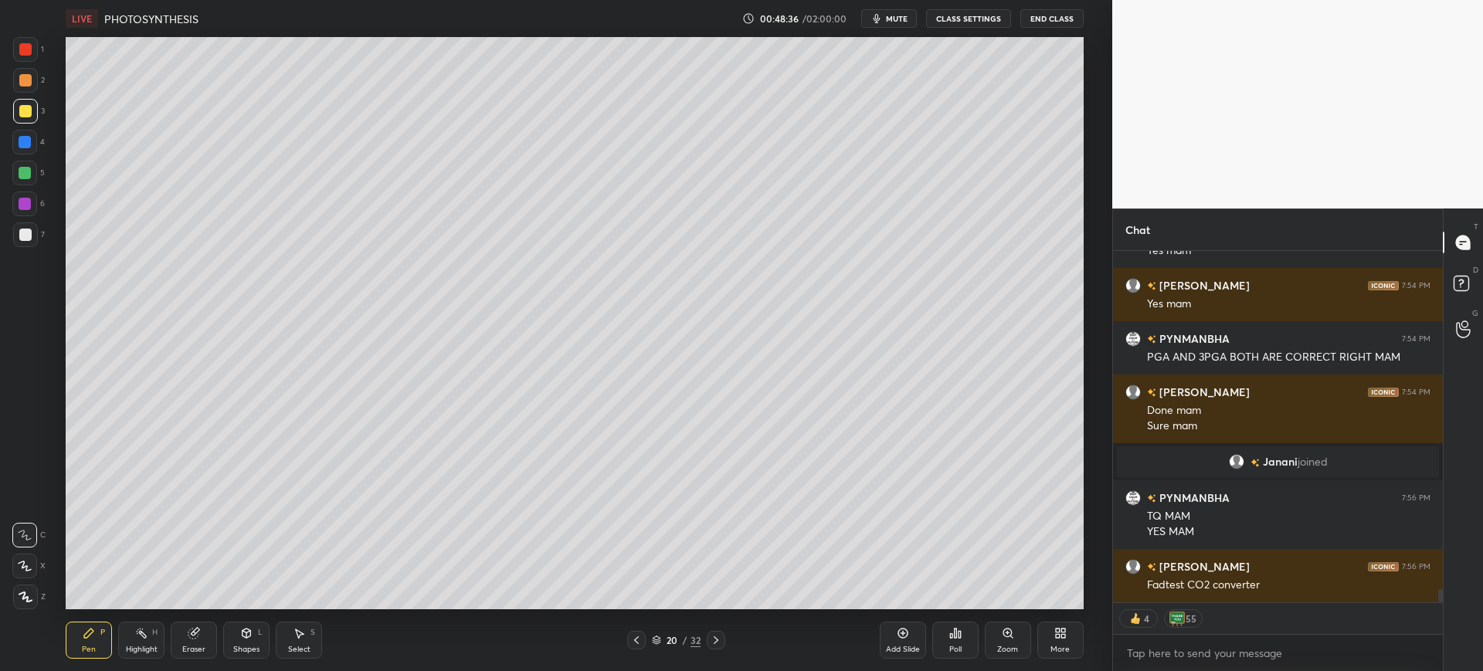
scroll to position [9011, 0]
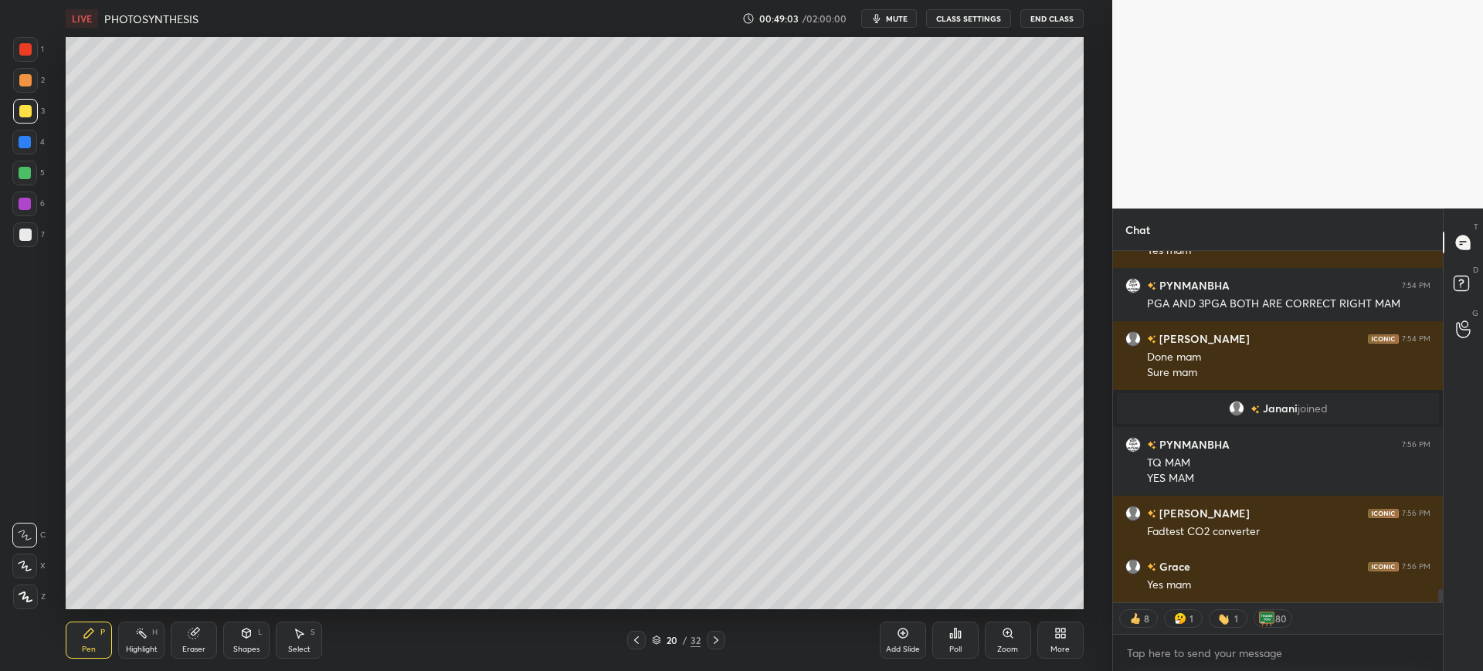
click at [900, 646] on div "Add Slide" at bounding box center [903, 650] width 34 height 8
click at [14, 241] on div at bounding box center [25, 234] width 25 height 25
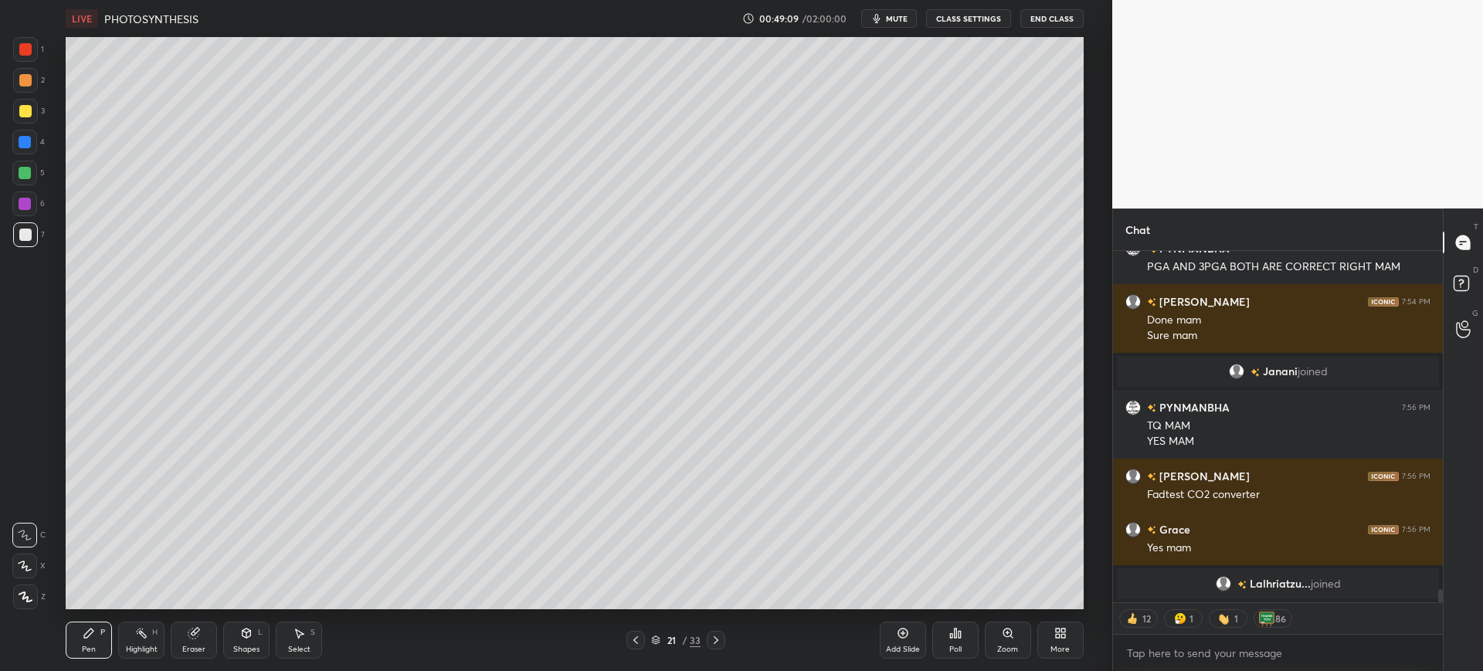
click at [32, 113] on div at bounding box center [25, 111] width 25 height 25
click at [25, 234] on div at bounding box center [25, 235] width 12 height 12
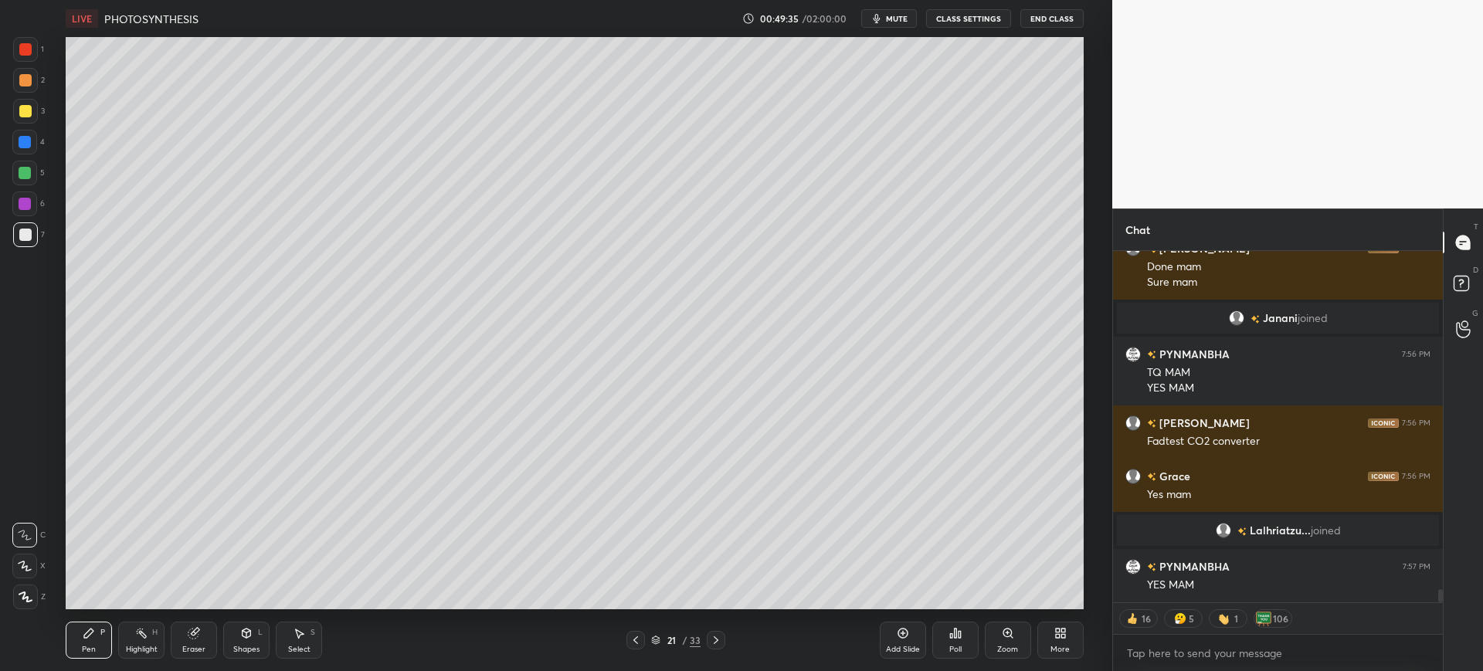
scroll to position [9113, 0]
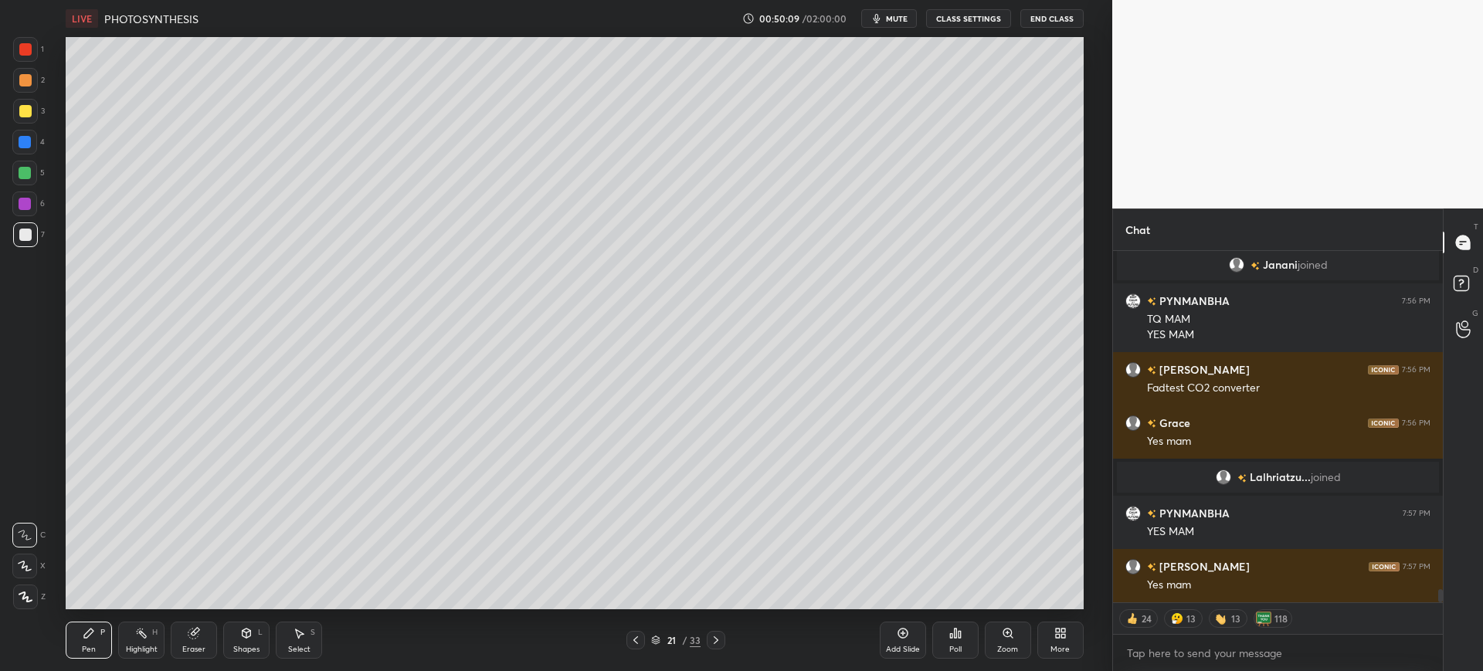
click at [27, 114] on div at bounding box center [25, 111] width 12 height 12
click at [44, 237] on div "7" at bounding box center [29, 234] width 32 height 25
click at [30, 137] on div at bounding box center [25, 142] width 12 height 12
click at [38, 120] on div "3" at bounding box center [29, 111] width 32 height 25
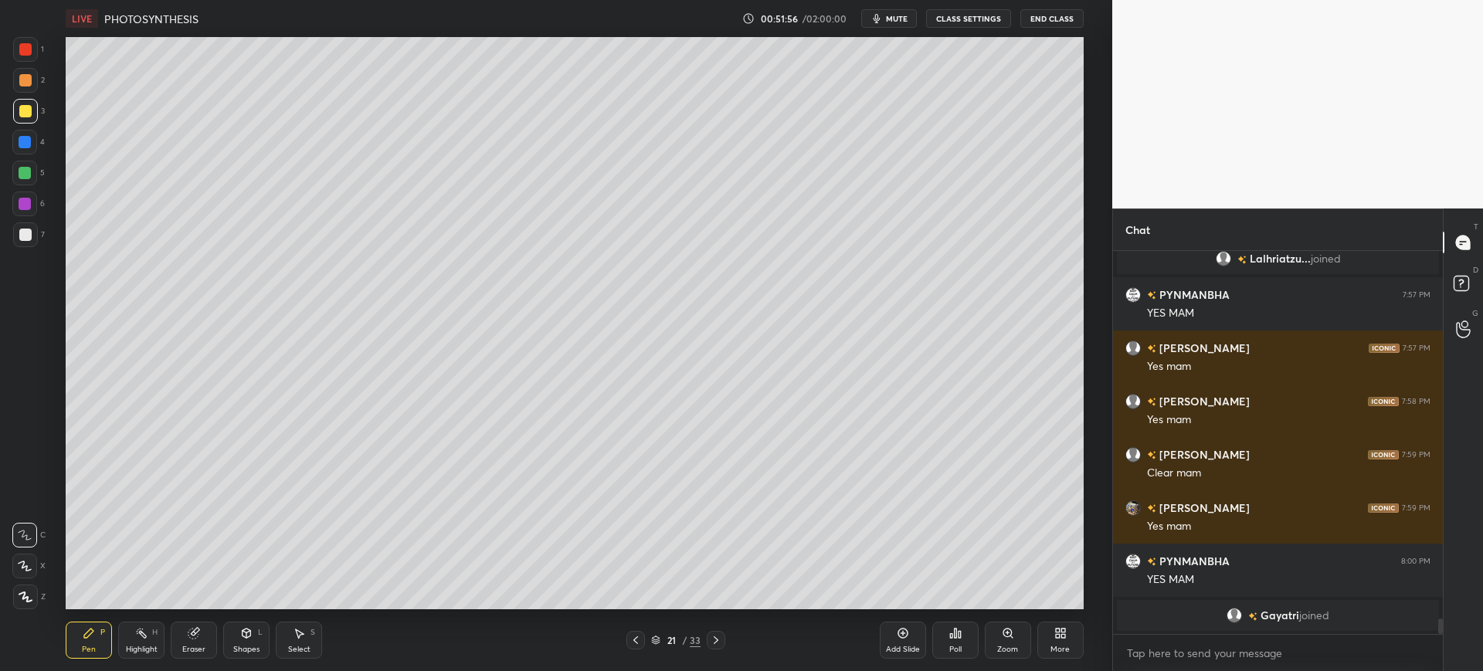
scroll to position [9312, 0]
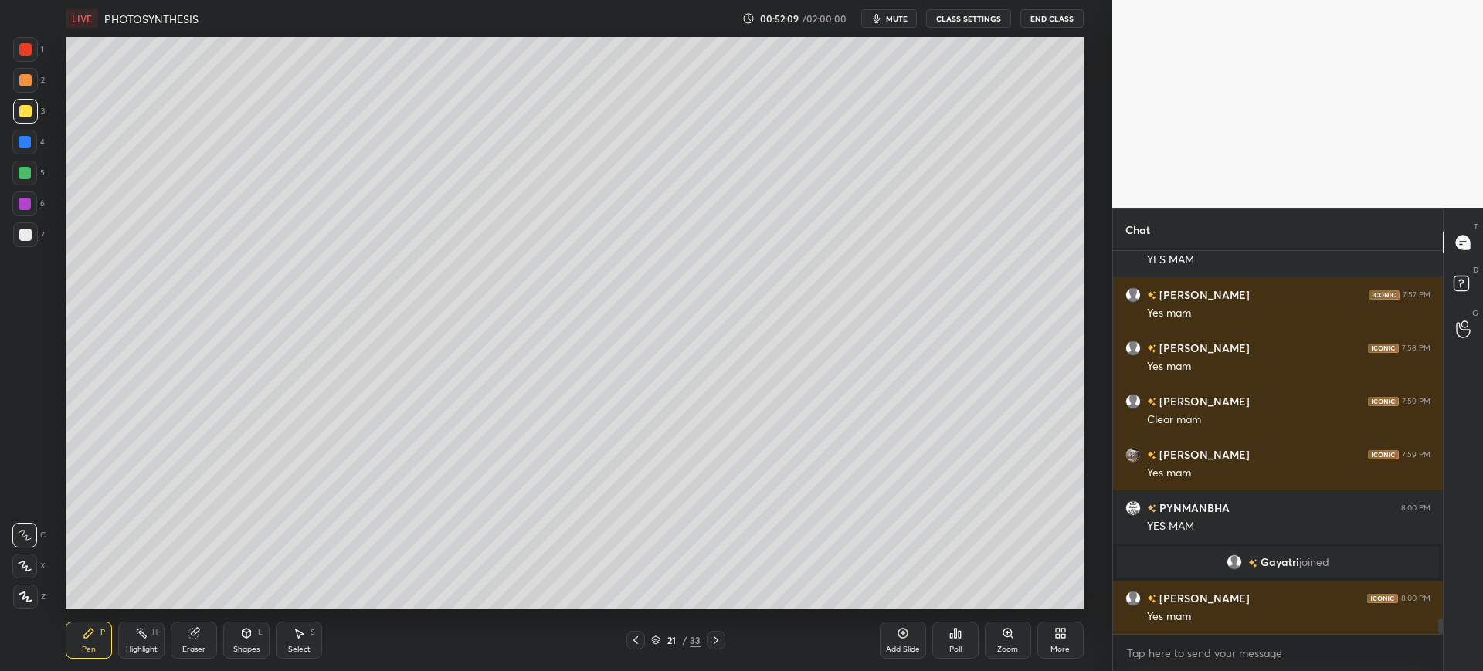
click at [895, 637] on div "Add Slide" at bounding box center [903, 640] width 46 height 37
click at [200, 627] on icon at bounding box center [194, 633] width 12 height 12
click at [66, 661] on div "Pen P Highlight H Eraser Shapes L Select S 22 / 34 Add Slide Poll Zoom More" at bounding box center [574, 640] width 1017 height 62
click at [86, 646] on div "Pen" at bounding box center [89, 650] width 14 height 8
click at [31, 141] on div at bounding box center [25, 142] width 12 height 12
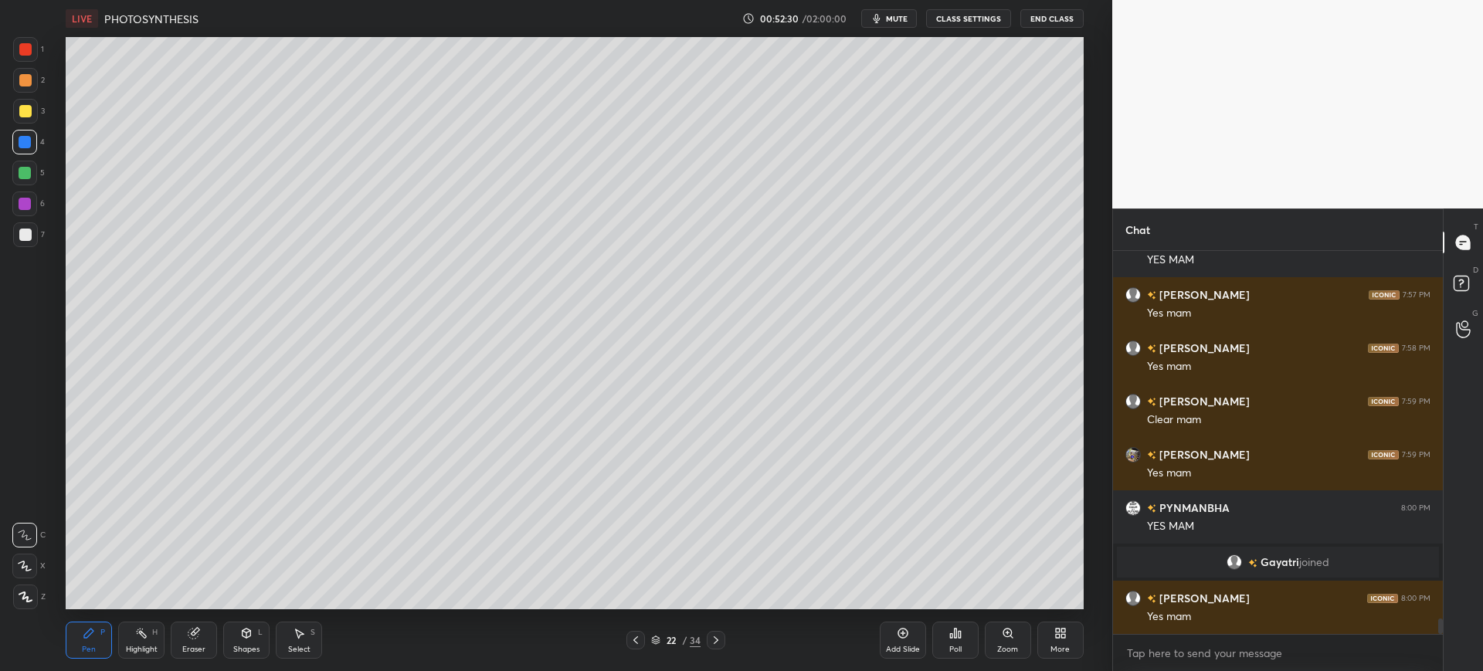
click at [19, 112] on div at bounding box center [25, 111] width 12 height 12
click at [30, 190] on div "5" at bounding box center [28, 176] width 32 height 31
click at [24, 201] on div at bounding box center [25, 204] width 12 height 12
click at [29, 232] on div at bounding box center [25, 235] width 12 height 12
click at [25, 109] on div at bounding box center [25, 111] width 12 height 12
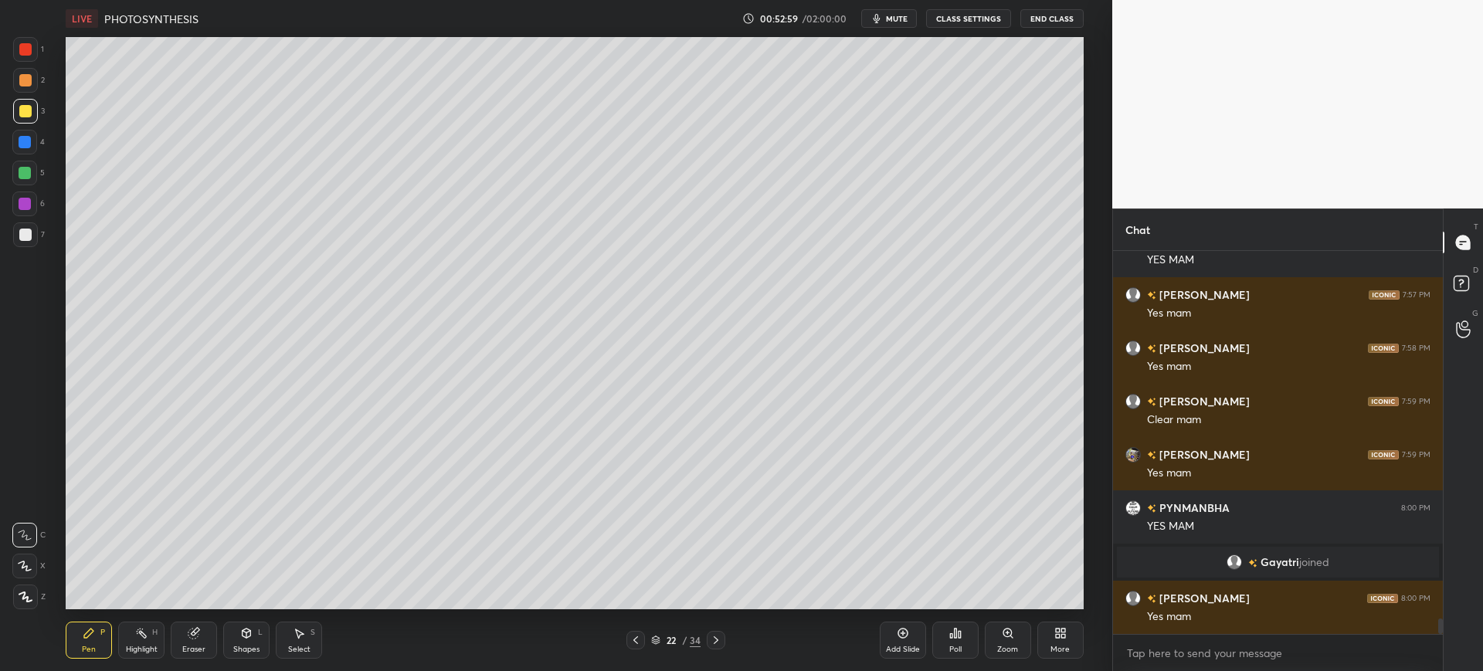
click at [22, 237] on div at bounding box center [25, 235] width 12 height 12
click at [28, 114] on div at bounding box center [25, 111] width 12 height 12
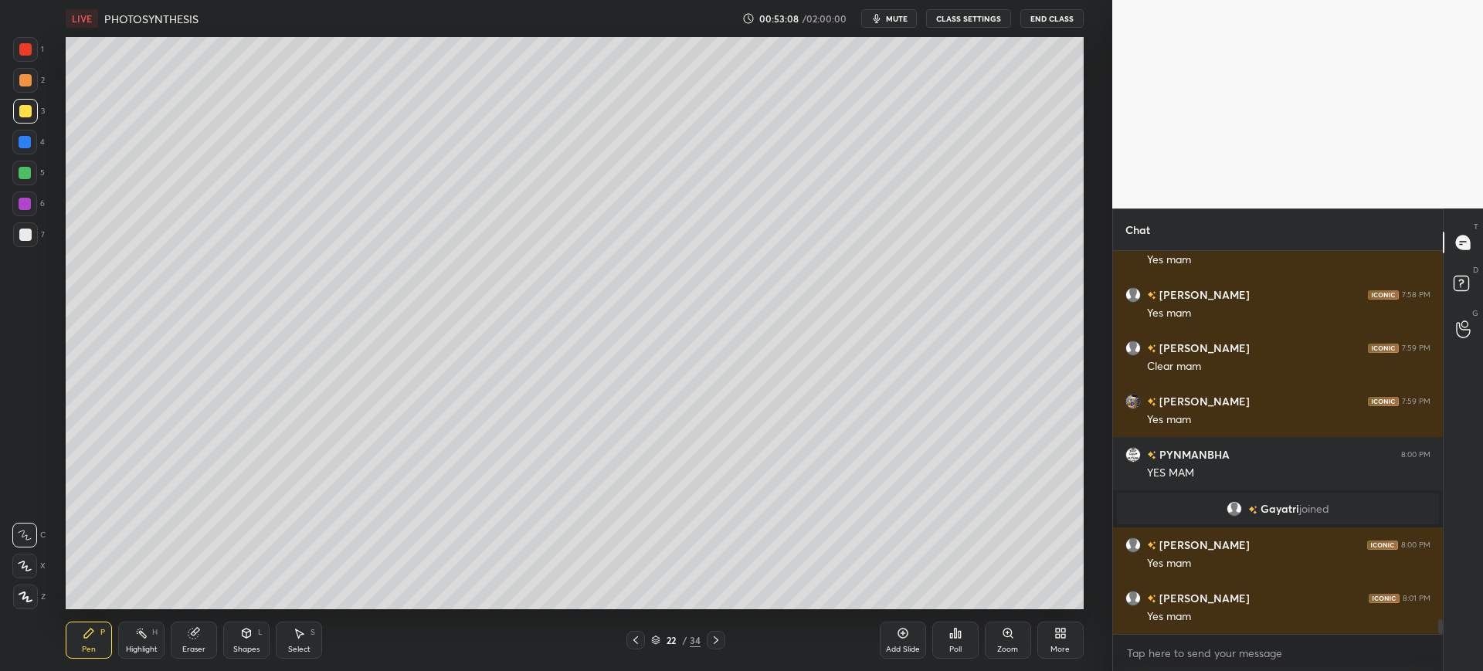
click at [195, 642] on div "Eraser" at bounding box center [194, 640] width 46 height 37
click at [73, 657] on div "Pen P" at bounding box center [89, 640] width 46 height 37
click at [83, 646] on div "Pen" at bounding box center [89, 650] width 14 height 8
click at [200, 646] on div "Eraser" at bounding box center [193, 650] width 23 height 8
click at [86, 634] on icon at bounding box center [88, 633] width 9 height 9
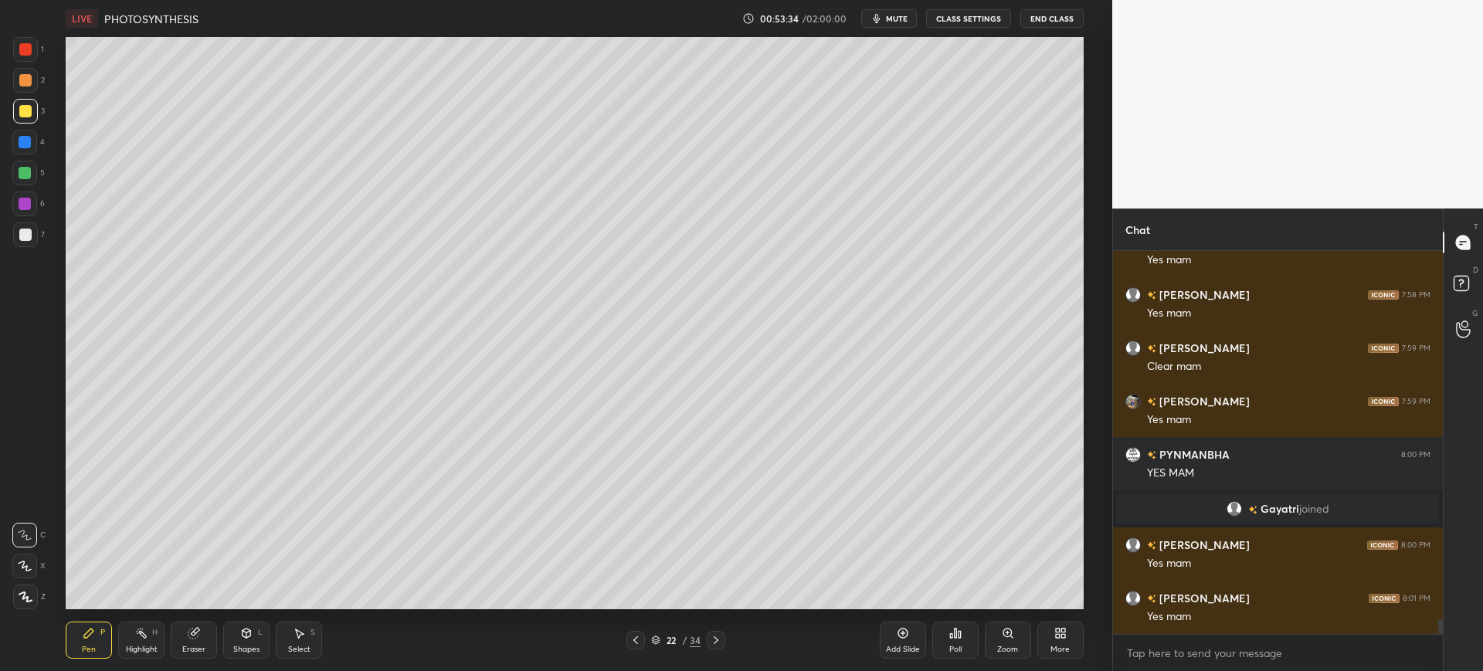
click at [34, 231] on div at bounding box center [25, 234] width 25 height 25
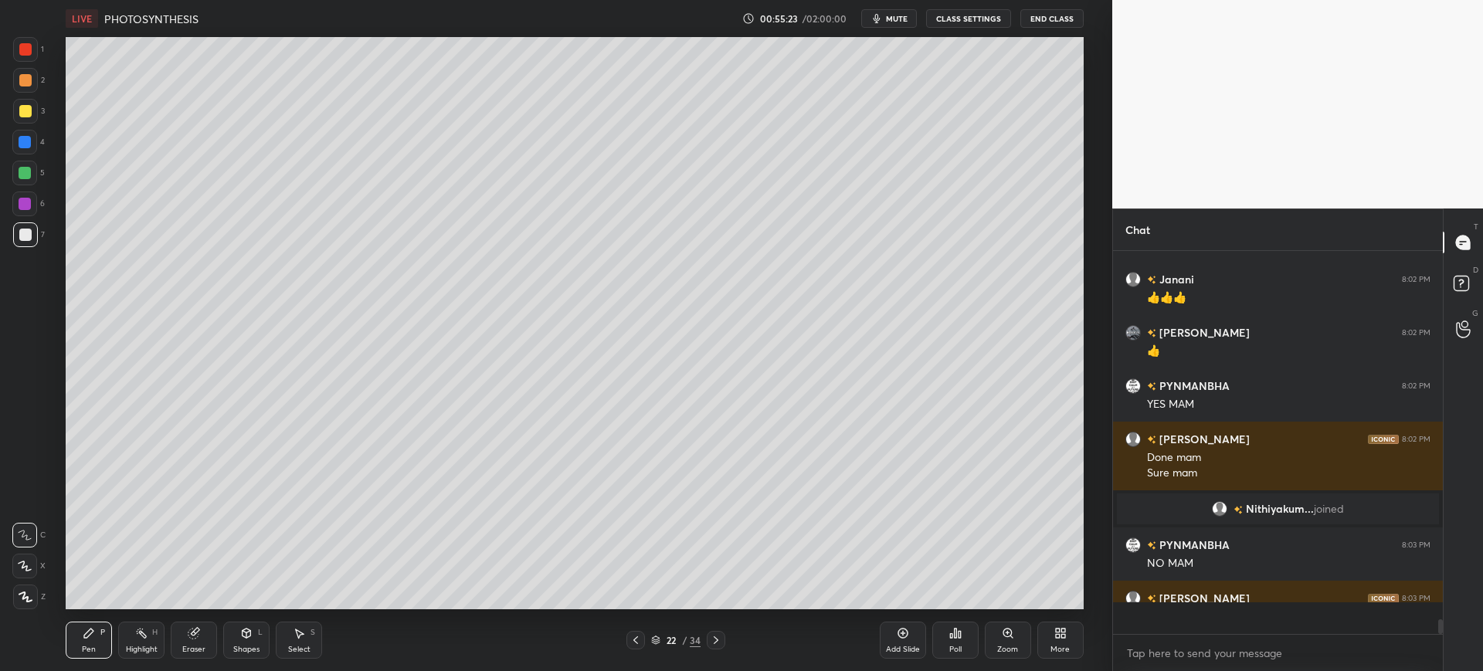
scroll to position [9870, 0]
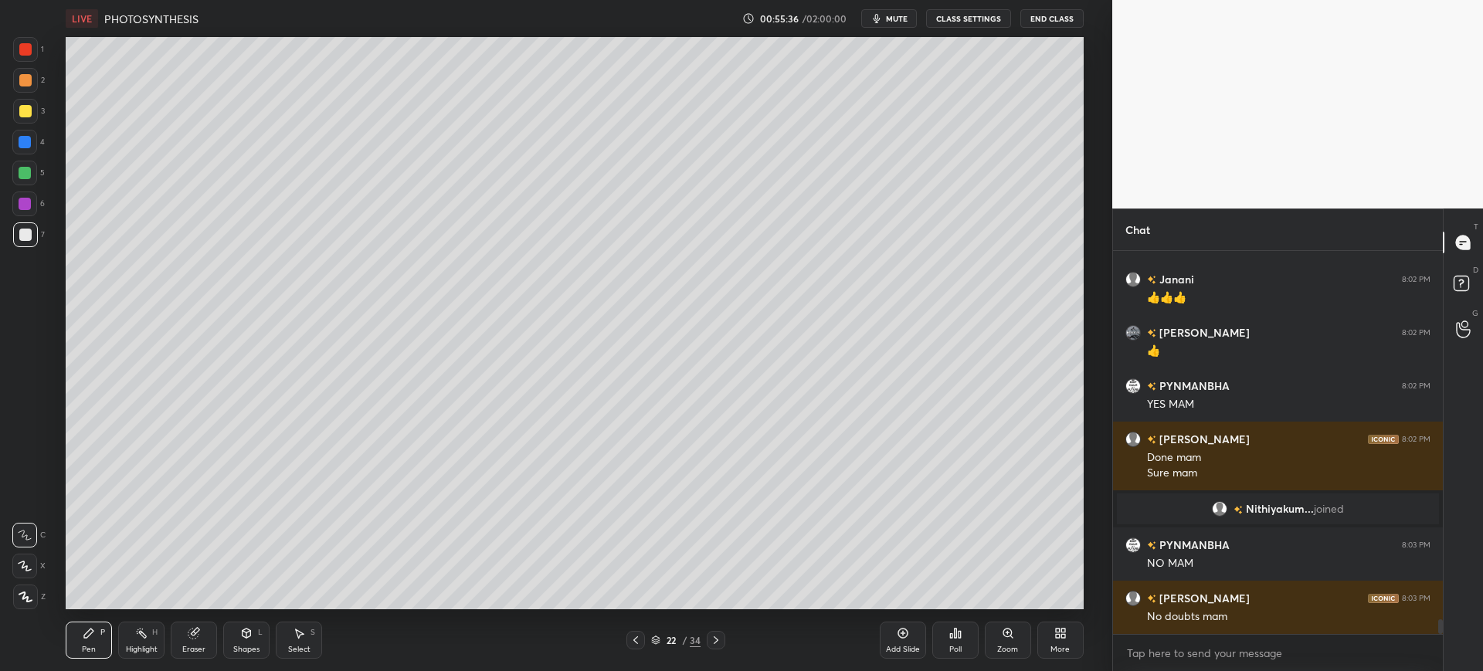
click at [897, 642] on div "Add Slide" at bounding box center [903, 640] width 46 height 37
click at [24, 243] on div at bounding box center [25, 234] width 25 height 25
click at [627, 634] on div at bounding box center [635, 640] width 19 height 19
click at [36, 124] on div "3" at bounding box center [29, 114] width 32 height 31
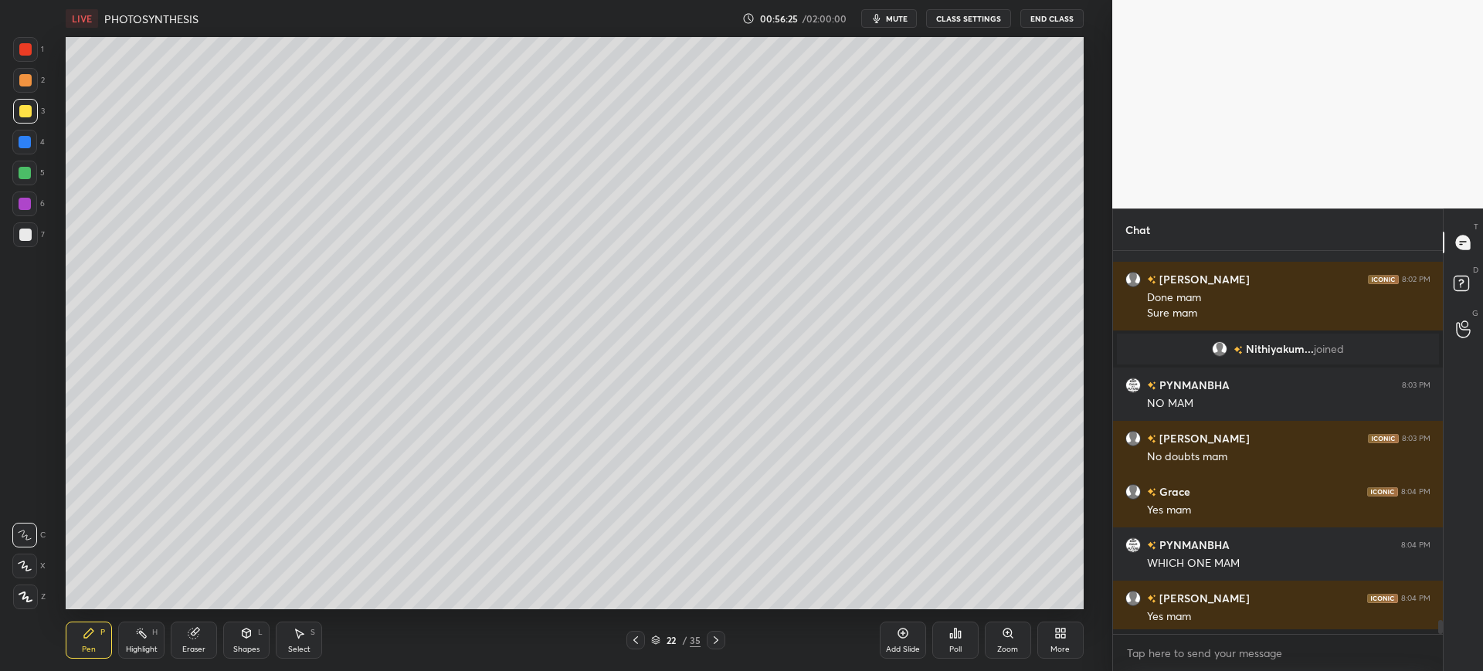
scroll to position [10030, 0]
click at [902, 649] on div "Add Slide" at bounding box center [903, 650] width 34 height 8
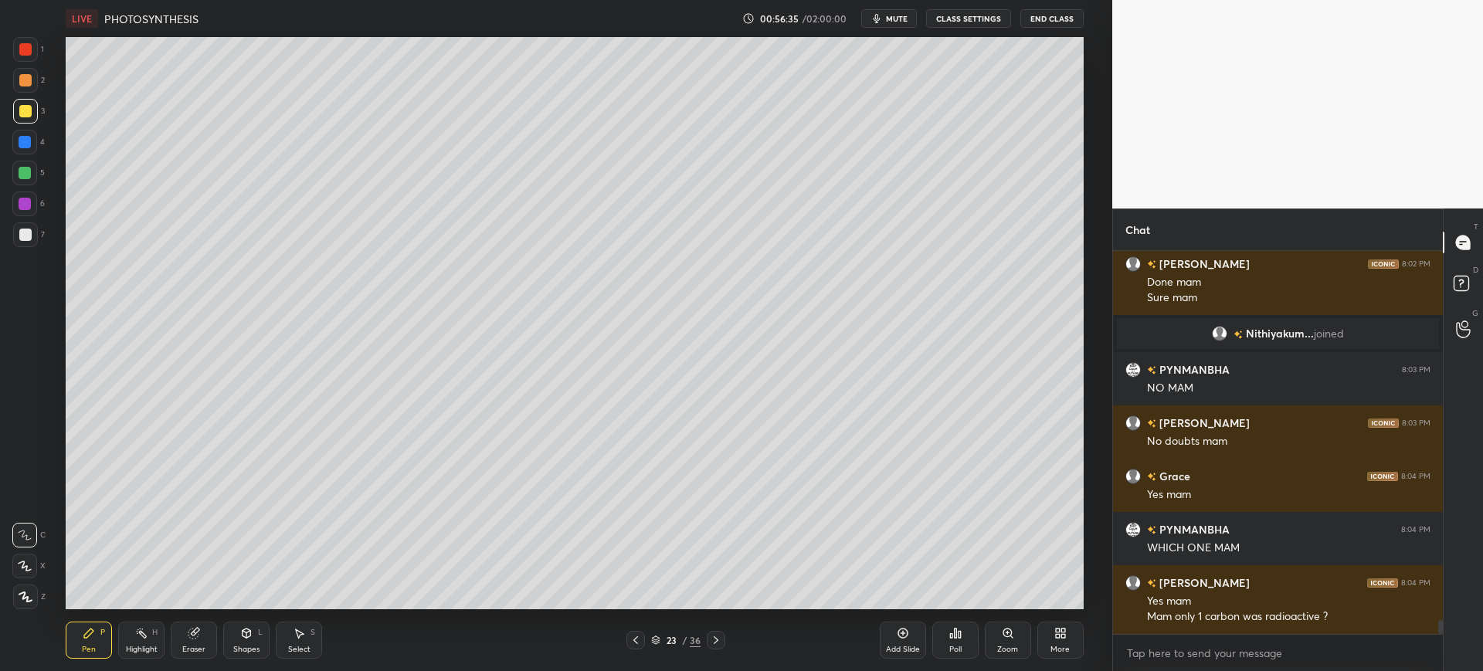
click at [666, 636] on div "23" at bounding box center [670, 640] width 15 height 9
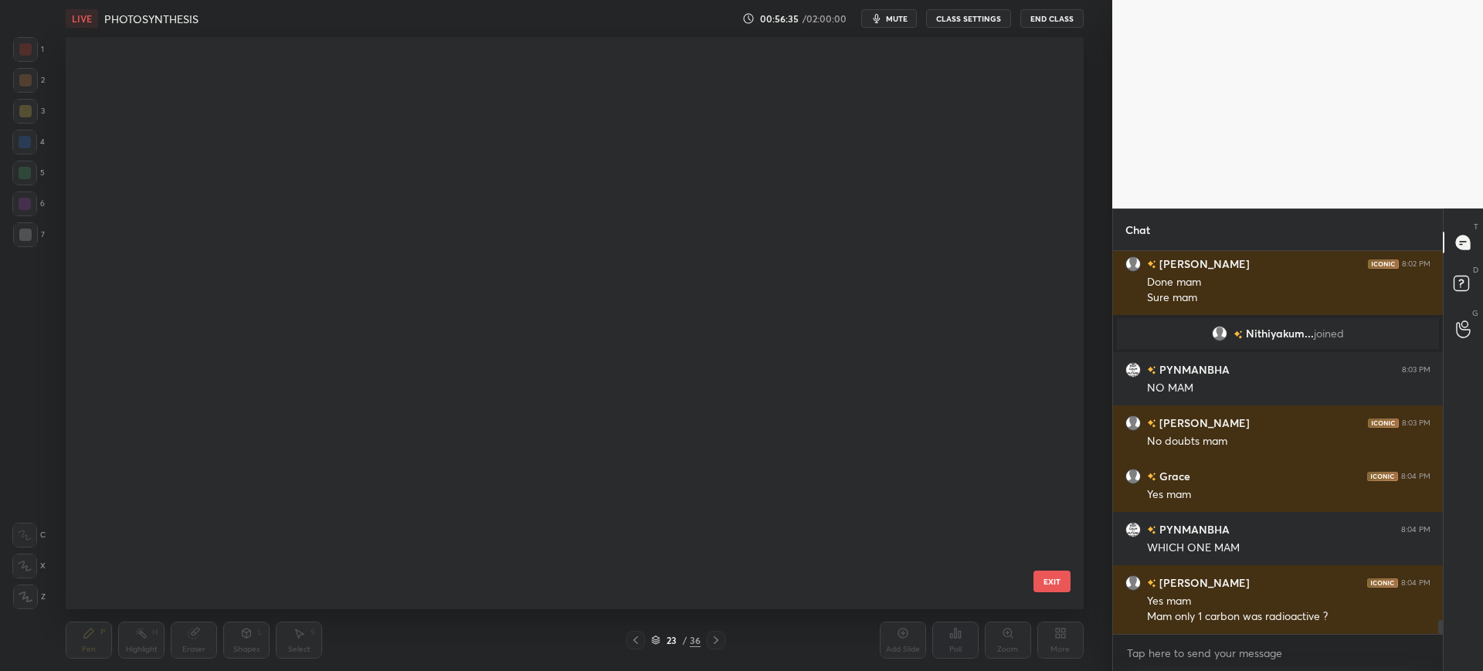
scroll to position [568, 1010]
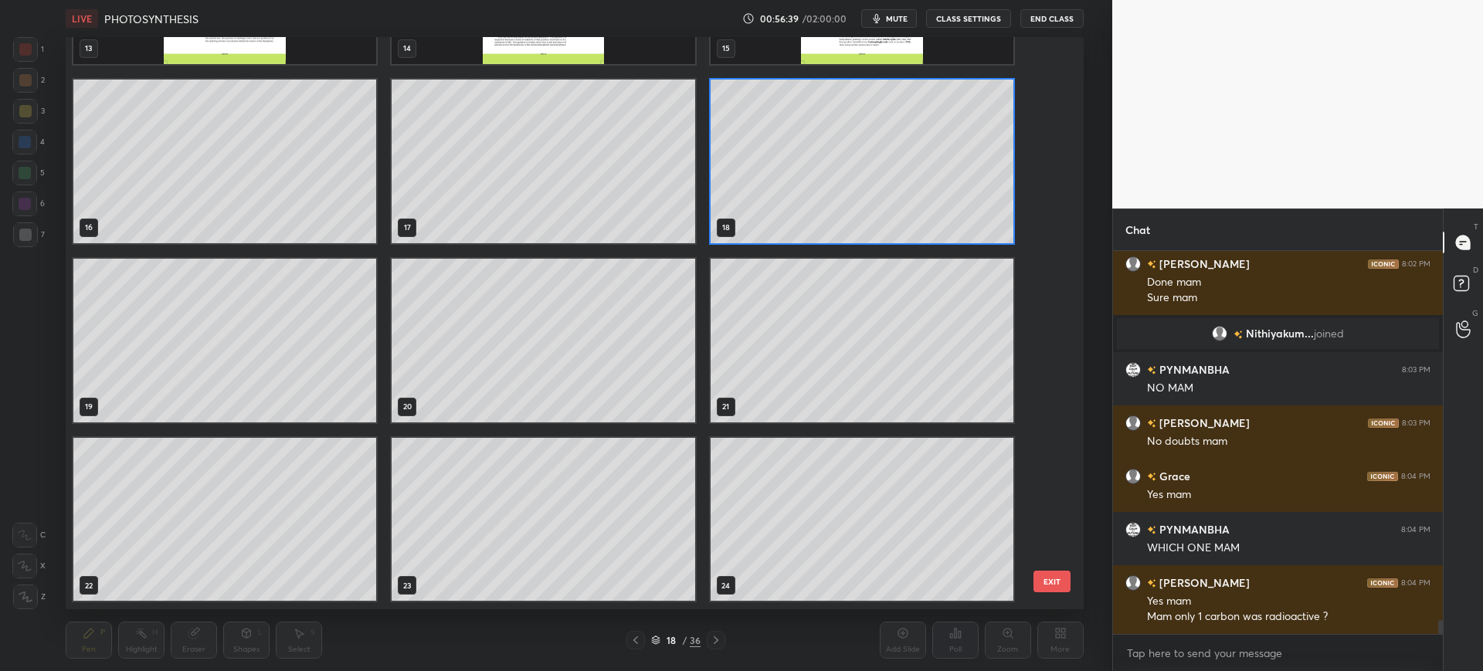
click at [1042, 576] on button "EXIT" at bounding box center [1051, 582] width 37 height 22
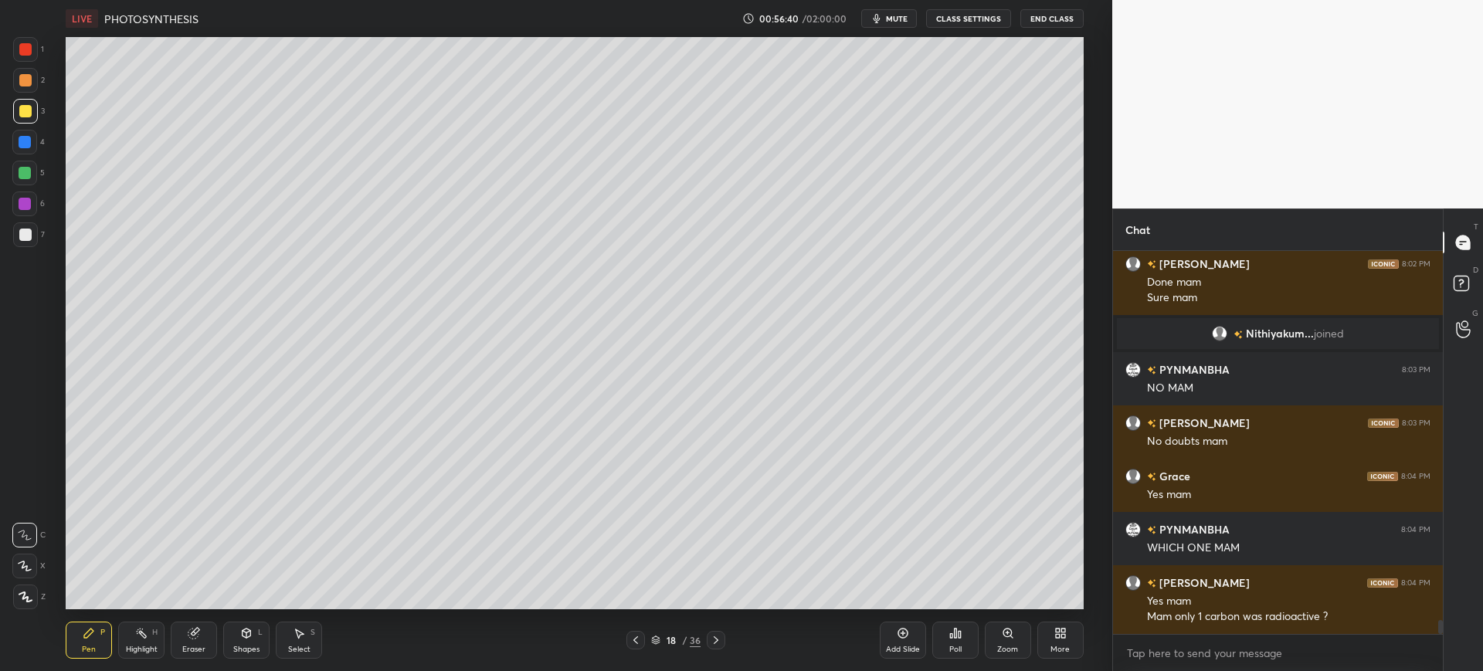
scroll to position [10099, 0]
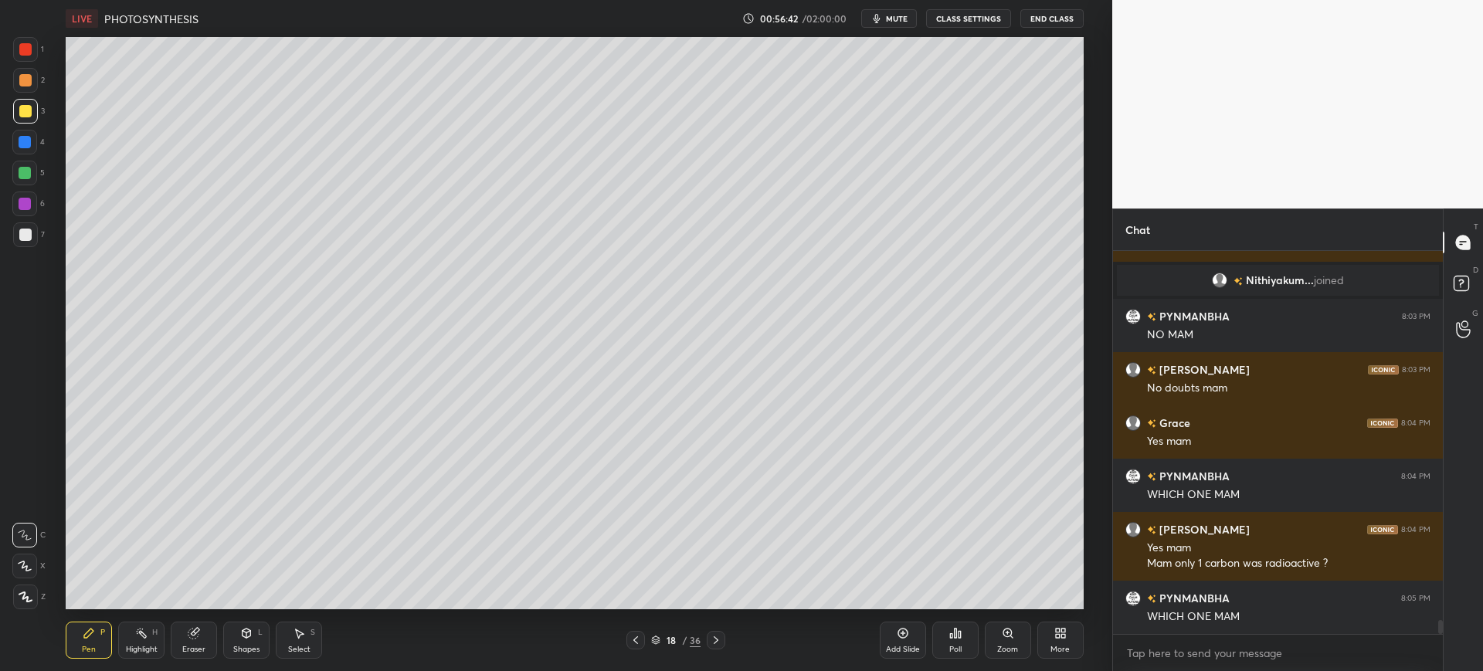
click at [664, 632] on div "18 / 36" at bounding box center [675, 640] width 99 height 19
click at [714, 642] on icon at bounding box center [716, 640] width 12 height 12
click at [717, 639] on icon at bounding box center [716, 640] width 5 height 8
click at [713, 630] on div "Pen P Highlight H Eraser Shapes L Select S 20 / 36 Add Slide Poll Zoom More" at bounding box center [574, 640] width 1017 height 62
click at [707, 639] on div at bounding box center [716, 640] width 19 height 19
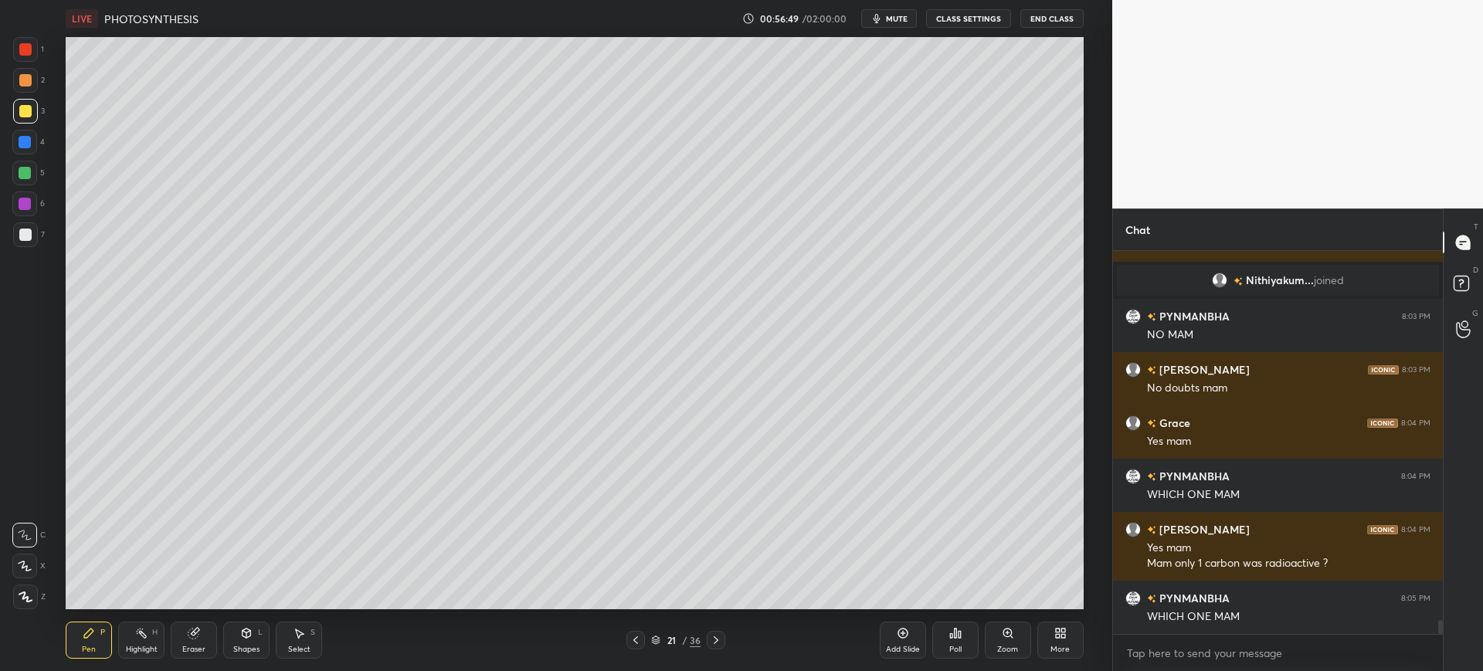
scroll to position [10152, 0]
click at [712, 638] on icon at bounding box center [716, 640] width 12 height 12
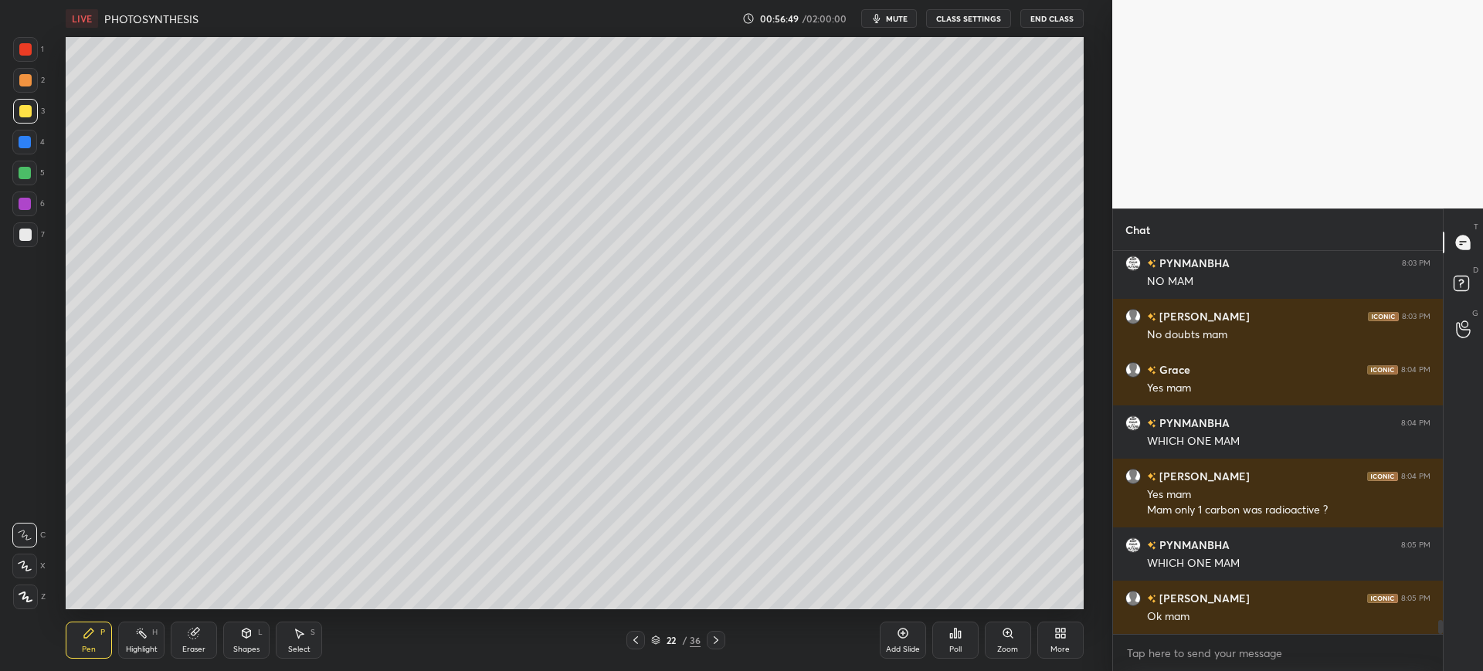
click at [717, 639] on icon at bounding box center [716, 640] width 5 height 8
click at [714, 640] on icon at bounding box center [716, 640] width 12 height 12
click at [712, 639] on icon at bounding box center [716, 640] width 12 height 12
click at [717, 648] on div at bounding box center [716, 640] width 19 height 19
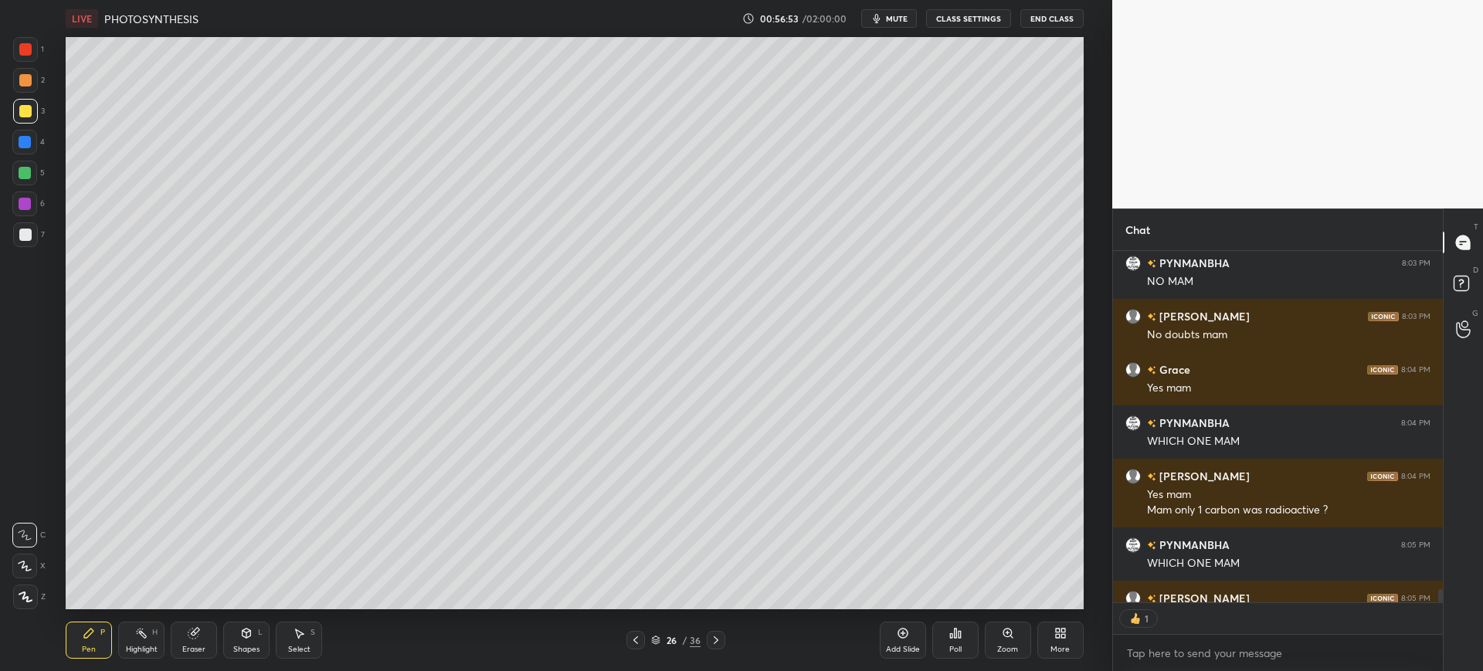
scroll to position [347, 325]
click at [720, 646] on div at bounding box center [716, 640] width 19 height 19
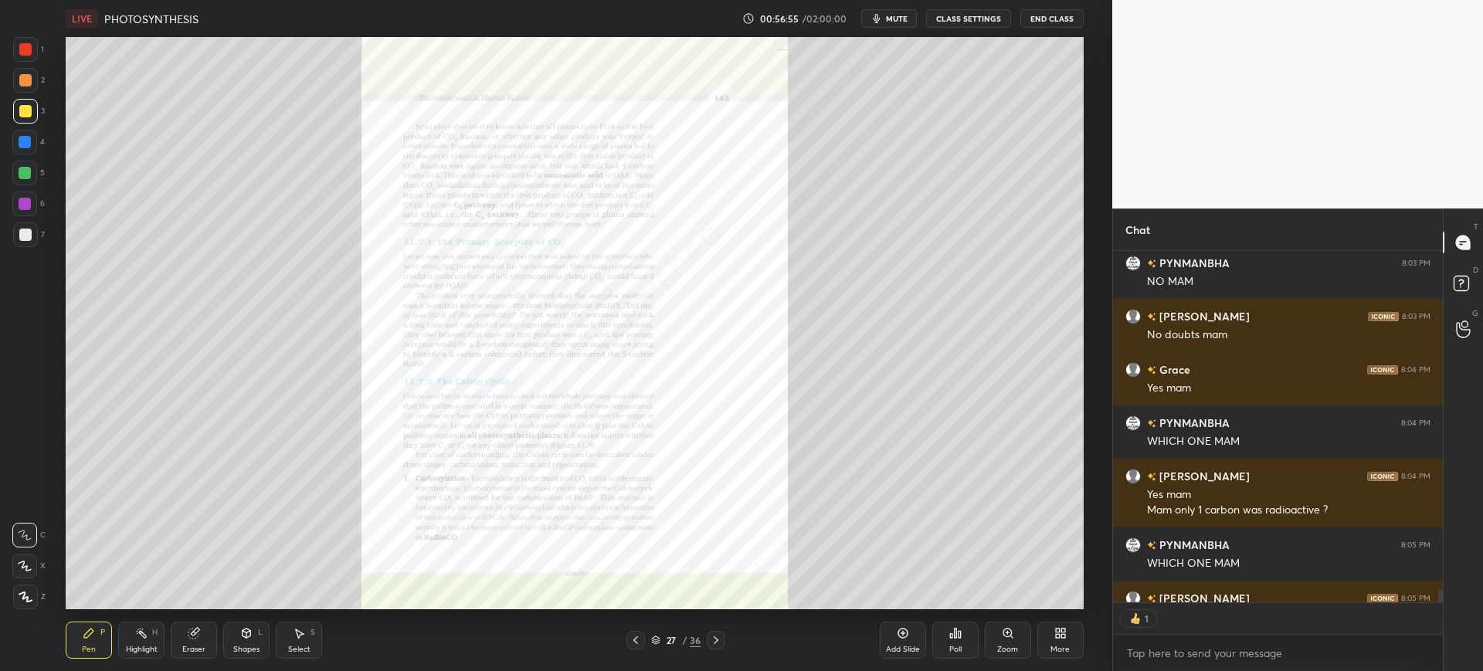
click at [642, 641] on div at bounding box center [635, 640] width 19 height 19
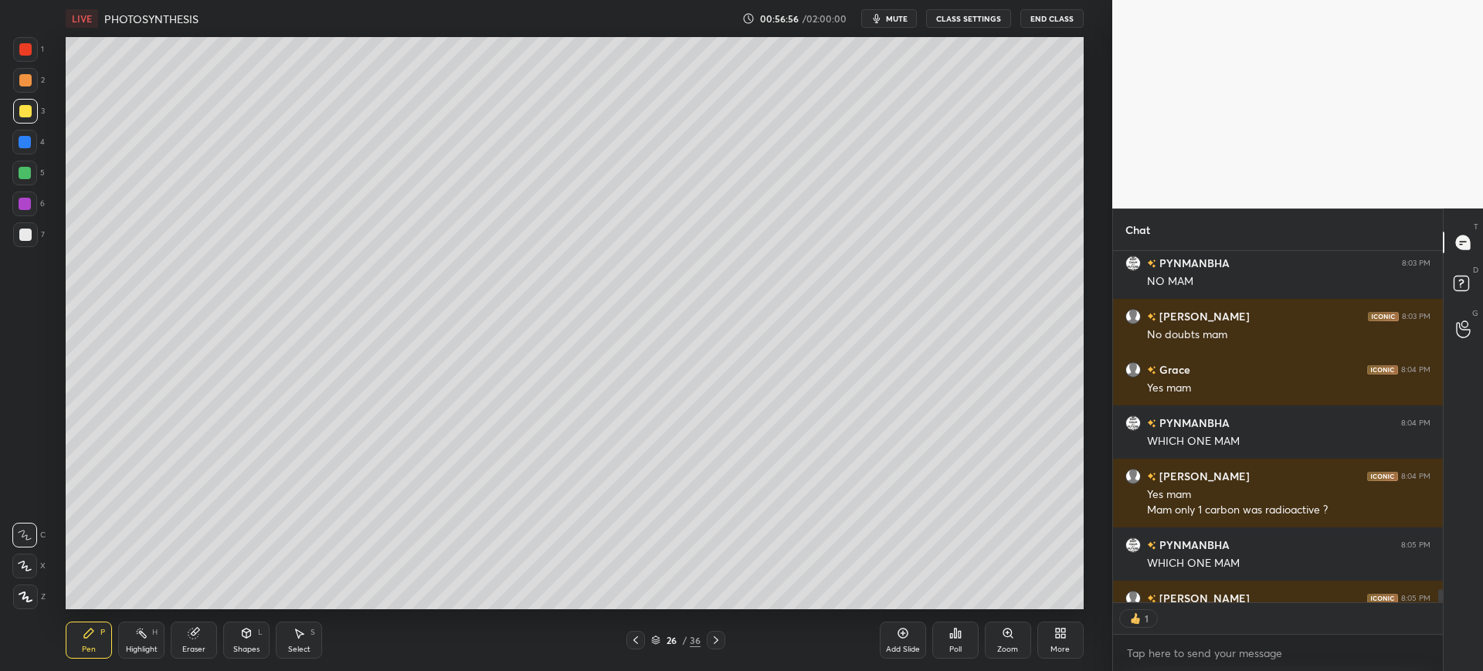
click at [914, 637] on div "Add Slide" at bounding box center [903, 640] width 46 height 37
click at [31, 233] on div at bounding box center [25, 235] width 12 height 12
click at [18, 139] on div at bounding box center [24, 142] width 25 height 25
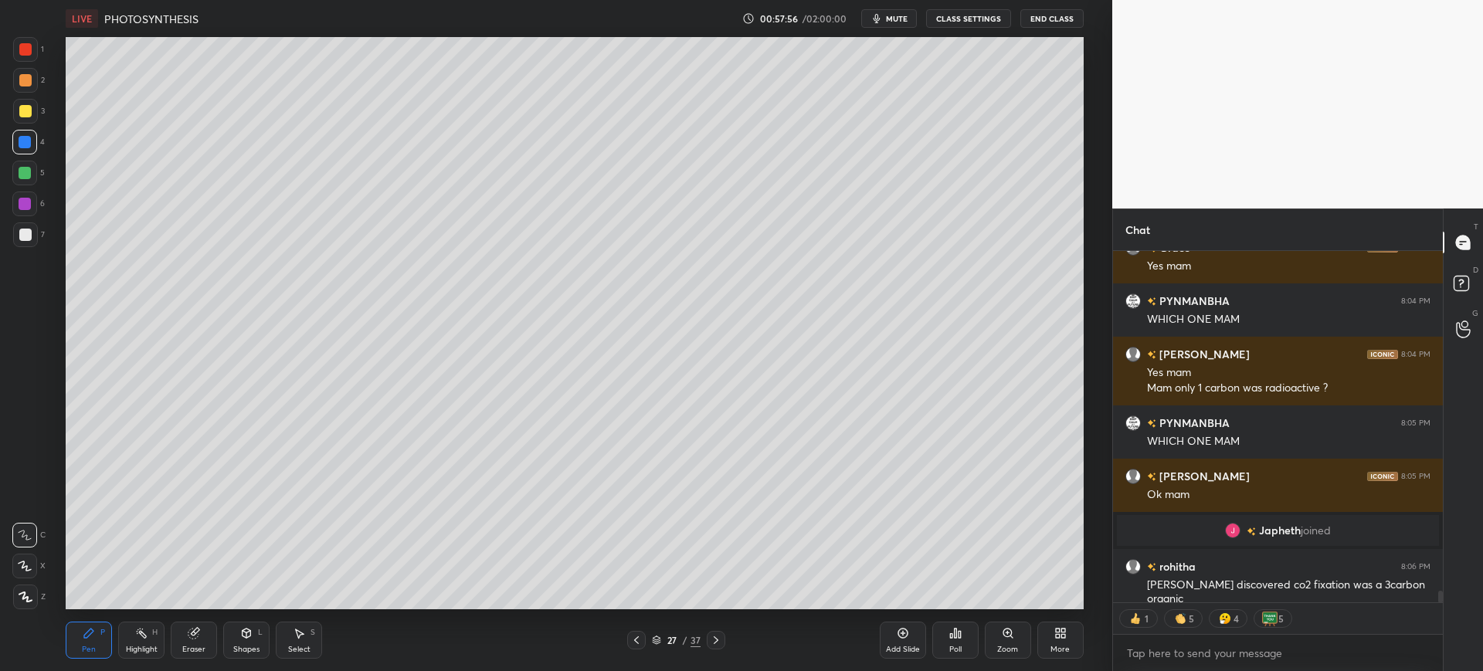
scroll to position [10226, 0]
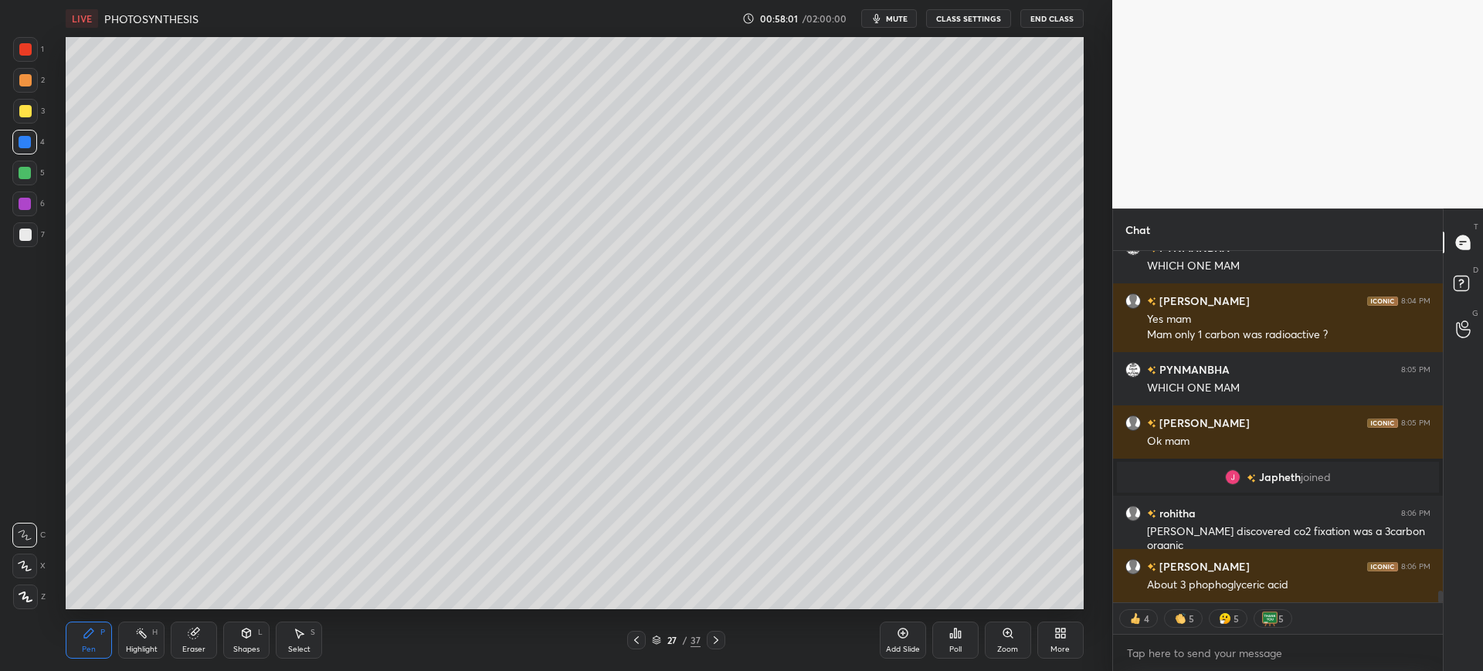
click at [48, 235] on div "1 2 3 4 5 6 7 C X Z C X Z E E Erase all H H" at bounding box center [24, 323] width 49 height 572
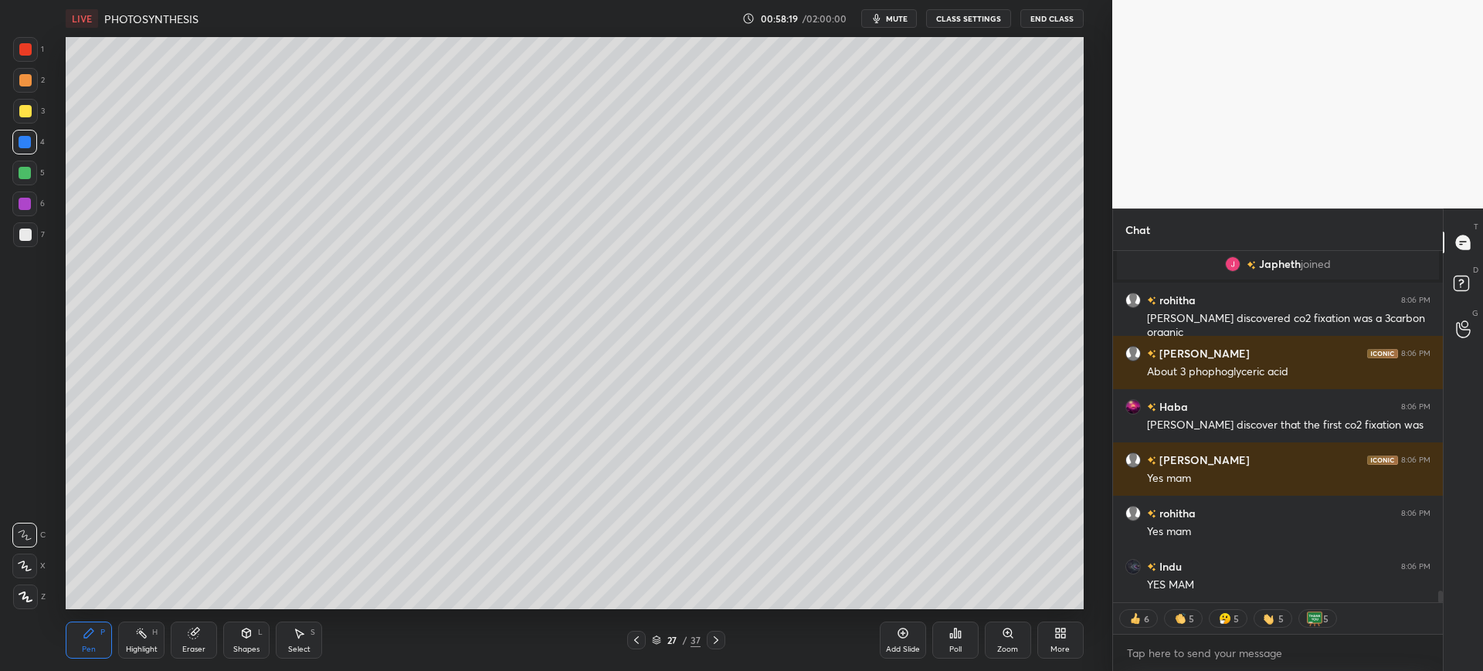
scroll to position [10493, 0]
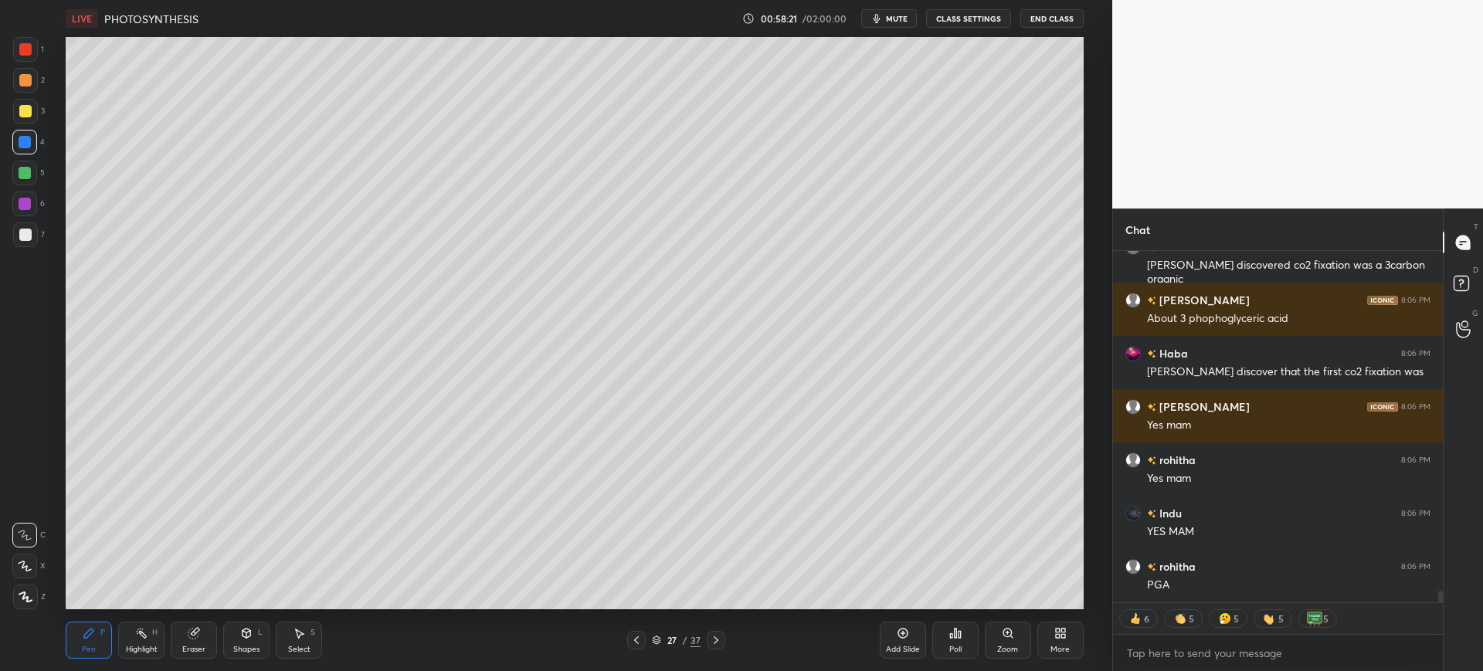
click at [37, 246] on div "7" at bounding box center [29, 234] width 32 height 25
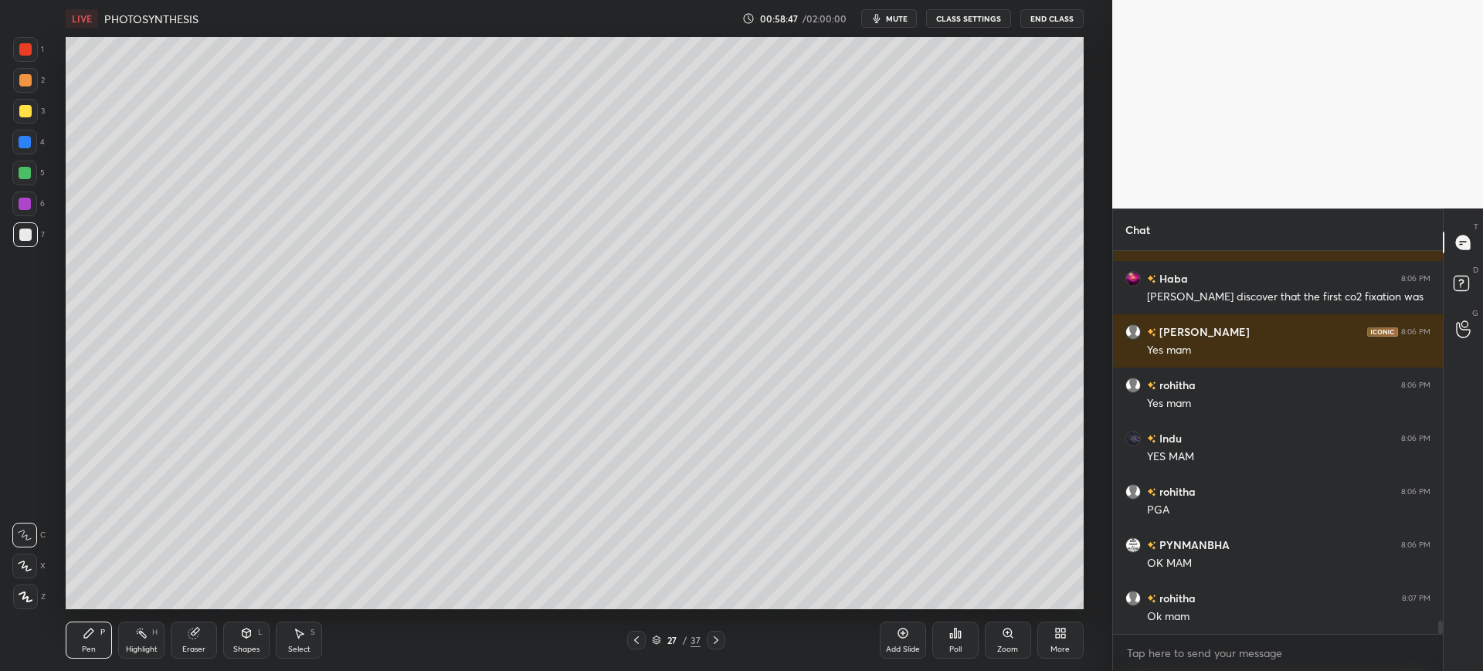
scroll to position [10621, 0]
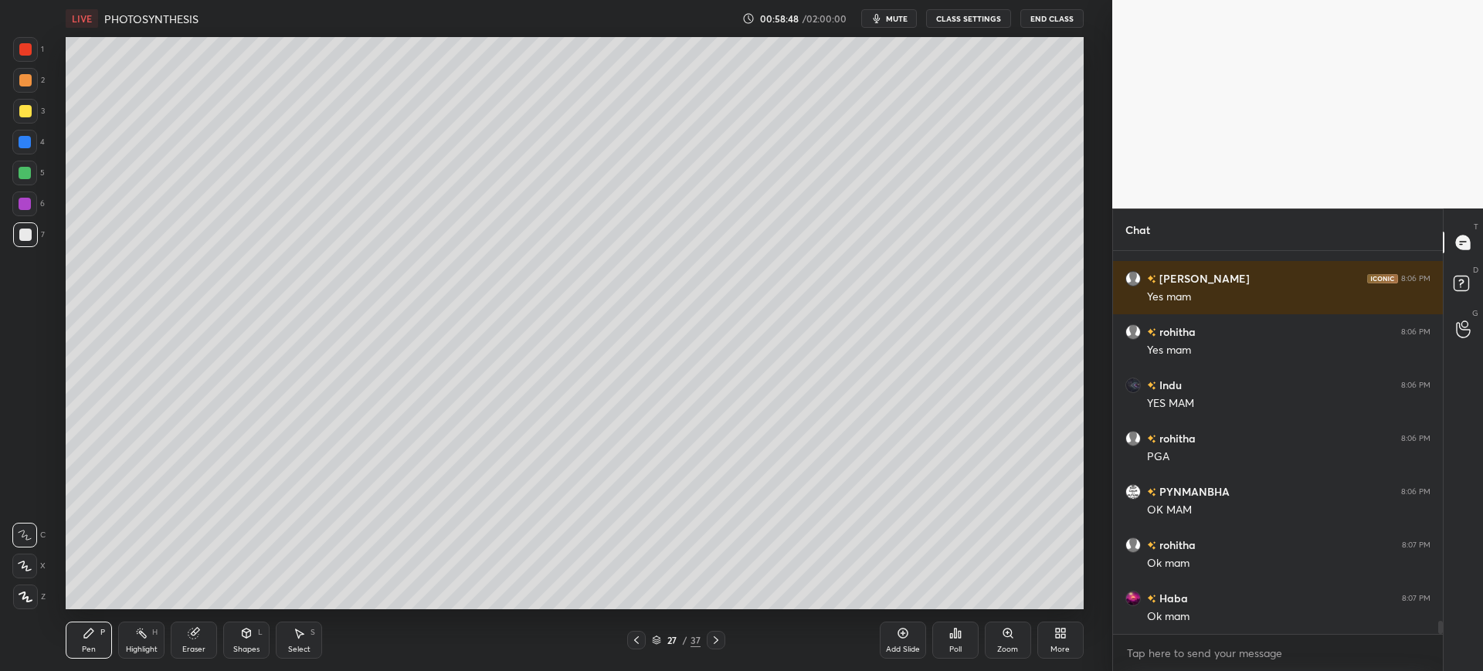
type textarea "x"
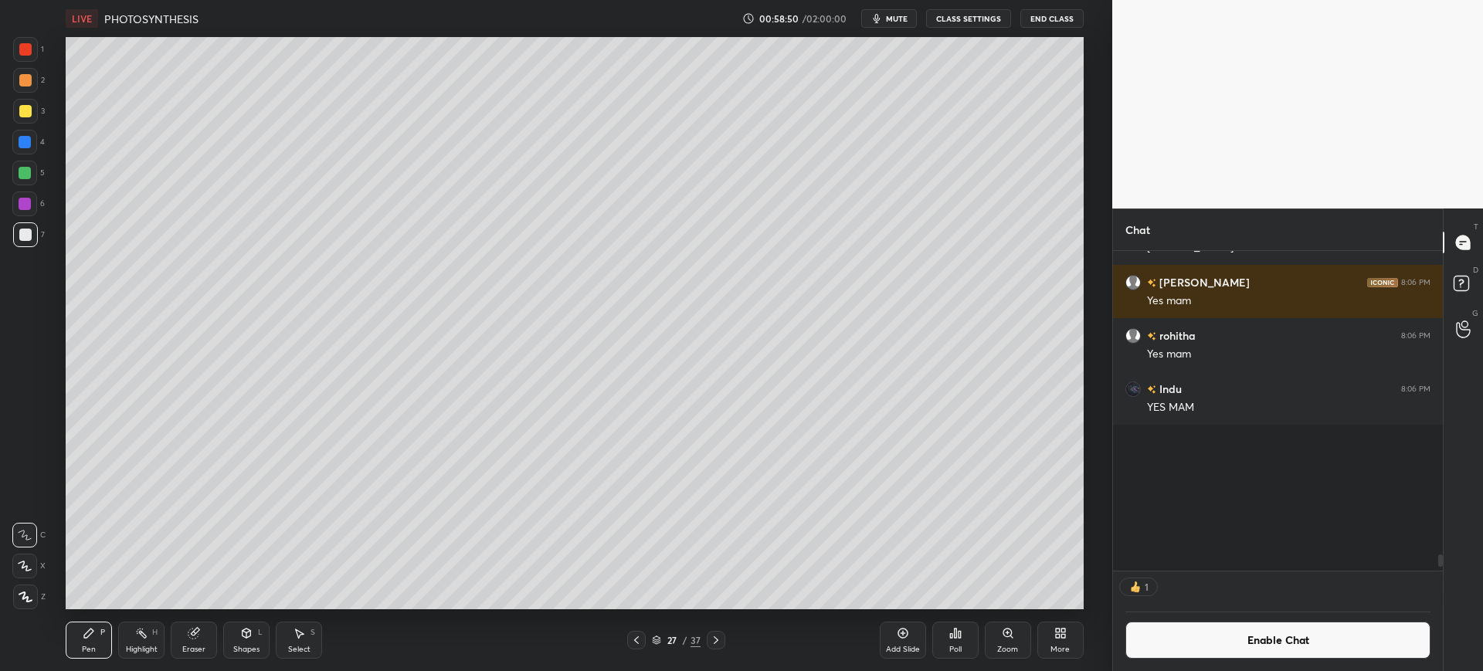
scroll to position [315, 325]
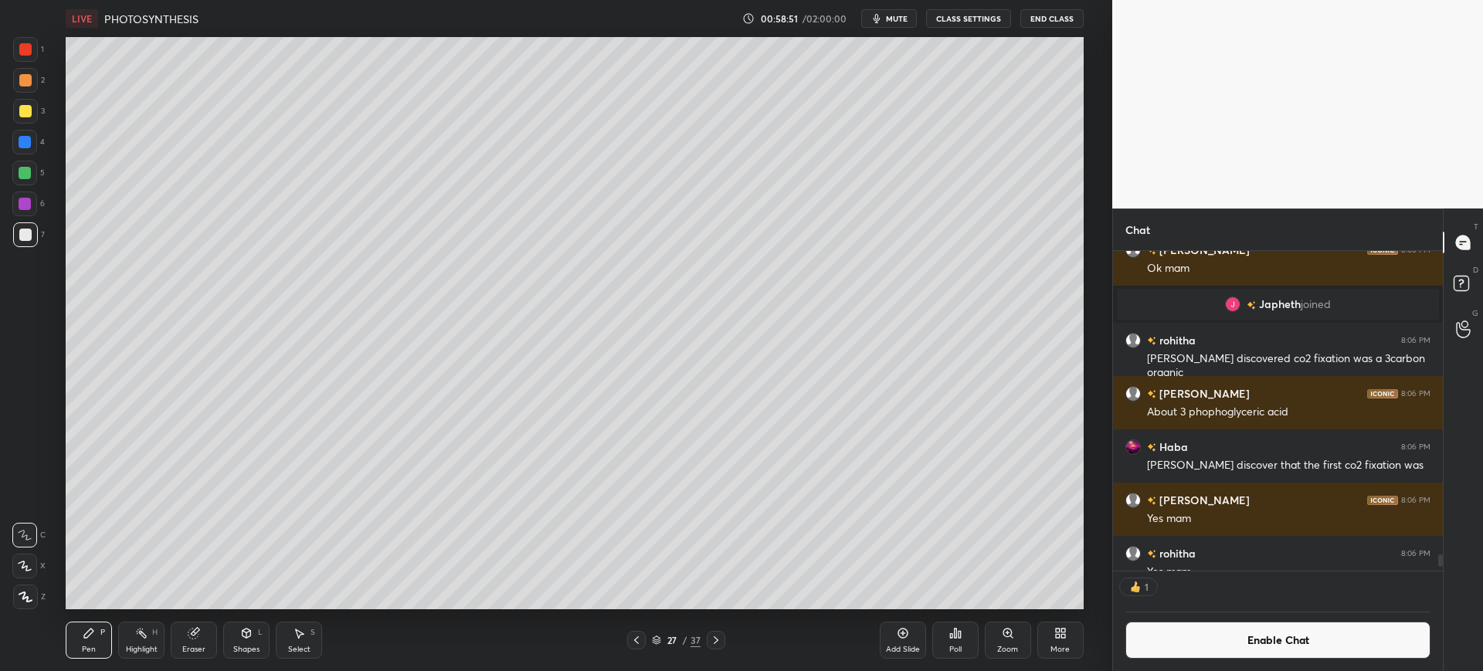
click at [1063, 637] on icon at bounding box center [1063, 636] width 4 height 4
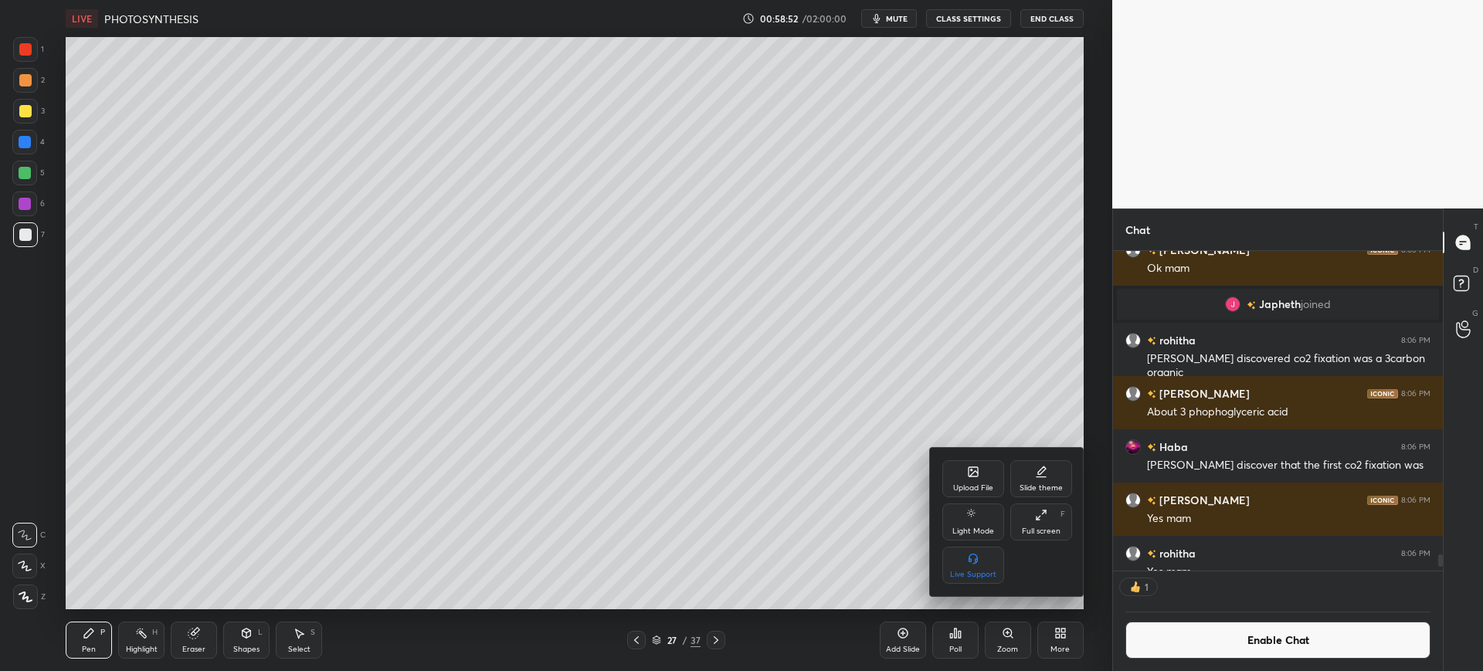
click at [953, 636] on div at bounding box center [741, 335] width 1483 height 671
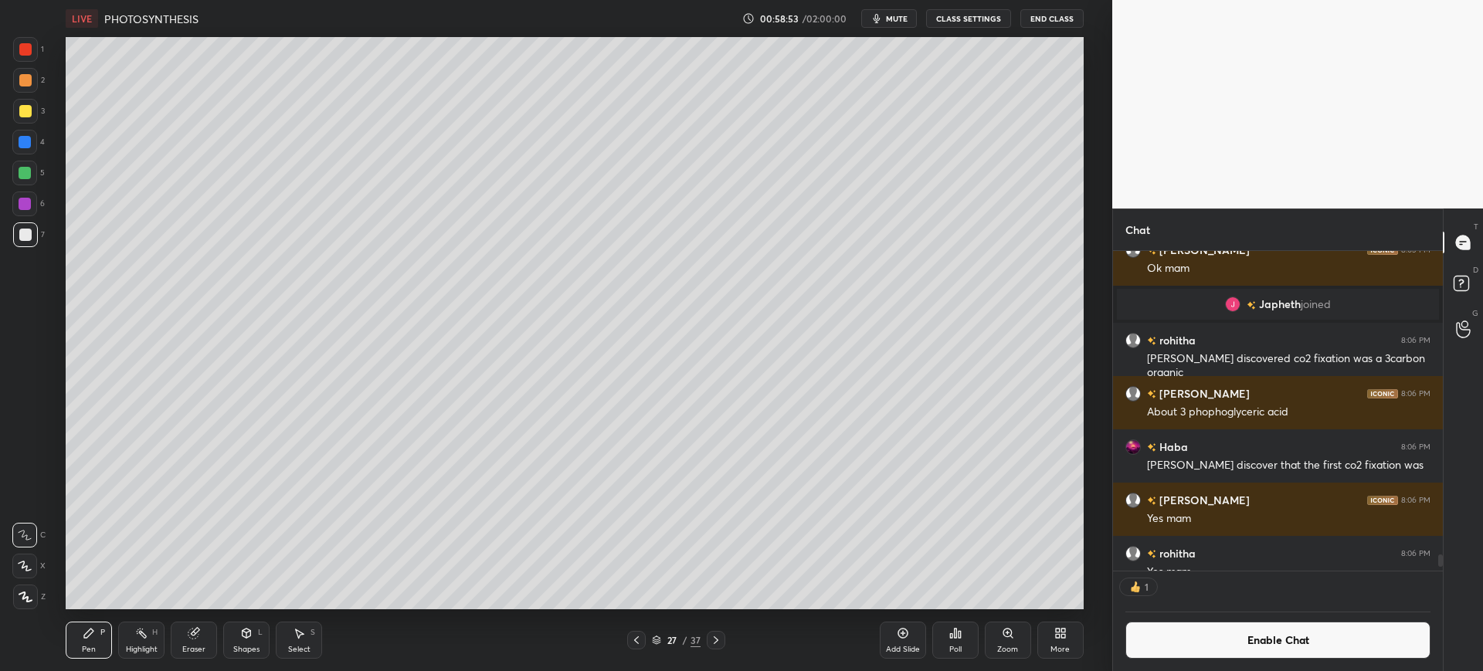
click at [953, 636] on icon at bounding box center [955, 633] width 12 height 12
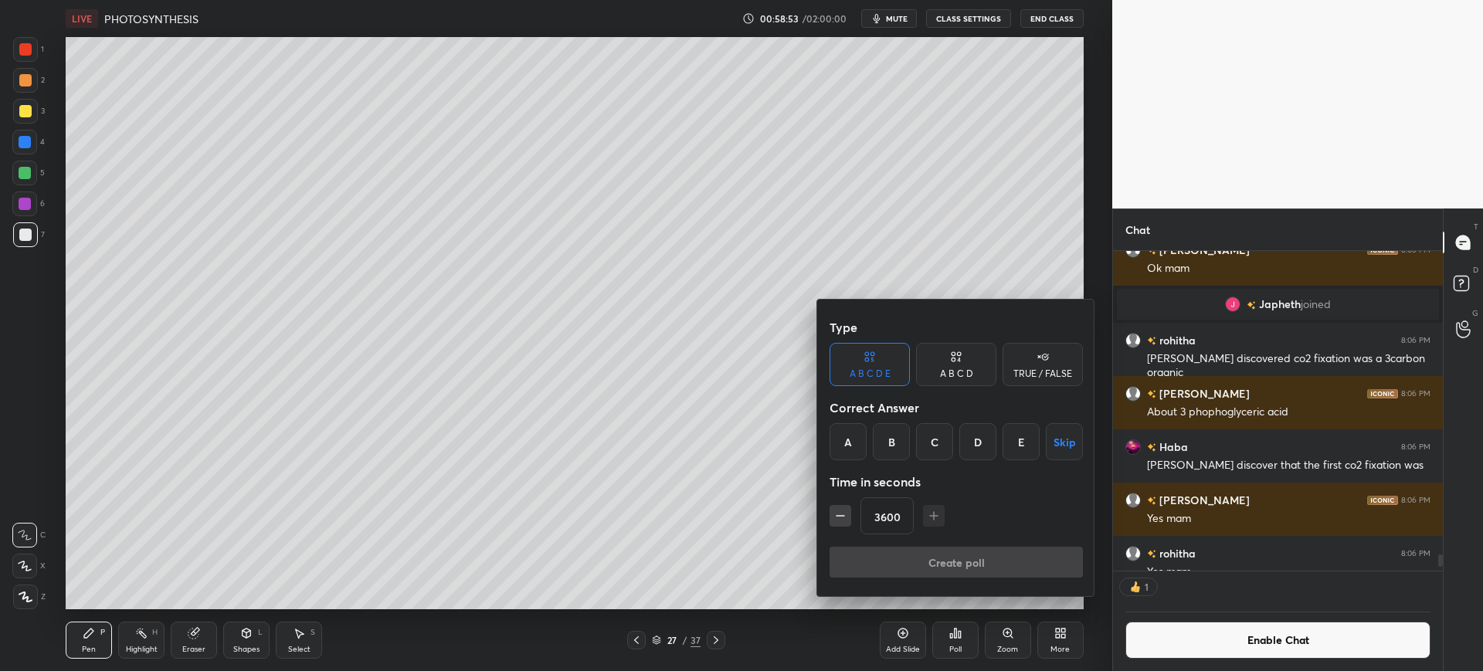
click at [953, 636] on div at bounding box center [741, 335] width 1483 height 671
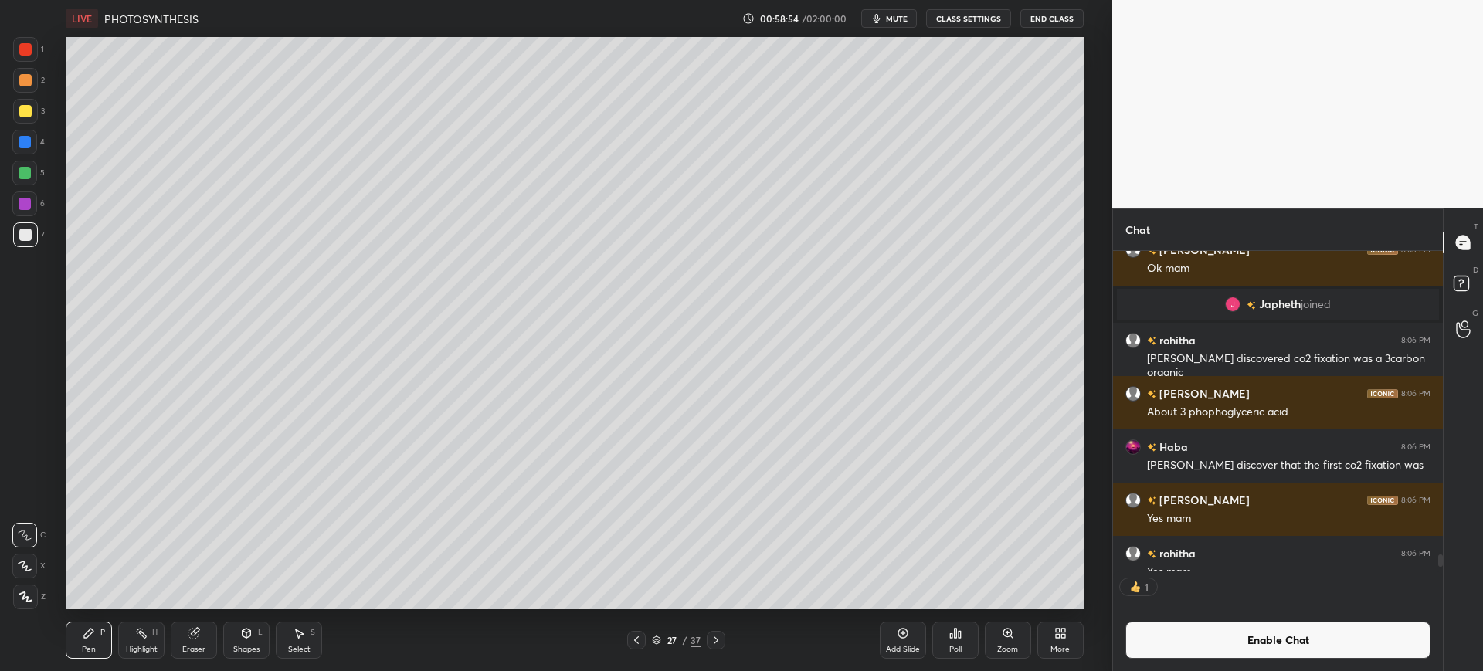
click at [952, 659] on div "Poll" at bounding box center [955, 640] width 46 height 86
click at [950, 636] on icon at bounding box center [951, 636] width 2 height 4
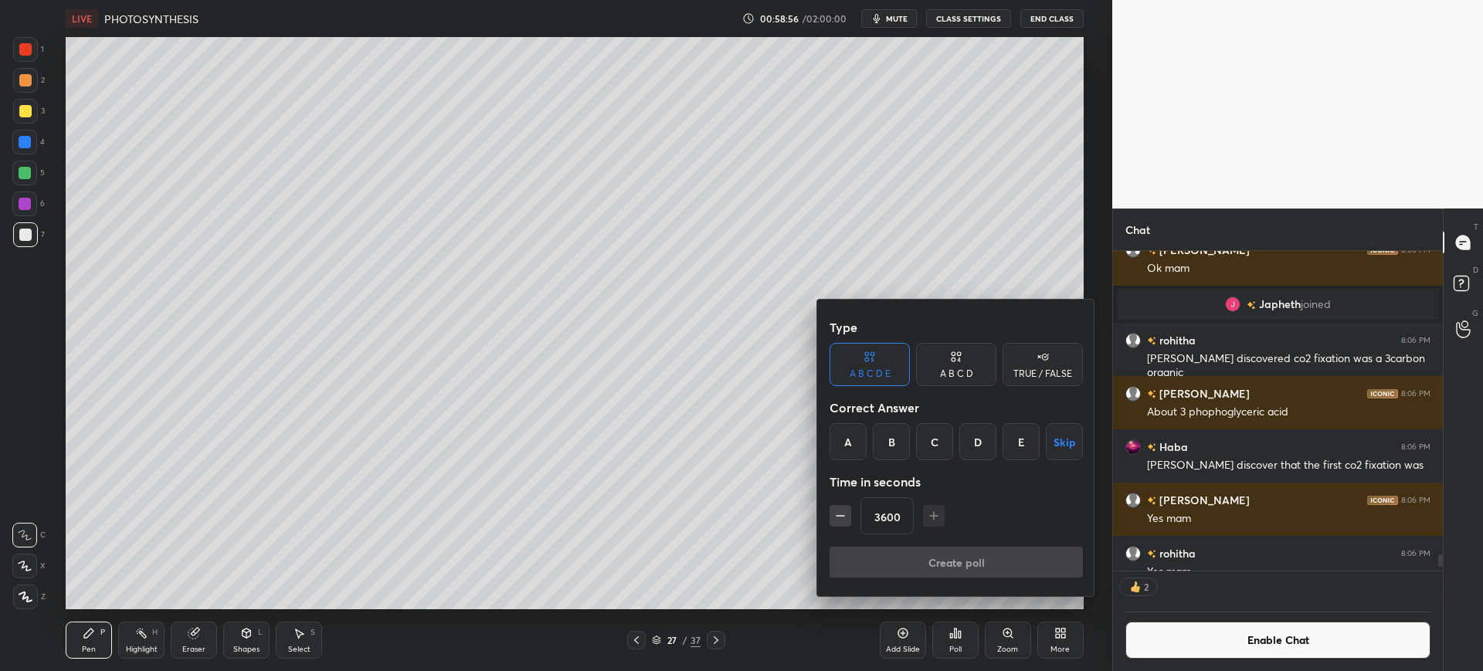
click at [846, 442] on div "A" at bounding box center [847, 441] width 37 height 37
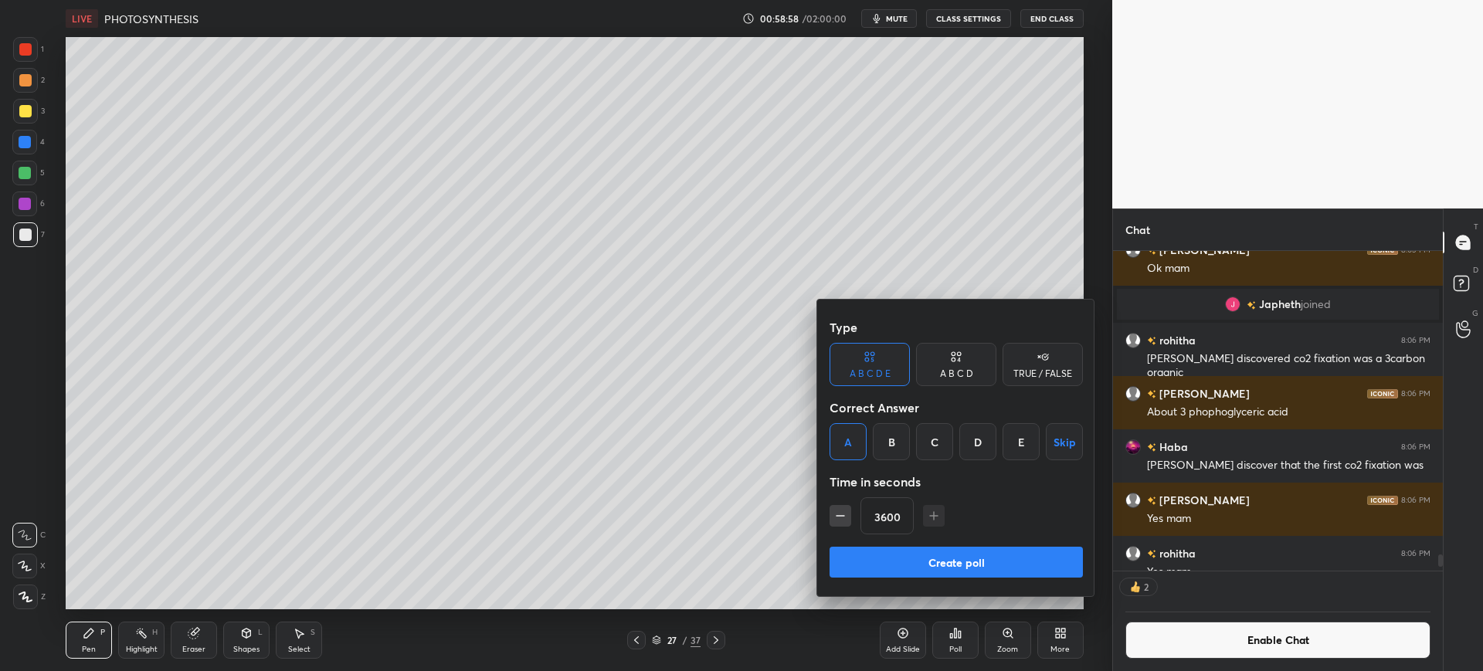
click at [908, 560] on button "Create poll" at bounding box center [955, 562] width 253 height 31
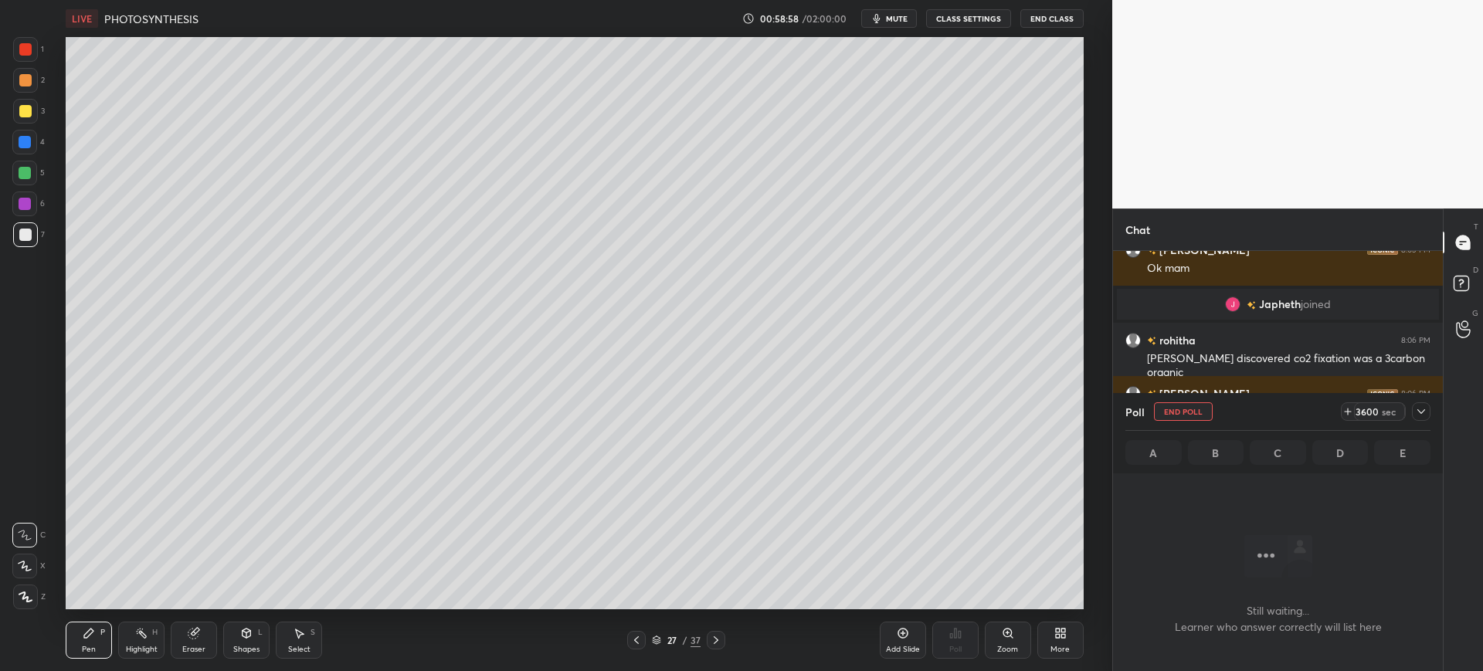
scroll to position [335, 325]
click at [889, 17] on span "mute" at bounding box center [897, 18] width 22 height 11
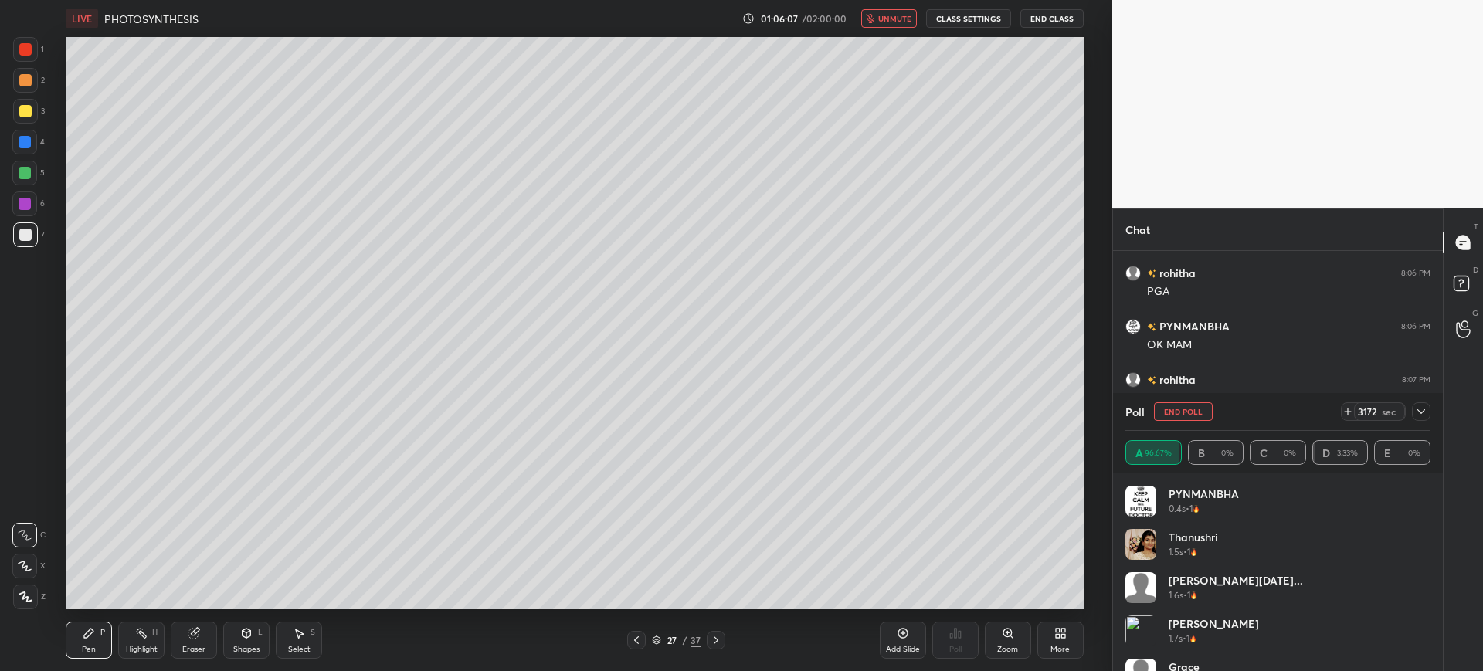
scroll to position [235, 325]
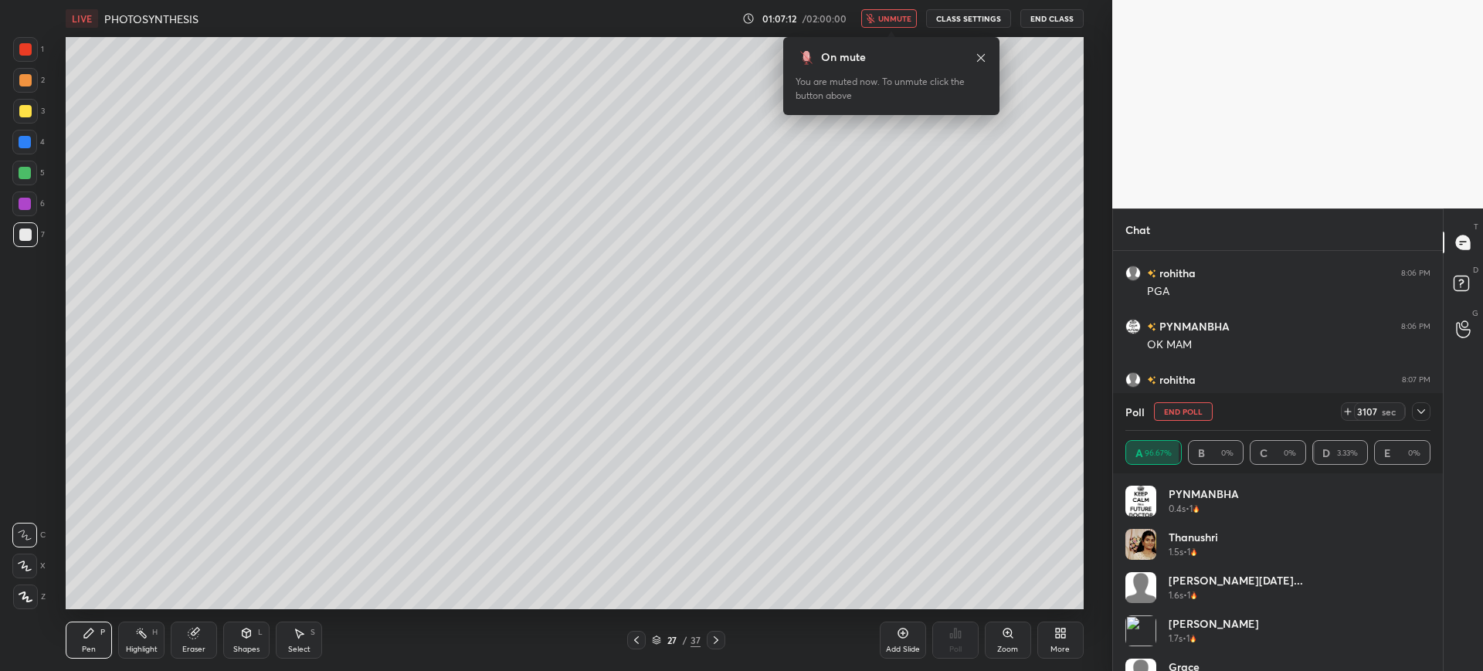
click at [881, 18] on span "unmute" at bounding box center [894, 18] width 33 height 11
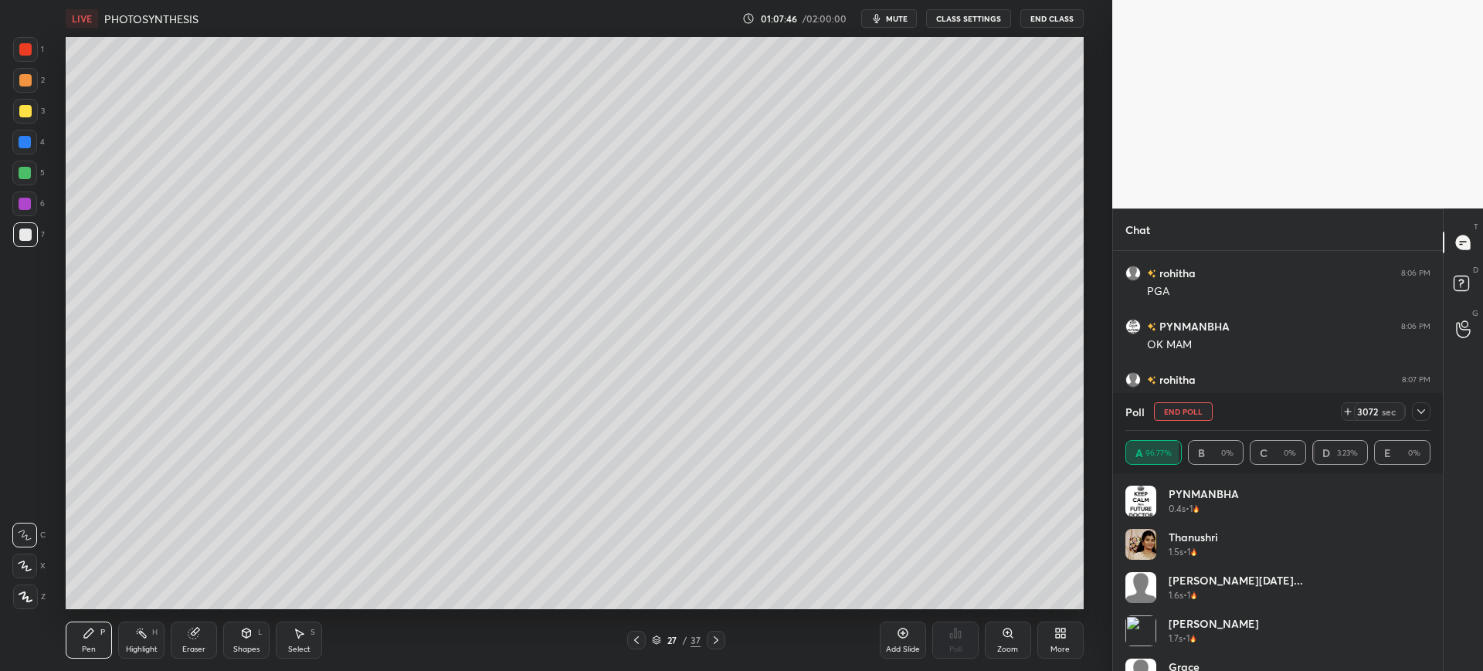
click at [1171, 422] on div "Poll End Poll 3072 sec" at bounding box center [1277, 411] width 305 height 37
click at [1188, 415] on button "End Poll" at bounding box center [1183, 411] width 59 height 19
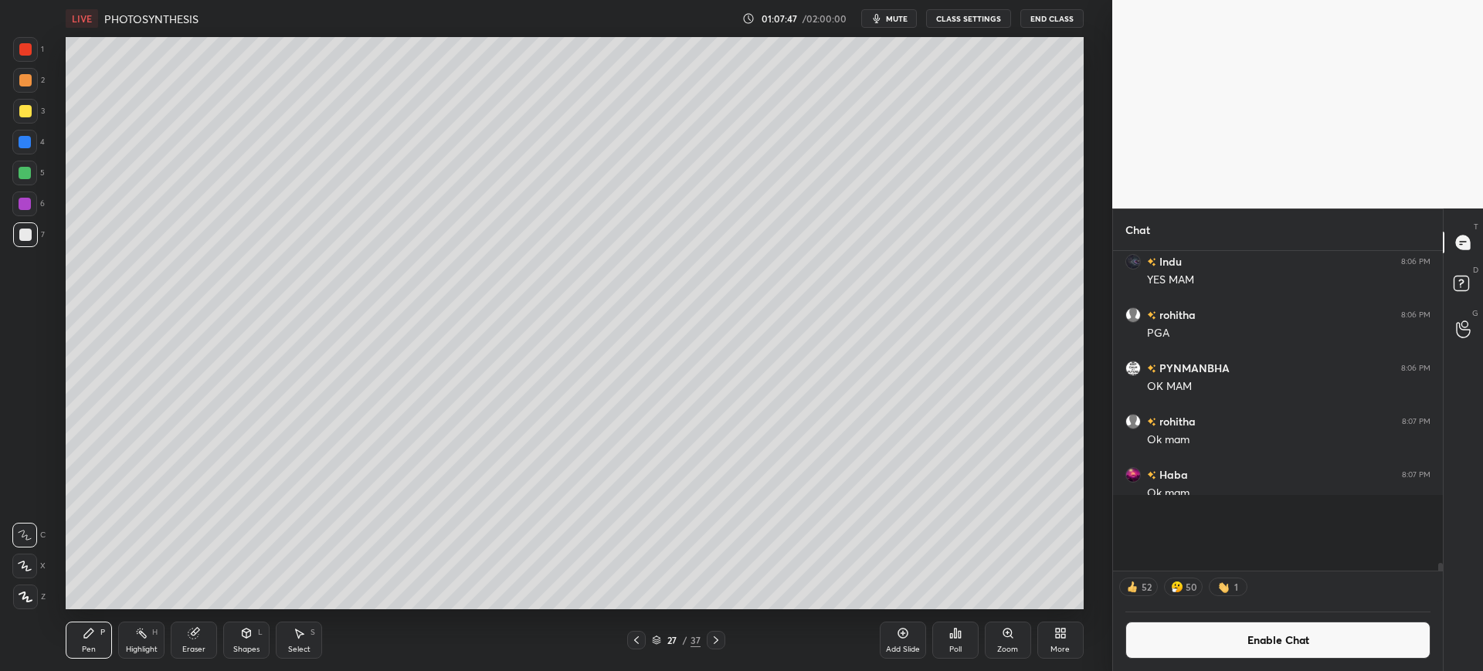
scroll to position [0, 0]
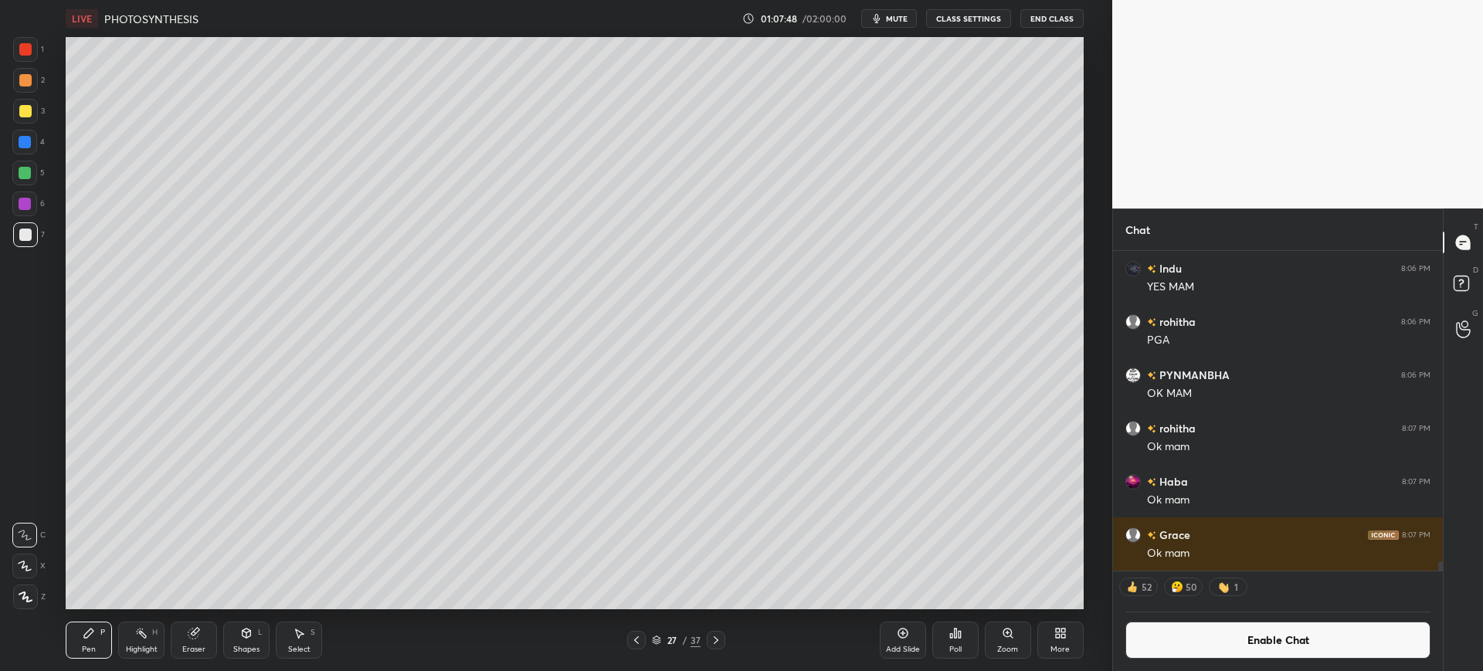
click at [1265, 595] on div "52 50 1" at bounding box center [1278, 586] width 330 height 31
click at [1276, 645] on button "Enable Chat" at bounding box center [1277, 640] width 305 height 37
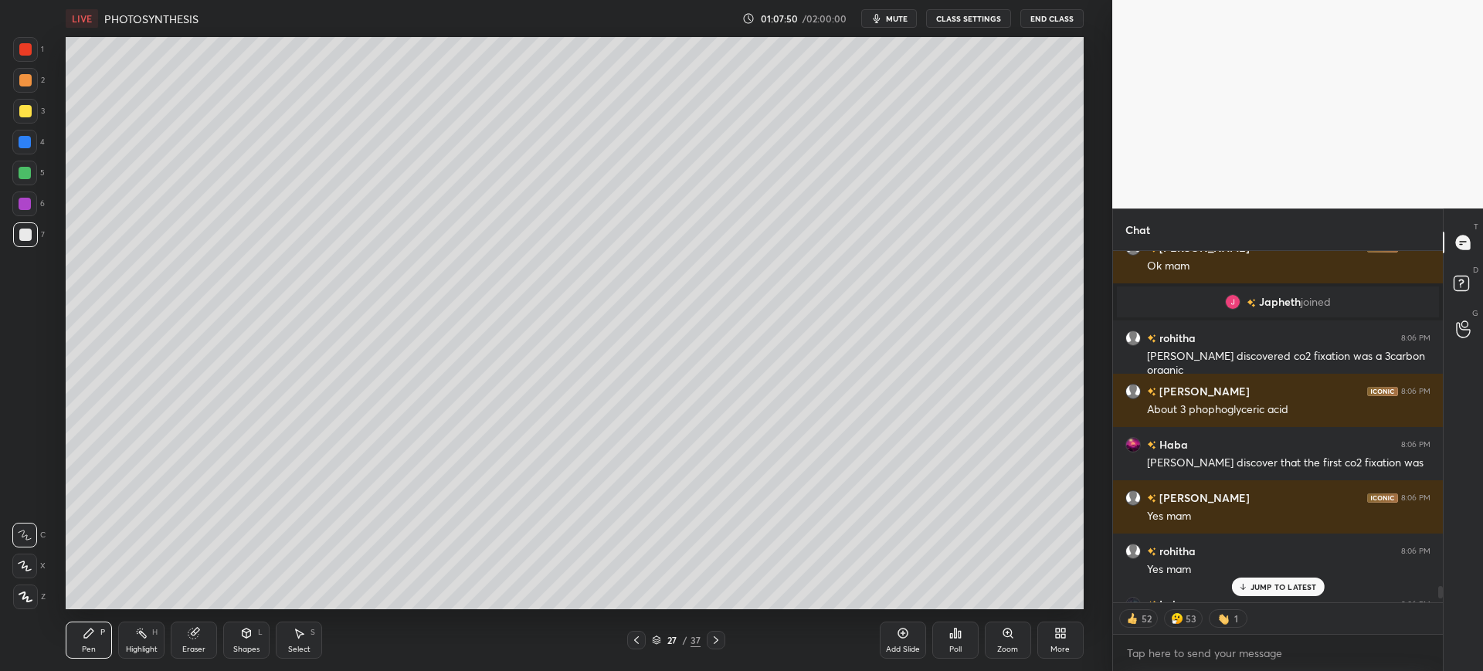
click at [195, 642] on div "Eraser" at bounding box center [194, 640] width 46 height 37
click at [25, 598] on span "Erase all" at bounding box center [24, 596] width 23 height 11
click at [20, 114] on div at bounding box center [25, 111] width 12 height 12
click at [893, 22] on span "mute" at bounding box center [897, 18] width 22 height 11
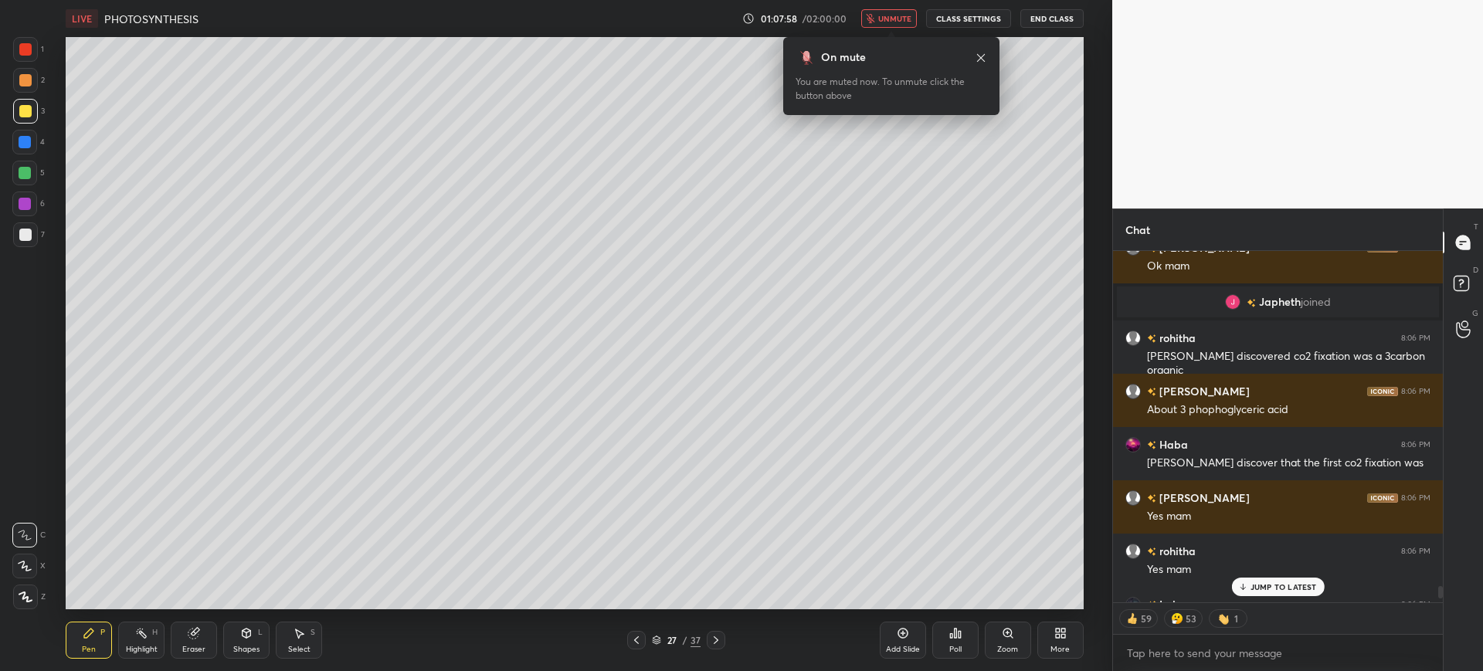
click at [897, 22] on span "unmute" at bounding box center [894, 18] width 33 height 11
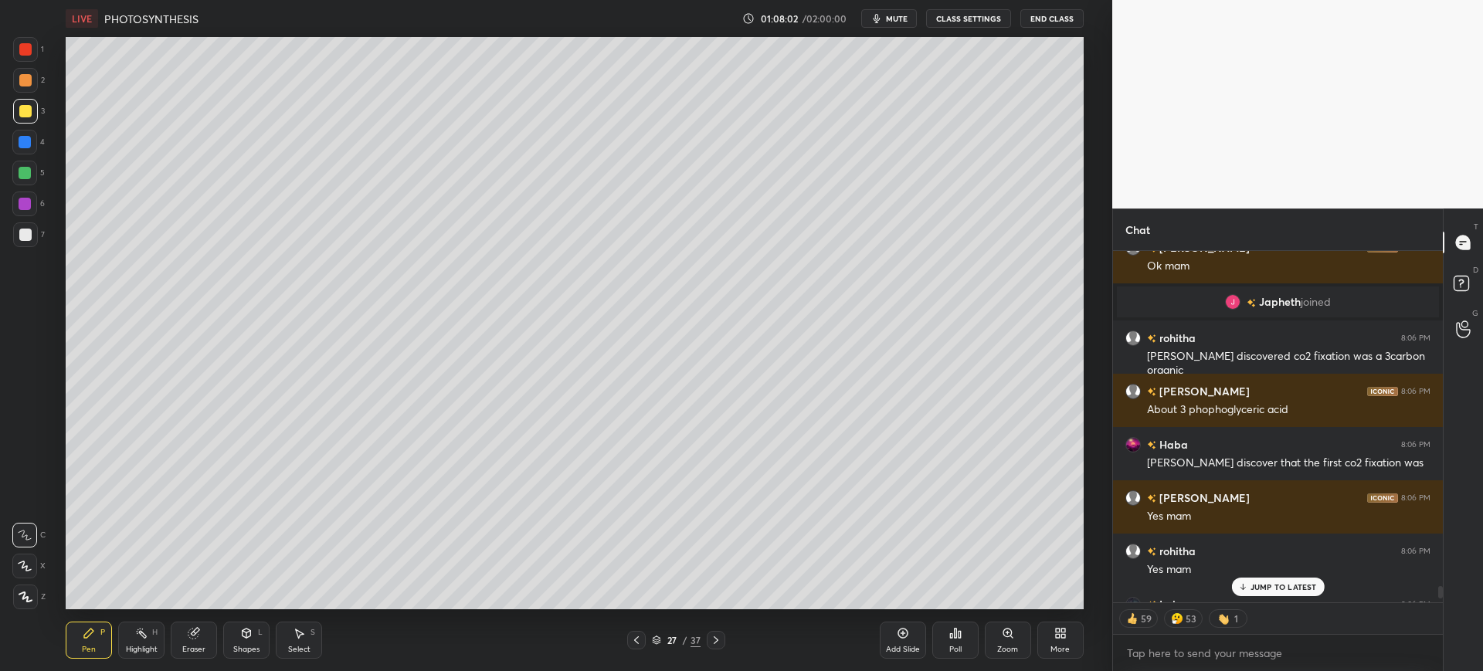
scroll to position [378, 325]
click at [38, 246] on div "7" at bounding box center [29, 234] width 32 height 25
click at [1287, 618] on p "6 NEW MESSAGES" at bounding box center [1283, 618] width 72 height 9
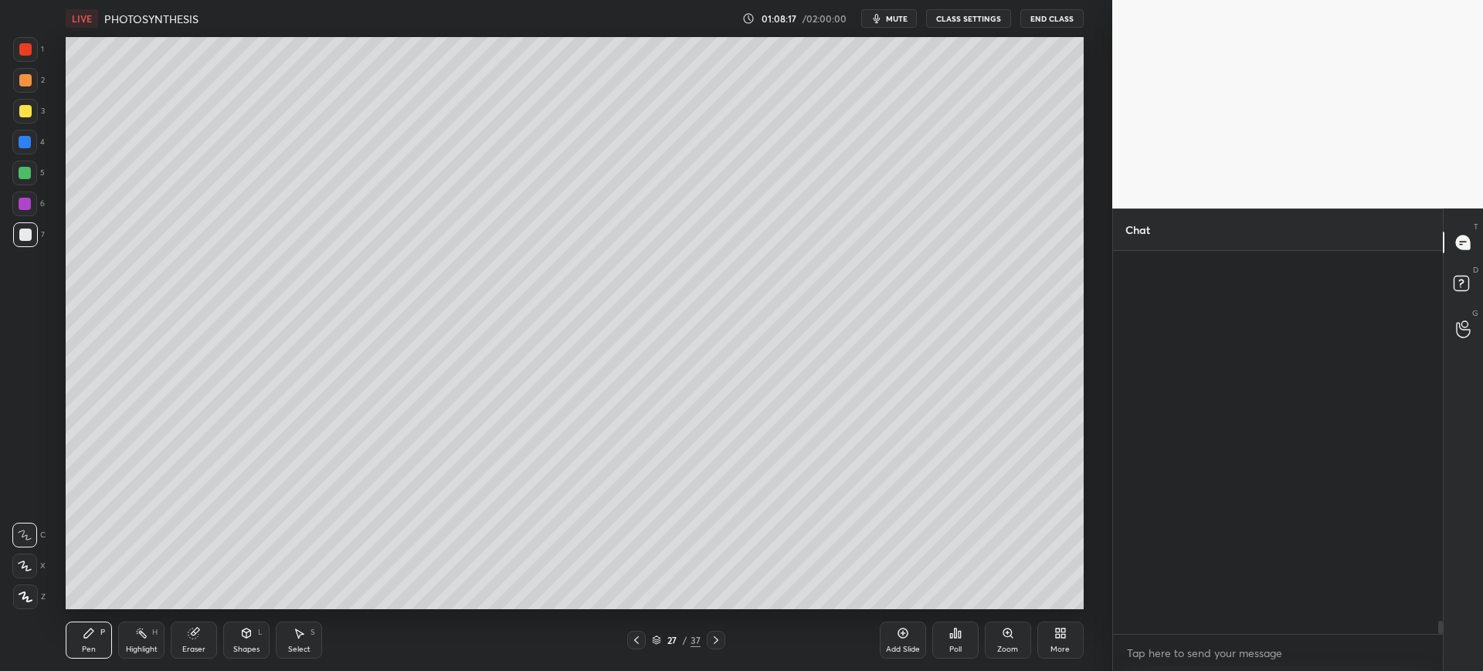
scroll to position [10837, 0]
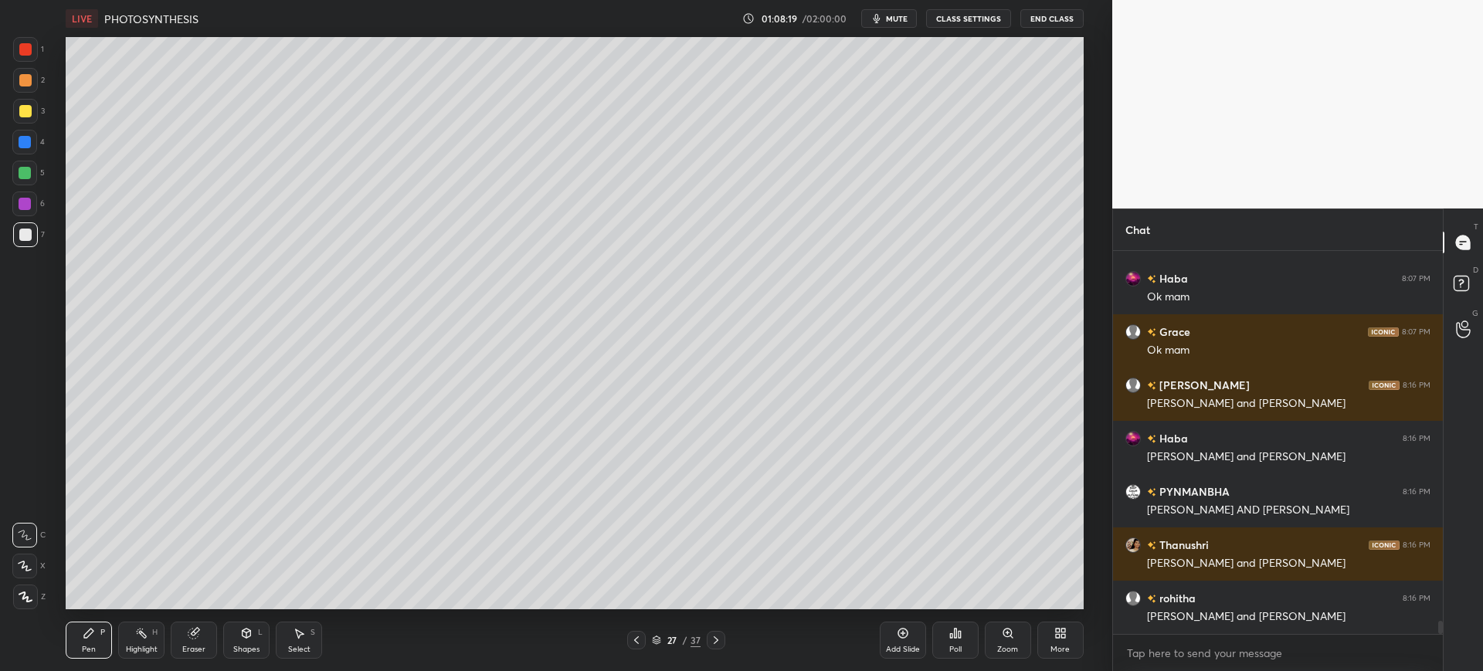
click at [203, 647] on div "Eraser" at bounding box center [193, 650] width 23 height 8
click at [86, 639] on div "Pen P" at bounding box center [89, 640] width 46 height 37
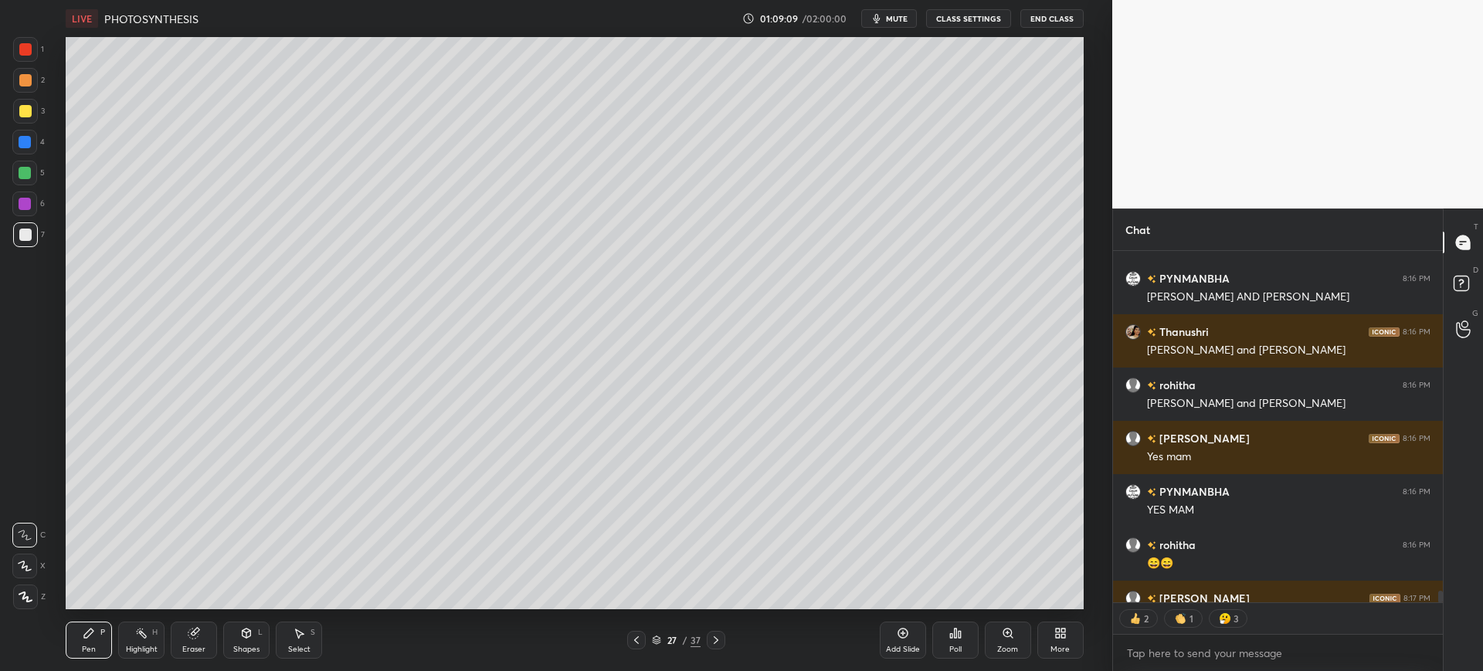
scroll to position [11135, 0]
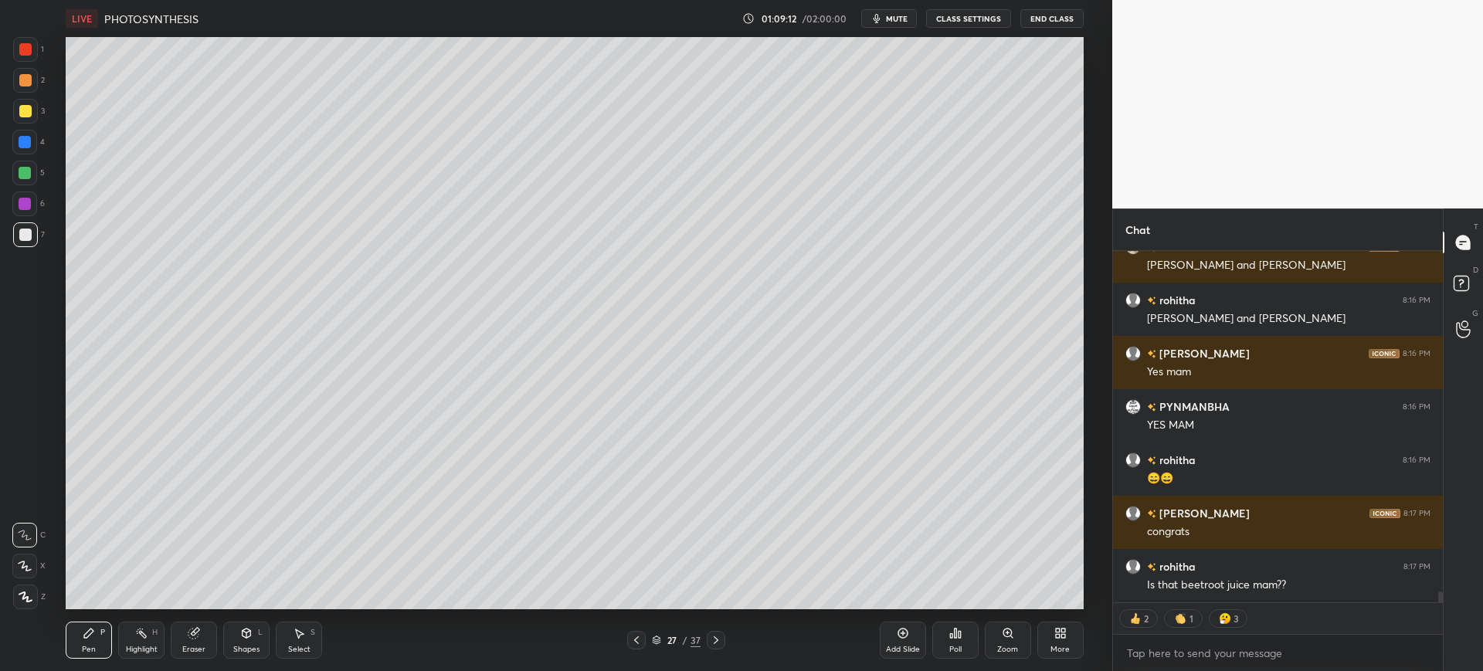
click at [36, 239] on div at bounding box center [25, 234] width 25 height 25
click at [29, 157] on div "4" at bounding box center [28, 145] width 32 height 31
click at [21, 112] on div at bounding box center [25, 111] width 12 height 12
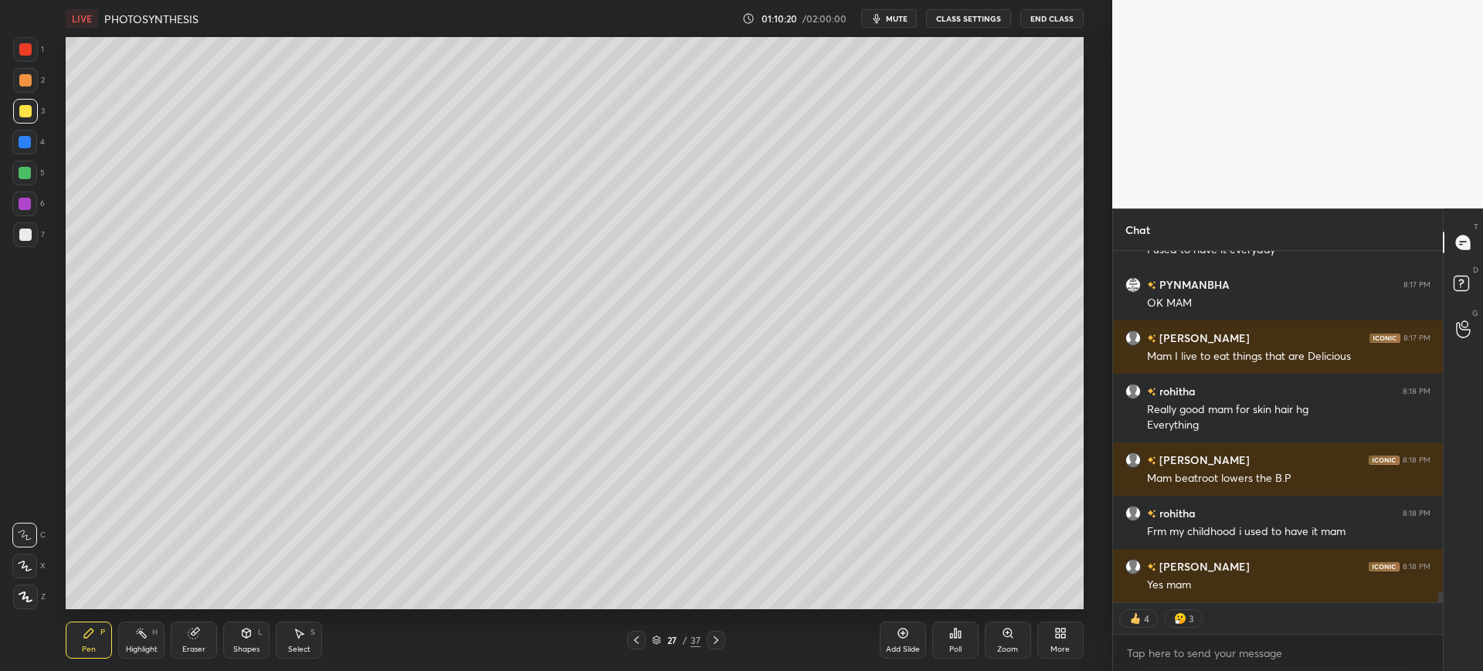
scroll to position [11539, 0]
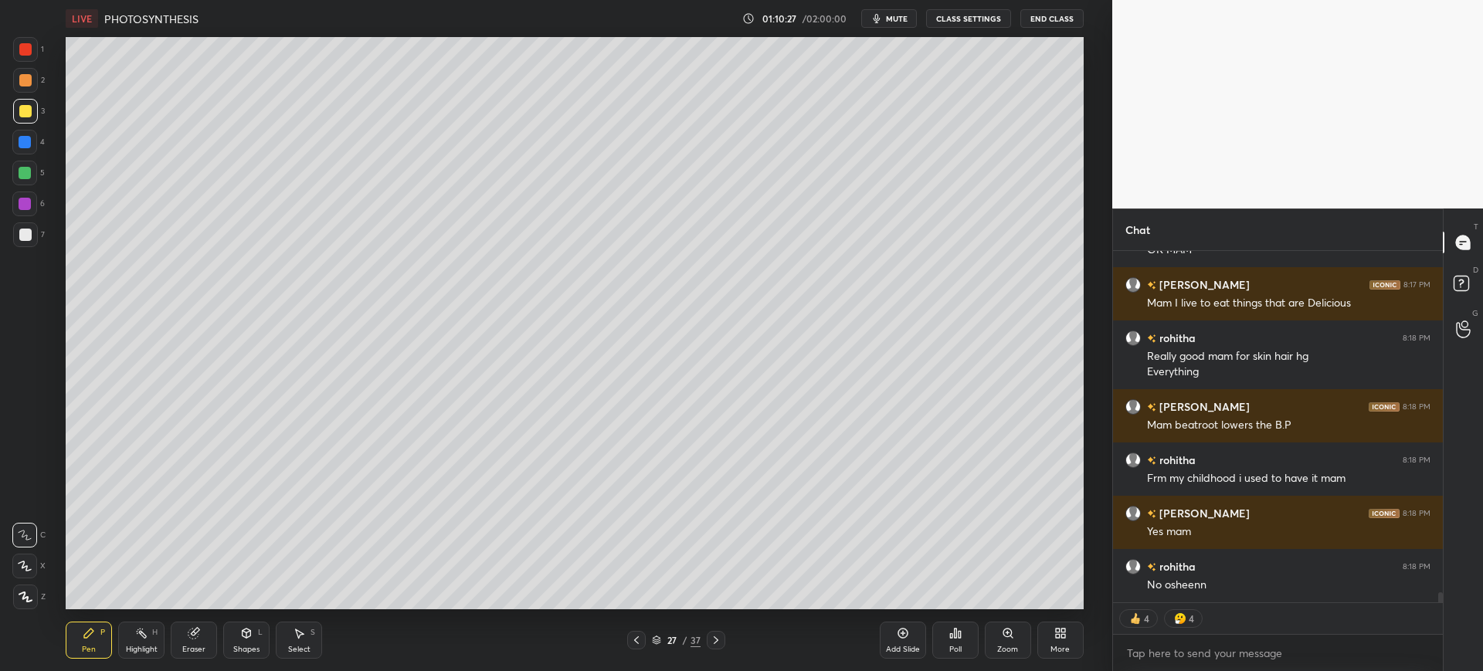
click at [28, 245] on div at bounding box center [25, 234] width 25 height 25
click at [29, 100] on div at bounding box center [25, 111] width 25 height 25
click at [34, 232] on div at bounding box center [25, 234] width 25 height 25
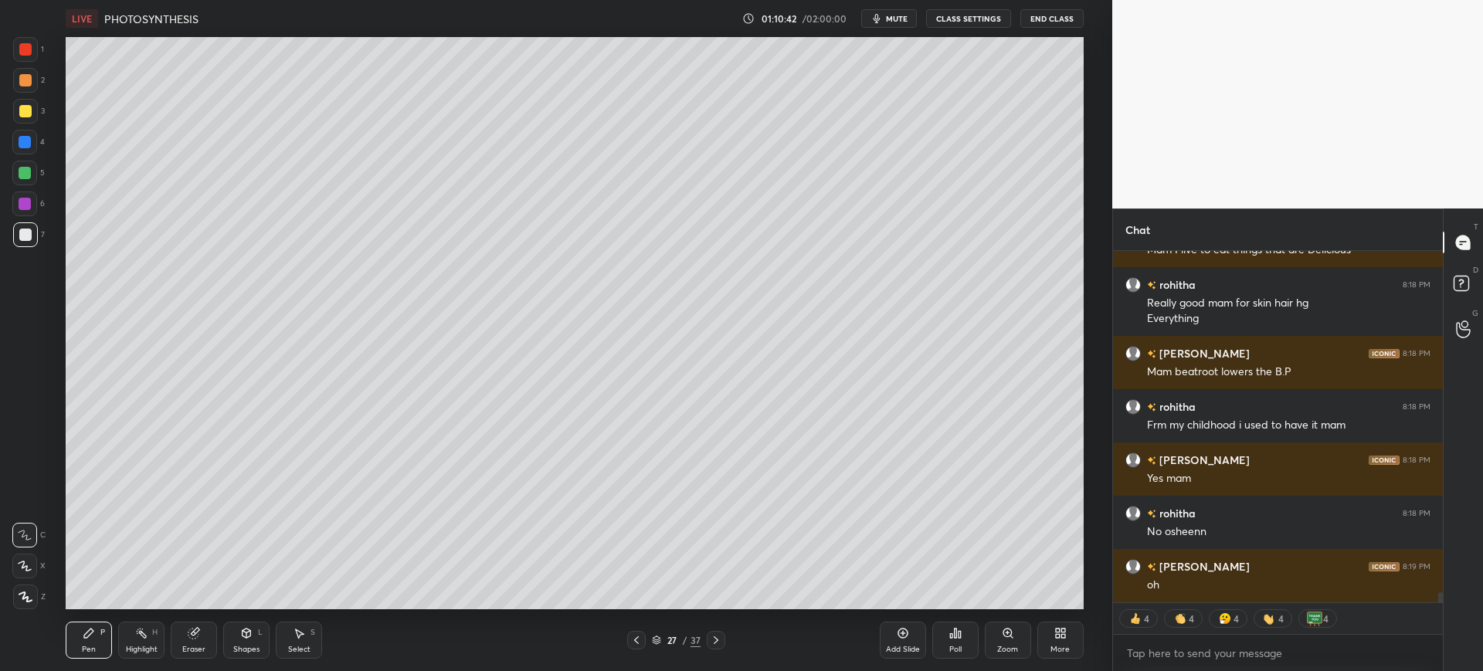
click at [31, 106] on div at bounding box center [25, 111] width 25 height 25
click at [24, 236] on div at bounding box center [25, 235] width 12 height 12
click at [32, 73] on div at bounding box center [25, 80] width 25 height 25
click at [26, 48] on div at bounding box center [25, 49] width 12 height 12
click at [32, 238] on div at bounding box center [25, 234] width 25 height 25
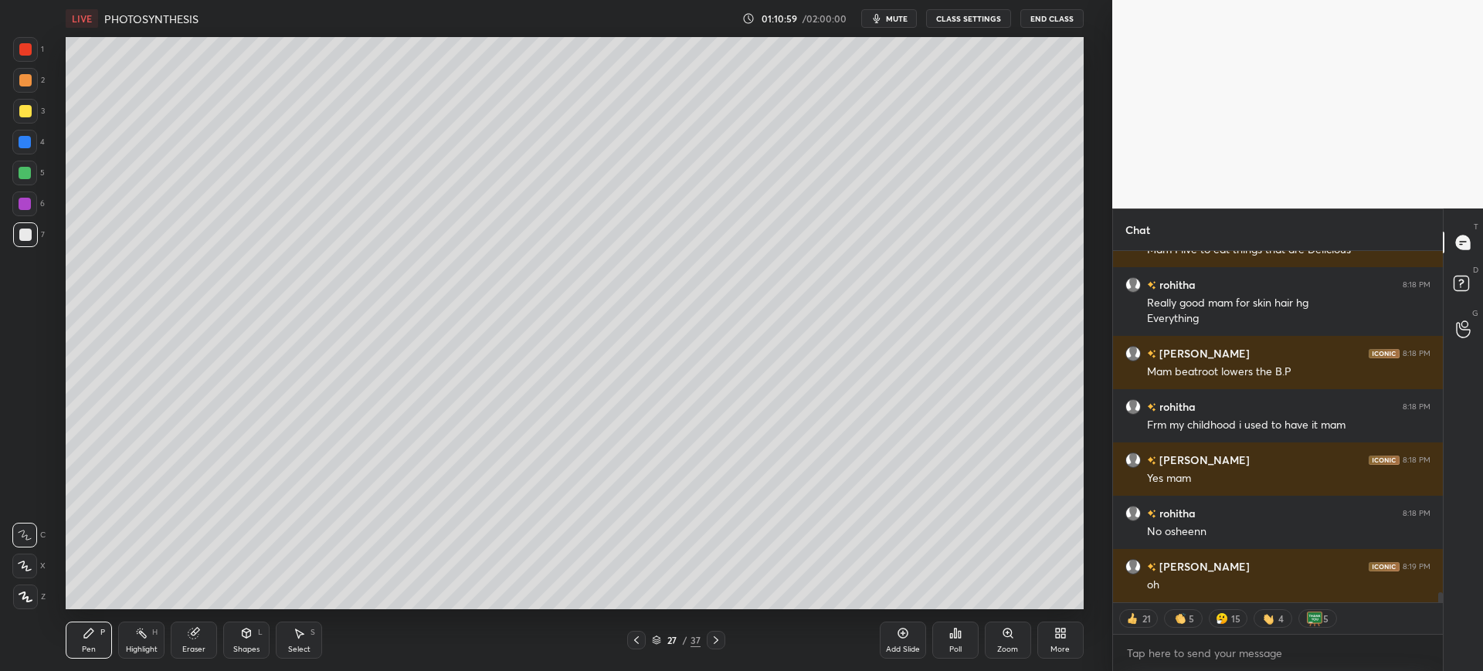
click at [204, 622] on div "Eraser" at bounding box center [194, 640] width 46 height 37
click at [29, 584] on div "Erase all" at bounding box center [26, 593] width 28 height 31
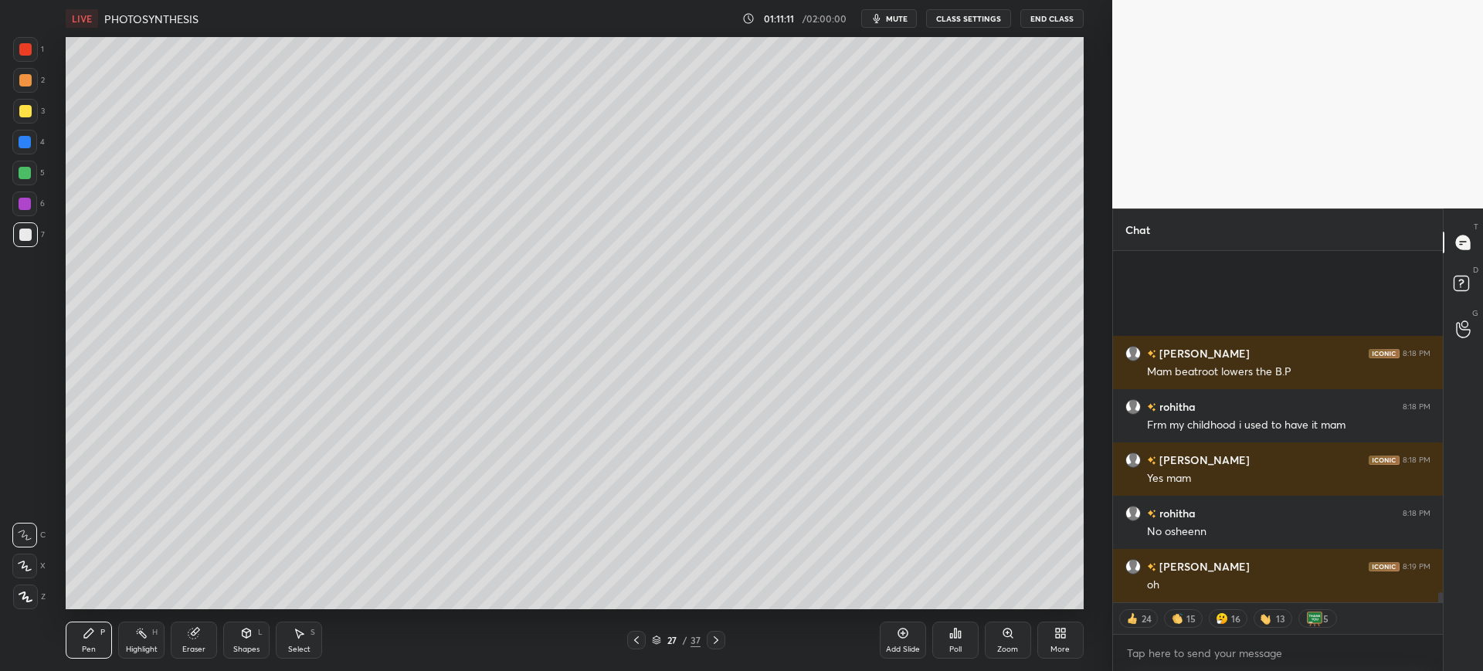
scroll to position [11752, 0]
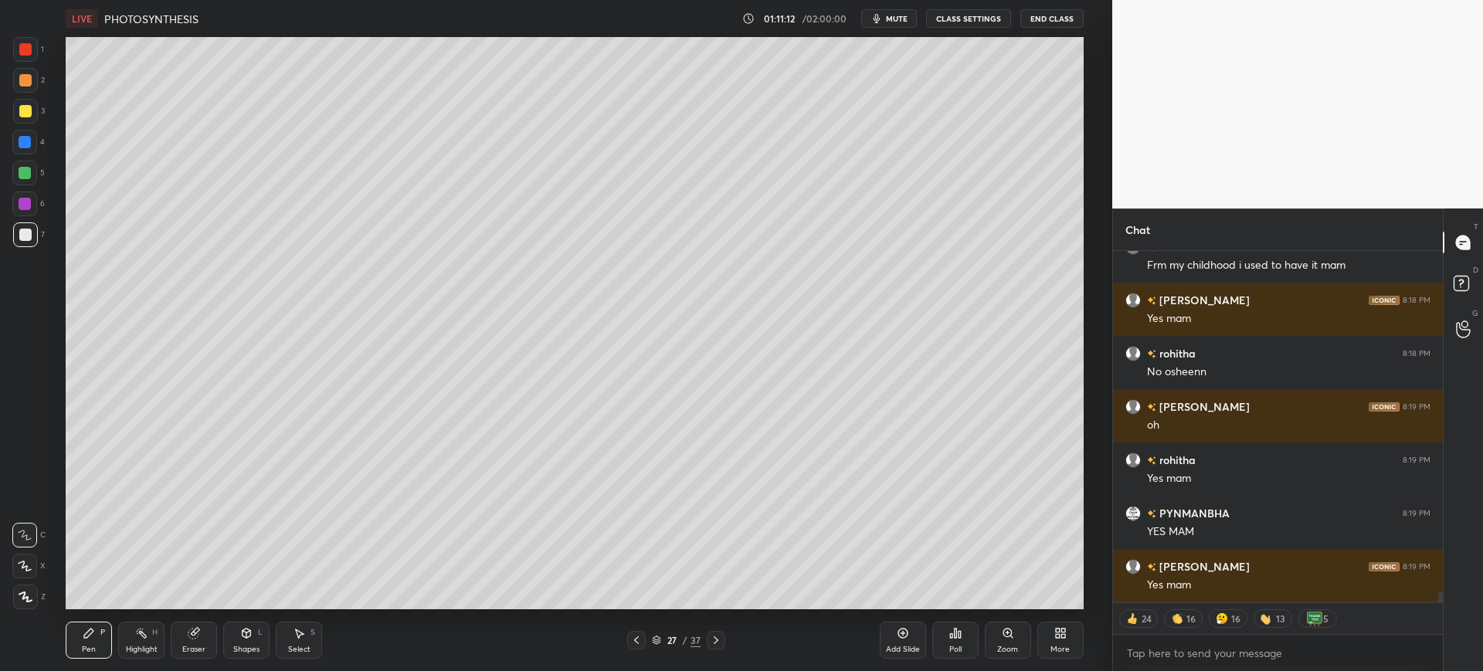
click at [24, 145] on div at bounding box center [25, 142] width 12 height 12
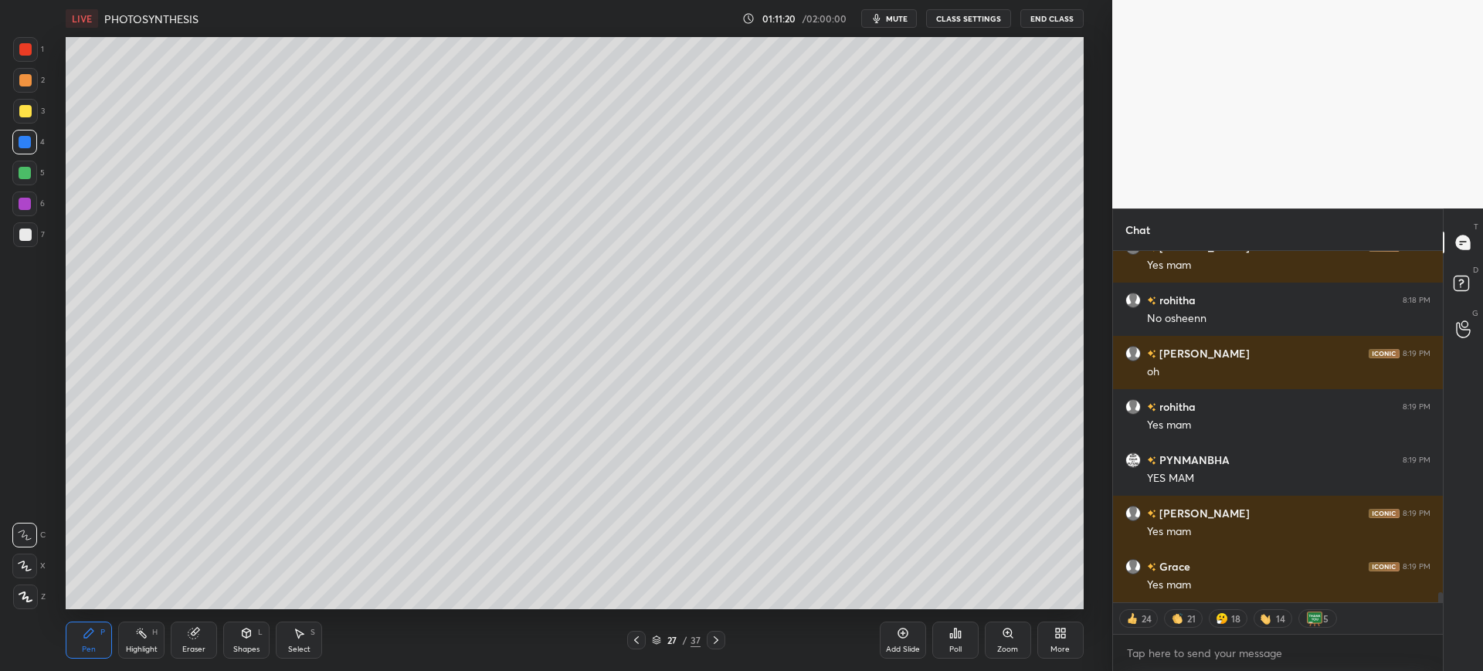
click at [22, 237] on div at bounding box center [25, 235] width 12 height 12
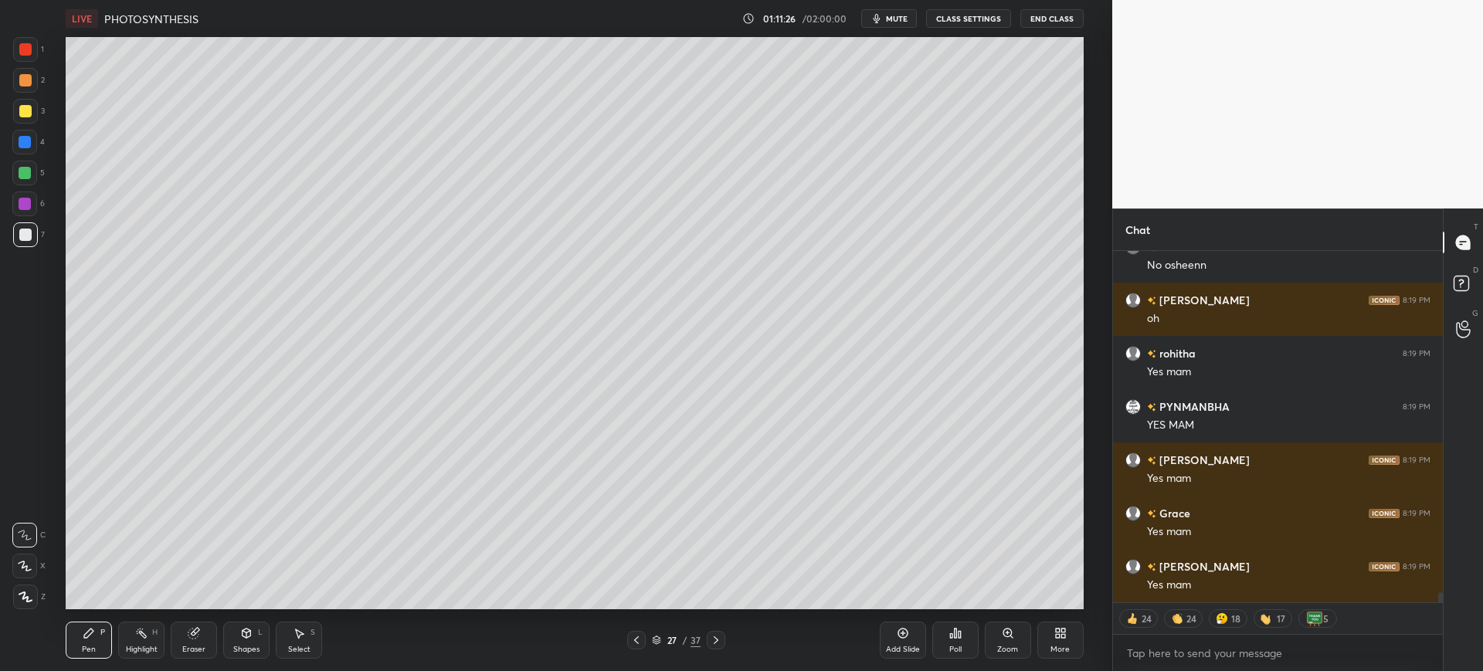
scroll to position [11912, 0]
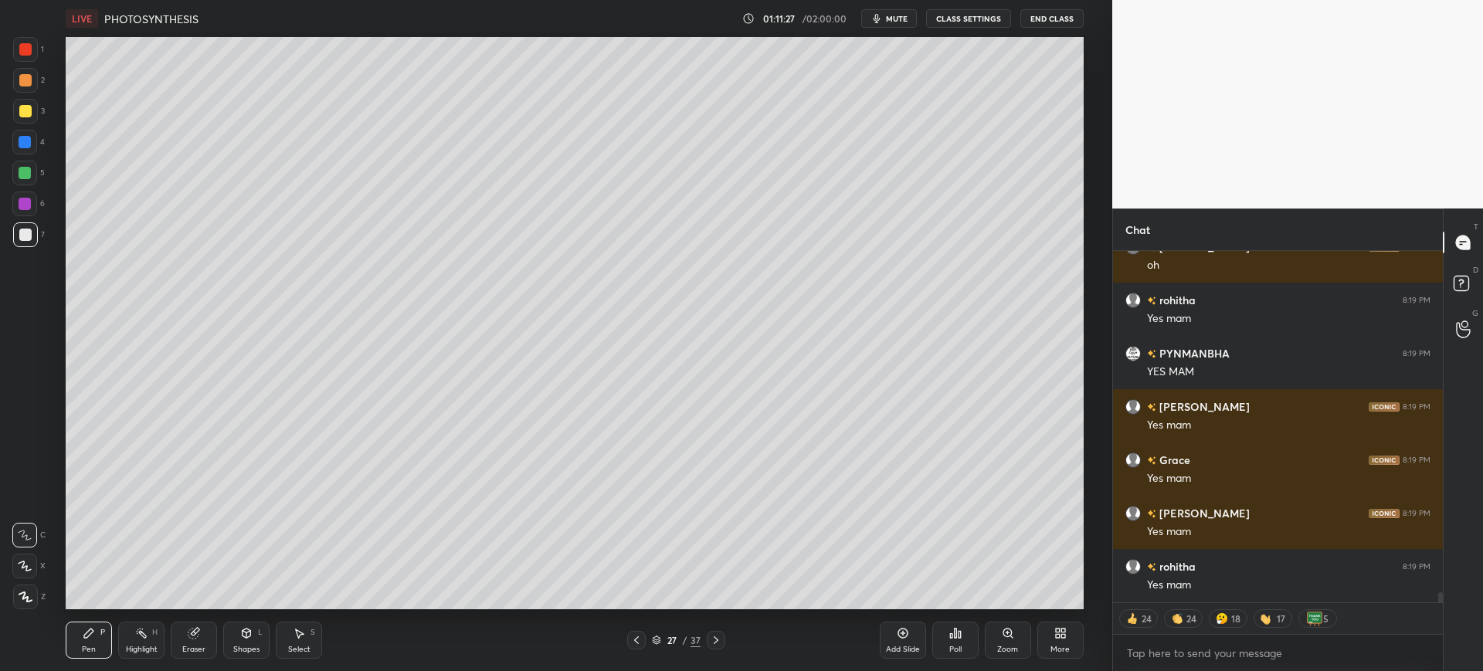
click at [25, 118] on div at bounding box center [25, 111] width 25 height 25
click at [25, 164] on div at bounding box center [24, 173] width 25 height 25
click at [23, 107] on div at bounding box center [25, 111] width 12 height 12
click at [195, 634] on icon at bounding box center [193, 634] width 10 height 10
click at [88, 640] on div "Pen P" at bounding box center [89, 640] width 46 height 37
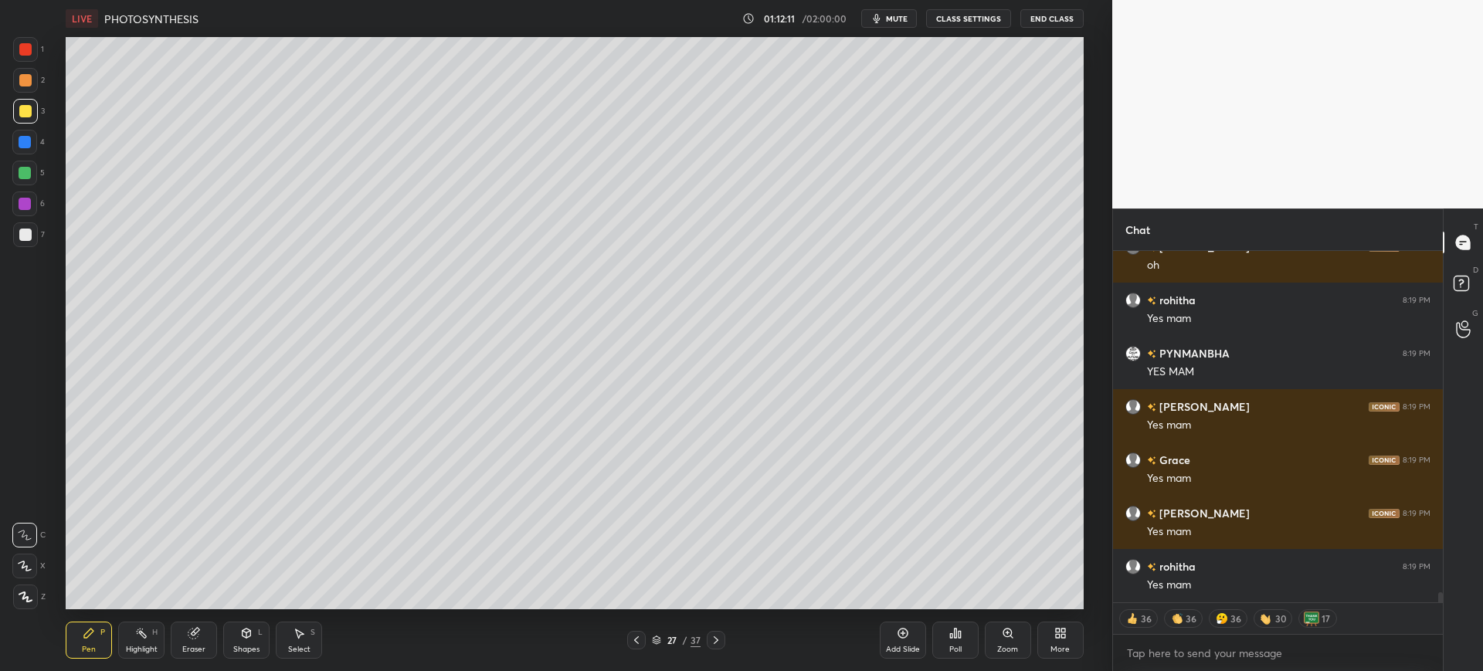
click at [22, 236] on div at bounding box center [25, 235] width 12 height 12
click at [34, 173] on div at bounding box center [24, 173] width 25 height 25
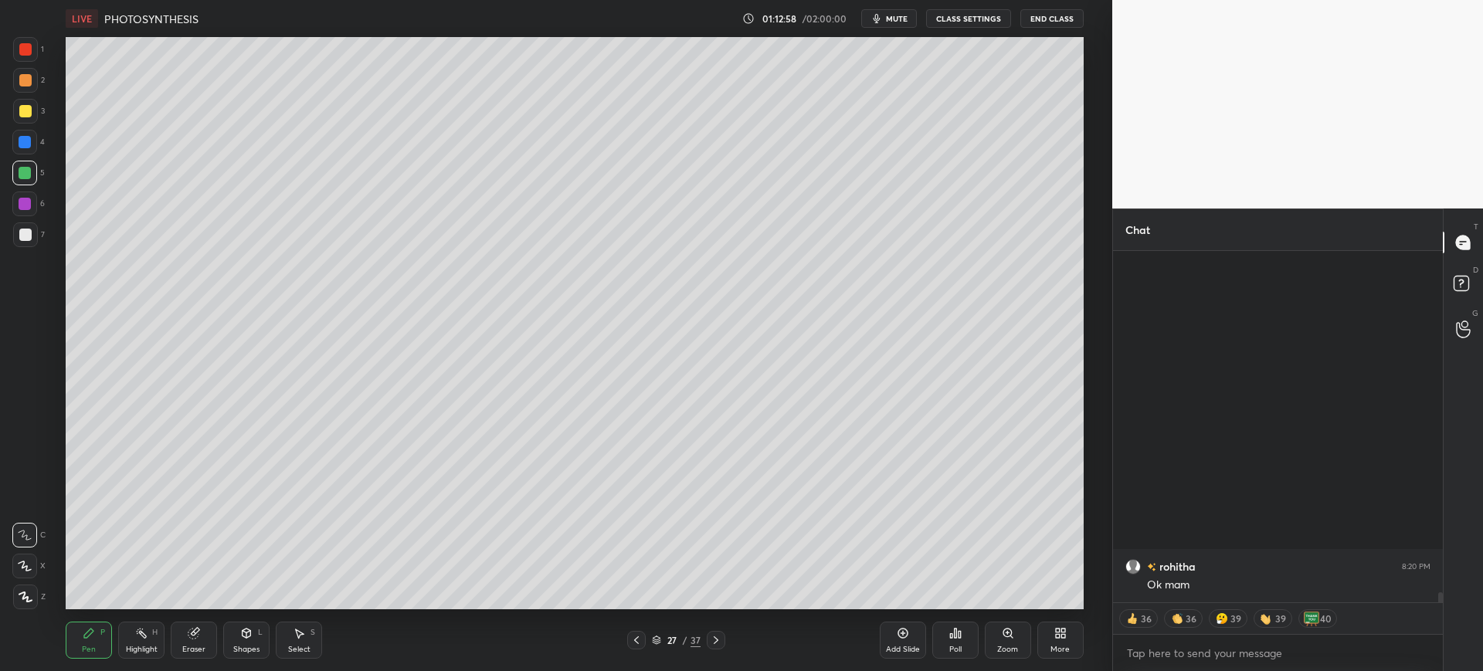
scroll to position [12354, 0]
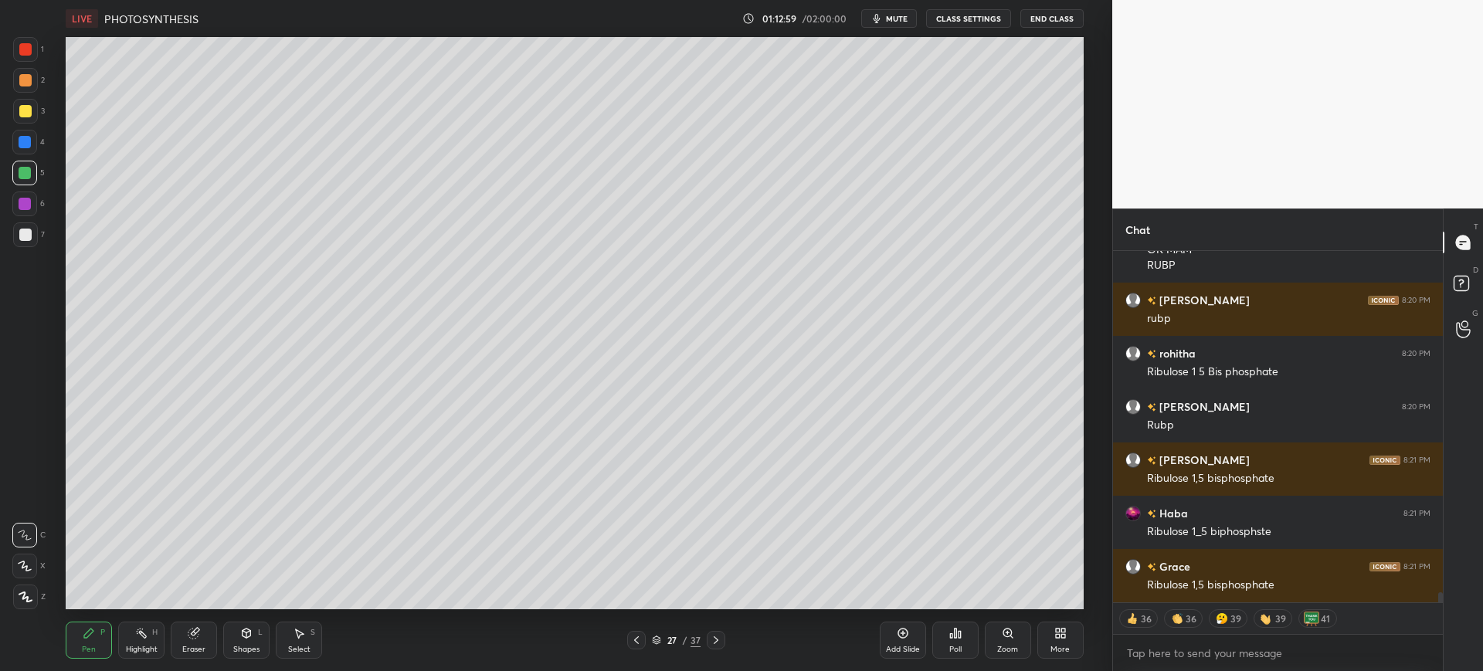
click at [25, 236] on div at bounding box center [25, 235] width 12 height 12
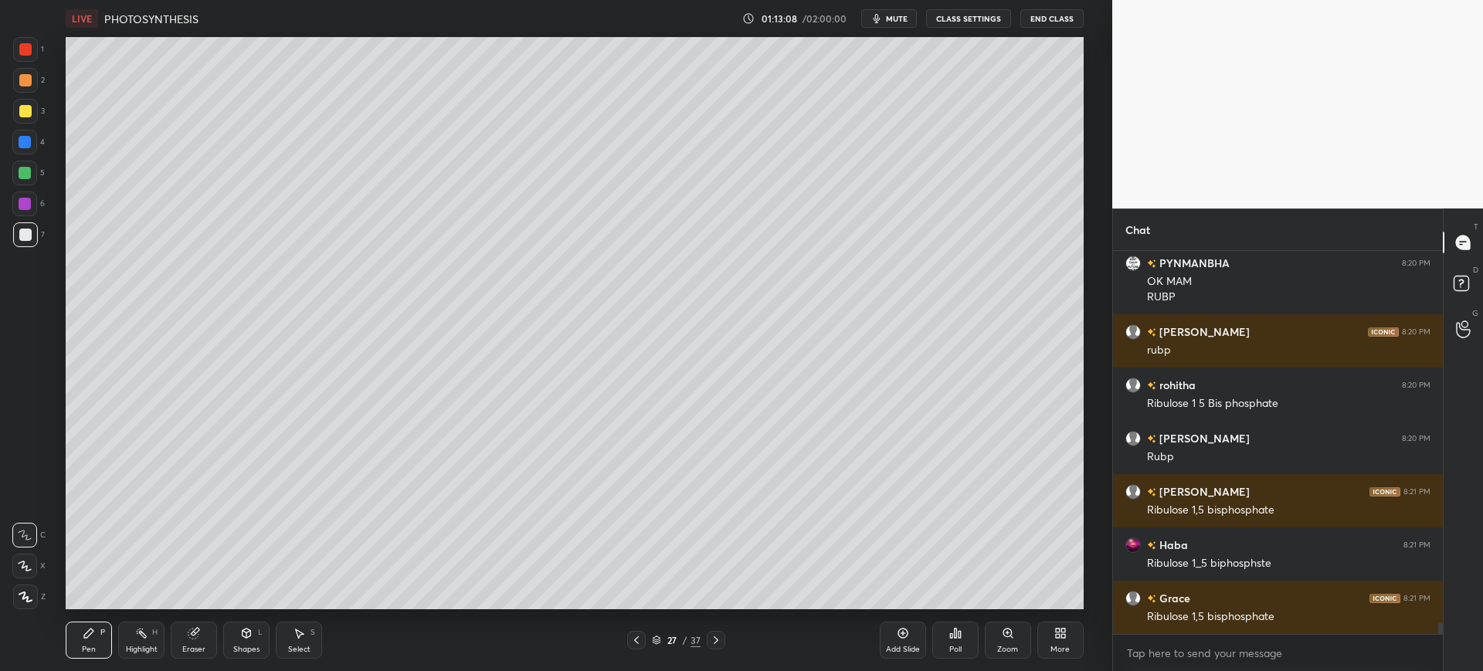
scroll to position [12322, 0]
click at [21, 107] on div at bounding box center [25, 111] width 12 height 12
click at [30, 69] on div at bounding box center [25, 80] width 25 height 25
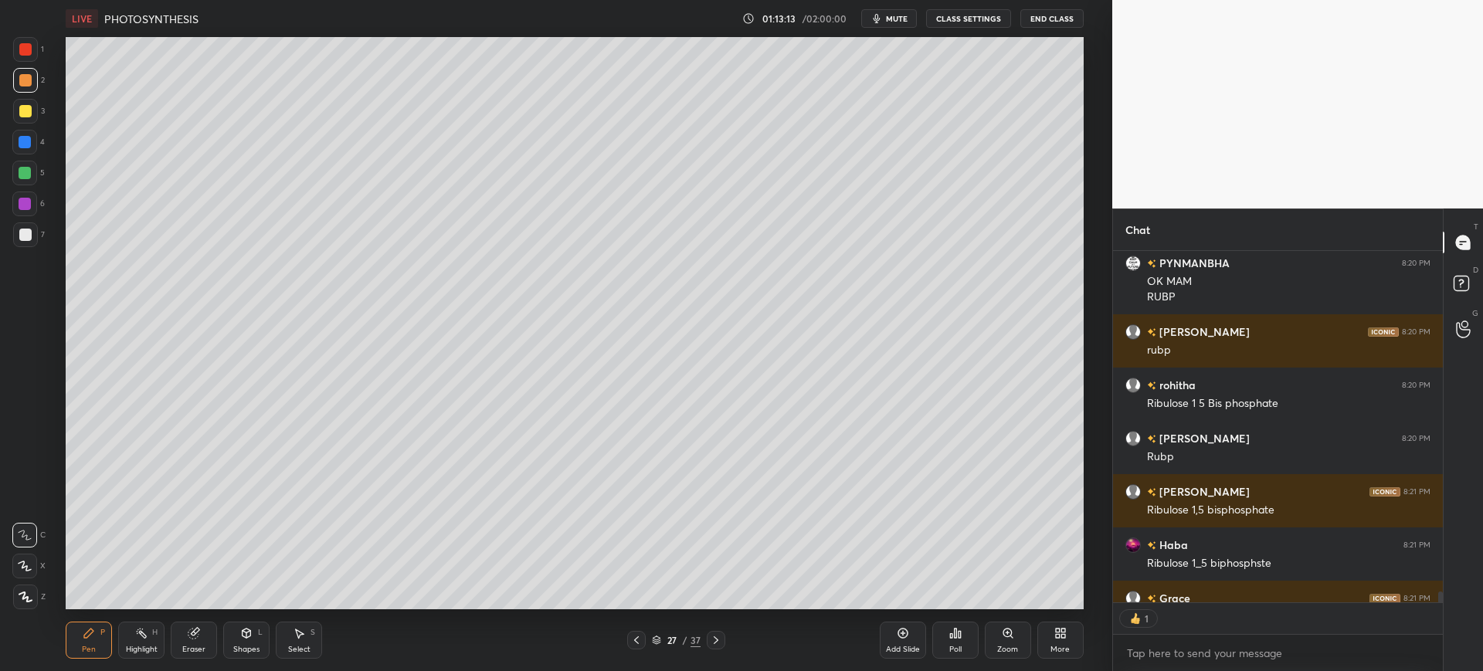
scroll to position [347, 325]
click at [23, 52] on div at bounding box center [25, 49] width 12 height 12
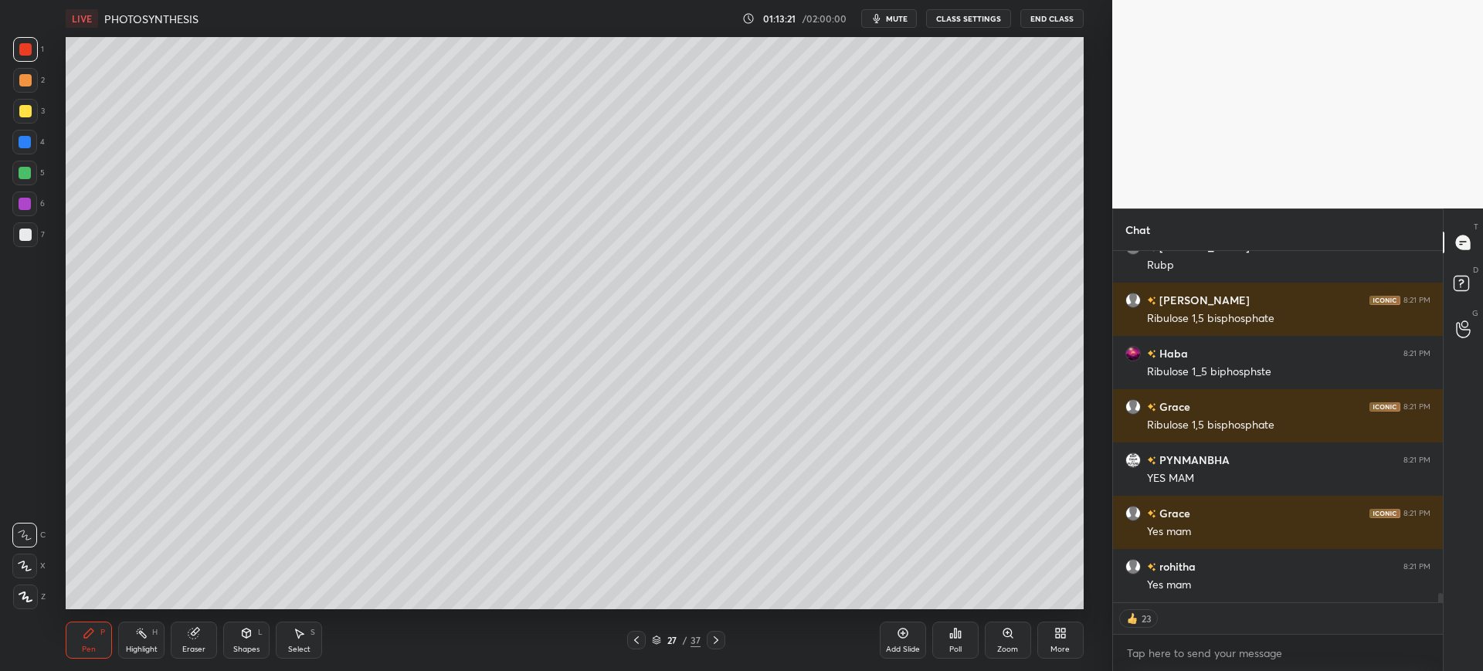
scroll to position [12567, 0]
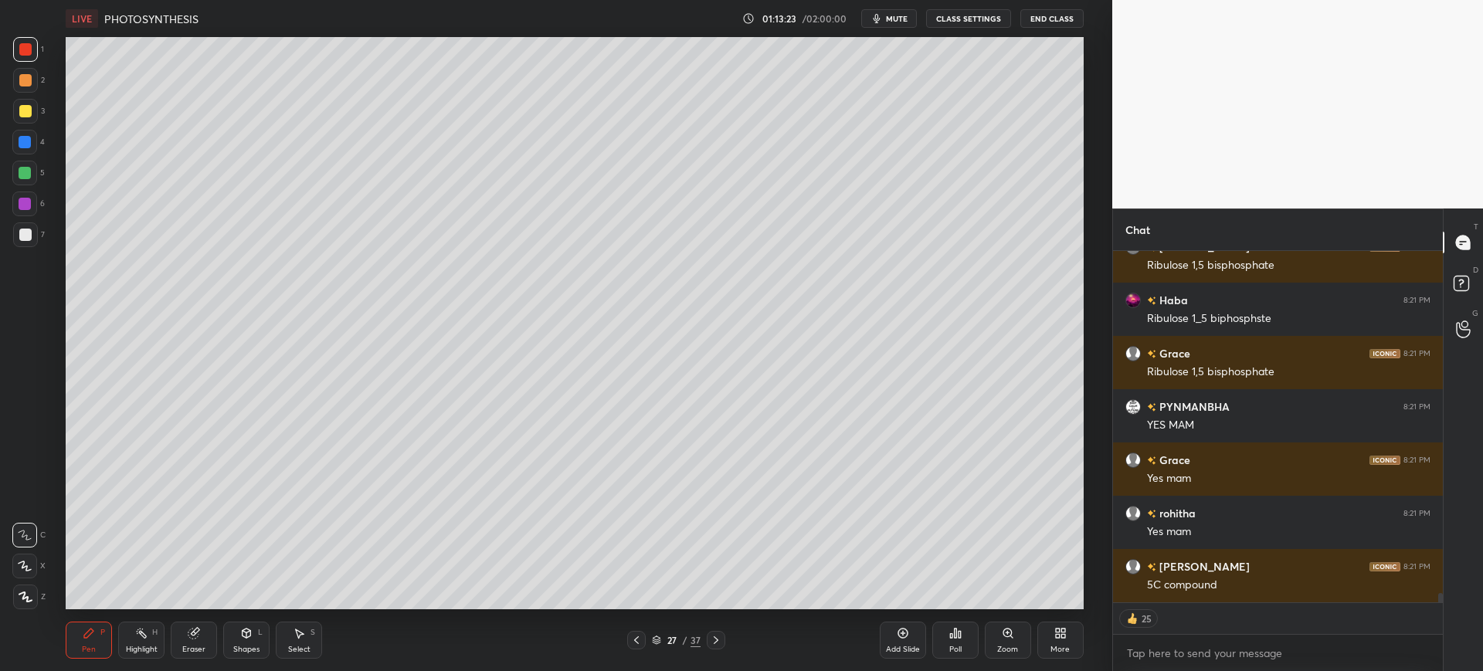
click at [20, 236] on div at bounding box center [25, 235] width 12 height 12
click at [902, 634] on icon at bounding box center [902, 633] width 5 height 5
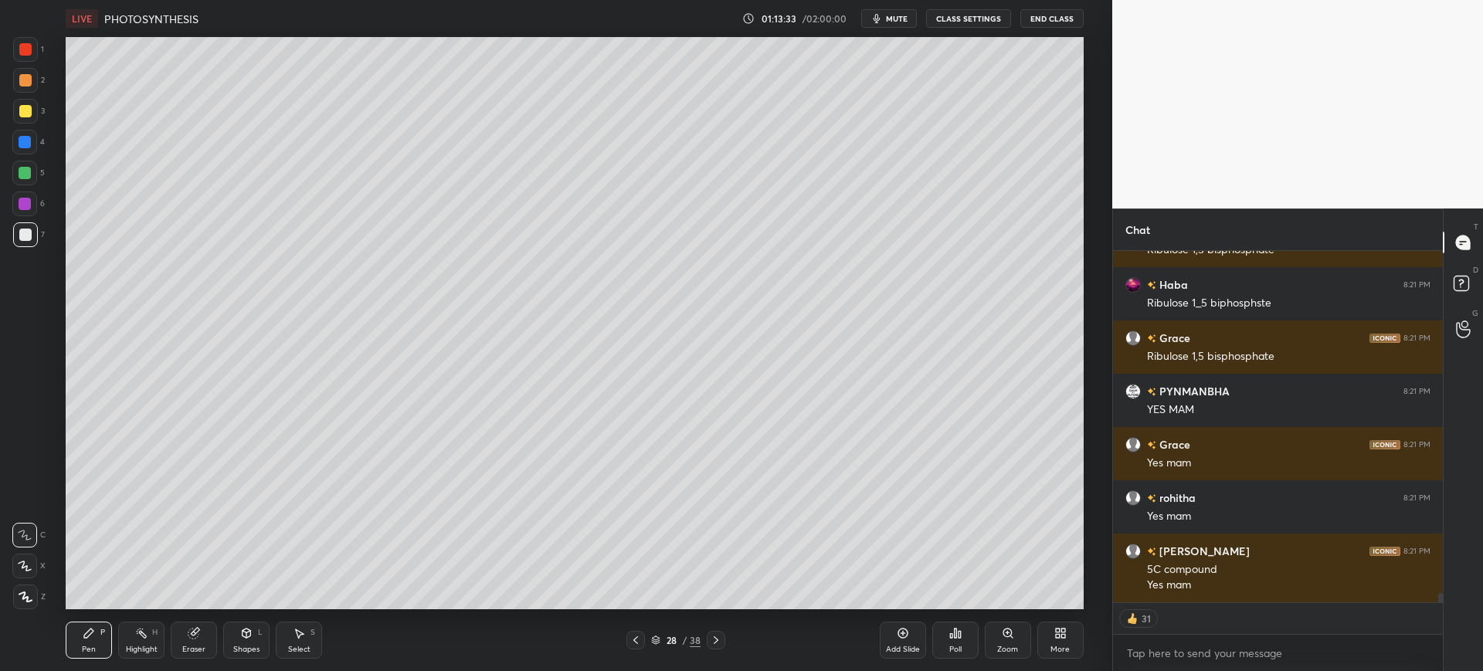
click at [28, 121] on div at bounding box center [25, 111] width 25 height 25
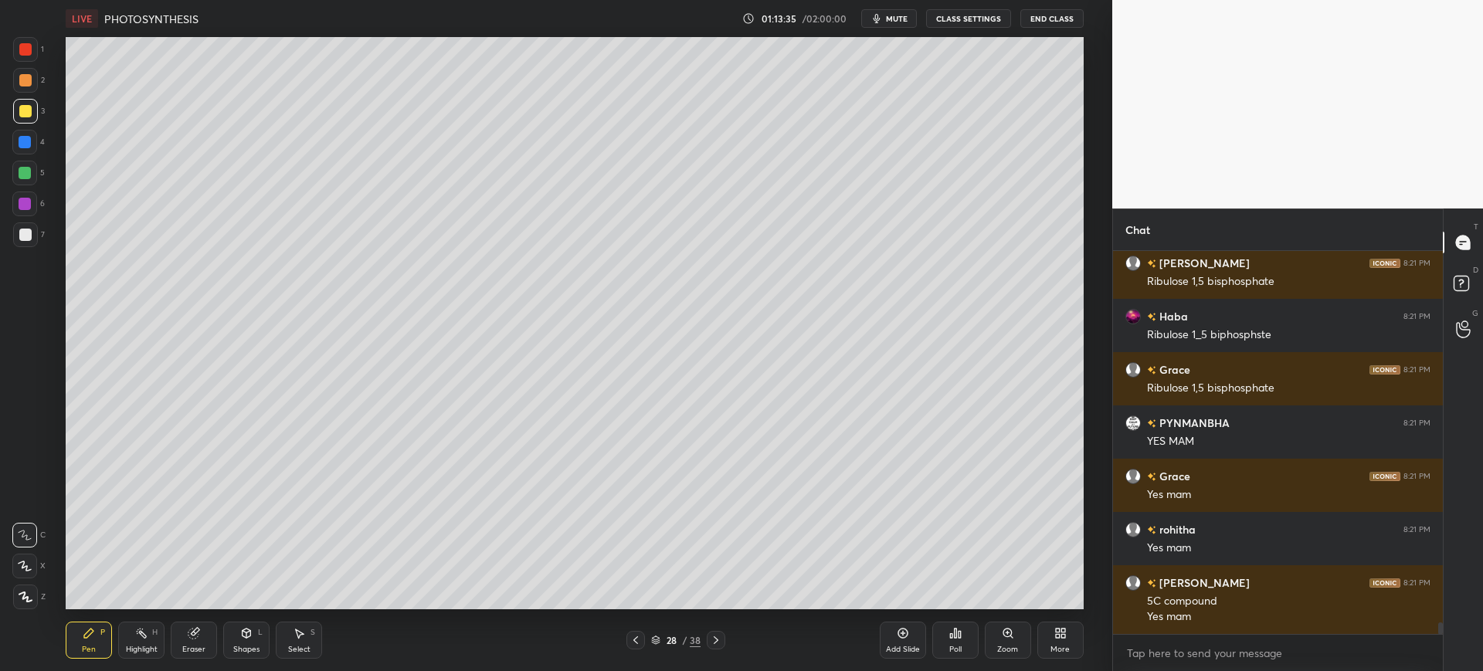
scroll to position [12550, 0]
click at [32, 236] on div at bounding box center [25, 234] width 25 height 25
click at [25, 144] on div at bounding box center [25, 142] width 12 height 12
click at [198, 641] on div "Eraser" at bounding box center [194, 640] width 46 height 37
click at [88, 642] on div "Pen P" at bounding box center [89, 640] width 46 height 37
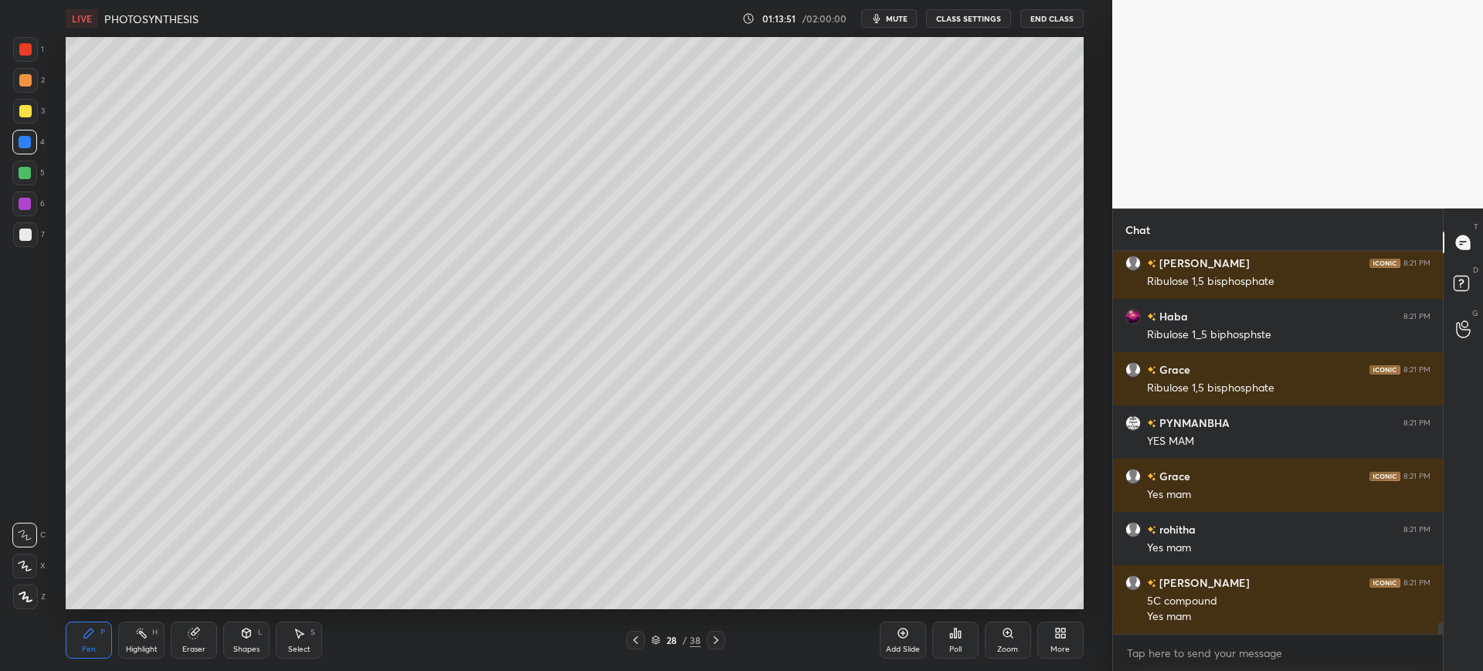
scroll to position [12604, 0]
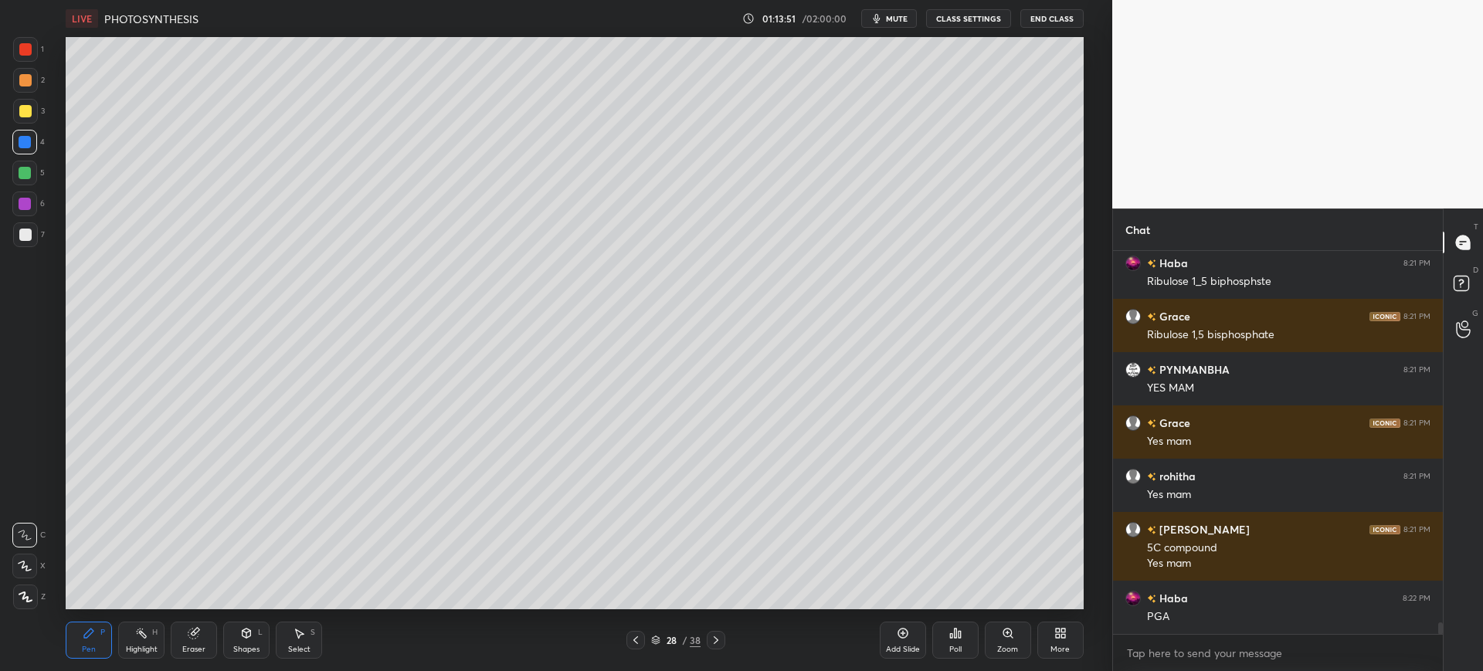
click at [27, 107] on div at bounding box center [25, 111] width 12 height 12
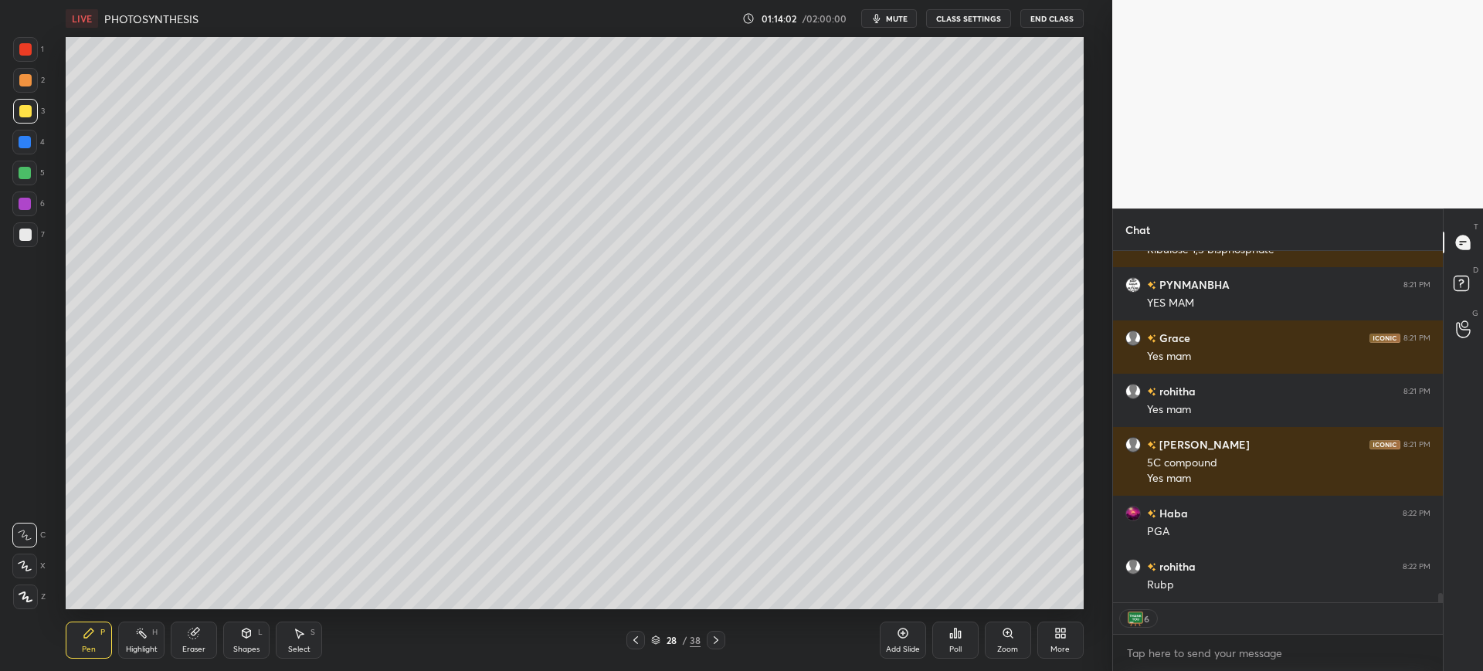
scroll to position [12795, 0]
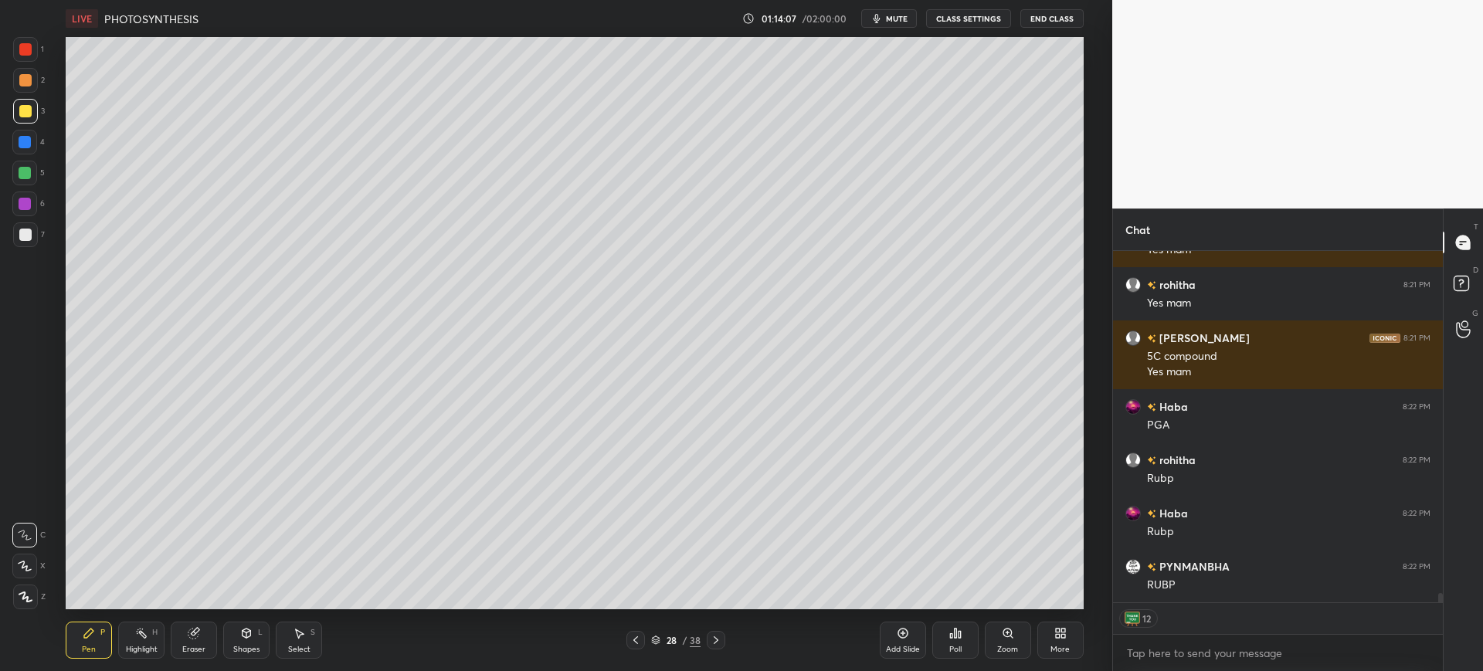
click at [23, 241] on div at bounding box center [25, 234] width 25 height 25
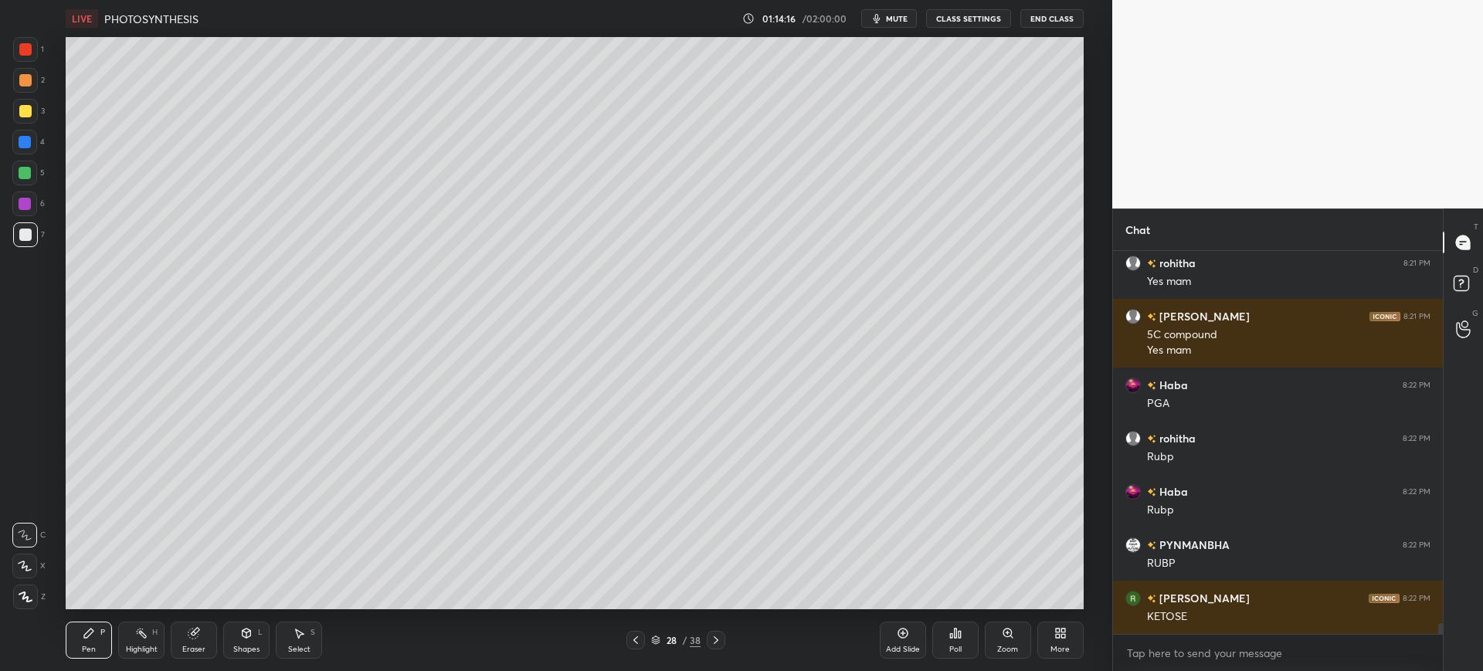
scroll to position [12870, 0]
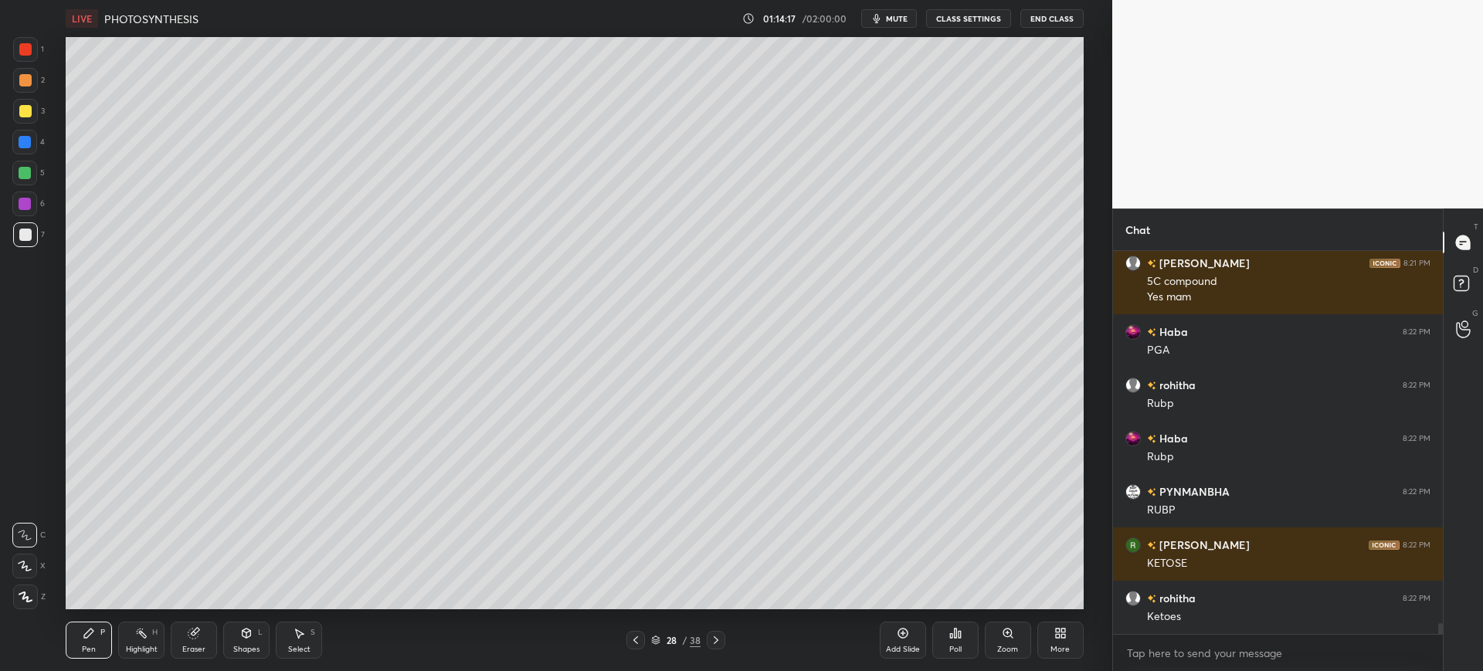
click at [38, 136] on div "4" at bounding box center [28, 142] width 32 height 25
click at [21, 236] on div at bounding box center [25, 235] width 12 height 12
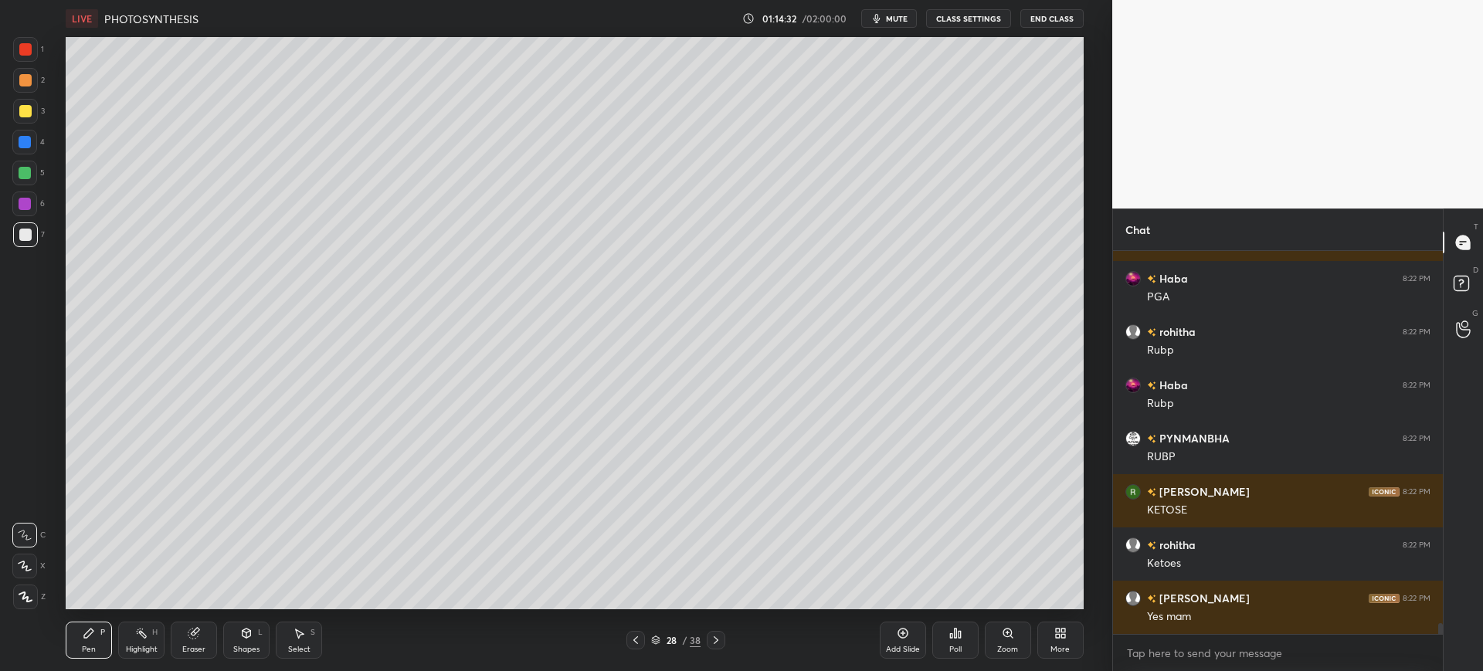
scroll to position [12977, 0]
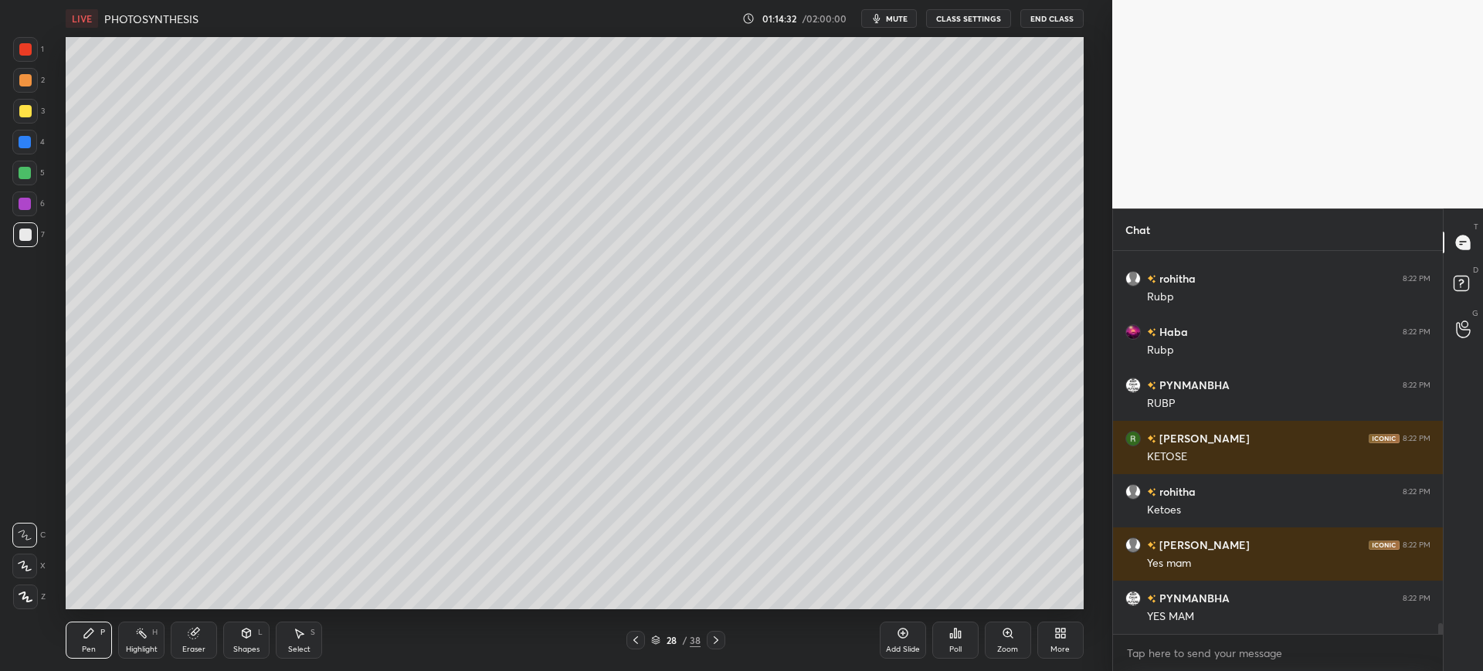
click at [15, 141] on div at bounding box center [24, 142] width 25 height 25
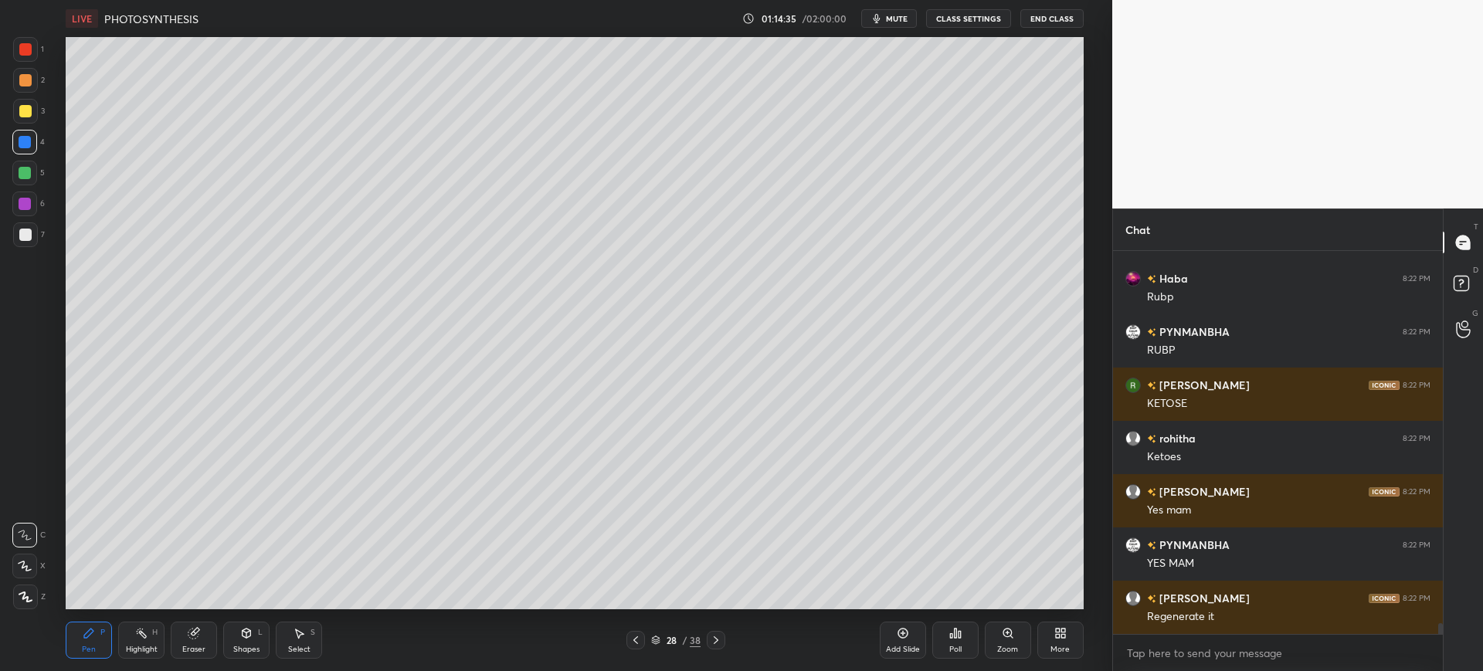
click at [910, 634] on div "Add Slide" at bounding box center [903, 640] width 46 height 37
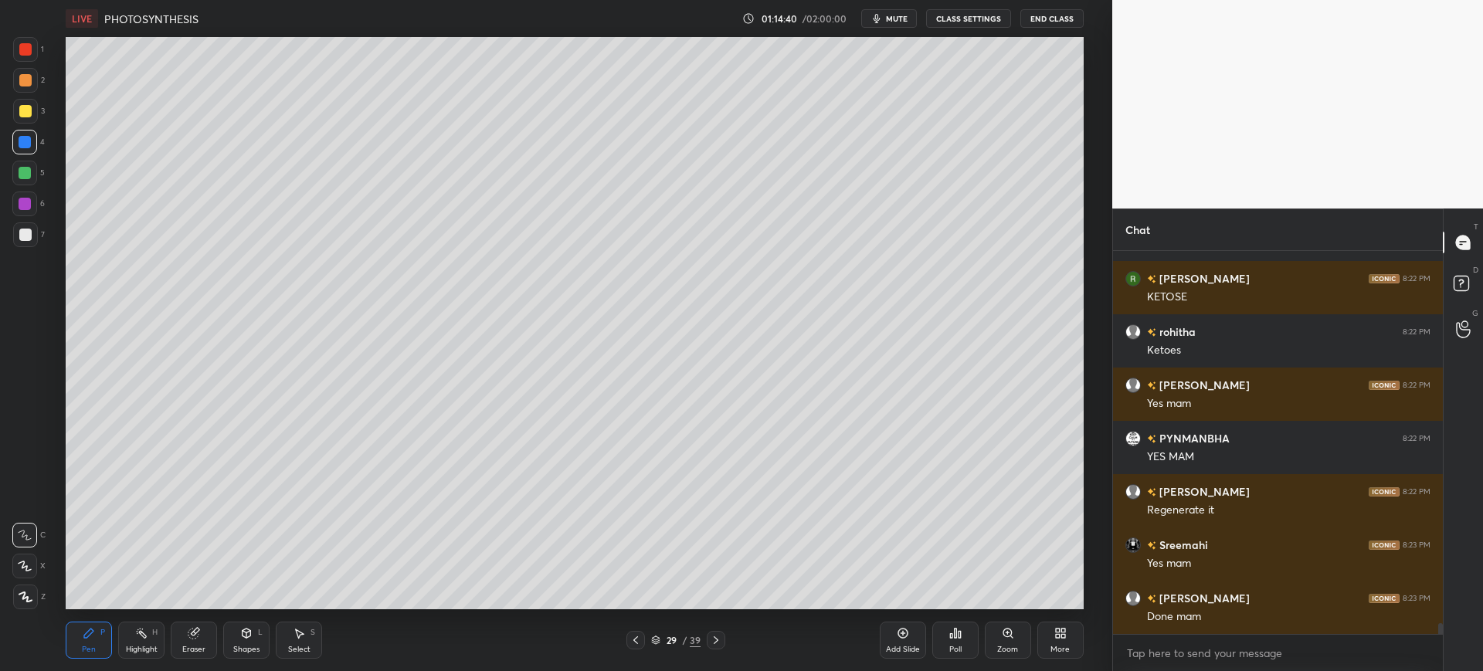
scroll to position [13190, 0]
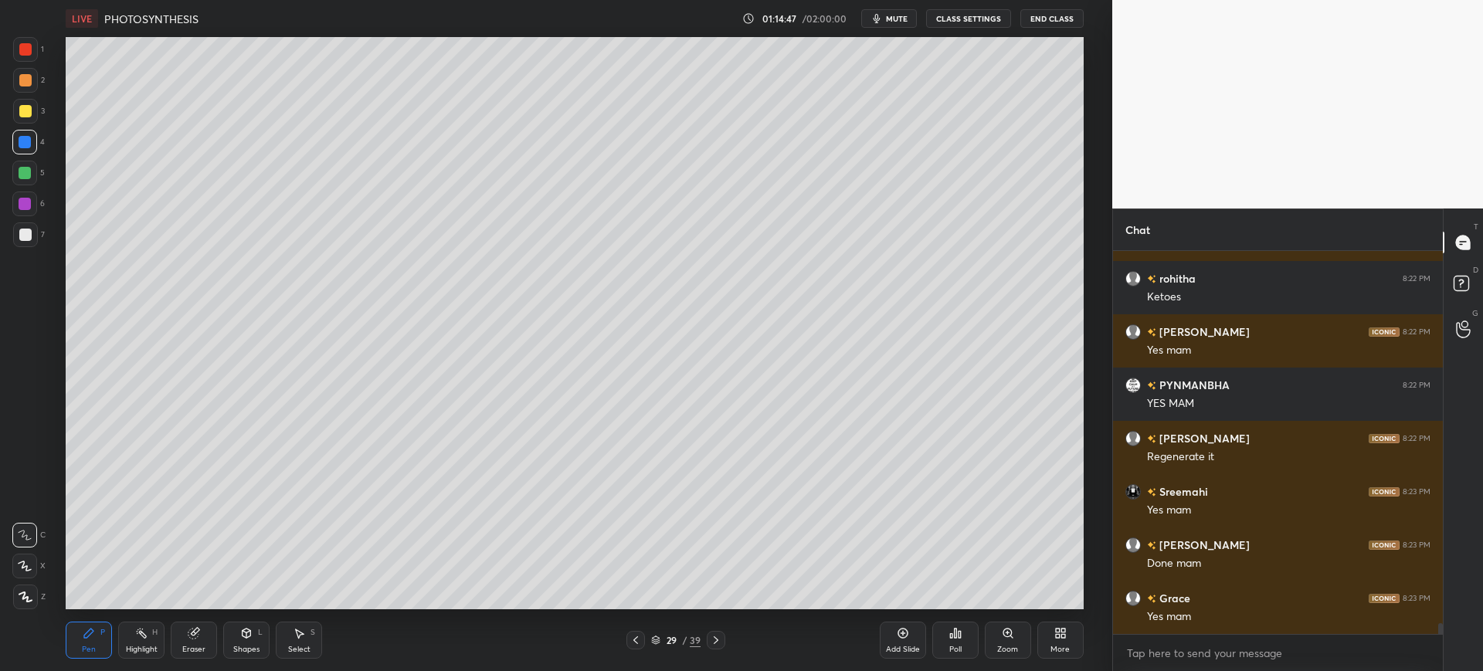
click at [188, 651] on div "Eraser" at bounding box center [193, 650] width 23 height 8
click at [88, 634] on icon at bounding box center [88, 633] width 9 height 9
click at [22, 172] on div at bounding box center [25, 173] width 12 height 12
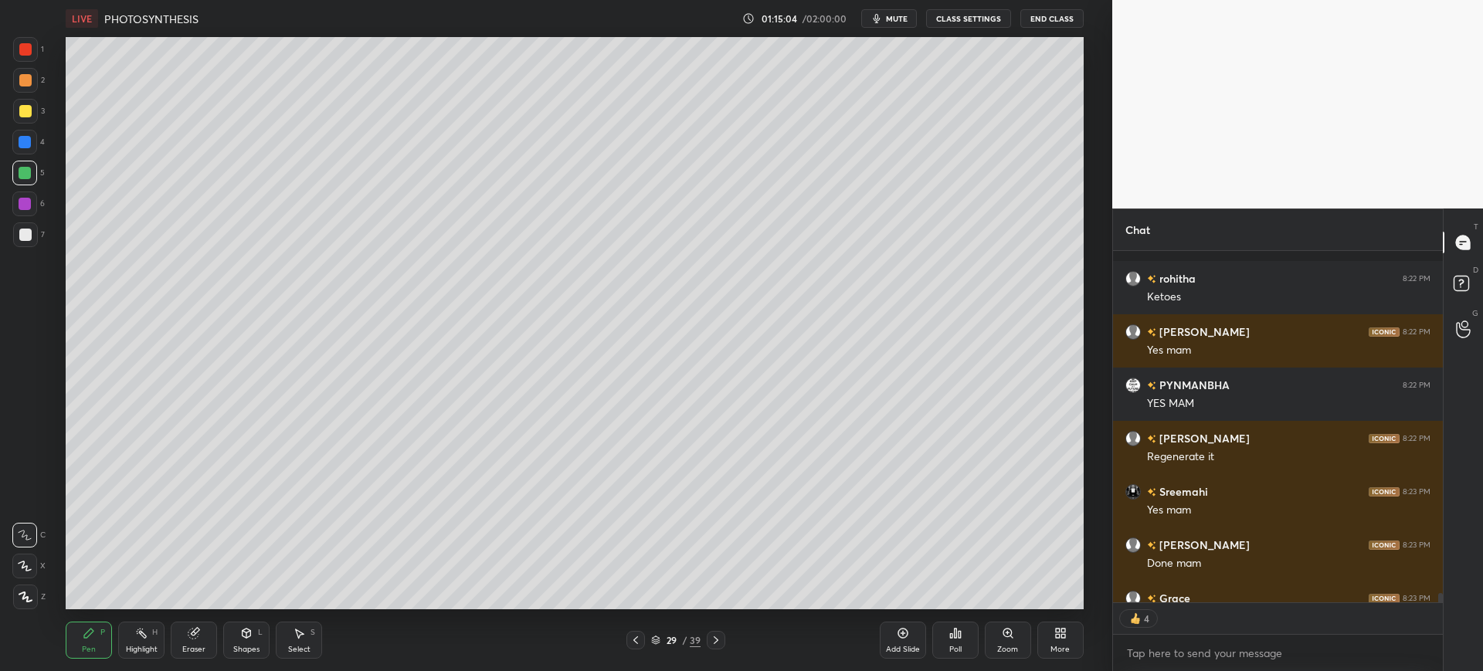
scroll to position [13275, 0]
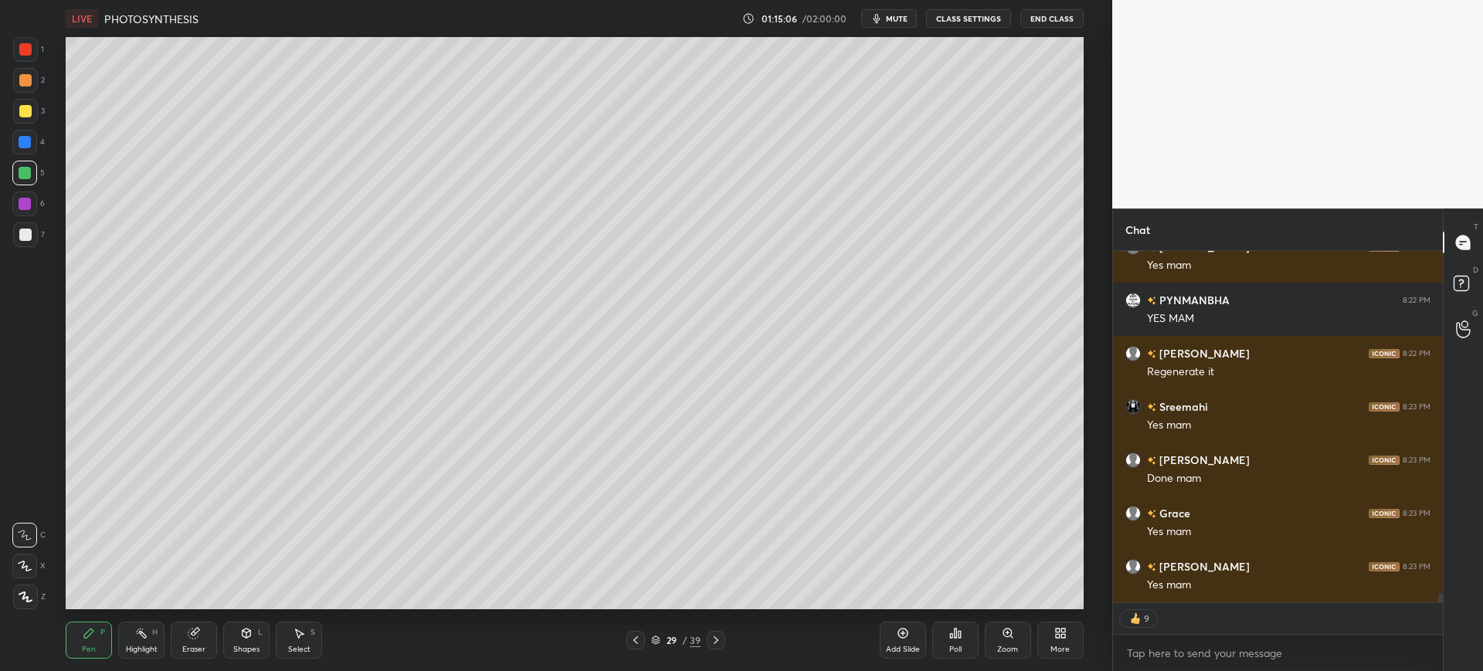
click at [709, 639] on div at bounding box center [716, 640] width 19 height 19
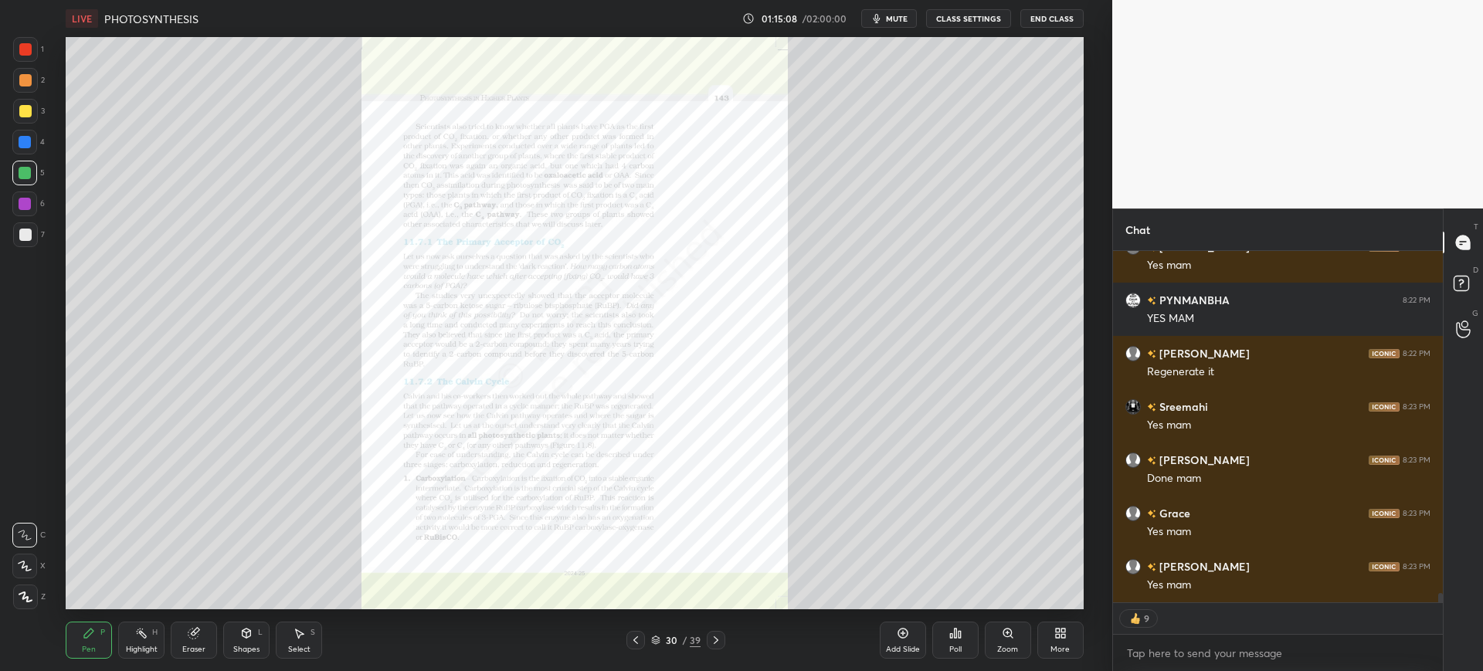
click at [720, 636] on icon at bounding box center [716, 640] width 12 height 12
click at [995, 642] on div "Zoom" at bounding box center [1008, 640] width 46 height 37
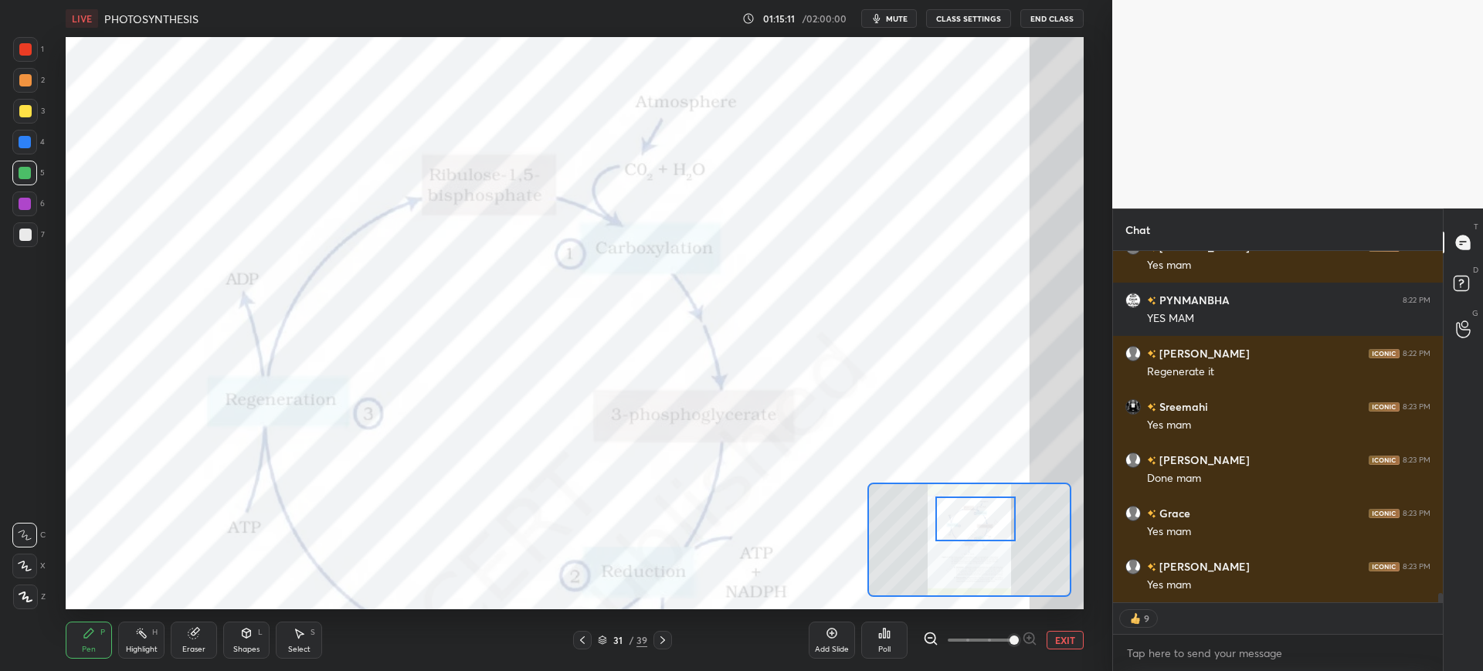
click at [25, 54] on div at bounding box center [25, 49] width 12 height 12
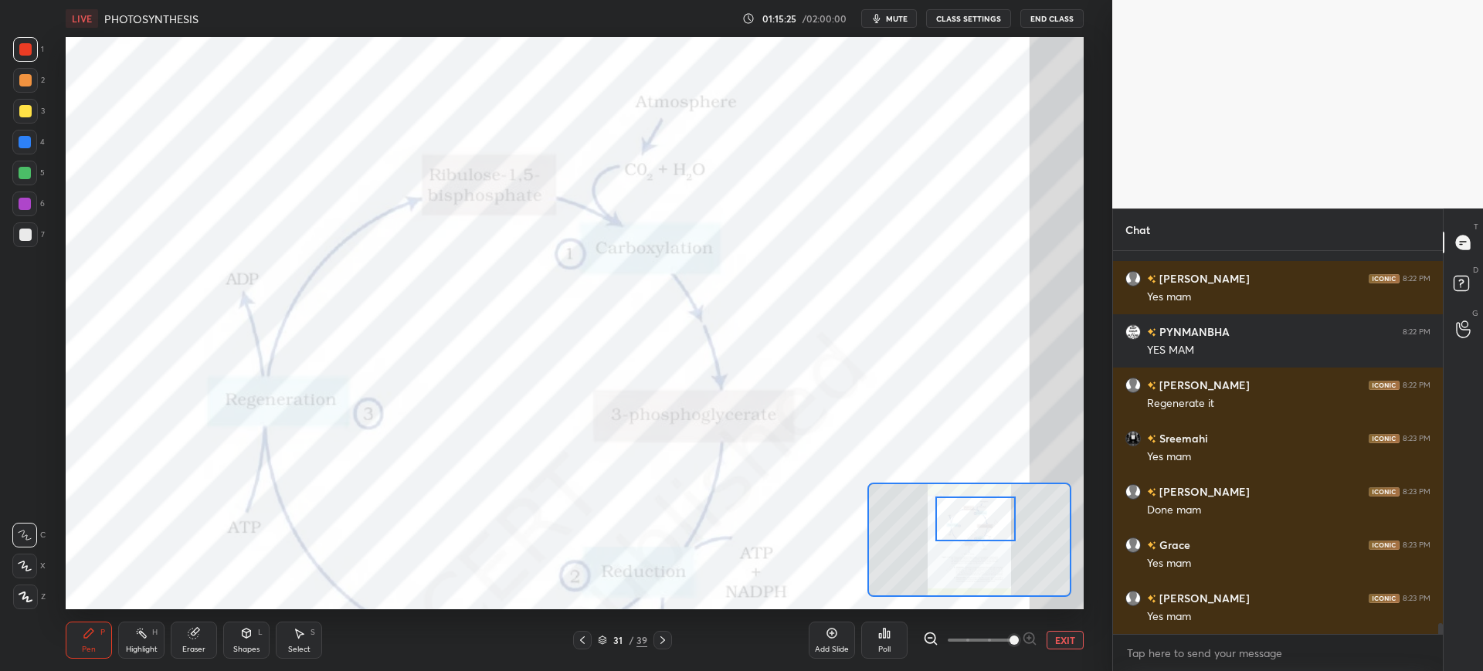
scroll to position [13243, 0]
click at [24, 148] on div at bounding box center [24, 142] width 25 height 25
click at [27, 53] on div at bounding box center [25, 49] width 12 height 12
click at [33, 141] on div at bounding box center [24, 142] width 25 height 25
click at [25, 63] on div "1" at bounding box center [28, 52] width 31 height 31
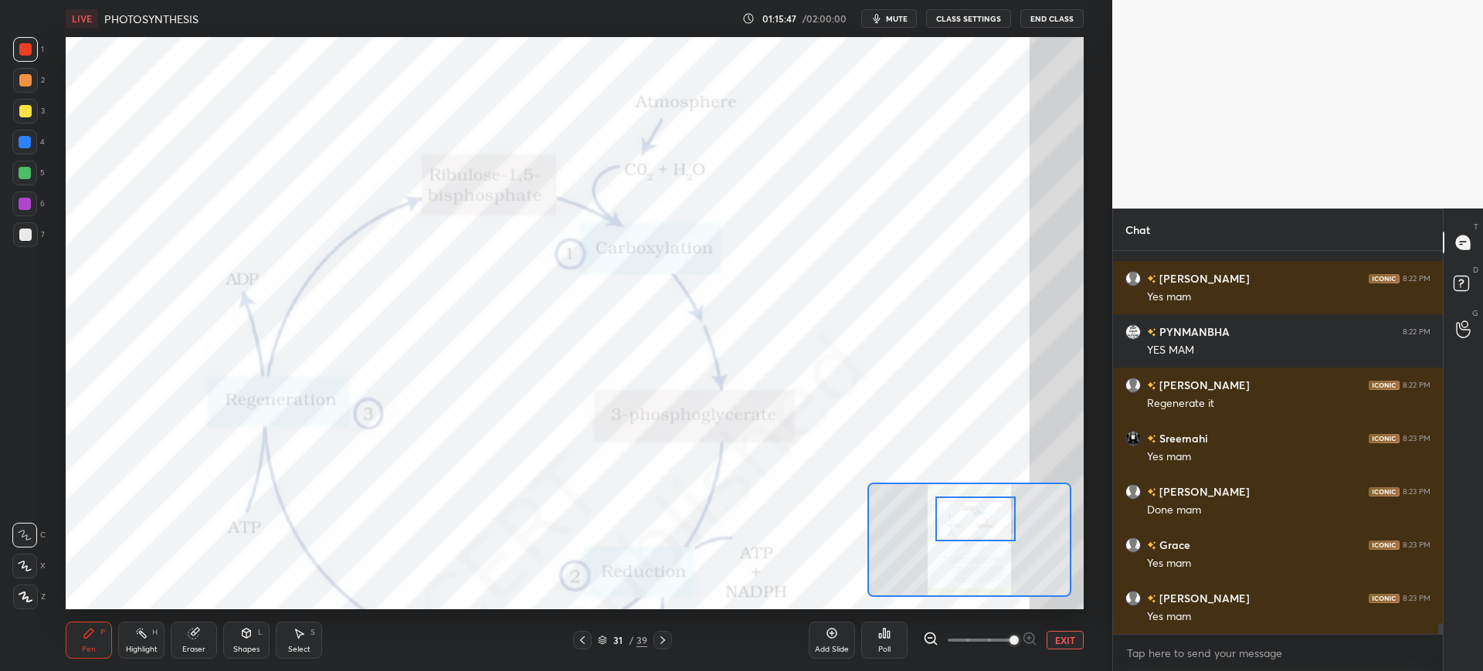
click at [21, 143] on div at bounding box center [25, 142] width 12 height 12
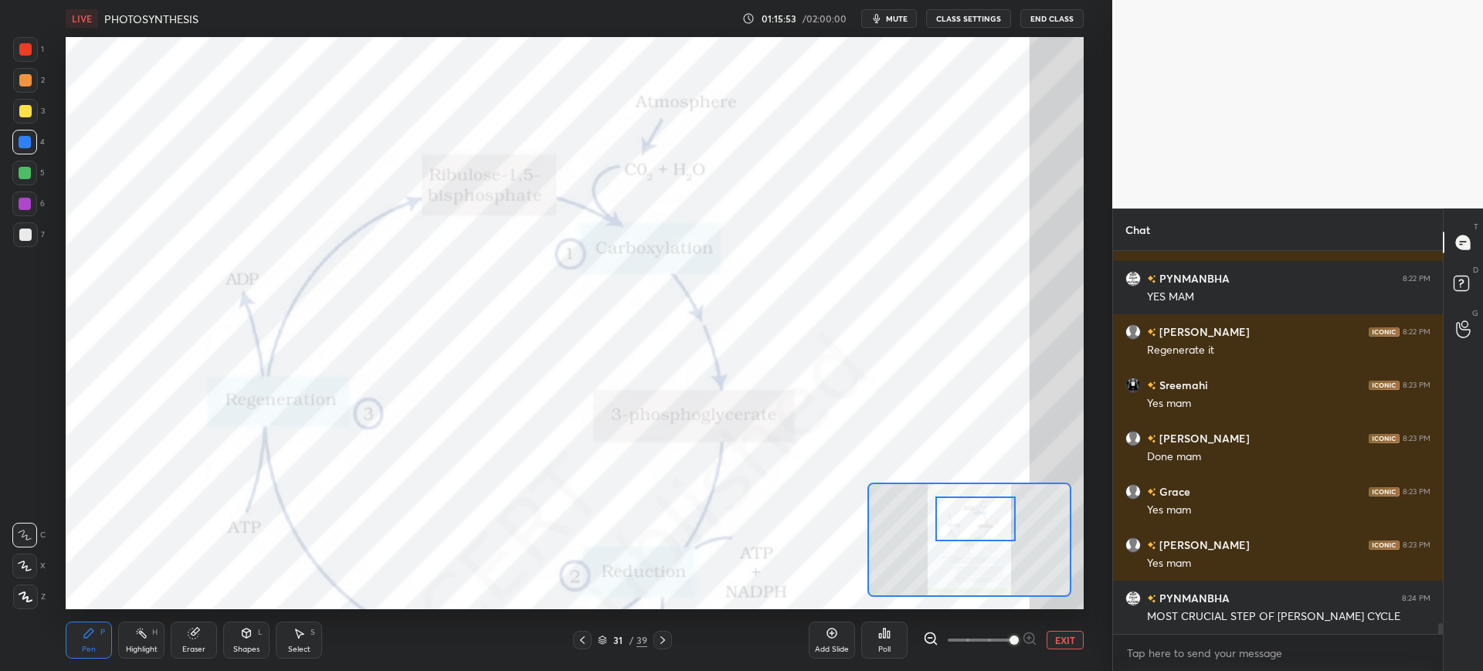
click at [25, 63] on div "1" at bounding box center [28, 52] width 31 height 31
click at [36, 151] on div "4" at bounding box center [28, 142] width 32 height 25
click at [28, 209] on div at bounding box center [25, 204] width 12 height 12
click at [34, 234] on div at bounding box center [25, 234] width 25 height 25
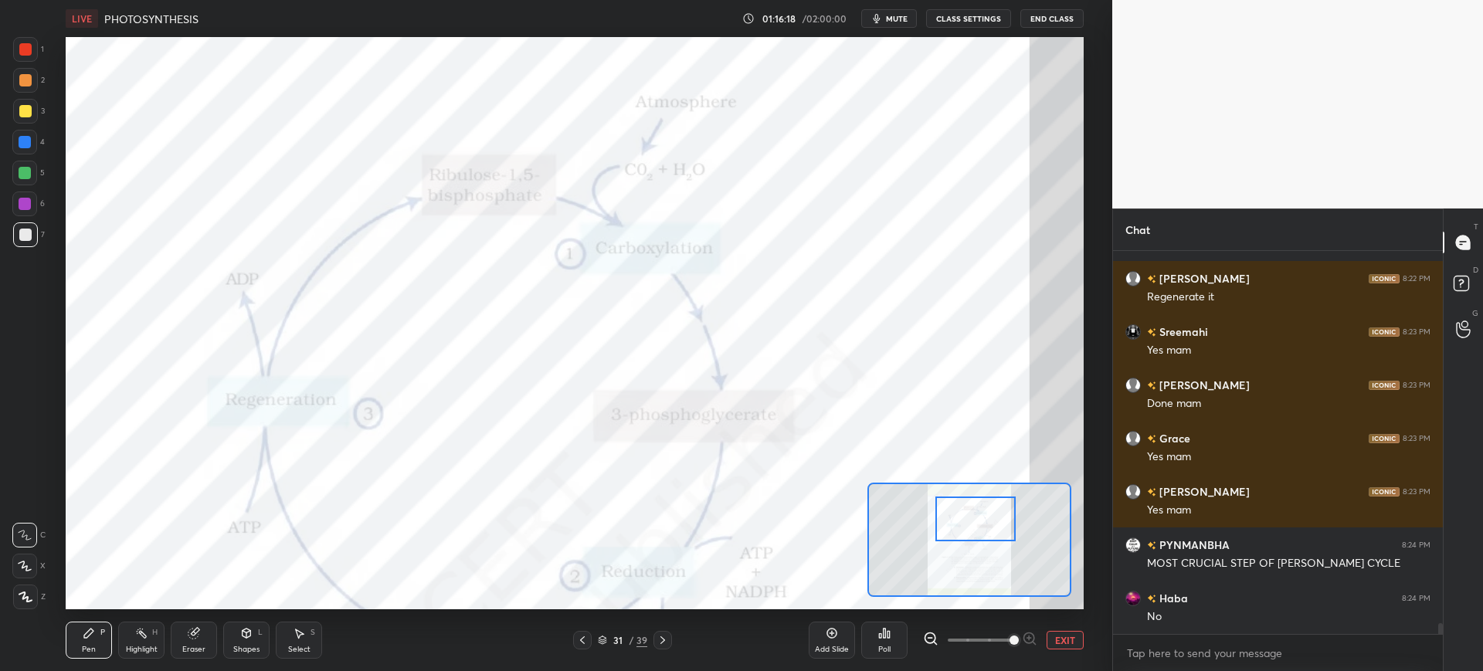
click at [25, 147] on div at bounding box center [25, 142] width 12 height 12
click at [1056, 631] on button "EXIT" at bounding box center [1064, 640] width 37 height 19
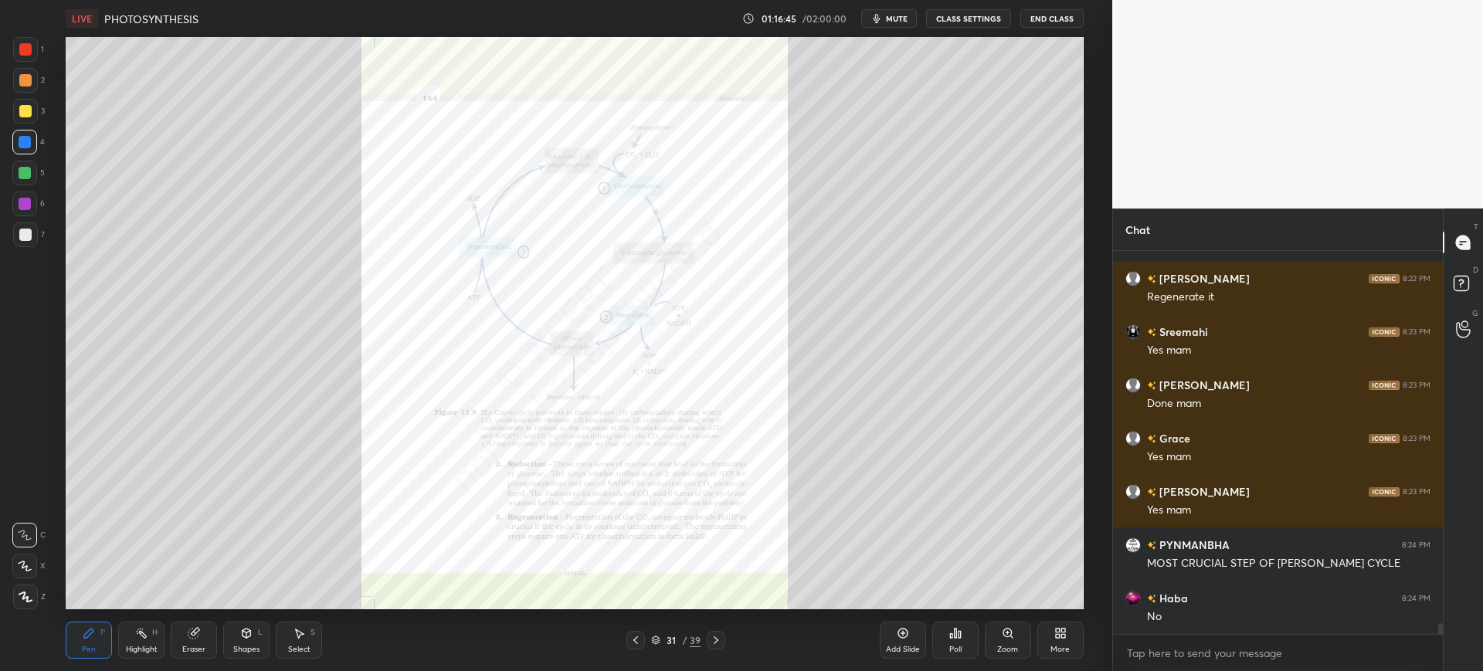
click at [1052, 649] on div "More" at bounding box center [1059, 650] width 19 height 8
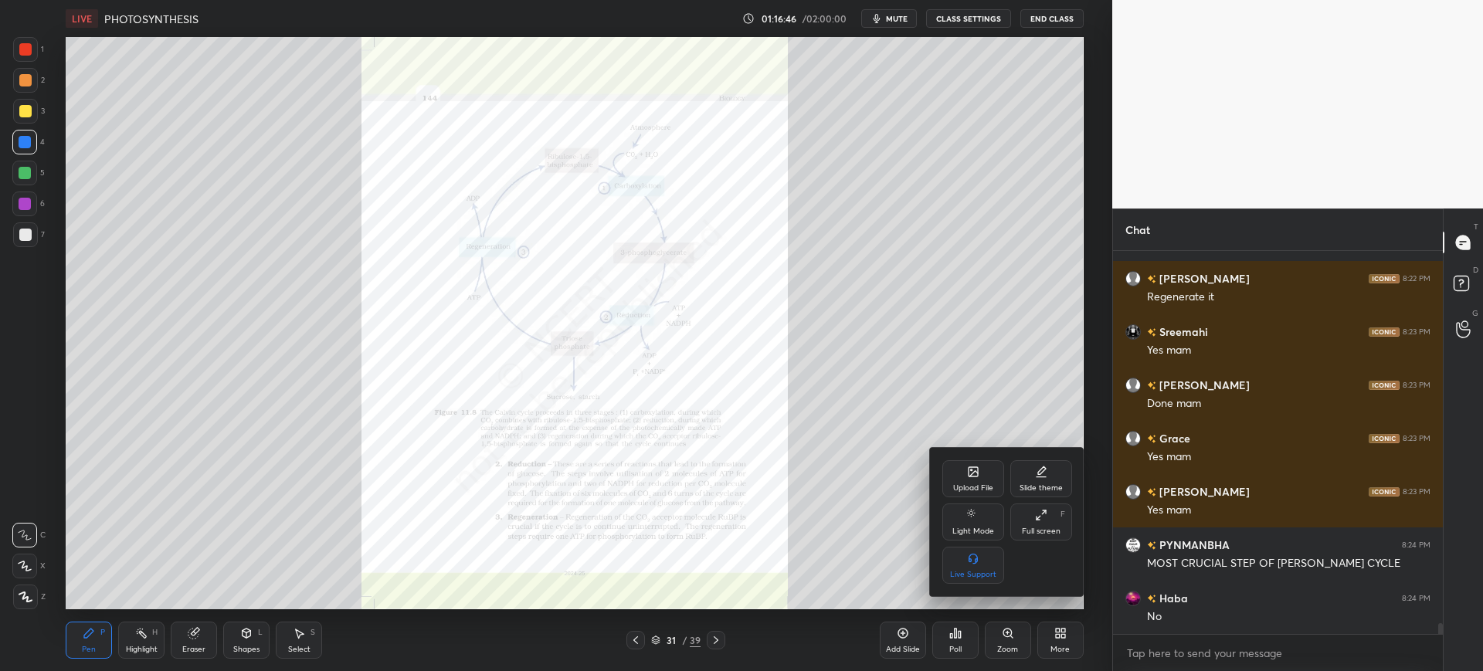
click at [948, 469] on div "Upload File" at bounding box center [973, 478] width 62 height 37
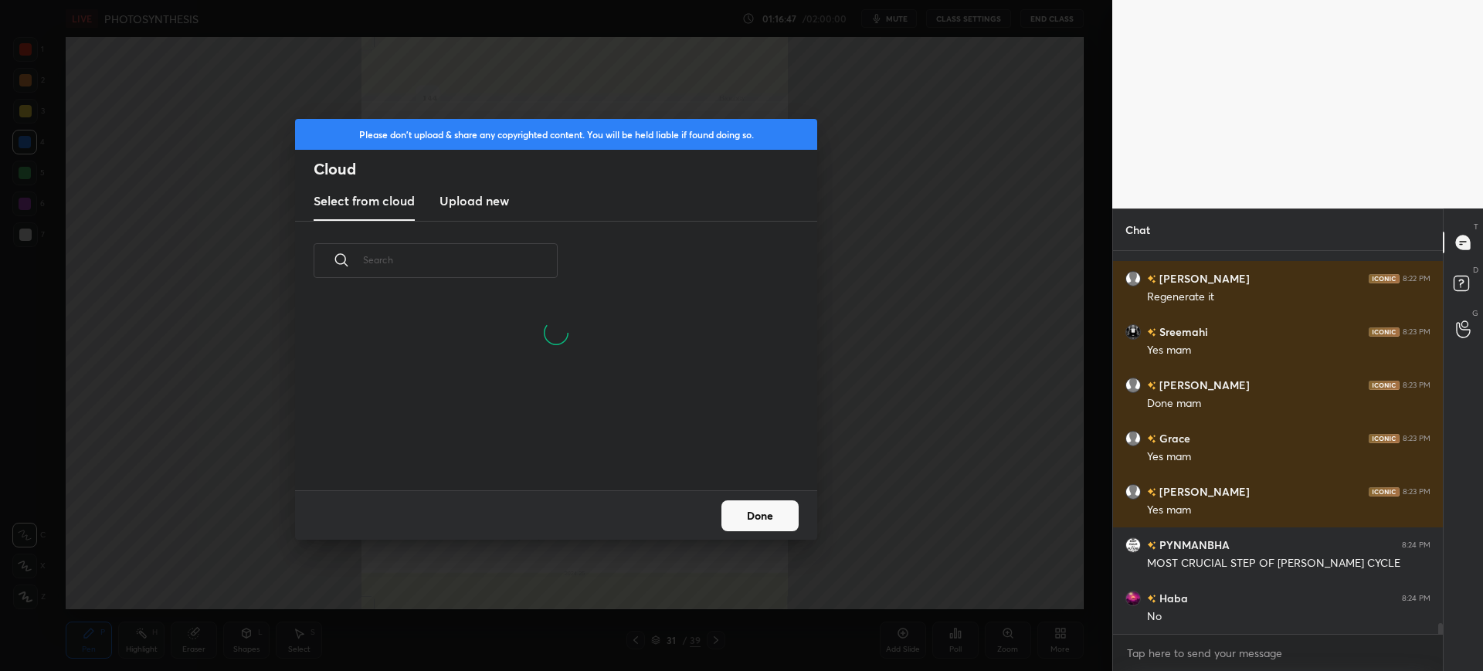
click at [472, 210] on new "Upload new" at bounding box center [473, 201] width 69 height 39
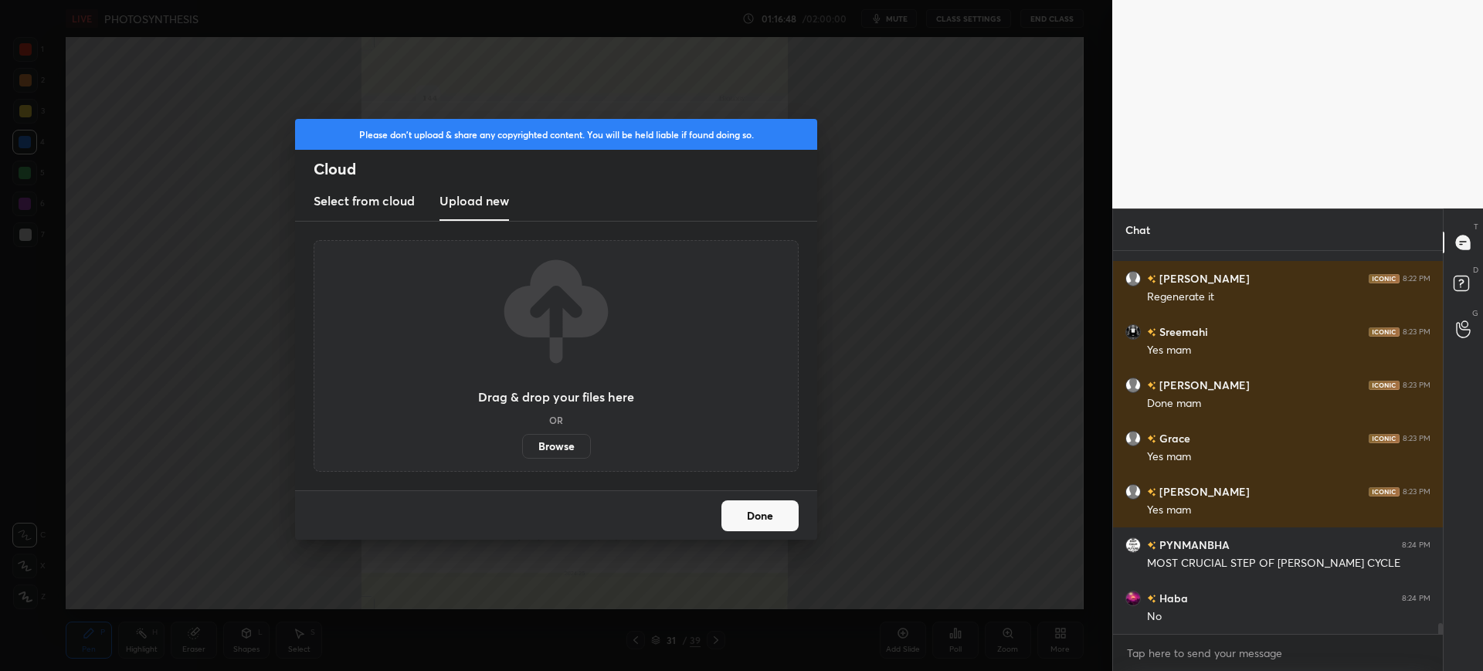
click at [561, 444] on label "Browse" at bounding box center [556, 446] width 69 height 25
click at [522, 444] on input "Browse" at bounding box center [522, 446] width 0 height 25
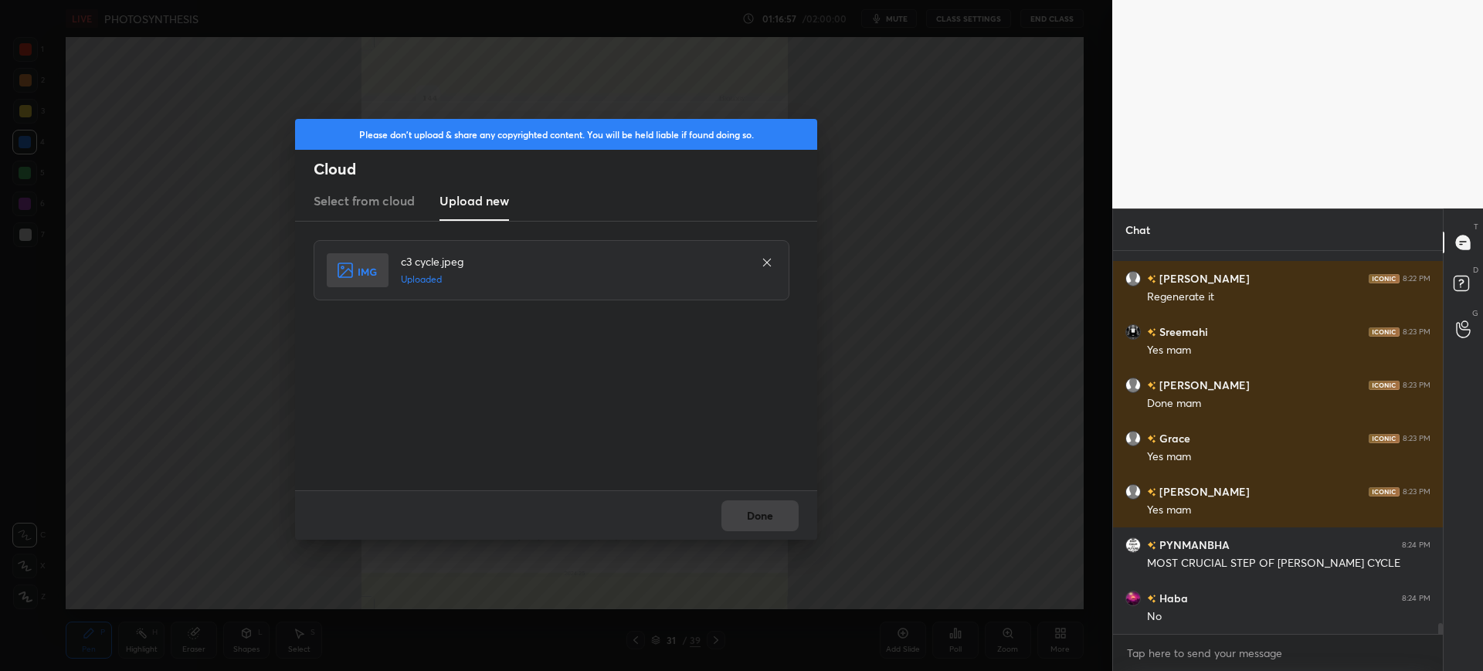
click at [777, 522] on div "Done" at bounding box center [556, 514] width 522 height 49
click at [777, 522] on button "Done" at bounding box center [759, 515] width 77 height 31
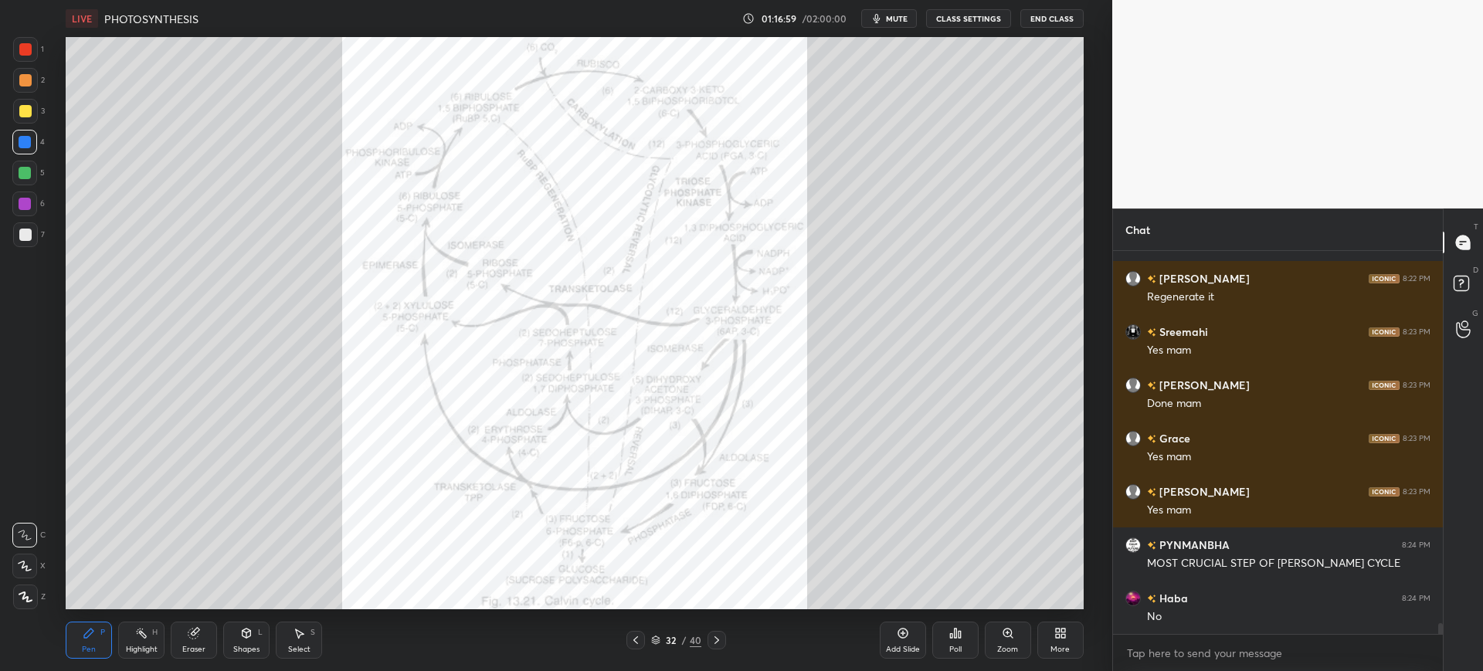
click at [1076, 638] on div "More" at bounding box center [1060, 640] width 46 height 37
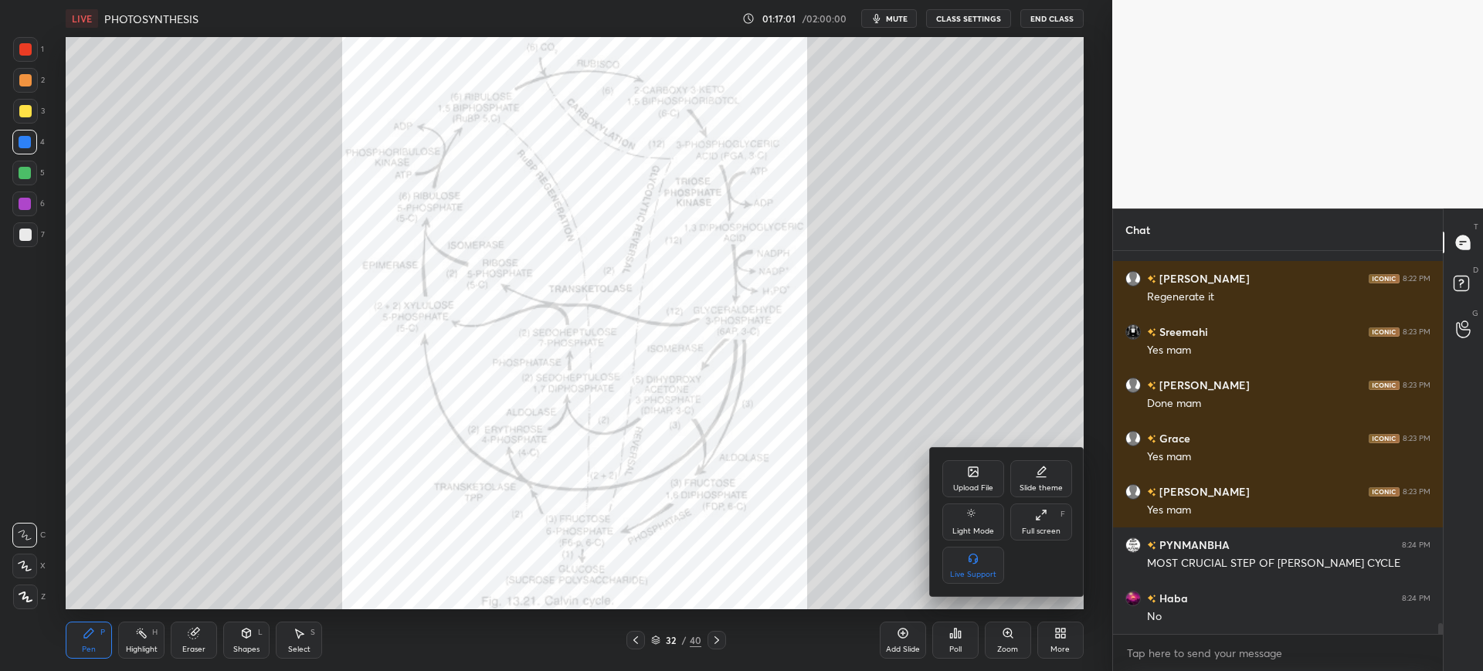
click at [1014, 634] on div at bounding box center [741, 335] width 1483 height 671
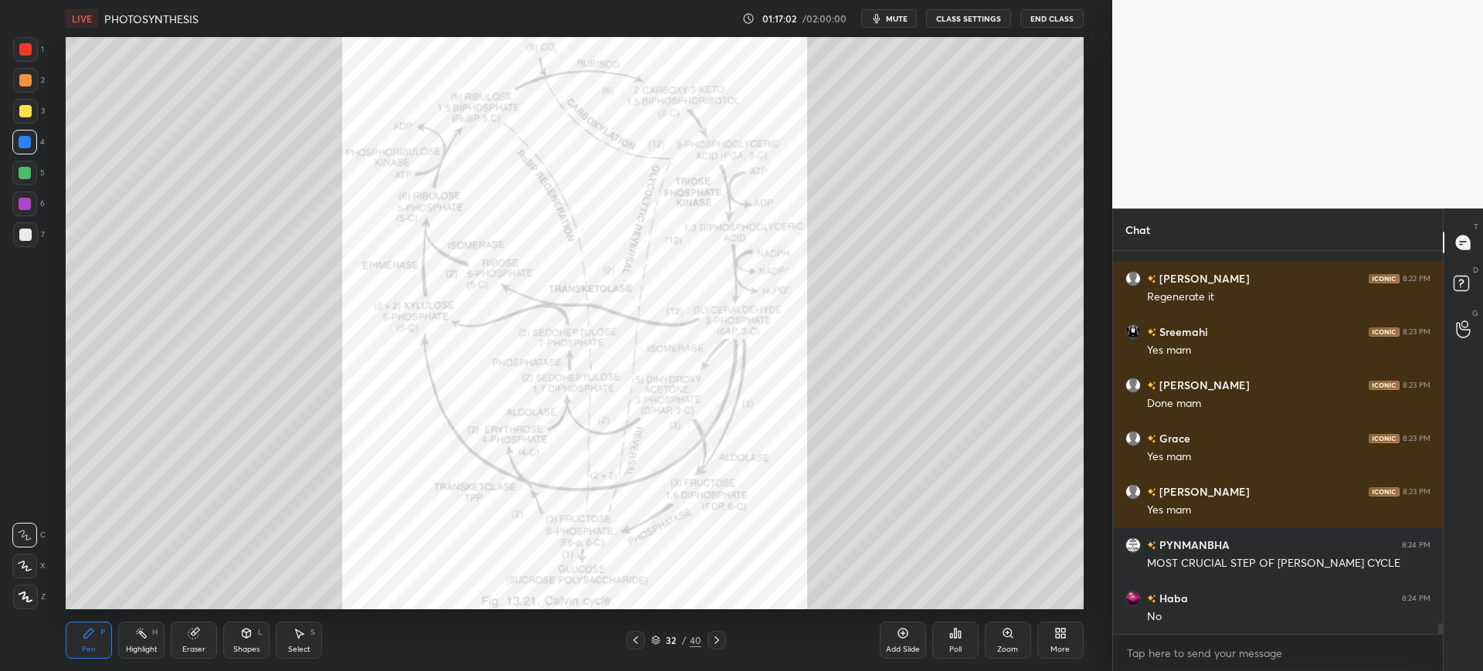
drag, startPoint x: 1014, startPoint y: 634, endPoint x: 1025, endPoint y: 632, distance: 11.7
click at [1025, 632] on div "Zoom" at bounding box center [1008, 640] width 46 height 37
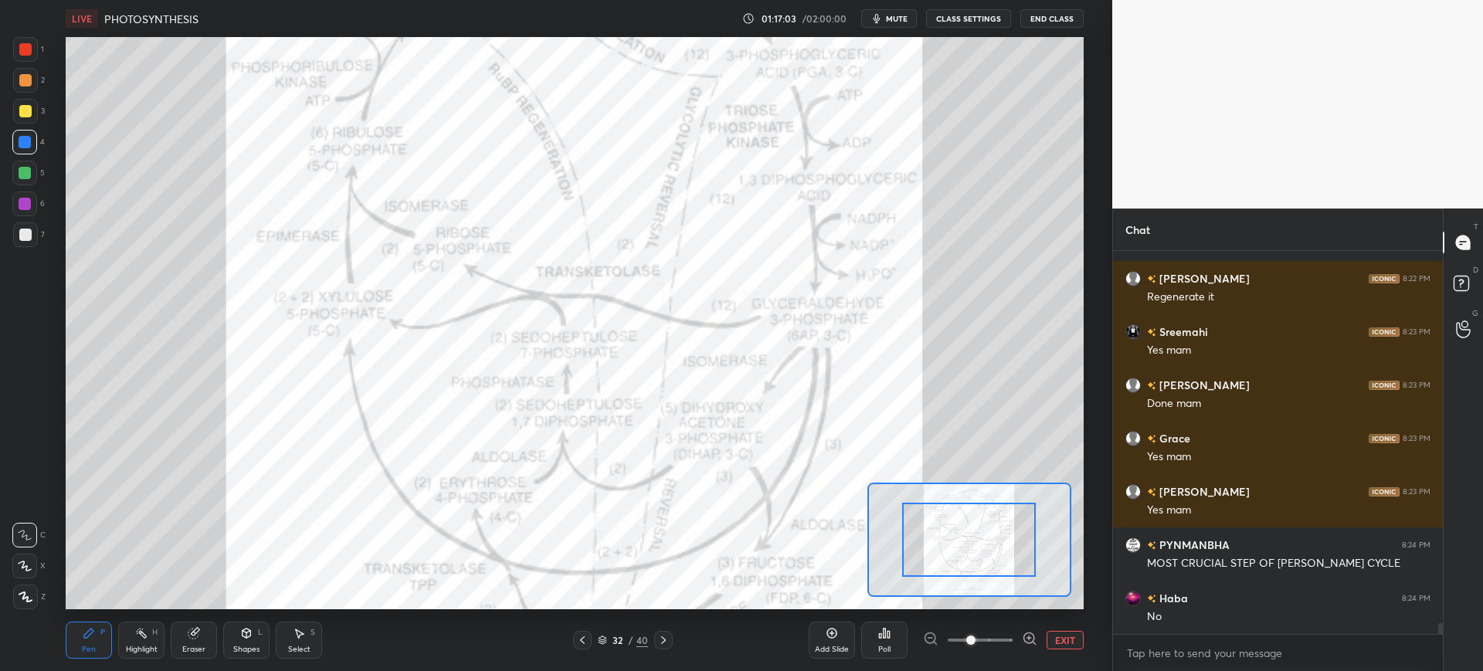
click at [1004, 641] on span at bounding box center [979, 640] width 65 height 23
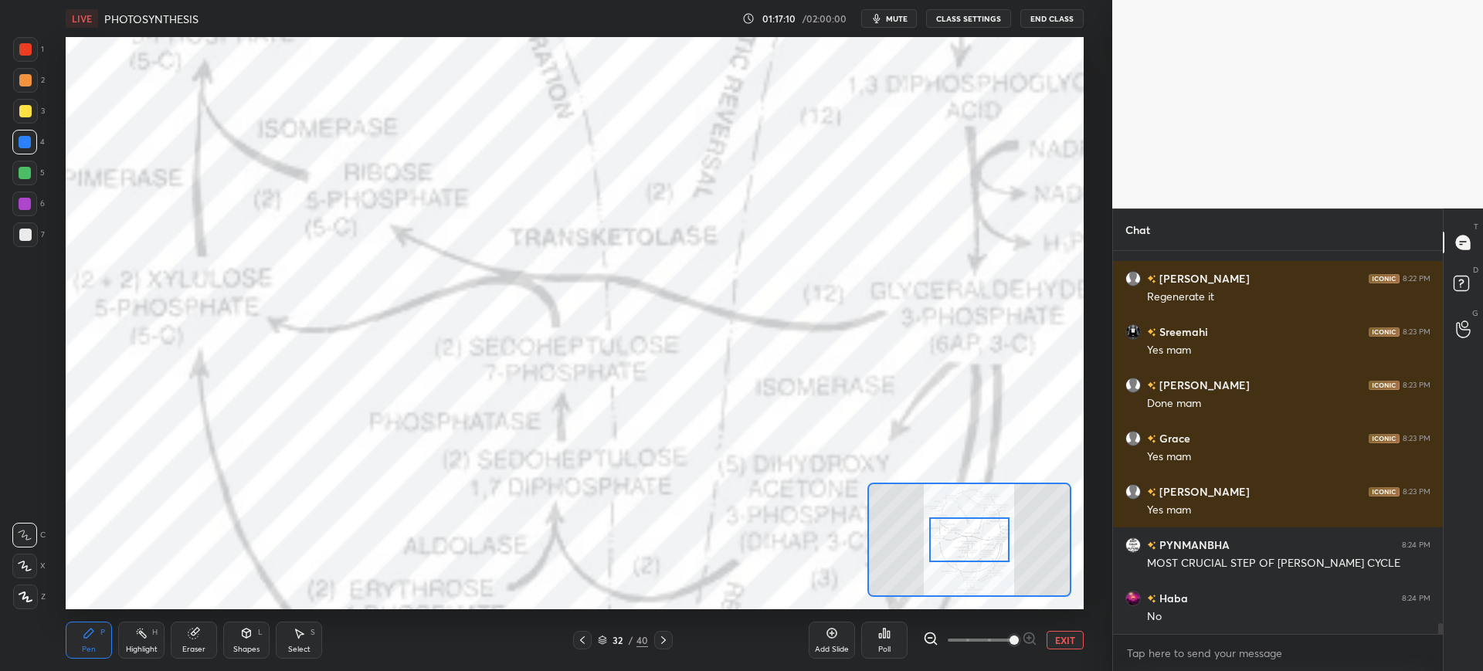
scroll to position [347, 325]
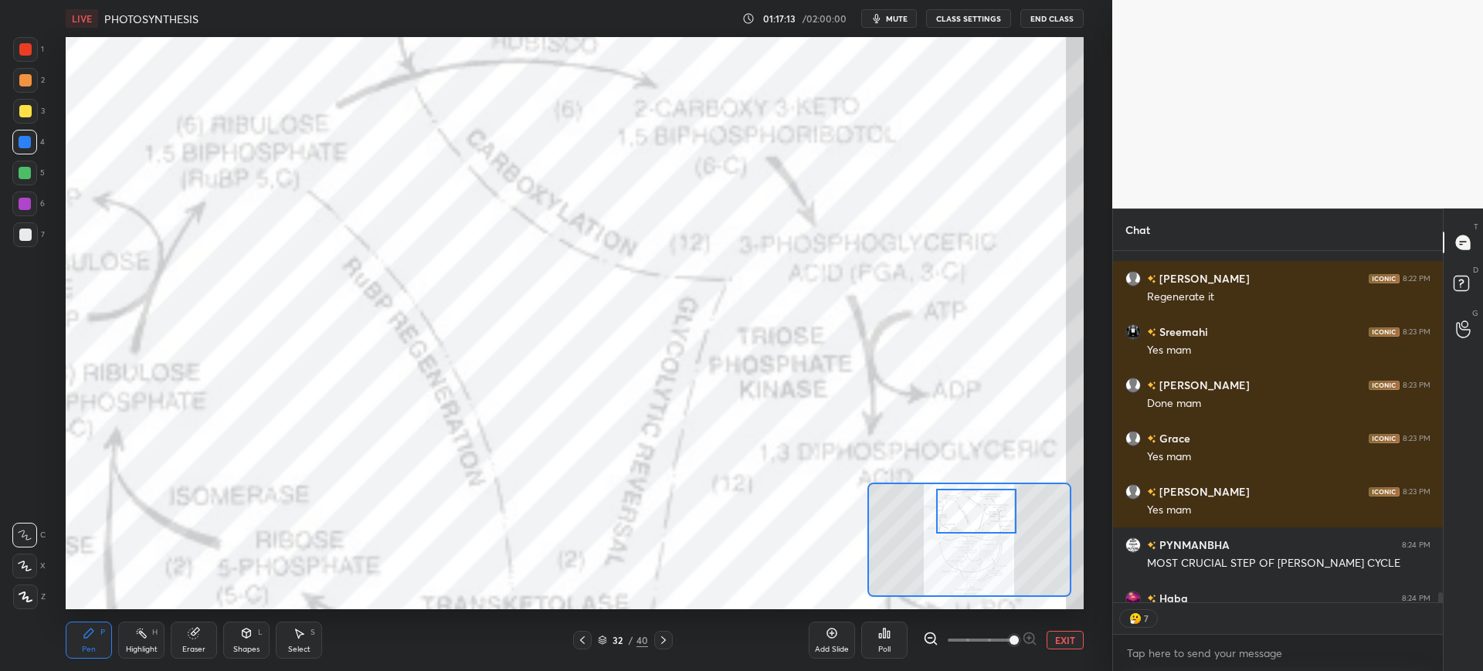
click at [24, 51] on div at bounding box center [25, 49] width 12 height 12
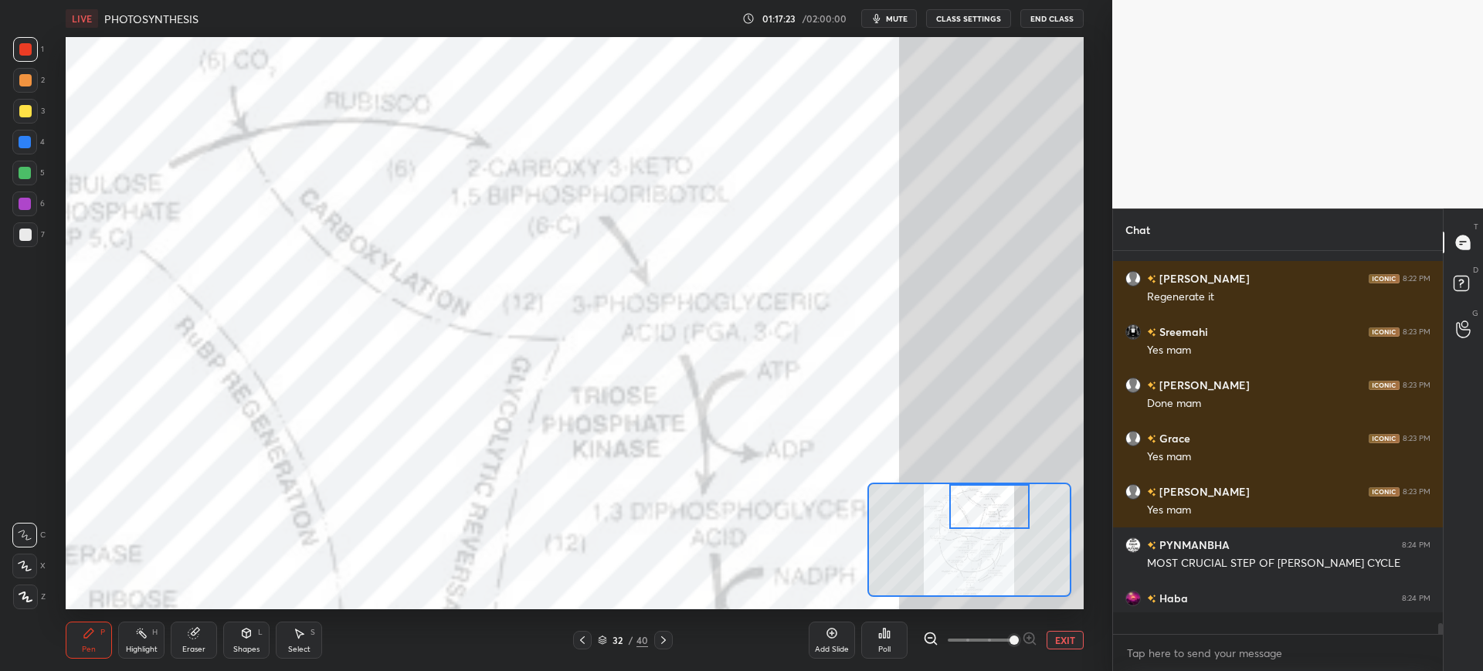
scroll to position [13350, 0]
click at [22, 149] on div at bounding box center [24, 142] width 25 height 25
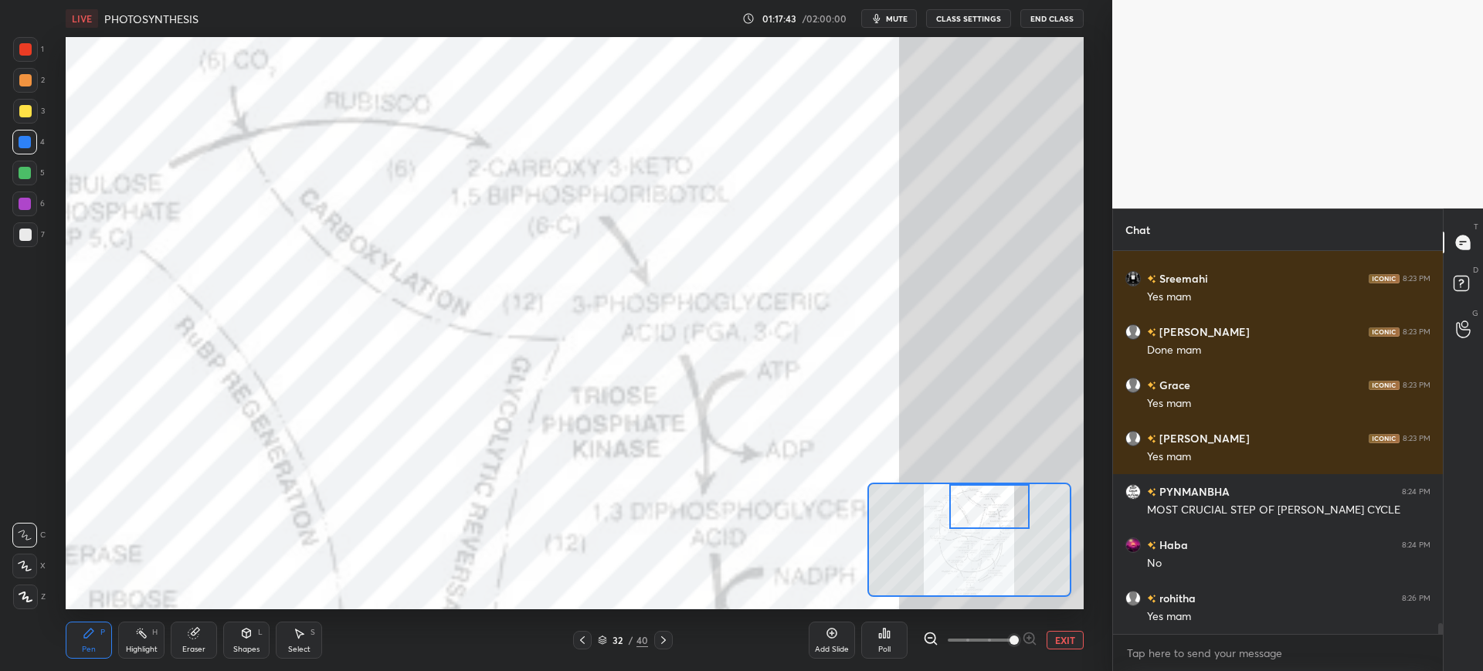
click at [29, 52] on div at bounding box center [25, 49] width 12 height 12
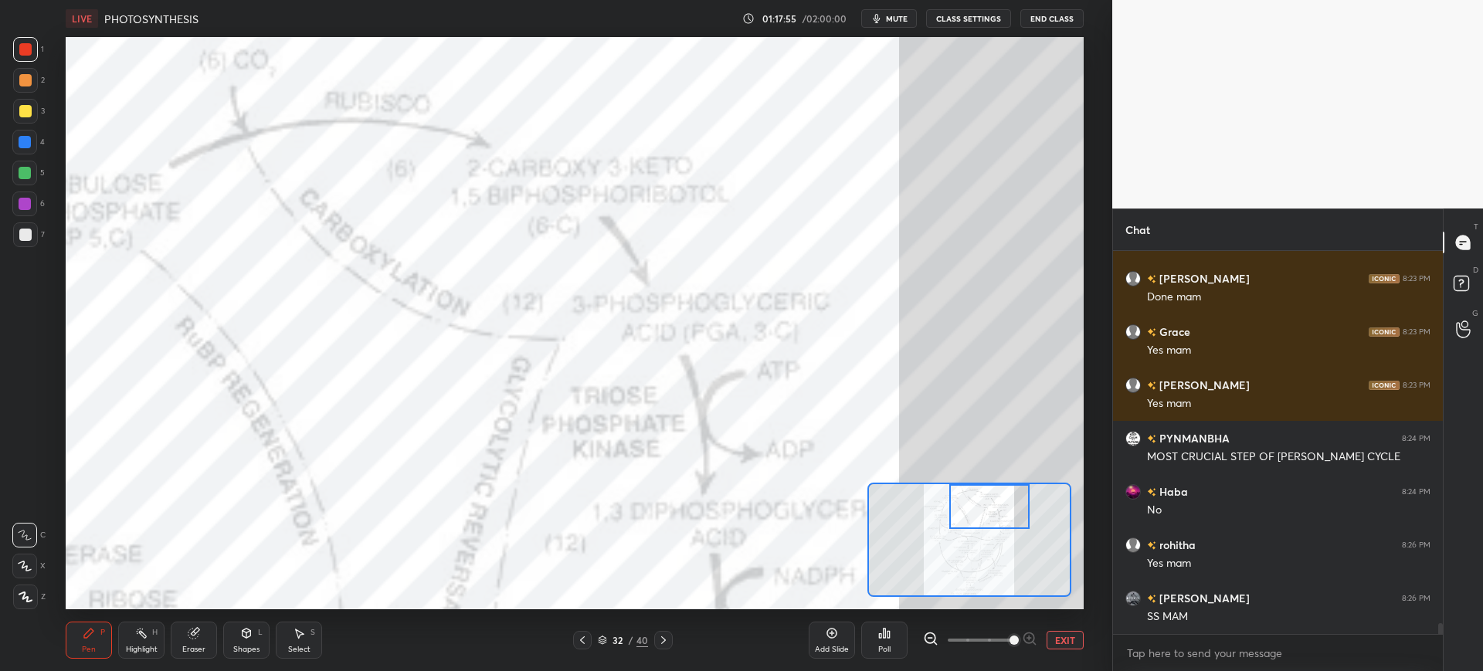
click at [22, 149] on div at bounding box center [24, 142] width 25 height 25
click at [195, 649] on div "Eraser" at bounding box center [193, 650] width 23 height 8
click at [76, 642] on div "Pen P" at bounding box center [89, 640] width 46 height 37
click at [38, 53] on div at bounding box center [25, 49] width 25 height 25
click at [19, 168] on div at bounding box center [25, 173] width 12 height 12
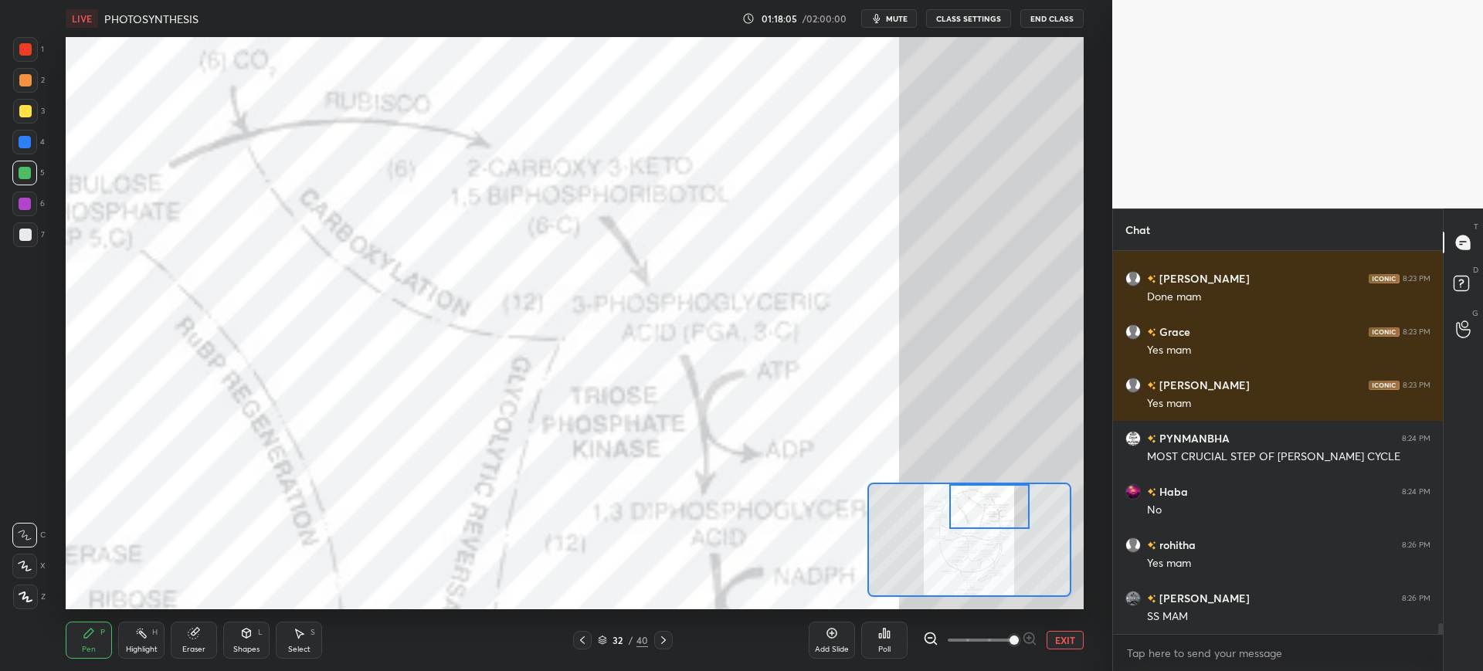
click at [28, 137] on div at bounding box center [25, 142] width 12 height 12
click at [29, 209] on div at bounding box center [25, 204] width 12 height 12
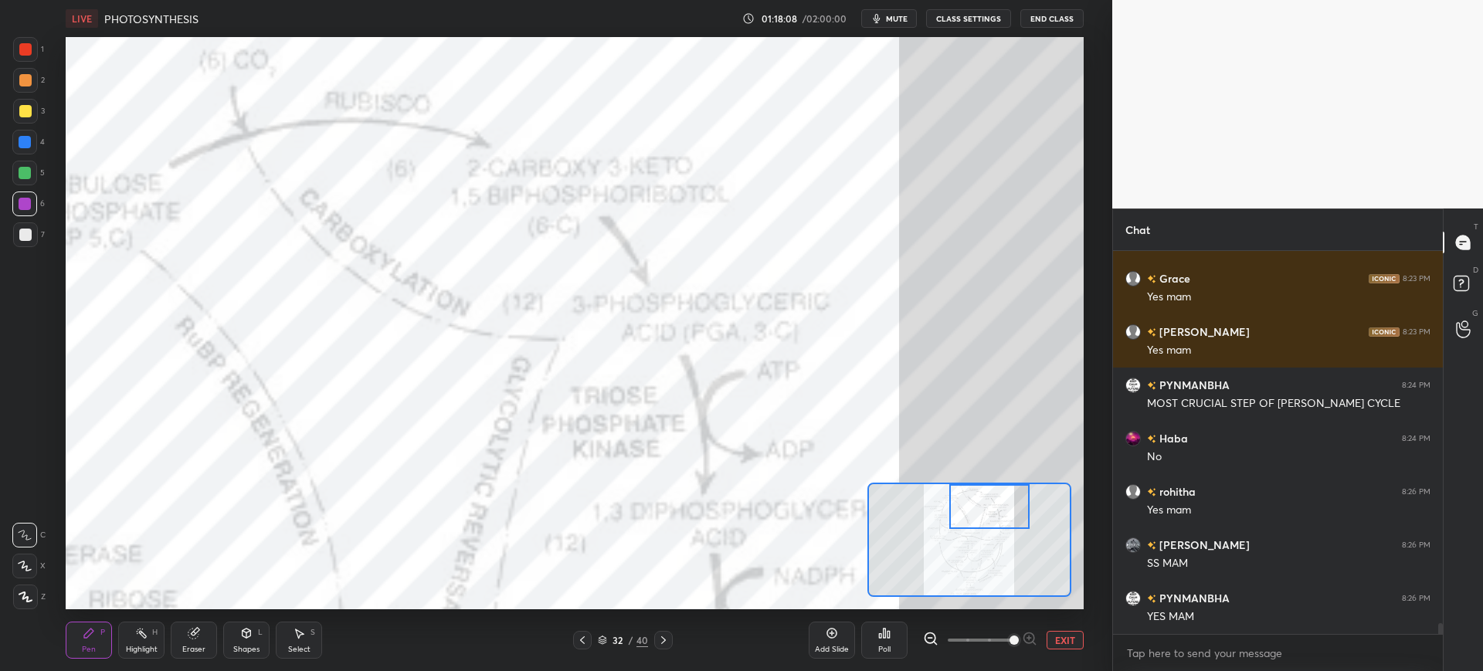
click at [195, 632] on icon at bounding box center [193, 634] width 10 height 10
click at [76, 642] on div "Pen P" at bounding box center [89, 640] width 46 height 37
click at [29, 53] on div at bounding box center [25, 49] width 12 height 12
click at [33, 144] on div at bounding box center [24, 142] width 25 height 25
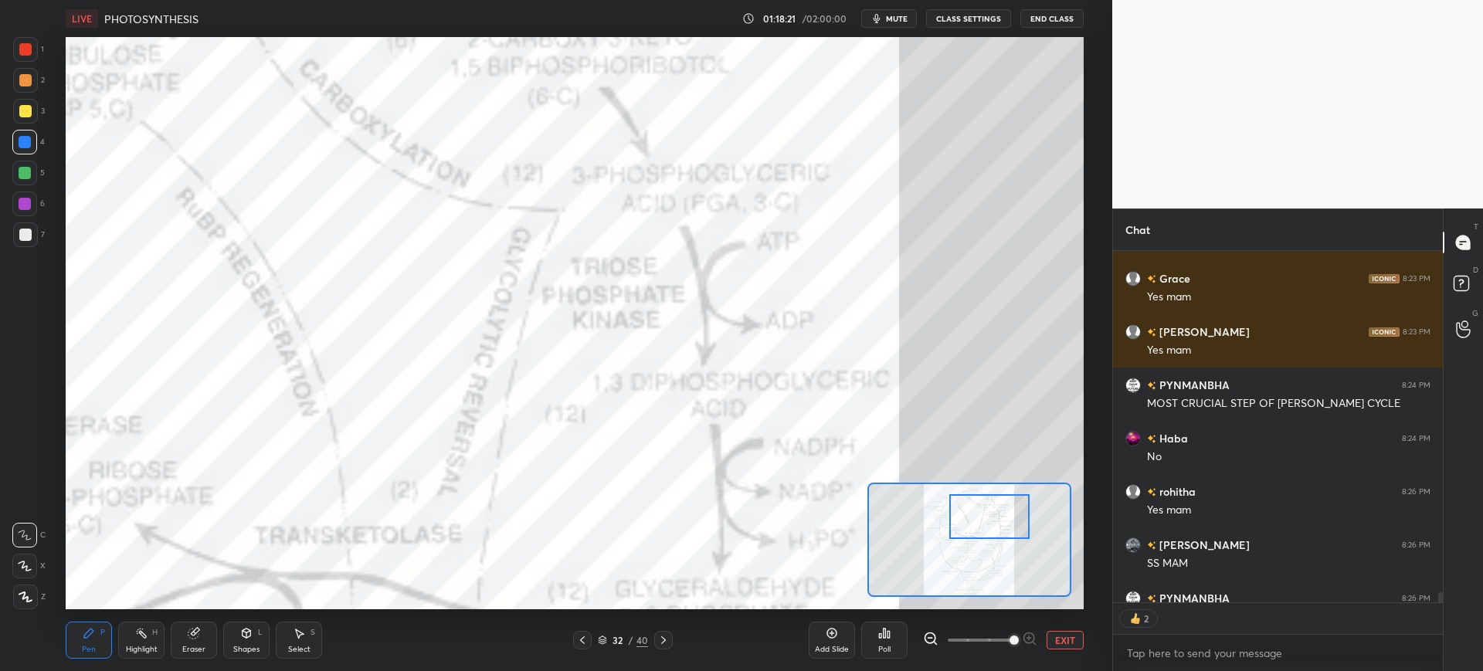
scroll to position [13594, 0]
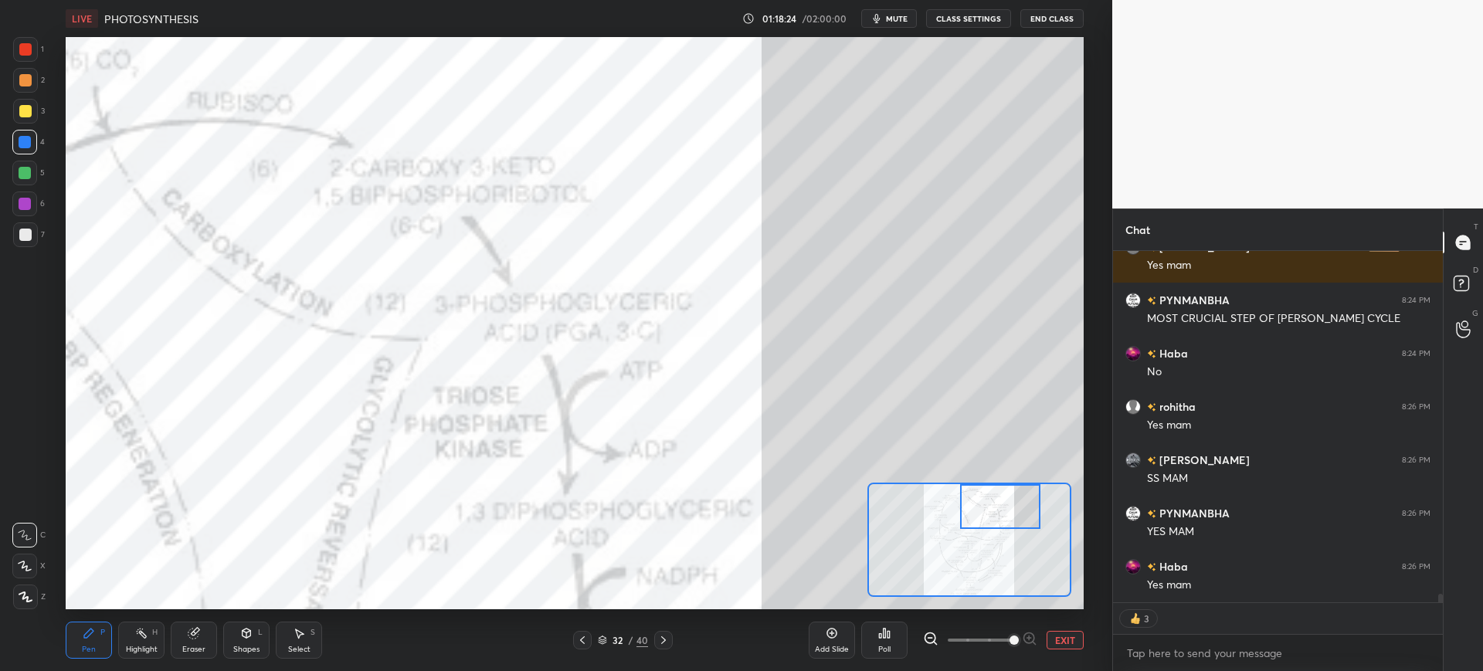
click at [27, 56] on div at bounding box center [25, 49] width 25 height 25
click at [611, 642] on div "32" at bounding box center [617, 640] width 15 height 9
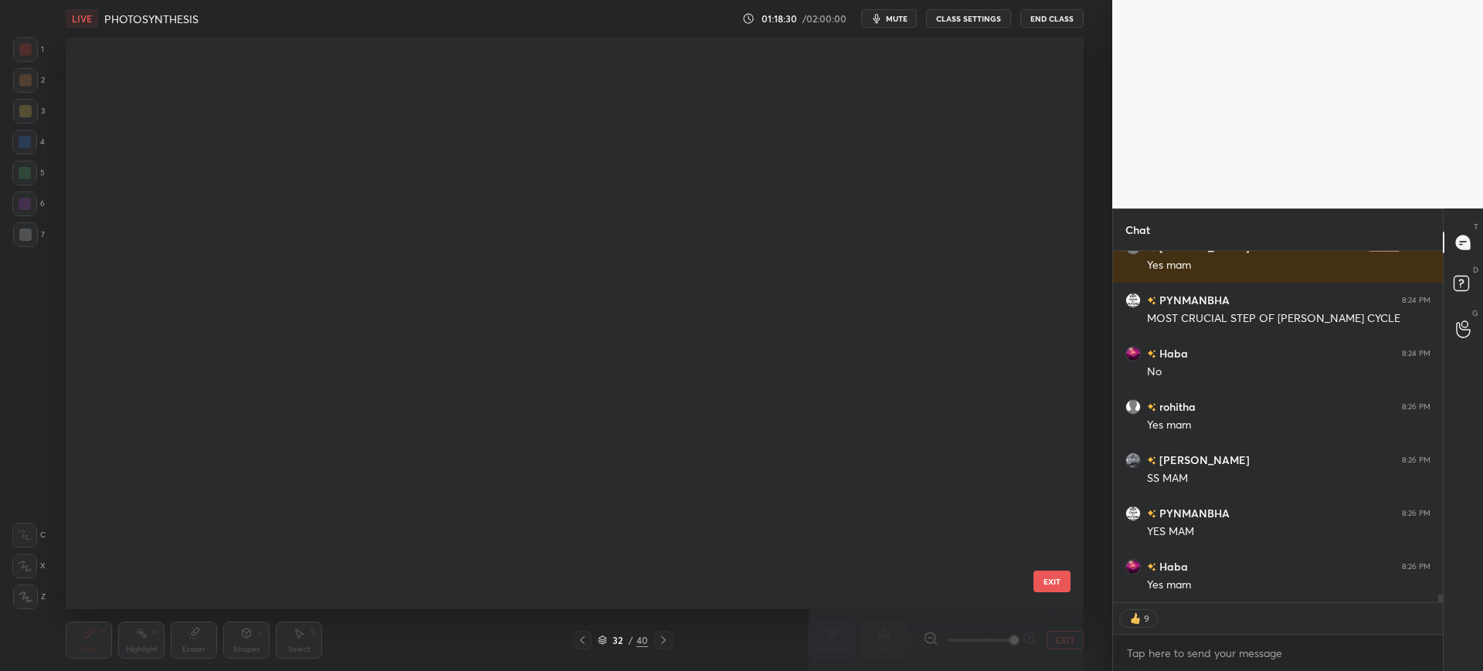
scroll to position [568, 1010]
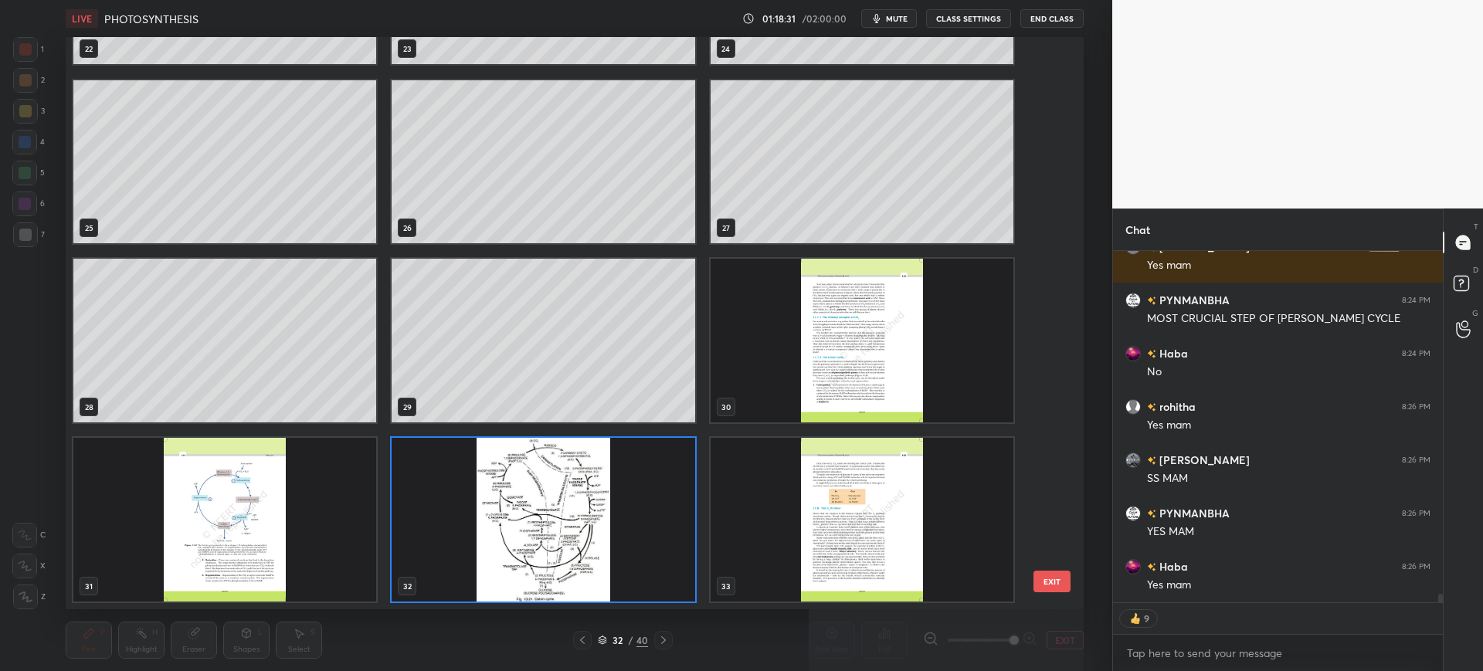
click at [310, 473] on img "grid" at bounding box center [224, 520] width 303 height 164
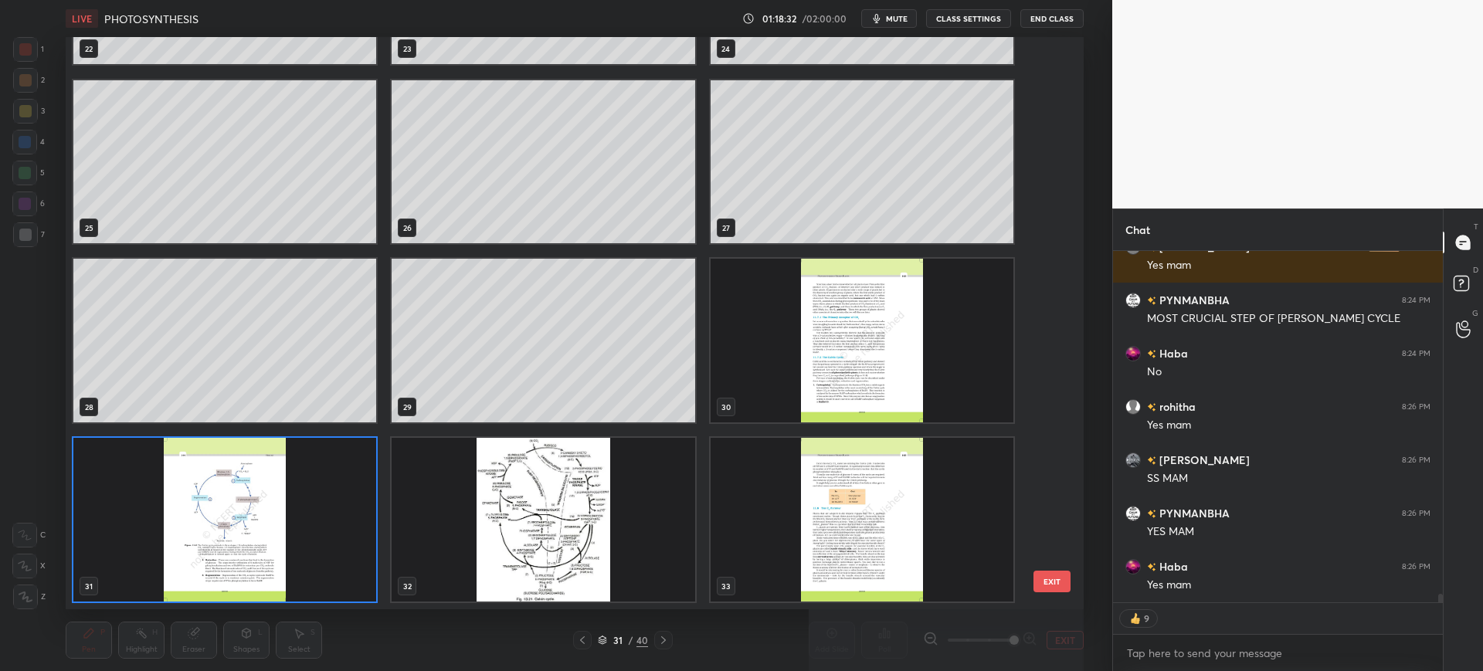
click at [1039, 572] on button "EXIT" at bounding box center [1051, 582] width 37 height 22
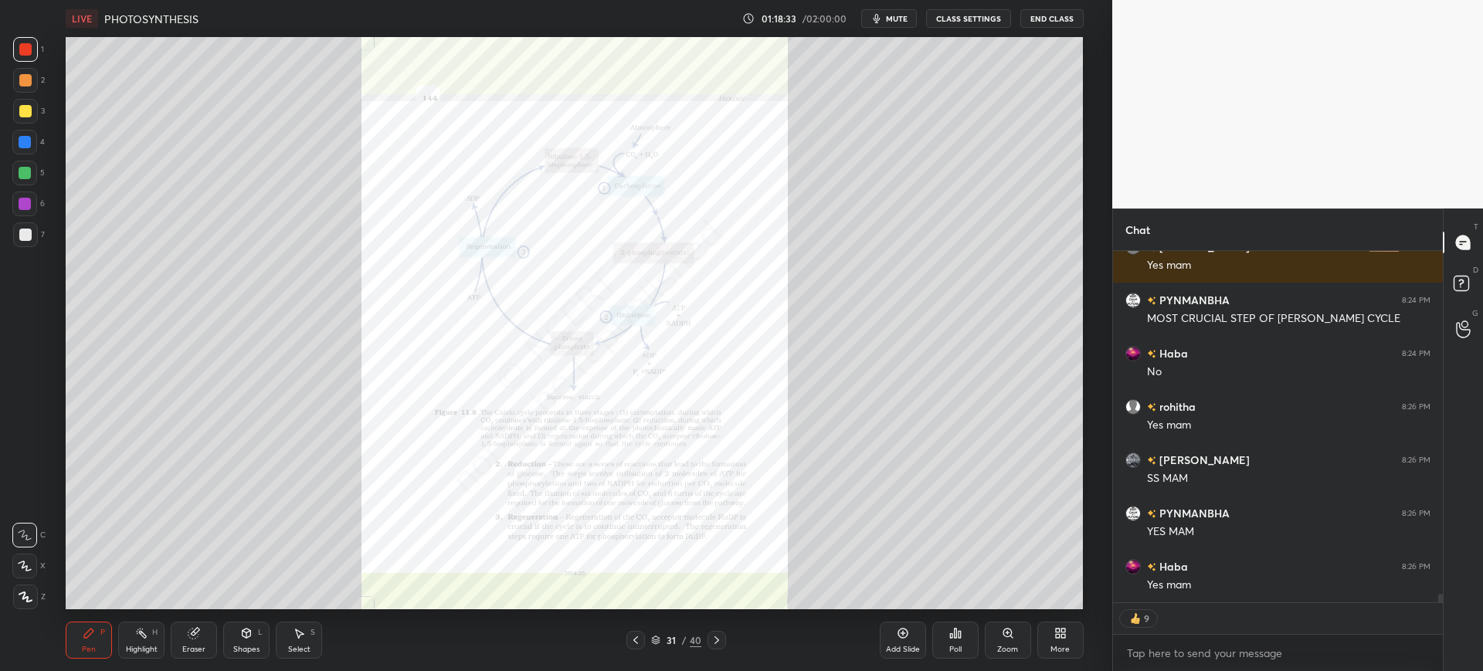
click at [1017, 646] on div "Zoom" at bounding box center [1007, 650] width 21 height 8
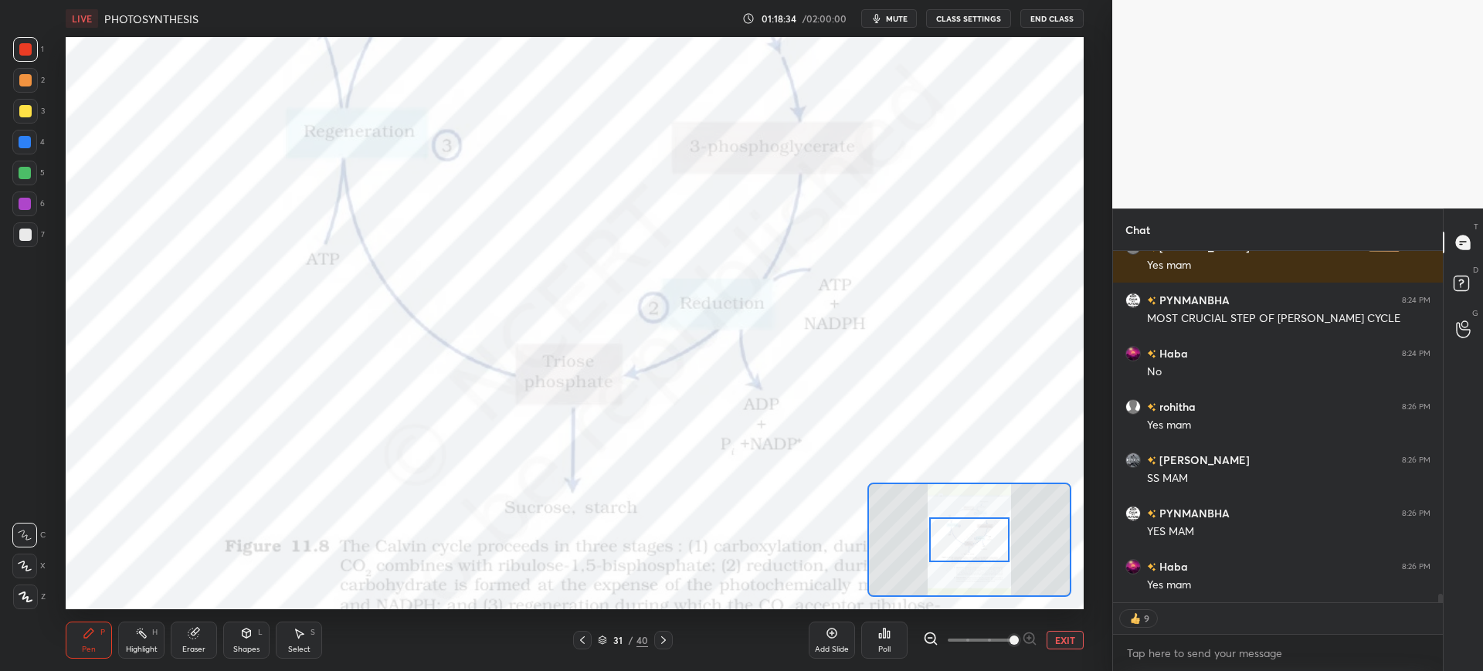
click at [40, 49] on div "1" at bounding box center [28, 49] width 31 height 25
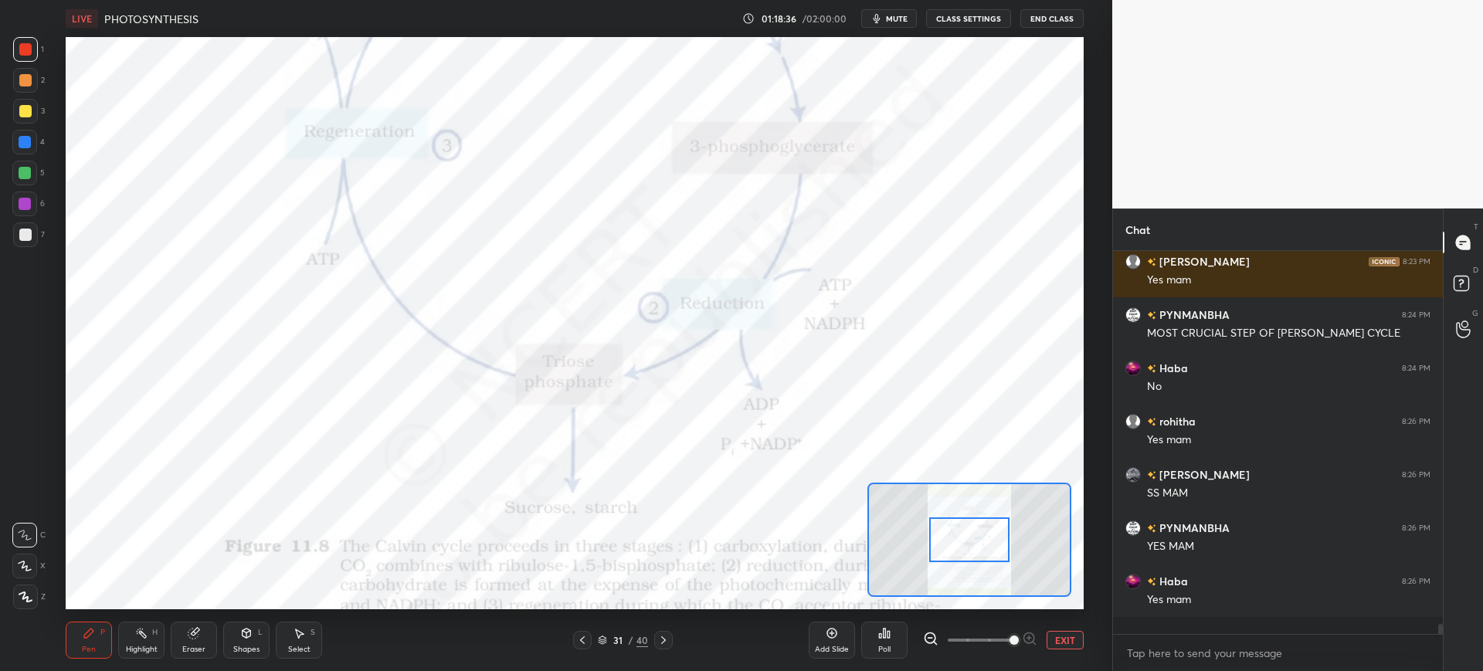
scroll to position [13563, 0]
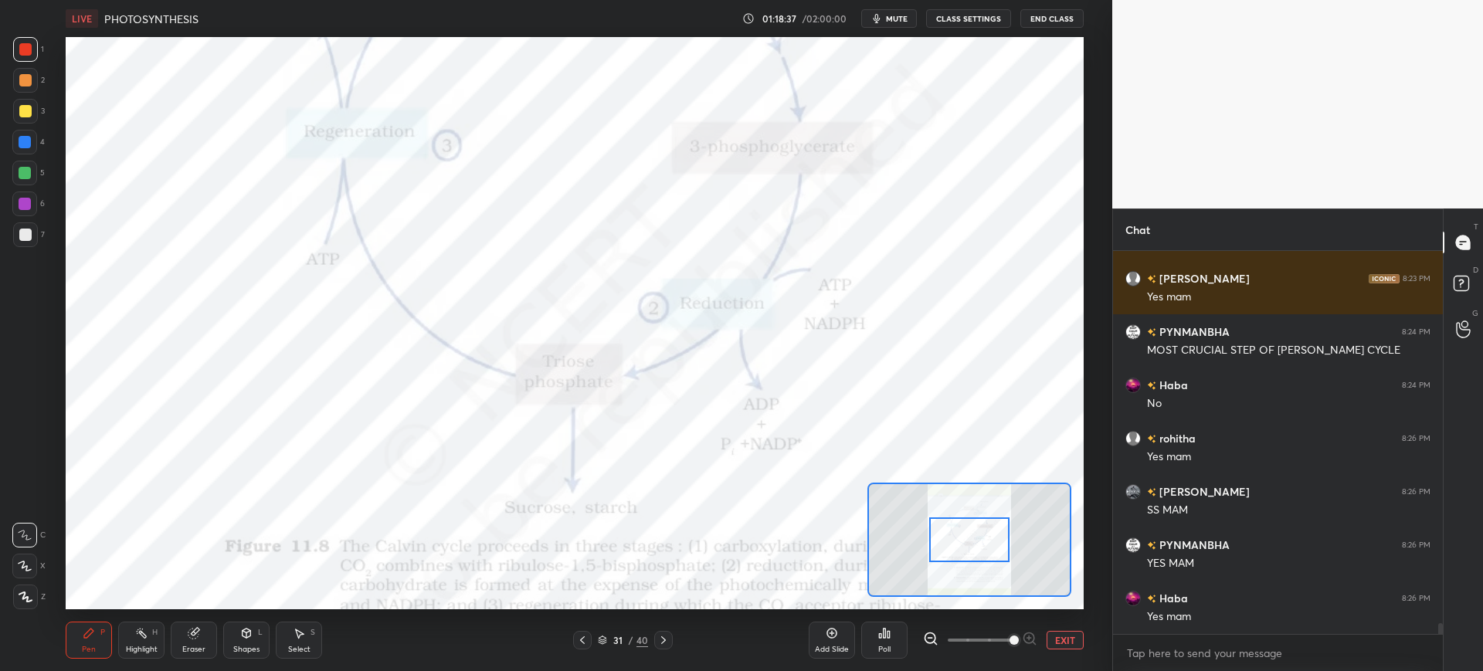
click at [26, 141] on div at bounding box center [25, 142] width 12 height 12
click at [829, 655] on div "Add Slide" at bounding box center [831, 640] width 46 height 37
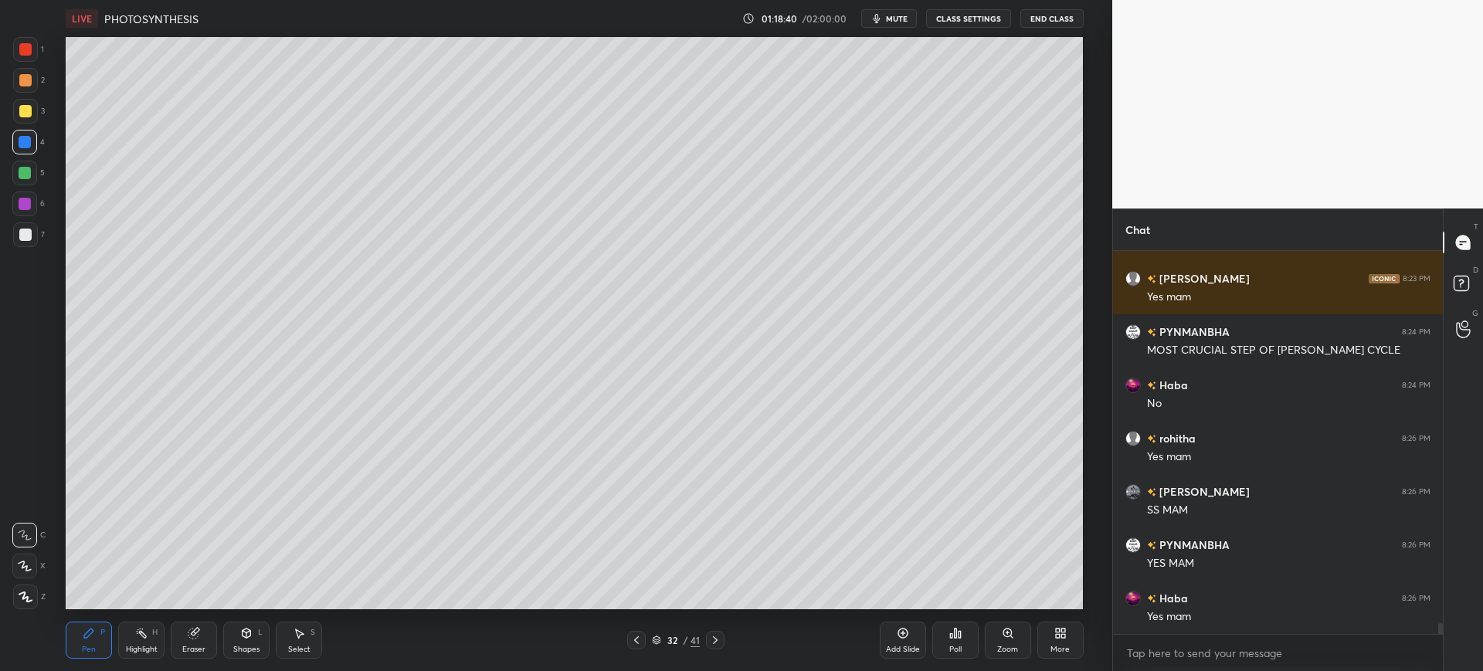
click at [22, 236] on div at bounding box center [25, 235] width 12 height 12
click at [36, 109] on div at bounding box center [25, 111] width 25 height 25
click at [25, 84] on div at bounding box center [25, 80] width 12 height 12
click at [31, 234] on div at bounding box center [25, 235] width 12 height 12
click at [36, 141] on div at bounding box center [24, 142] width 25 height 25
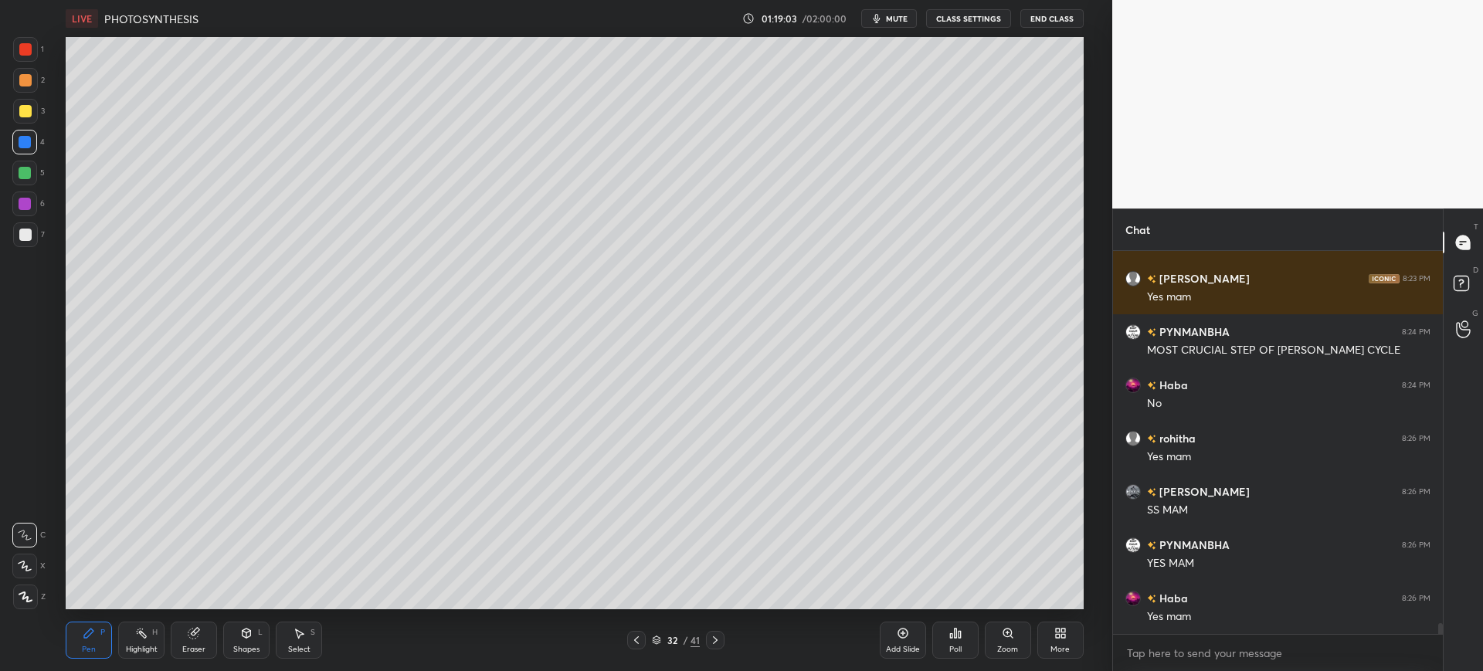
click at [27, 174] on div at bounding box center [25, 173] width 12 height 12
click at [36, 229] on div at bounding box center [25, 234] width 25 height 25
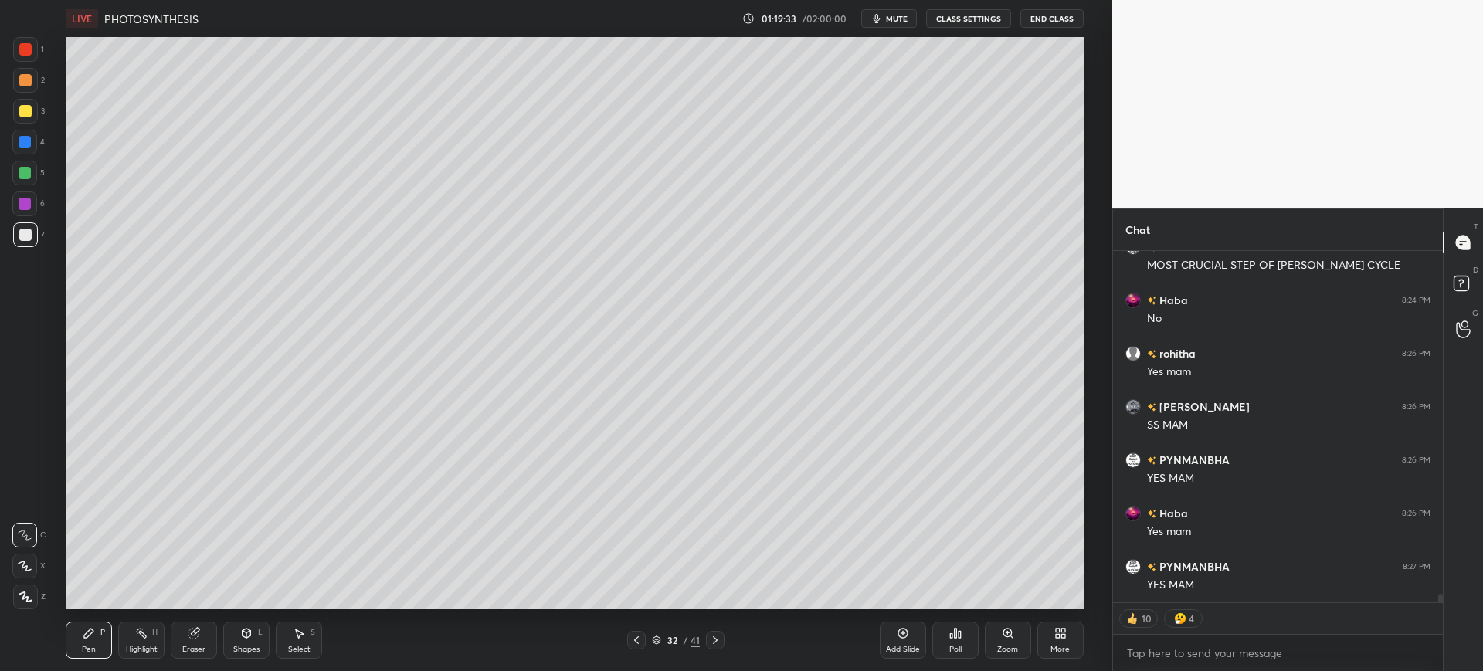
click at [26, 249] on div "7" at bounding box center [29, 237] width 32 height 31
click at [23, 131] on div at bounding box center [24, 142] width 25 height 25
click at [35, 120] on div at bounding box center [25, 111] width 25 height 25
click at [24, 236] on div at bounding box center [25, 235] width 12 height 12
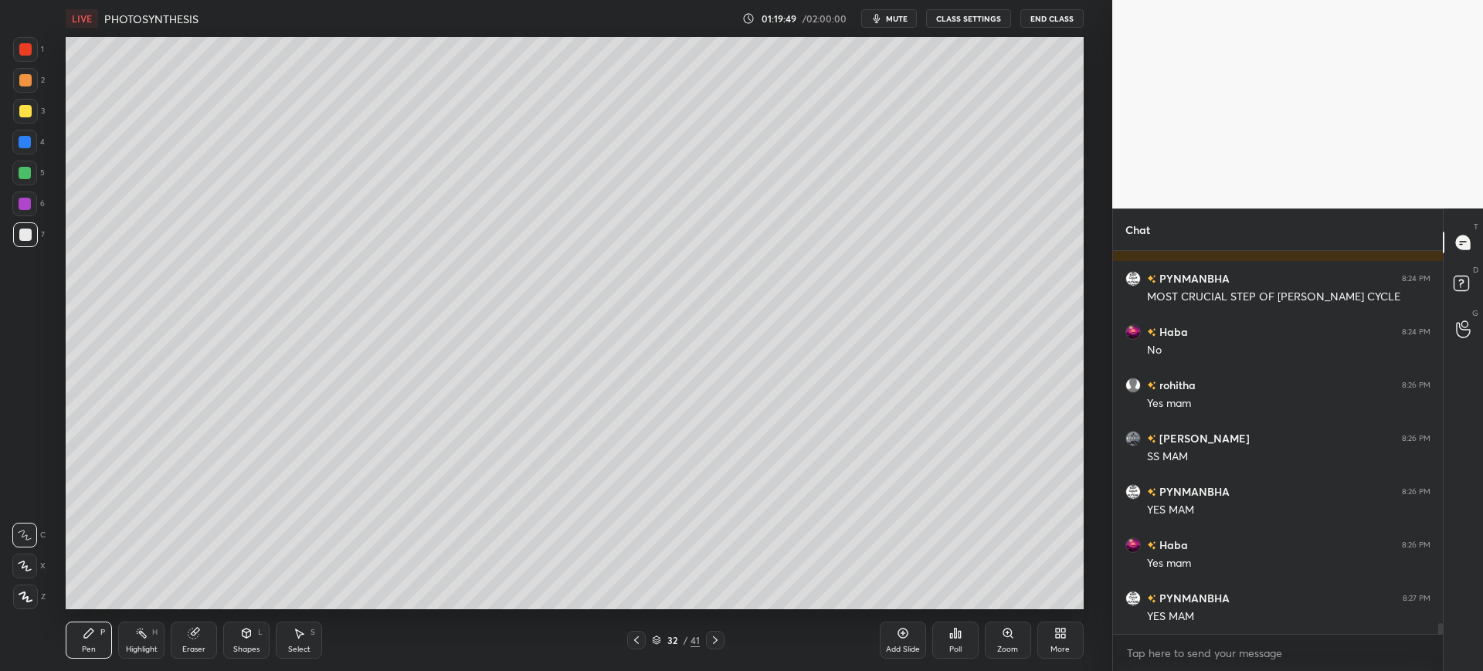
click at [32, 134] on div at bounding box center [24, 142] width 25 height 25
click at [206, 632] on div "Eraser" at bounding box center [194, 640] width 46 height 37
click at [85, 629] on icon at bounding box center [89, 633] width 12 height 12
click at [5, 120] on div "1 2 3 4 5 6 7 C X Z C X Z E E Erase all H H" at bounding box center [24, 323] width 49 height 572
click at [19, 119] on div at bounding box center [25, 111] width 25 height 25
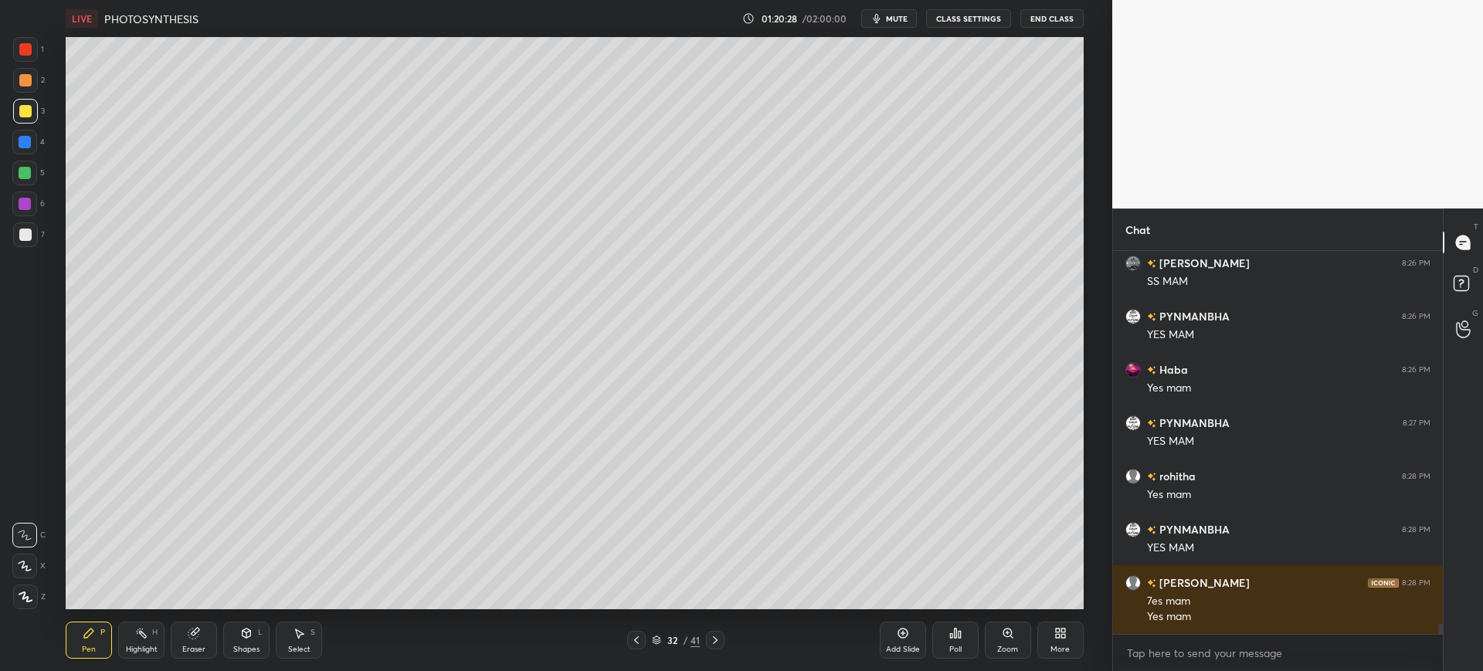
scroll to position [13845, 0]
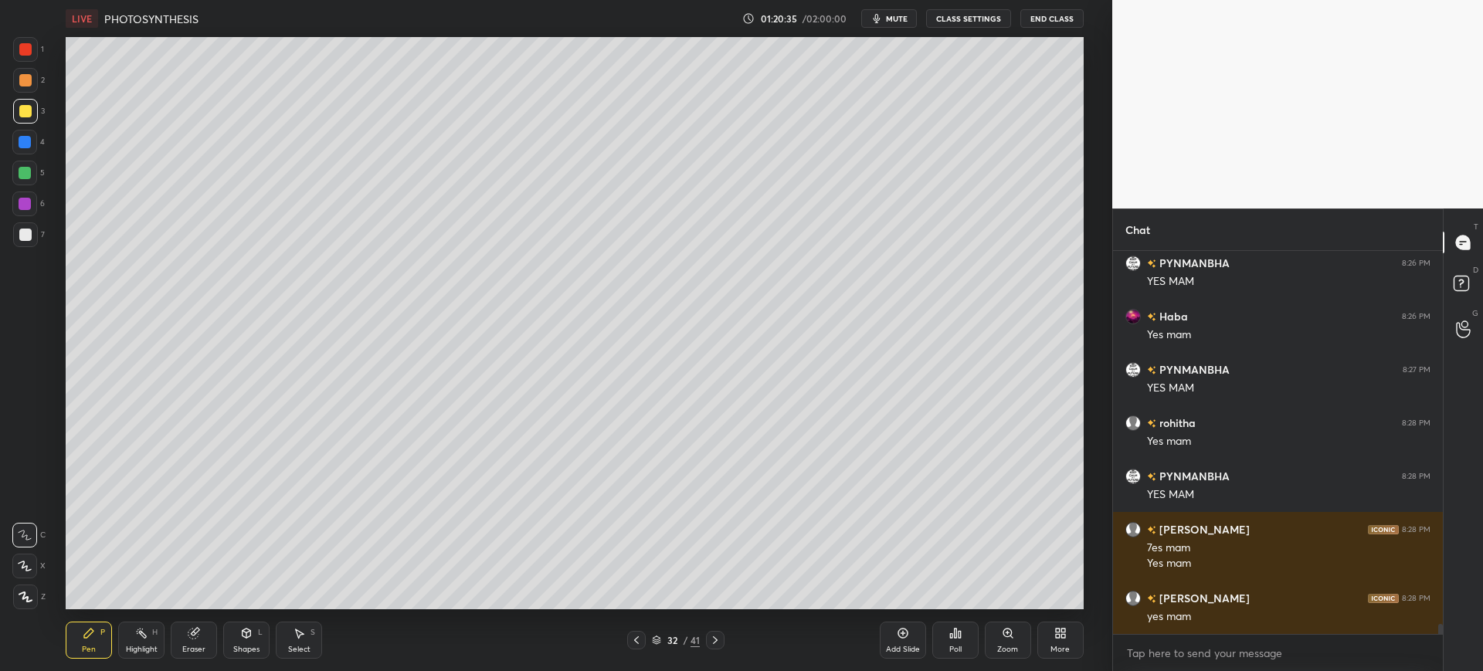
click at [368, 14] on div "LIVE PHOTOSYNTHESIS" at bounding box center [400, 18] width 669 height 37
click at [29, 222] on div "6" at bounding box center [28, 207] width 32 height 31
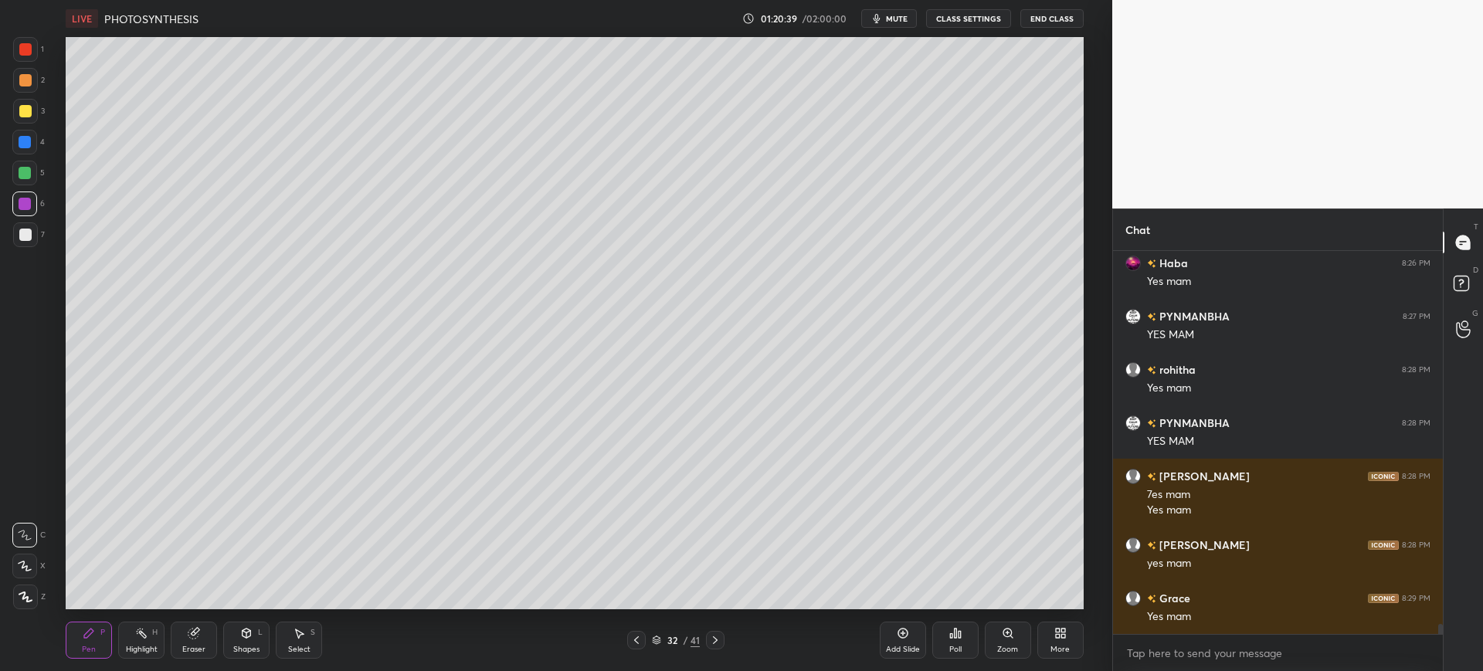
click at [24, 58] on div at bounding box center [25, 49] width 25 height 25
click at [191, 638] on icon at bounding box center [193, 634] width 10 height 10
click at [99, 651] on div "Pen P" at bounding box center [89, 640] width 46 height 37
click at [19, 239] on div at bounding box center [25, 235] width 12 height 12
click at [26, 118] on div at bounding box center [25, 111] width 25 height 25
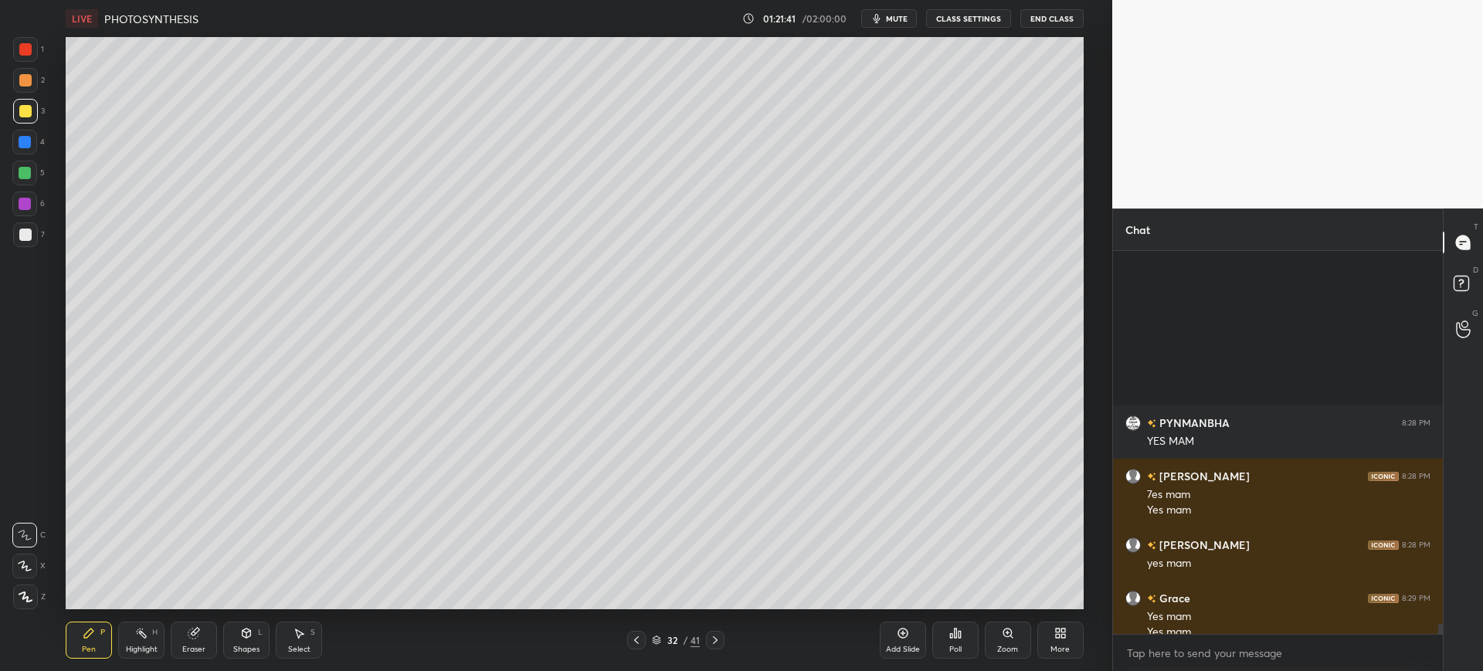
scroll to position [14126, 0]
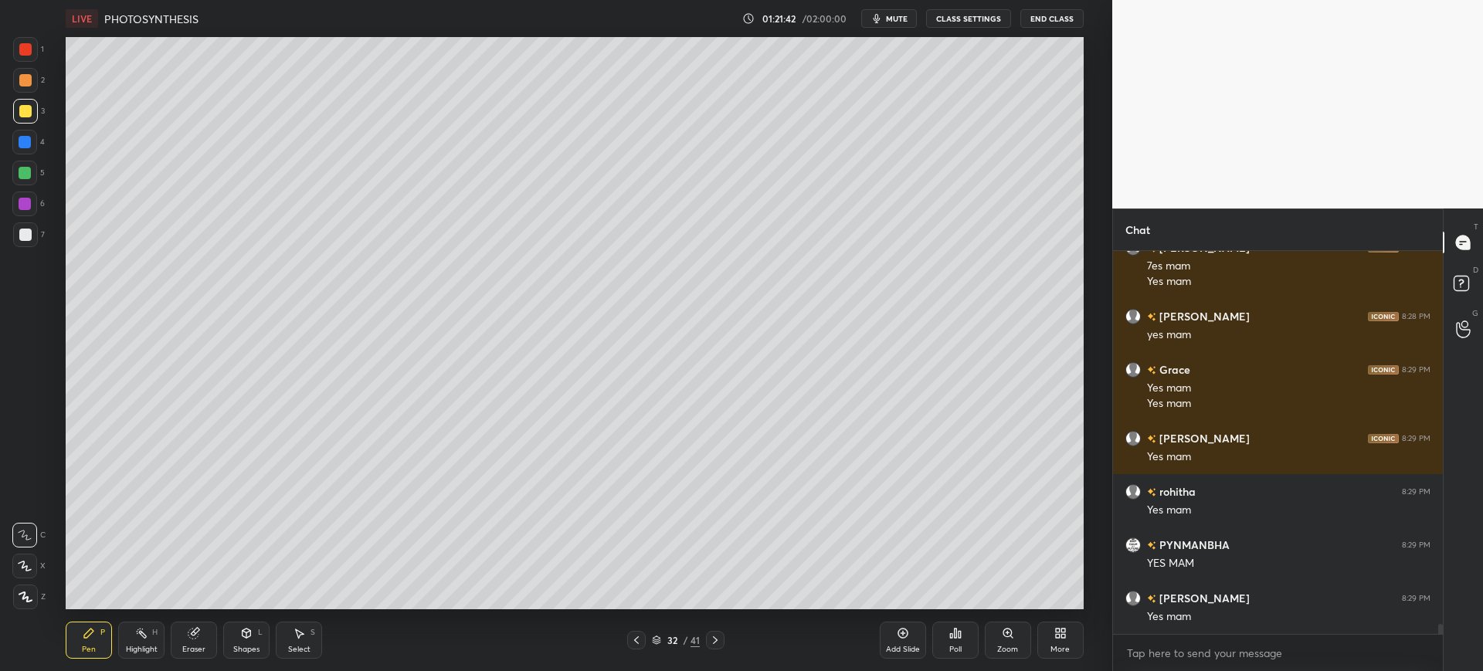
click at [32, 194] on div at bounding box center [24, 204] width 25 height 25
click at [33, 239] on div at bounding box center [25, 234] width 25 height 25
click at [25, 139] on div at bounding box center [25, 142] width 12 height 12
click at [22, 188] on div "5" at bounding box center [28, 176] width 32 height 31
click at [663, 642] on div "32 / 41" at bounding box center [676, 640] width 48 height 14
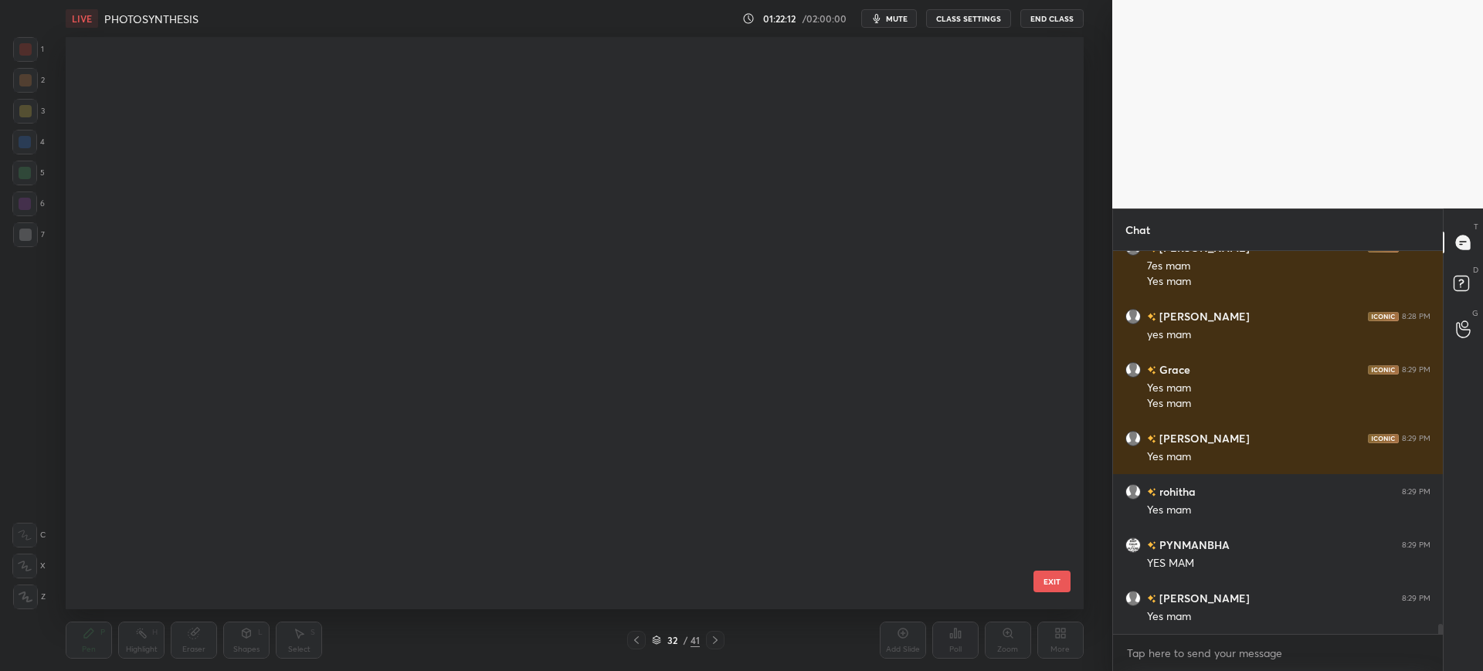
scroll to position [568, 1010]
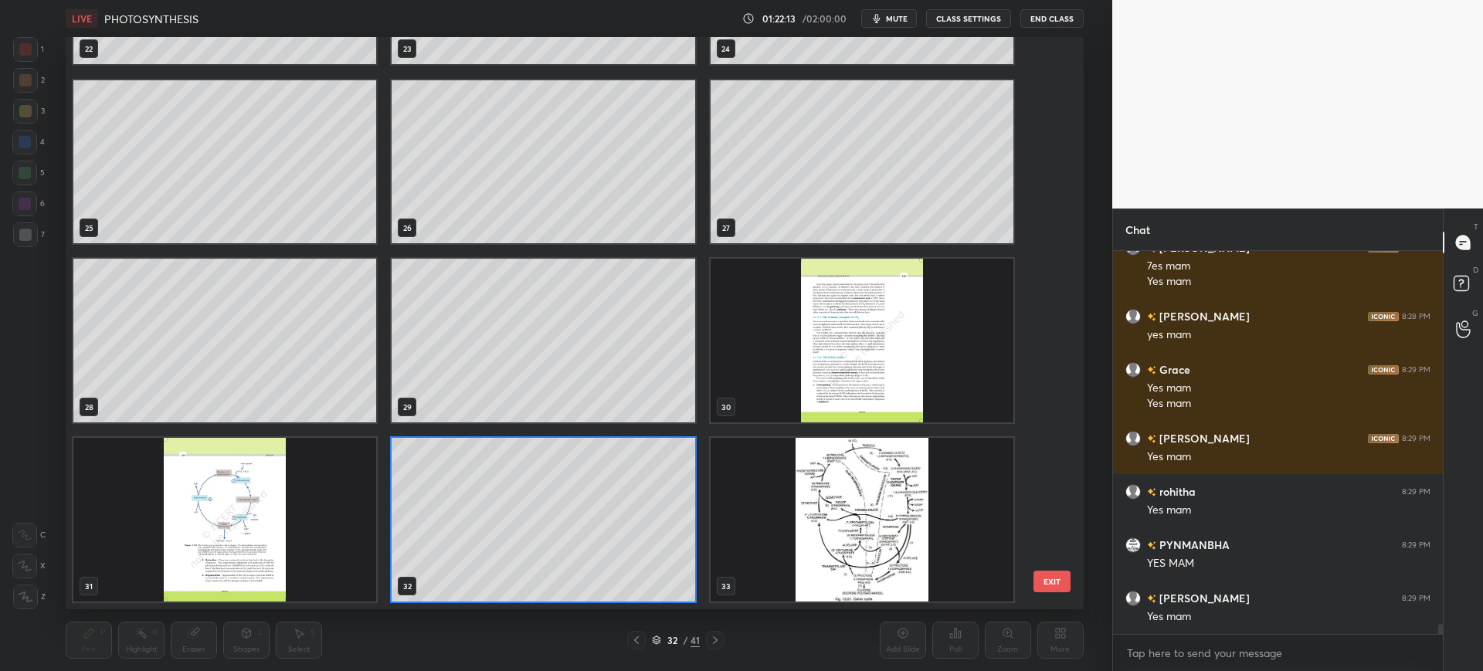
click at [347, 503] on img "grid" at bounding box center [224, 520] width 303 height 164
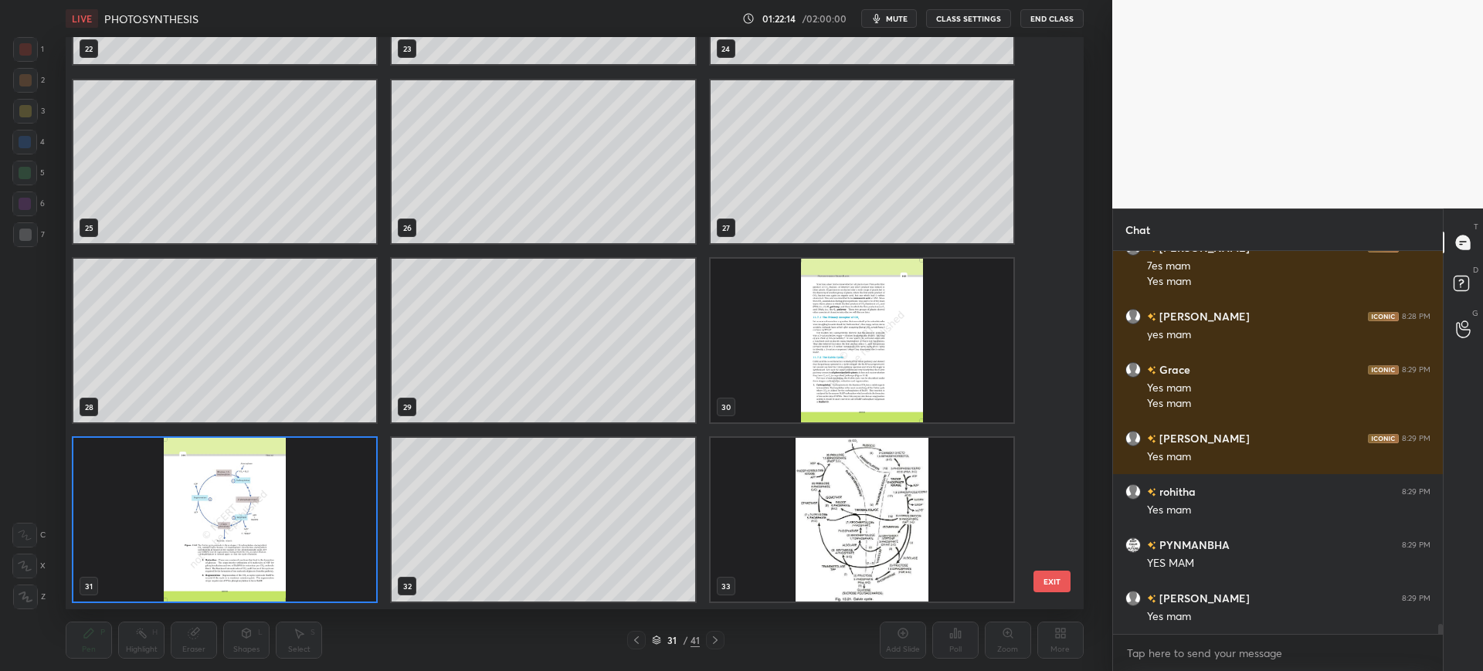
click at [1045, 579] on button "EXIT" at bounding box center [1051, 582] width 37 height 22
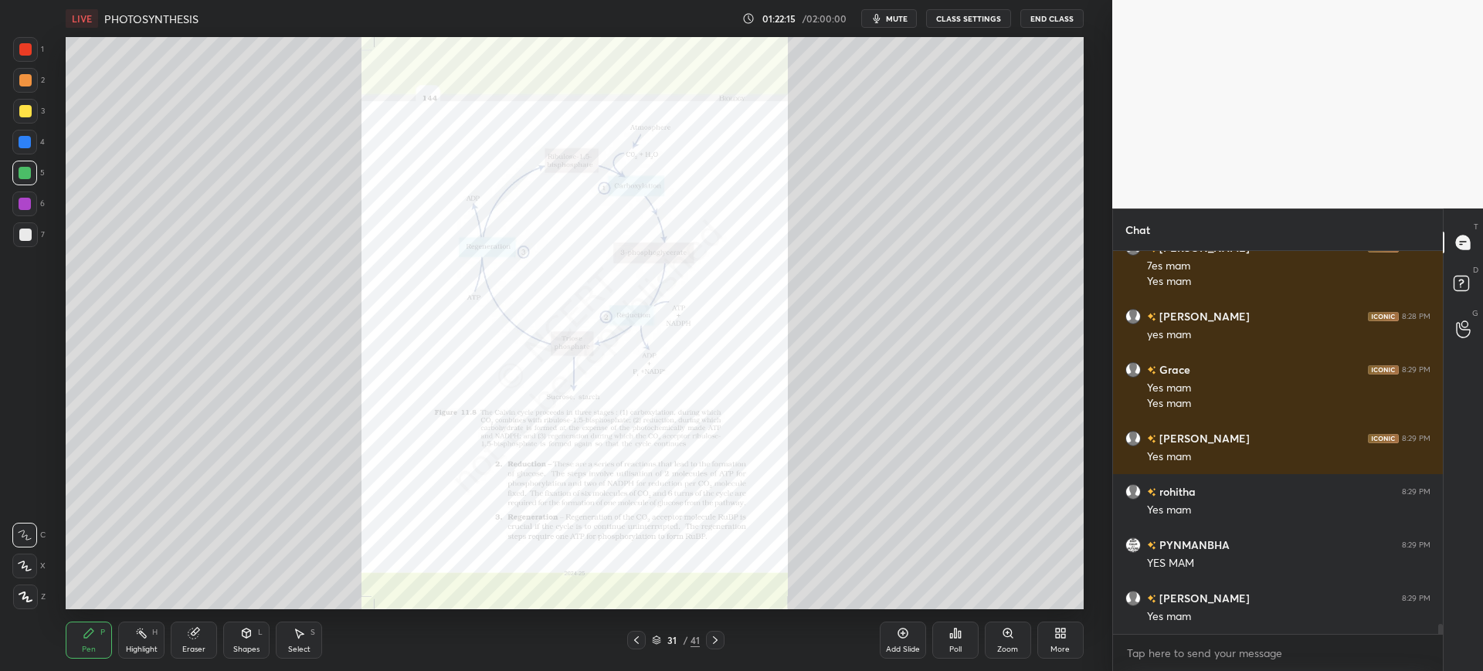
click at [1000, 646] on div "Zoom" at bounding box center [1007, 650] width 21 height 8
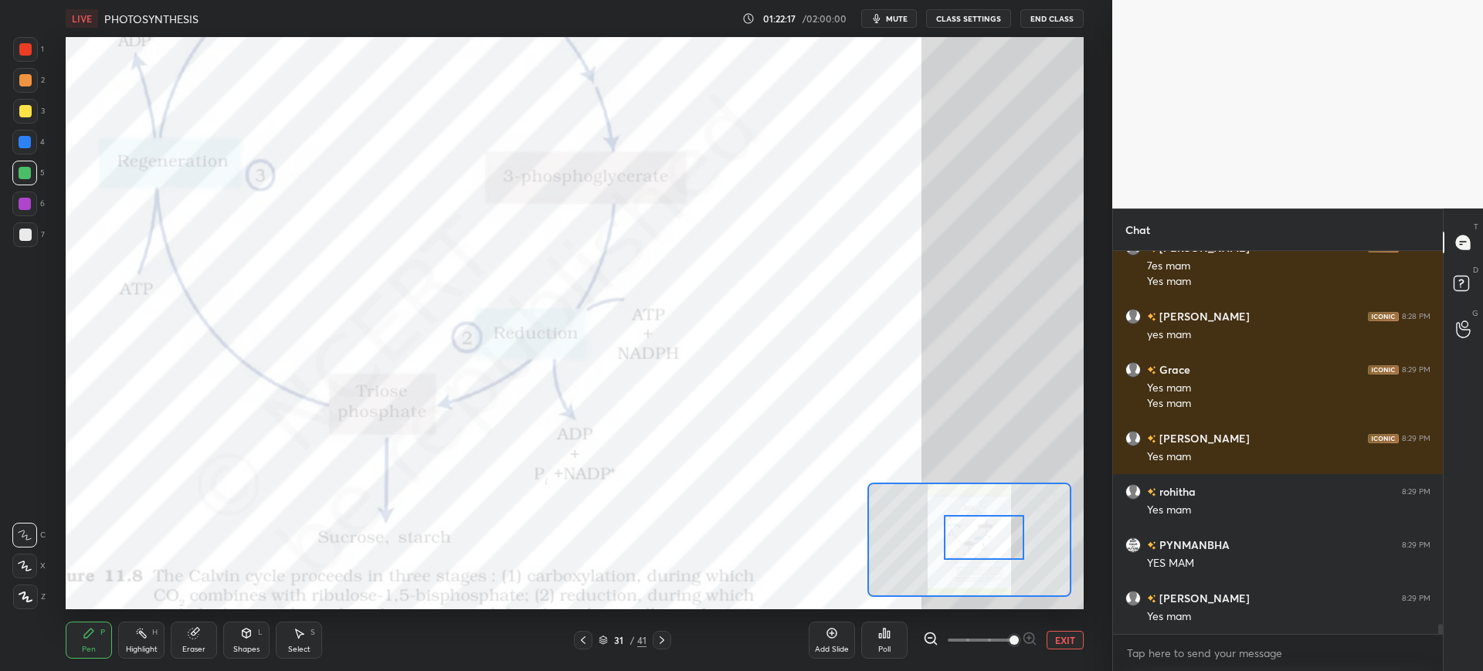
click at [22, 50] on div at bounding box center [25, 49] width 12 height 12
click at [35, 142] on div at bounding box center [24, 142] width 25 height 25
click at [181, 636] on div "Eraser" at bounding box center [194, 640] width 46 height 37
click at [98, 639] on div "Pen P" at bounding box center [89, 640] width 46 height 37
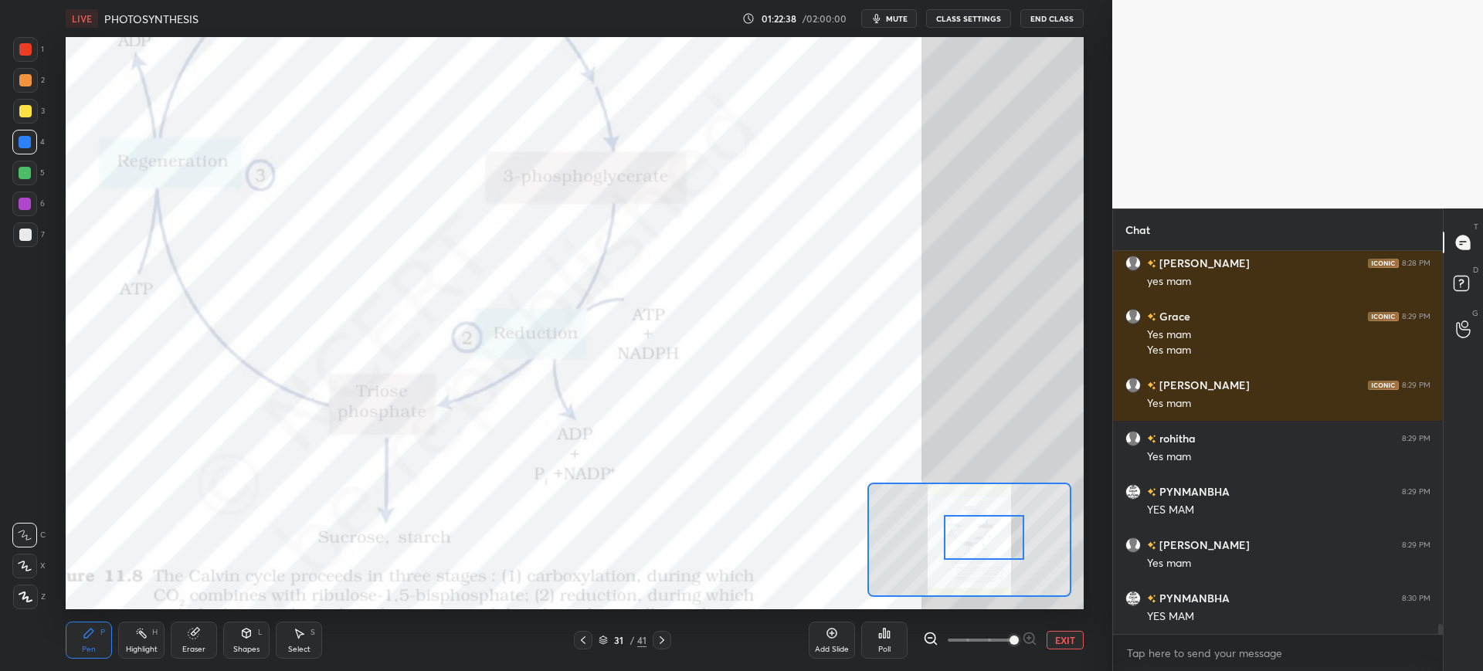
click at [26, 51] on div at bounding box center [25, 49] width 12 height 12
click at [24, 147] on div at bounding box center [25, 142] width 12 height 12
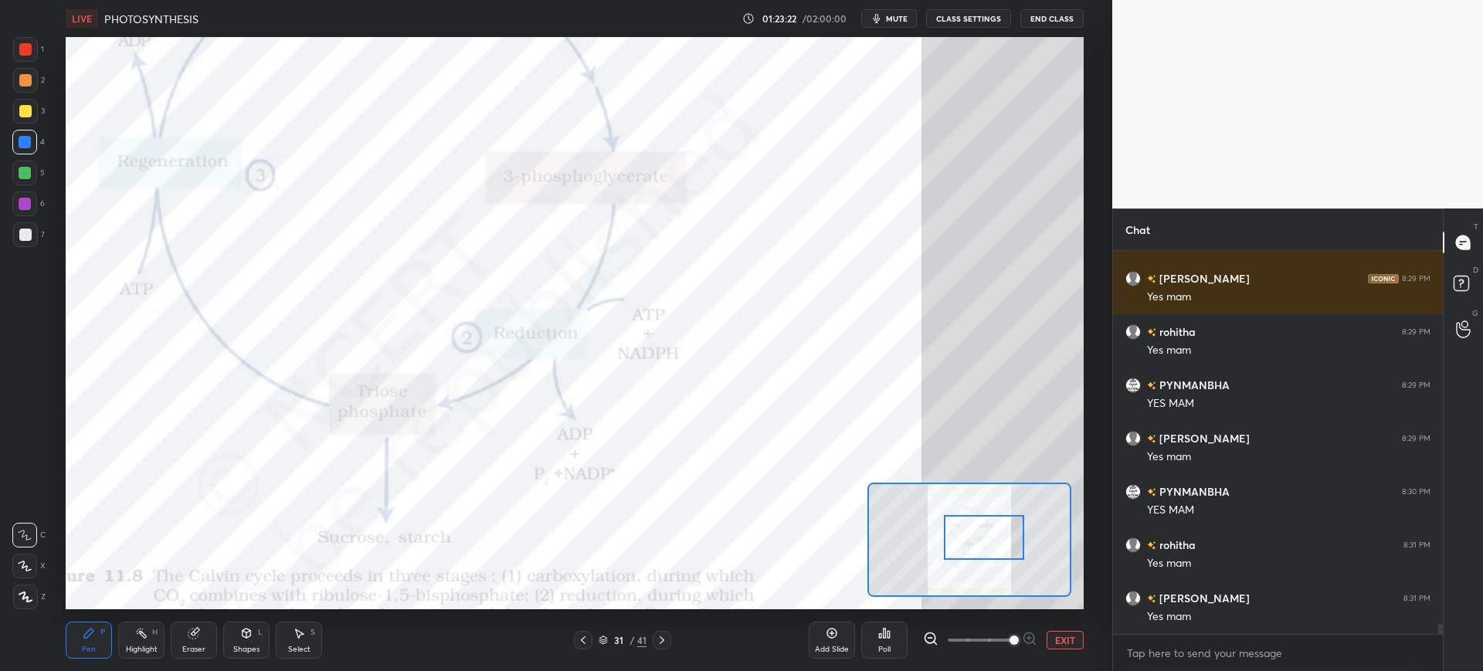
scroll to position [14340, 0]
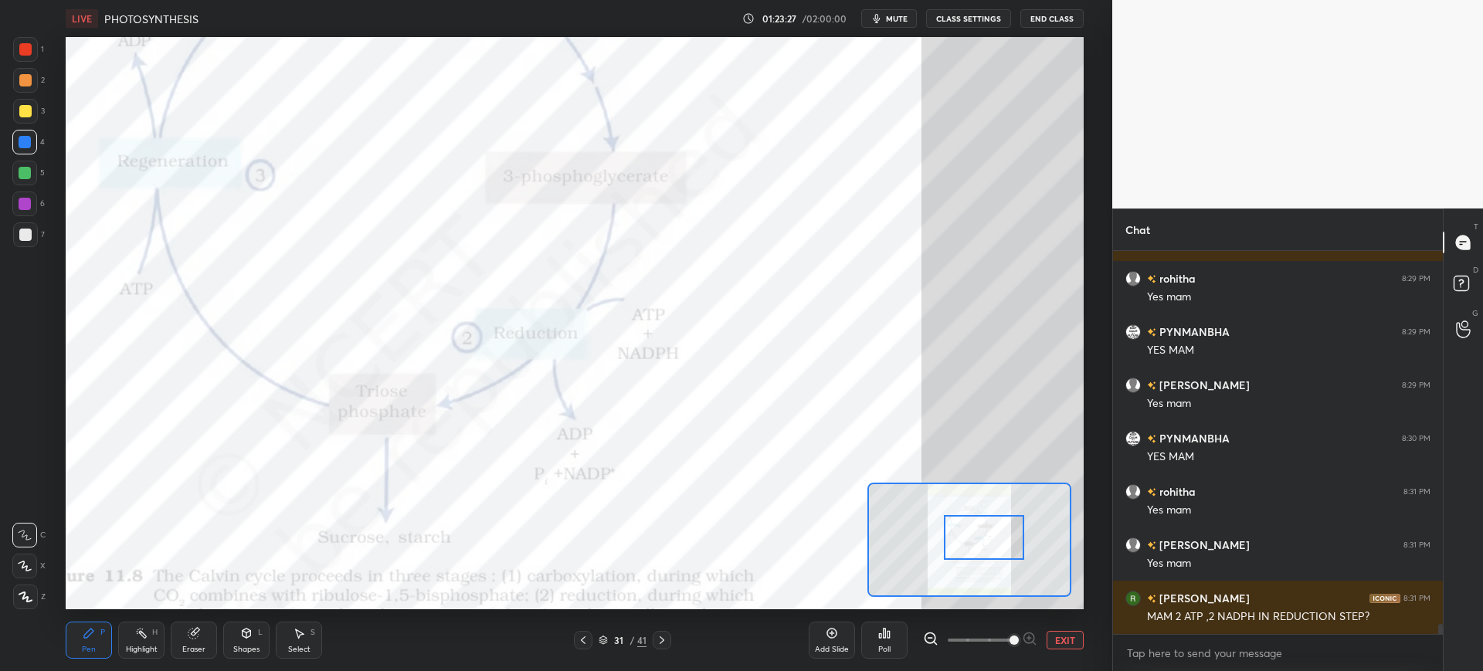
click at [895, 15] on span "mute" at bounding box center [897, 18] width 22 height 11
click at [35, 58] on div at bounding box center [25, 49] width 25 height 25
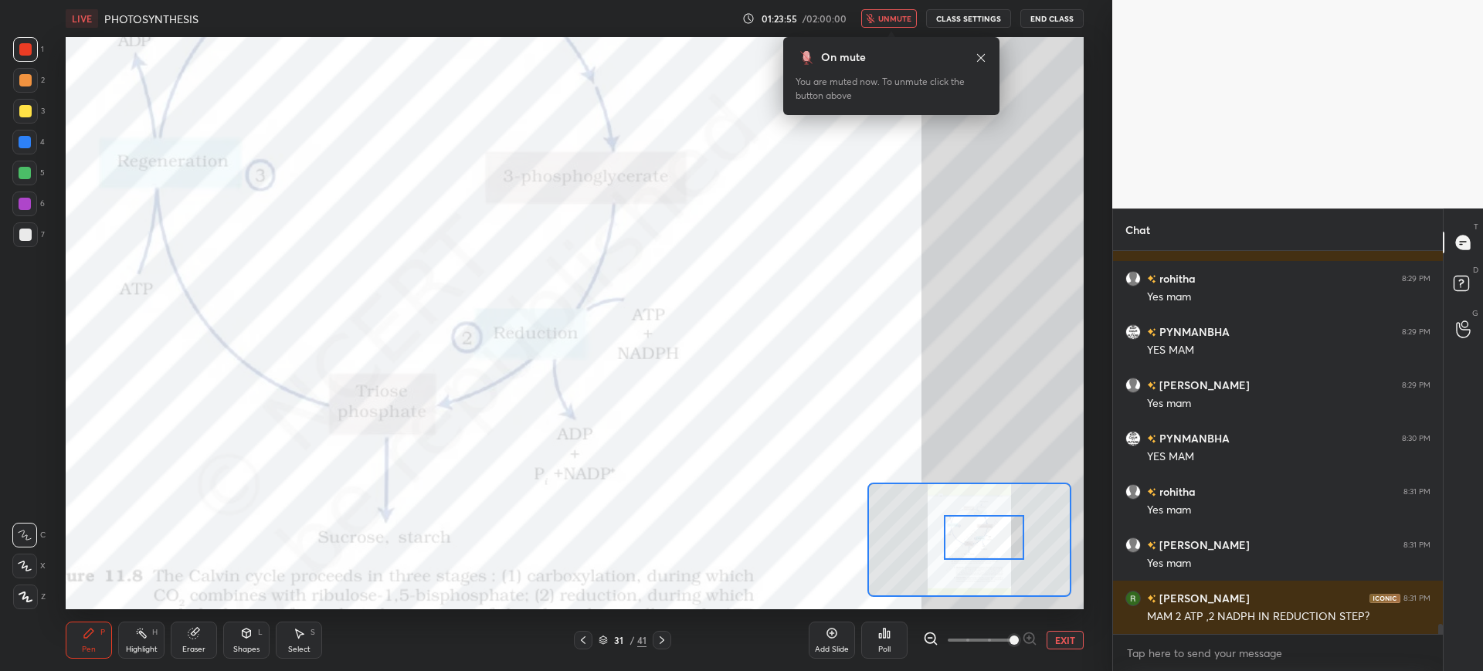
click at [23, 145] on div at bounding box center [25, 142] width 12 height 12
click at [17, 54] on div at bounding box center [25, 49] width 25 height 25
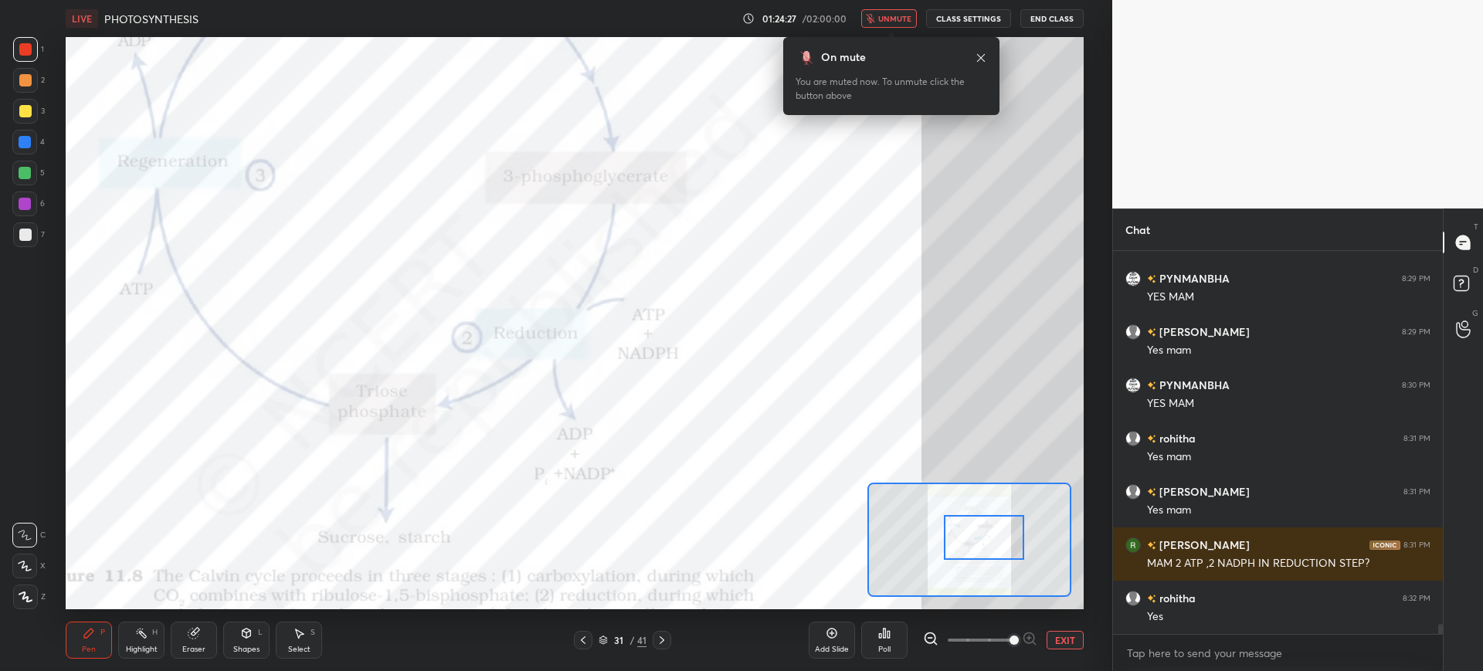
scroll to position [14446, 0]
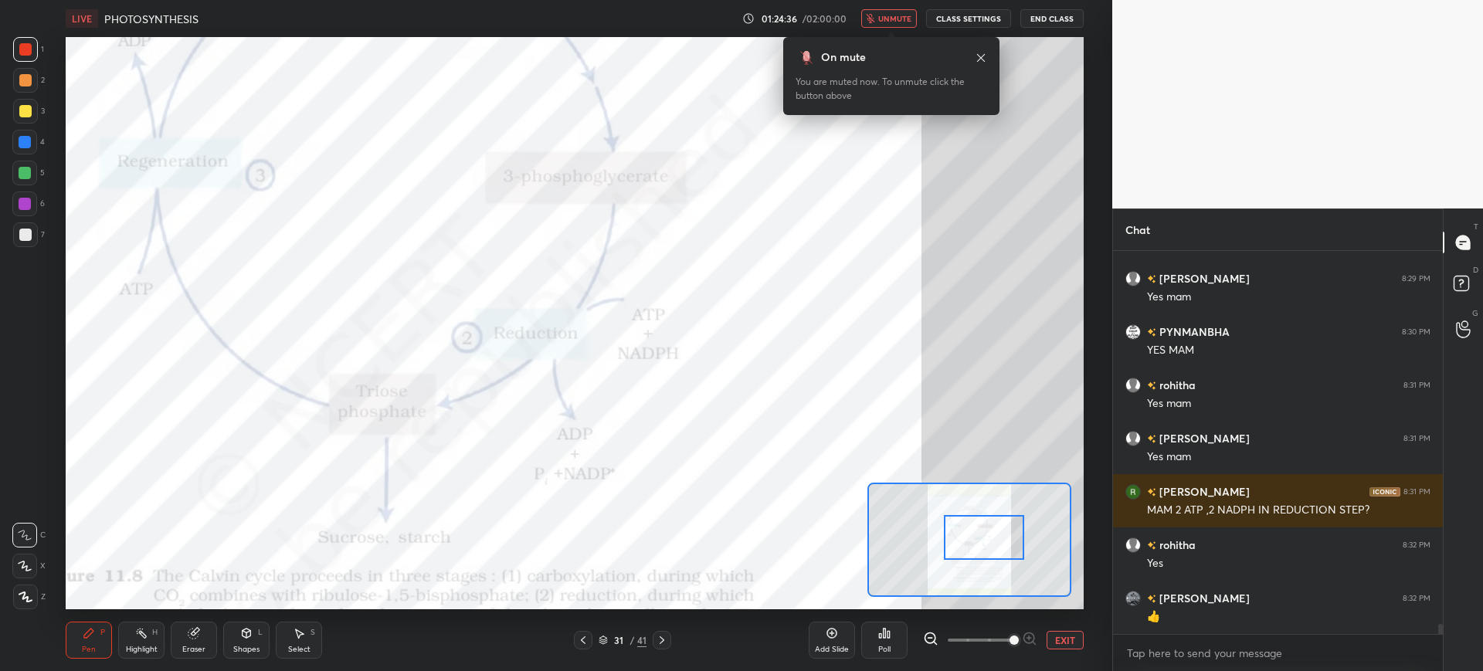
click at [895, 15] on span "unmute" at bounding box center [894, 18] width 33 height 11
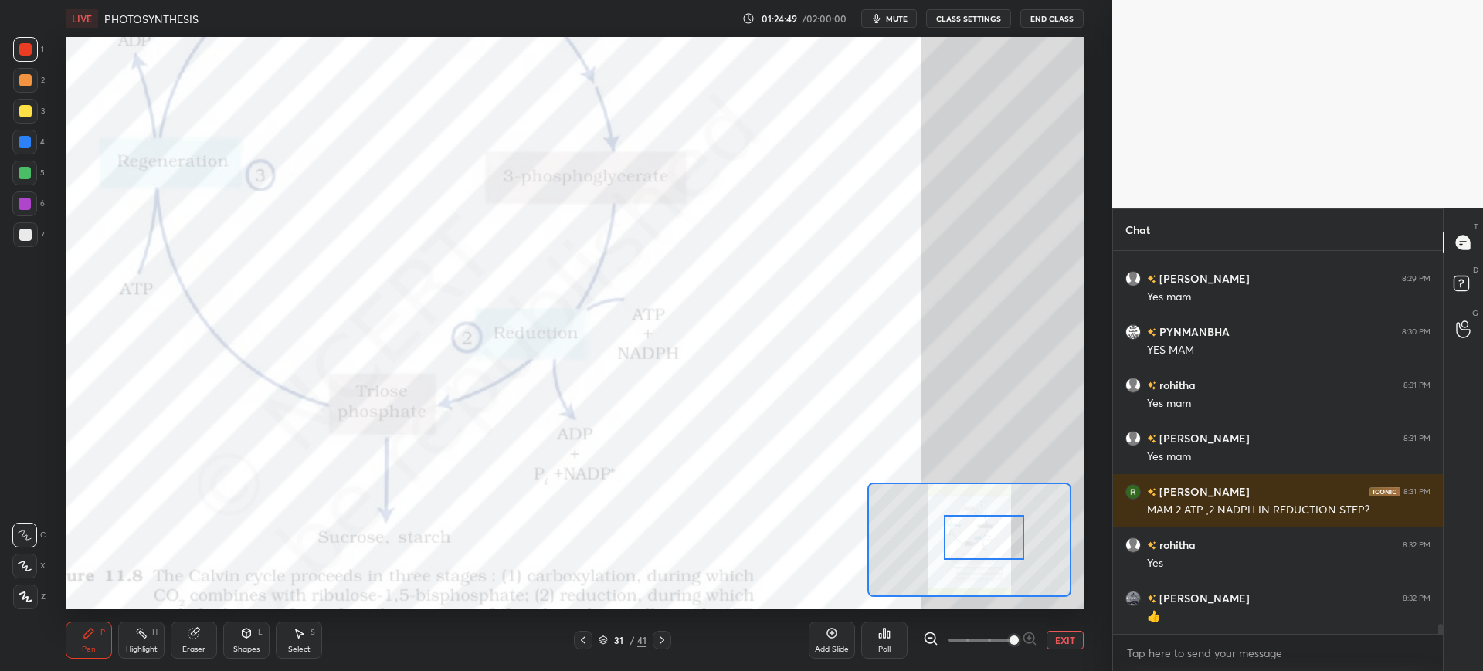
scroll to position [14499, 0]
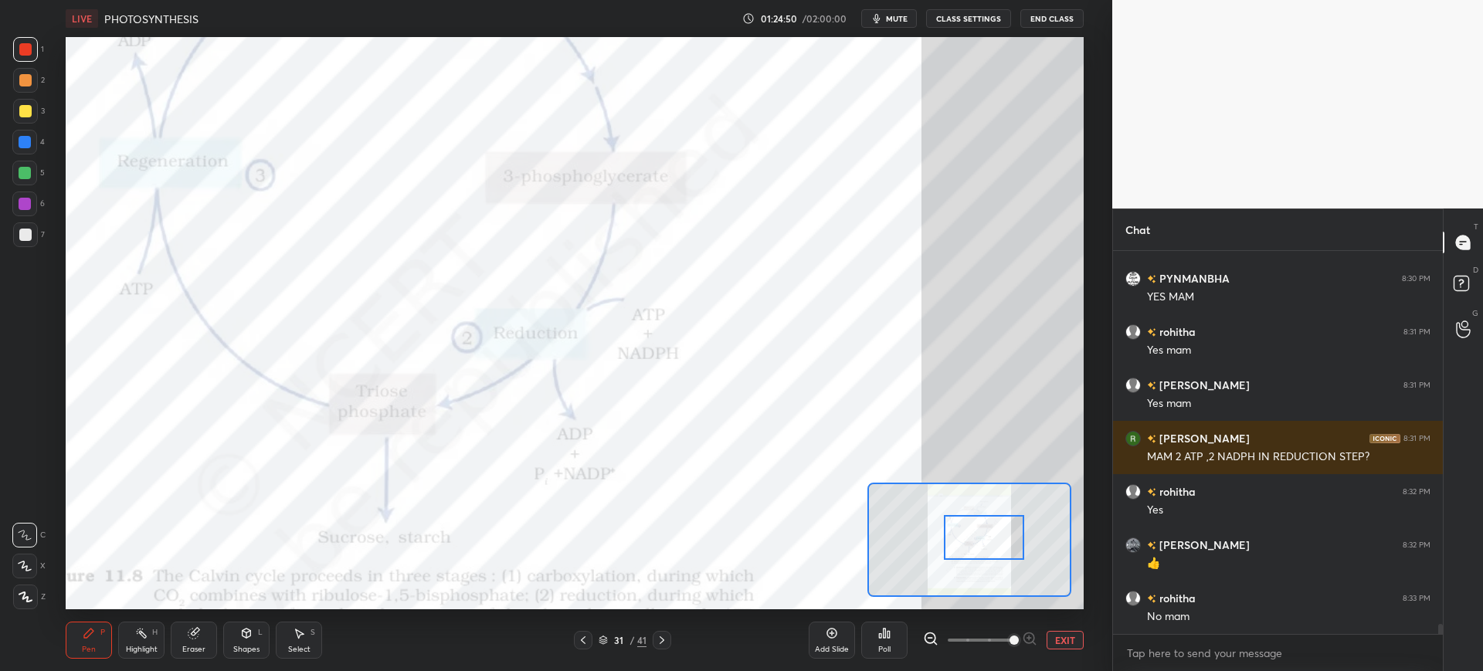
click at [21, 160] on div "4" at bounding box center [28, 145] width 32 height 31
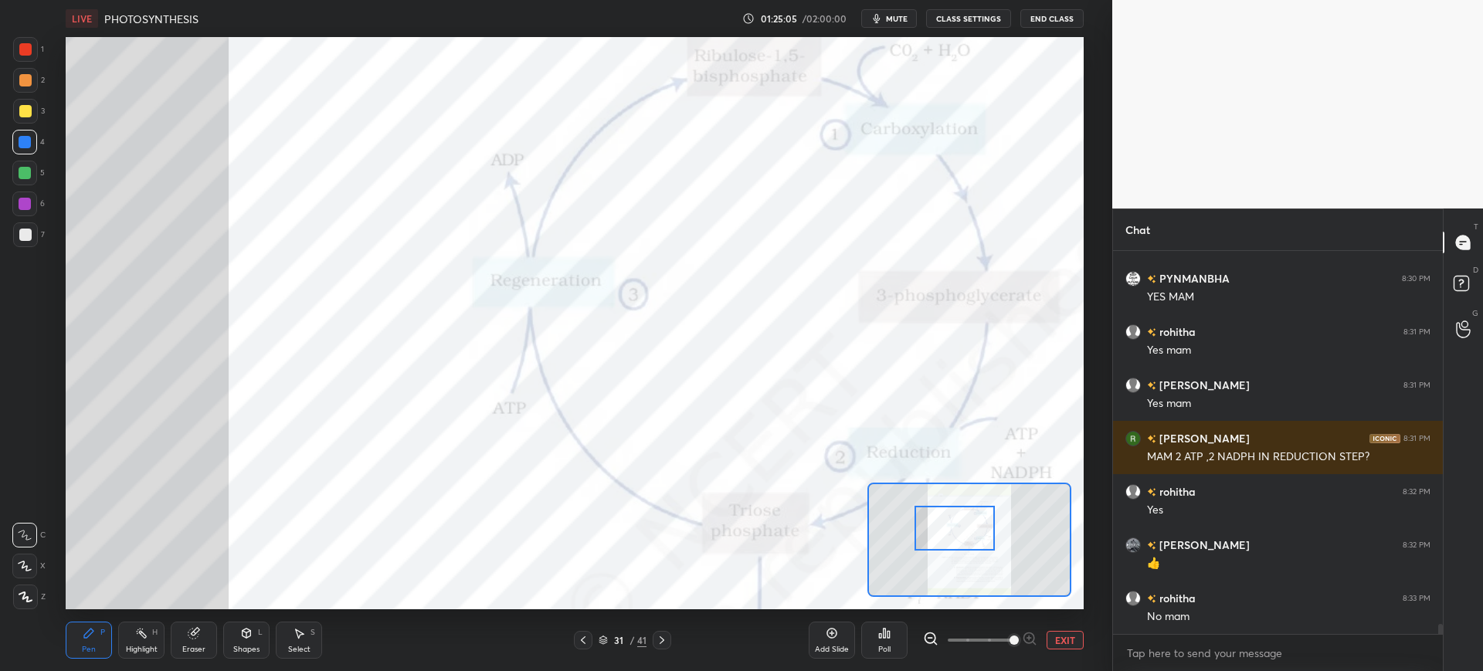
scroll to position [14515, 0]
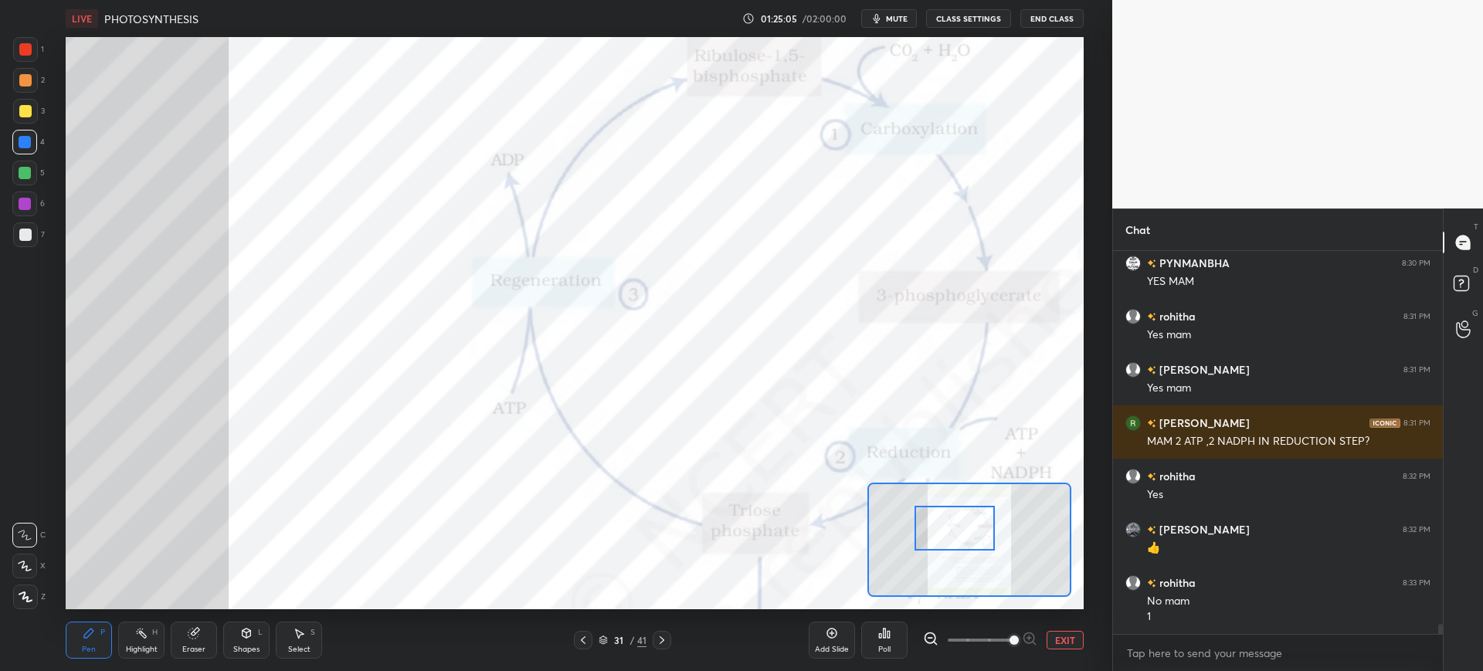
click at [25, 42] on div at bounding box center [25, 49] width 25 height 25
click at [29, 141] on div at bounding box center [25, 142] width 12 height 12
click at [22, 59] on div at bounding box center [25, 49] width 25 height 25
click at [29, 172] on div at bounding box center [25, 173] width 12 height 12
click at [28, 212] on div at bounding box center [24, 204] width 25 height 25
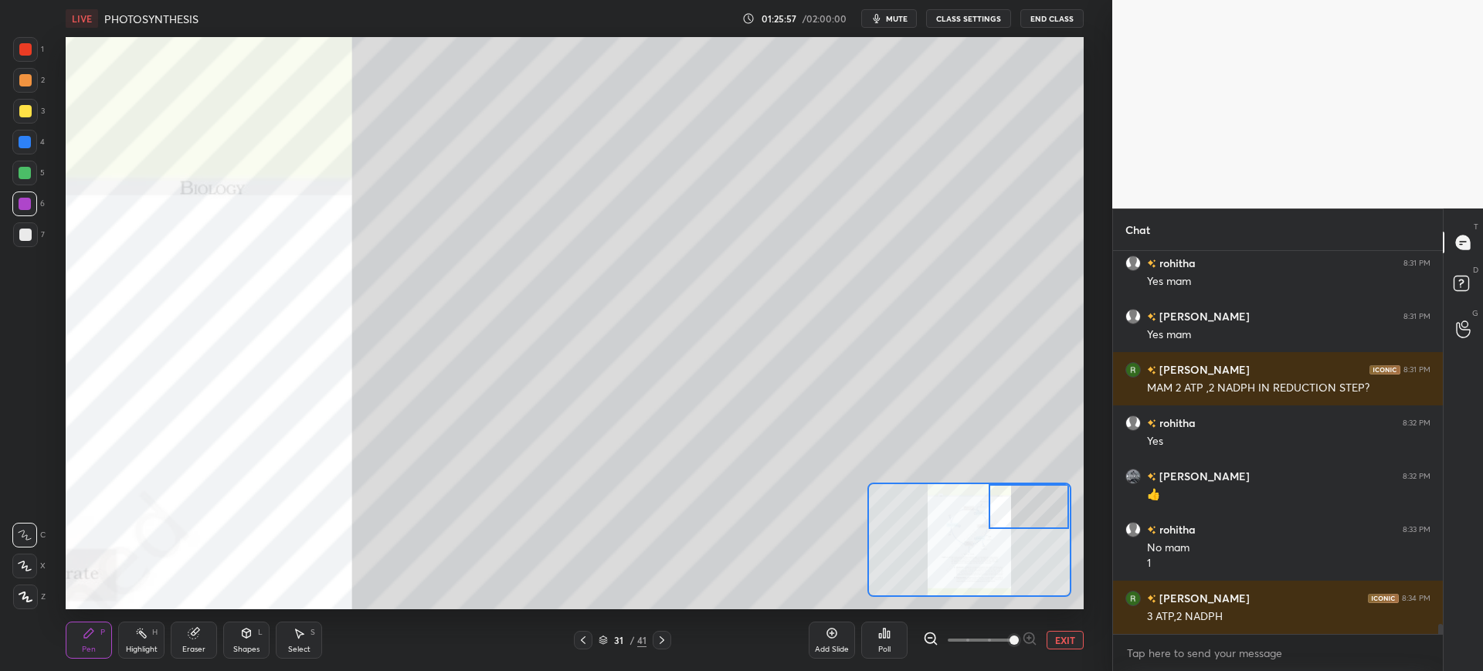
scroll to position [14621, 0]
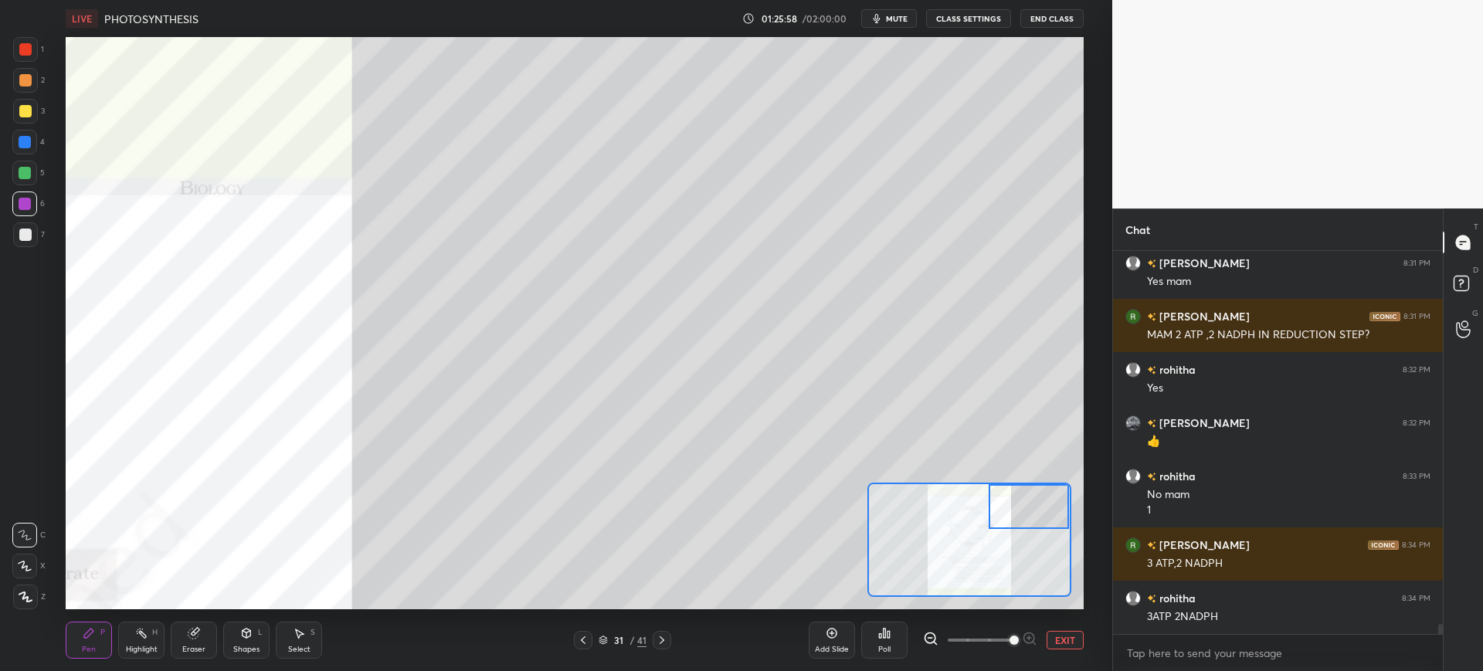
click at [22, 236] on div at bounding box center [25, 235] width 12 height 12
click at [893, 13] on span "mute" at bounding box center [897, 18] width 22 height 11
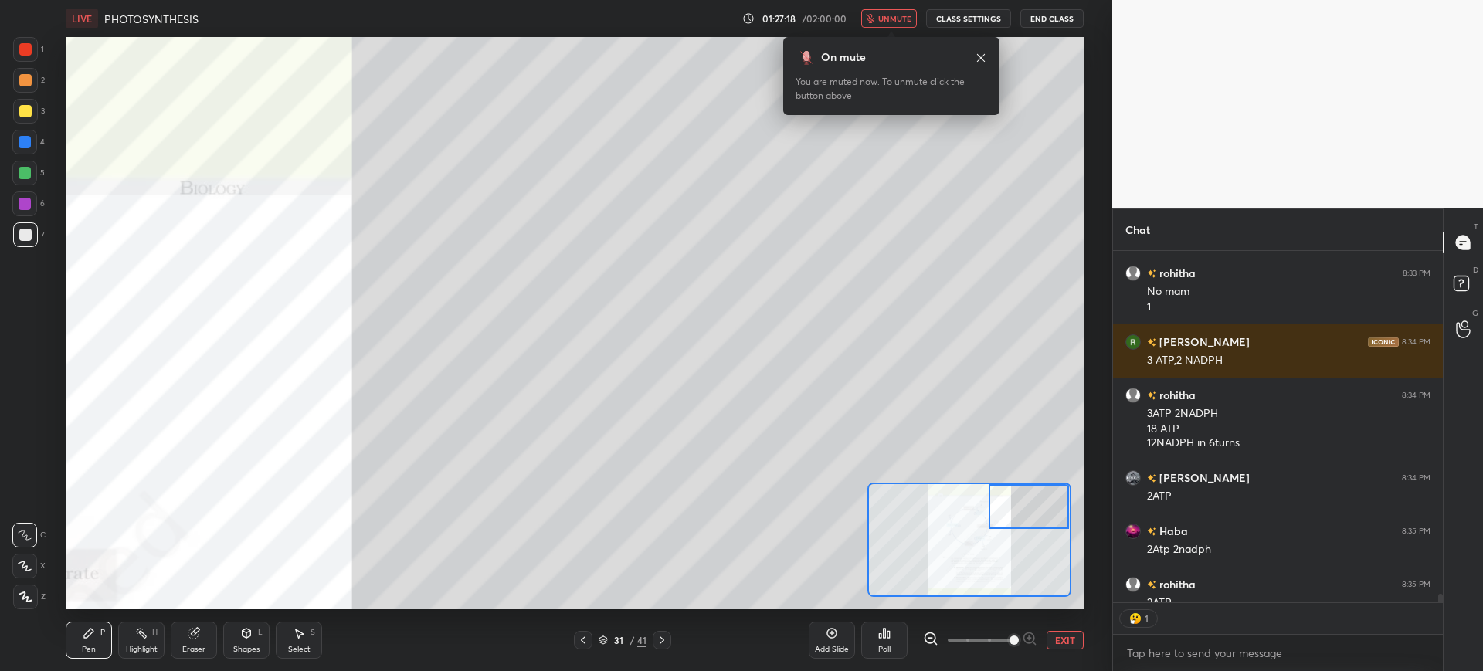
scroll to position [347, 325]
click at [910, 23] on span "unmute" at bounding box center [894, 18] width 33 height 11
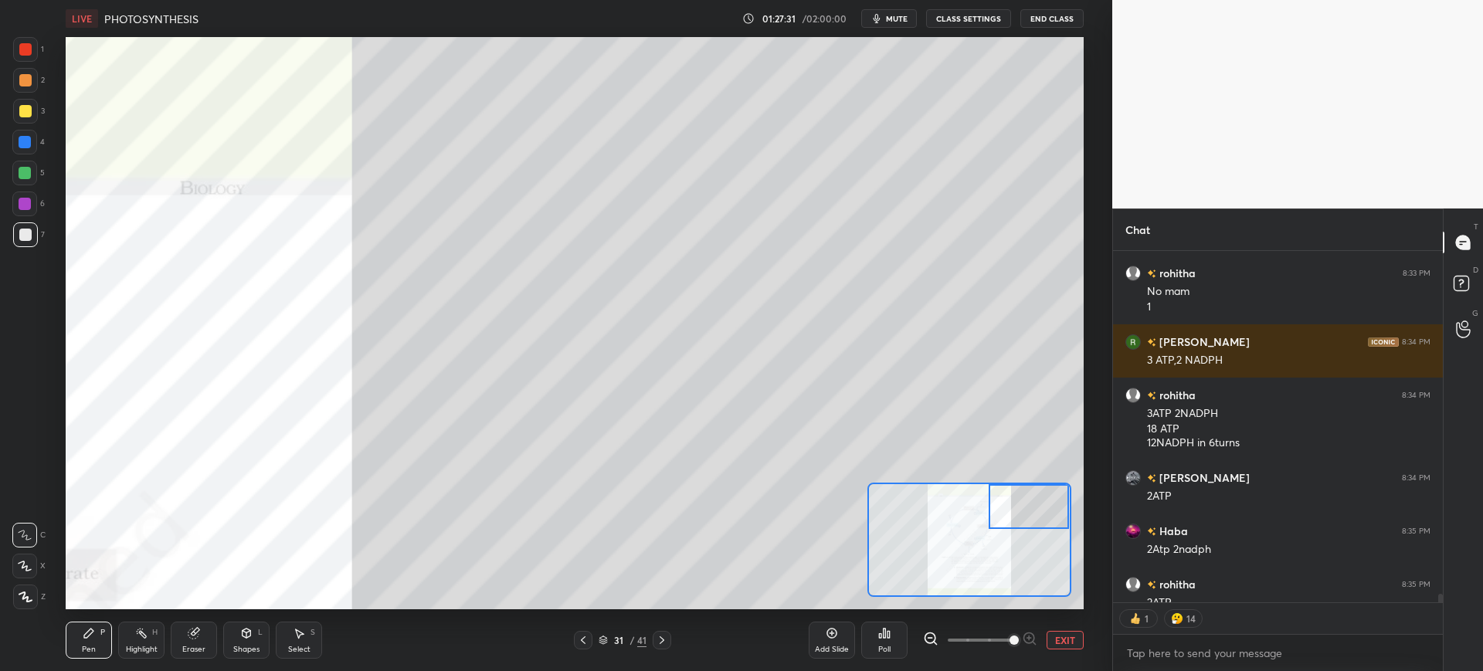
click at [29, 151] on div at bounding box center [24, 142] width 25 height 25
click at [28, 198] on div at bounding box center [25, 204] width 12 height 12
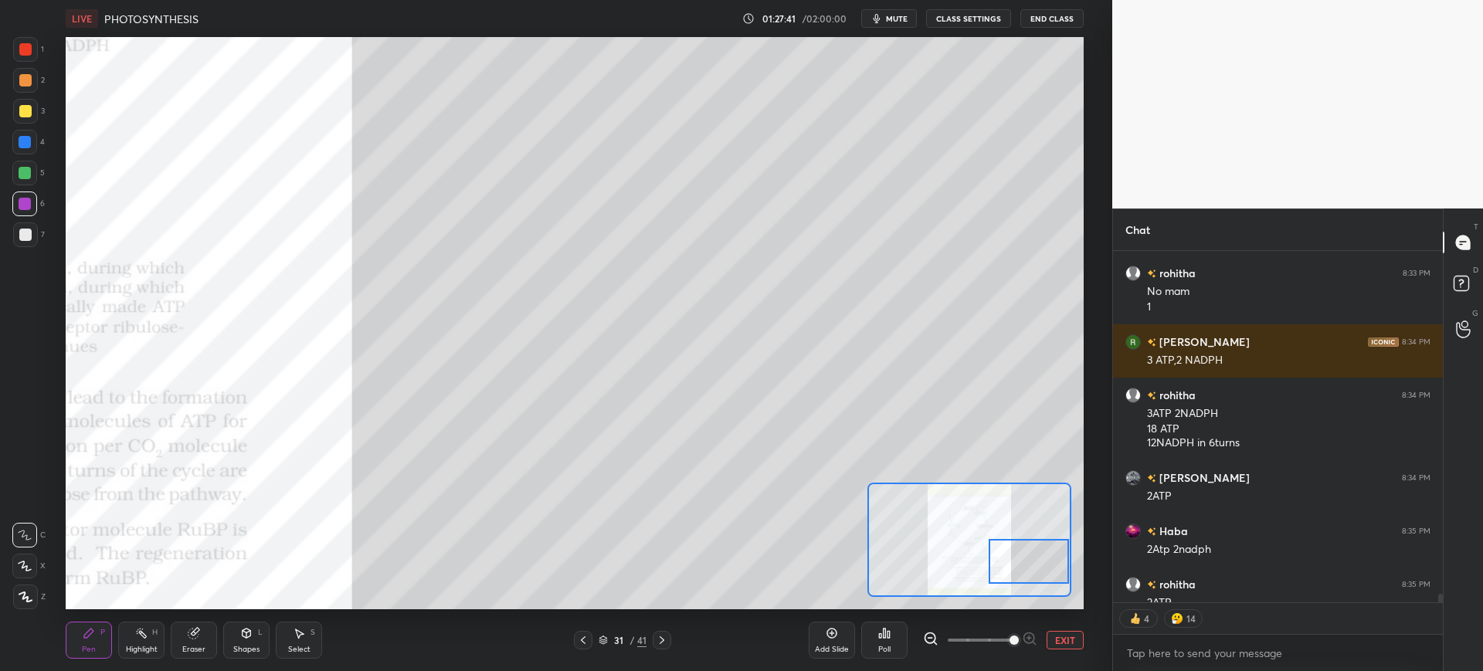
click at [21, 105] on div at bounding box center [25, 111] width 12 height 12
click at [15, 60] on div at bounding box center [25, 49] width 25 height 25
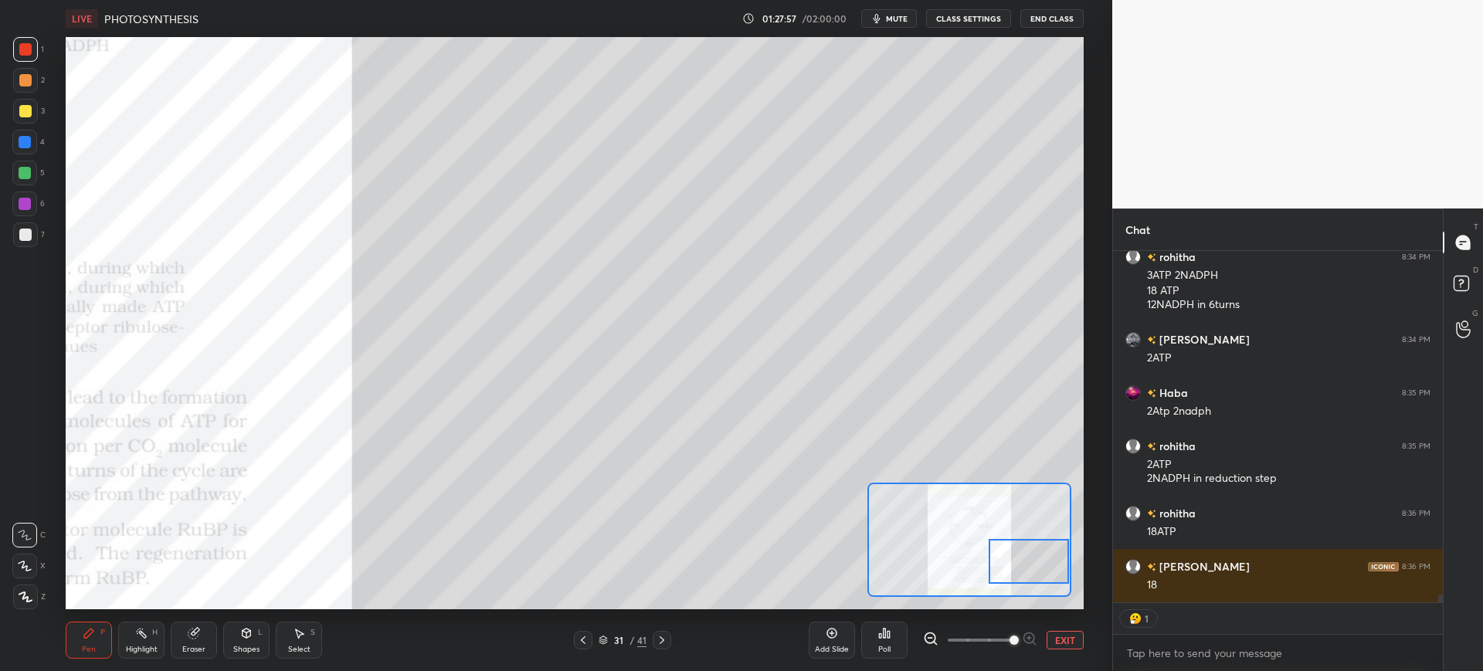
scroll to position [15123, 0]
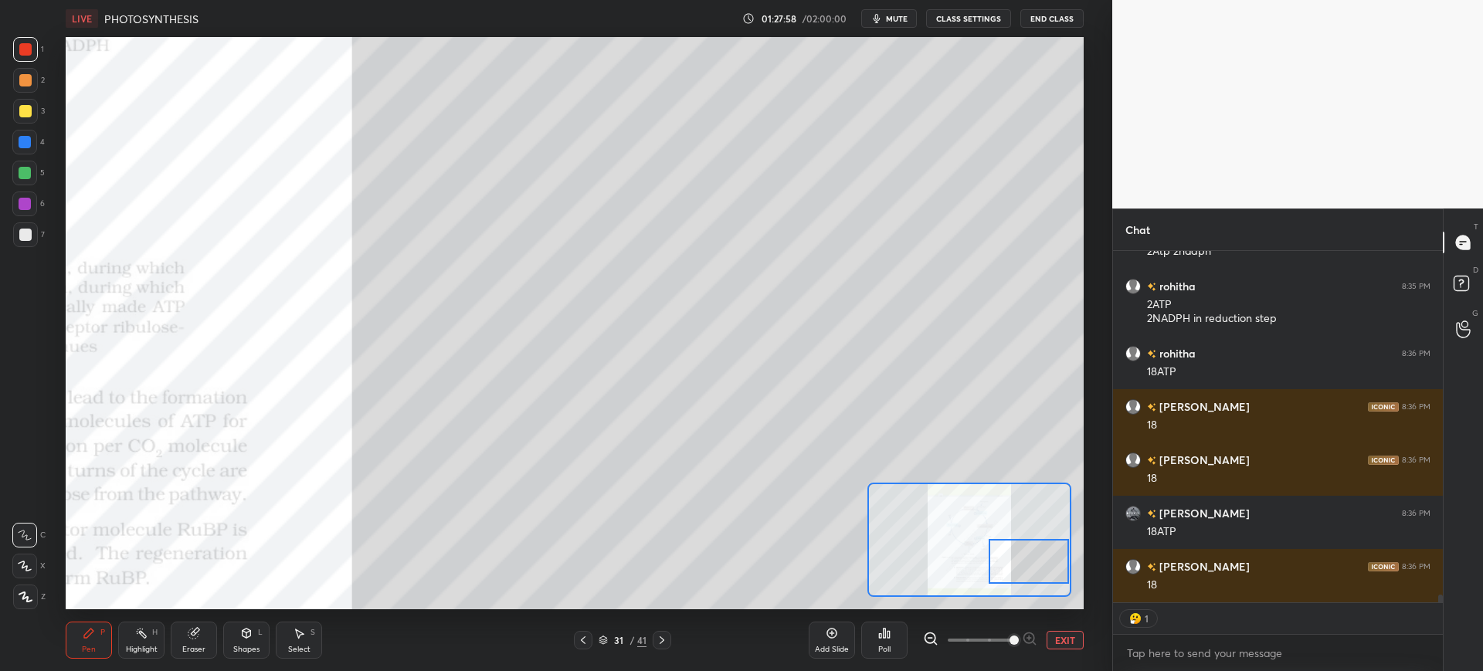
click at [890, 18] on span "mute" at bounding box center [897, 18] width 22 height 11
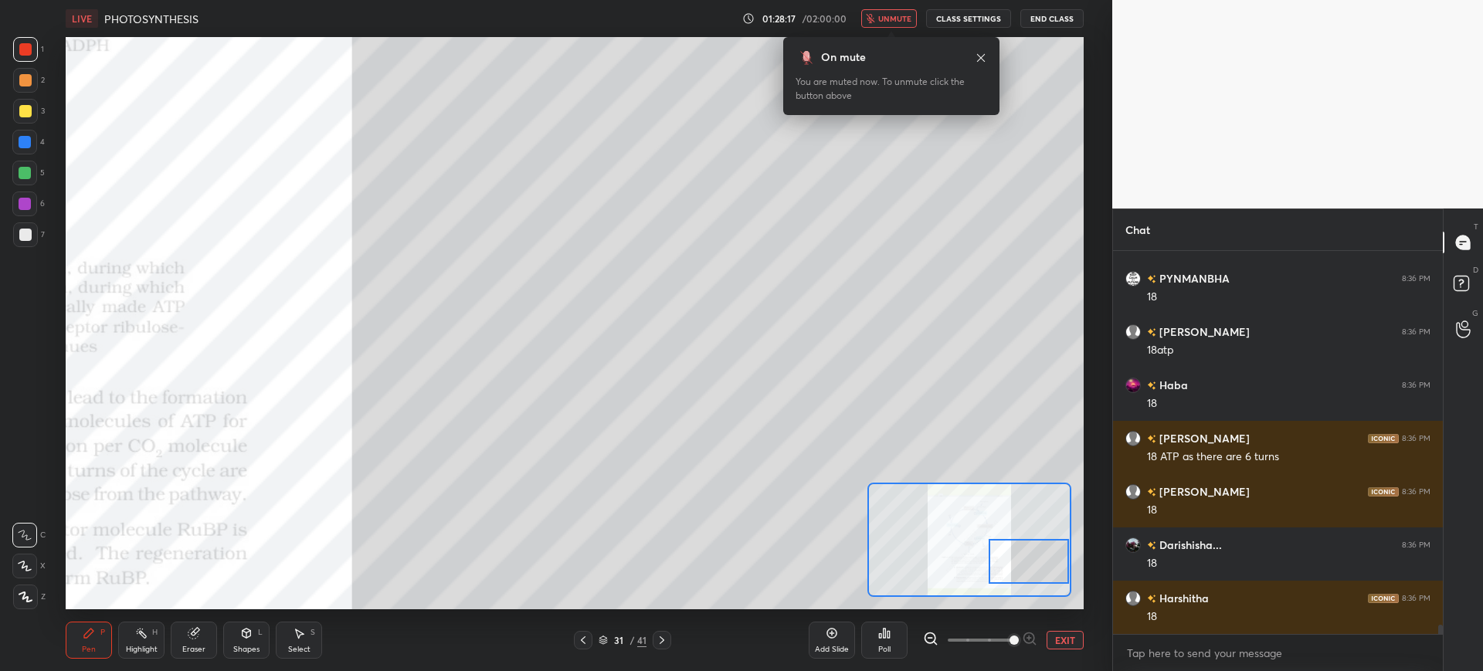
scroll to position [15837, 0]
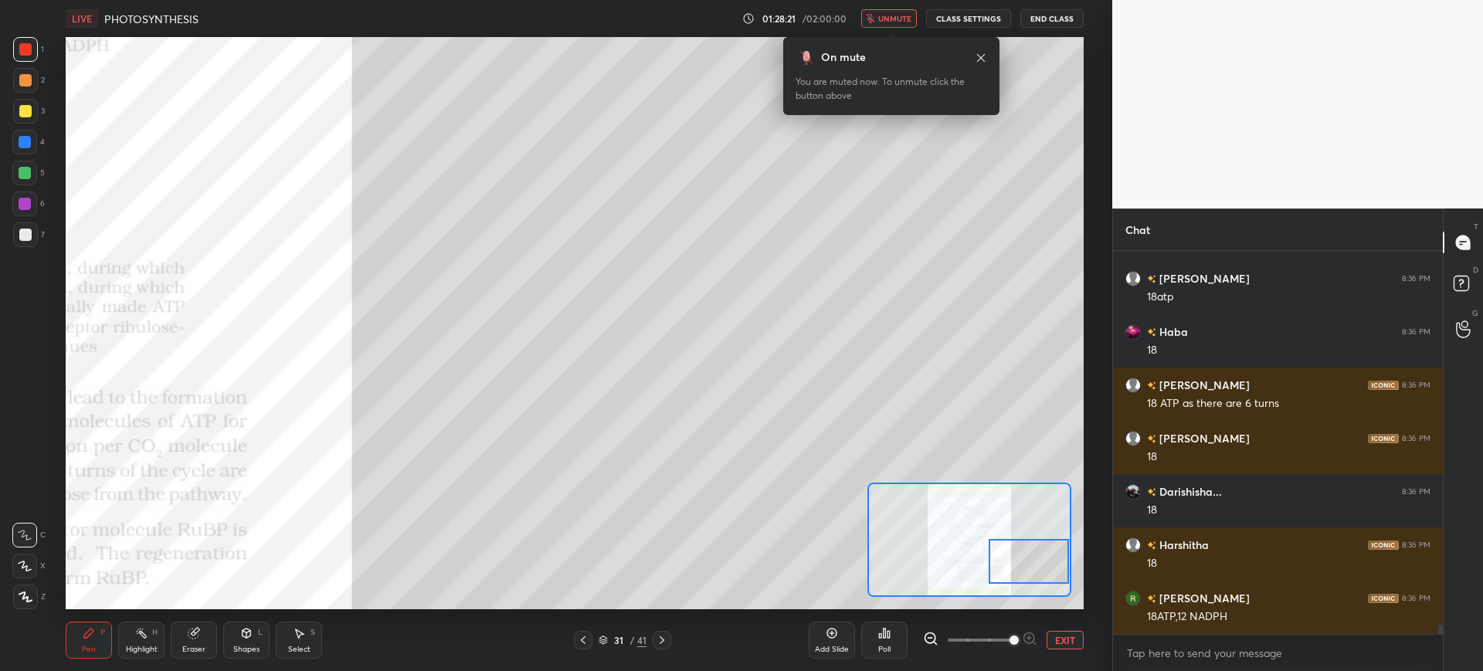
click at [30, 148] on div at bounding box center [24, 142] width 25 height 25
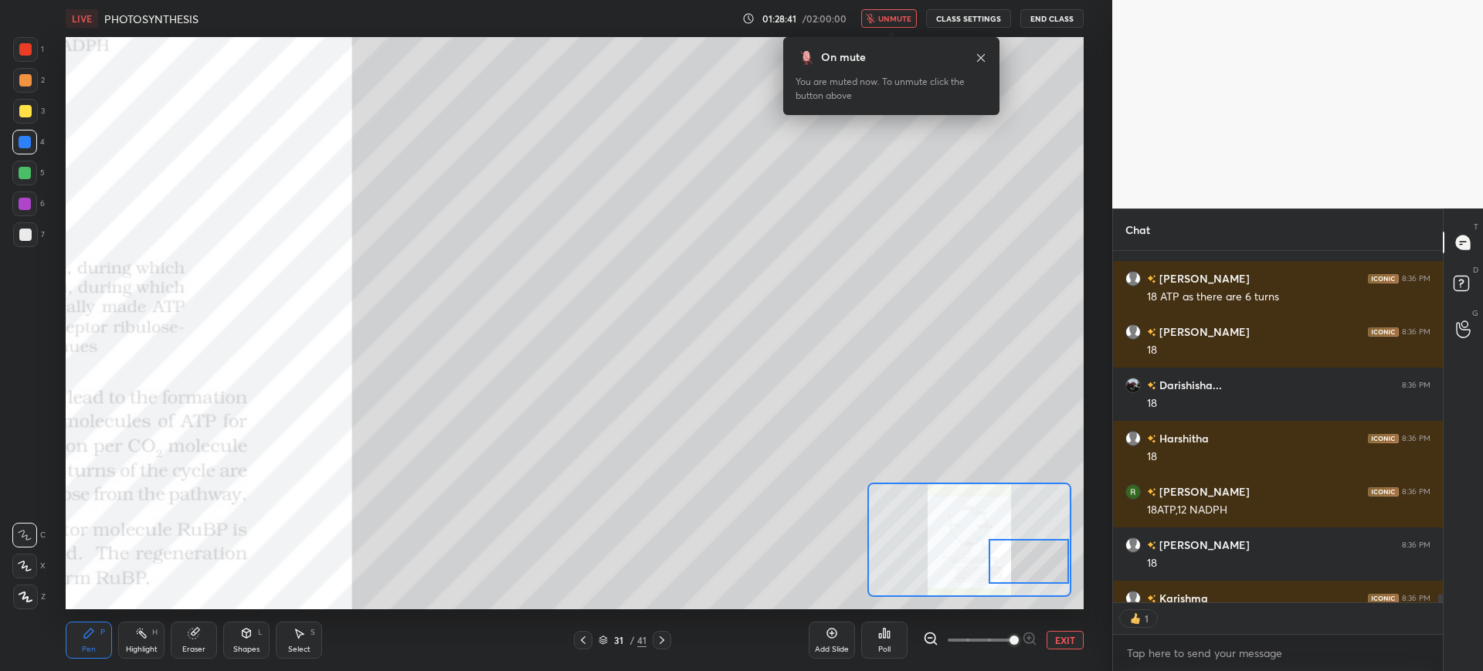
scroll to position [347, 325]
click at [894, 12] on button "unmute" at bounding box center [889, 18] width 56 height 19
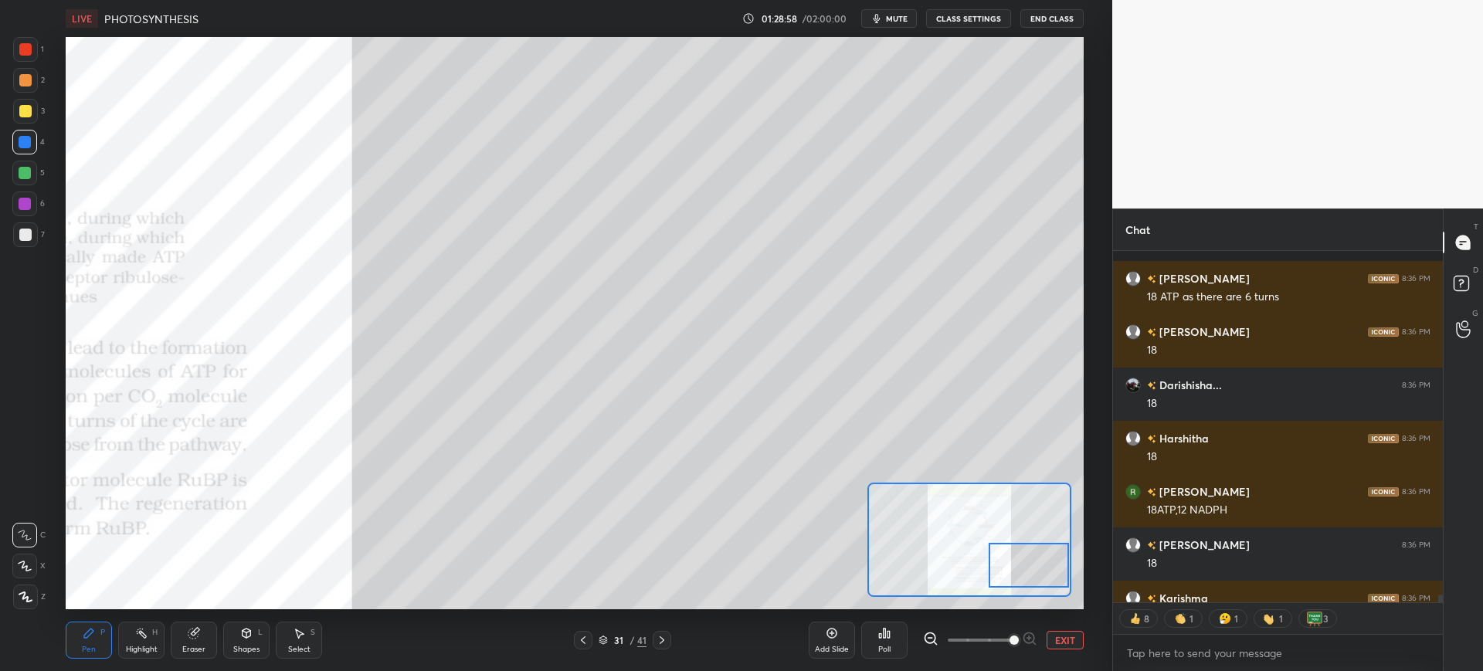
scroll to position [16028, 0]
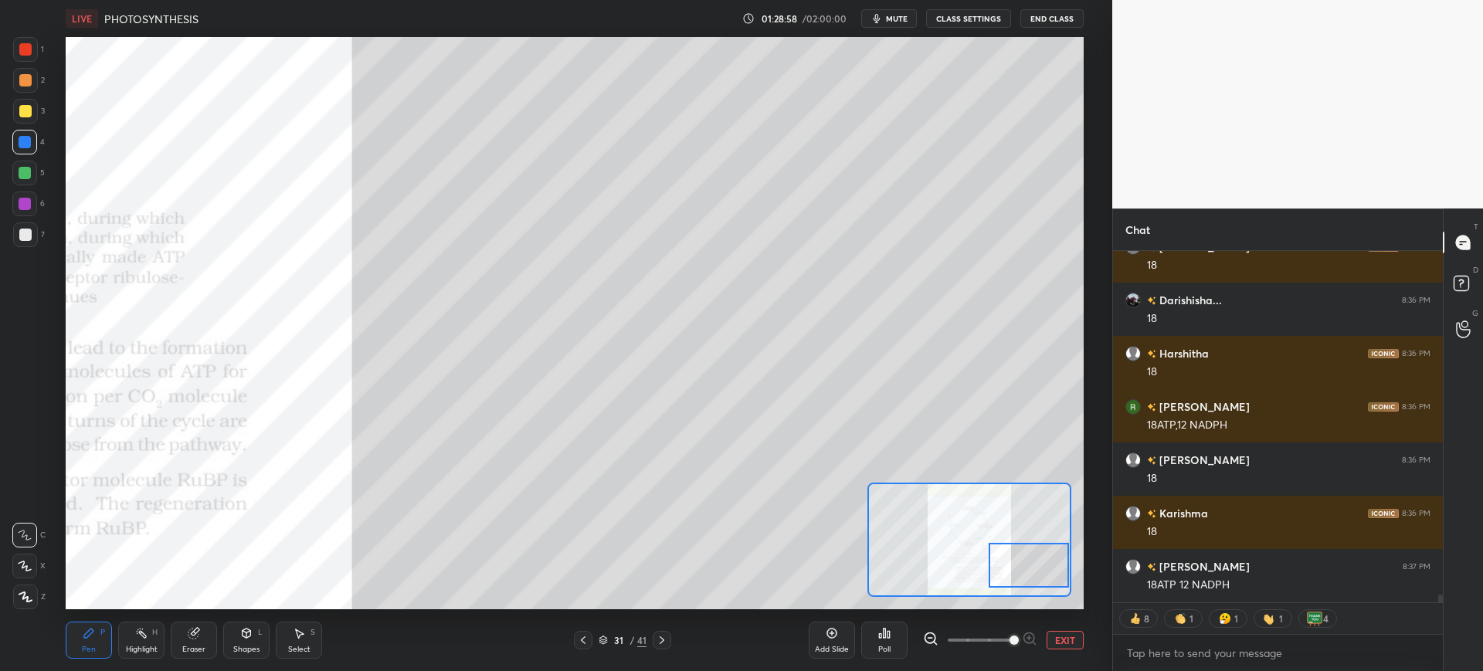
click at [15, 74] on div at bounding box center [25, 80] width 25 height 25
click at [24, 54] on div at bounding box center [25, 49] width 12 height 12
click at [900, 19] on span "mute" at bounding box center [897, 18] width 22 height 11
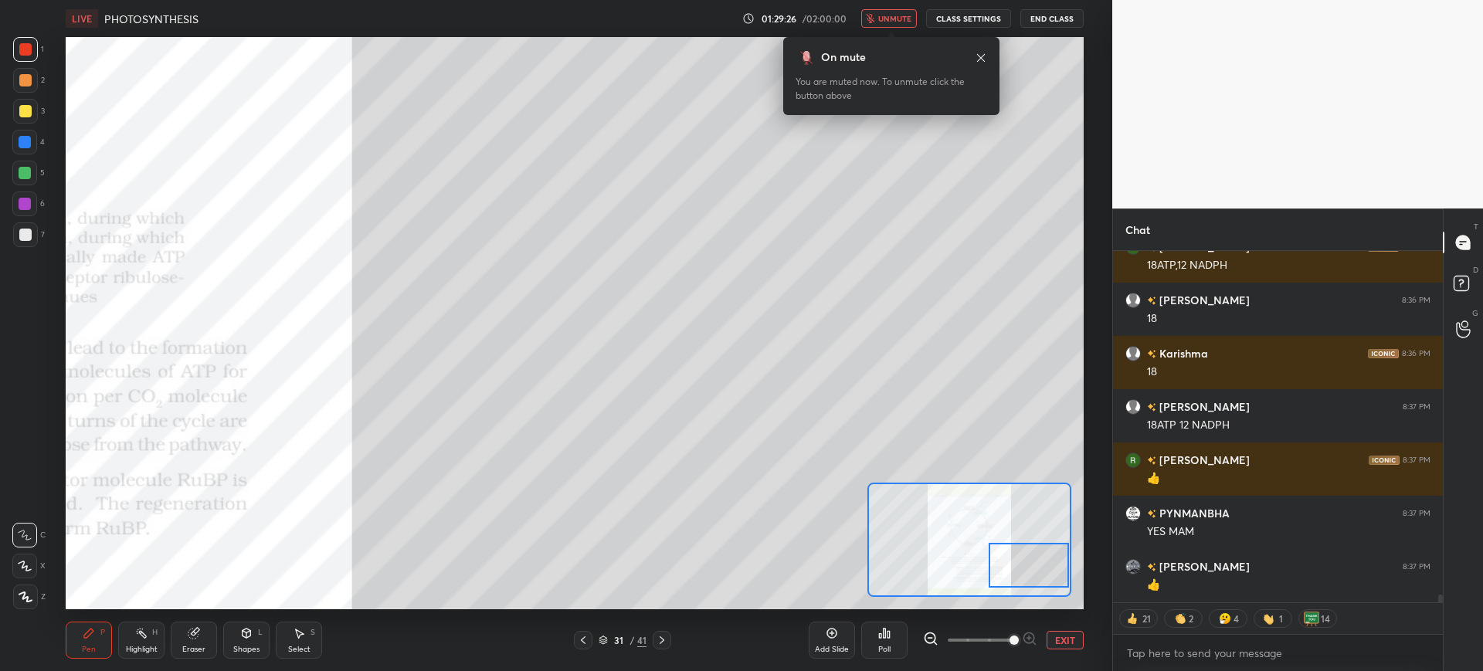
scroll to position [16241, 0]
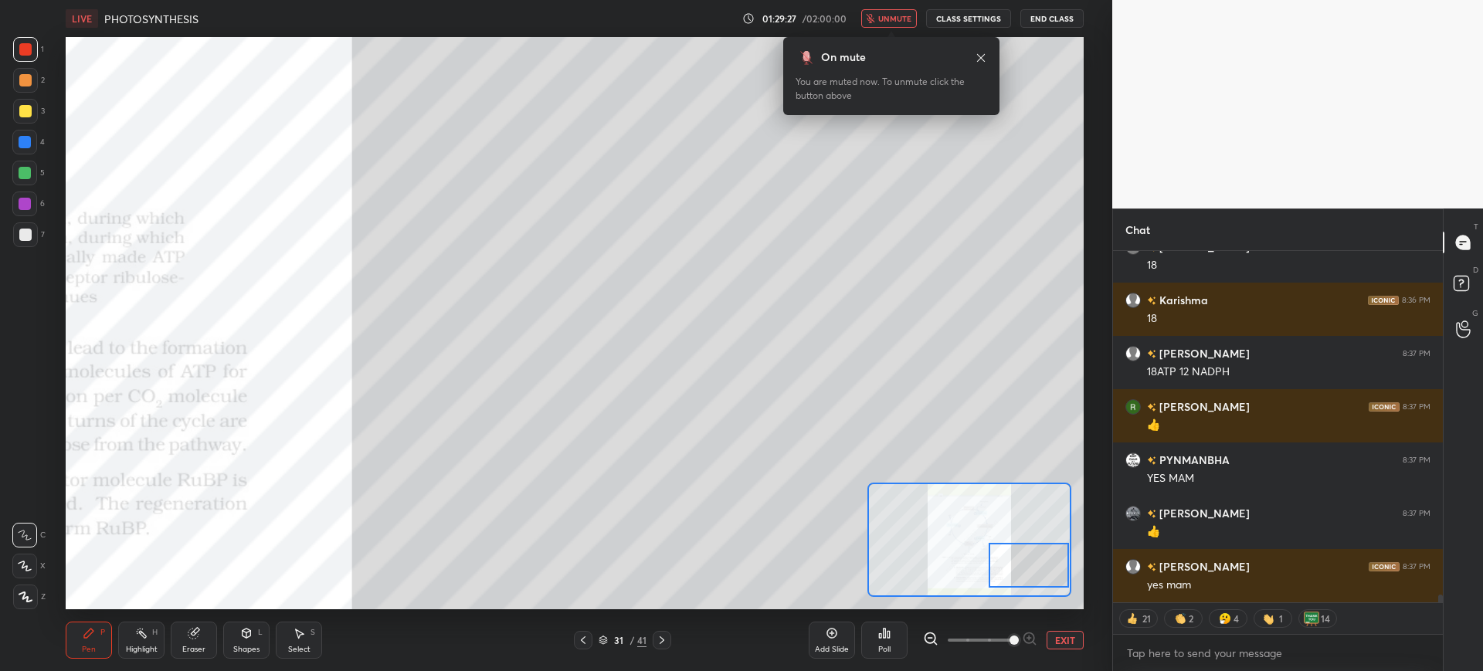
click at [880, 22] on button "unmute" at bounding box center [889, 18] width 56 height 19
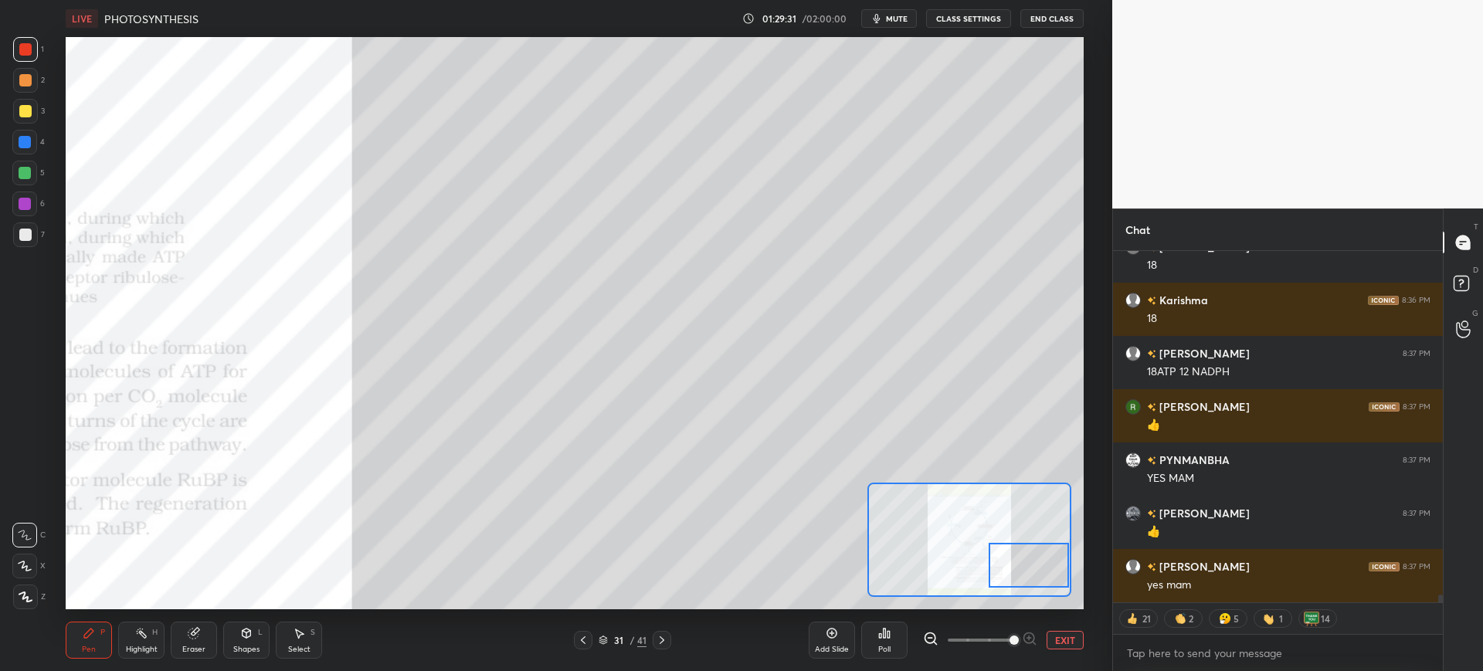
click at [26, 146] on div at bounding box center [25, 142] width 12 height 12
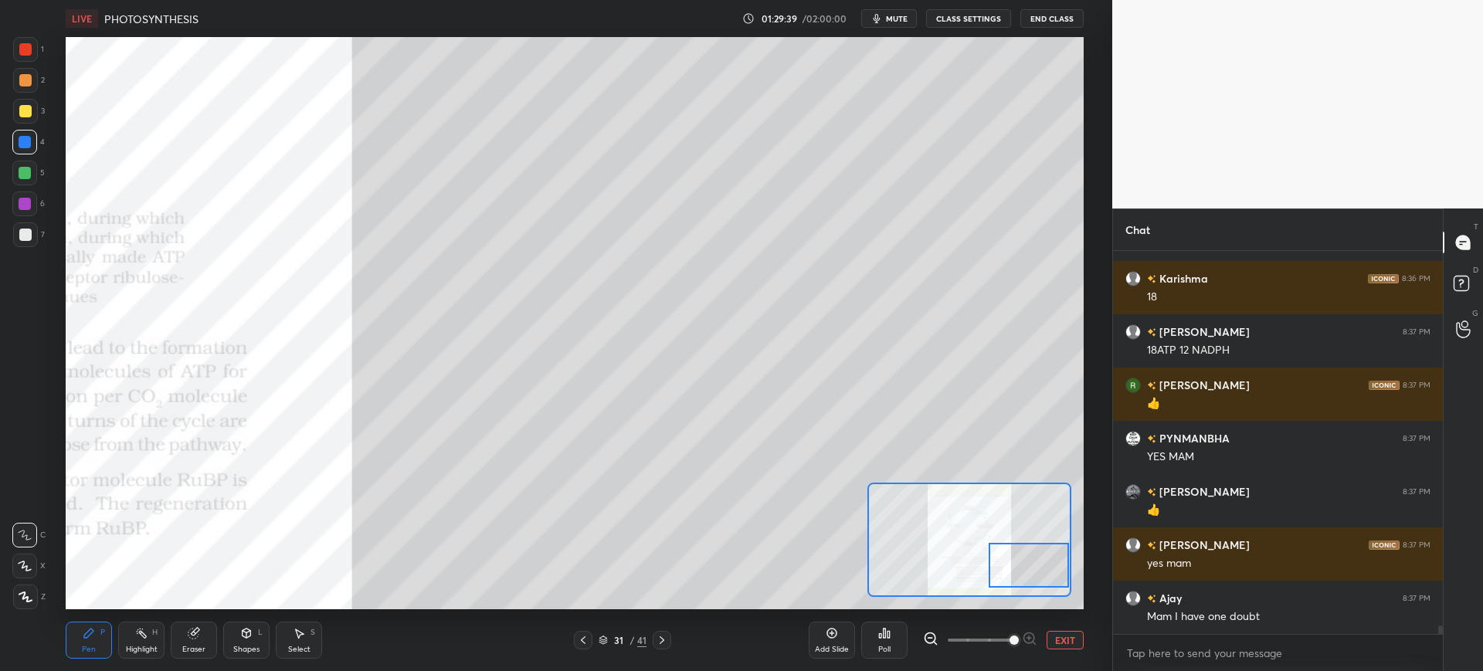
scroll to position [16263, 0]
click at [25, 214] on div at bounding box center [24, 204] width 25 height 25
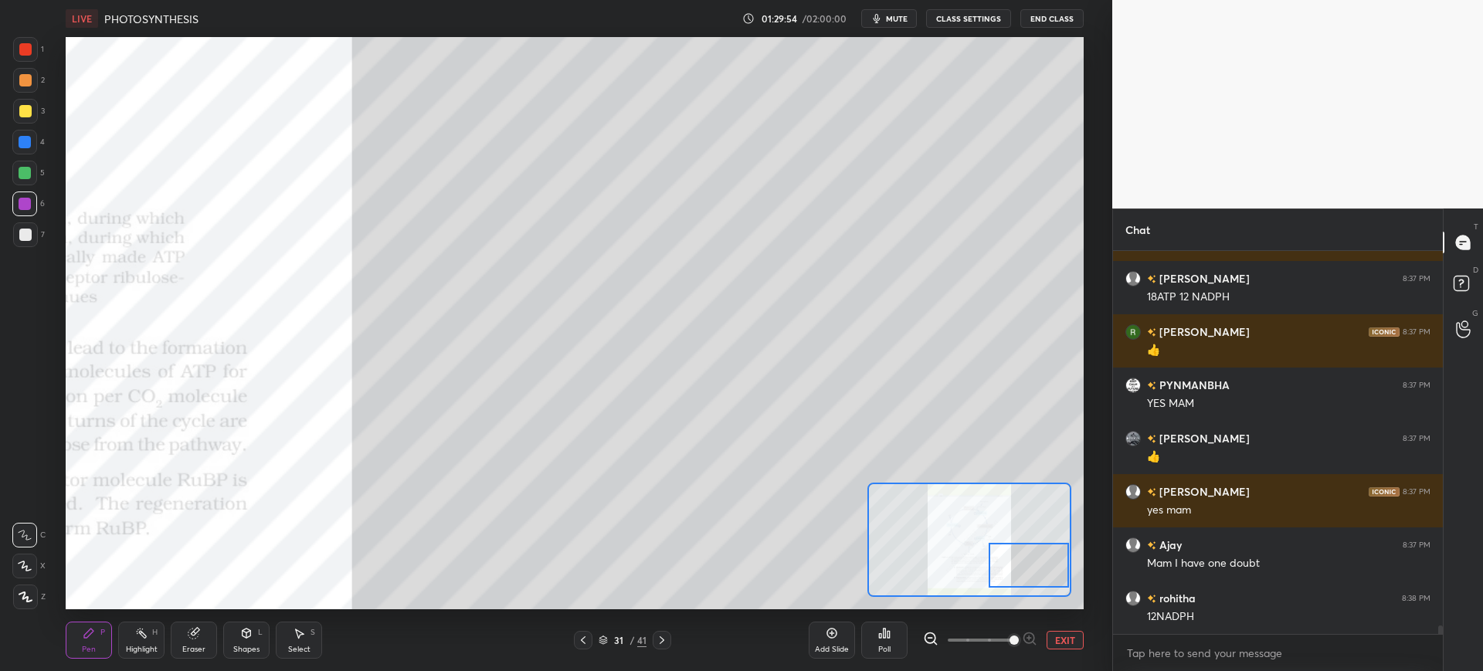
scroll to position [16411, 0]
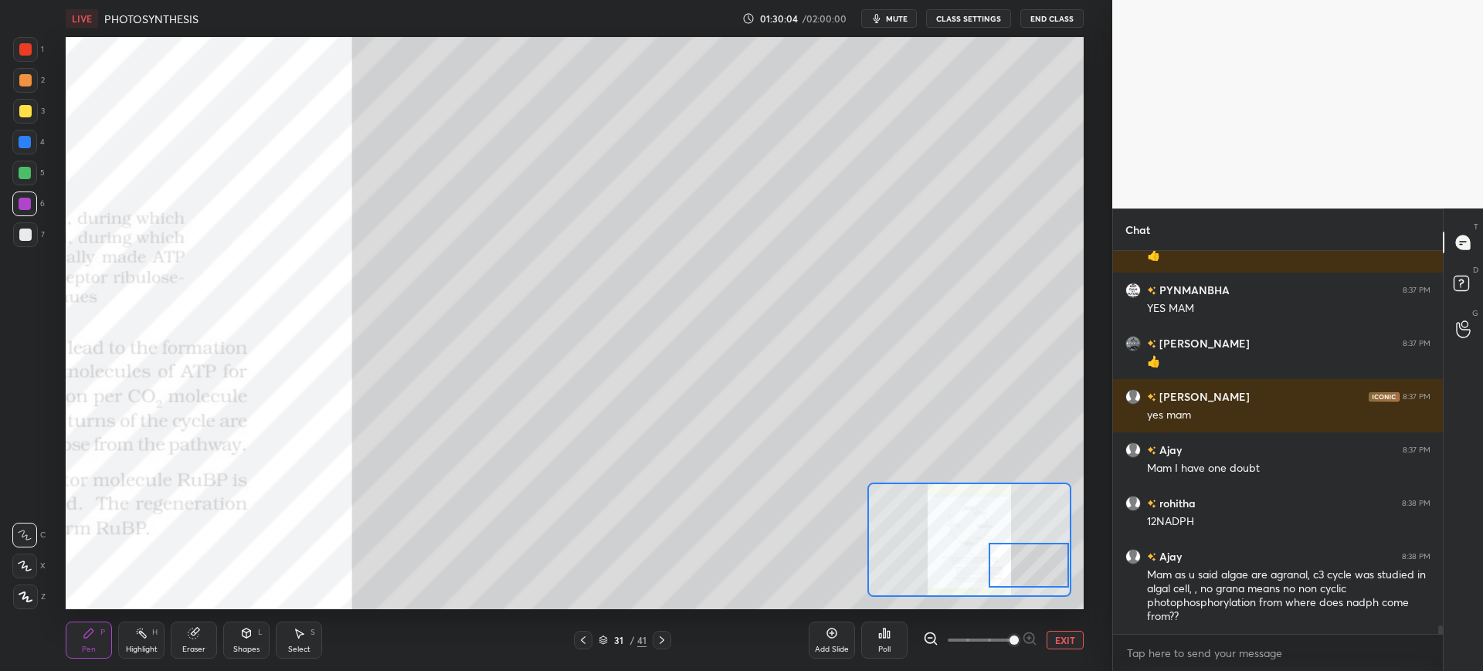
click at [23, 140] on div at bounding box center [25, 142] width 12 height 12
click at [1443, 602] on div "T Messages (T) D Doubts (D) G Raise Hand (G)" at bounding box center [1462, 439] width 40 height 463
click at [21, 238] on div at bounding box center [25, 235] width 12 height 12
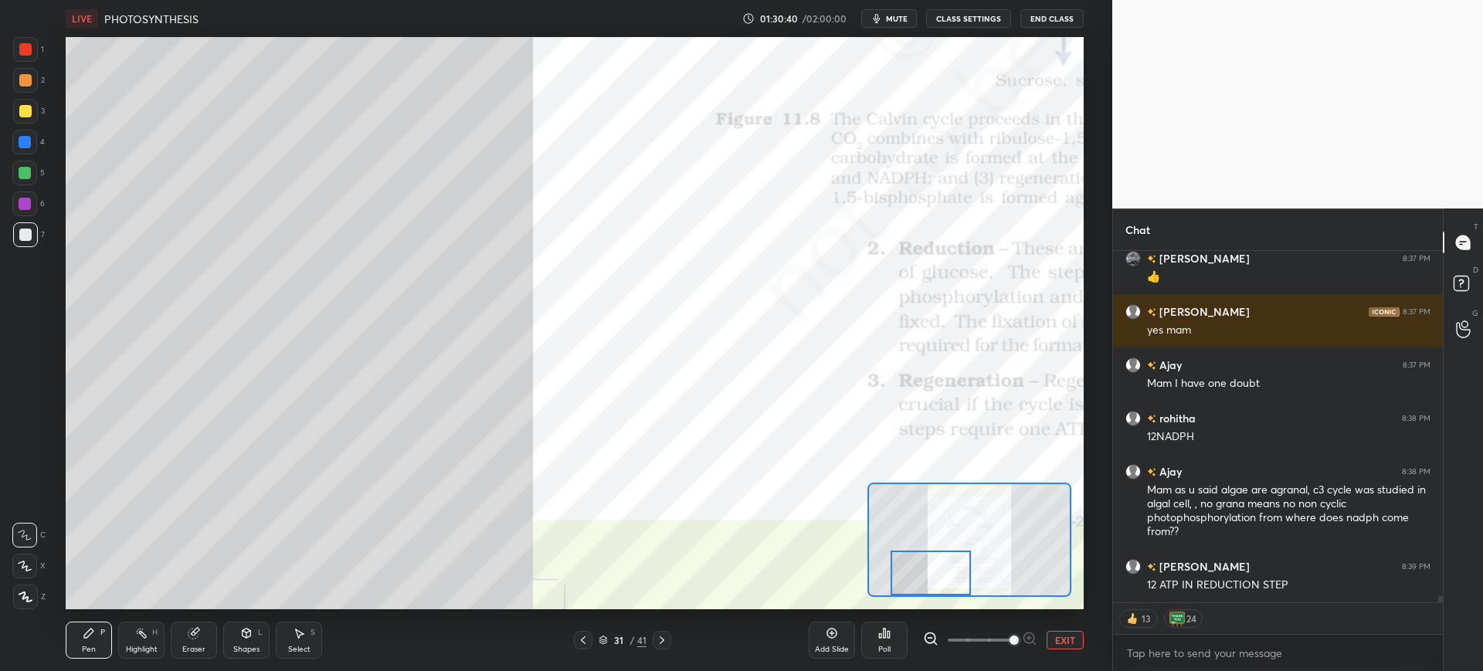
click at [571, 641] on div "31 / 41" at bounding box center [622, 640] width 371 height 19
click at [24, 107] on div at bounding box center [25, 111] width 12 height 12
click at [19, 56] on div at bounding box center [25, 49] width 25 height 25
click at [194, 641] on div "Eraser" at bounding box center [194, 640] width 46 height 37
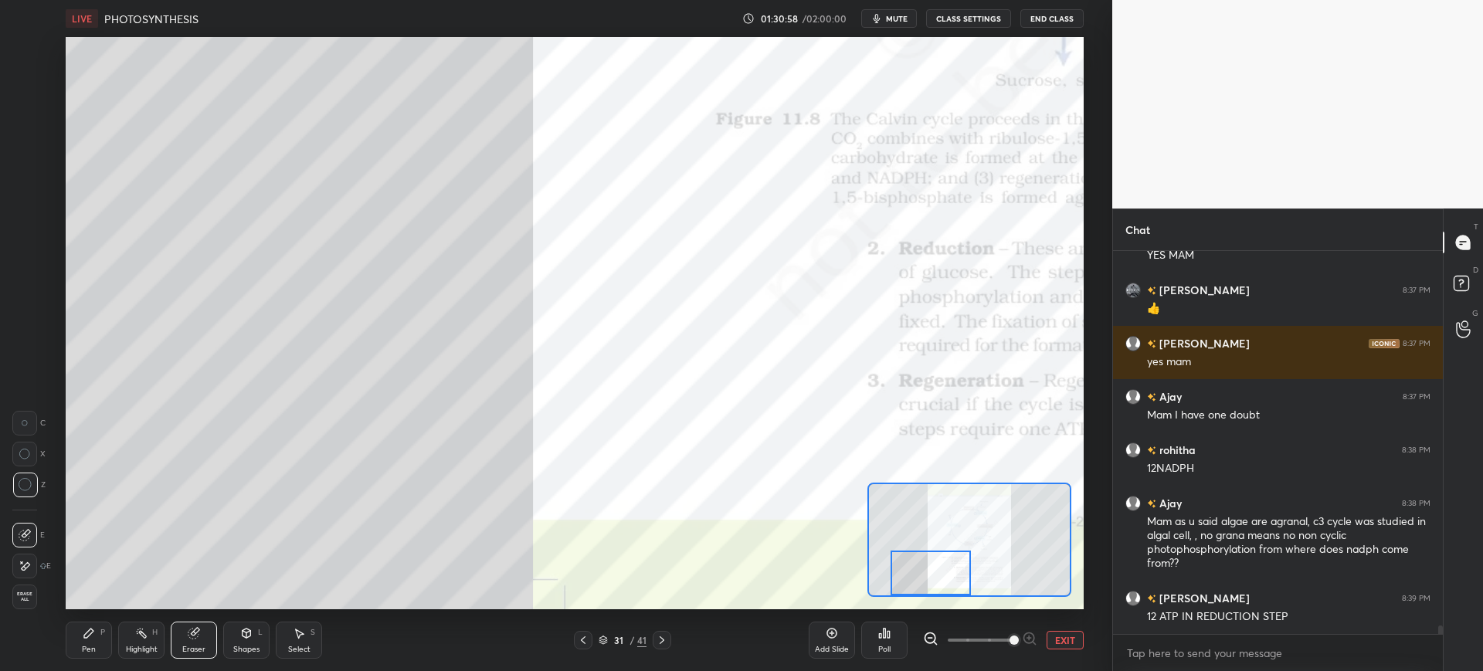
click at [89, 642] on div "Pen P" at bounding box center [89, 640] width 46 height 37
click at [22, 229] on div at bounding box center [25, 235] width 12 height 12
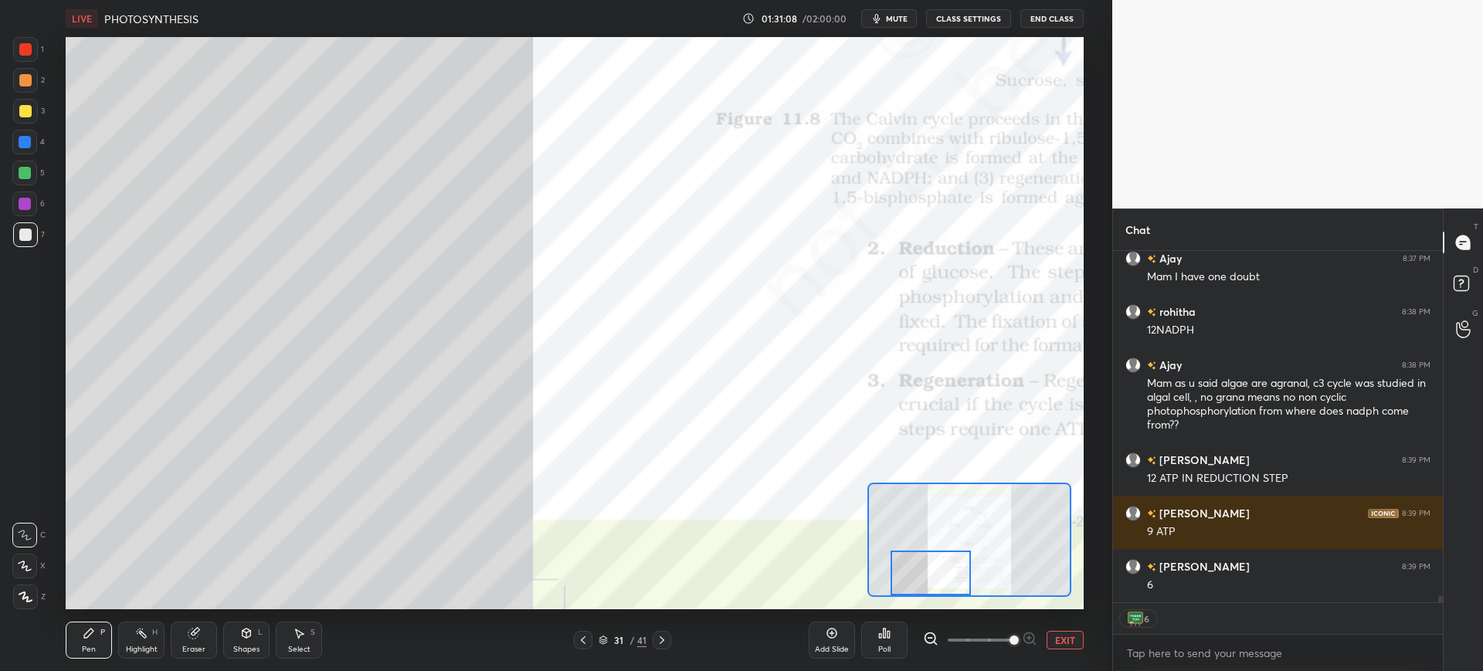
scroll to position [16656, 0]
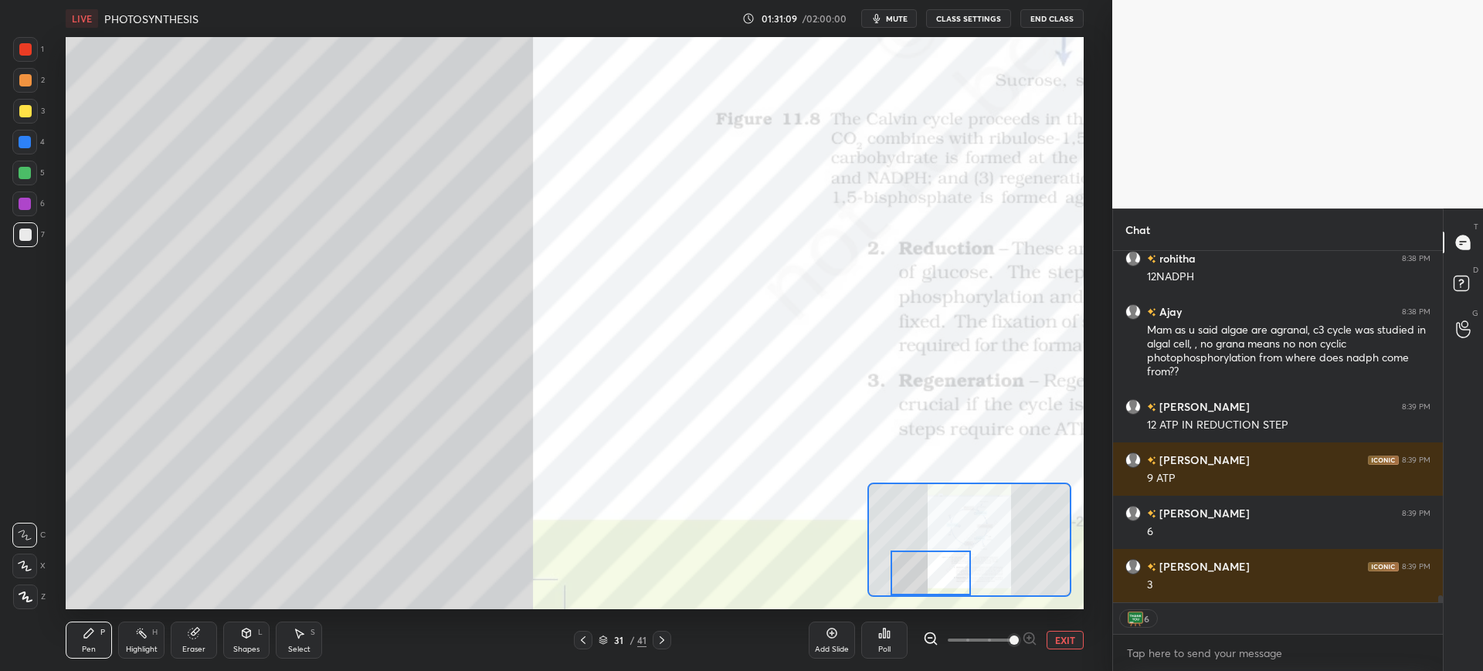
click at [18, 151] on div at bounding box center [24, 142] width 25 height 25
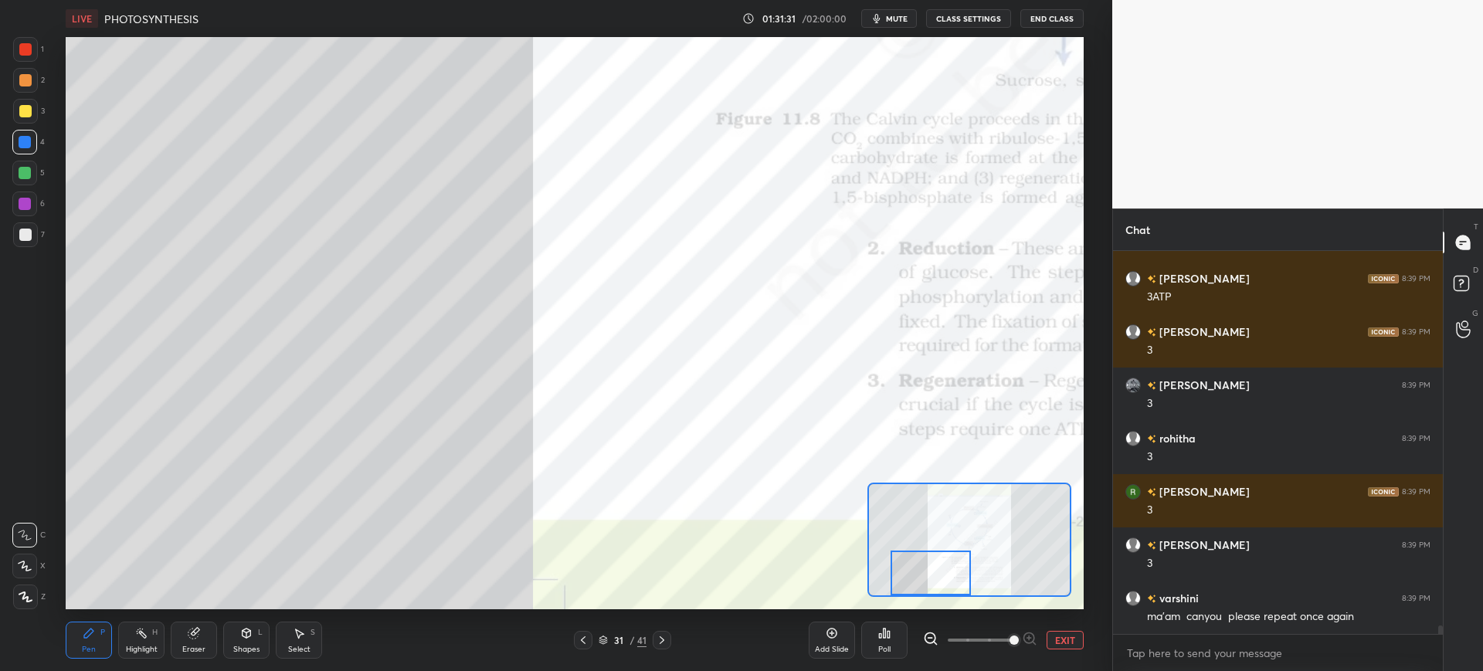
scroll to position [17157, 0]
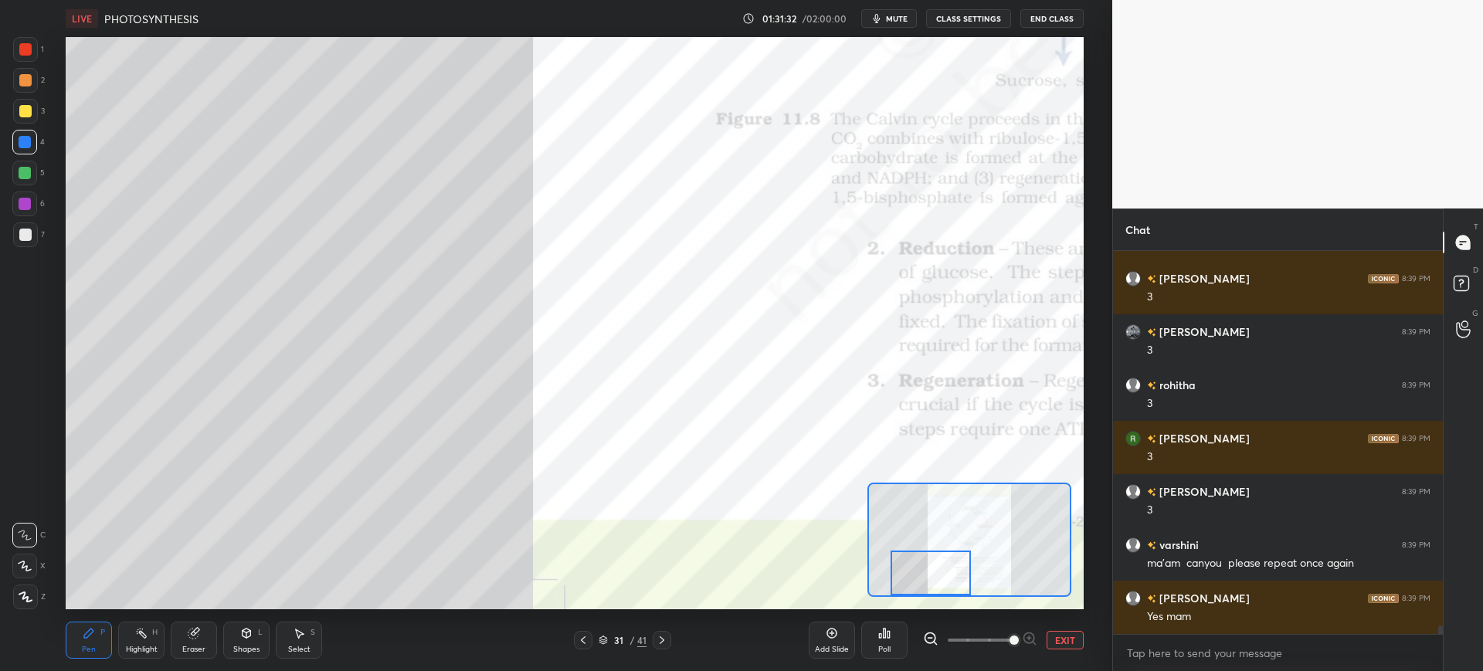
click at [10, 58] on div "1 2 3 4 5 6 7 C X Z C X Z E E Erase all H H" at bounding box center [24, 323] width 49 height 572
click at [36, 53] on div at bounding box center [25, 49] width 25 height 25
click at [22, 240] on div at bounding box center [25, 235] width 12 height 12
click at [36, 592] on div at bounding box center [25, 597] width 25 height 25
click at [18, 107] on div at bounding box center [25, 111] width 25 height 25
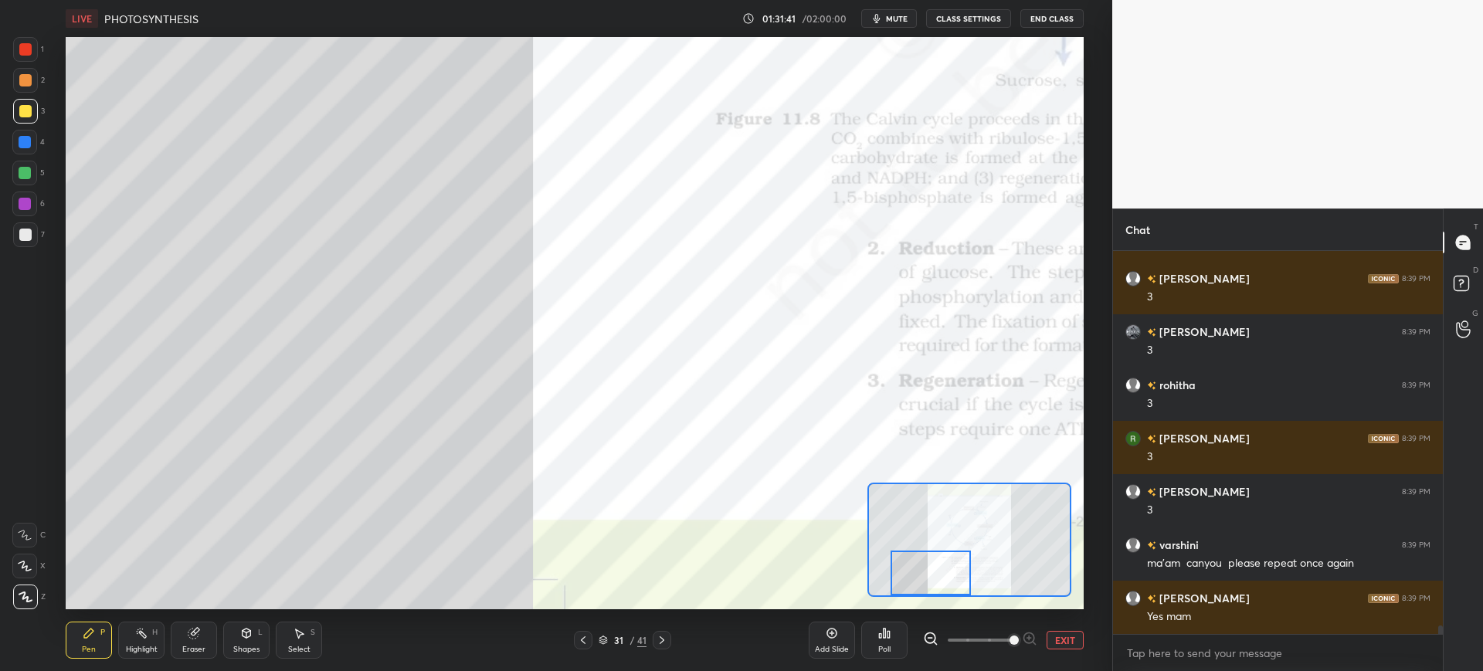
click at [200, 646] on div "Eraser" at bounding box center [193, 650] width 23 height 8
click at [72, 659] on div "Pen P Highlight H Eraser Shapes L Select S 31 / 41 Add Slide Poll EXIT" at bounding box center [574, 640] width 1017 height 62
click at [101, 635] on div "P" at bounding box center [102, 633] width 5 height 8
click at [29, 217] on div "6" at bounding box center [28, 207] width 32 height 31
click at [29, 168] on div at bounding box center [25, 173] width 12 height 12
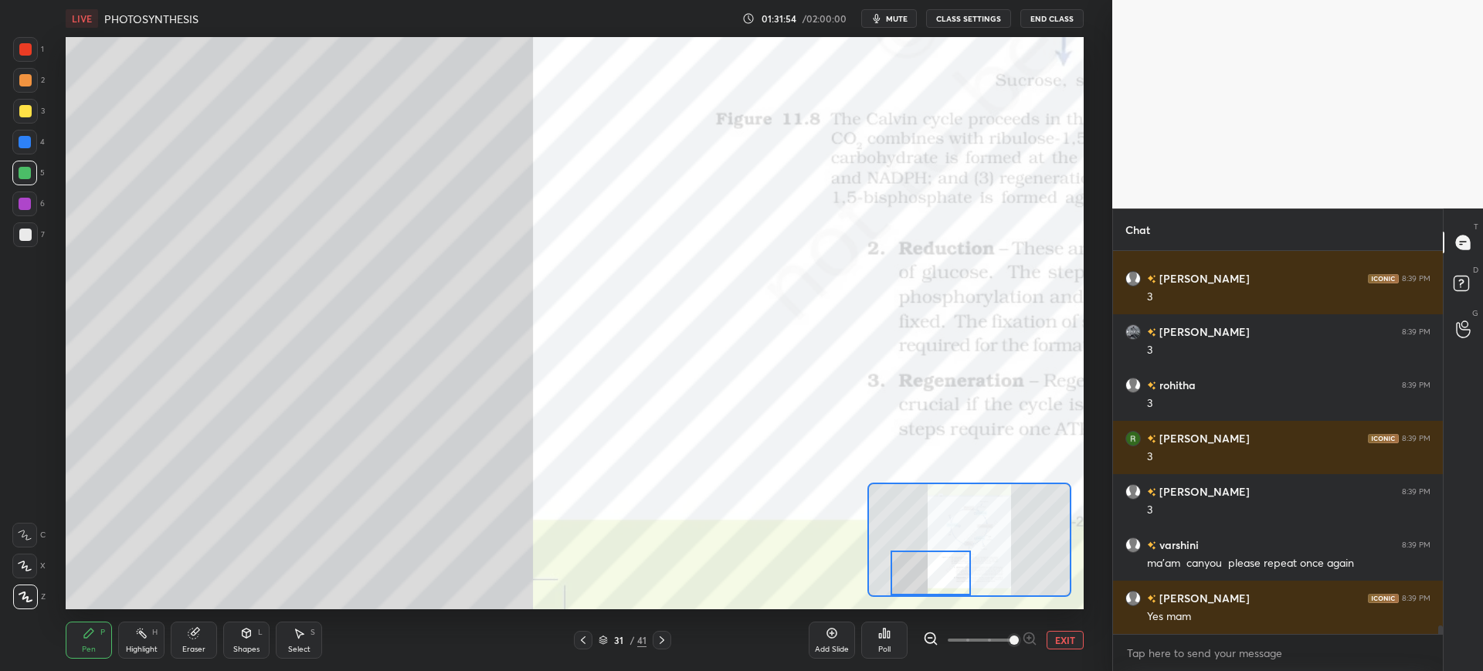
click at [32, 249] on div "7" at bounding box center [29, 237] width 32 height 31
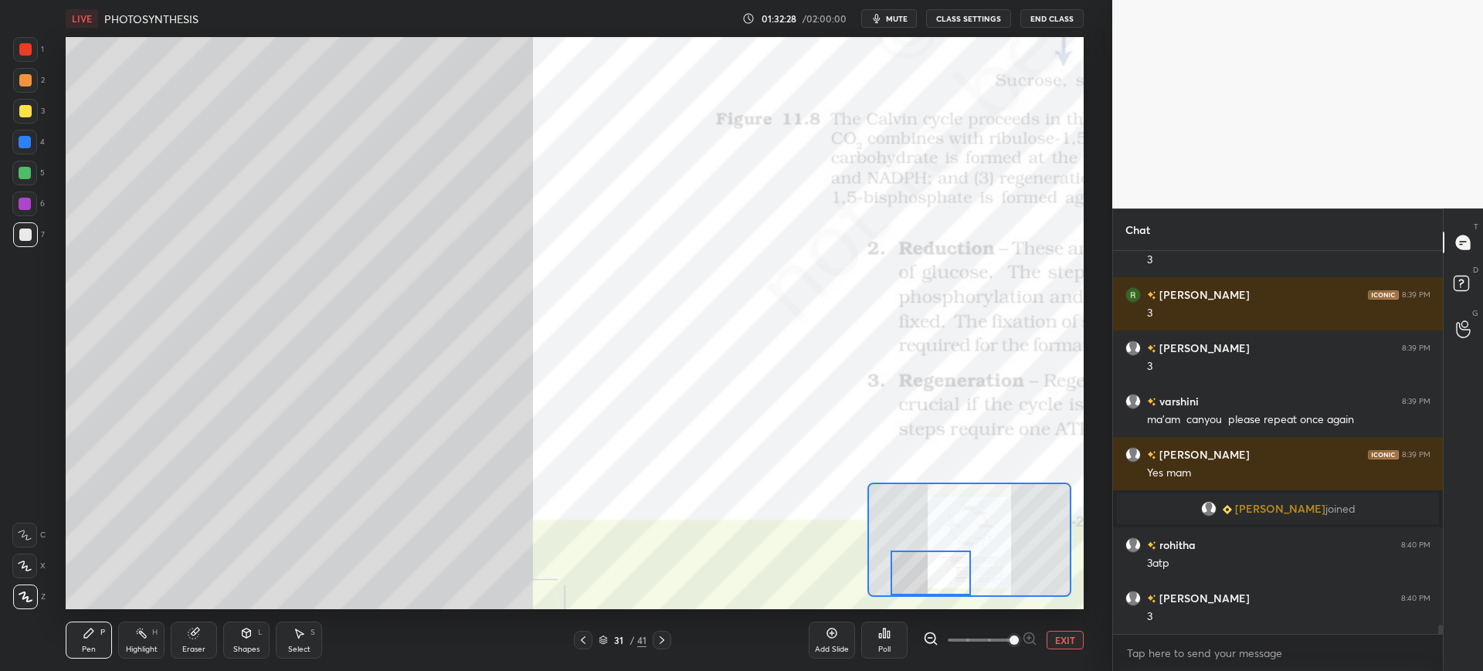
scroll to position [15400, 0]
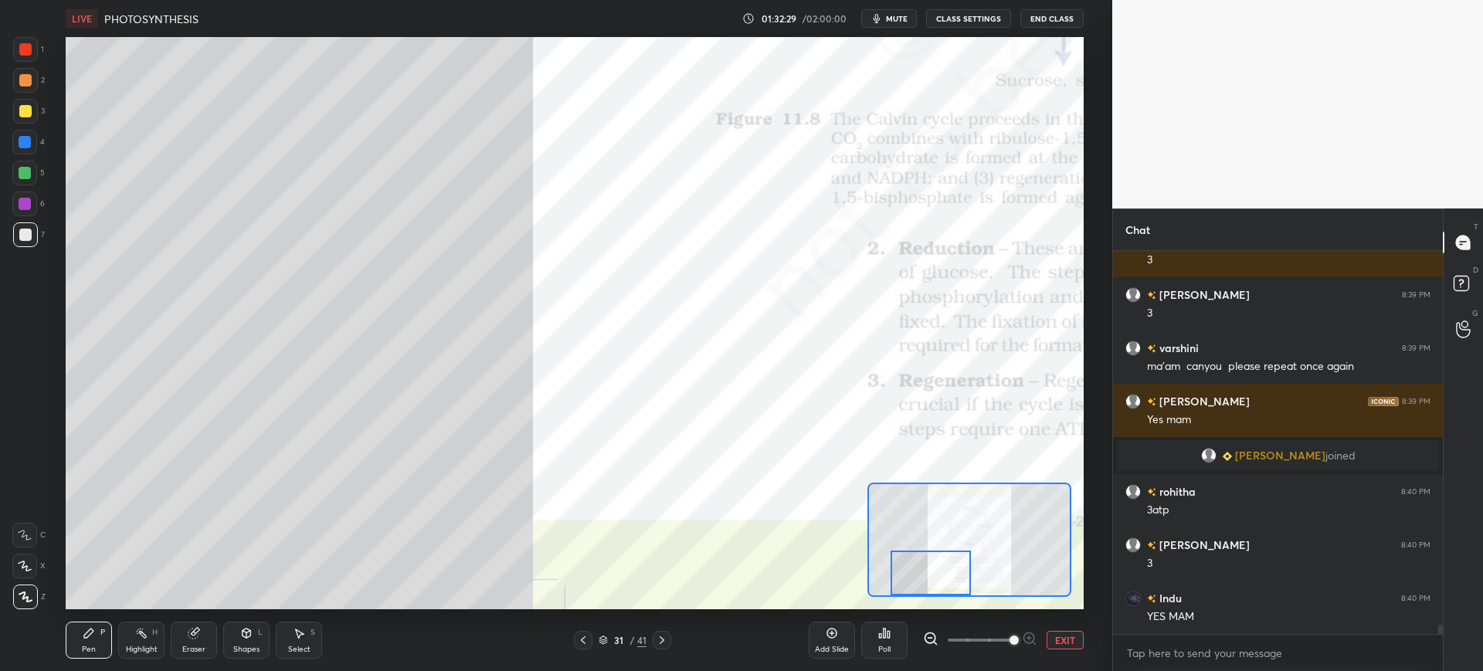
click at [184, 646] on div "Eraser" at bounding box center [193, 650] width 23 height 8
click at [99, 636] on div "Pen P" at bounding box center [89, 640] width 46 height 37
click at [71, 632] on div "Pen P" at bounding box center [89, 640] width 46 height 37
click at [19, 106] on div at bounding box center [25, 111] width 12 height 12
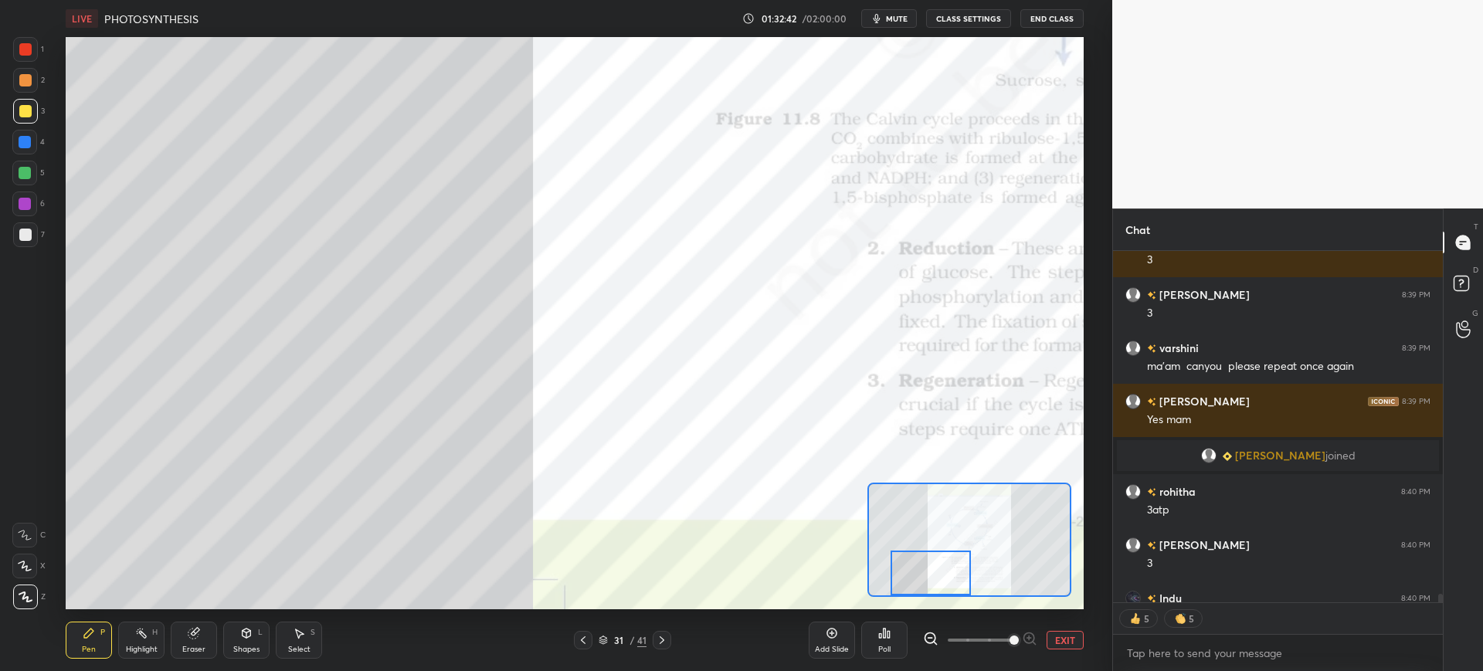
scroll to position [15485, 0]
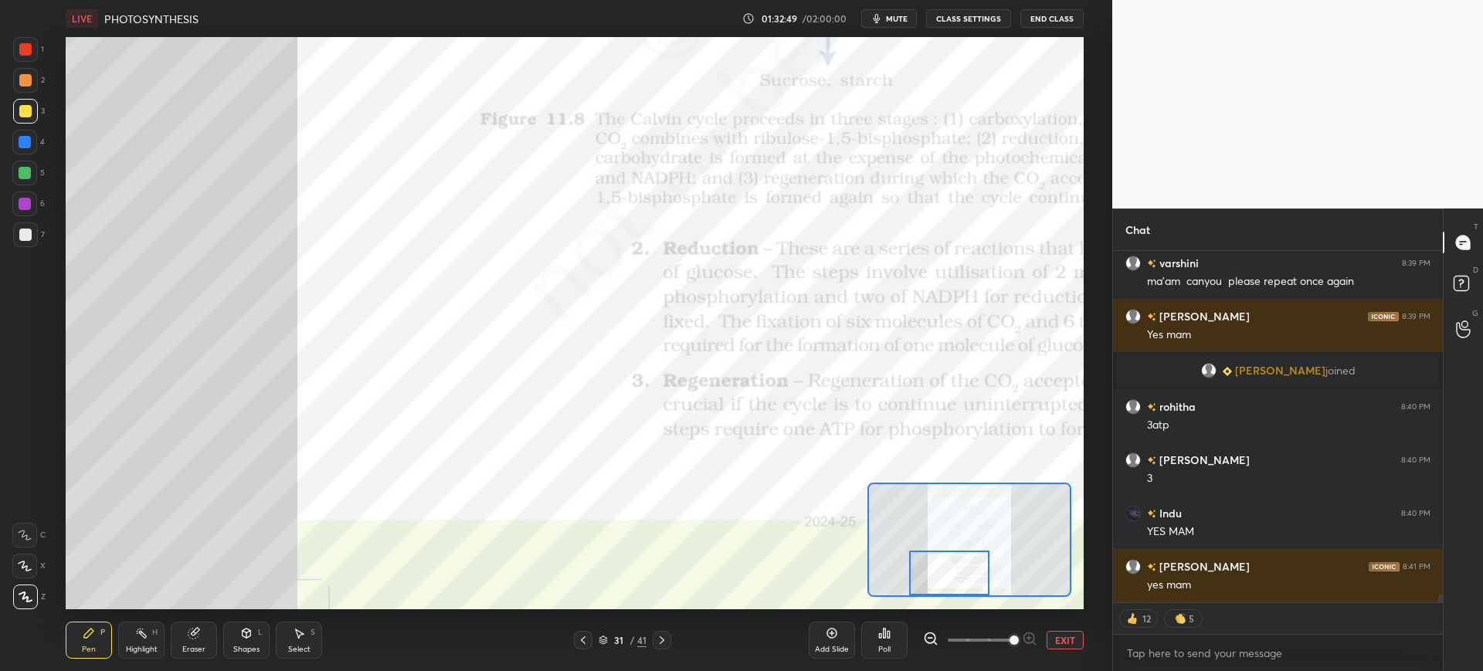
click at [577, 641] on icon at bounding box center [583, 640] width 12 height 12
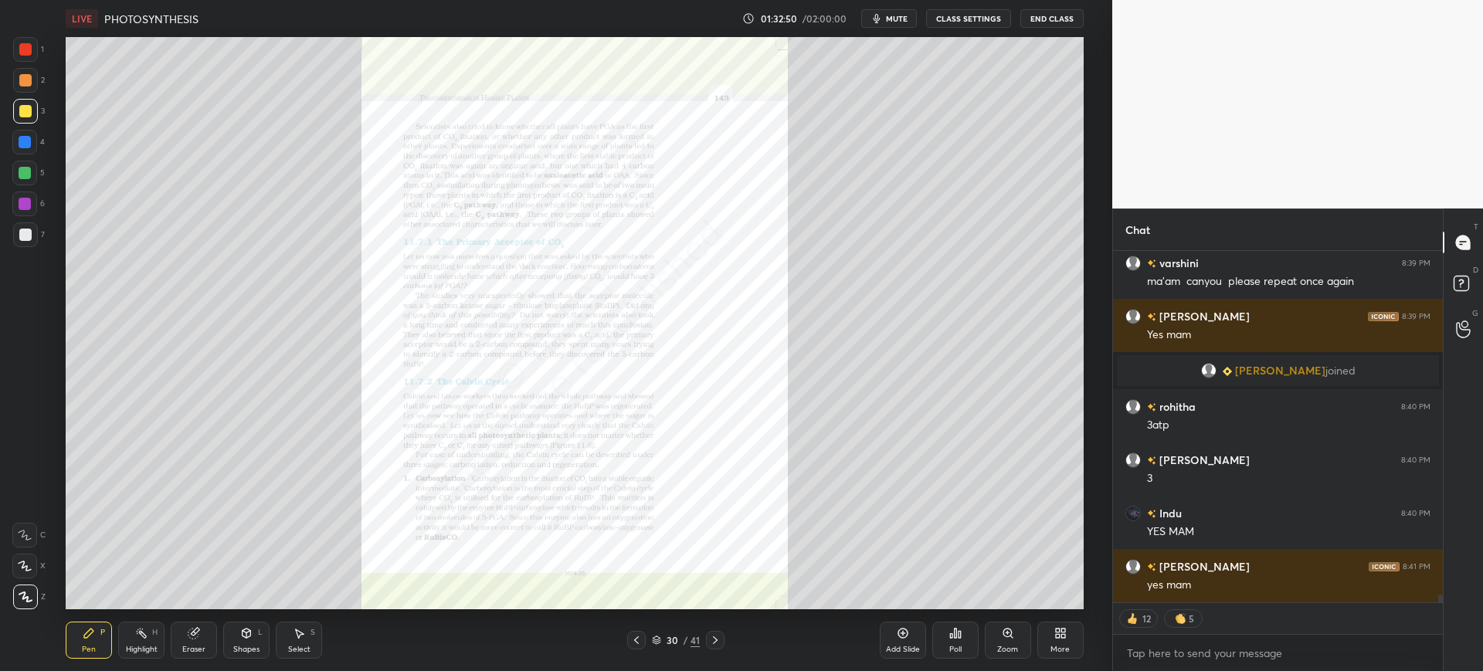
click at [1012, 648] on div "Zoom" at bounding box center [1007, 650] width 21 height 8
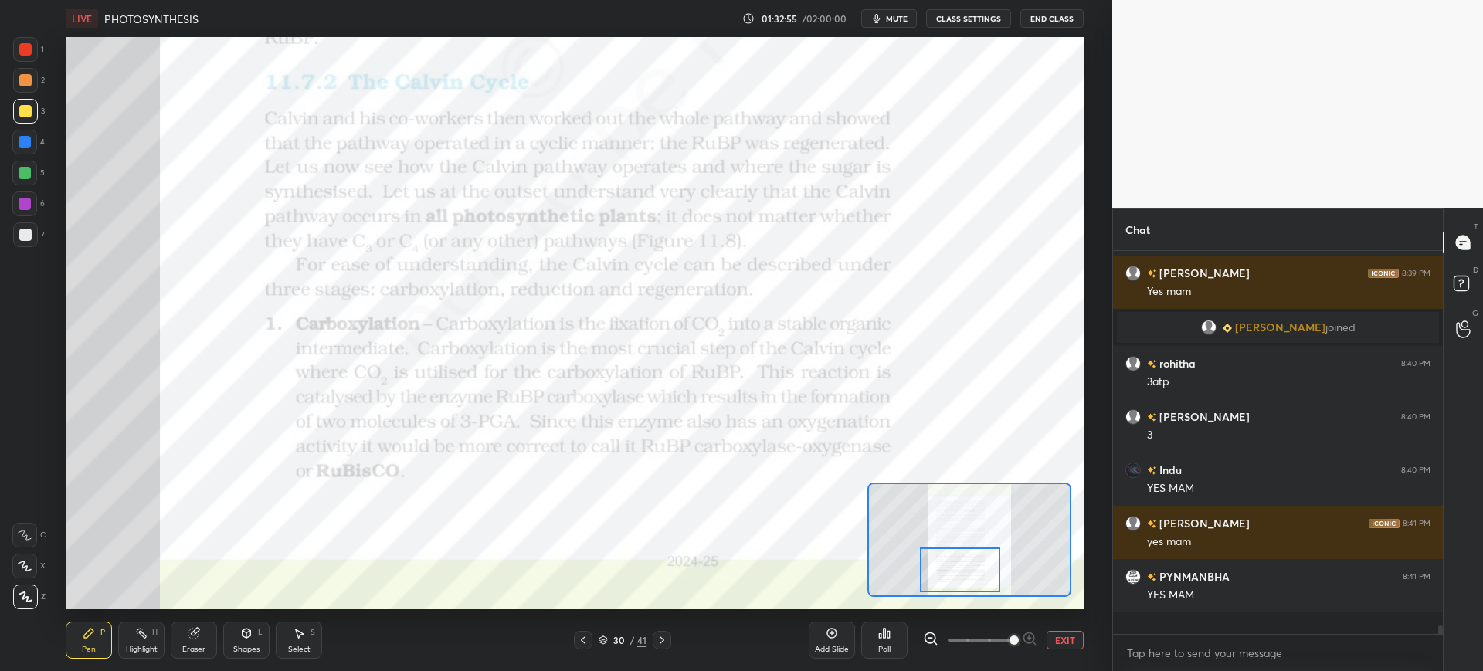
scroll to position [15506, 0]
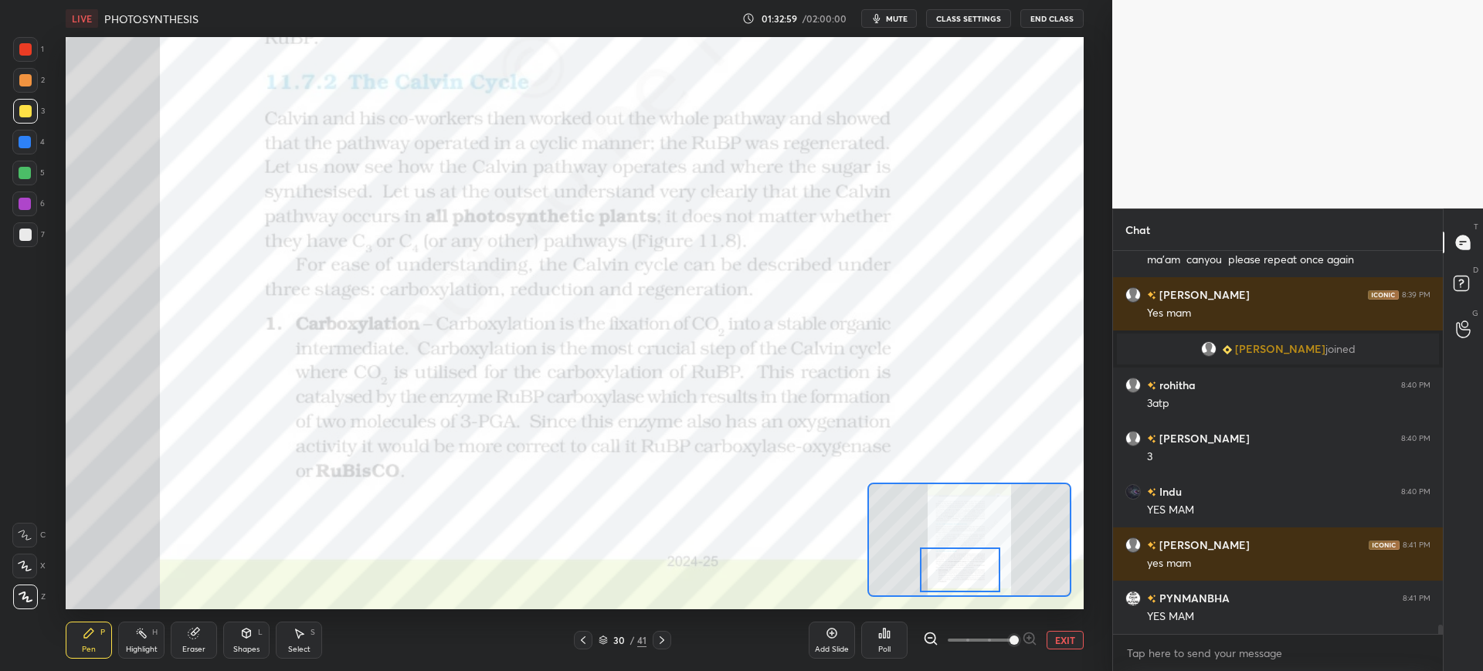
click at [659, 638] on icon at bounding box center [662, 640] width 12 height 12
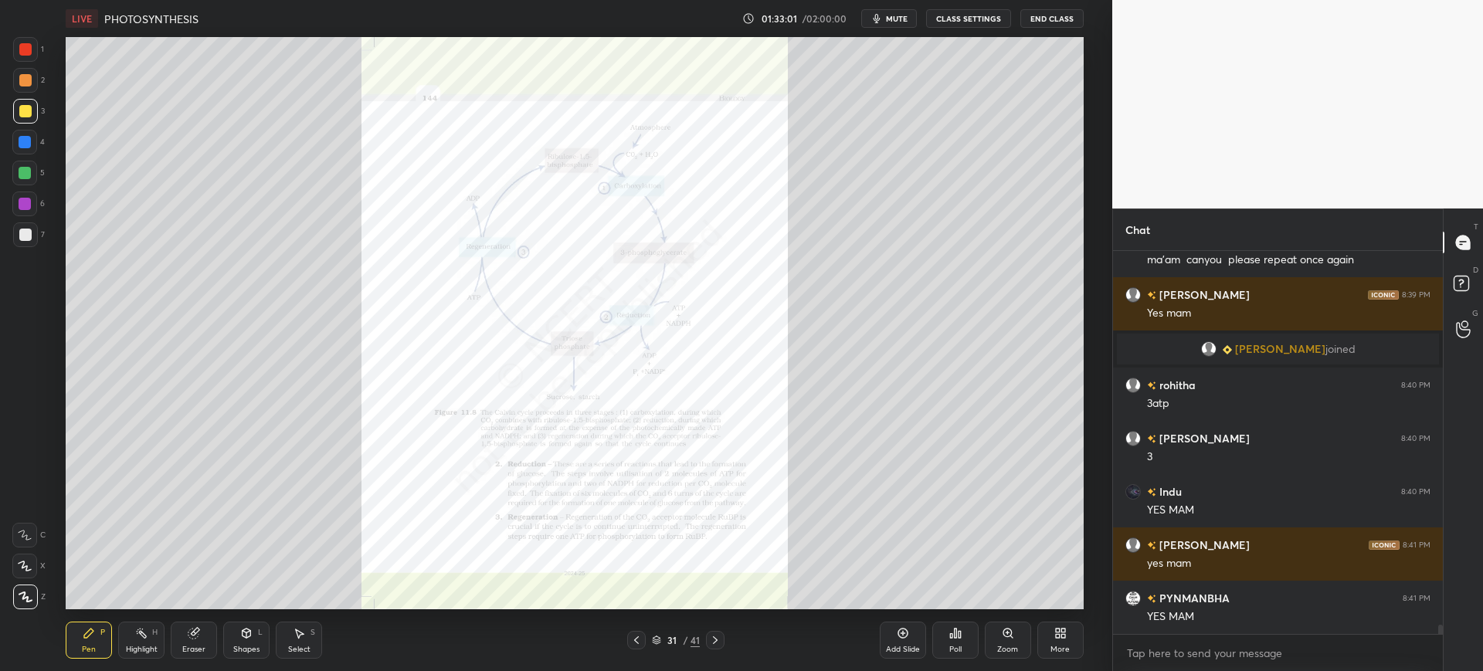
click at [633, 638] on icon at bounding box center [636, 640] width 12 height 12
click at [907, 628] on icon at bounding box center [903, 633] width 12 height 12
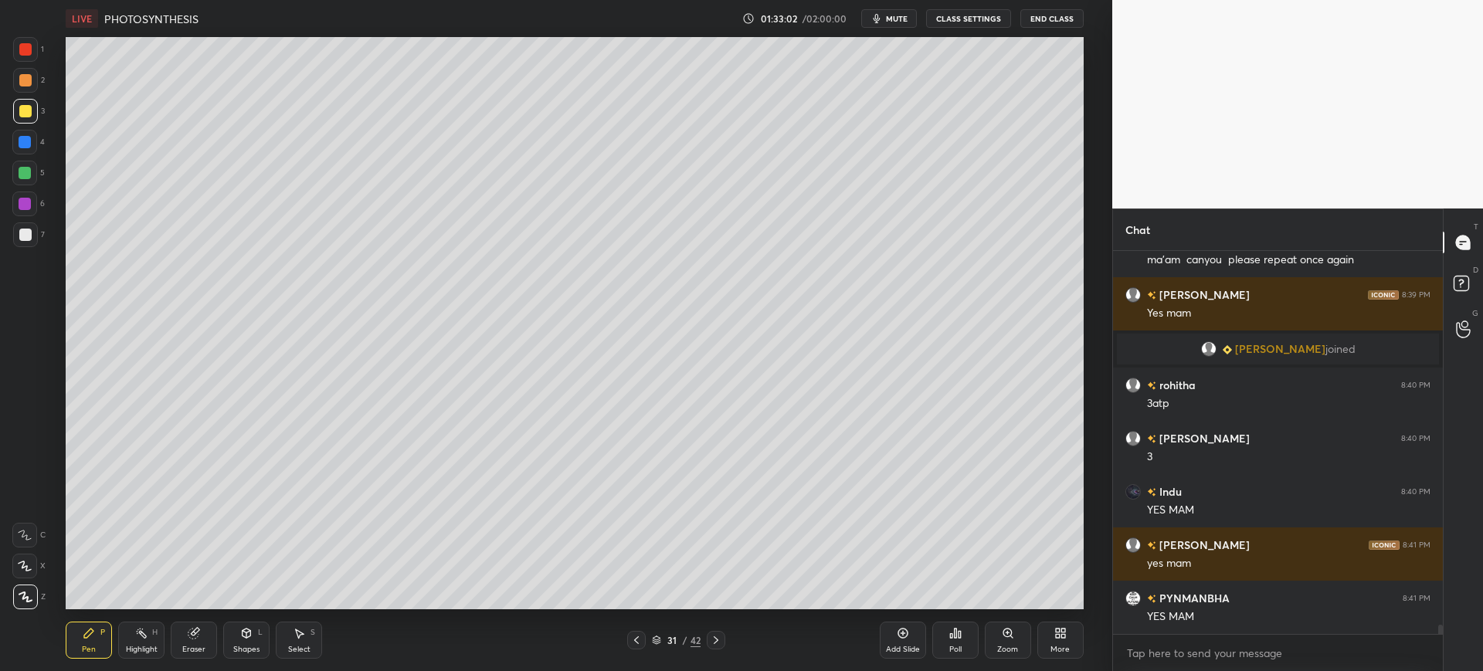
click at [35, 236] on div at bounding box center [25, 234] width 25 height 25
click at [22, 131] on div at bounding box center [24, 142] width 25 height 25
click at [32, 551] on div "X" at bounding box center [28, 562] width 33 height 31
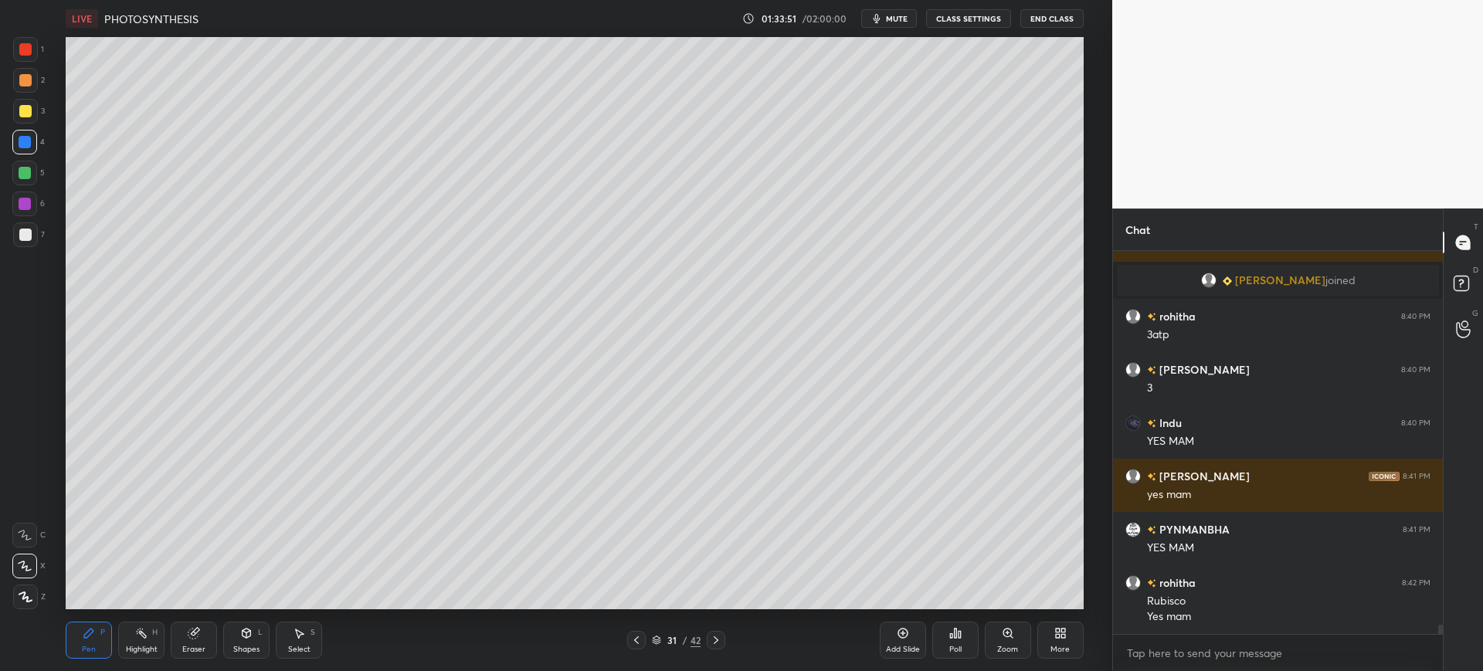
click at [897, 12] on button "mute" at bounding box center [889, 18] width 56 height 19
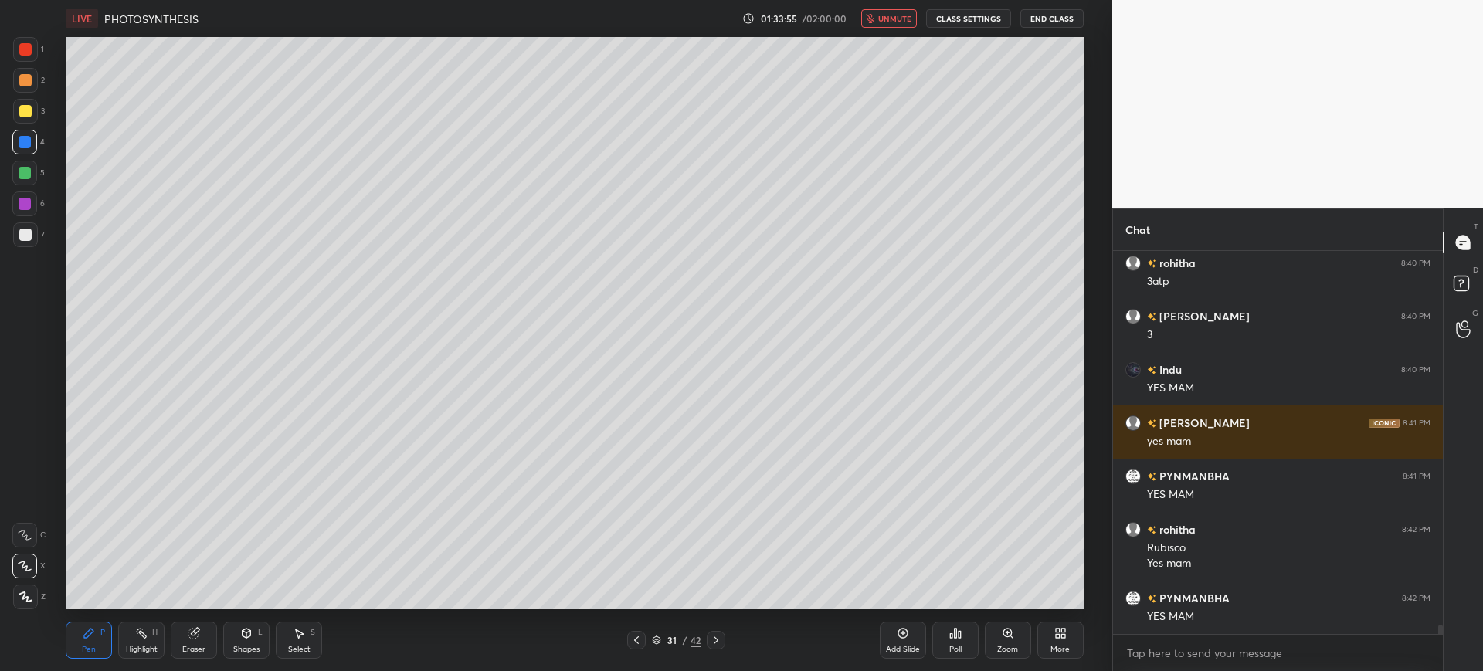
click at [28, 242] on div at bounding box center [25, 234] width 25 height 25
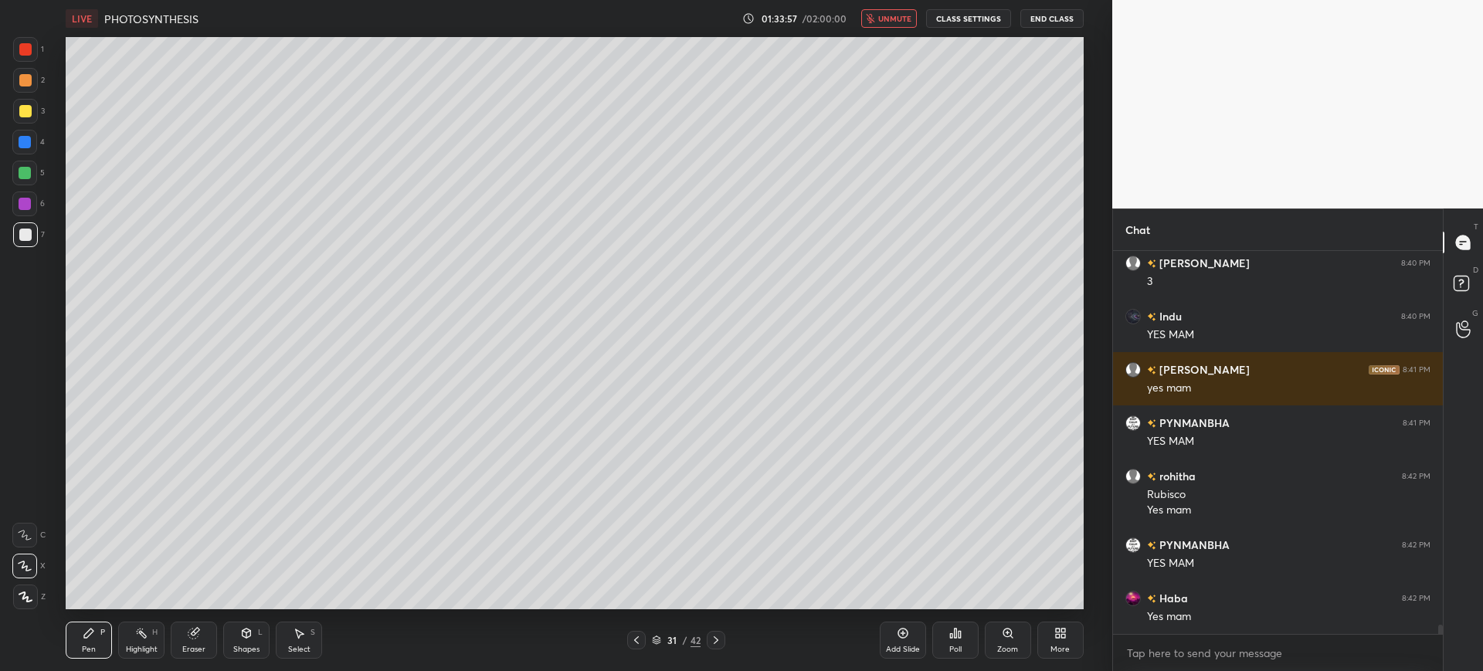
click at [27, 233] on div at bounding box center [25, 235] width 12 height 12
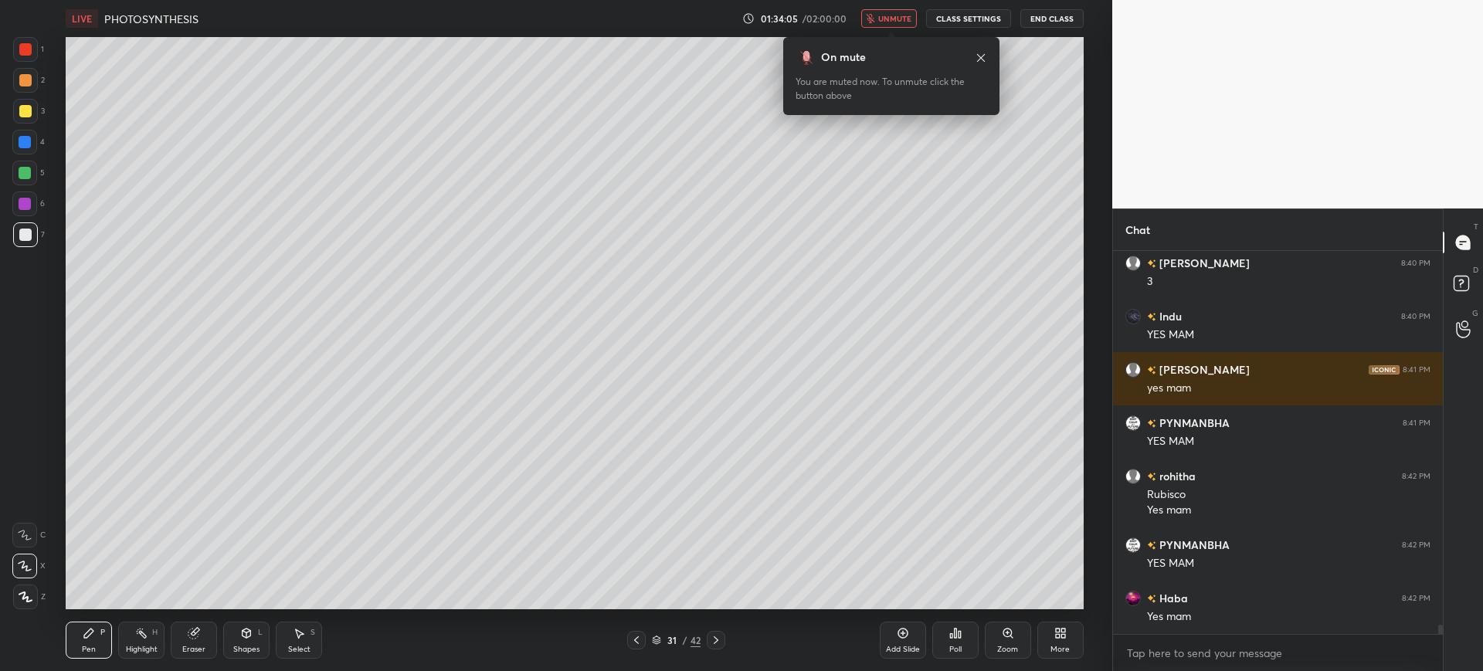
click at [893, 18] on span "unmute" at bounding box center [894, 18] width 33 height 11
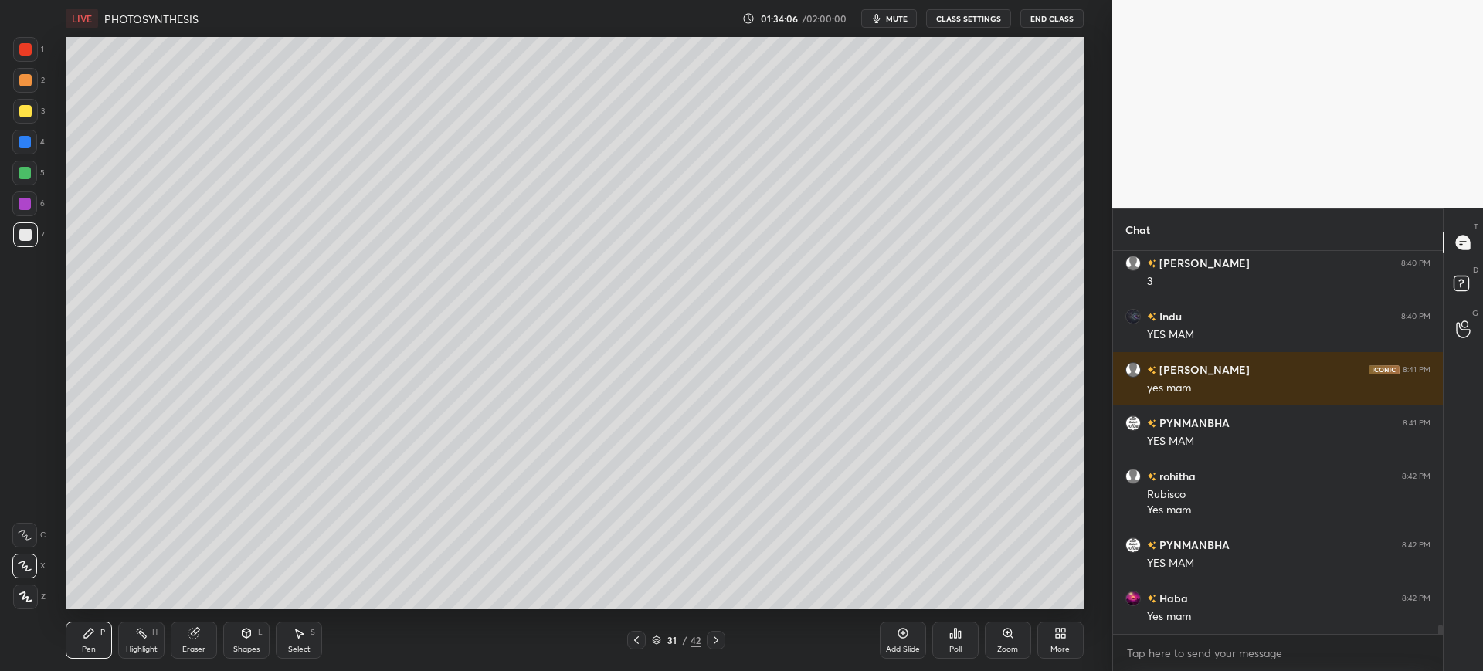
click at [37, 236] on div at bounding box center [25, 234] width 25 height 25
click at [1, 119] on div "1 2 3 4 5 6 7 C X Z C X Z E E Erase all H H" at bounding box center [24, 323] width 49 height 572
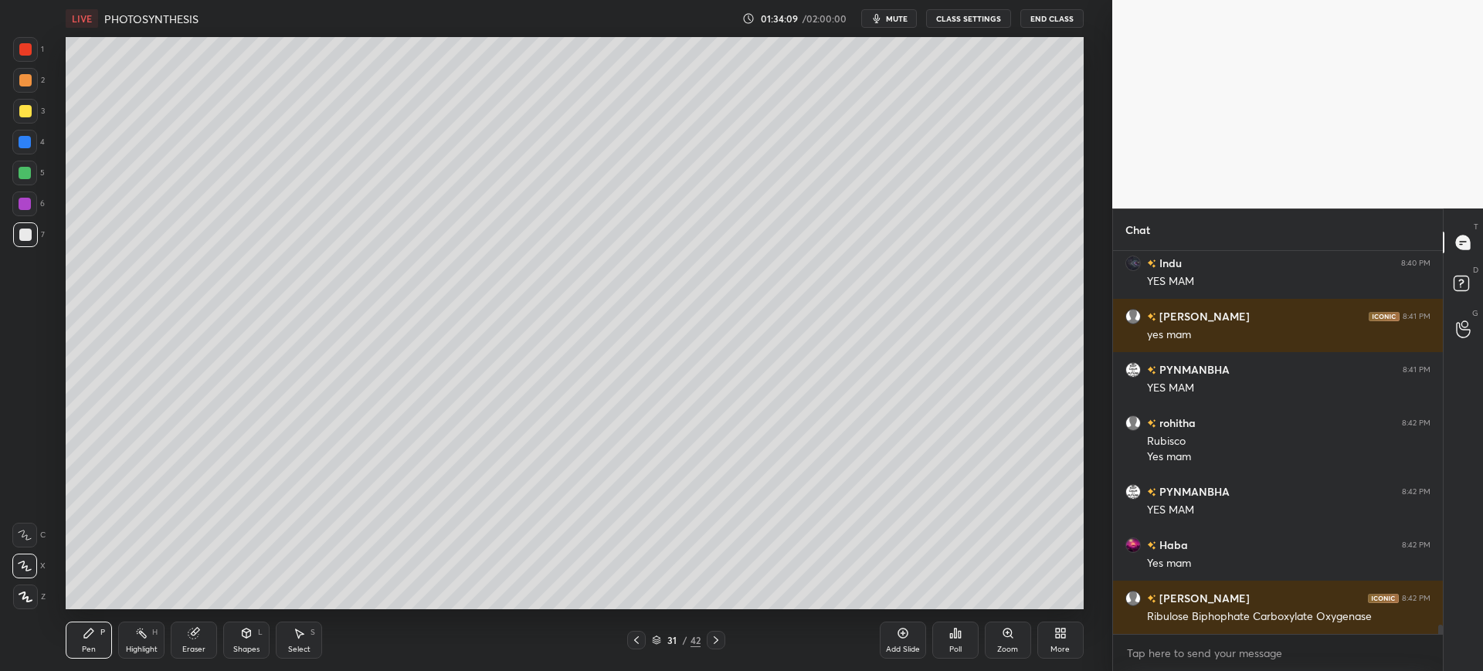
click at [20, 103] on div at bounding box center [25, 111] width 25 height 25
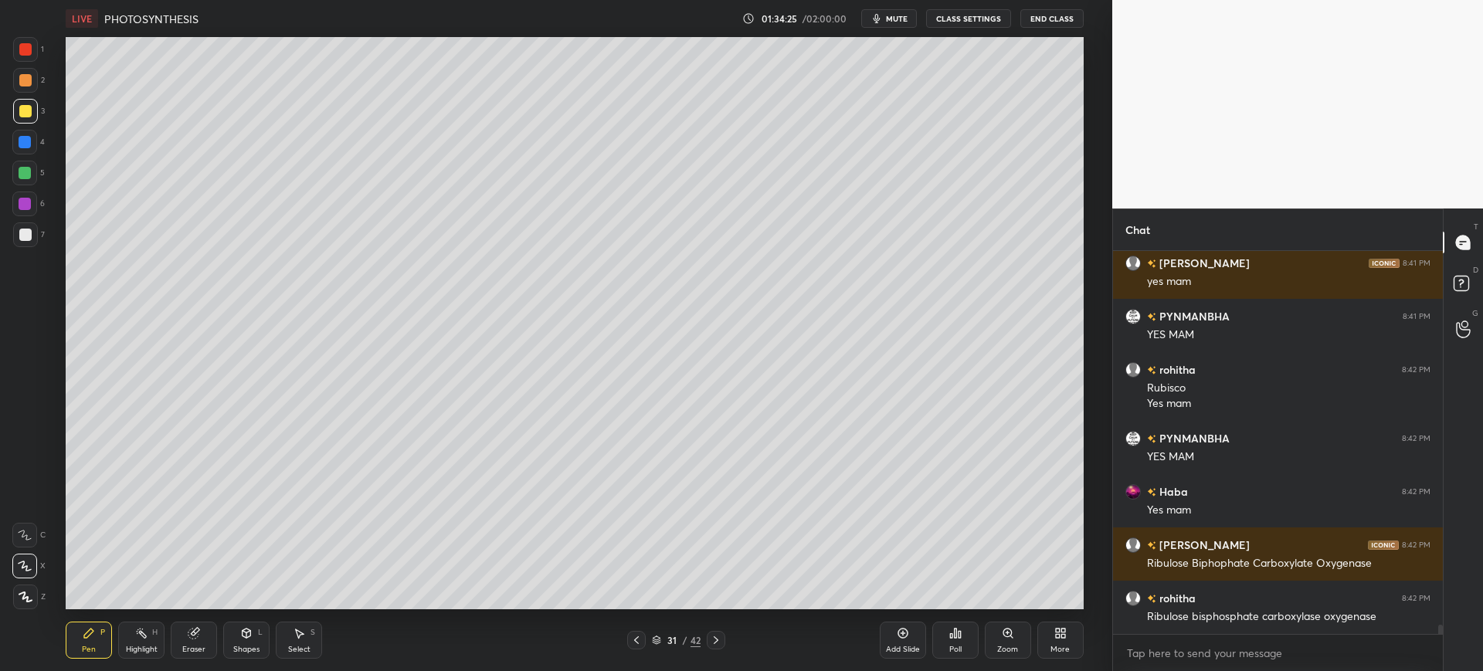
click at [32, 243] on div at bounding box center [25, 234] width 25 height 25
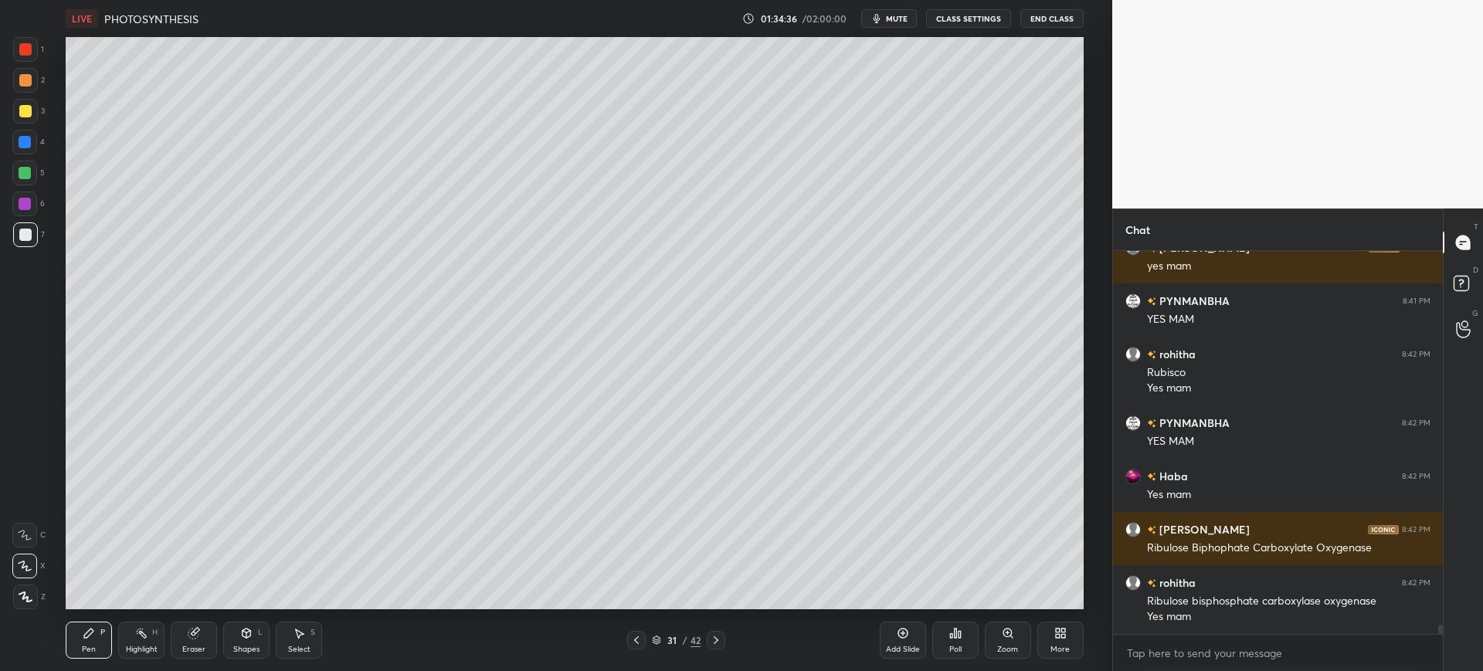
click at [18, 117] on div at bounding box center [25, 111] width 25 height 25
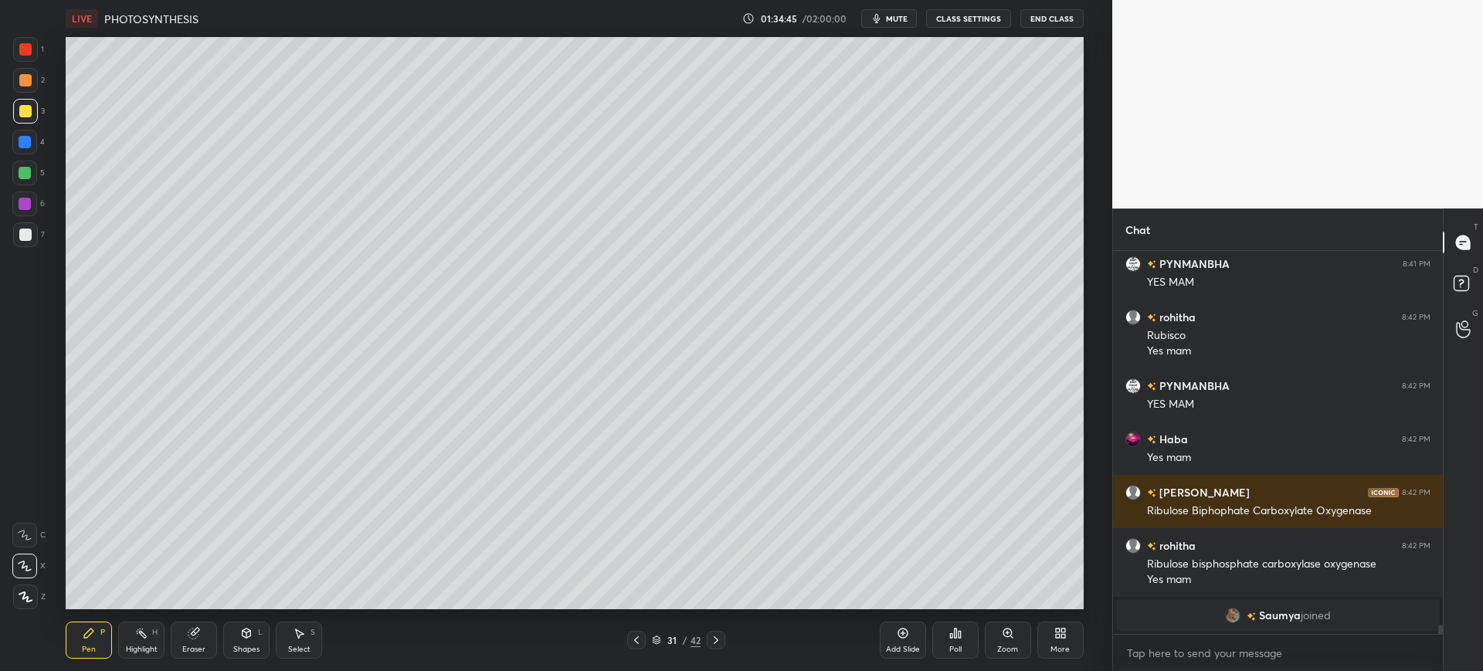
click at [30, 230] on div at bounding box center [25, 235] width 12 height 12
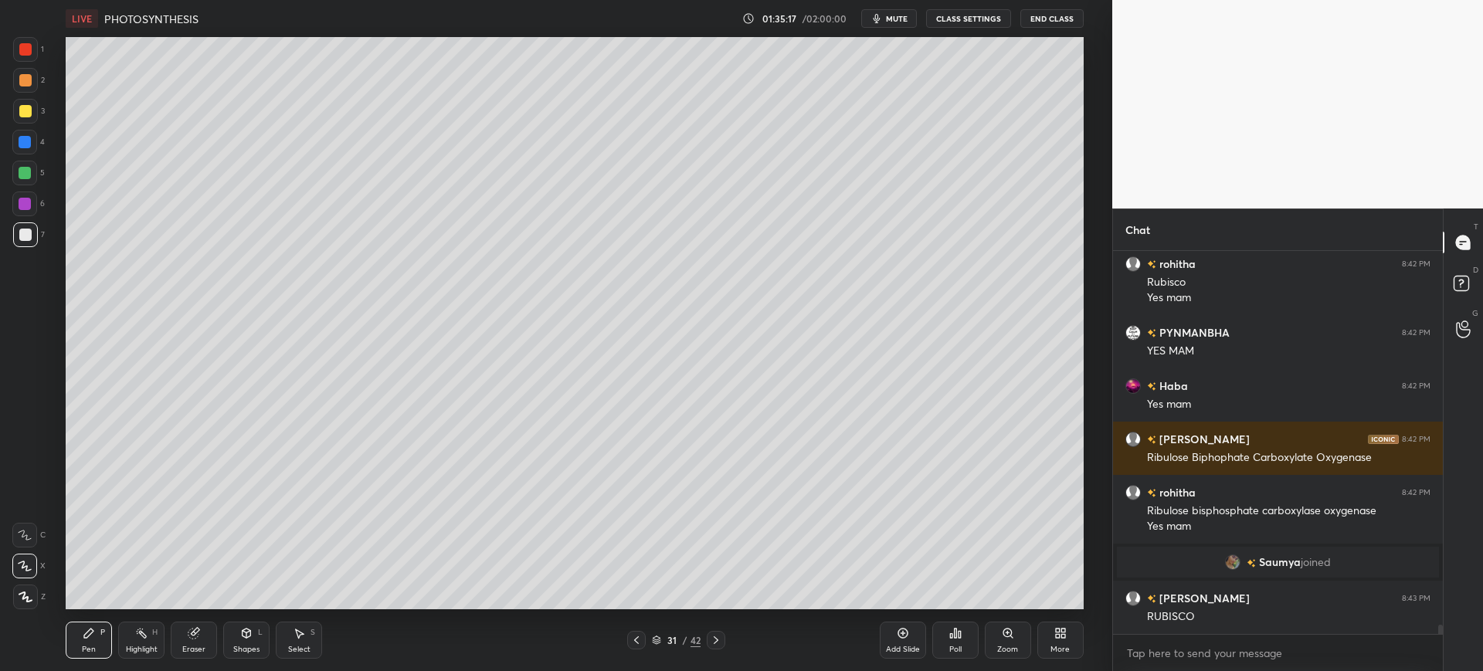
click at [14, 116] on div at bounding box center [25, 111] width 25 height 25
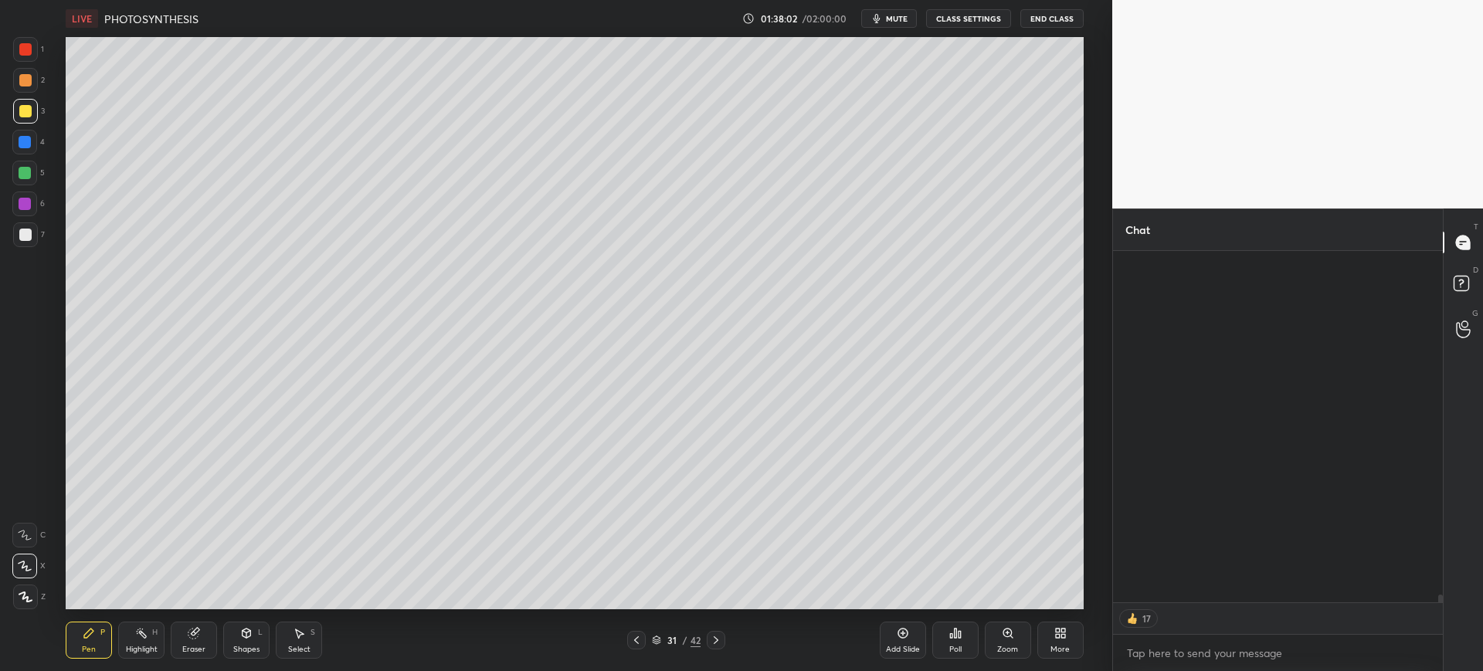
scroll to position [347, 325]
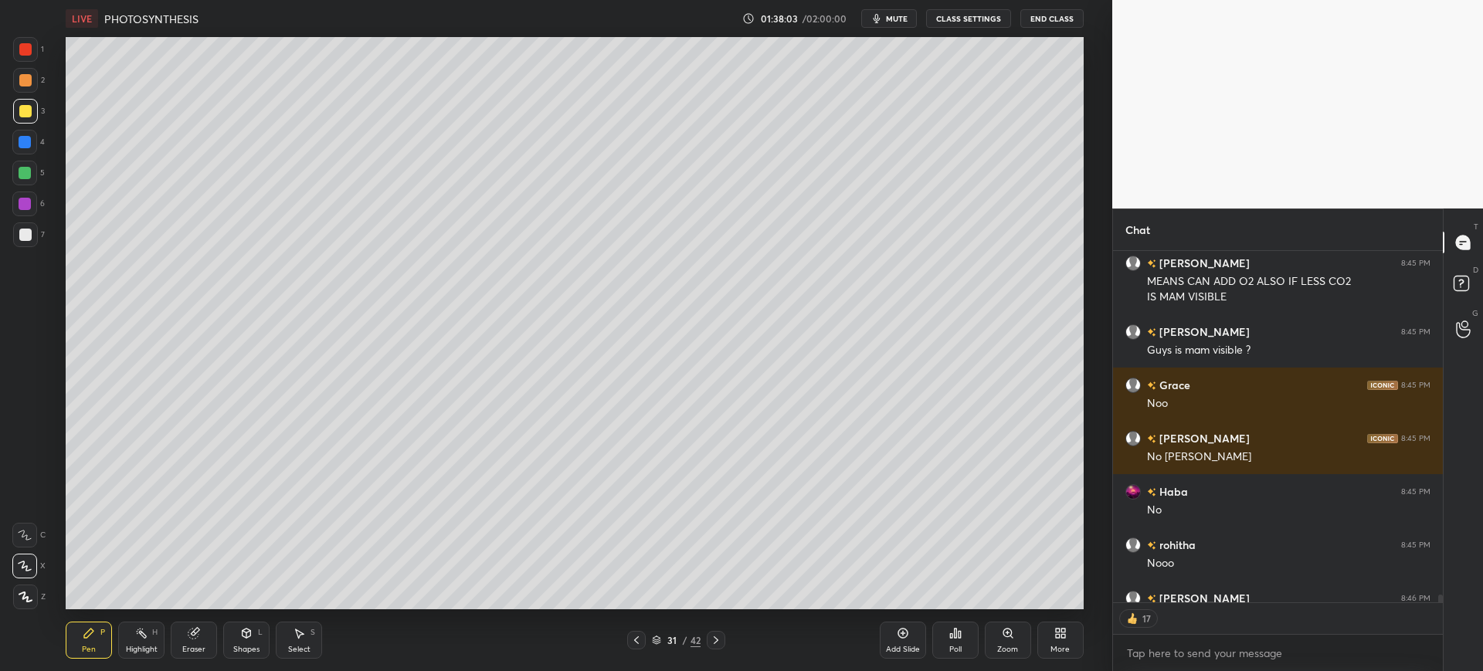
click at [32, 244] on div at bounding box center [25, 234] width 25 height 25
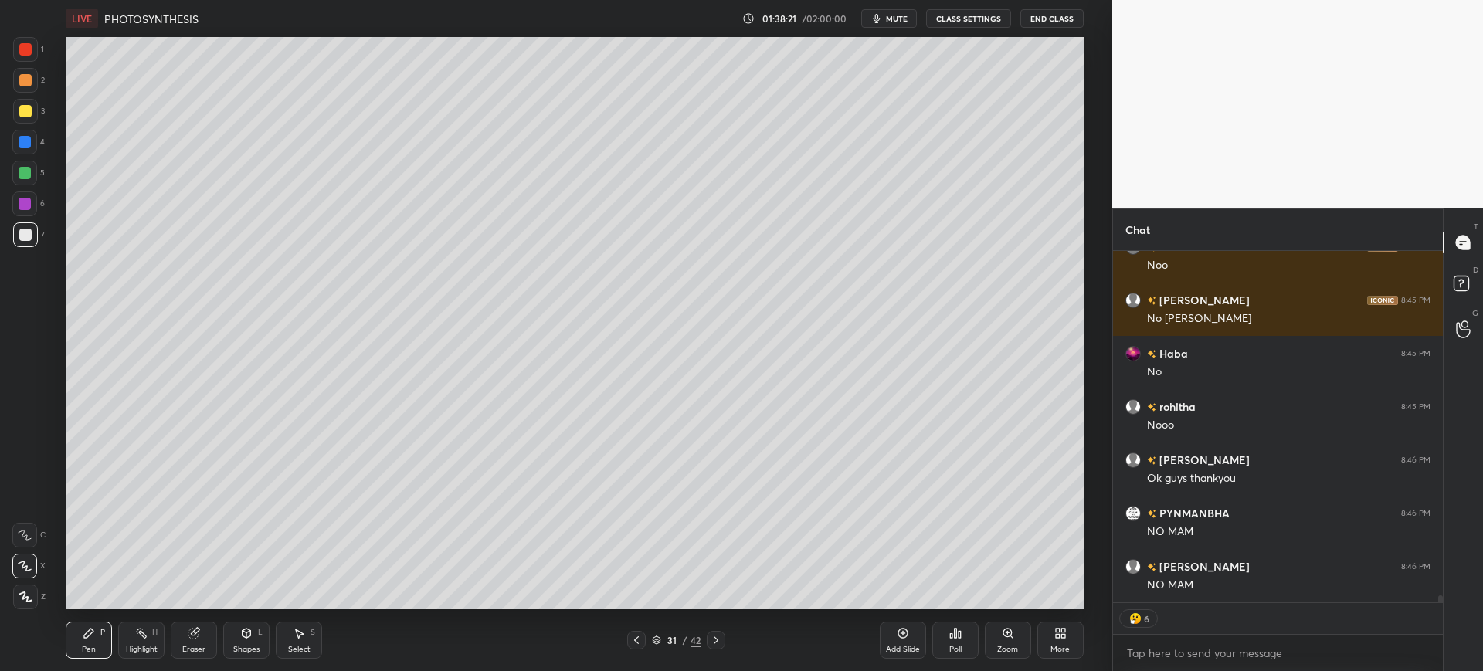
scroll to position [16668, 0]
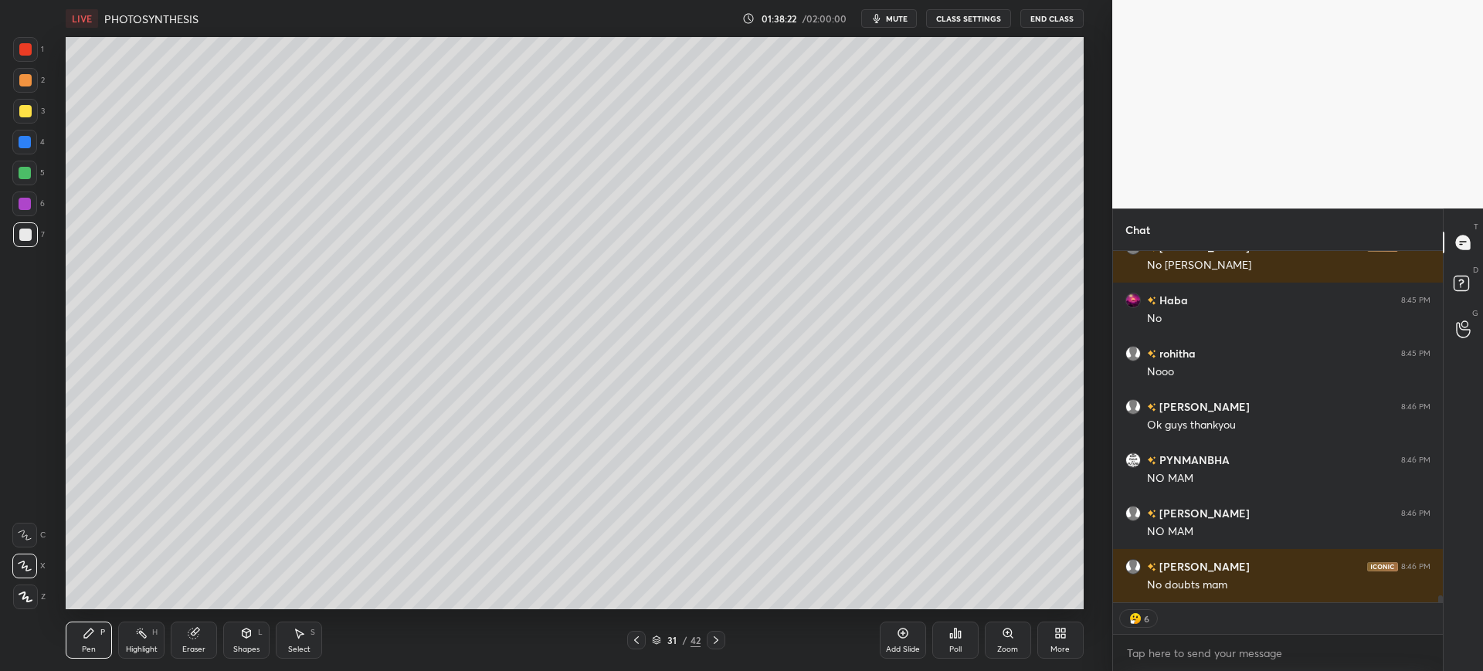
click at [891, 642] on div "Add Slide" at bounding box center [903, 640] width 46 height 37
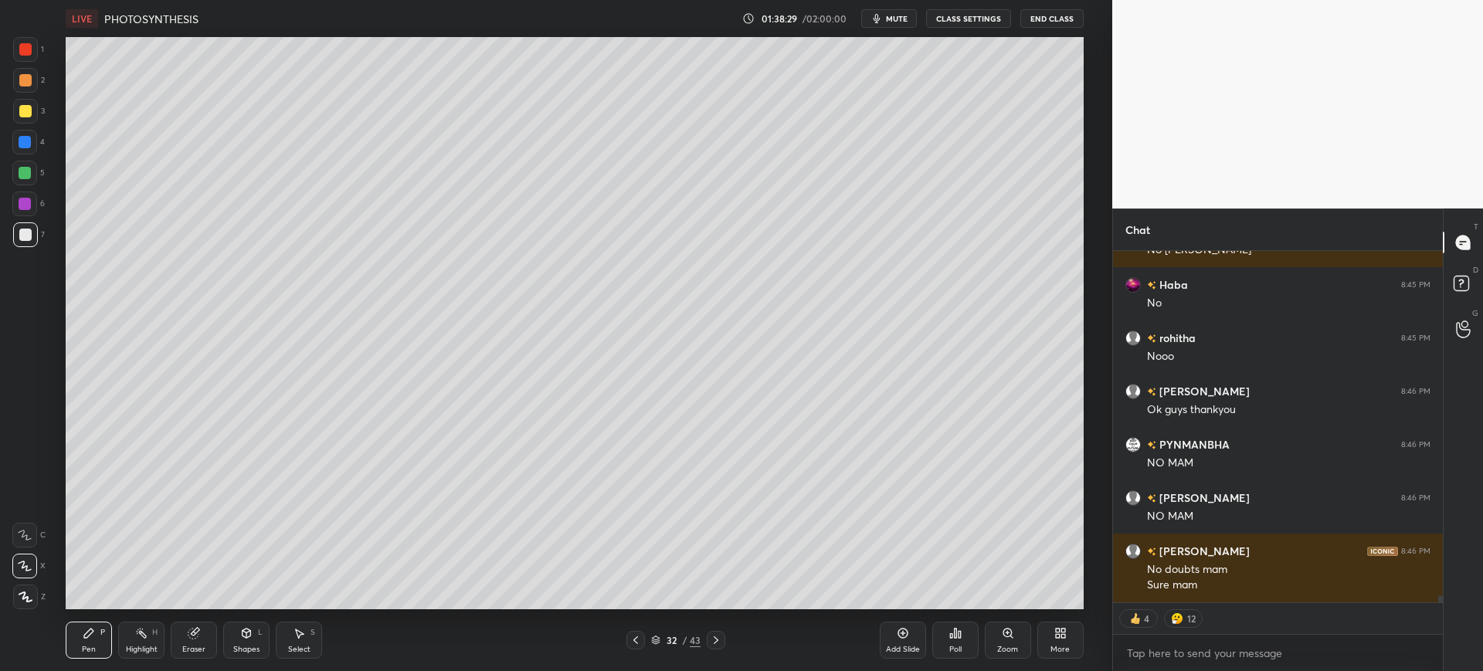
type textarea "x"
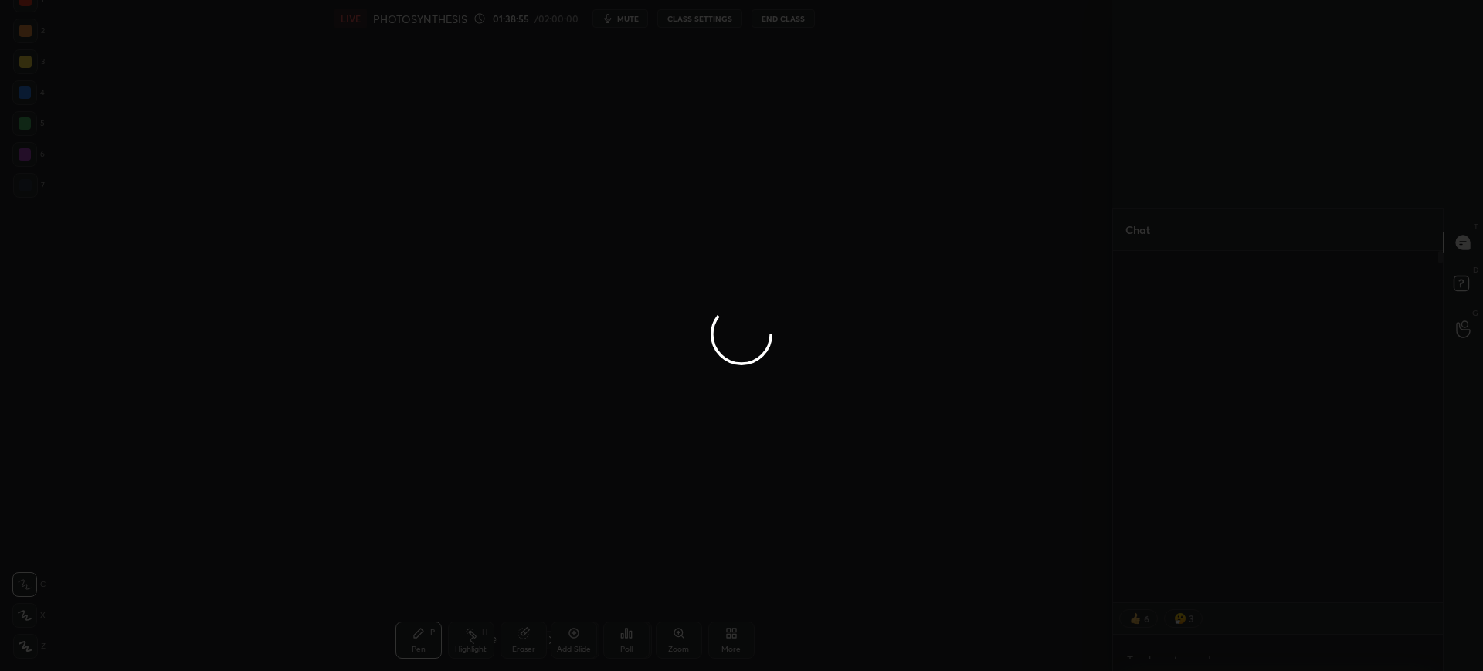
scroll to position [415, 325]
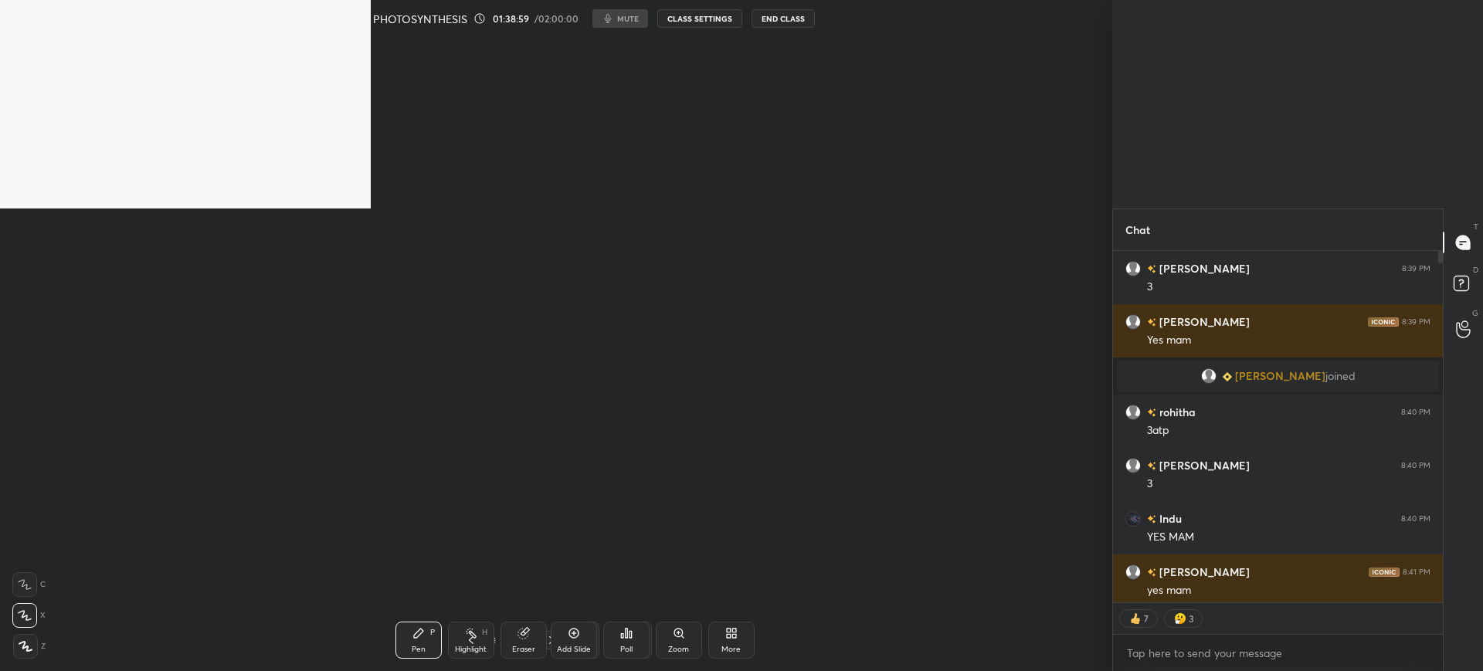
type textarea "x"
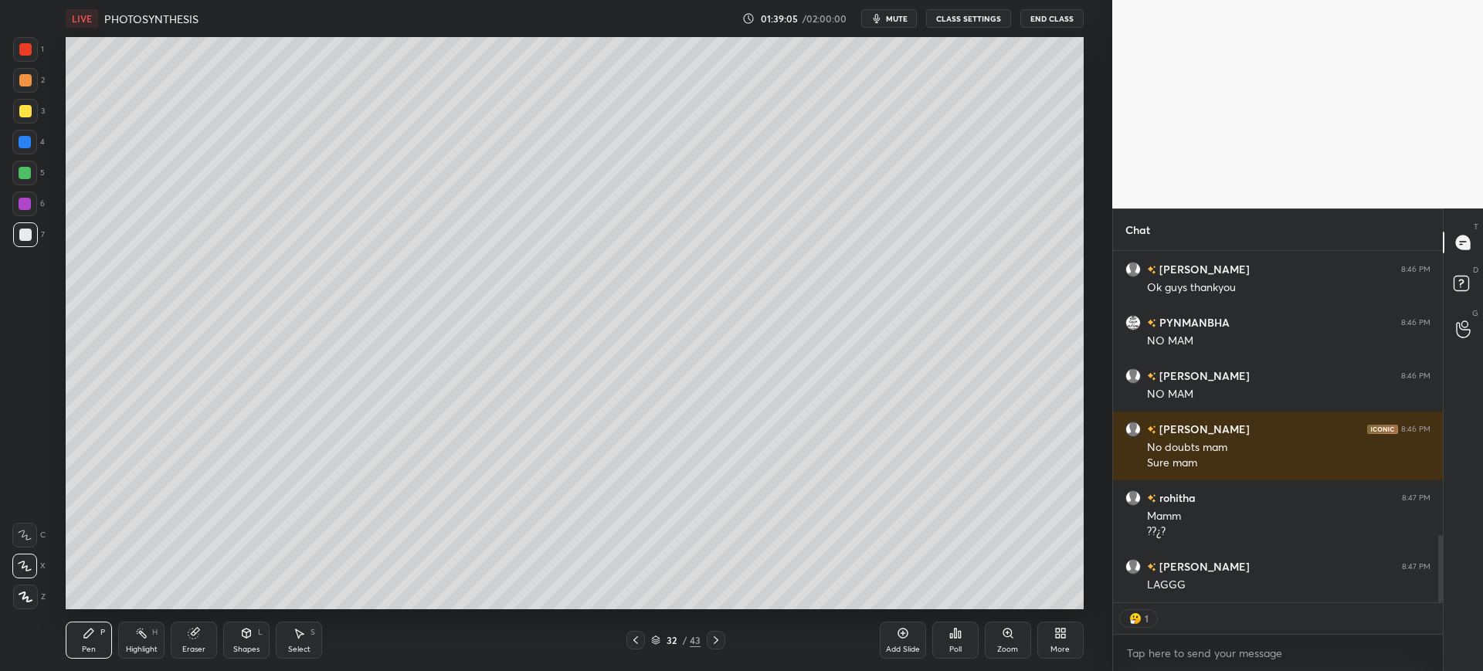
scroll to position [76647, 76169]
click at [26, 239] on div at bounding box center [25, 235] width 12 height 12
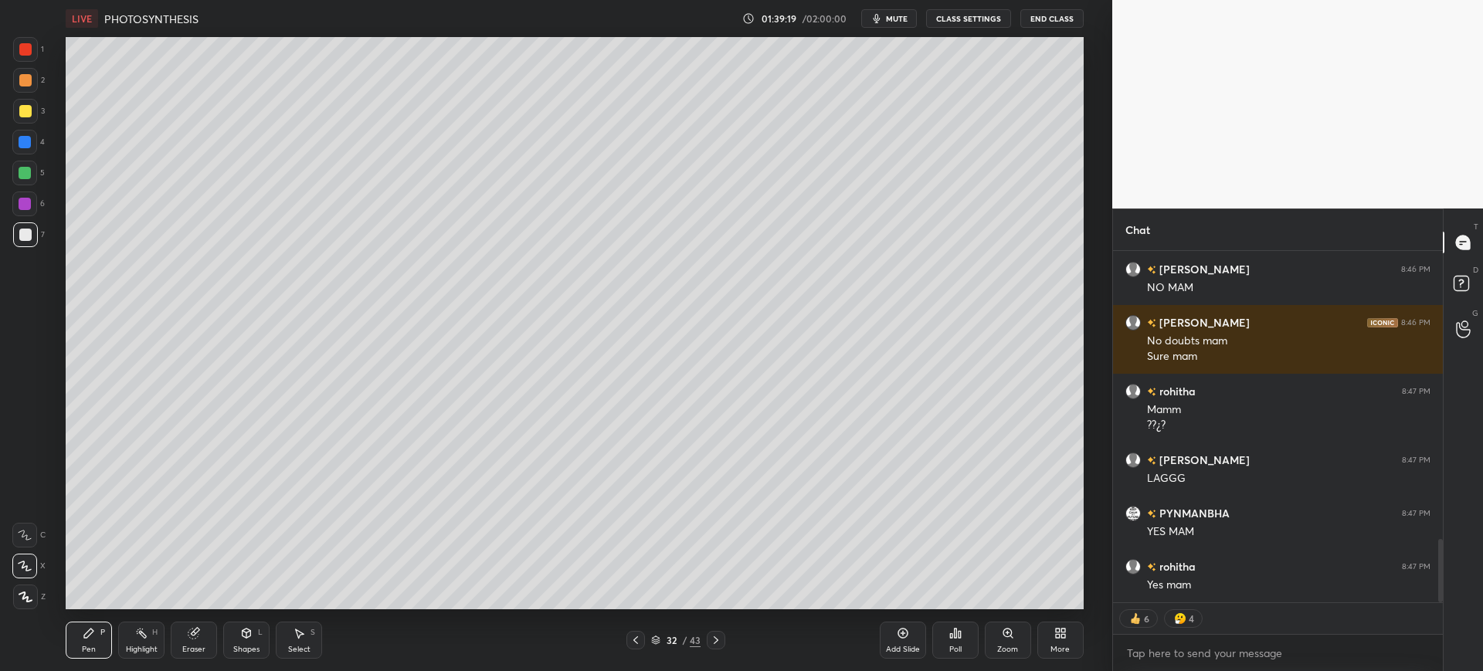
click at [21, 121] on div at bounding box center [25, 111] width 25 height 25
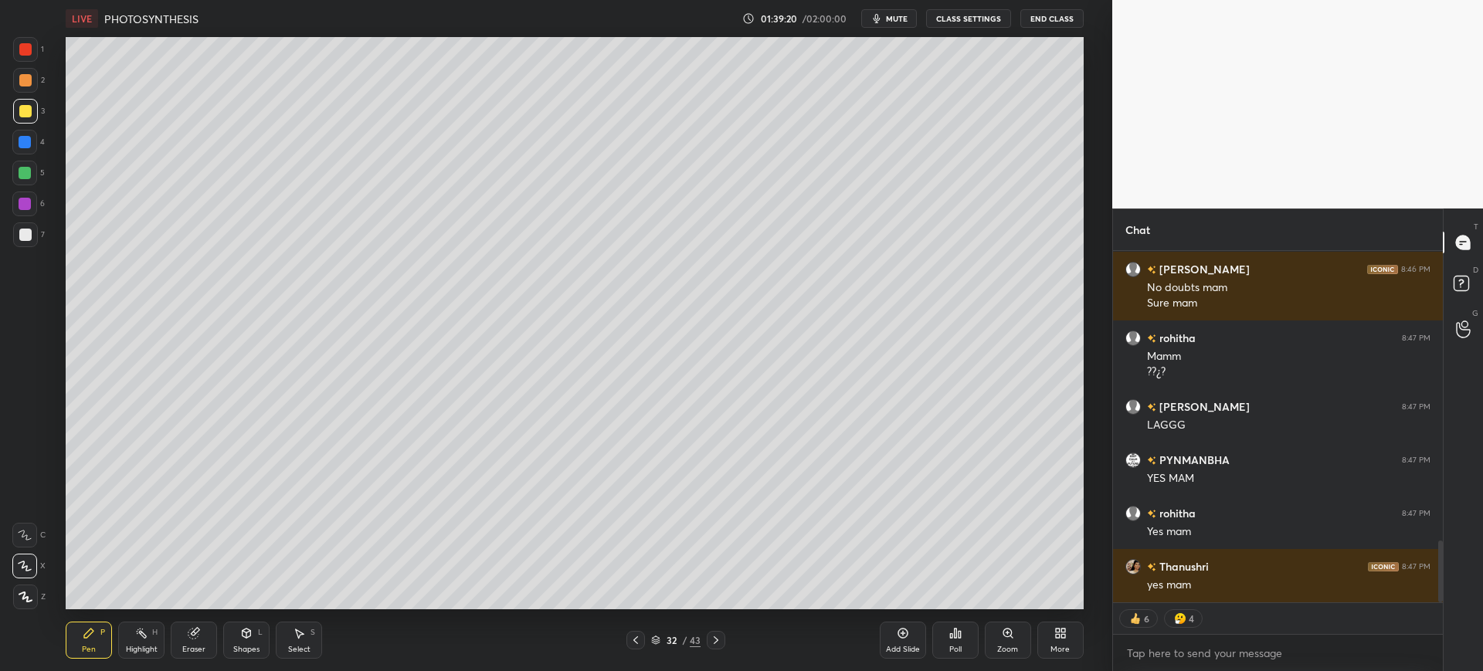
click at [256, 619] on div "Pen P Highlight H Eraser Shapes L Select S 32 / 43 Add Slide Poll Zoom More" at bounding box center [574, 640] width 1017 height 62
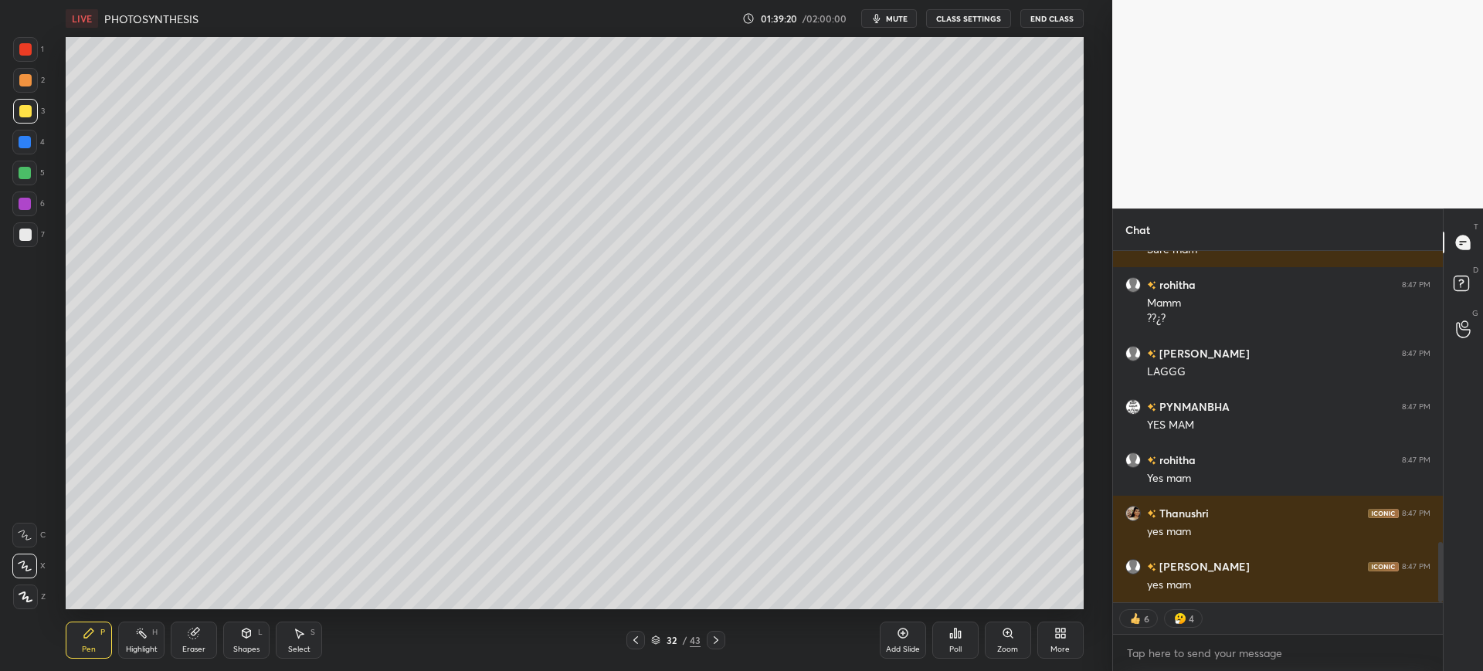
click at [256, 643] on div "Shapes L" at bounding box center [246, 640] width 46 height 37
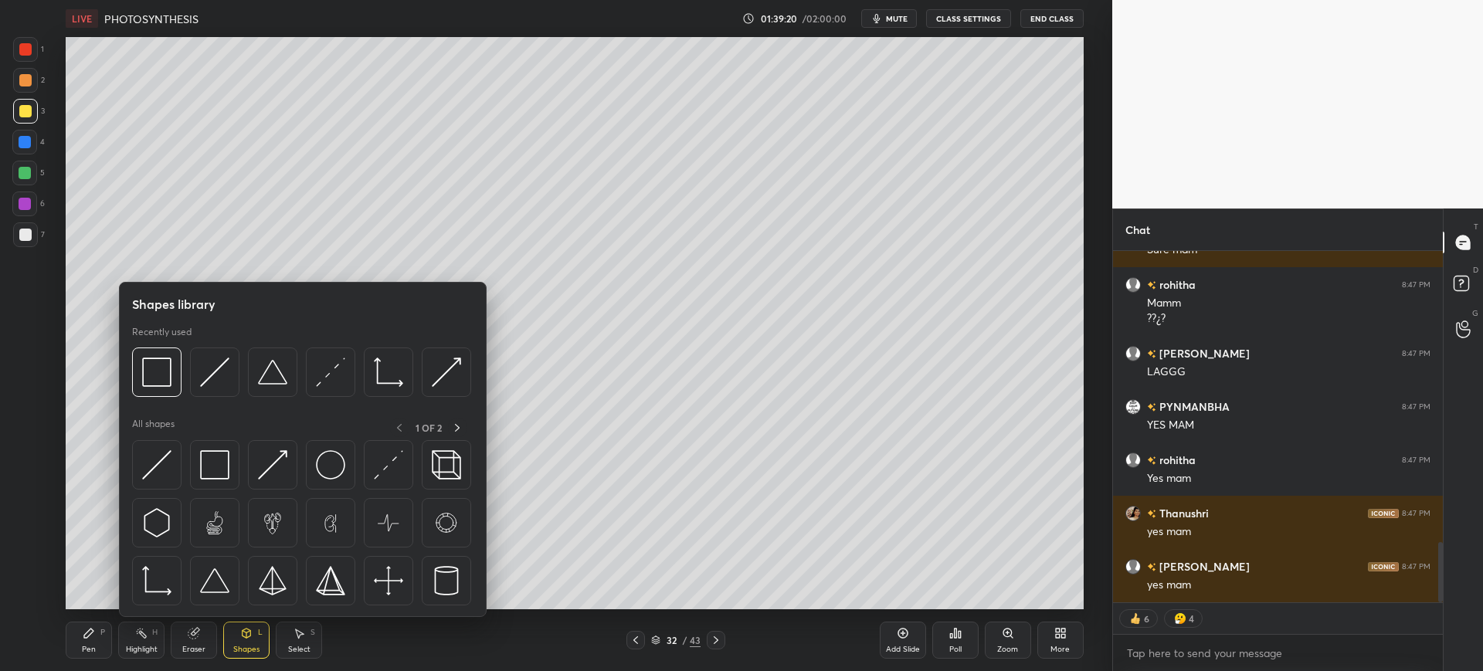
scroll to position [1757, 0]
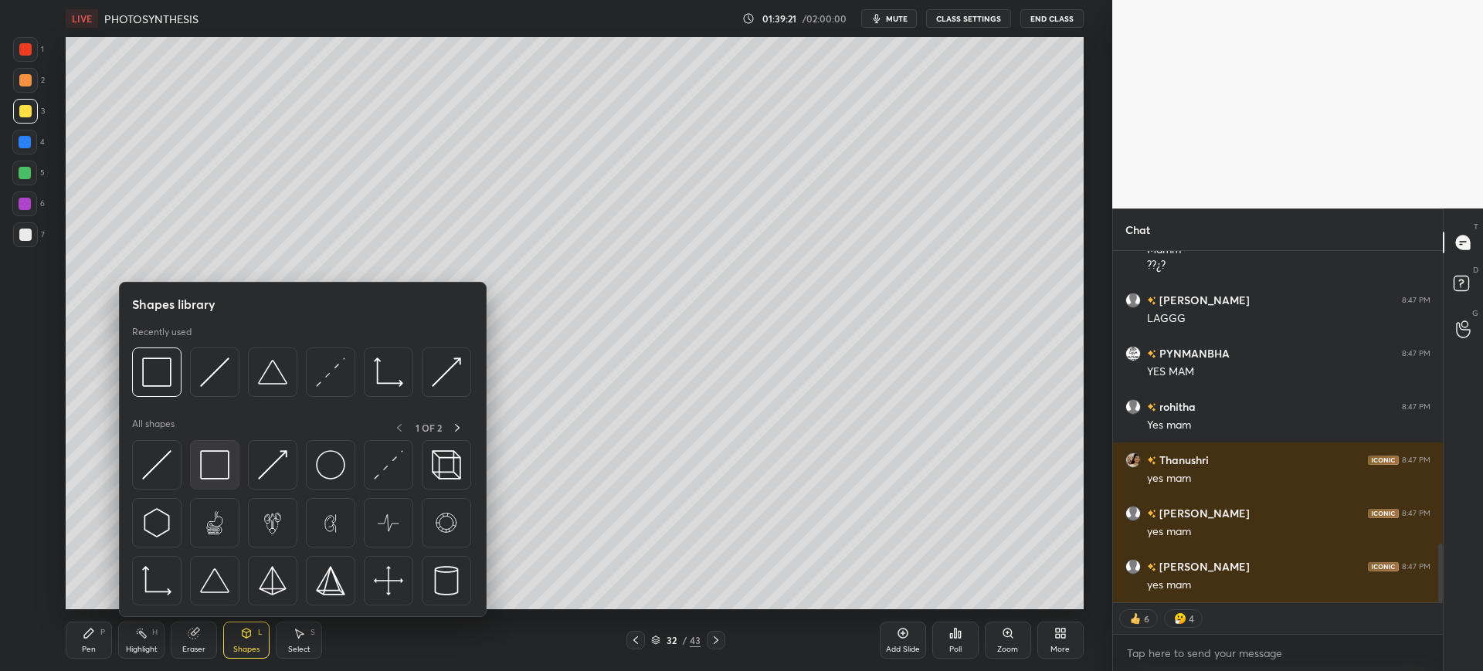
click at [195, 456] on div at bounding box center [214, 464] width 49 height 49
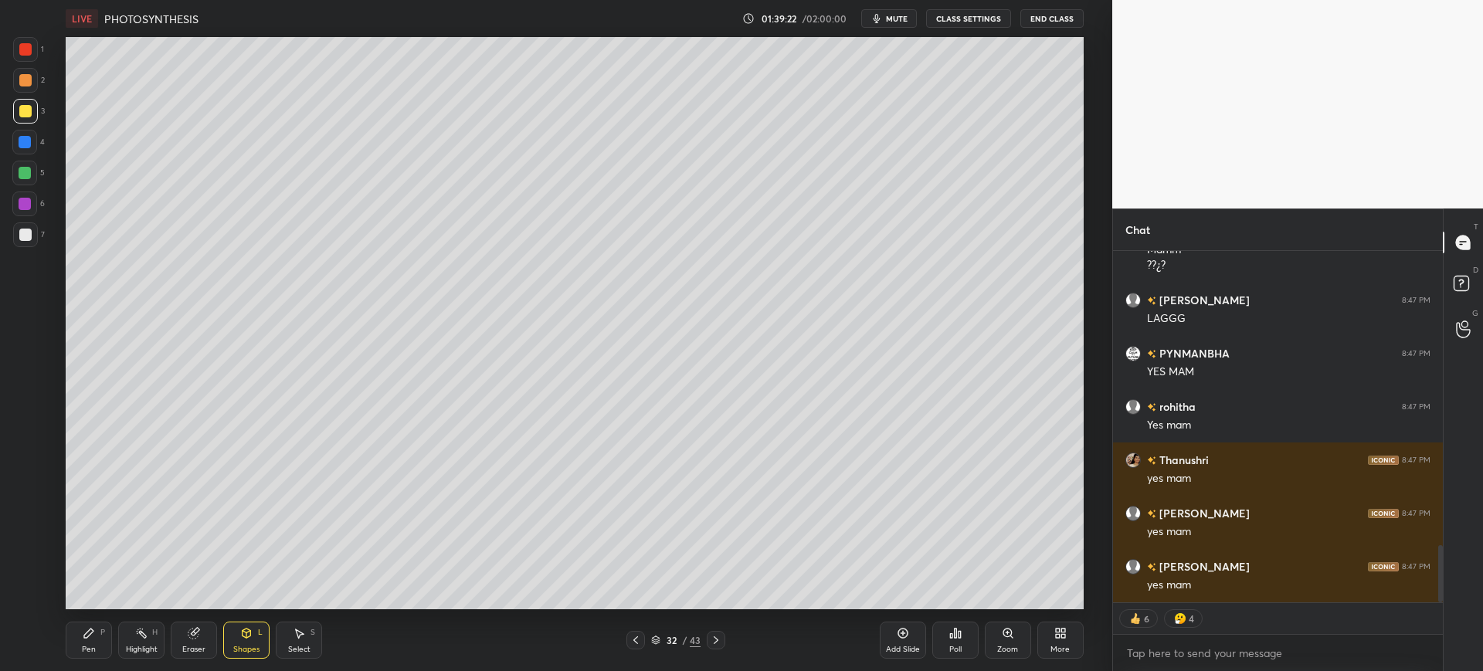
scroll to position [1810, 0]
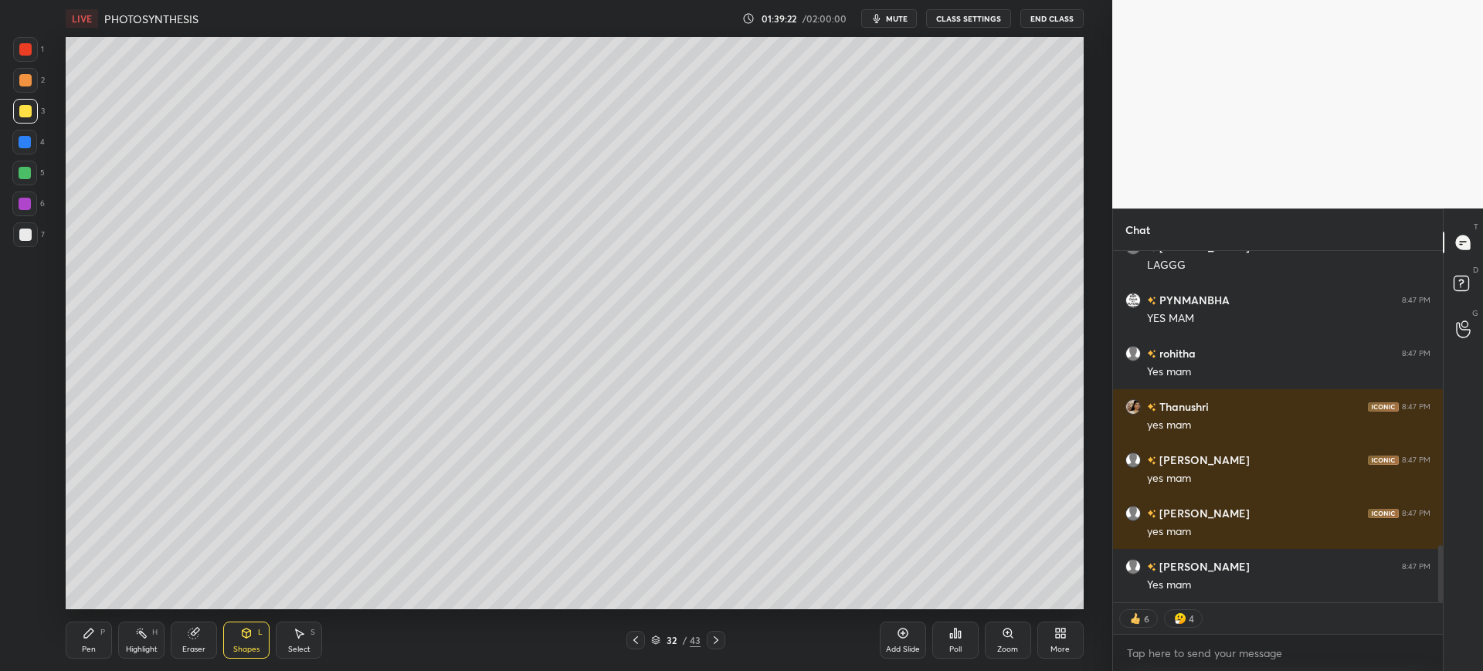
click at [107, 643] on div "Pen P" at bounding box center [89, 640] width 46 height 37
click at [256, 642] on div "Shapes L" at bounding box center [246, 640] width 46 height 37
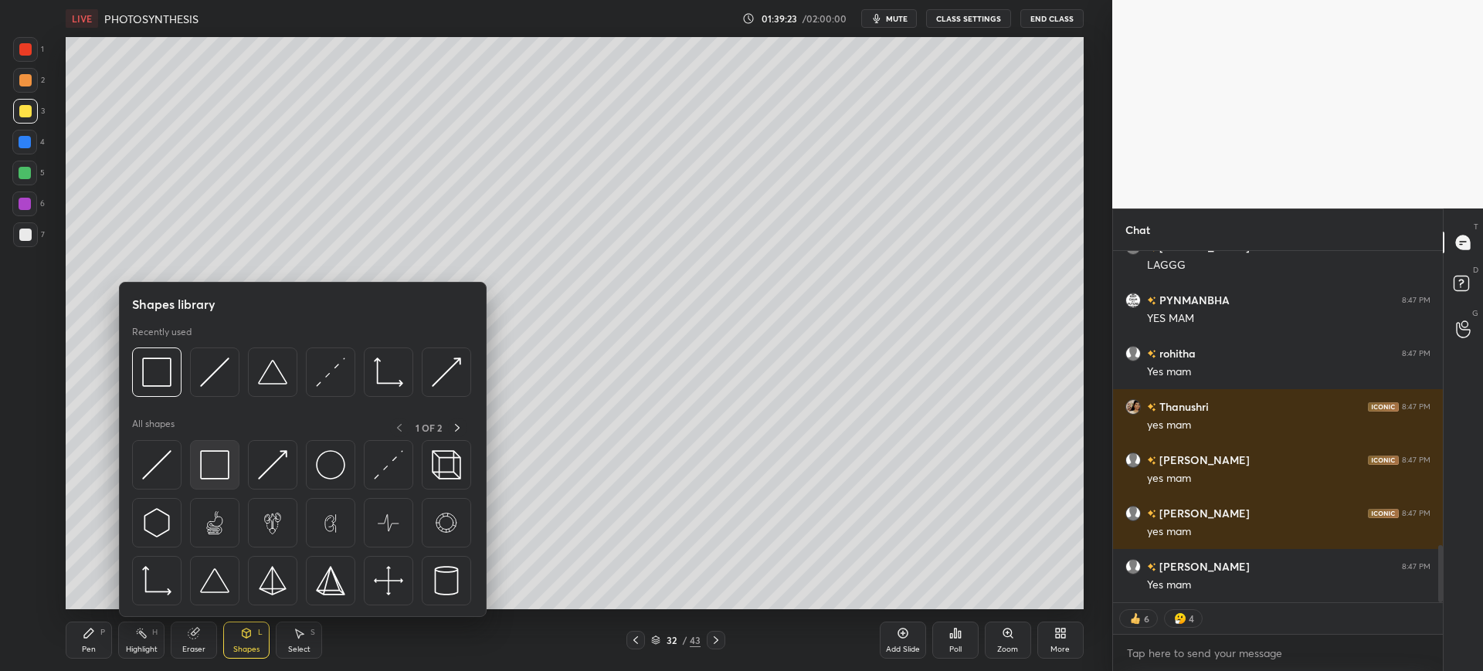
click at [195, 469] on div at bounding box center [214, 464] width 49 height 49
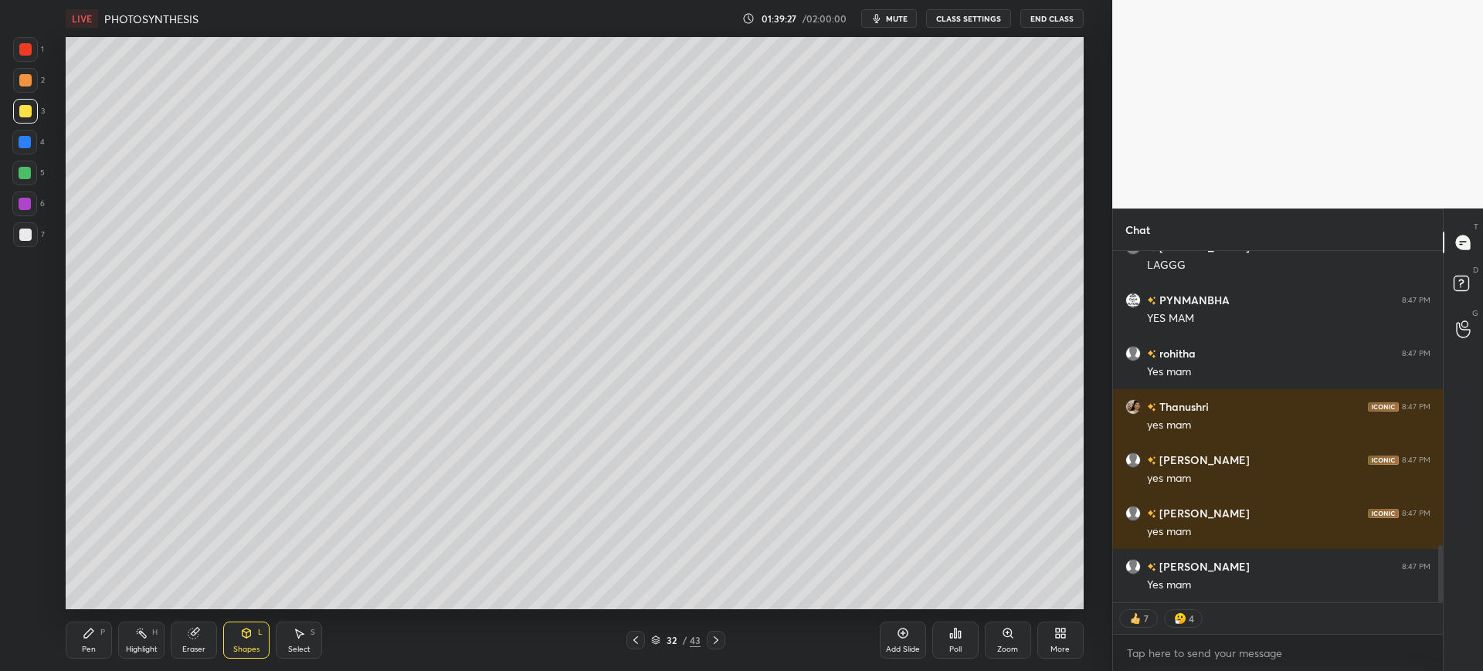
click at [83, 655] on div "Pen P" at bounding box center [89, 640] width 46 height 37
click at [30, 239] on div at bounding box center [25, 235] width 12 height 12
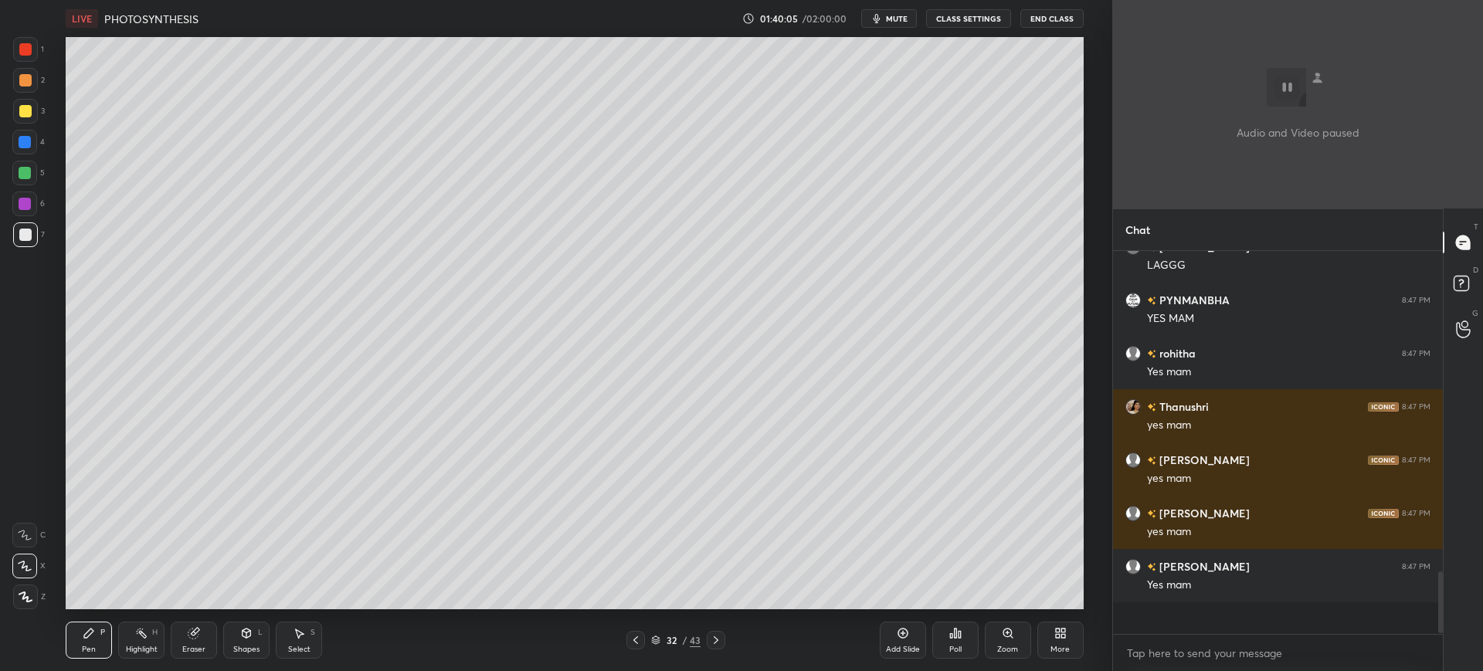
scroll to position [378, 325]
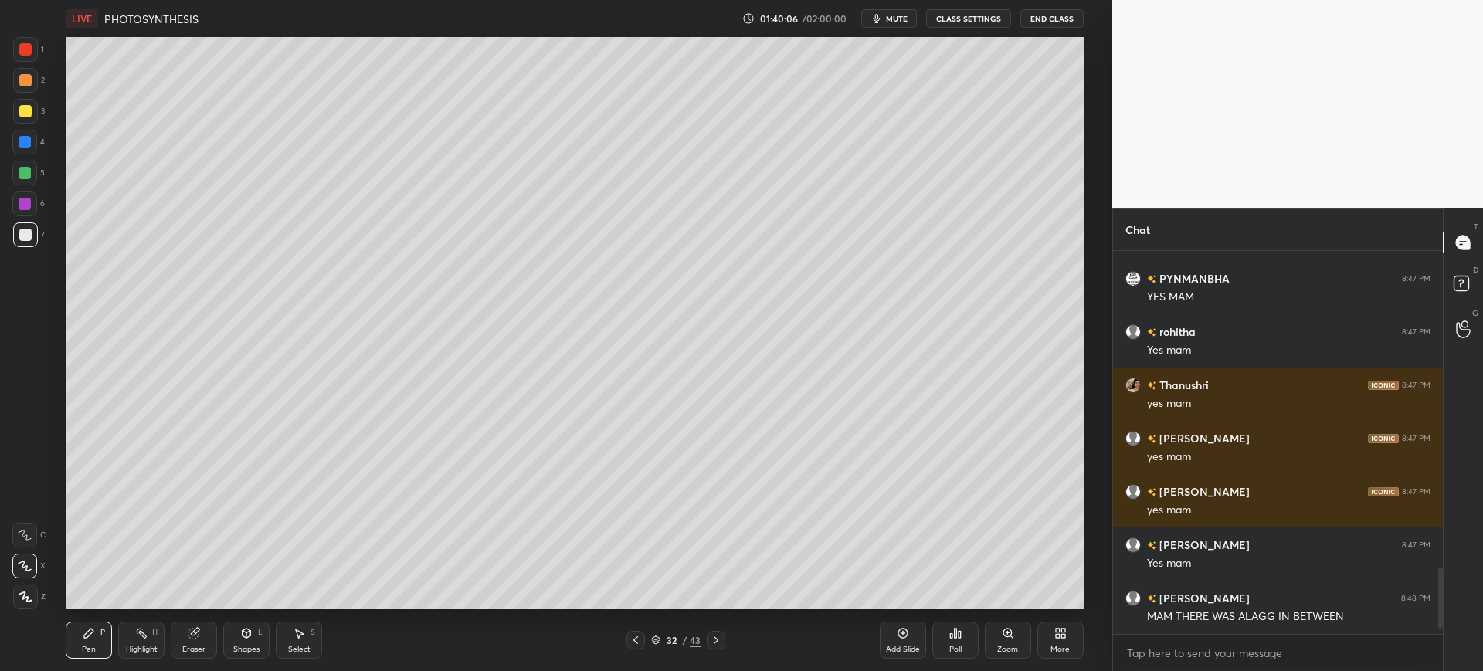
click at [12, 148] on div "1 2 3 4 5 6 7 C X Z C X Z E E Erase all H H" at bounding box center [24, 323] width 49 height 572
click at [33, 260] on div "1 2 3 4 5 6 7 C X Z C X Z E E Erase all H H" at bounding box center [24, 323] width 49 height 572
click at [639, 642] on icon at bounding box center [635, 640] width 12 height 12
click at [714, 642] on icon at bounding box center [716, 640] width 12 height 12
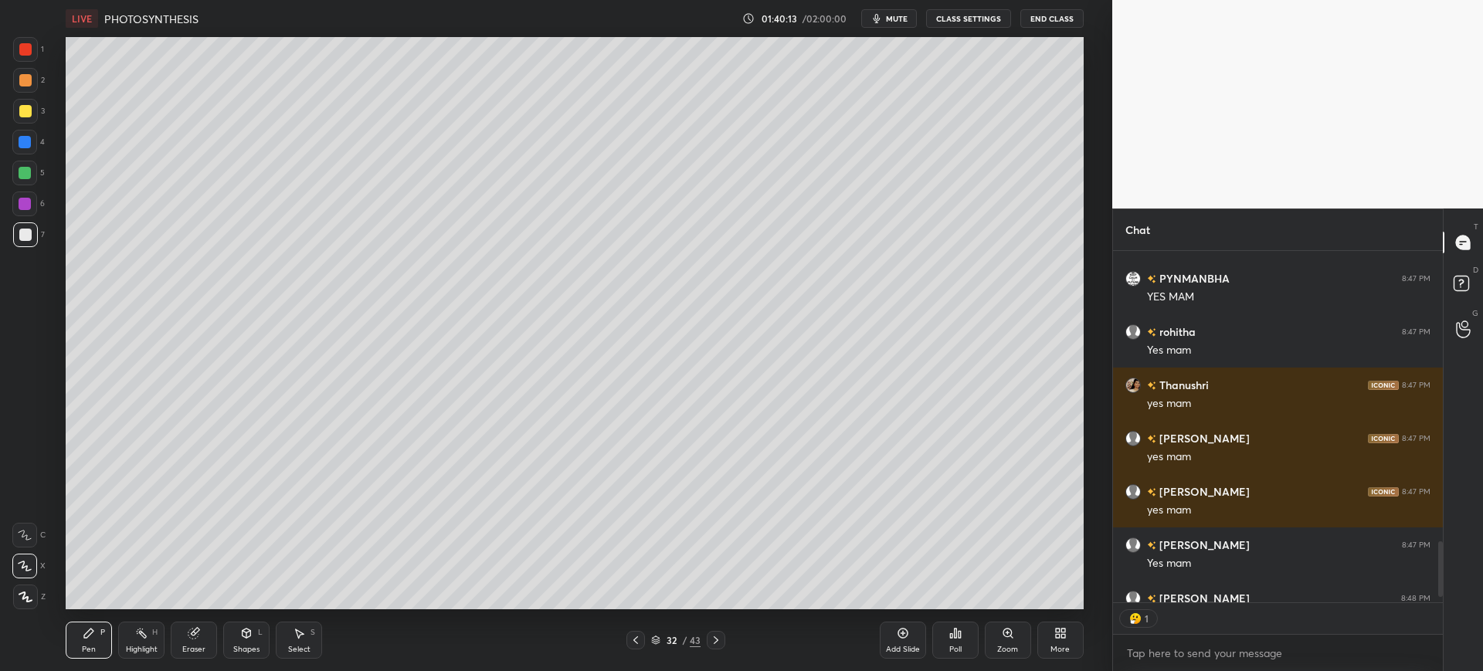
click at [30, 118] on div at bounding box center [25, 111] width 25 height 25
click at [18, 149] on div at bounding box center [24, 142] width 25 height 25
click at [242, 639] on div "Shapes L" at bounding box center [246, 640] width 46 height 37
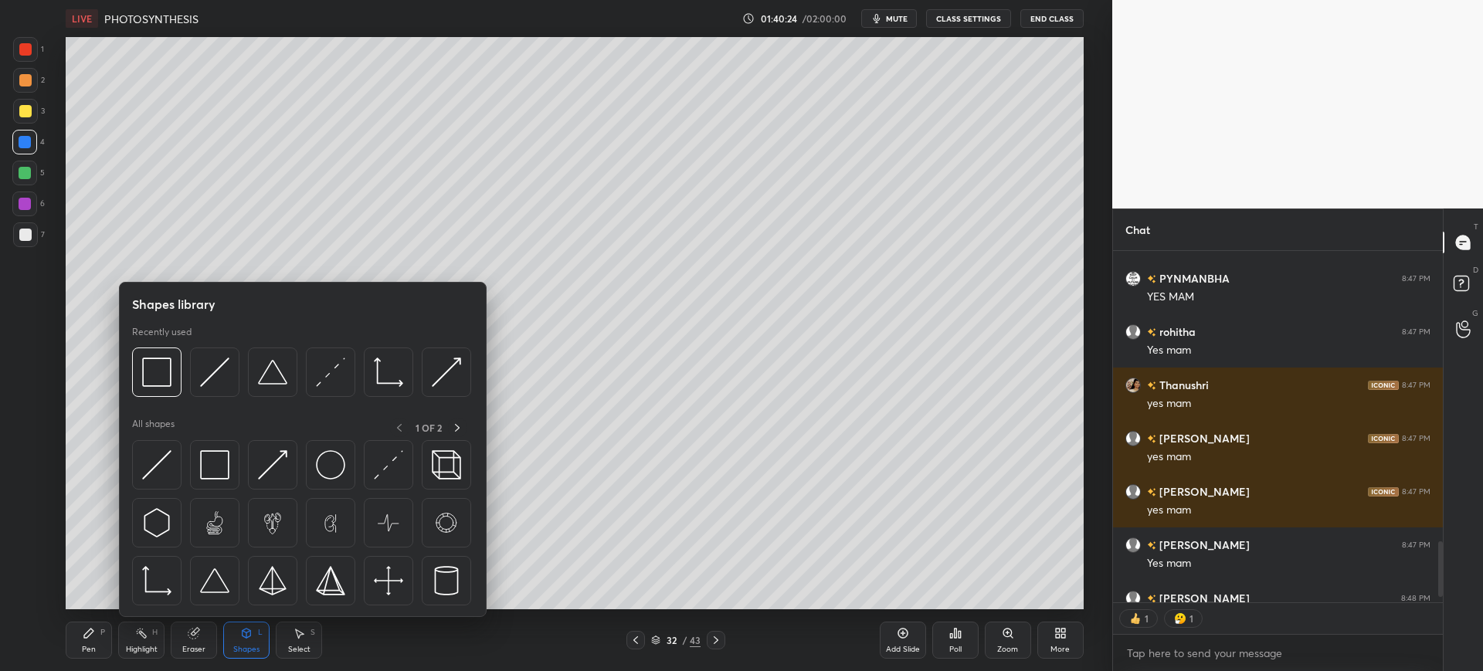
click at [188, 632] on icon at bounding box center [194, 633] width 12 height 12
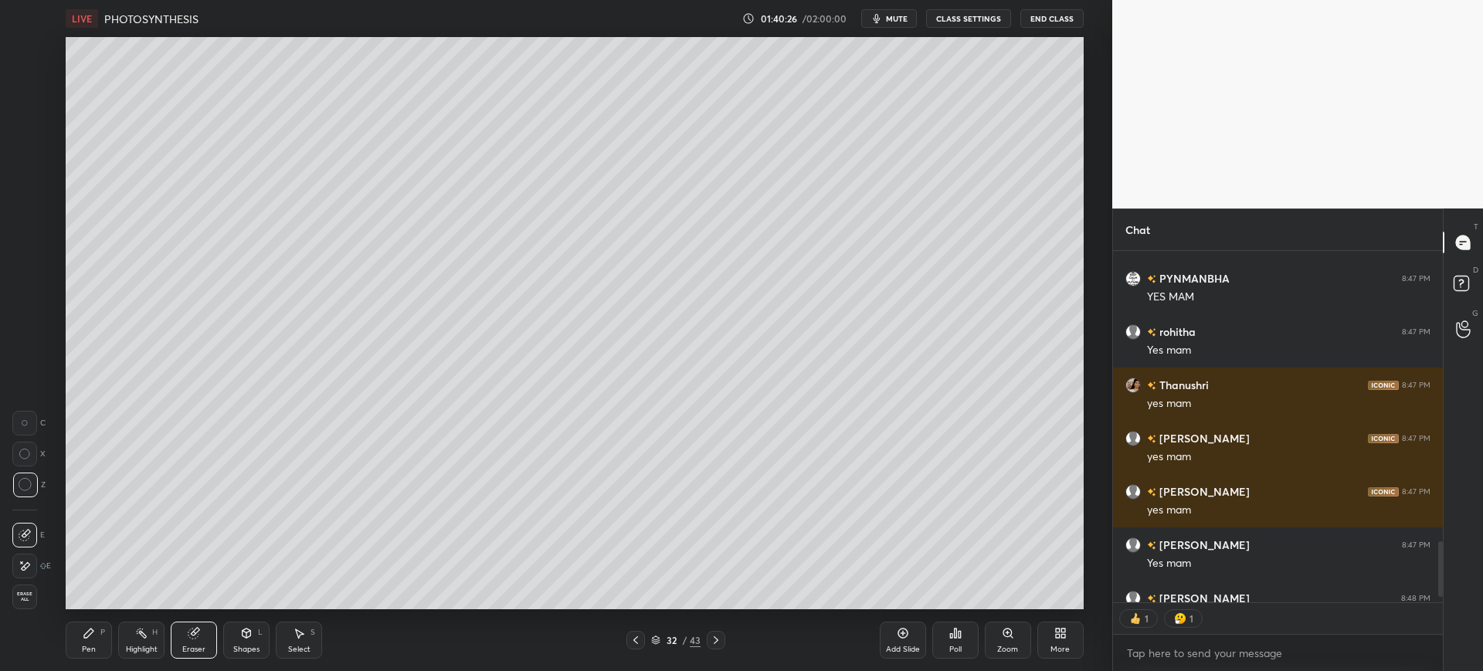
click at [90, 640] on div "Pen P" at bounding box center [89, 640] width 46 height 37
click at [34, 239] on div at bounding box center [25, 234] width 25 height 25
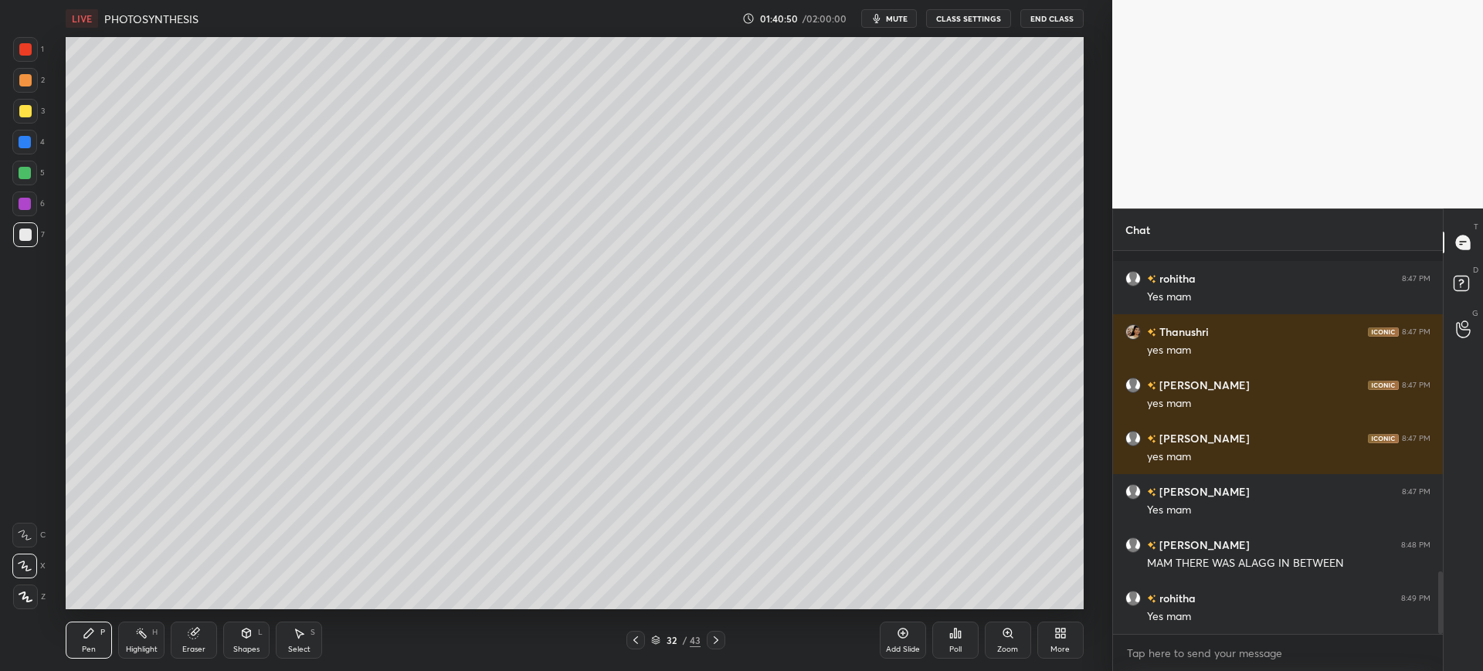
scroll to position [1975, 0]
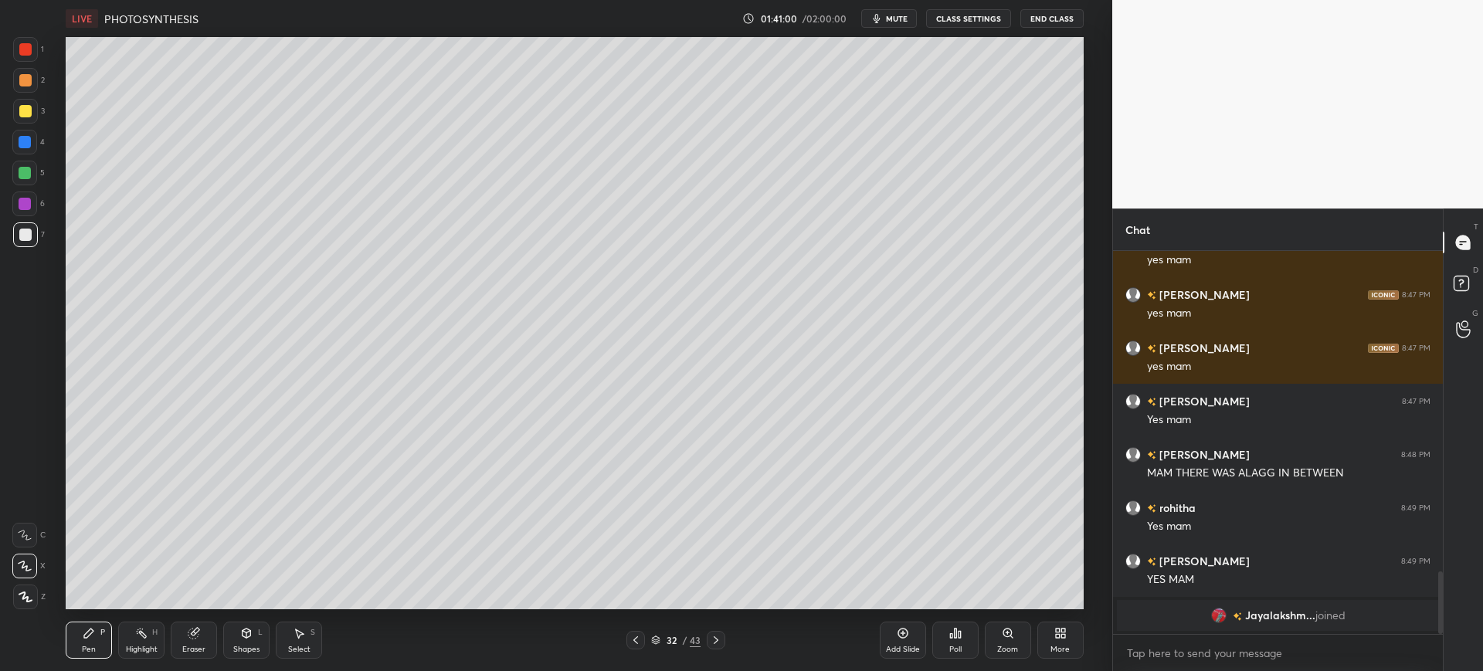
click at [17, 115] on div at bounding box center [25, 111] width 25 height 25
click at [903, 638] on icon at bounding box center [902, 634] width 10 height 10
click at [21, 256] on div "1 2 3 4 5 6 7 C X Z C X Z E E Erase all H H" at bounding box center [24, 323] width 49 height 572
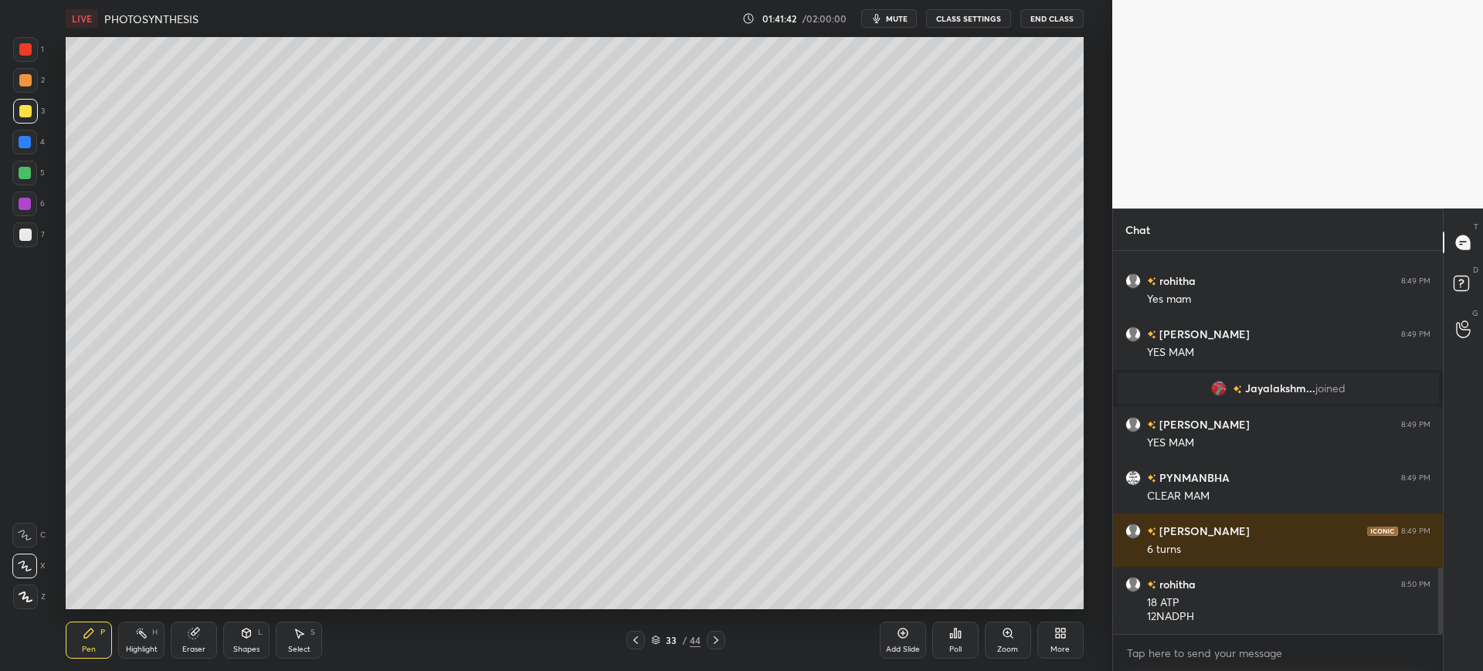
scroll to position [1890, 0]
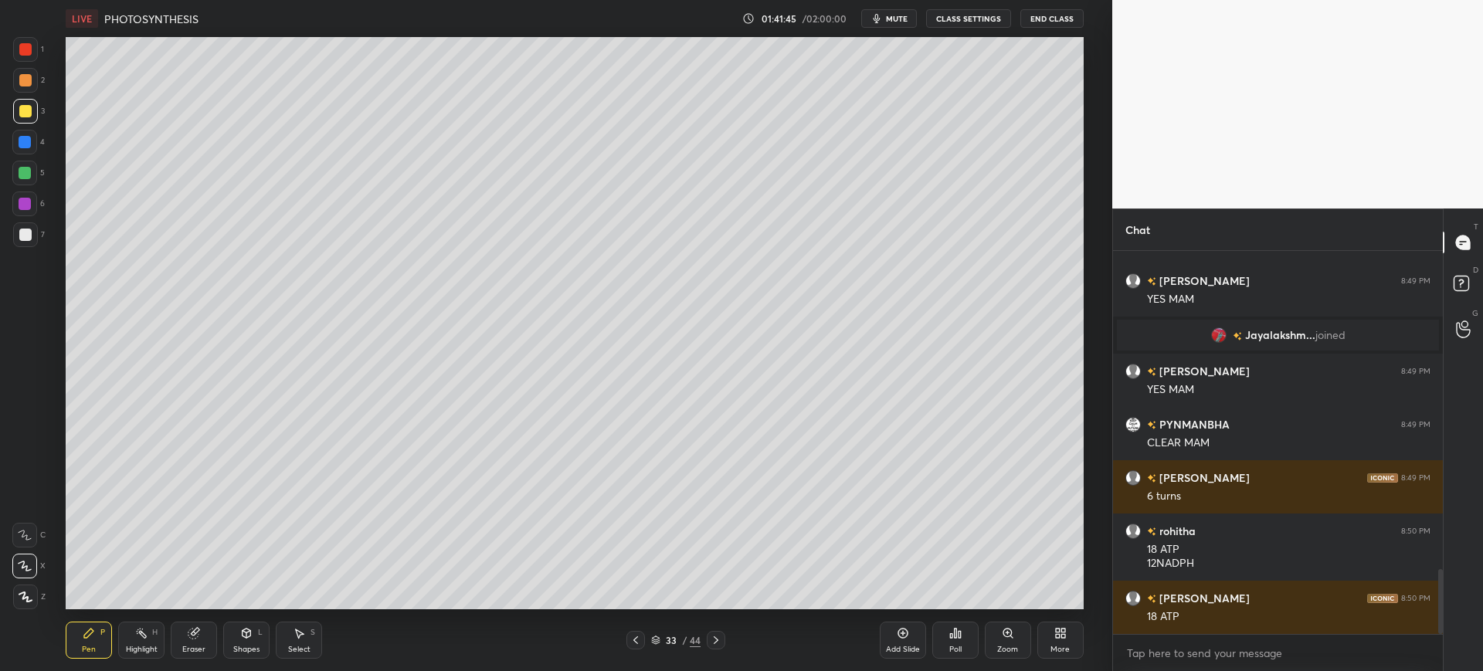
click at [39, 240] on div "7" at bounding box center [29, 234] width 32 height 25
click at [911, 622] on div "Add Slide" at bounding box center [903, 640] width 46 height 37
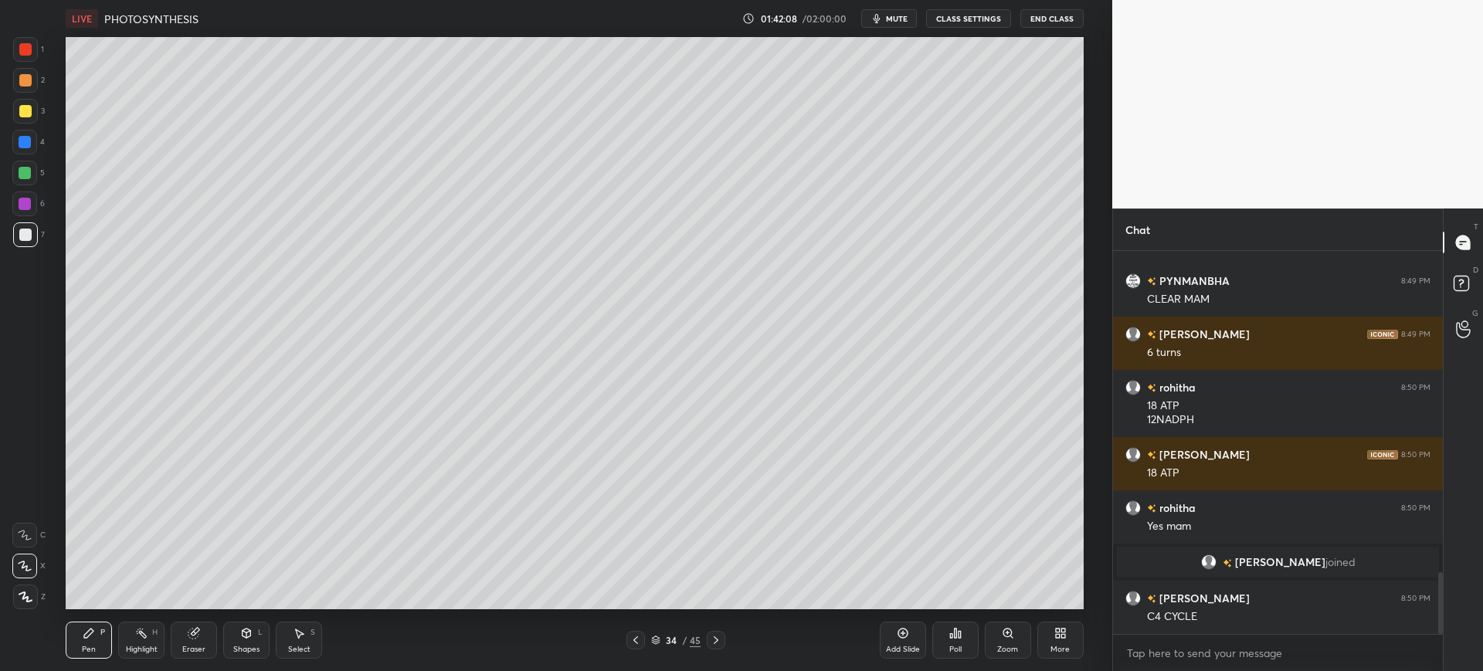
scroll to position [1998, 0]
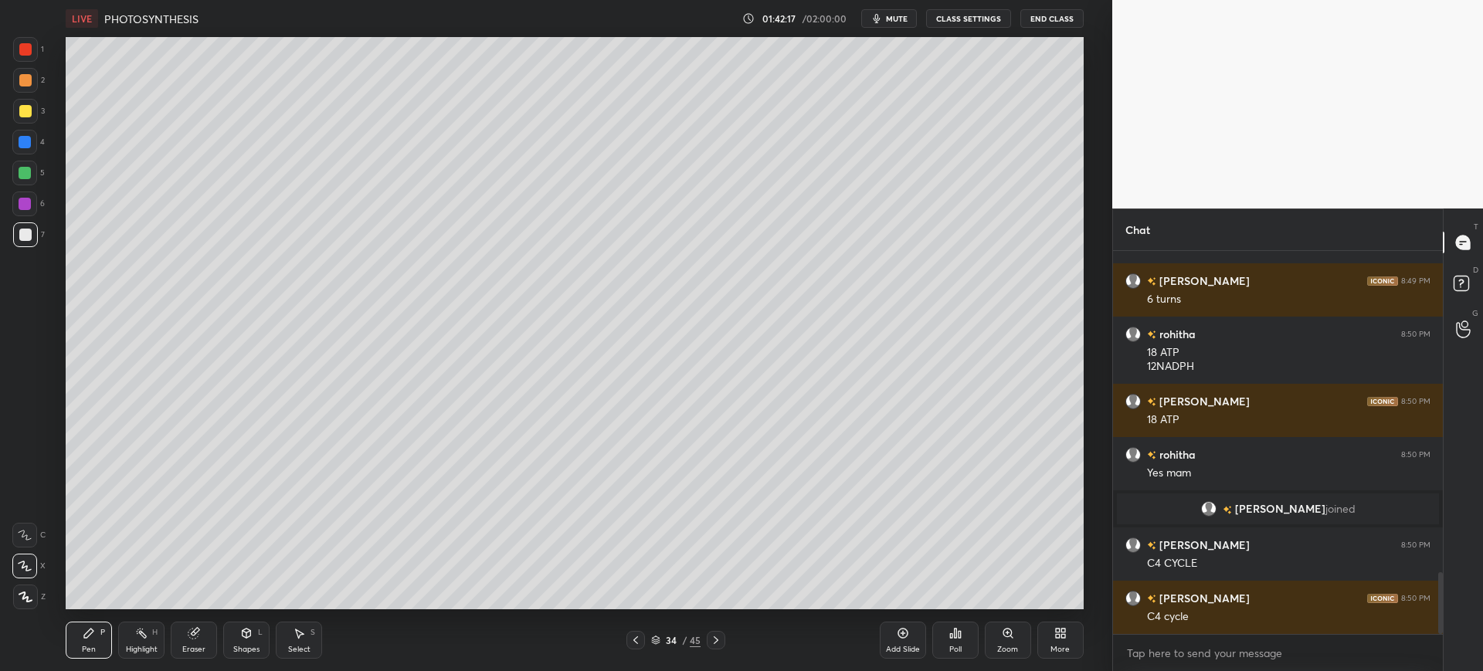
click at [36, 111] on div at bounding box center [25, 111] width 25 height 25
click at [28, 234] on div at bounding box center [25, 235] width 12 height 12
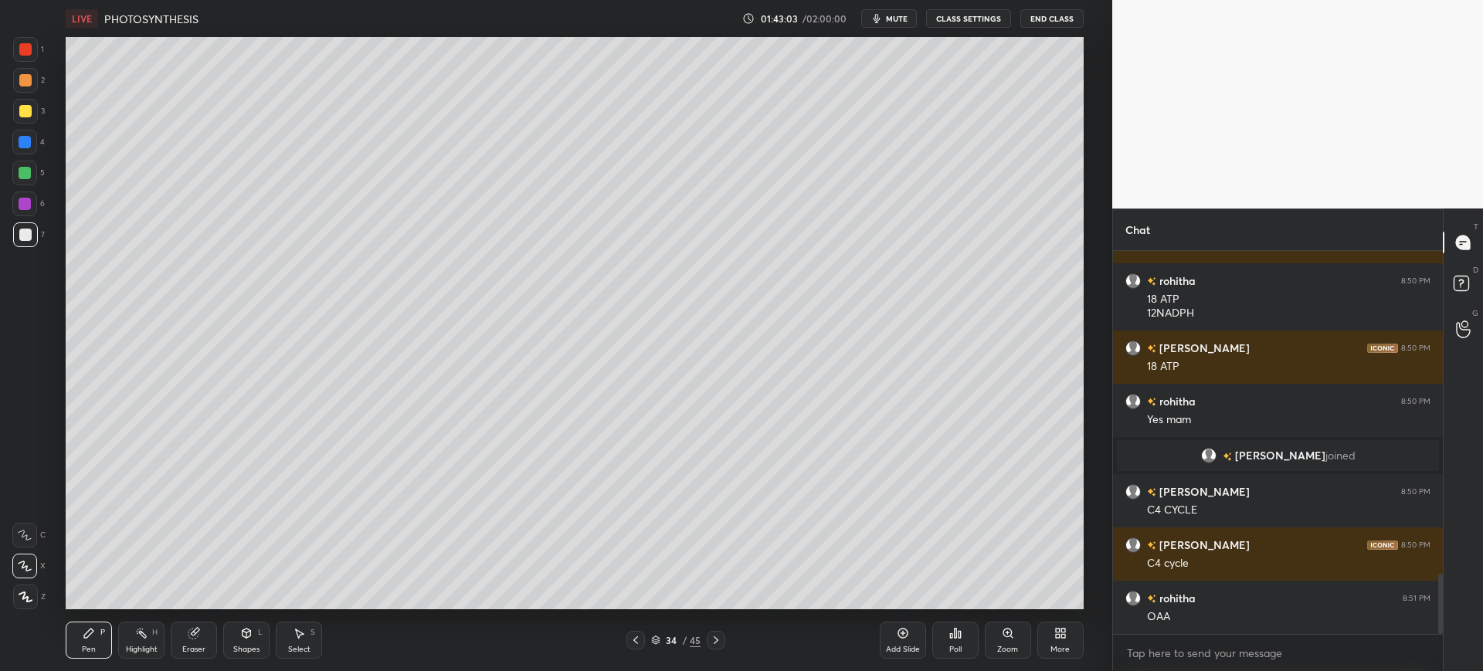
click at [914, 642] on div "Add Slide" at bounding box center [903, 640] width 46 height 37
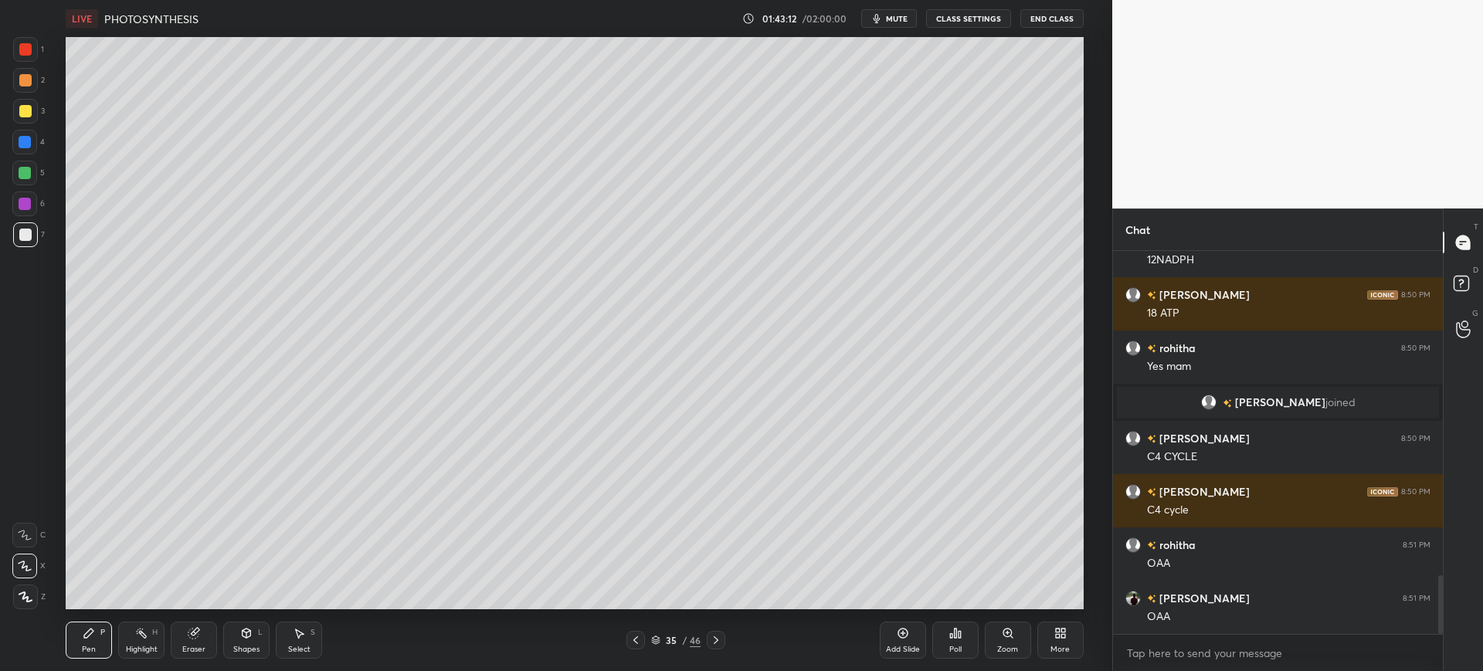
click at [20, 124] on div "3" at bounding box center [29, 114] width 32 height 31
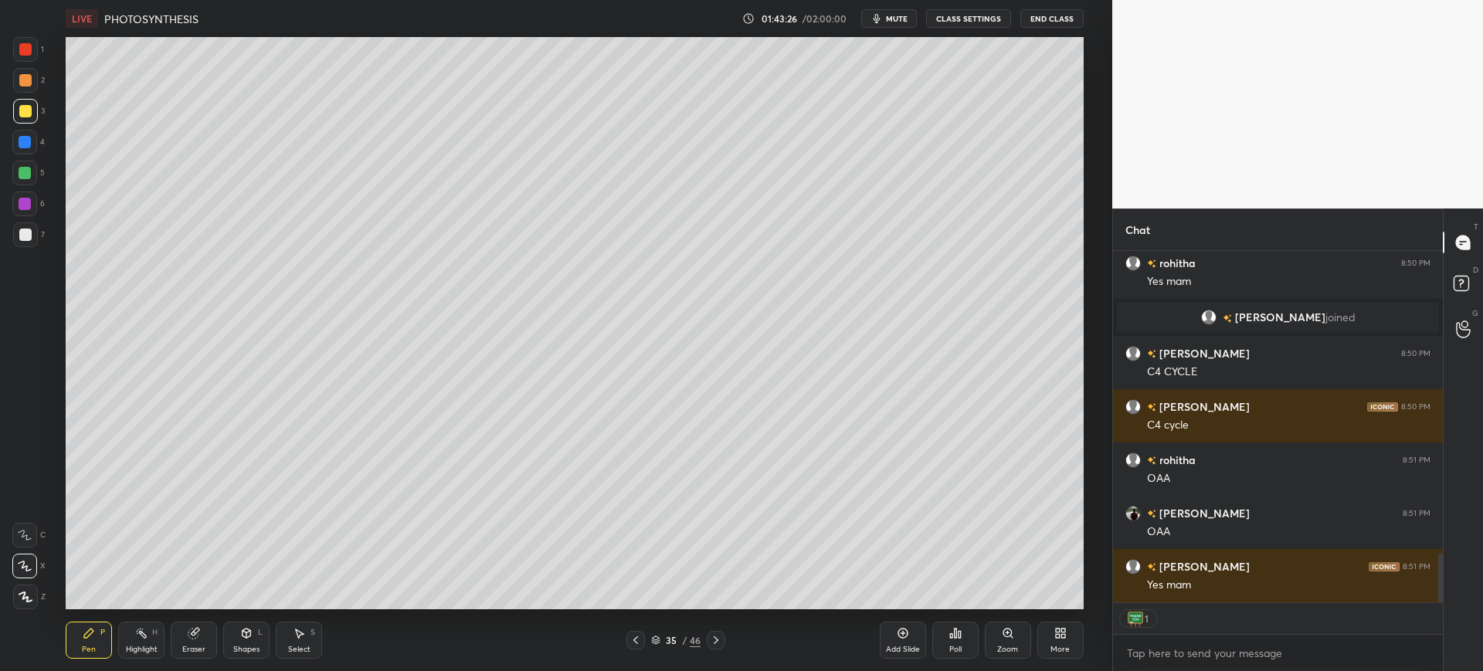
click at [44, 238] on div "7" at bounding box center [29, 234] width 32 height 25
click at [27, 117] on div at bounding box center [25, 111] width 12 height 12
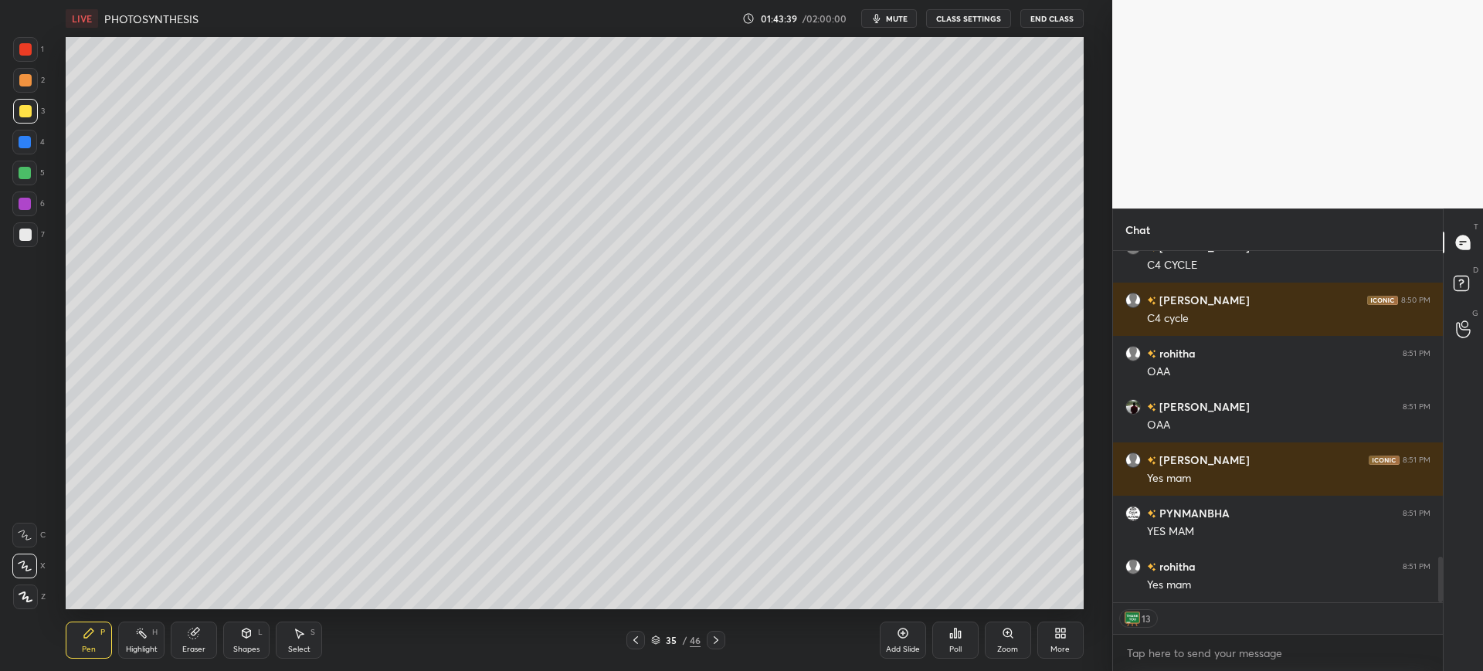
scroll to position [2350, 0]
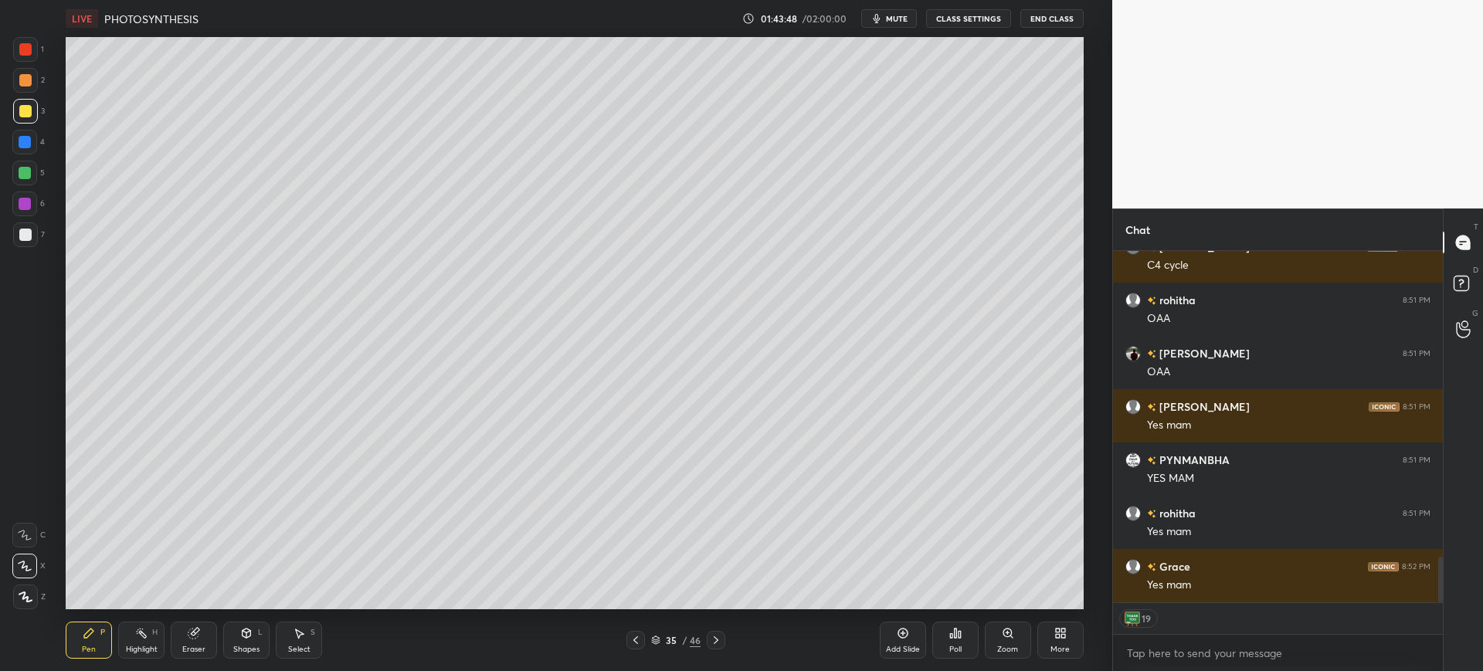
click at [22, 233] on div at bounding box center [25, 235] width 12 height 12
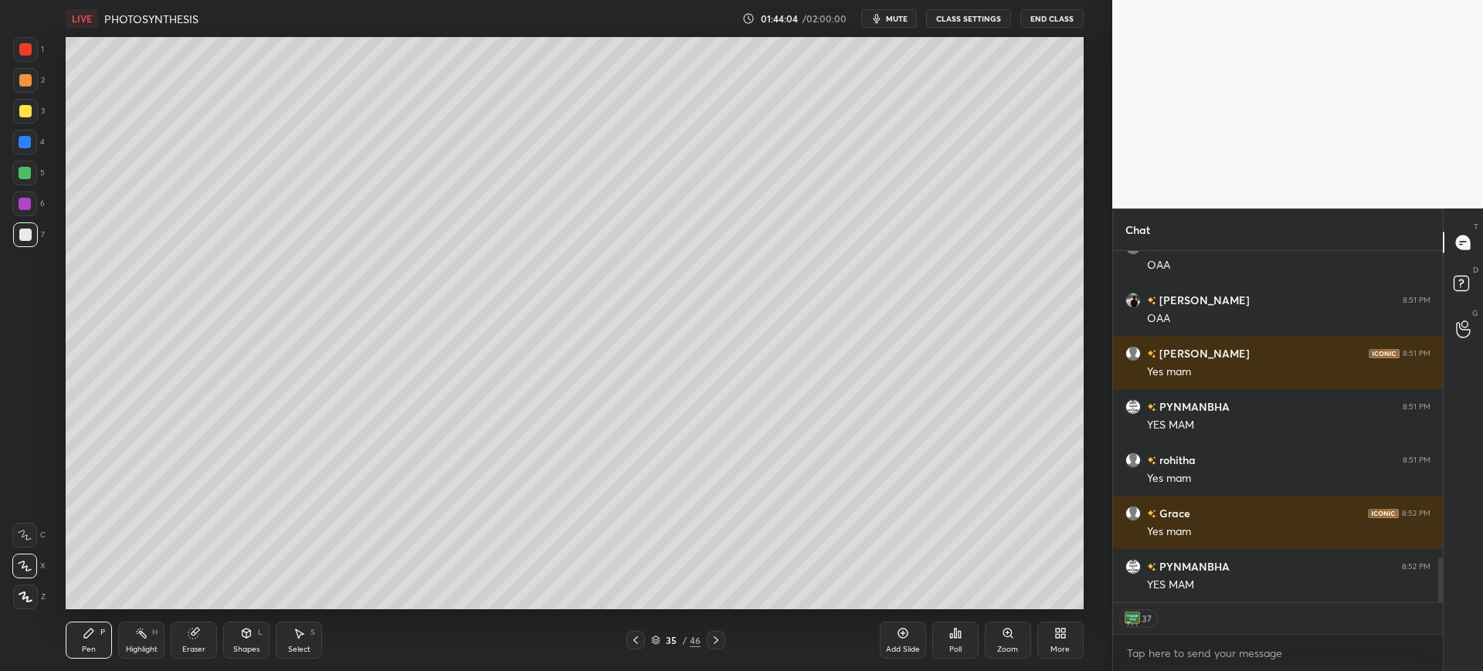
click at [36, 124] on div "3" at bounding box center [29, 114] width 32 height 31
click at [911, 632] on div "Add Slide" at bounding box center [903, 640] width 46 height 37
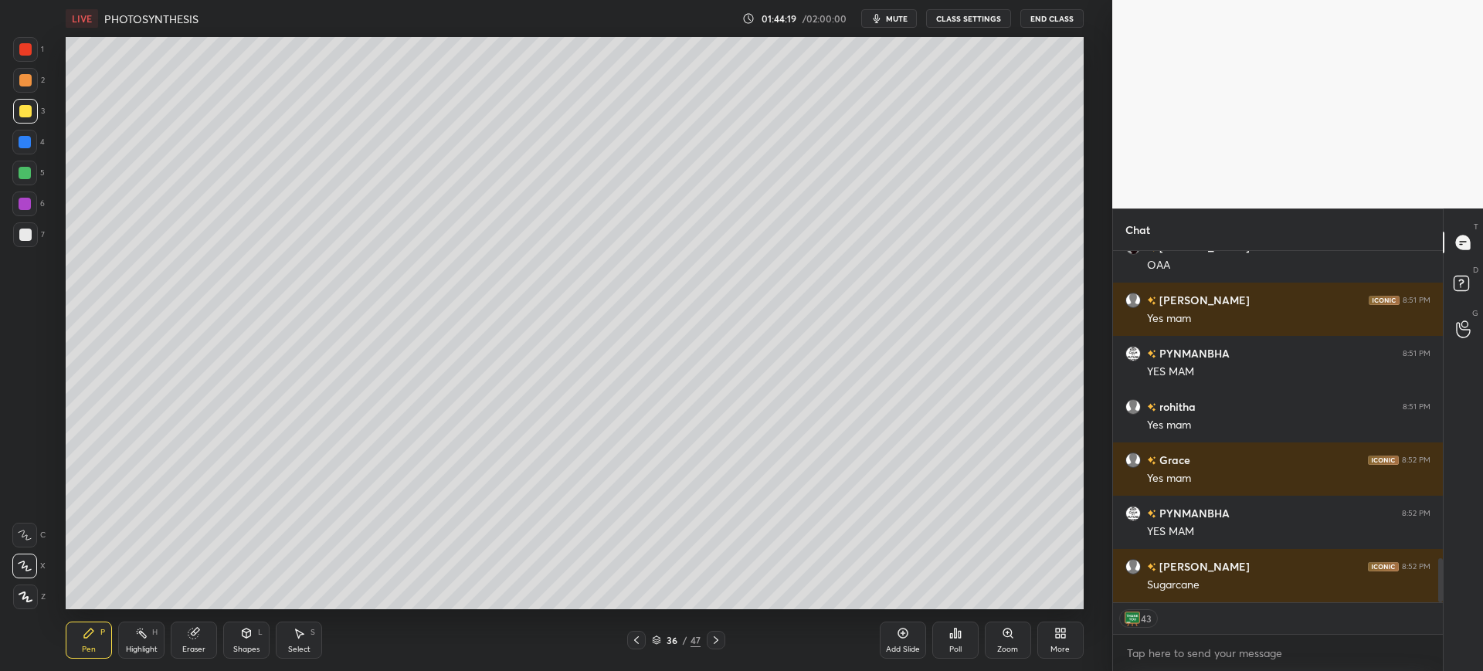
click at [21, 239] on div at bounding box center [25, 235] width 12 height 12
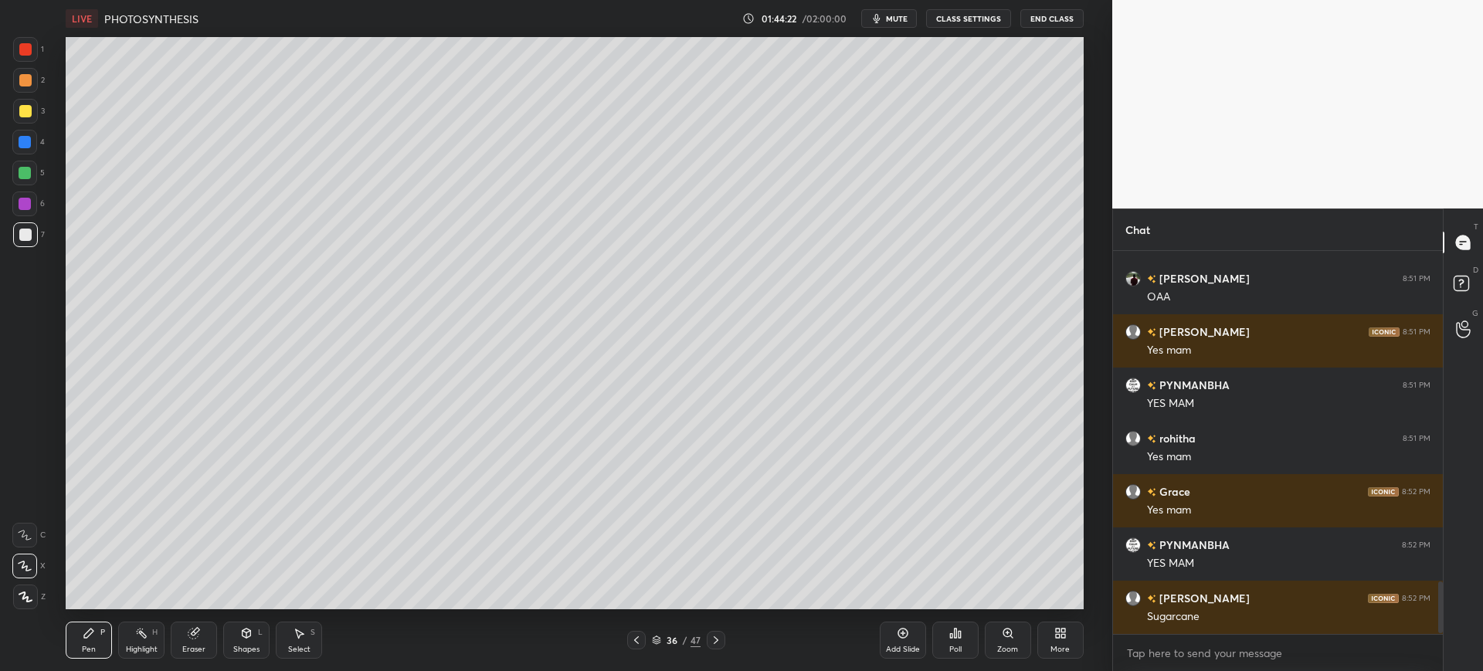
scroll to position [2425, 0]
click at [18, 116] on div at bounding box center [25, 111] width 25 height 25
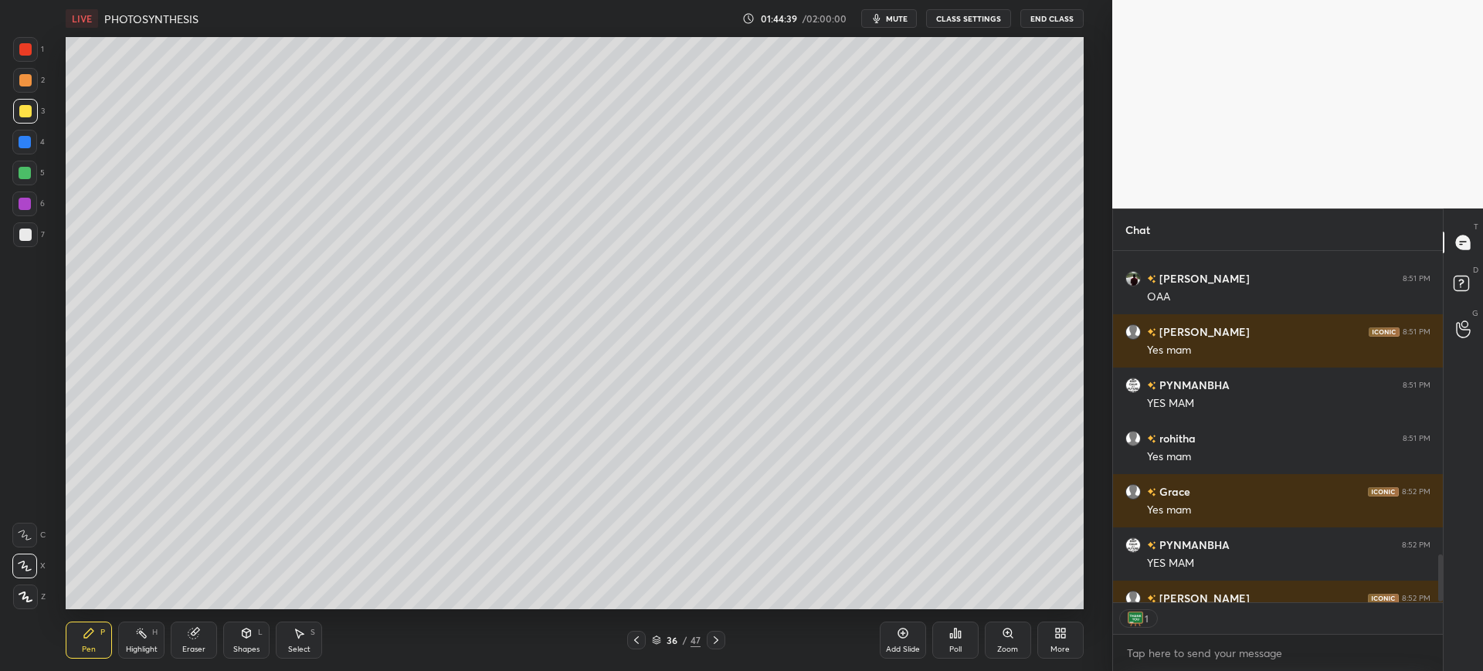
scroll to position [347, 325]
click at [31, 235] on div at bounding box center [25, 235] width 12 height 12
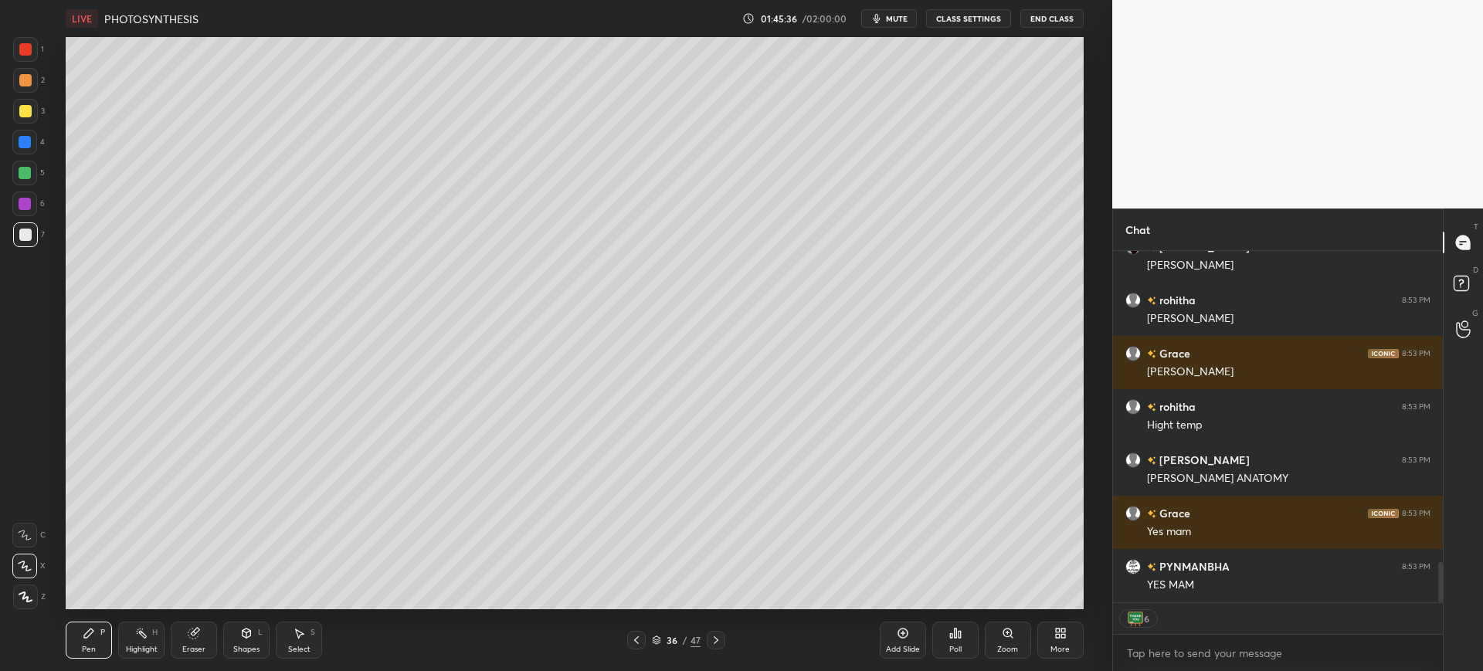
scroll to position [2713, 0]
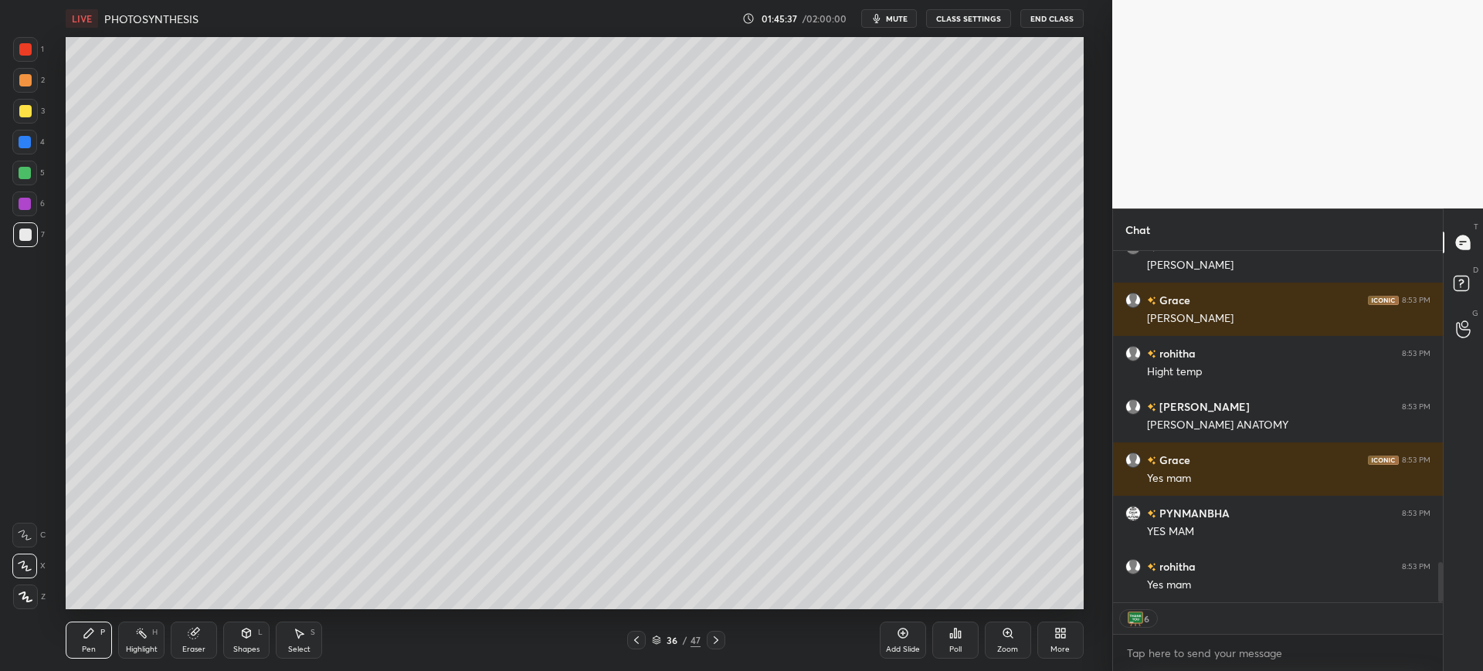
click at [899, 20] on span "mute" at bounding box center [897, 18] width 22 height 11
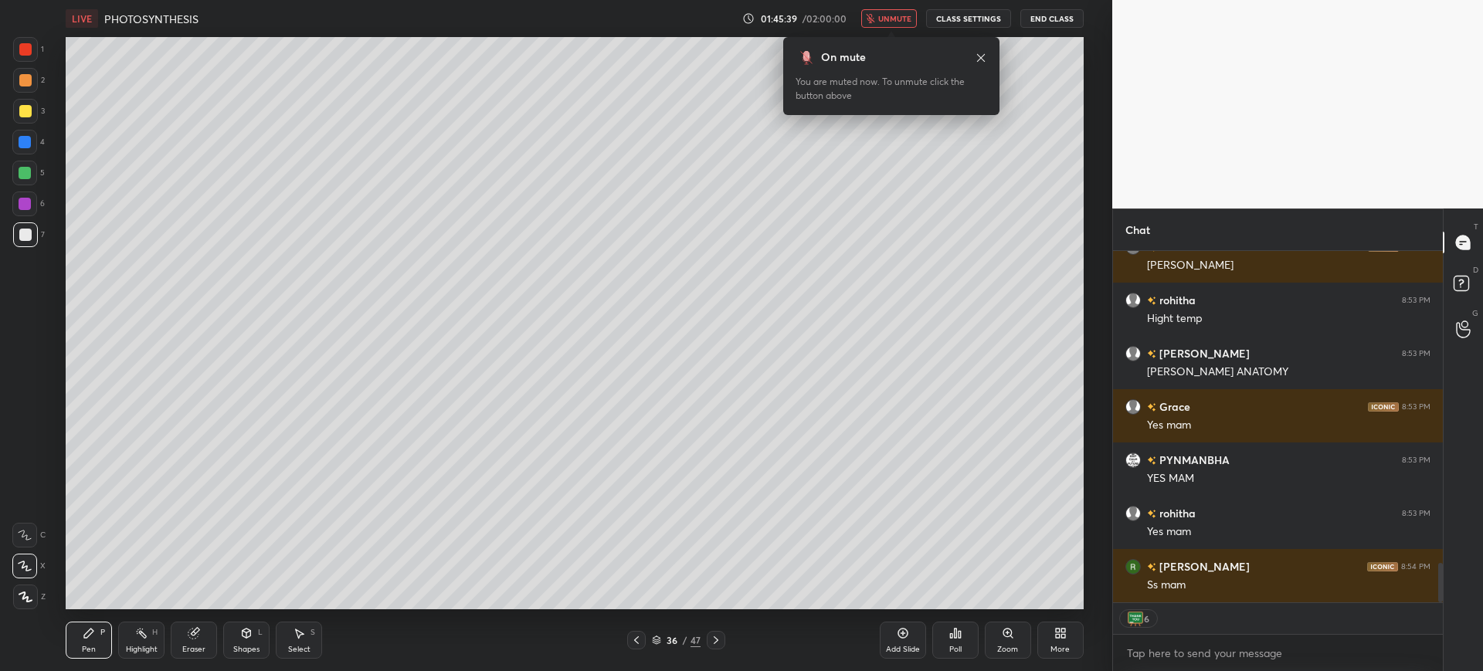
scroll to position [2819, 0]
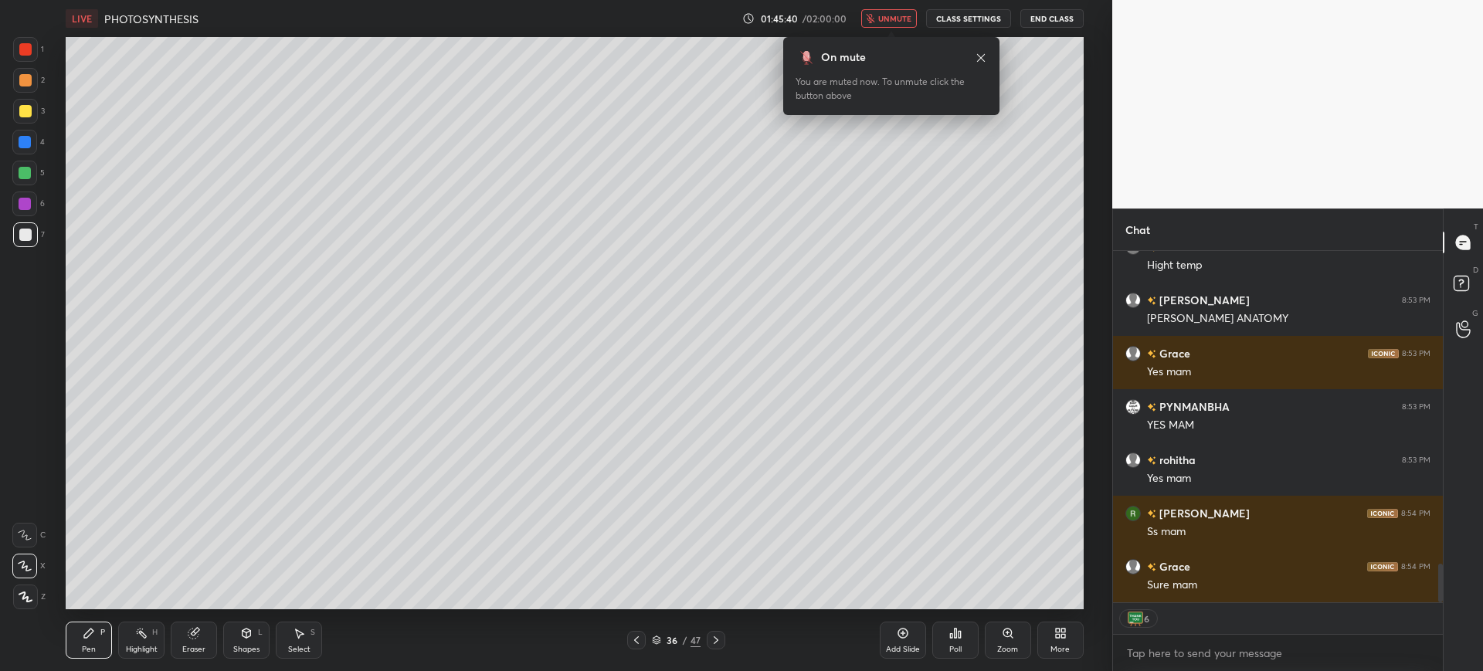
click at [861, 25] on div "01:45:40 / 02:00:00 unmute CLASS SETTINGS End Class" at bounding box center [912, 18] width 341 height 19
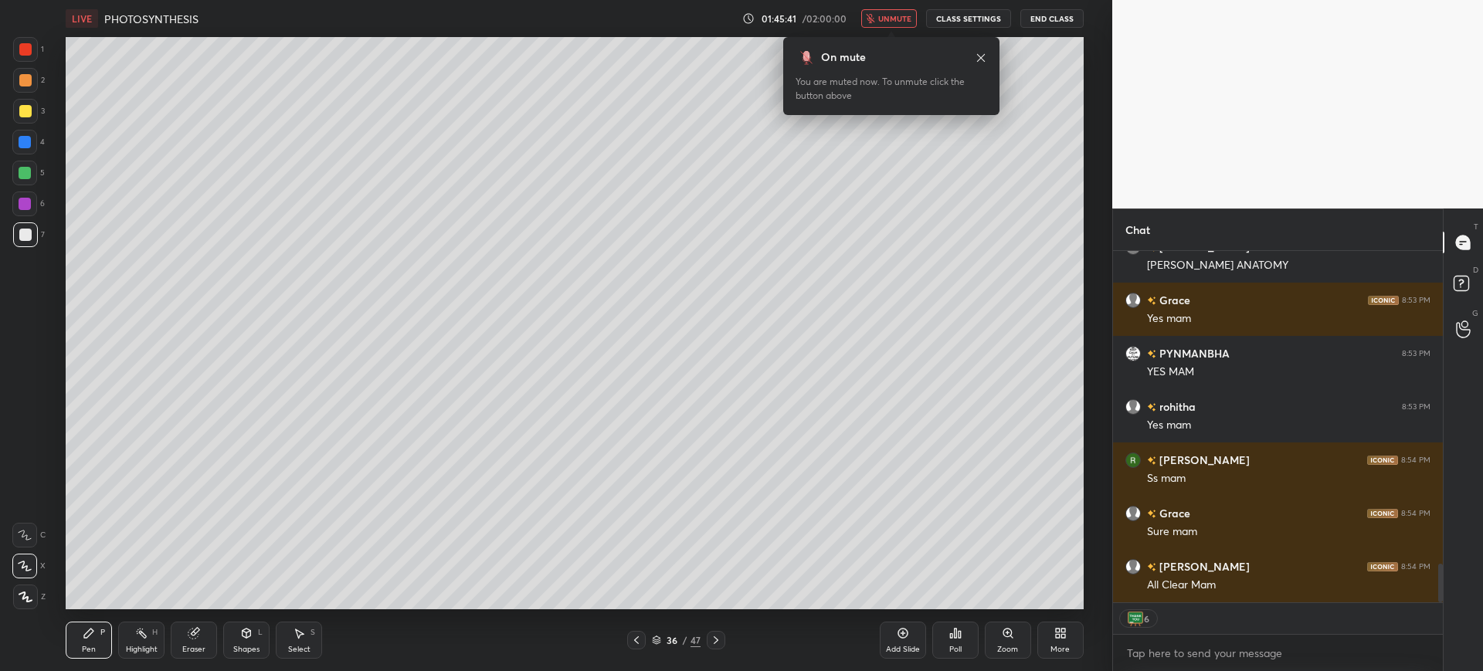
click at [883, 22] on span "unmute" at bounding box center [894, 18] width 33 height 11
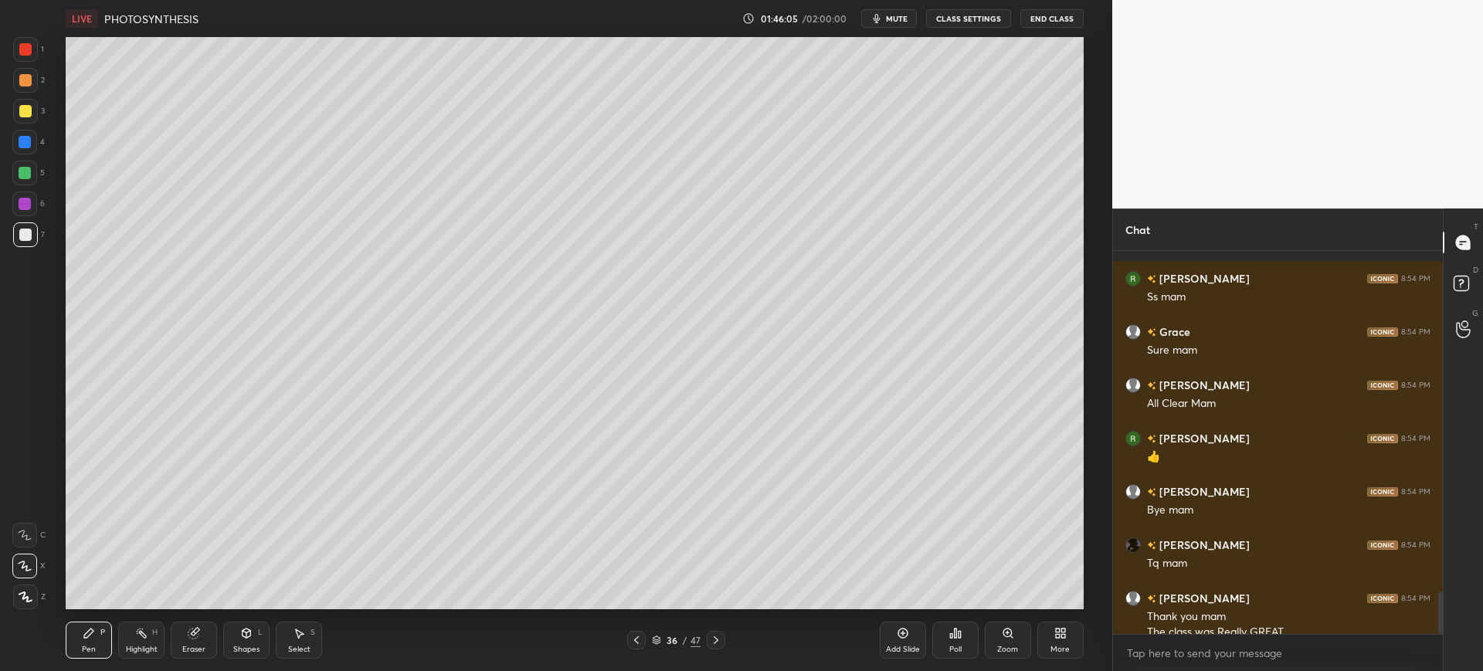
scroll to position [3069, 0]
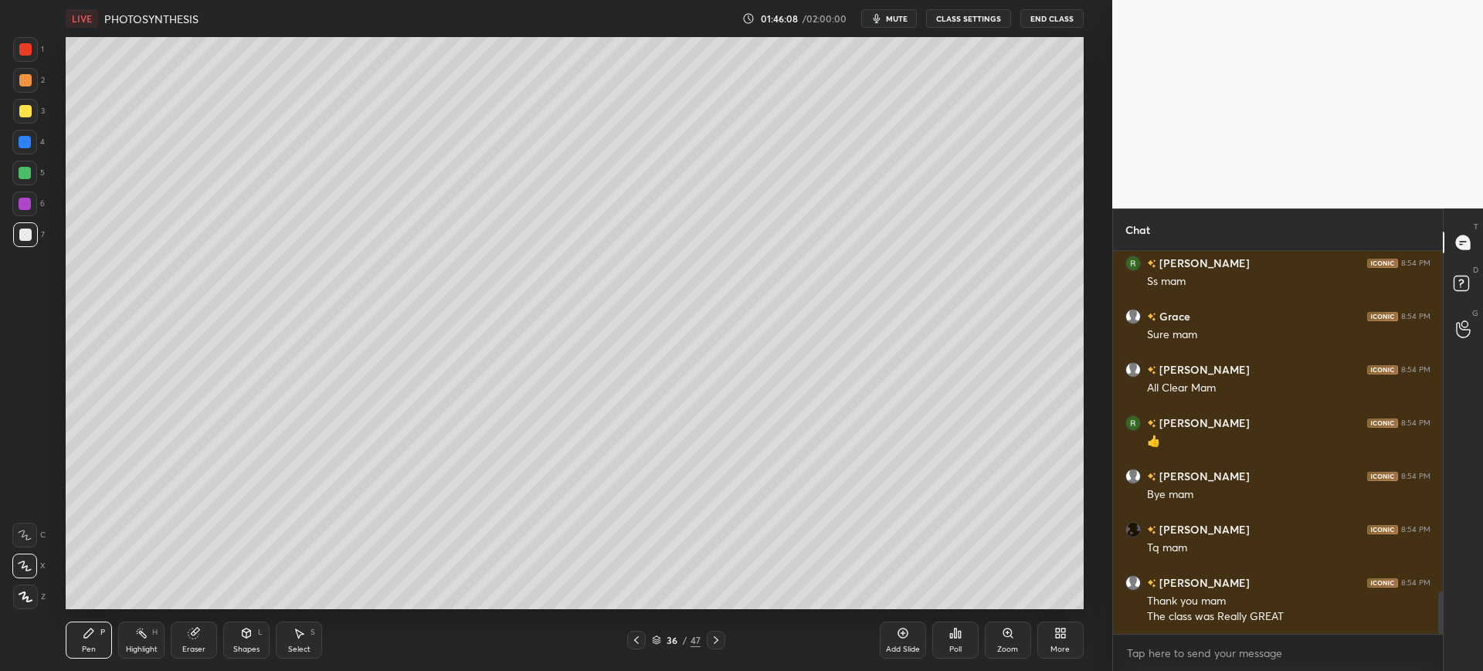
click at [889, 648] on div "Add Slide" at bounding box center [903, 650] width 34 height 8
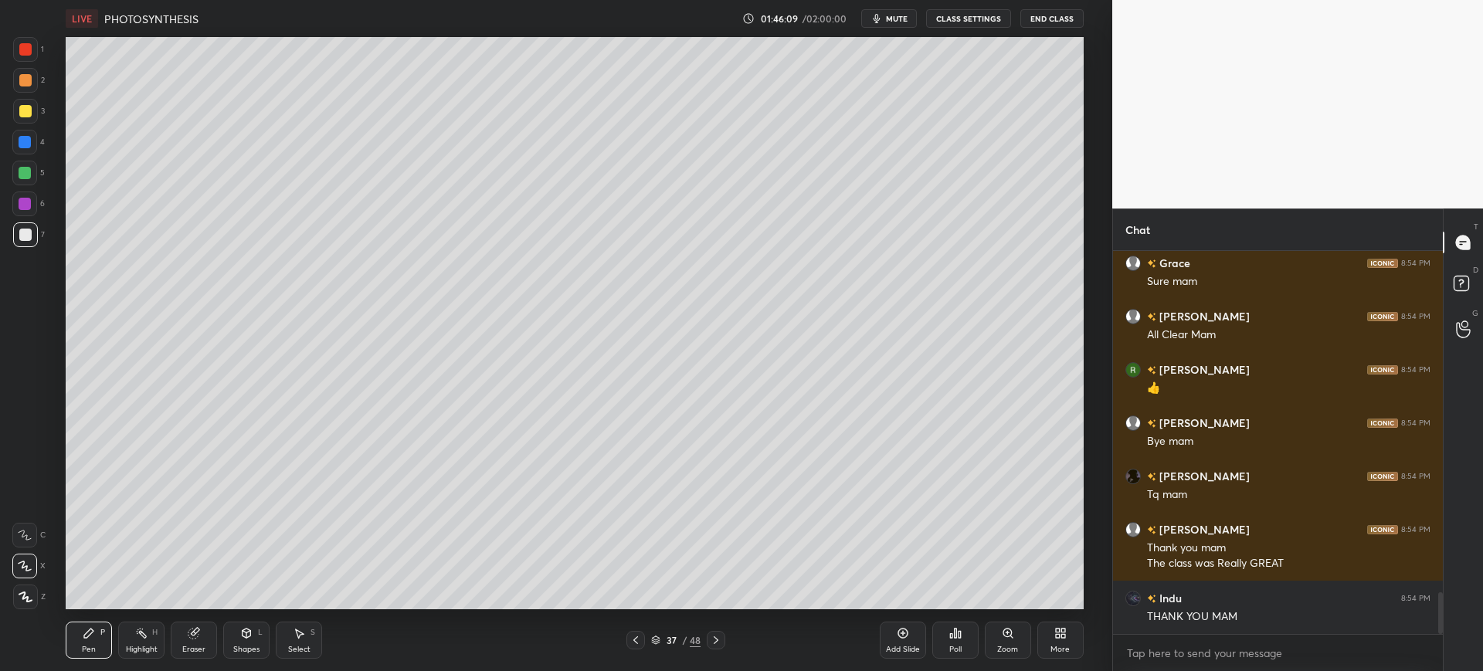
click at [27, 117] on div at bounding box center [25, 111] width 25 height 25
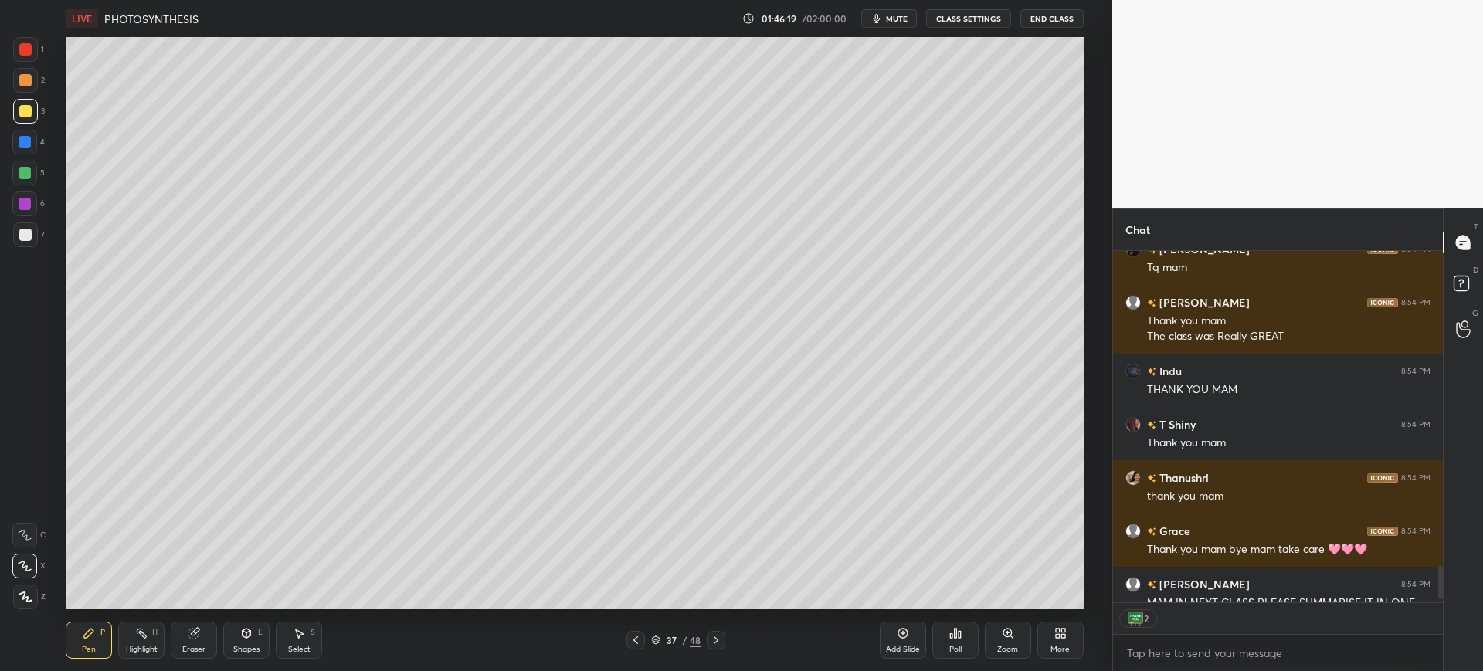
scroll to position [3435, 0]
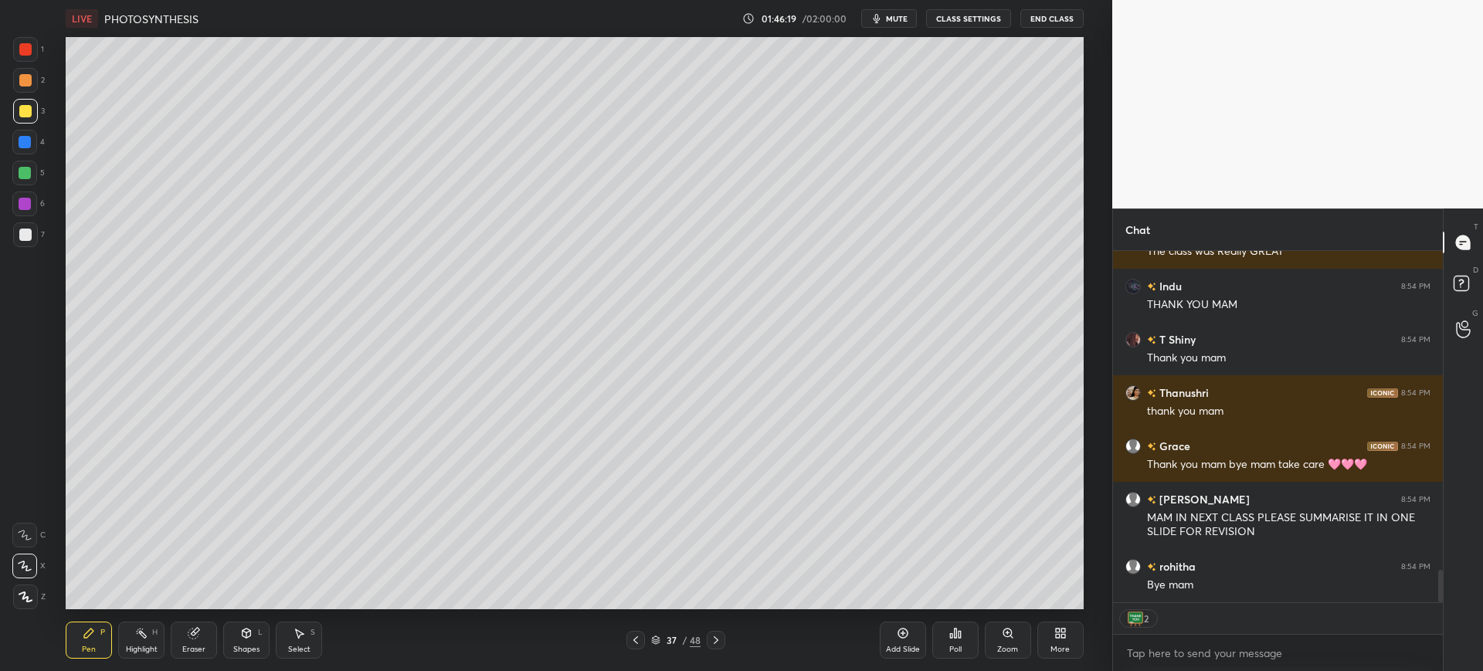
click at [6, 232] on div "1 2 3 4 5 6 7 C X Z C X Z E E Erase all H H" at bounding box center [24, 323] width 49 height 572
click at [29, 227] on div at bounding box center [25, 234] width 25 height 25
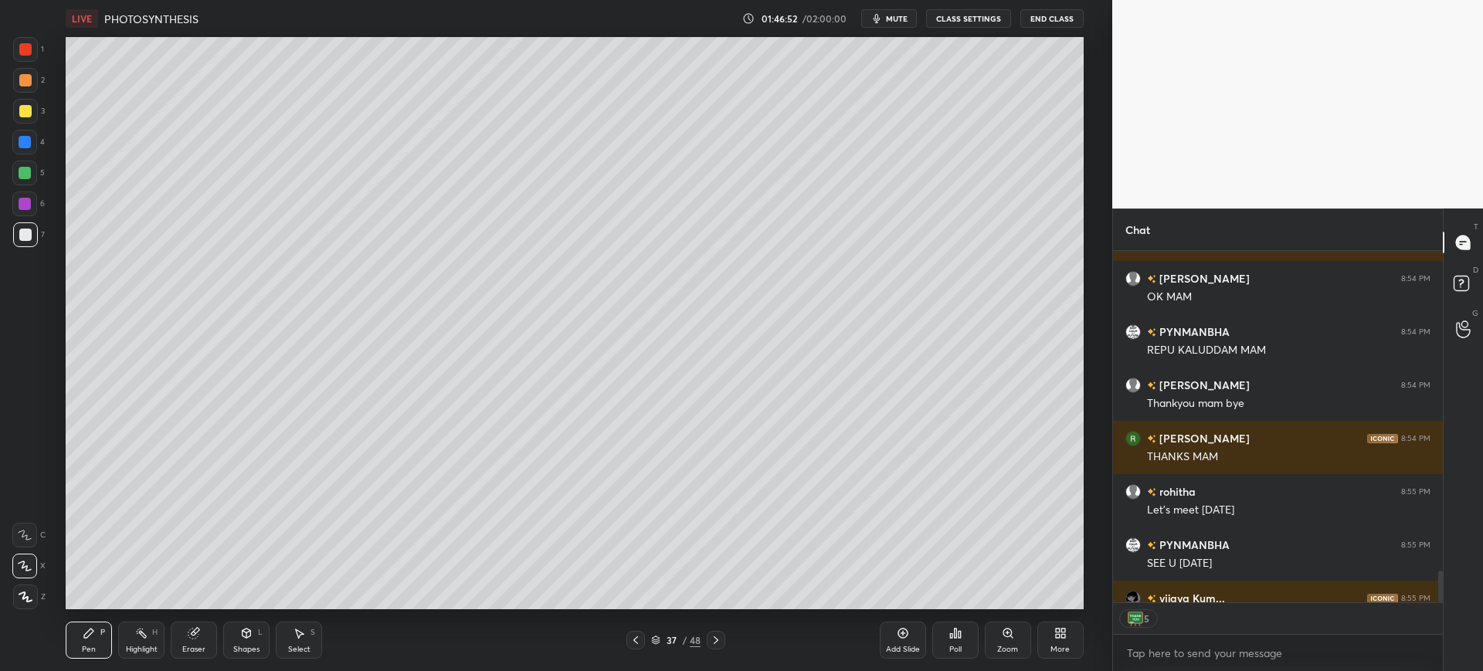
scroll to position [3968, 0]
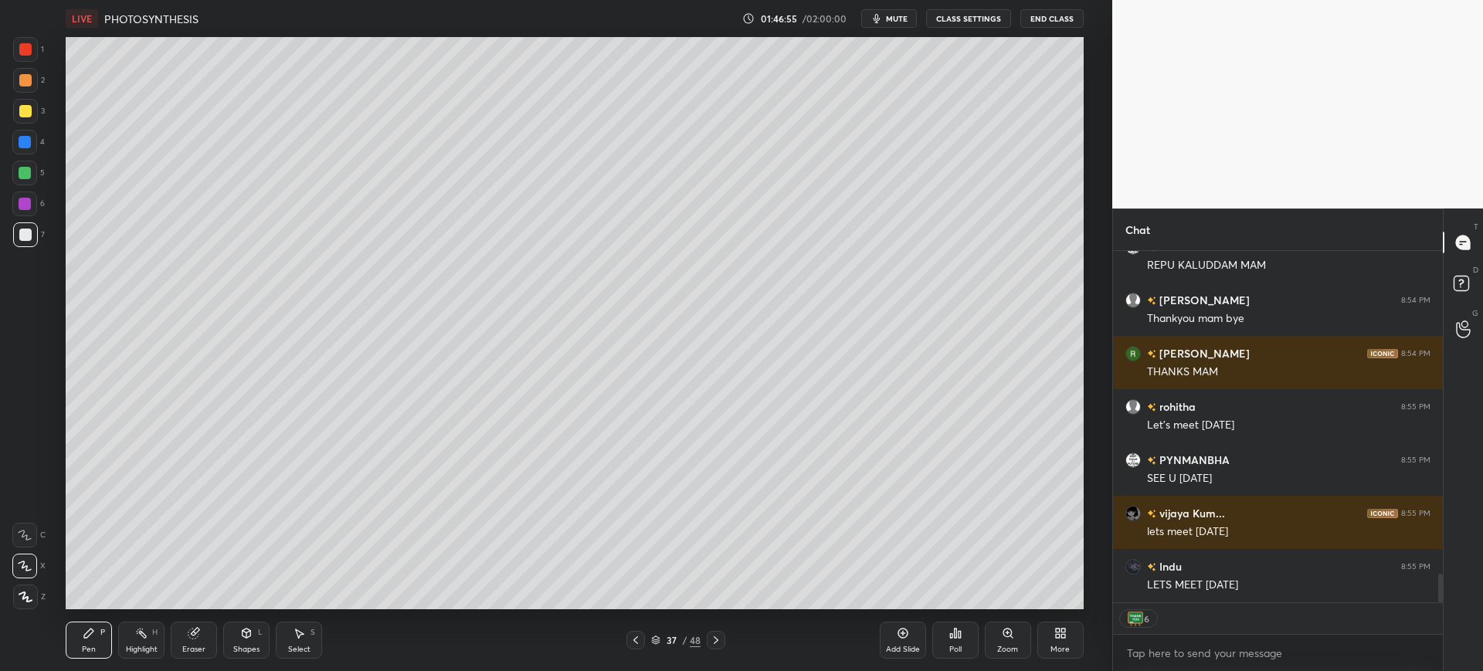
click at [21, 136] on div at bounding box center [25, 142] width 12 height 12
click at [1045, 15] on button "End Class" at bounding box center [1051, 18] width 63 height 19
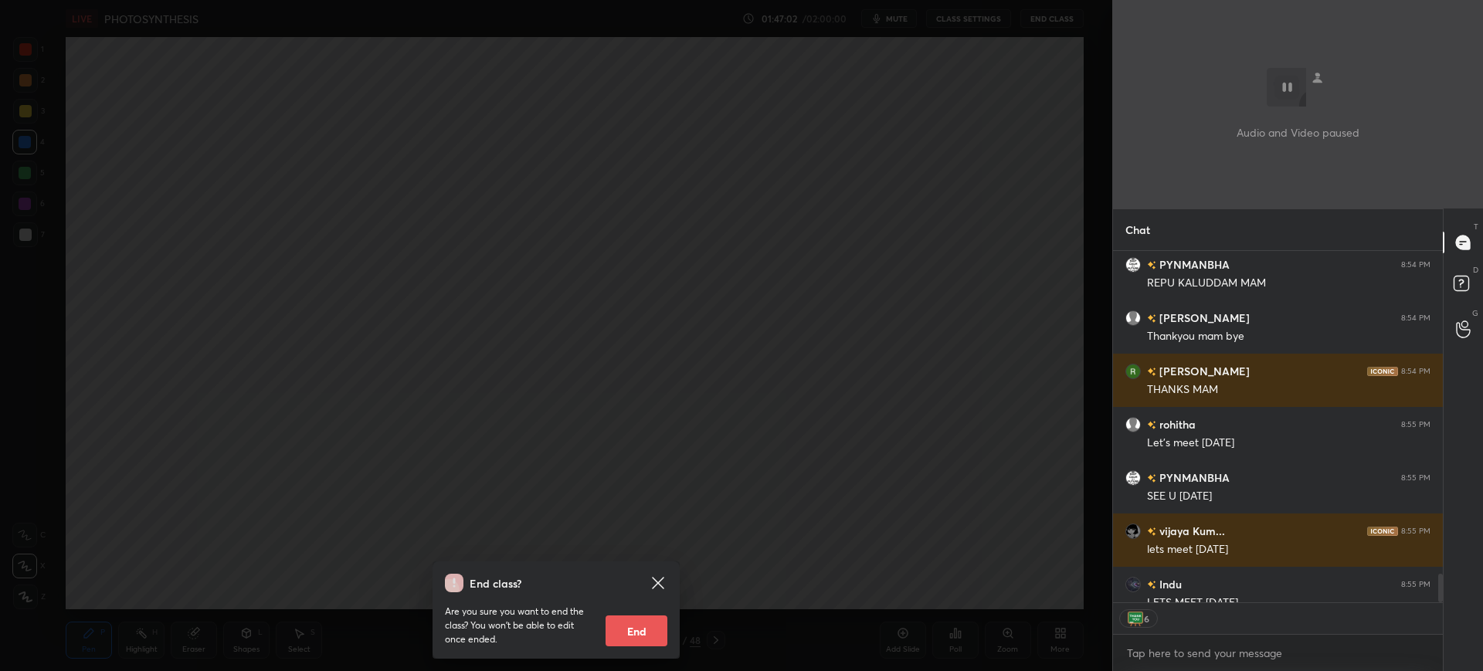
scroll to position [3936, 0]
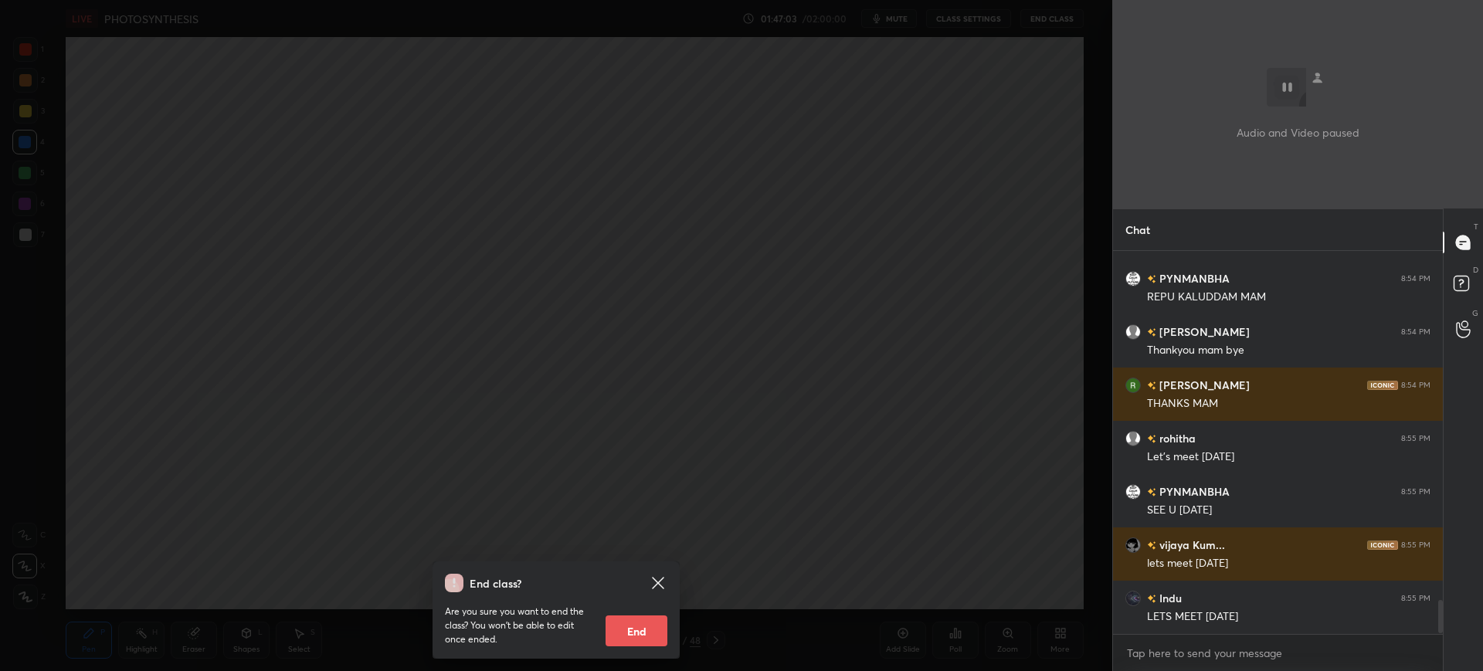
click at [662, 631] on button "End" at bounding box center [636, 630] width 62 height 31
type textarea "x"
